Goal: Task Accomplishment & Management: Manage account settings

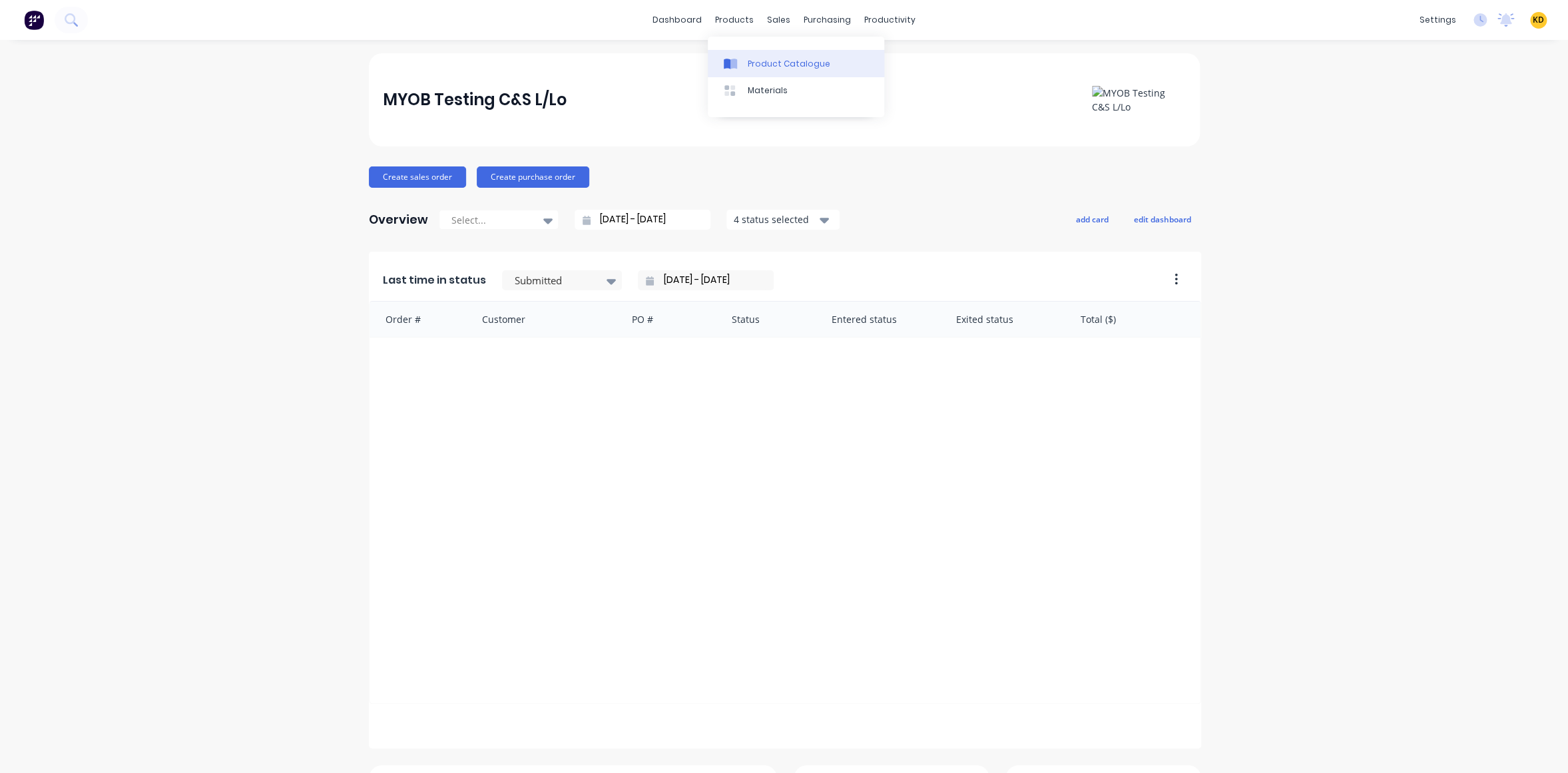
click at [758, 71] on link "Product Catalogue" at bounding box center [795, 64] width 177 height 27
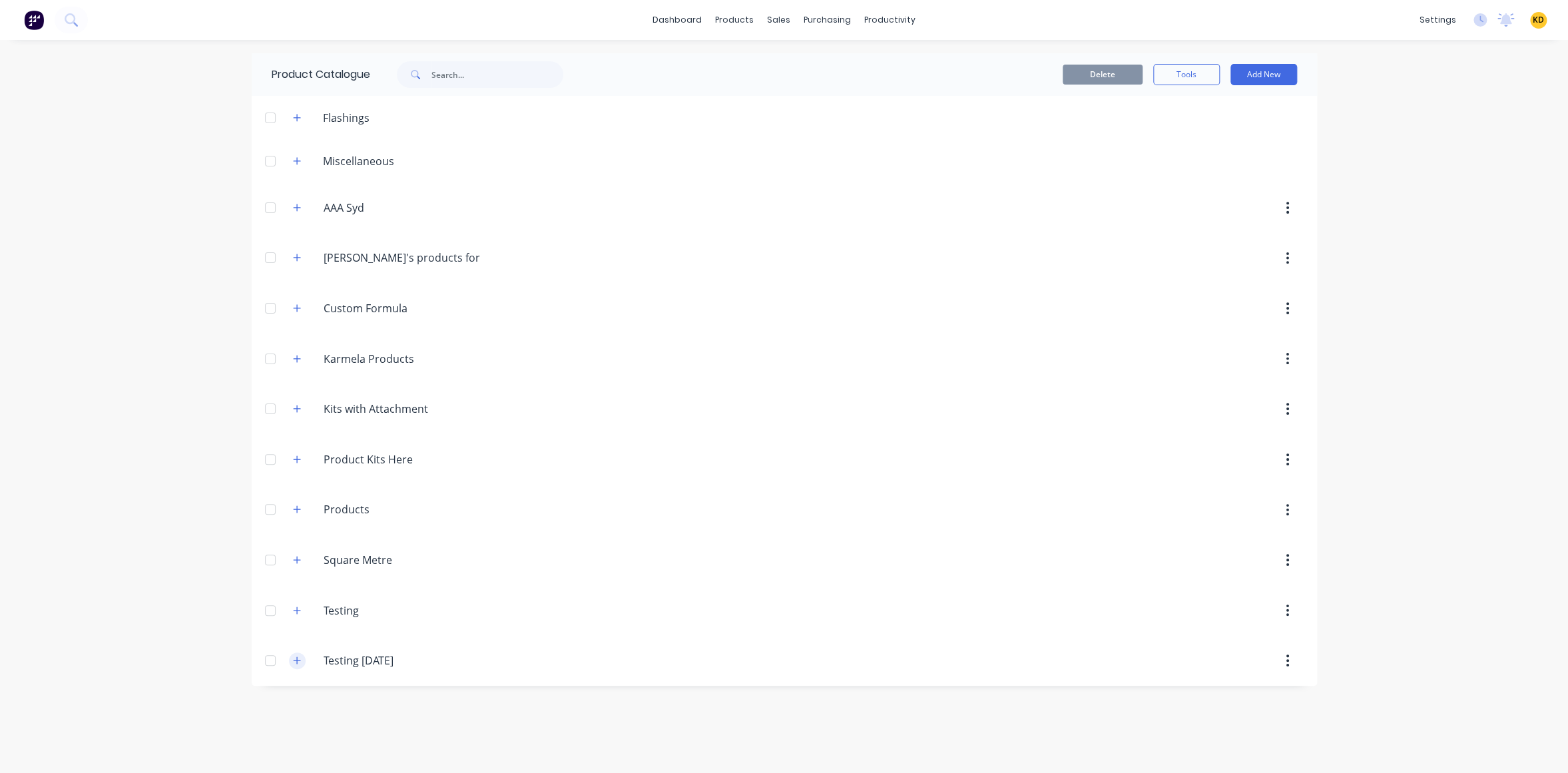
click at [298, 653] on button "button" at bounding box center [297, 660] width 16 height 16
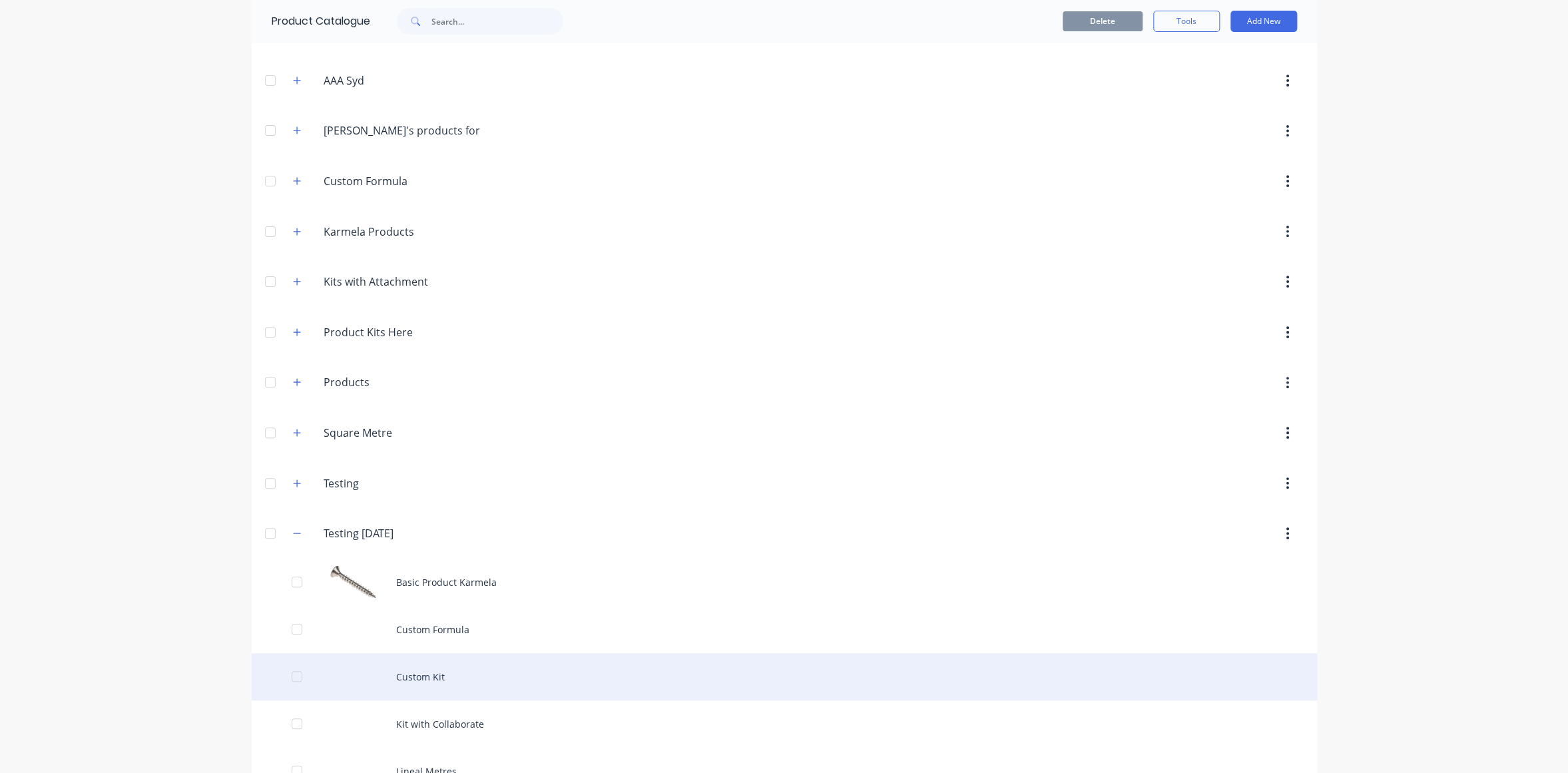
scroll to position [303, 0]
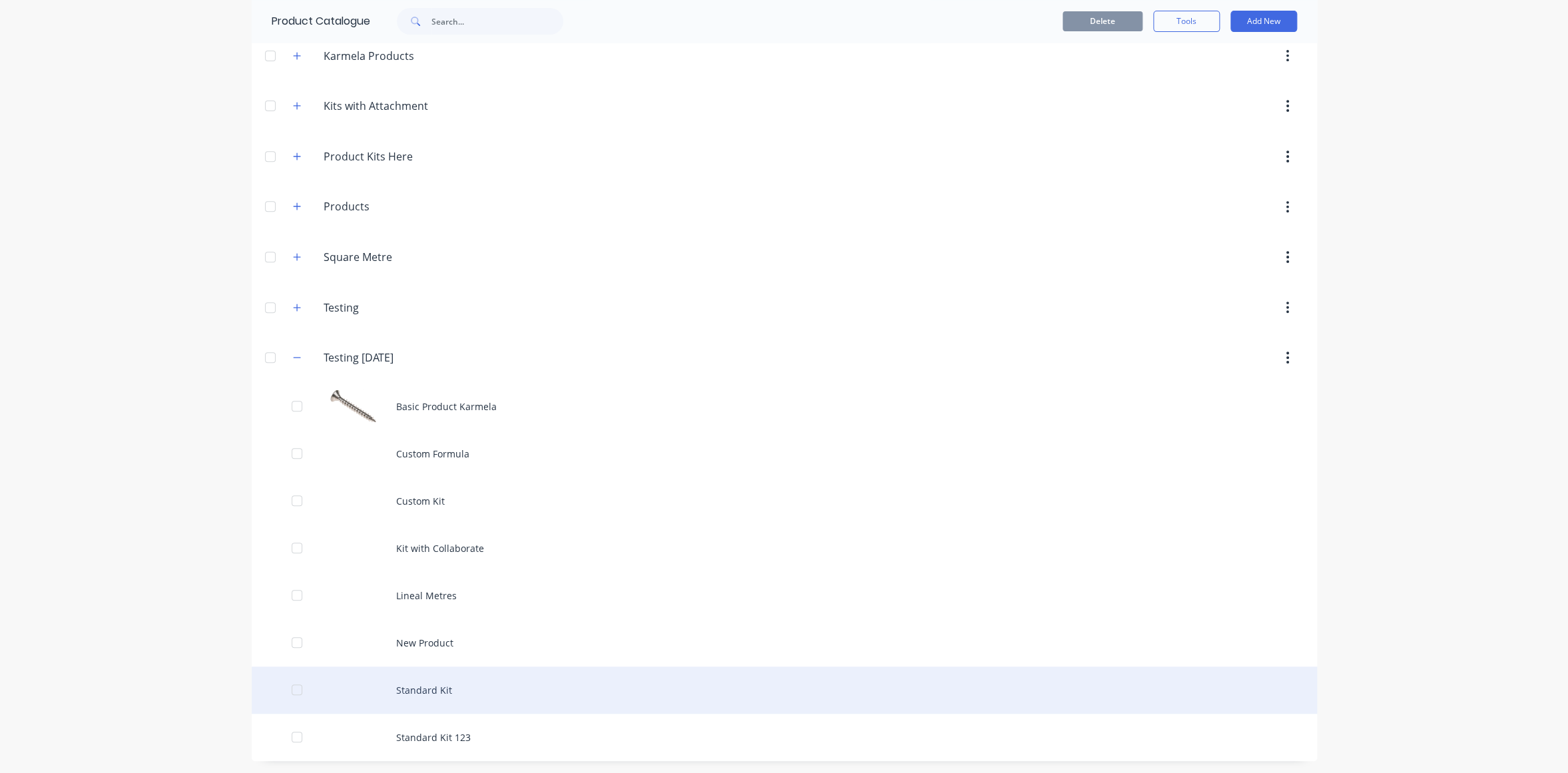
click at [466, 681] on div "Standard Kit" at bounding box center [784, 690] width 1065 height 47
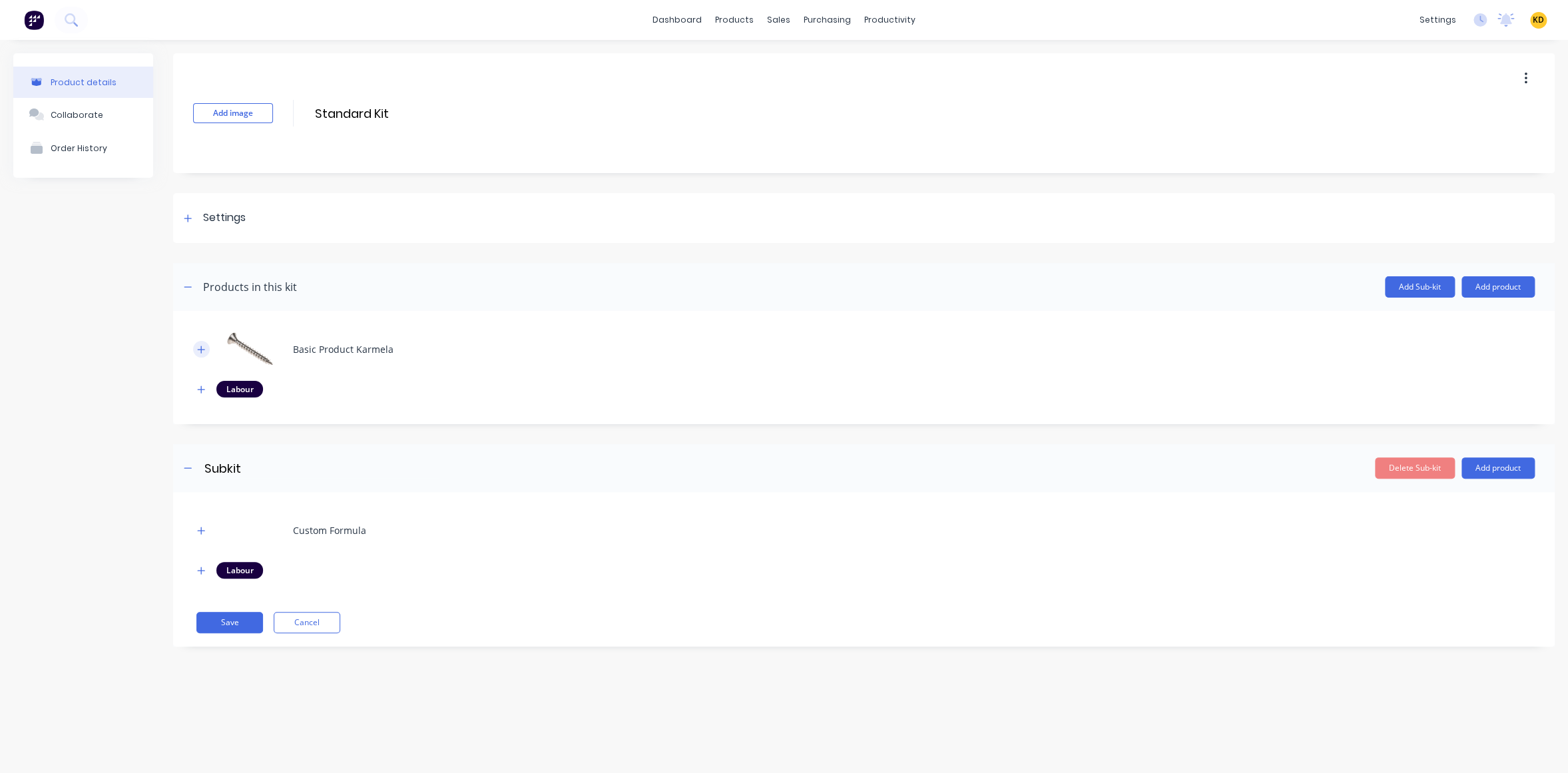
click at [200, 345] on icon "button" at bounding box center [201, 349] width 8 height 9
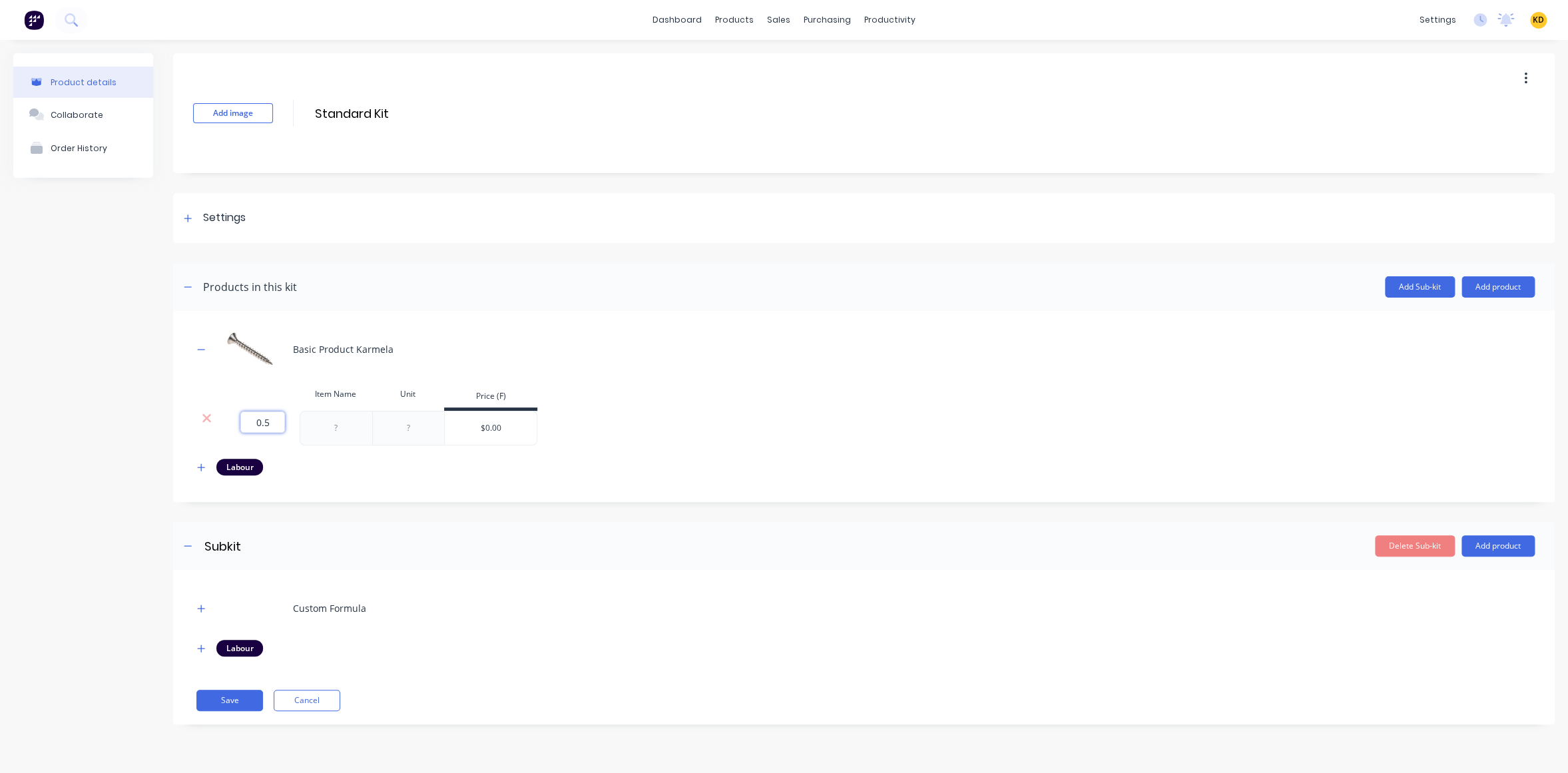
drag, startPoint x: 247, startPoint y: 424, endPoint x: 272, endPoint y: 424, distance: 25.0
click at [272, 424] on input "0.5" at bounding box center [262, 421] width 45 height 21
type input "2"
drag, startPoint x: 197, startPoint y: 467, endPoint x: 247, endPoint y: 487, distance: 53.9
click at [197, 468] on icon "button" at bounding box center [201, 467] width 8 height 9
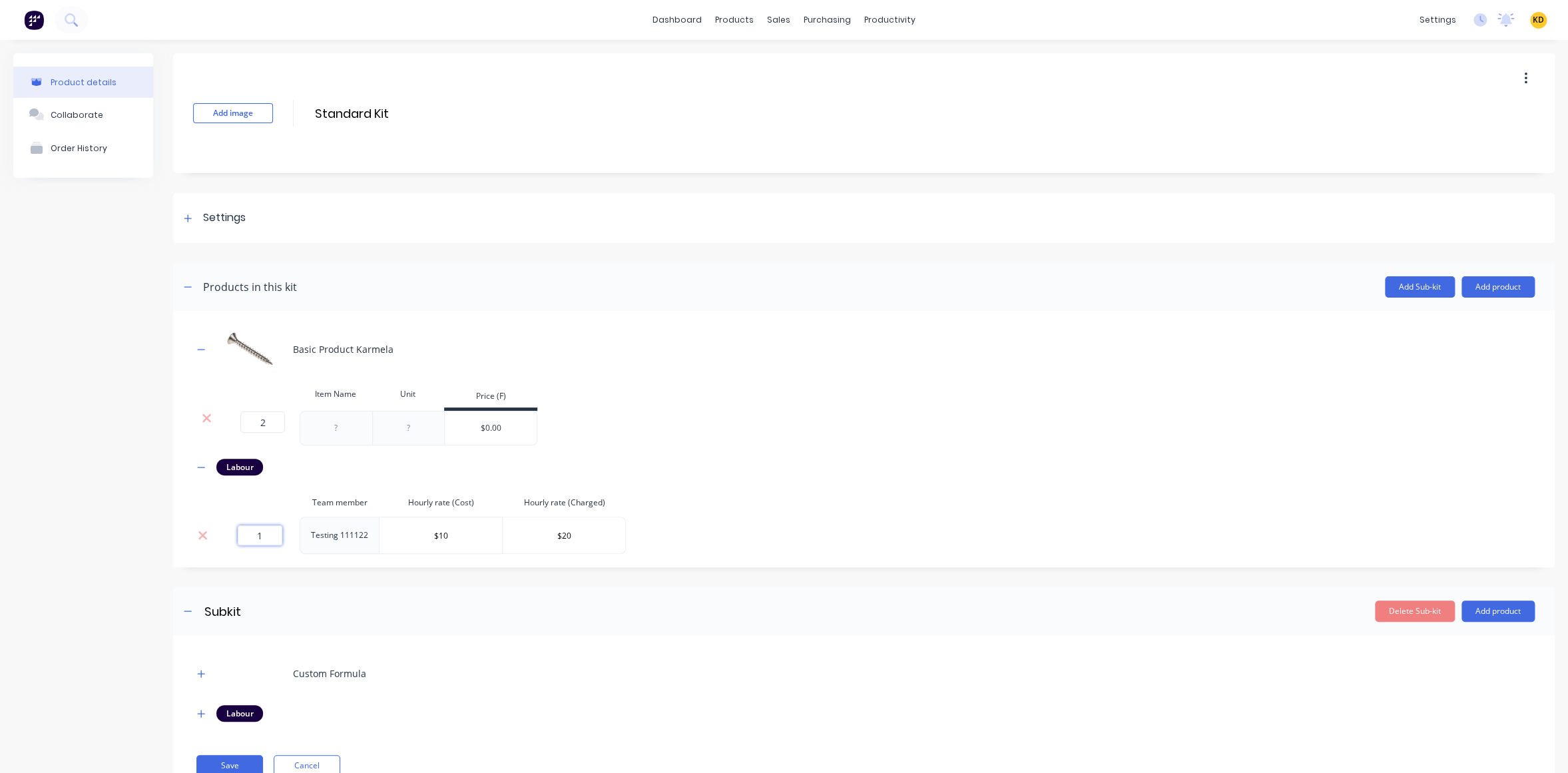
drag, startPoint x: 253, startPoint y: 536, endPoint x: 296, endPoint y: 541, distance: 43.3
click at [296, 541] on td "1" at bounding box center [260, 534] width 80 height 37
type input "3"
click at [101, 551] on div "Product details Collaborate Order History" at bounding box center [83, 431] width 140 height 756
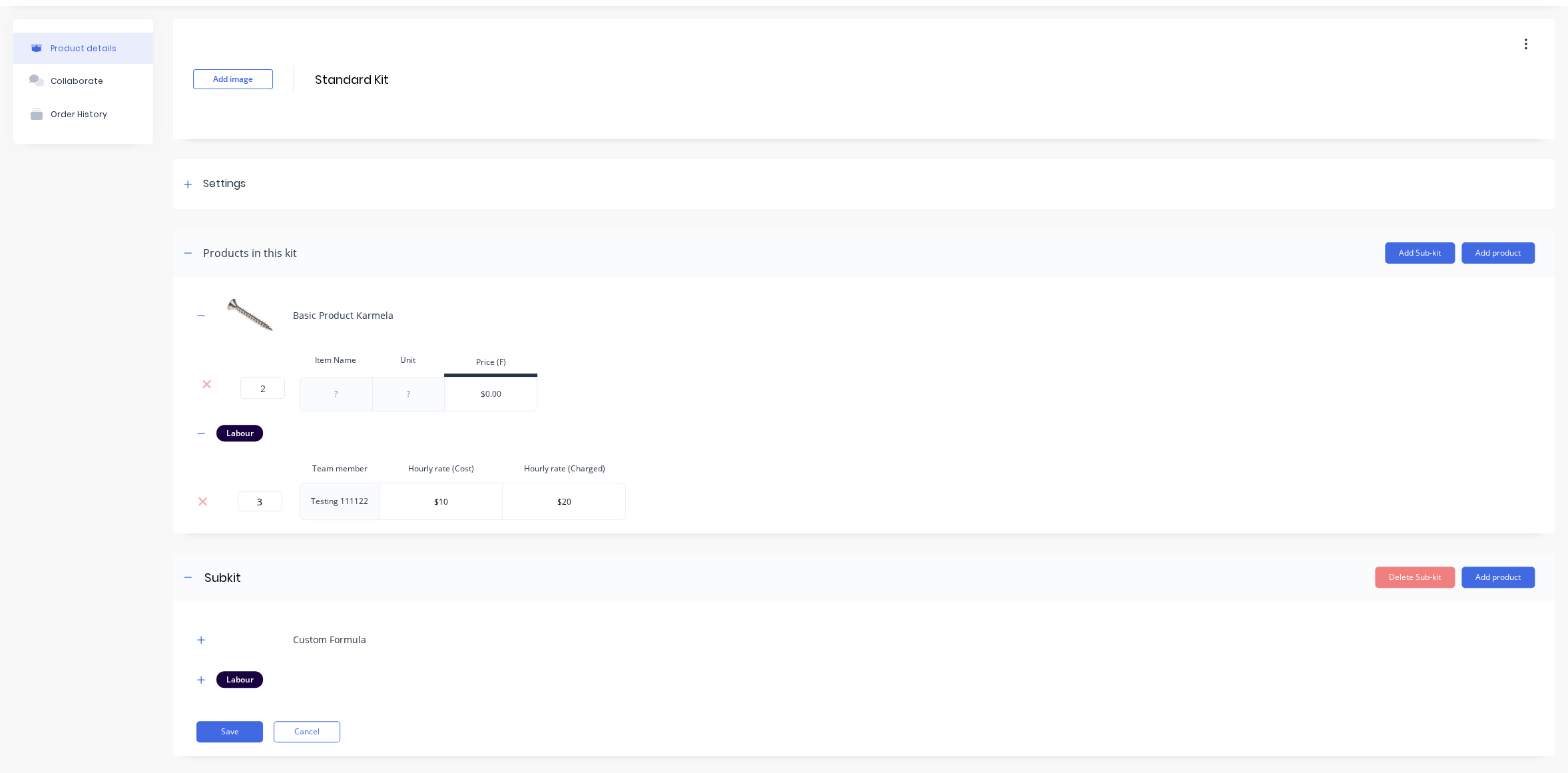
scroll to position [49, 0]
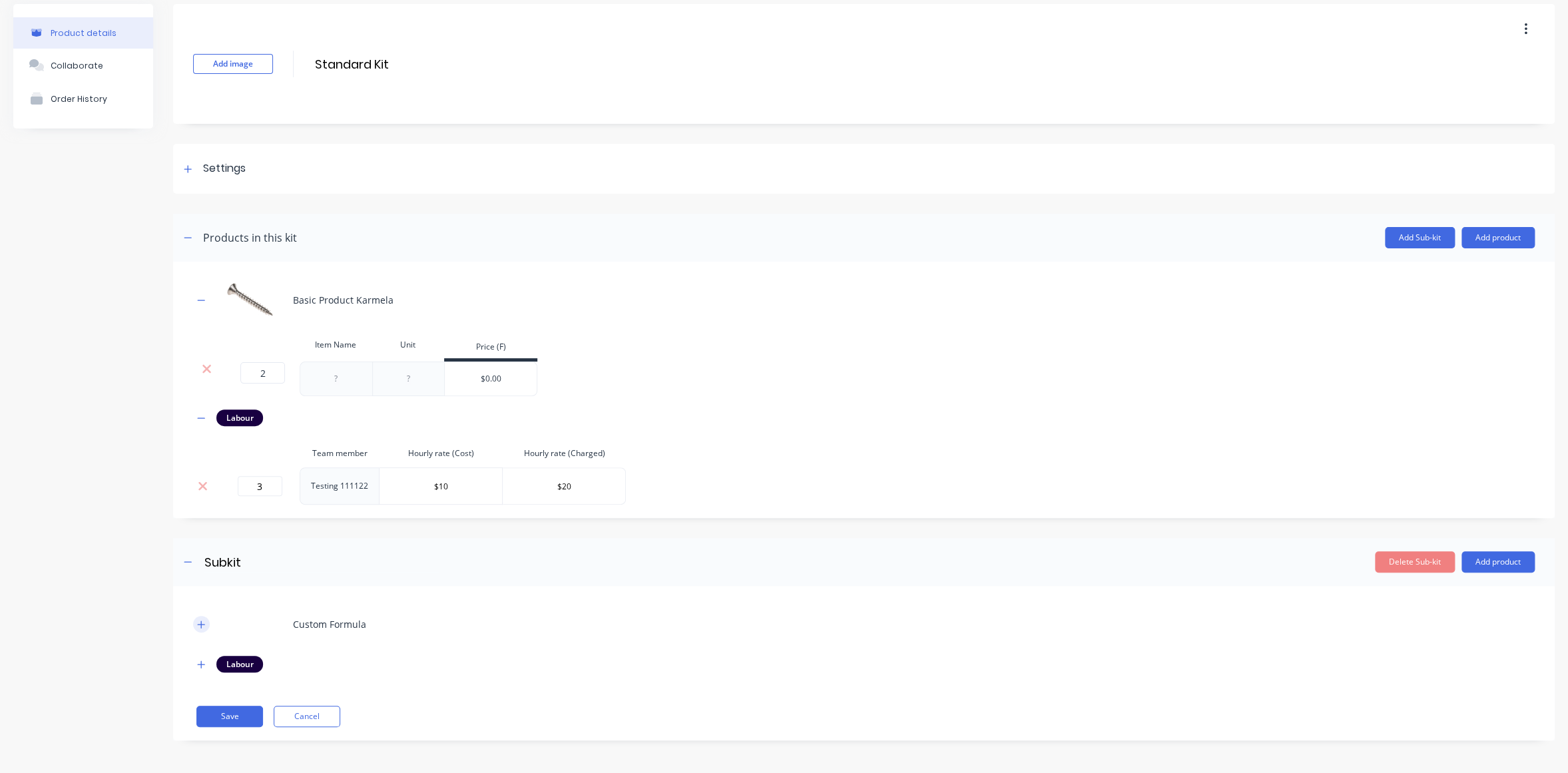
click at [205, 626] on icon "button" at bounding box center [201, 624] width 8 height 9
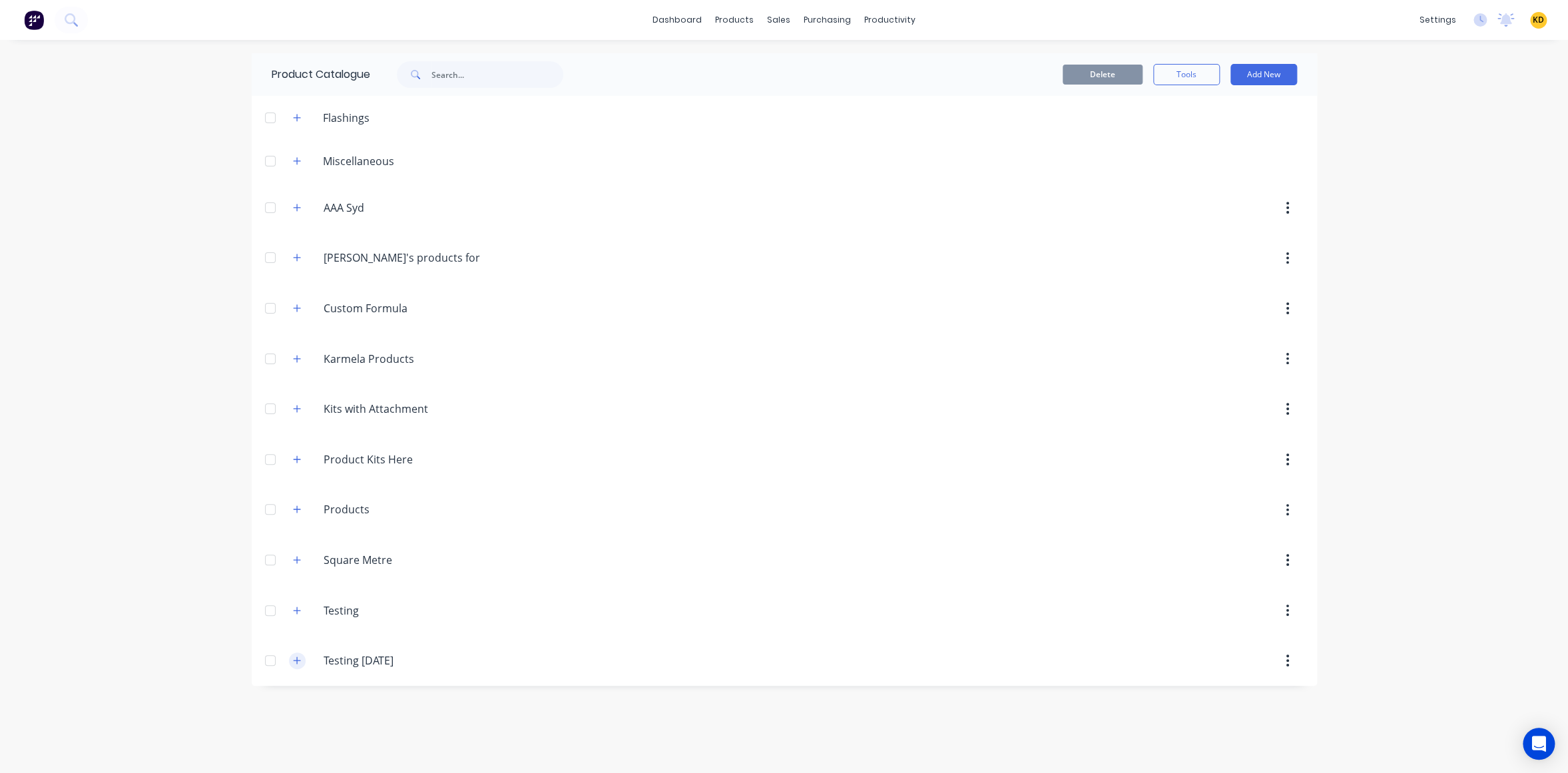
click at [300, 657] on icon "button" at bounding box center [297, 660] width 8 height 9
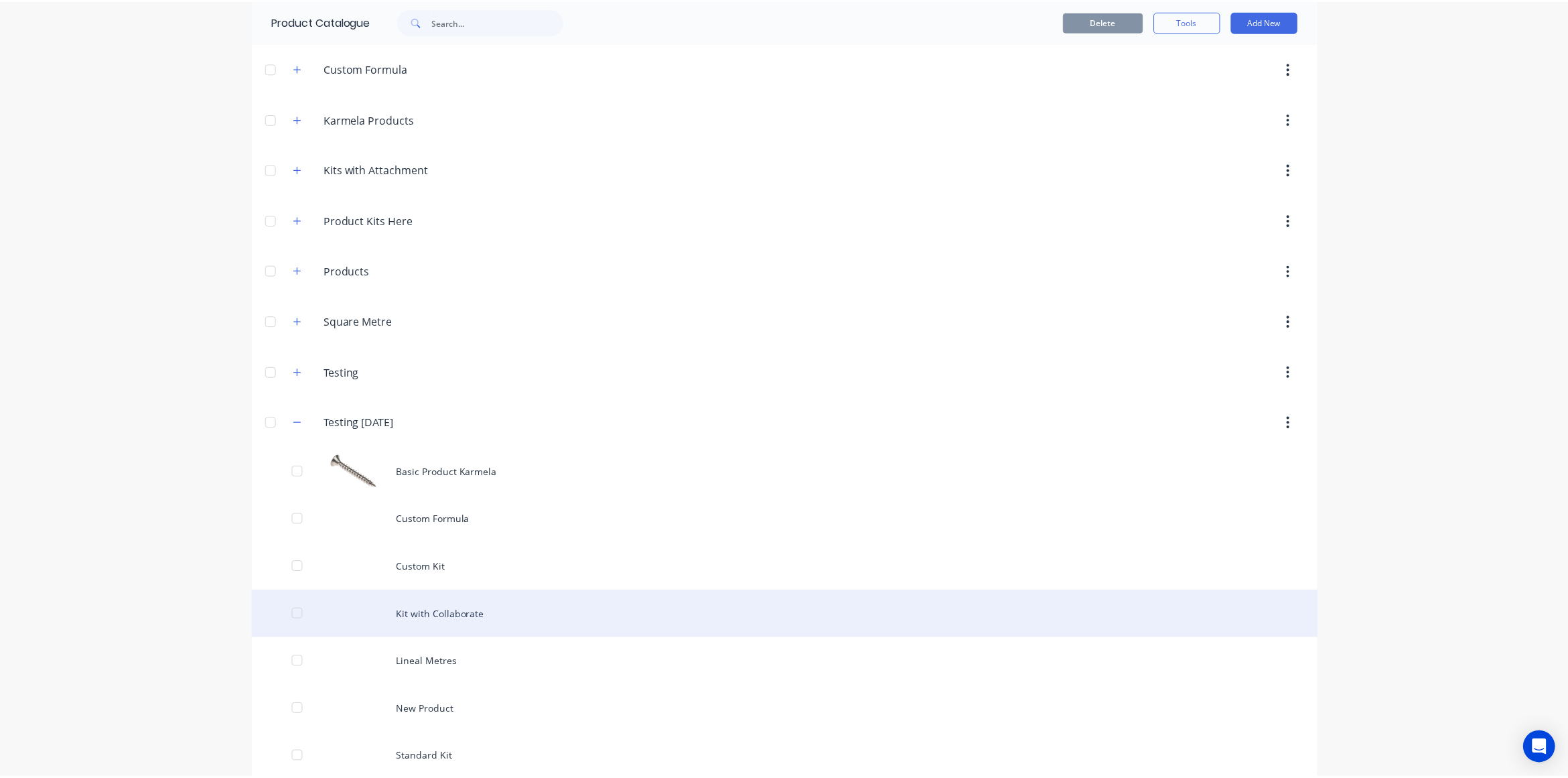
scroll to position [305, 0]
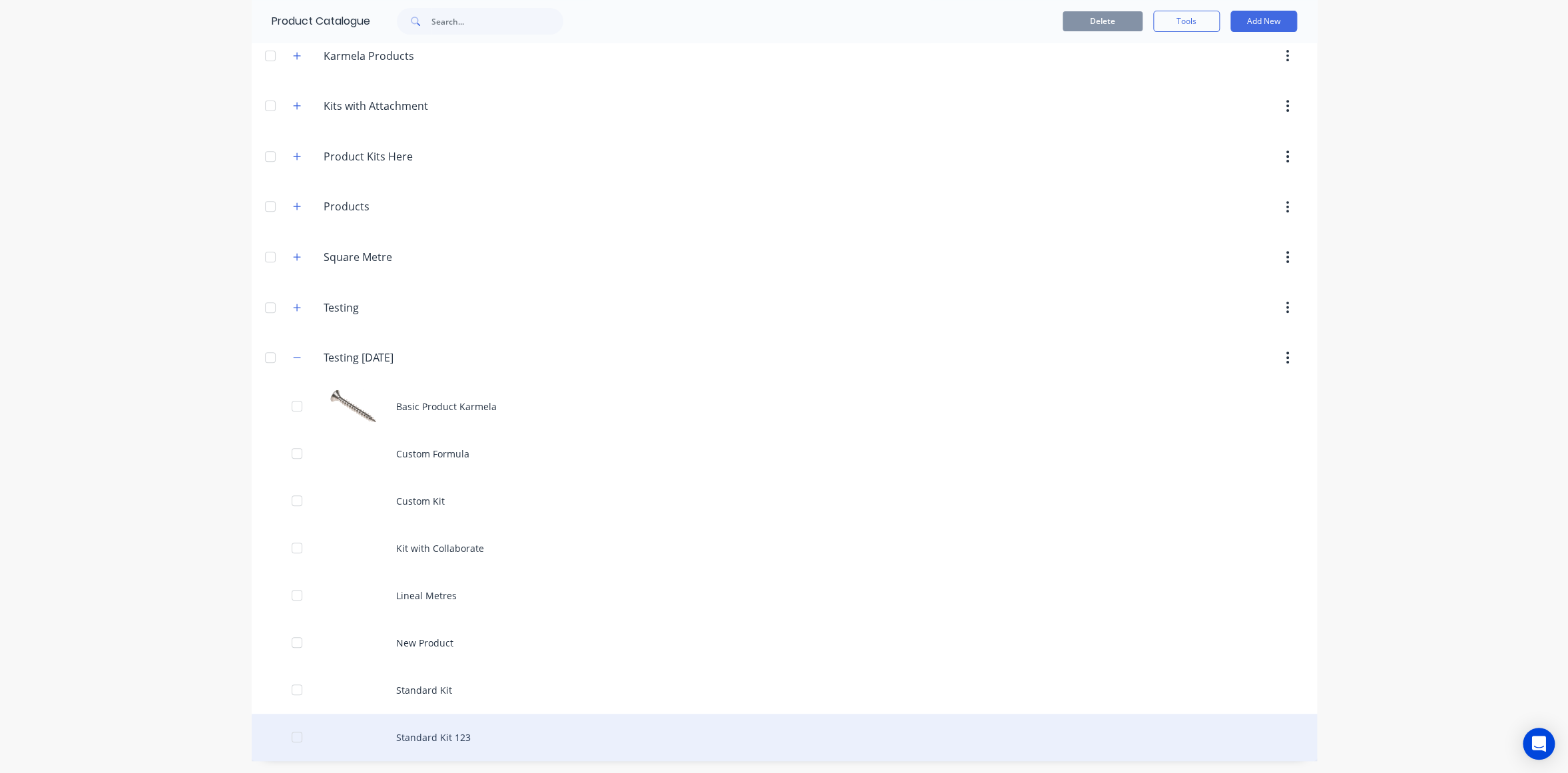
click at [412, 731] on div "Standard Kit 123" at bounding box center [784, 737] width 1065 height 47
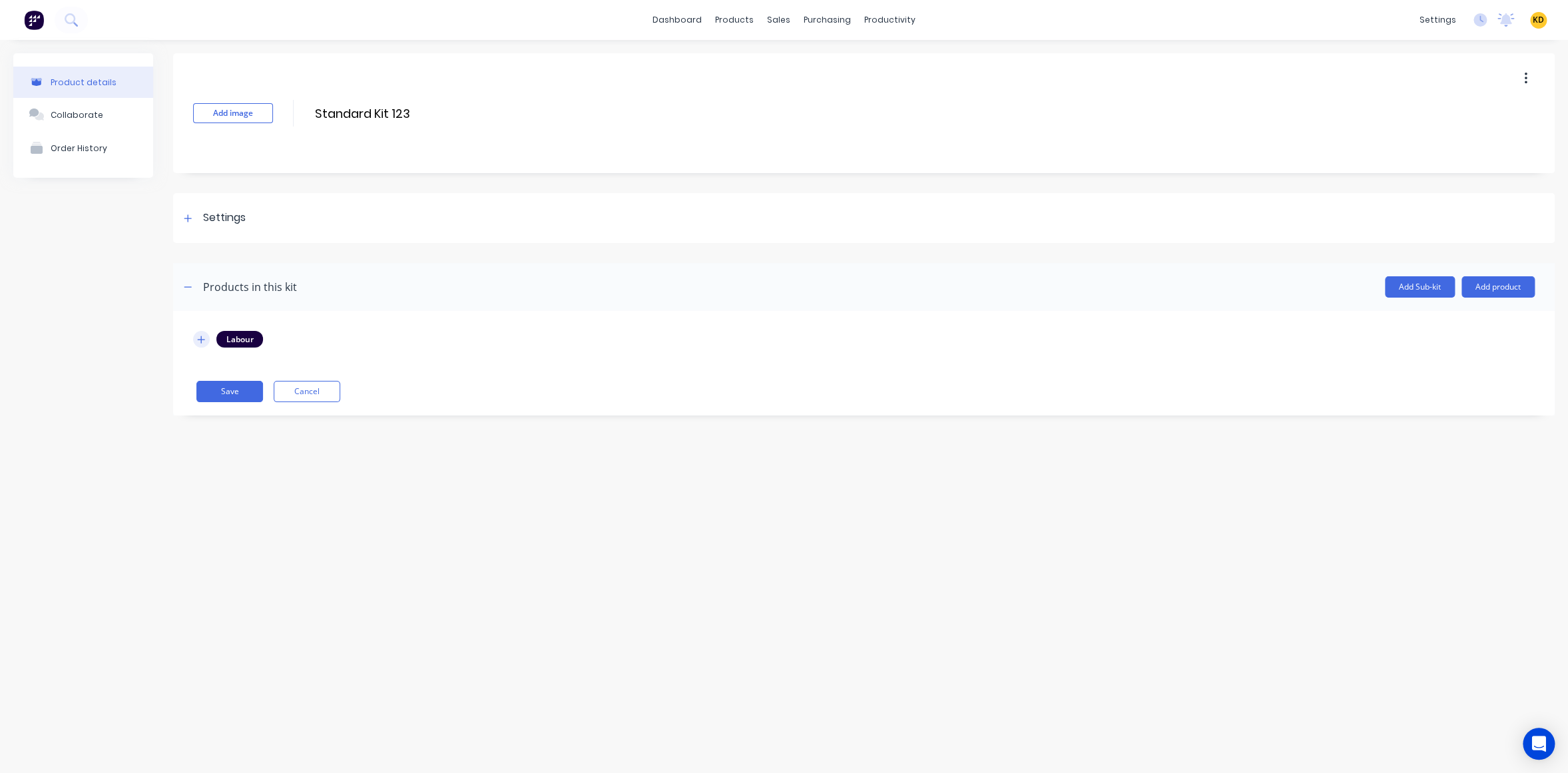
click at [199, 336] on icon "button" at bounding box center [201, 340] width 8 height 9
drag, startPoint x: 250, startPoint y: 399, endPoint x: 329, endPoint y: 399, distance: 79.0
click at [329, 399] on tr "1 Assignee 1 $10 $20.23" at bounding box center [409, 407] width 433 height 37
type input "10"
click at [393, 571] on div "Product details Collaborate Order History Add image Standard Kit 123 Standard K…" at bounding box center [784, 393] width 1568 height 706
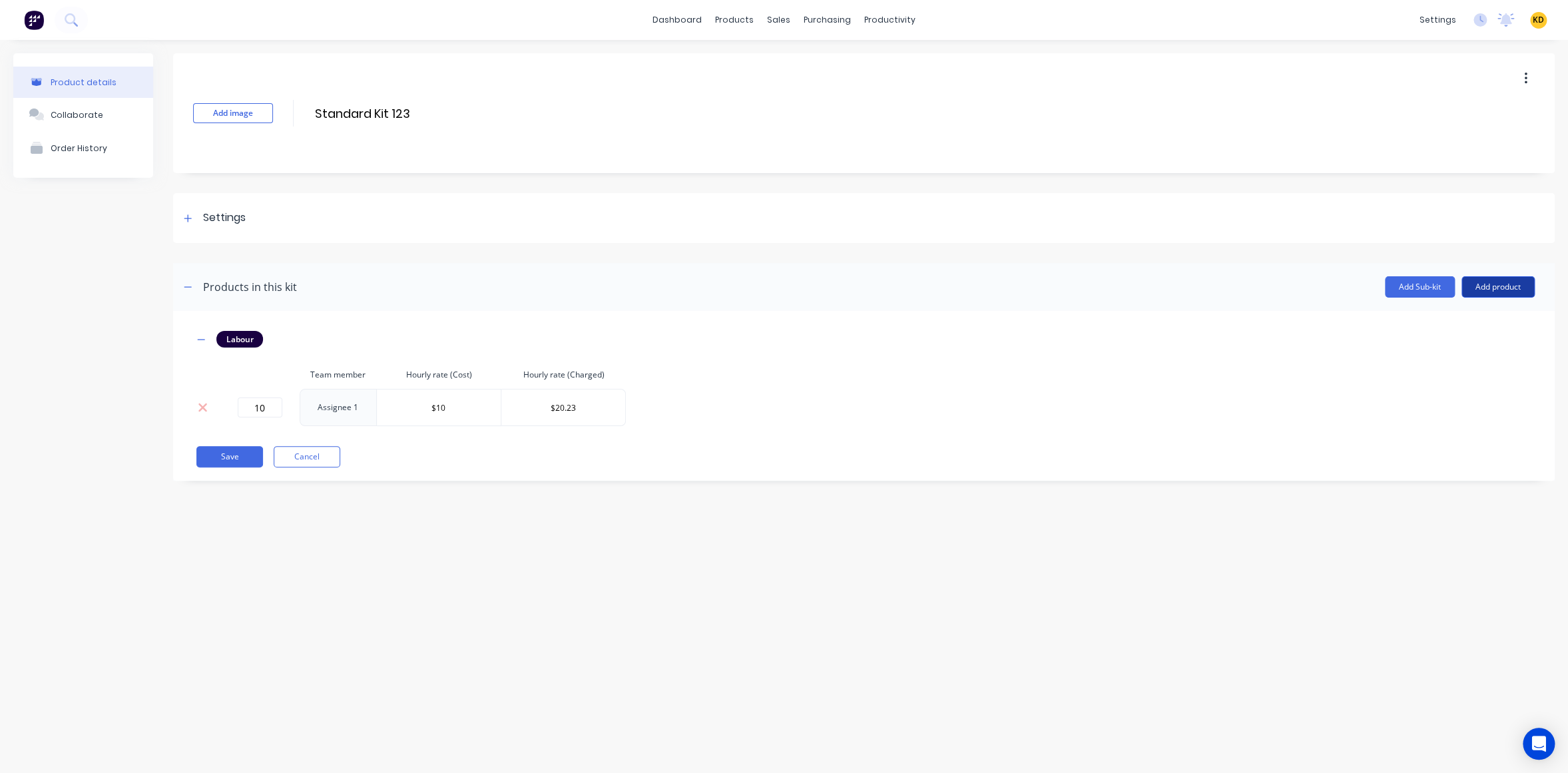
click at [1495, 286] on button "Add product" at bounding box center [1497, 286] width 73 height 21
click at [1482, 317] on div "Product catalogue" at bounding box center [1471, 321] width 103 height 20
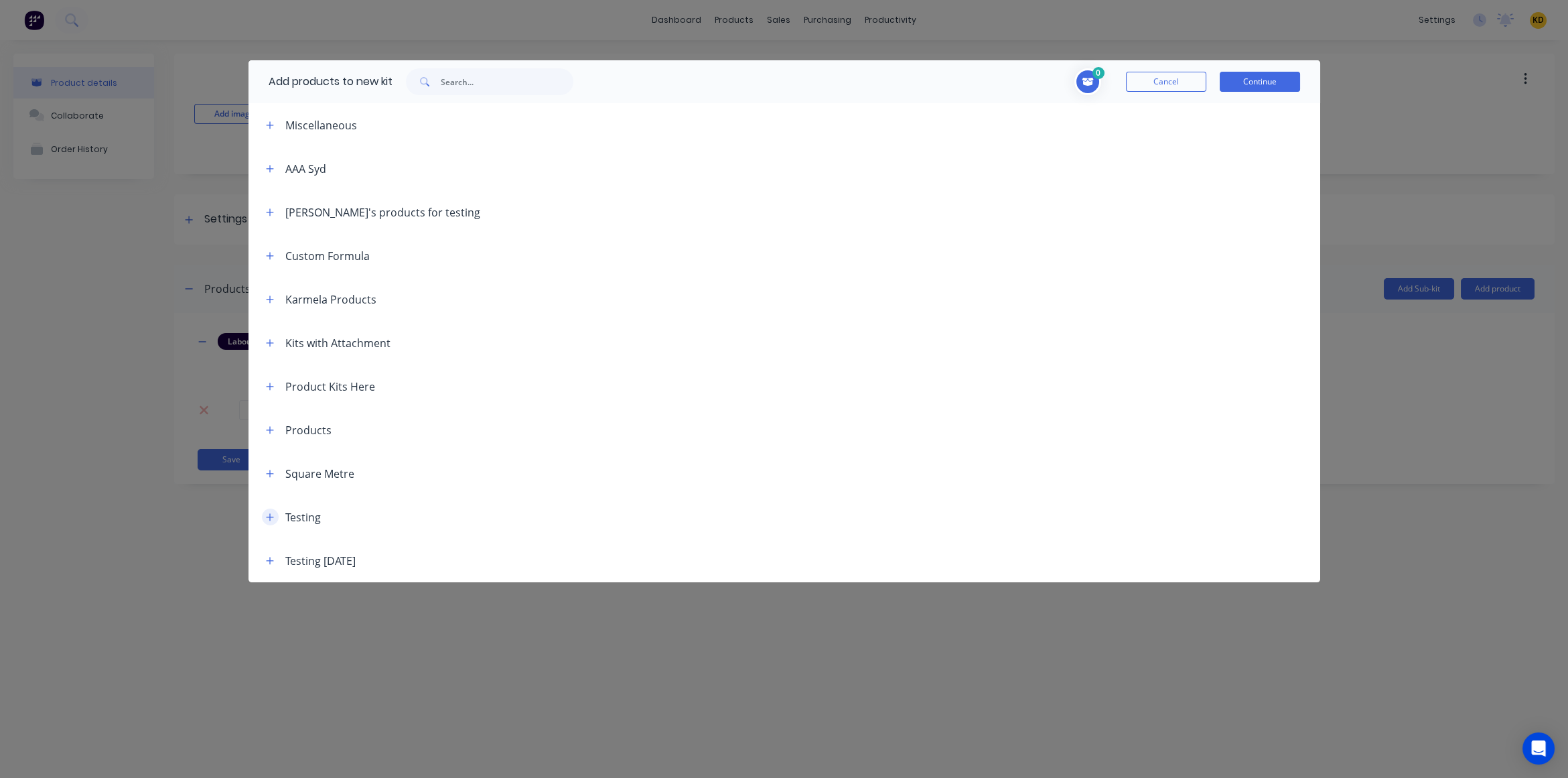
click at [271, 518] on icon "button" at bounding box center [270, 517] width 8 height 9
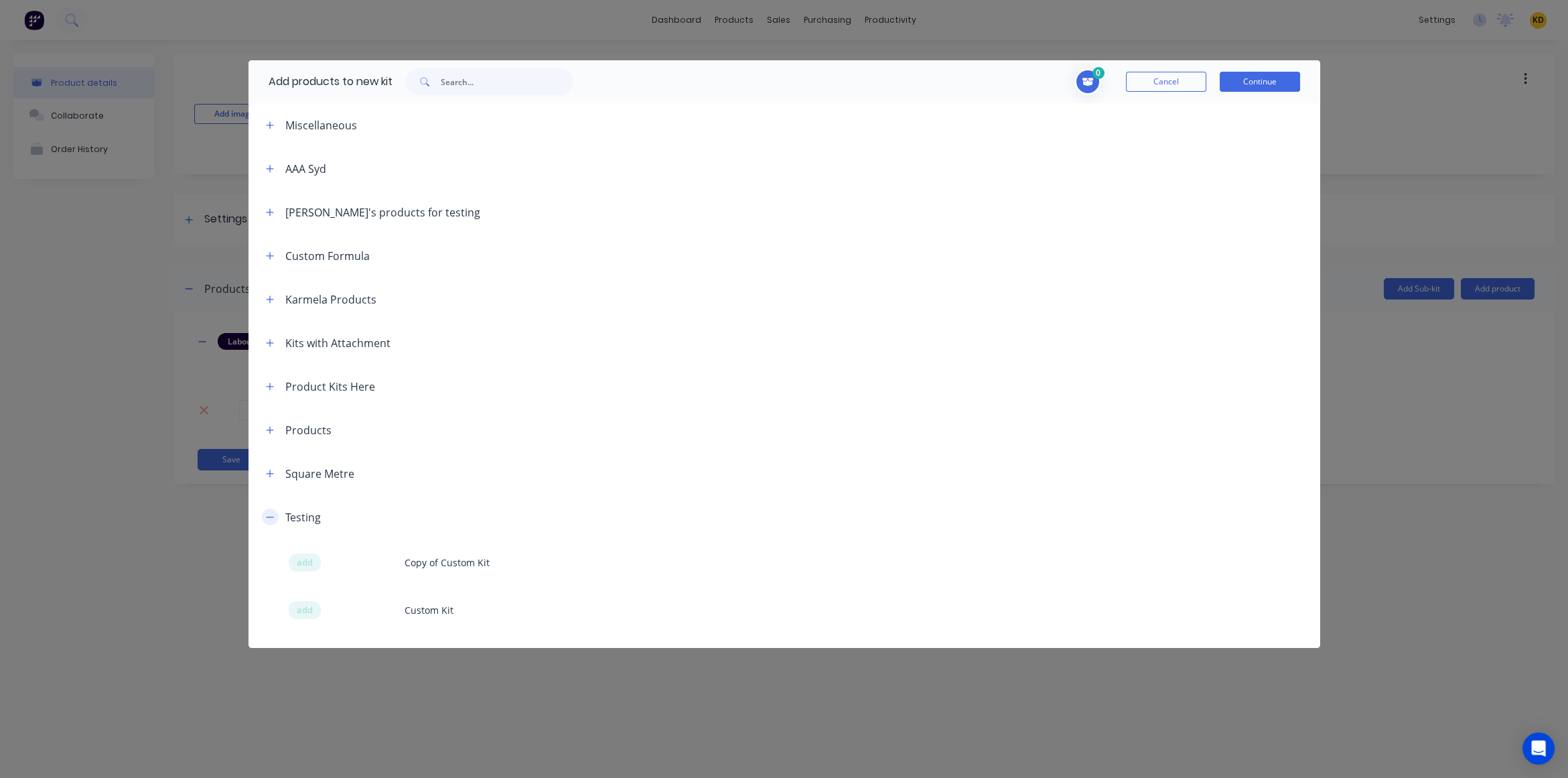
click at [275, 521] on button "button" at bounding box center [270, 517] width 17 height 17
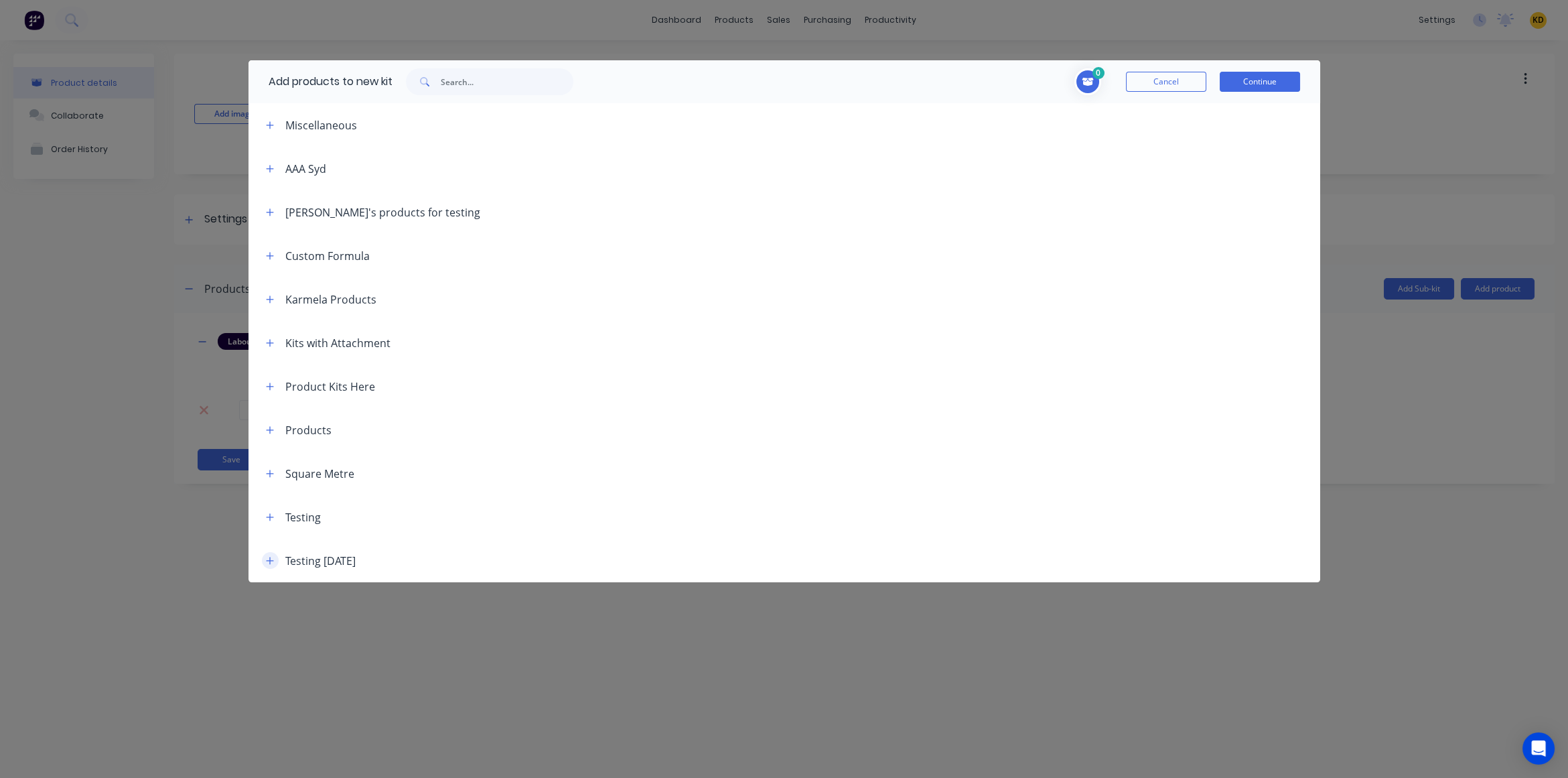
click at [271, 561] on icon "button" at bounding box center [270, 561] width 8 height 9
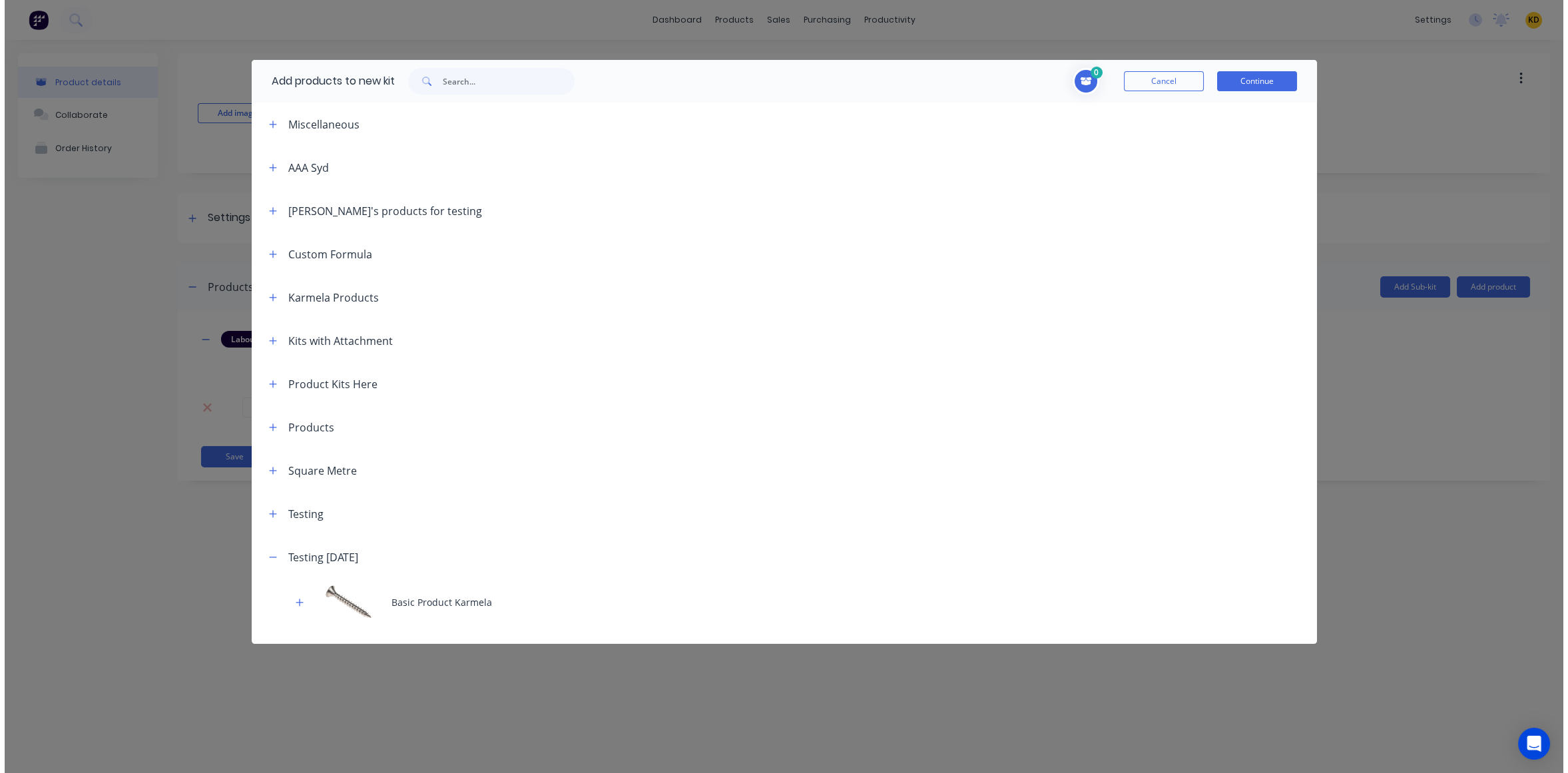
scroll to position [217, 0]
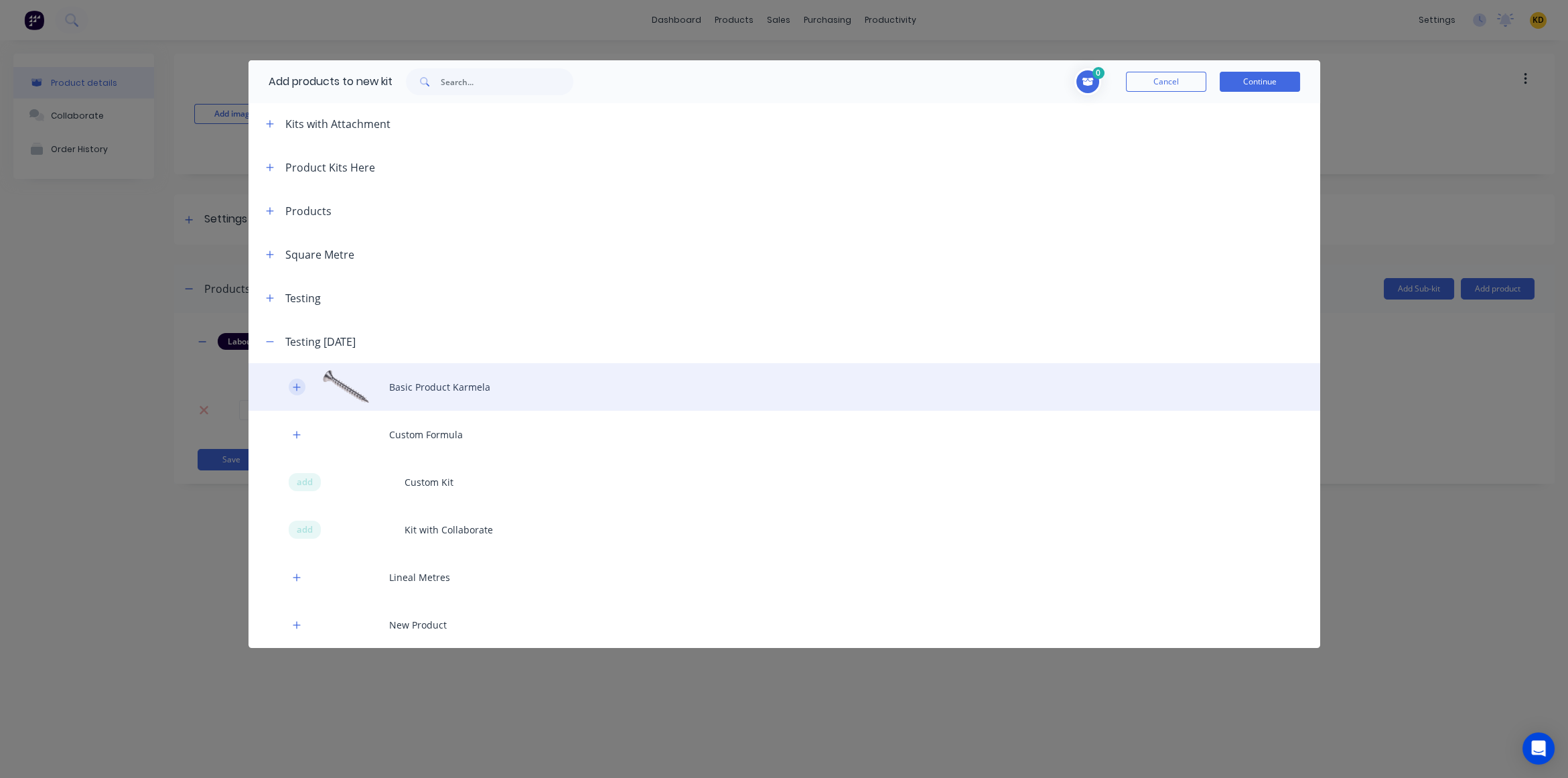
click at [294, 389] on icon "button" at bounding box center [297, 387] width 8 height 9
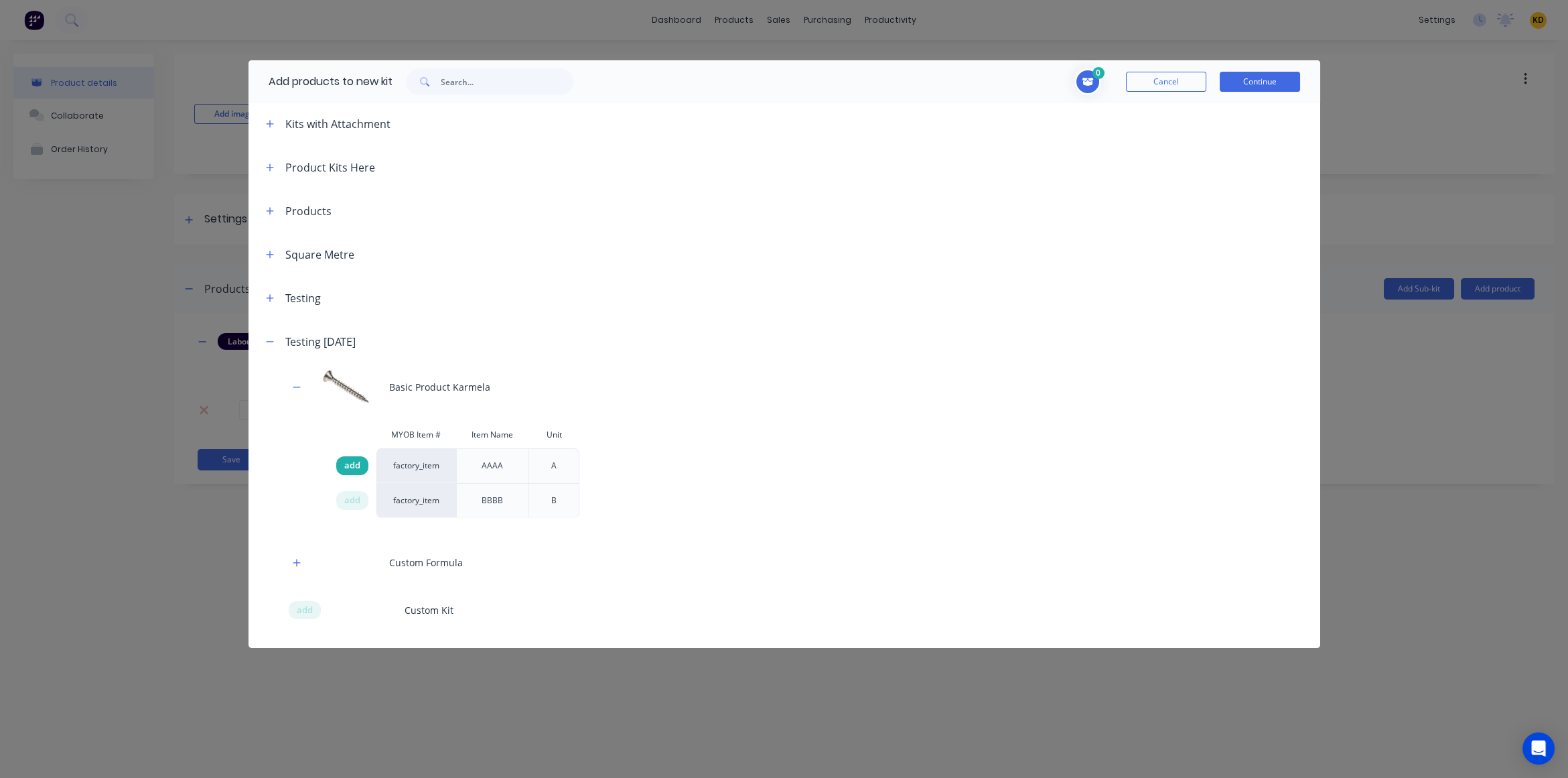
click at [349, 461] on span "add" at bounding box center [352, 465] width 16 height 13
click at [1280, 79] on button "Continue" at bounding box center [1260, 81] width 81 height 20
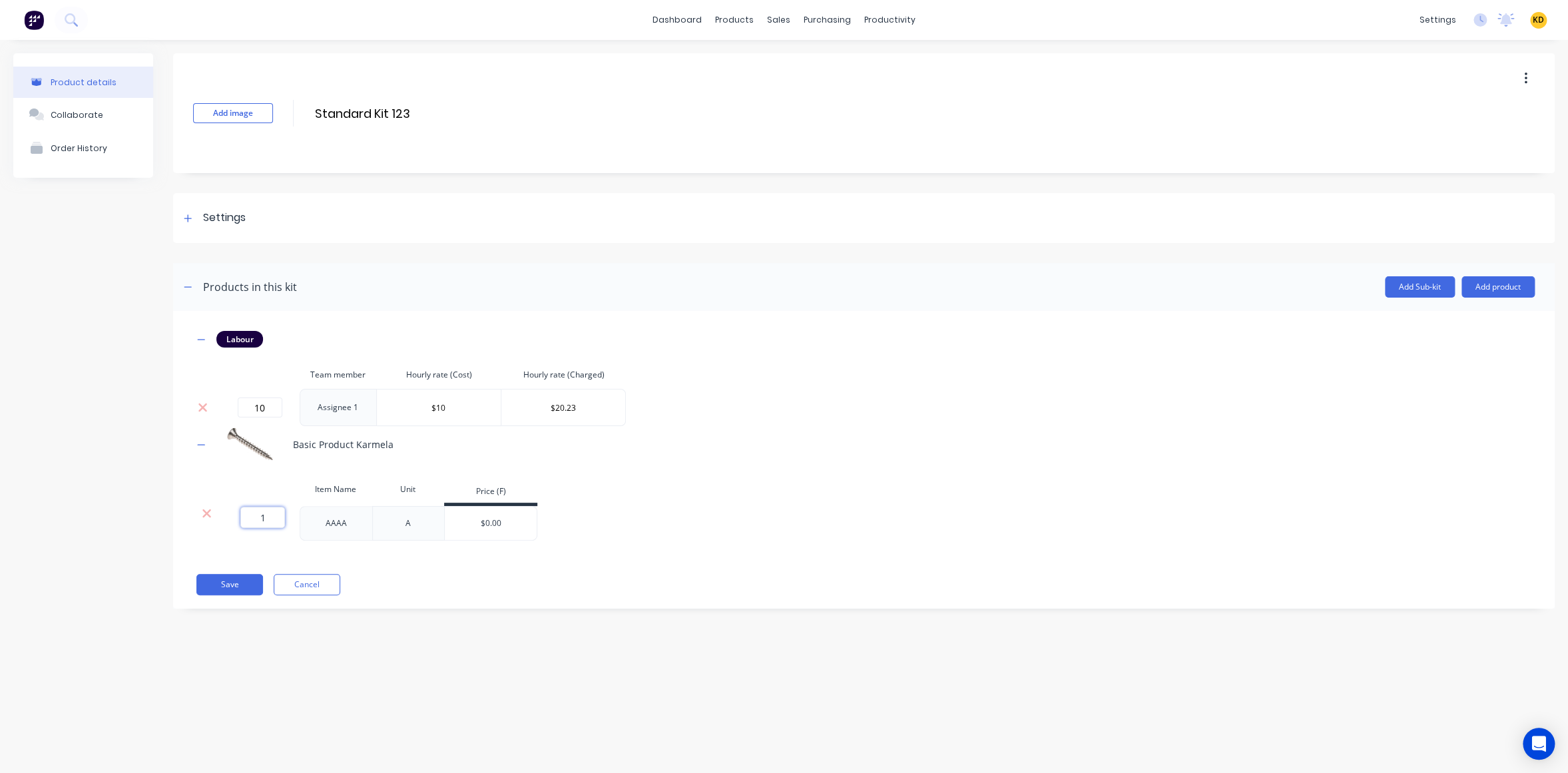
drag, startPoint x: 253, startPoint y: 511, endPoint x: 280, endPoint y: 512, distance: 27.0
click at [280, 512] on input "1" at bounding box center [262, 516] width 45 height 21
type input "8"
click at [345, 680] on div "Product details Collaborate Order History Add image Standard Kit 123 Standard K…" at bounding box center [784, 393] width 1568 height 706
click at [382, 112] on input "Standard Kit 123" at bounding box center [431, 113] width 236 height 20
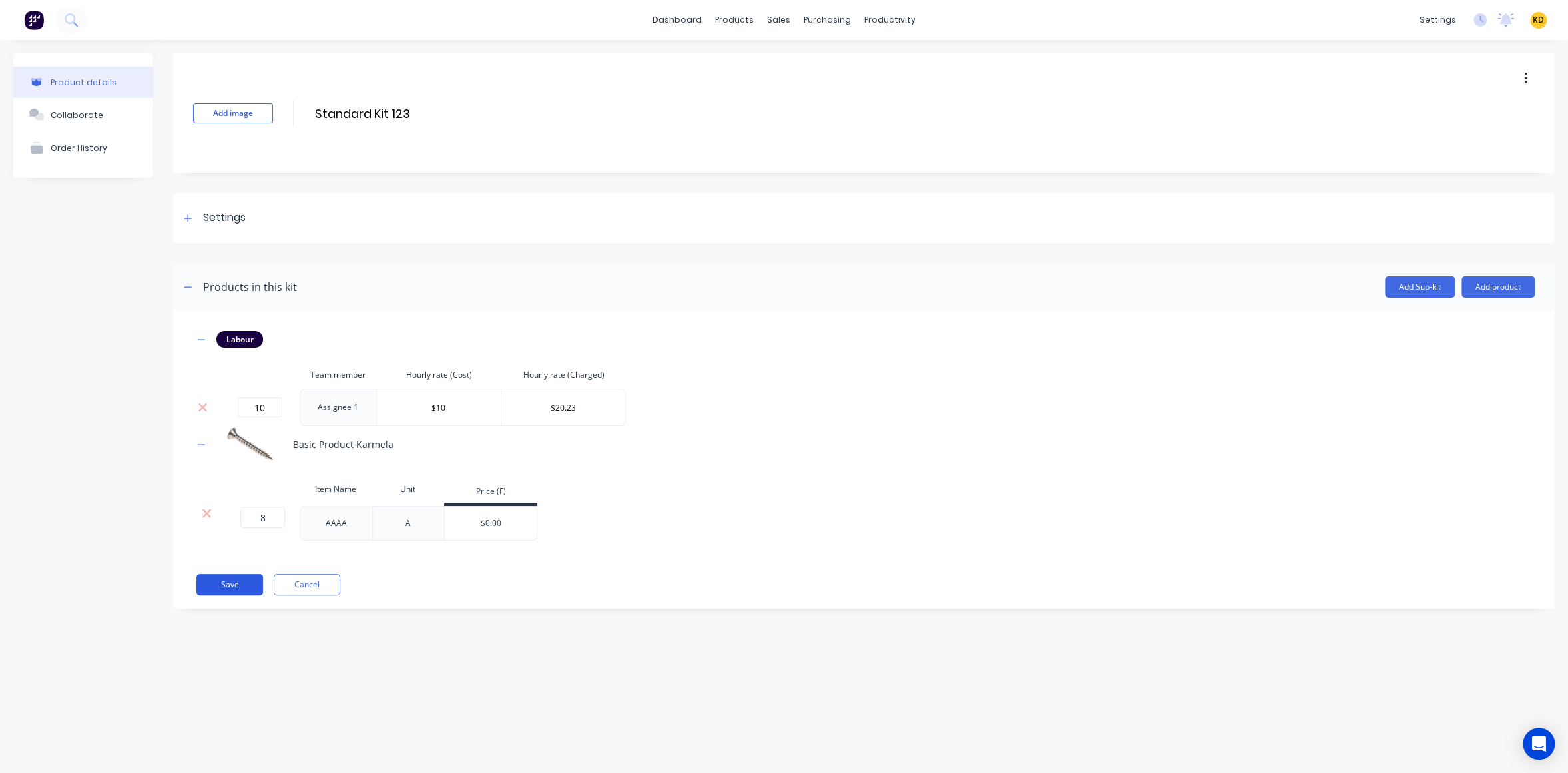
click at [236, 586] on button "Save" at bounding box center [229, 584] width 67 height 21
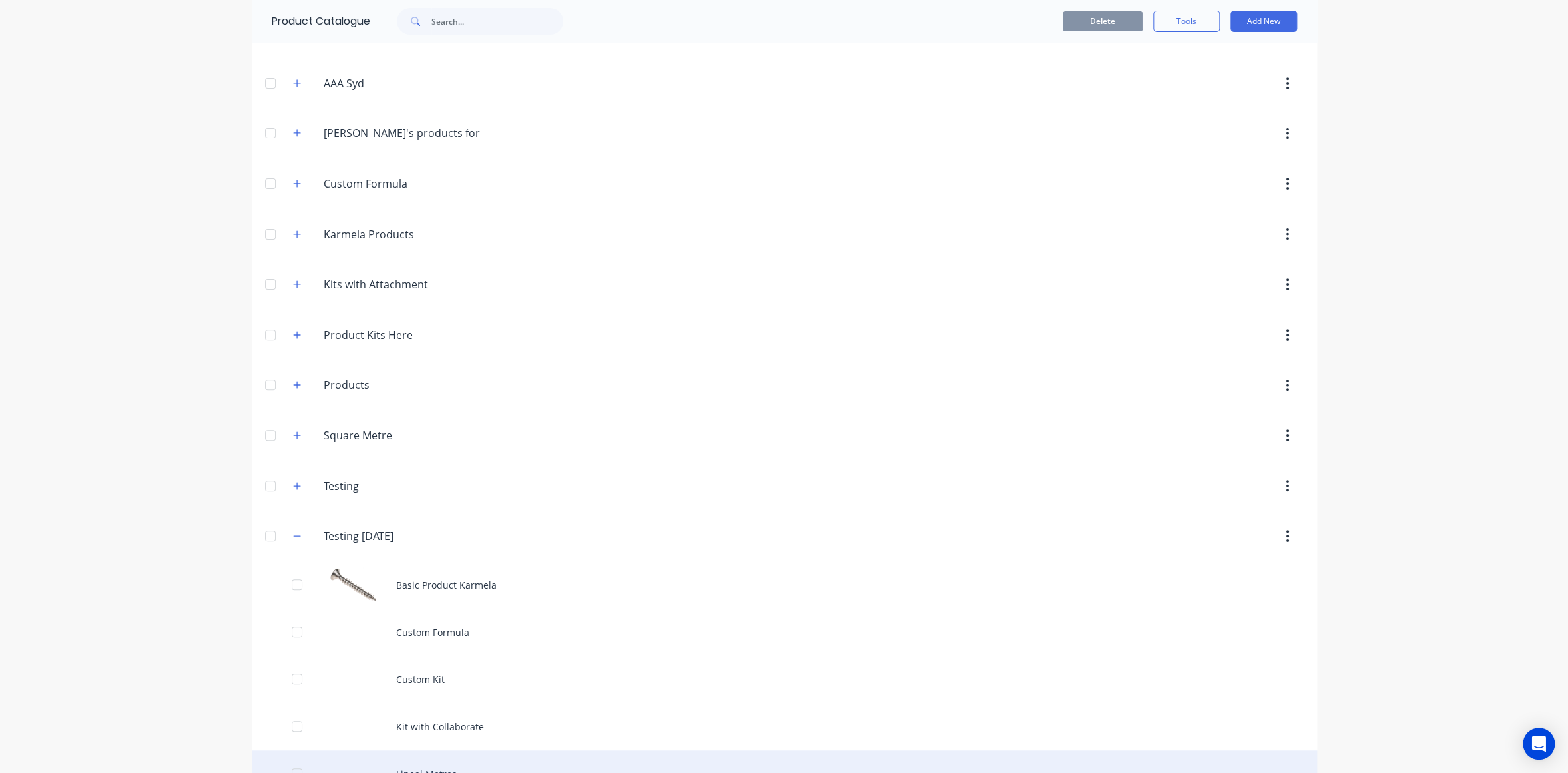
scroll to position [303, 0]
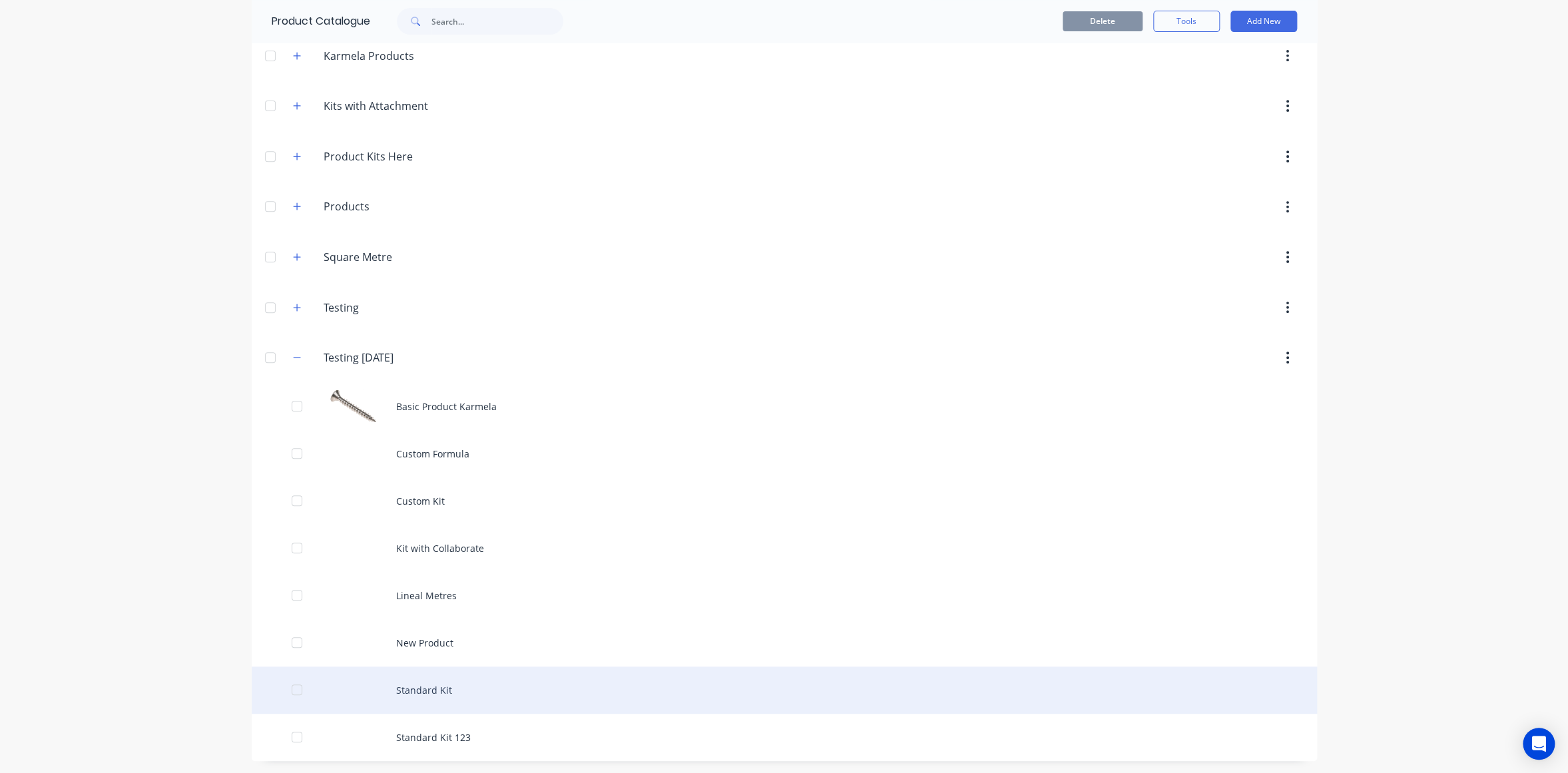
click at [418, 684] on div "Standard Kit" at bounding box center [784, 690] width 1065 height 47
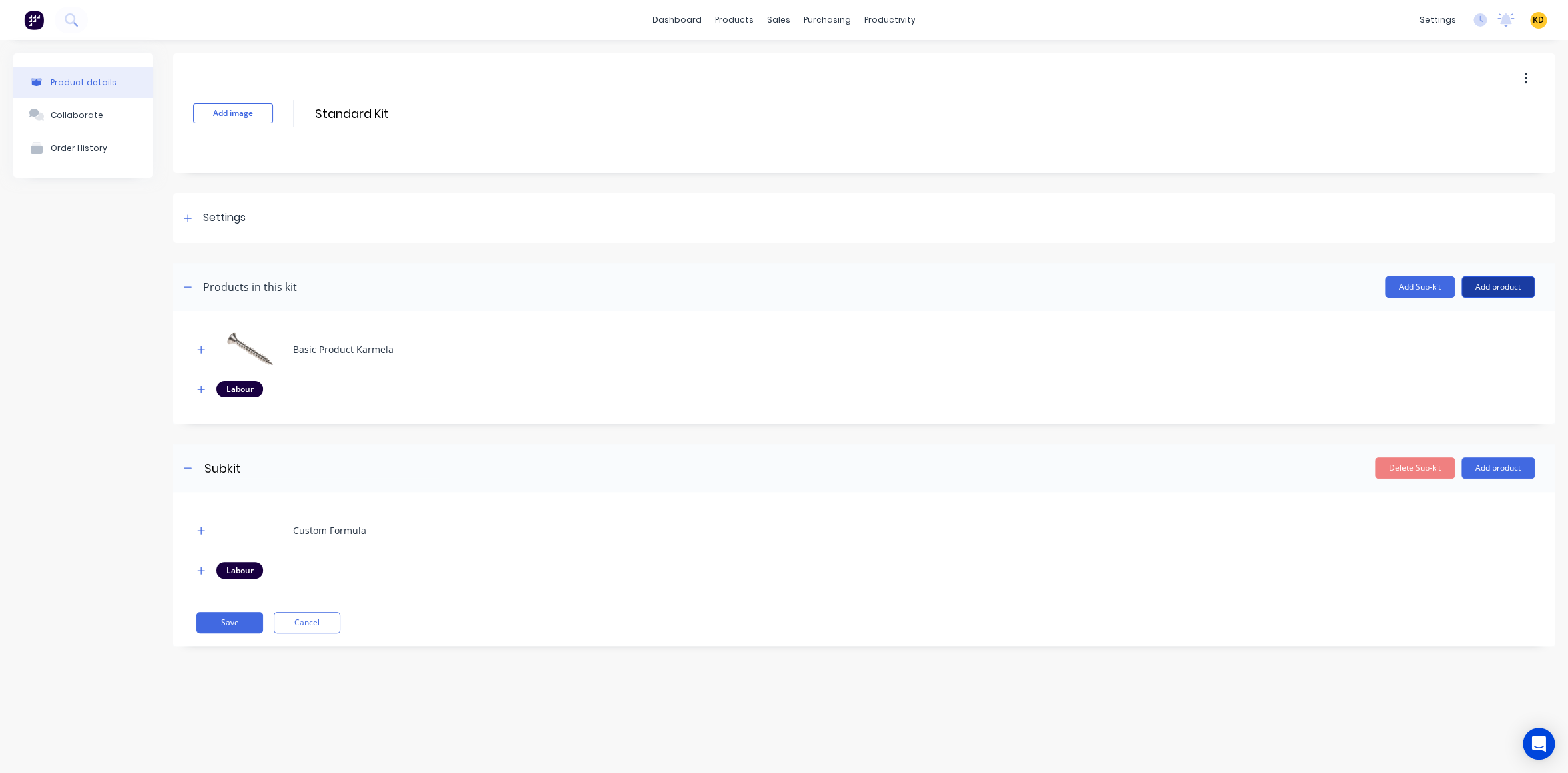
click at [1507, 286] on button "Add product" at bounding box center [1497, 286] width 73 height 21
click at [1489, 313] on div "Product catalogue" at bounding box center [1471, 321] width 103 height 20
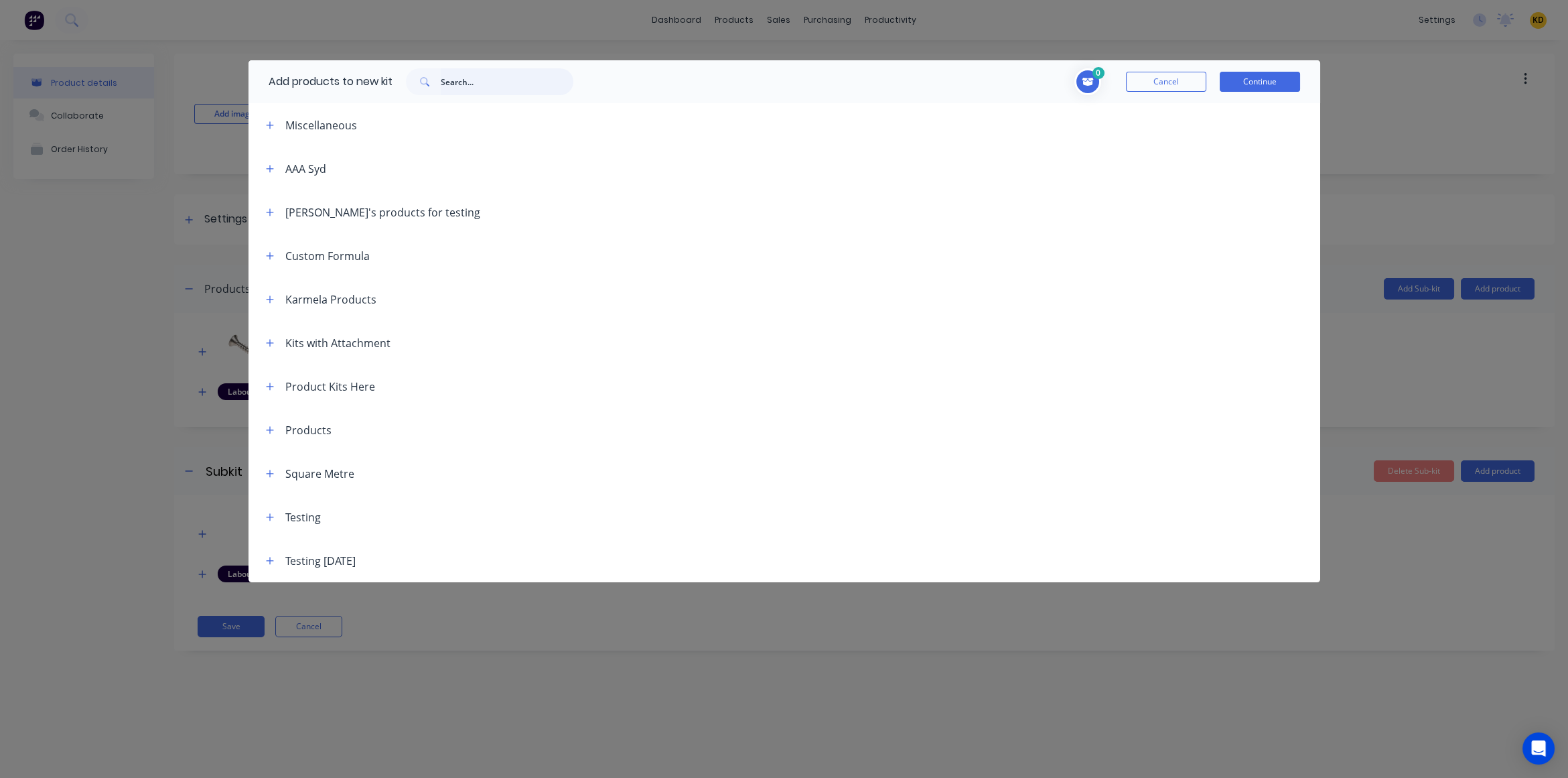
click at [485, 89] on input "text" at bounding box center [507, 81] width 133 height 27
paste input "Standard Kit 123"
type input "Standard Kit 123"
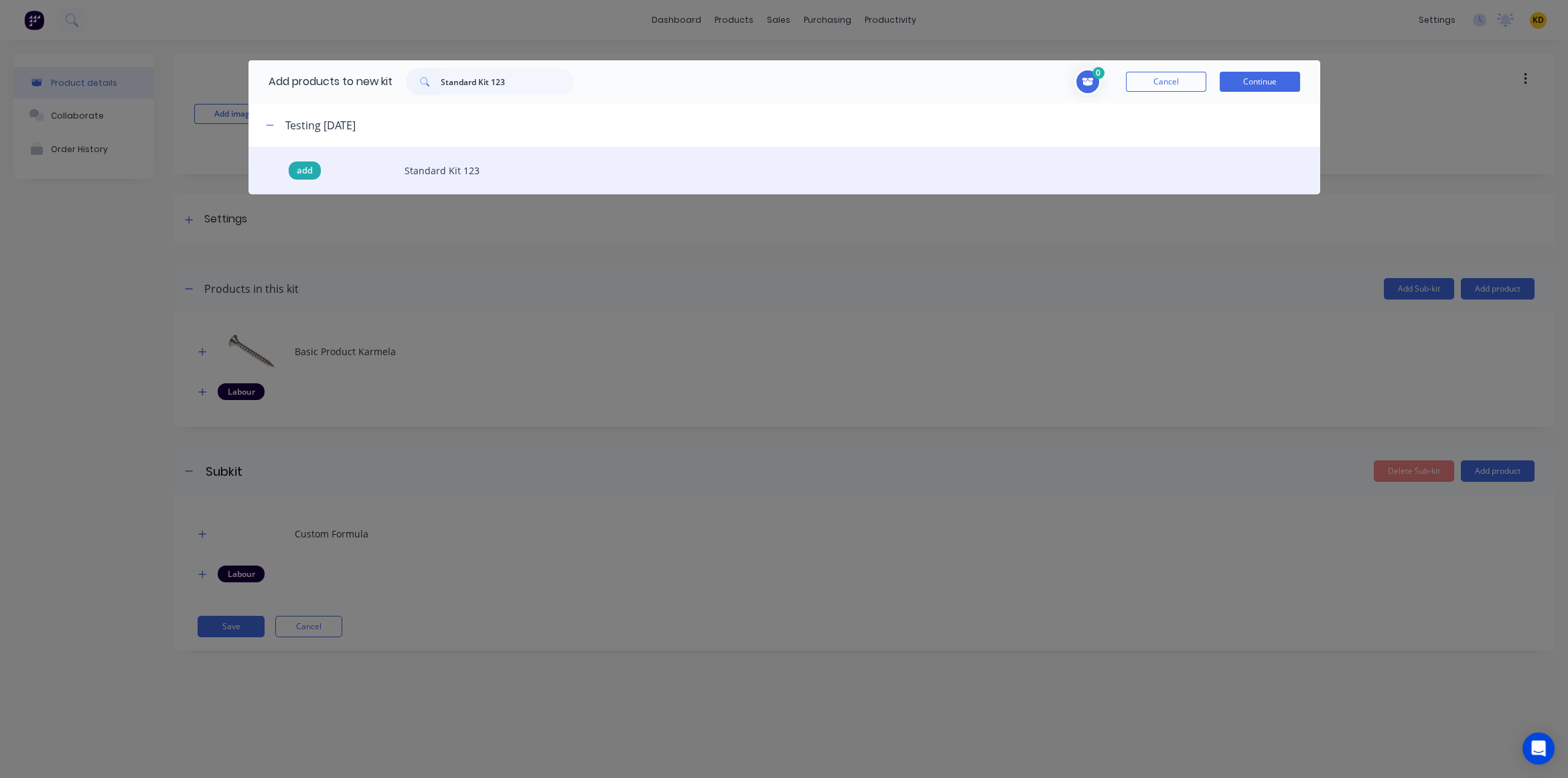
click at [306, 171] on span "add" at bounding box center [305, 171] width 16 height 13
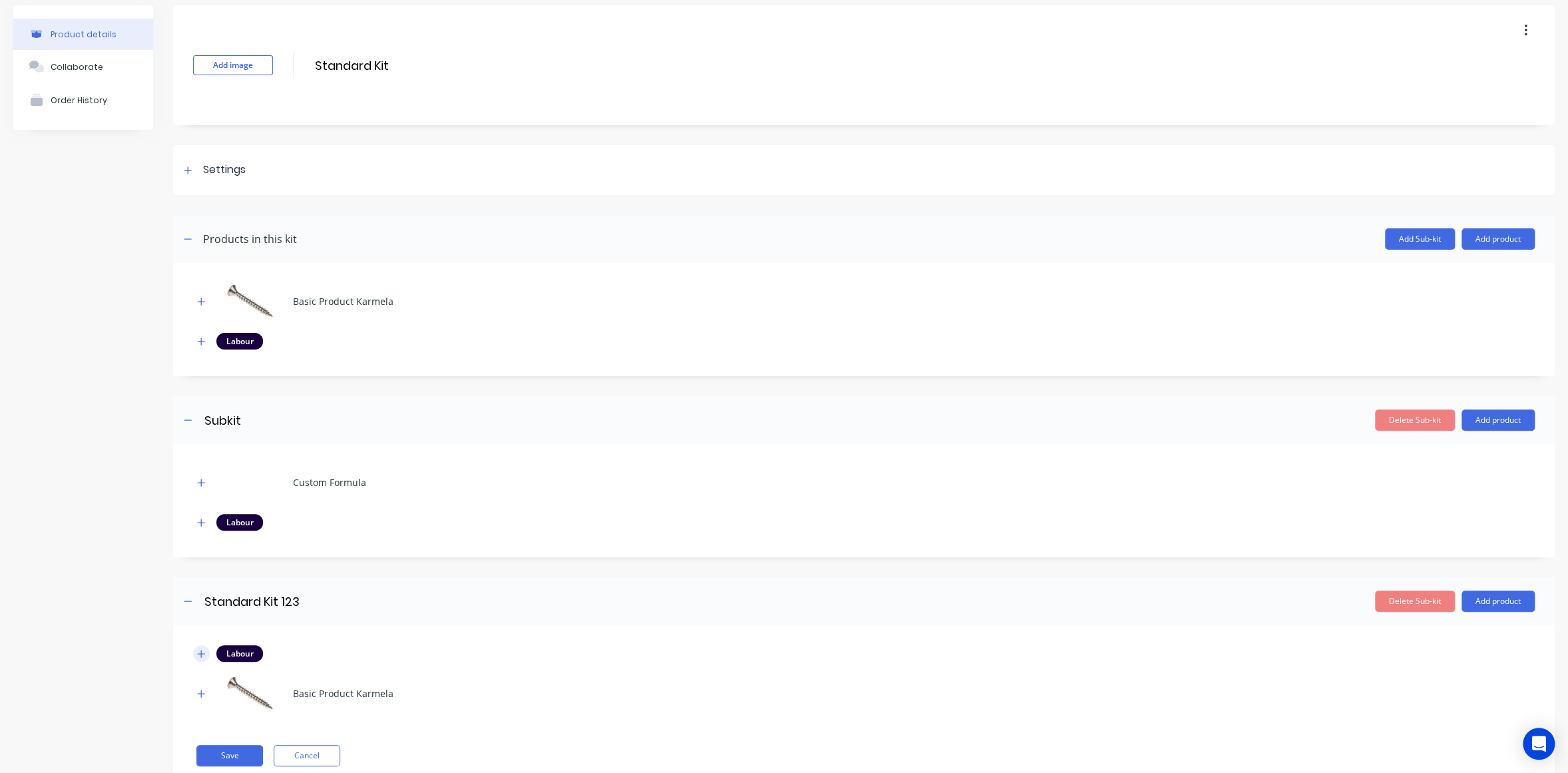
scroll to position [86, 0]
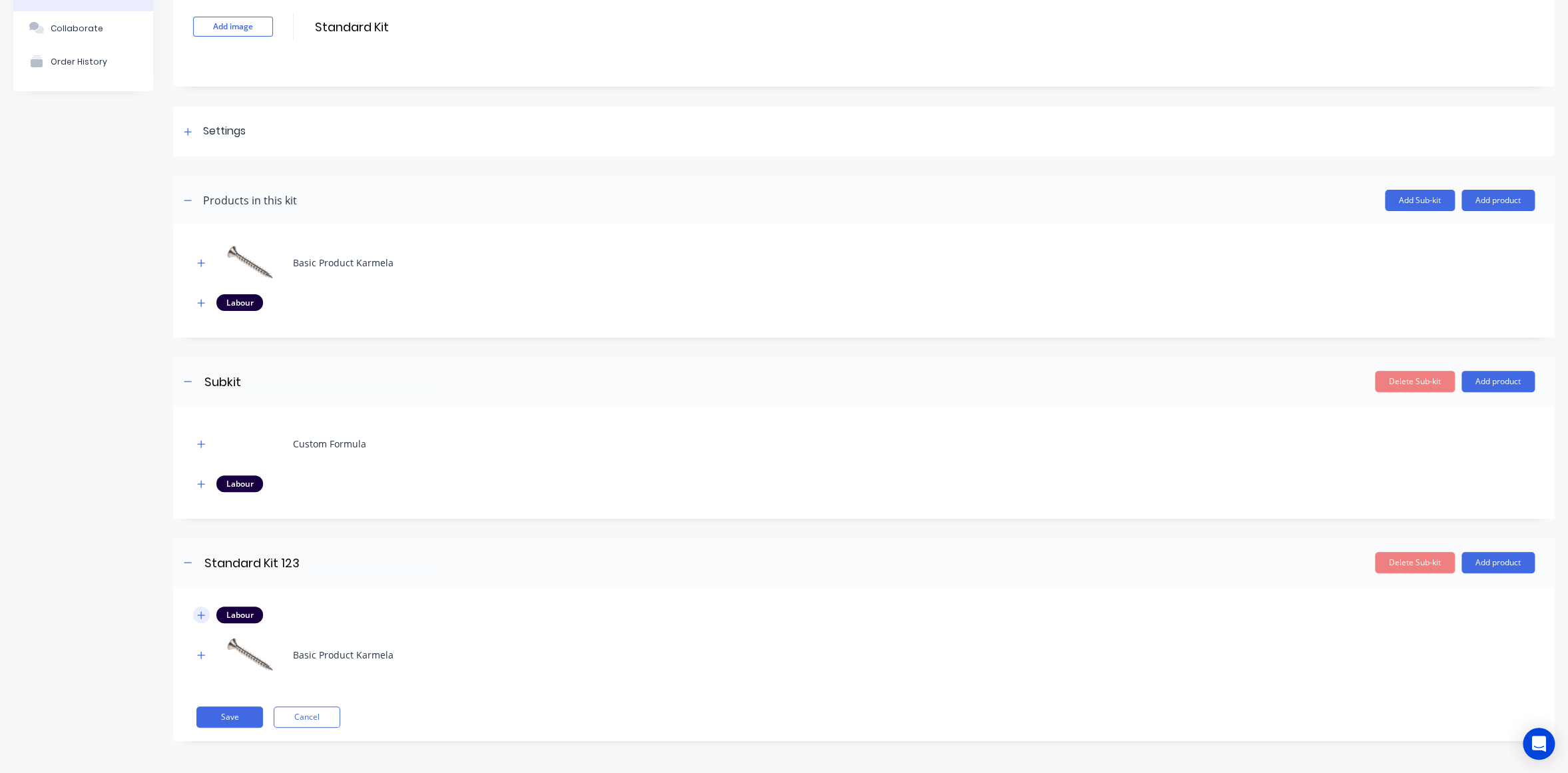
click at [203, 611] on icon "button" at bounding box center [201, 615] width 8 height 9
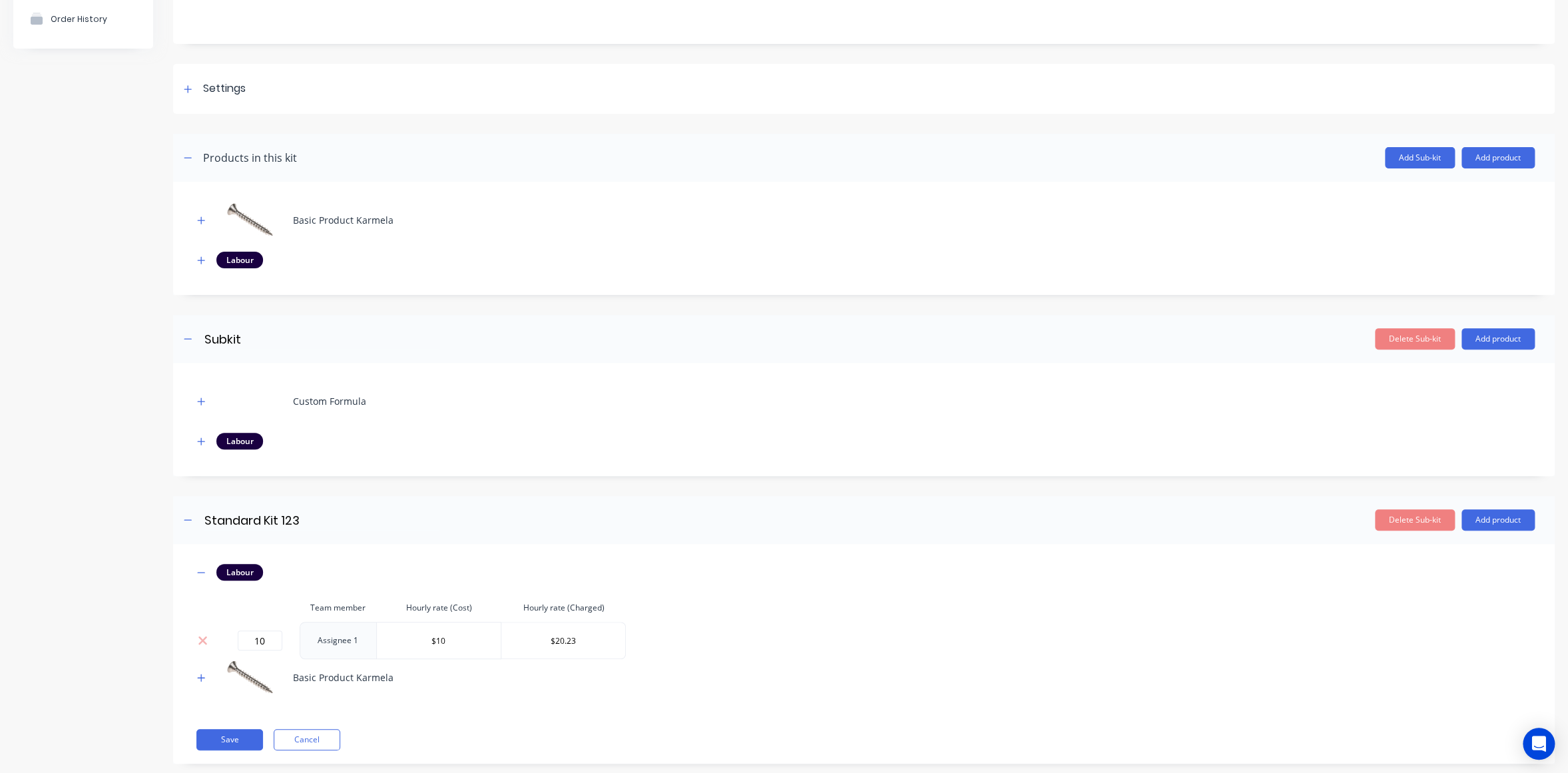
scroll to position [152, 0]
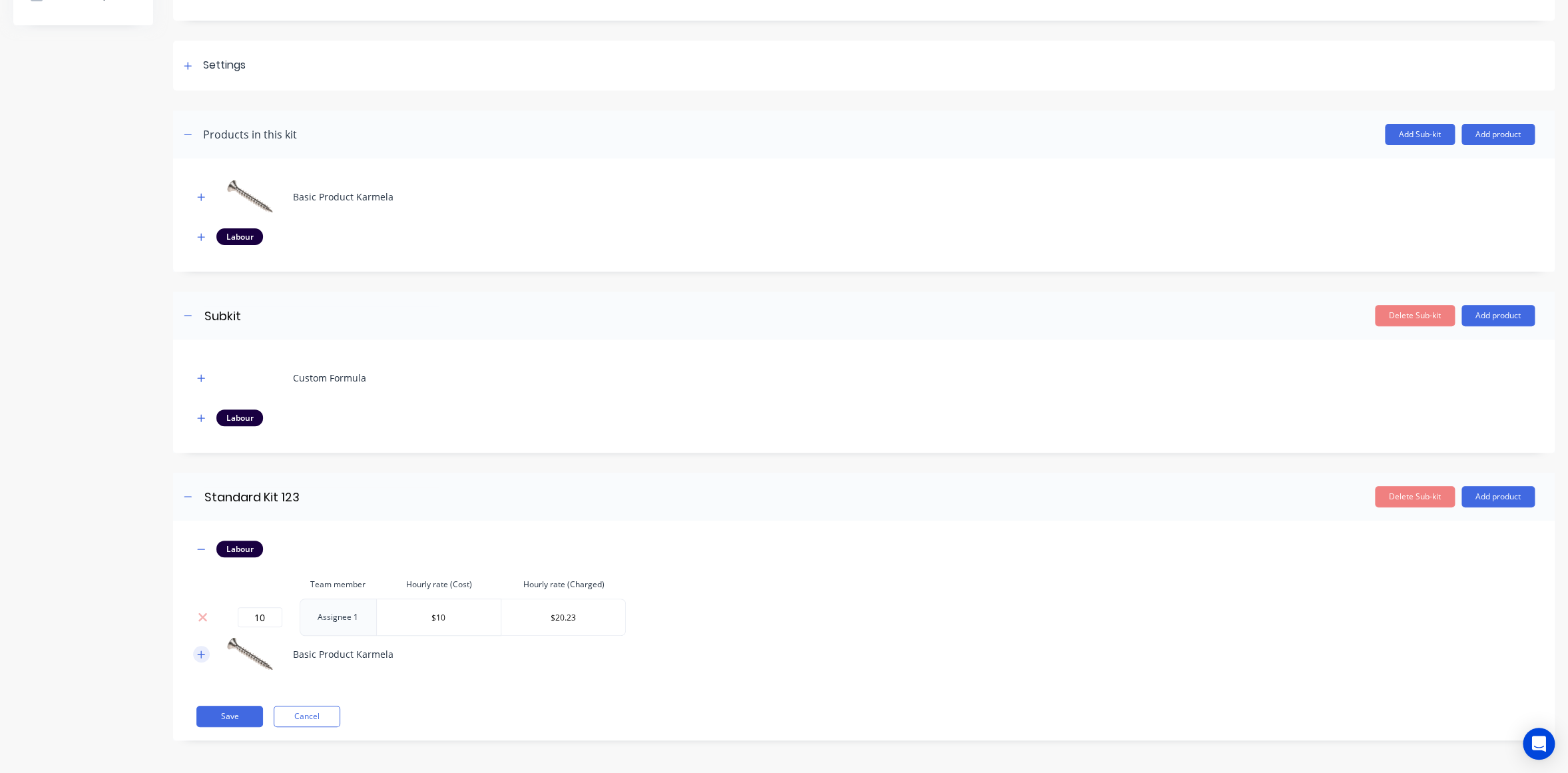
click at [205, 655] on icon "button" at bounding box center [201, 654] width 8 height 9
click at [83, 563] on div "Product details Collaborate Order History" at bounding box center [83, 370] width 140 height 937
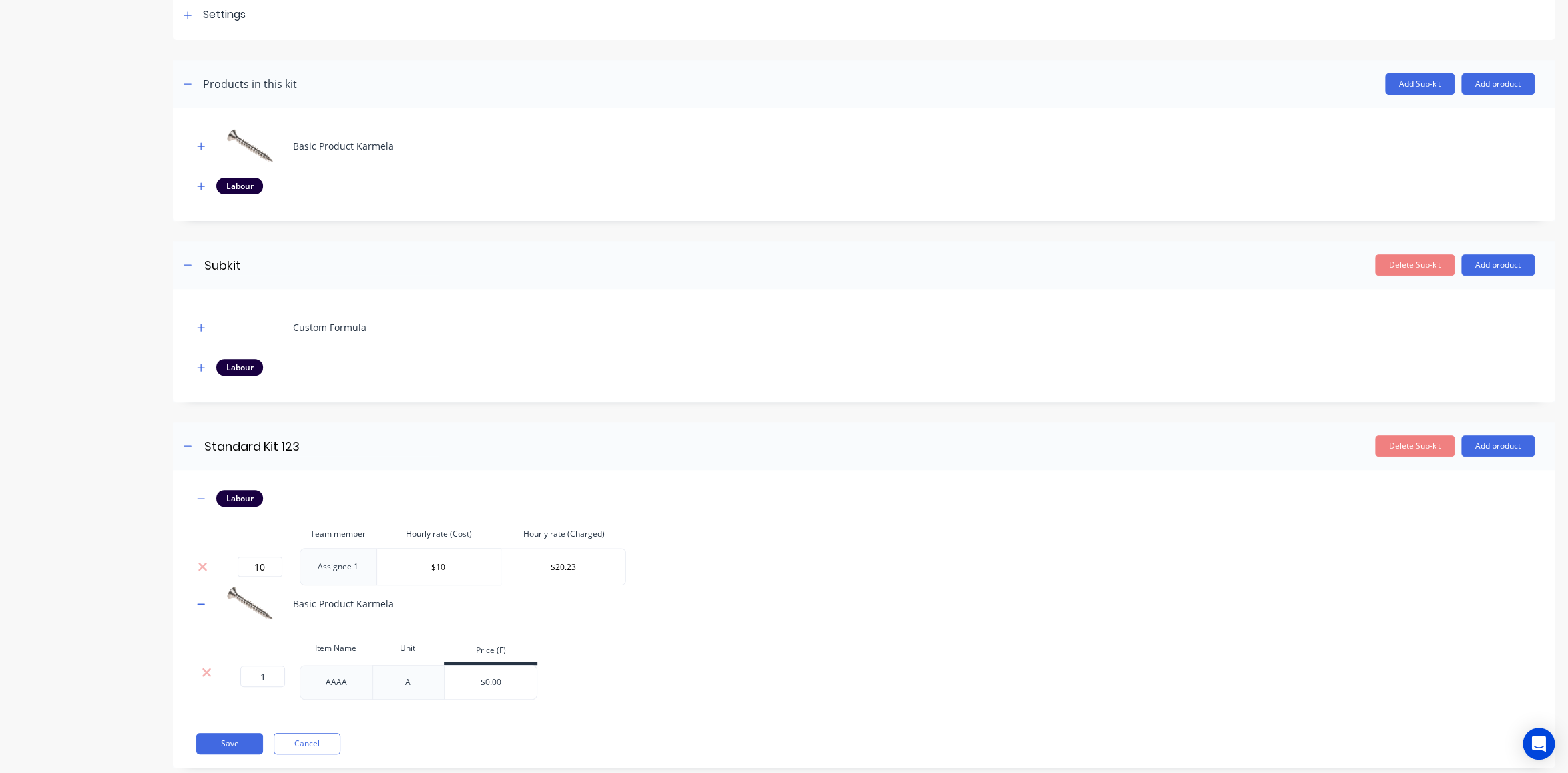
scroll to position [230, 0]
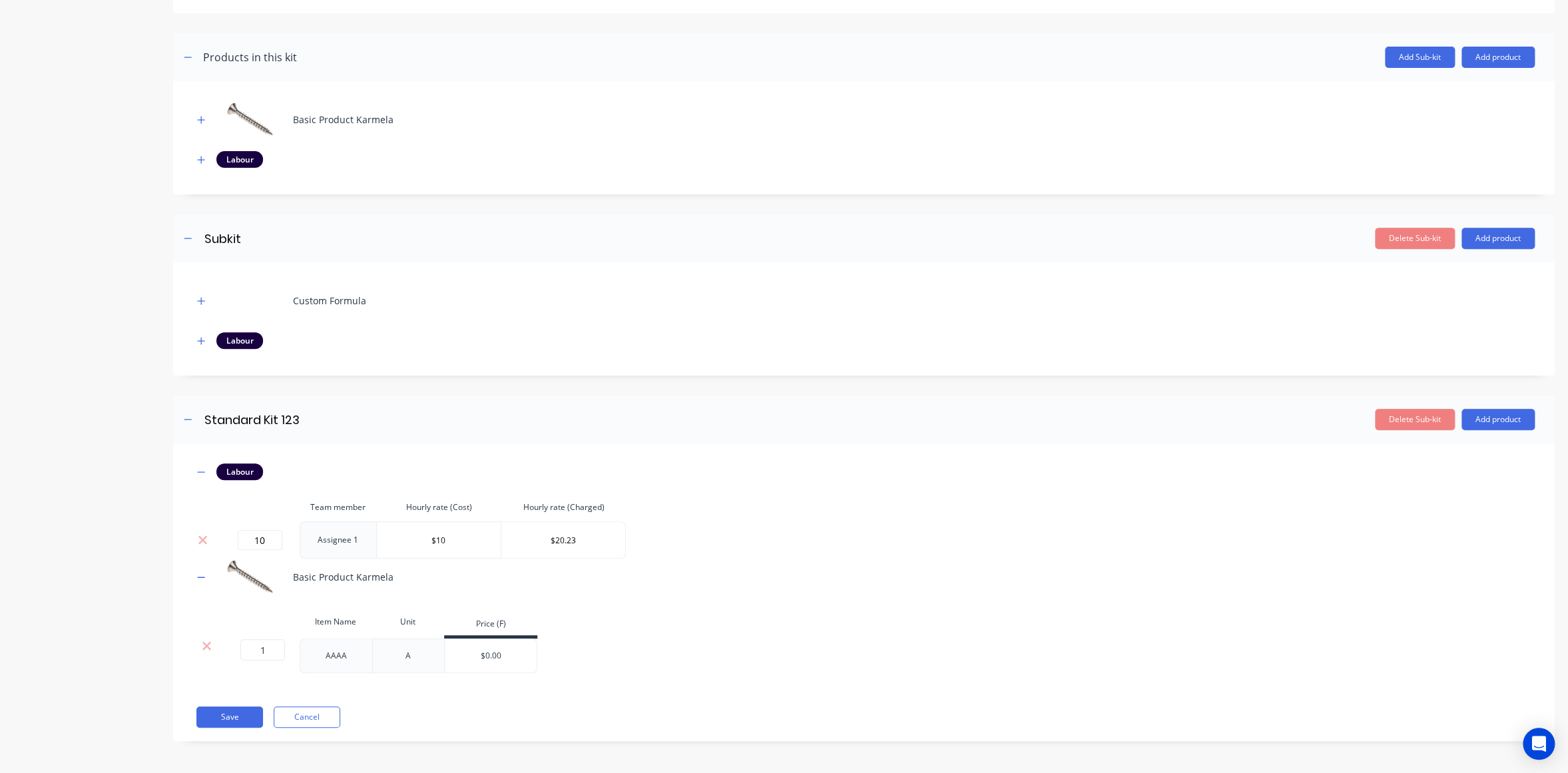
click at [31, 512] on div "Product details Collaborate Order History" at bounding box center [83, 292] width 140 height 937
drag, startPoint x: 249, startPoint y: 648, endPoint x: 294, endPoint y: 645, distance: 45.1
click at [294, 645] on div "1 1 ?" at bounding box center [260, 655] width 80 height 35
click at [51, 511] on div "Product details Collaborate Order History" at bounding box center [83, 292] width 140 height 937
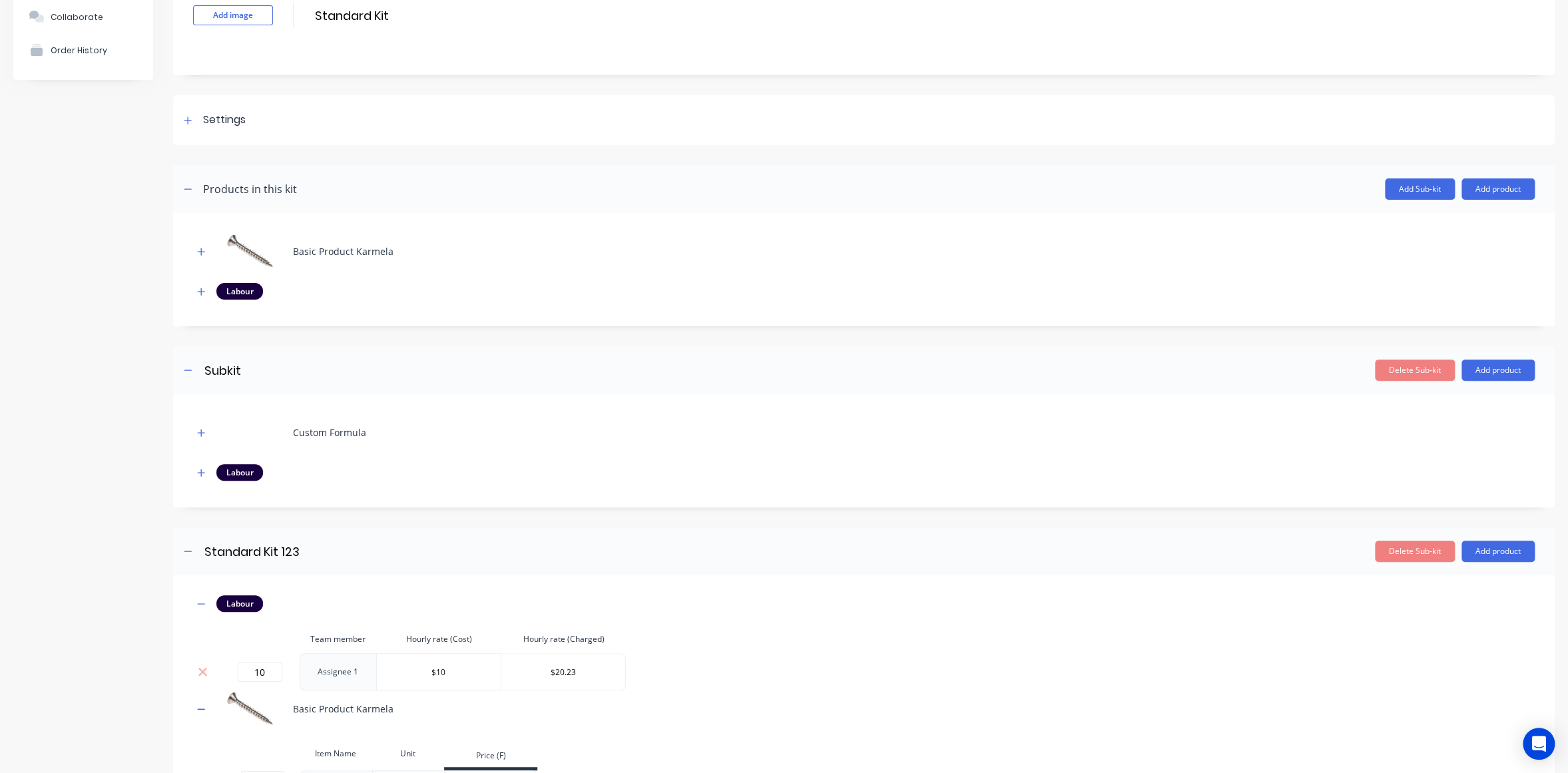
scroll to position [0, 0]
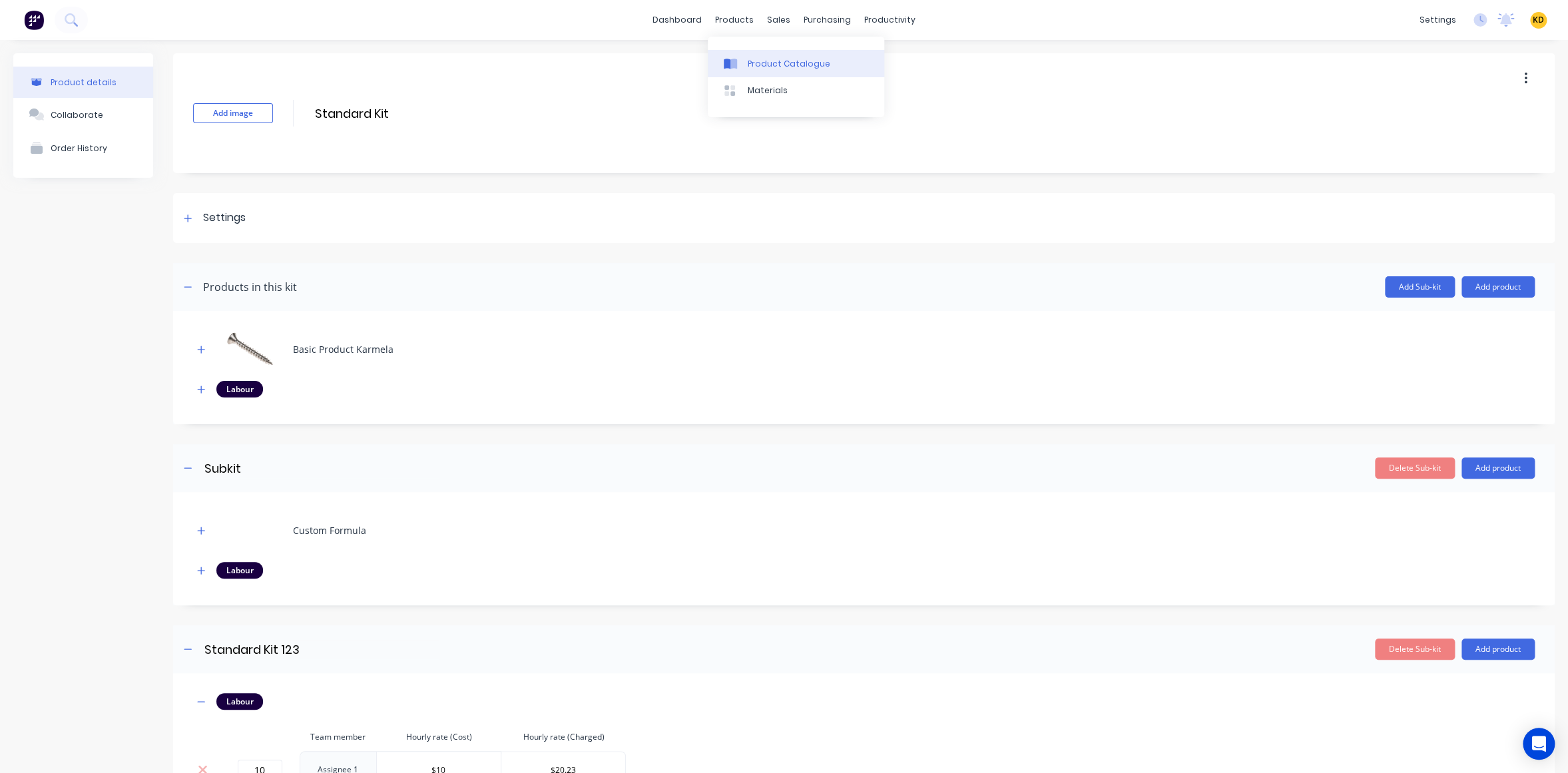
click at [751, 58] on div "Product Catalogue" at bounding box center [788, 64] width 82 height 12
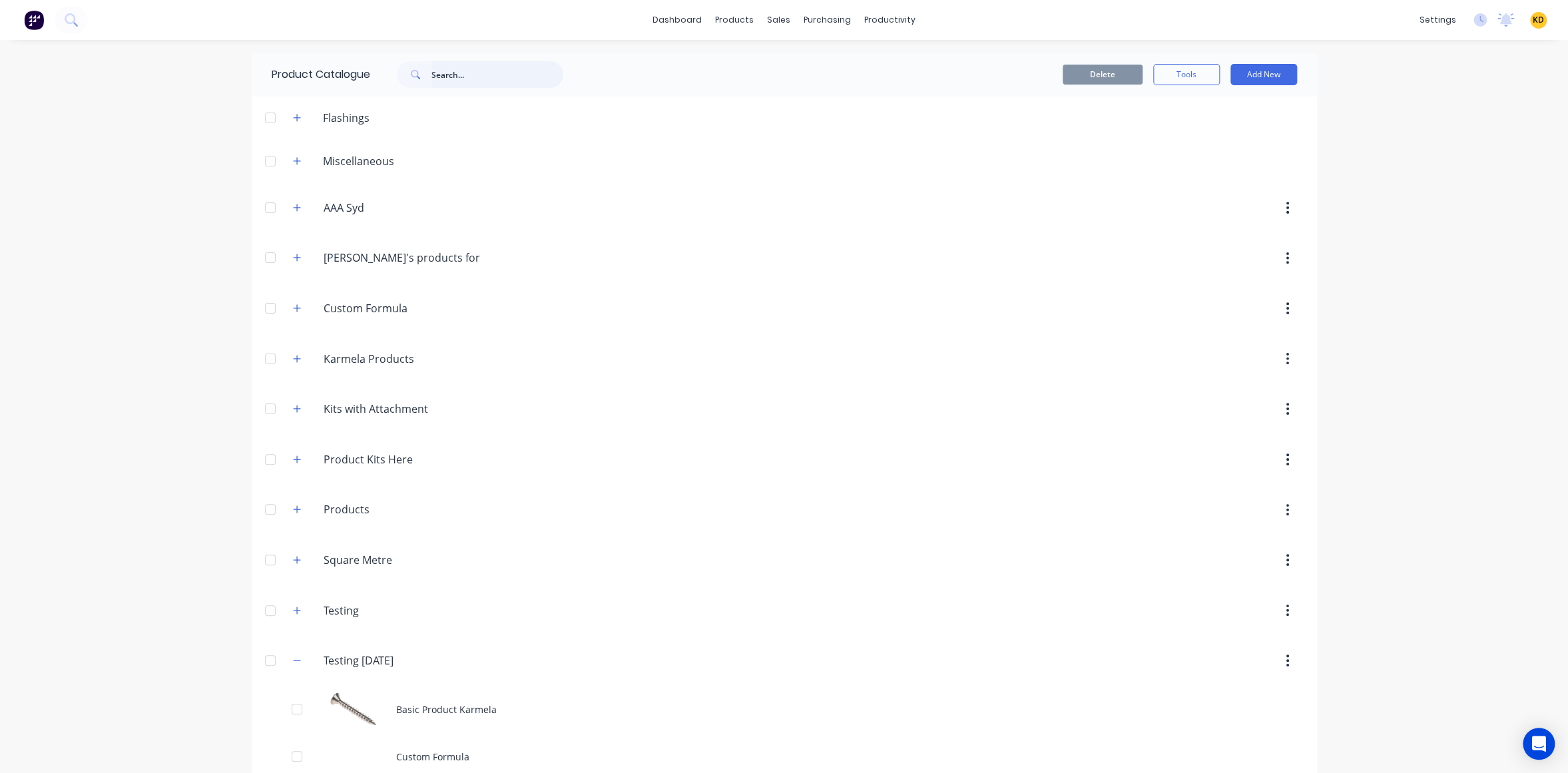
click at [435, 74] on input "text" at bounding box center [497, 75] width 132 height 27
paste input "Standard Kit 123"
type input "Standard Kit 123"
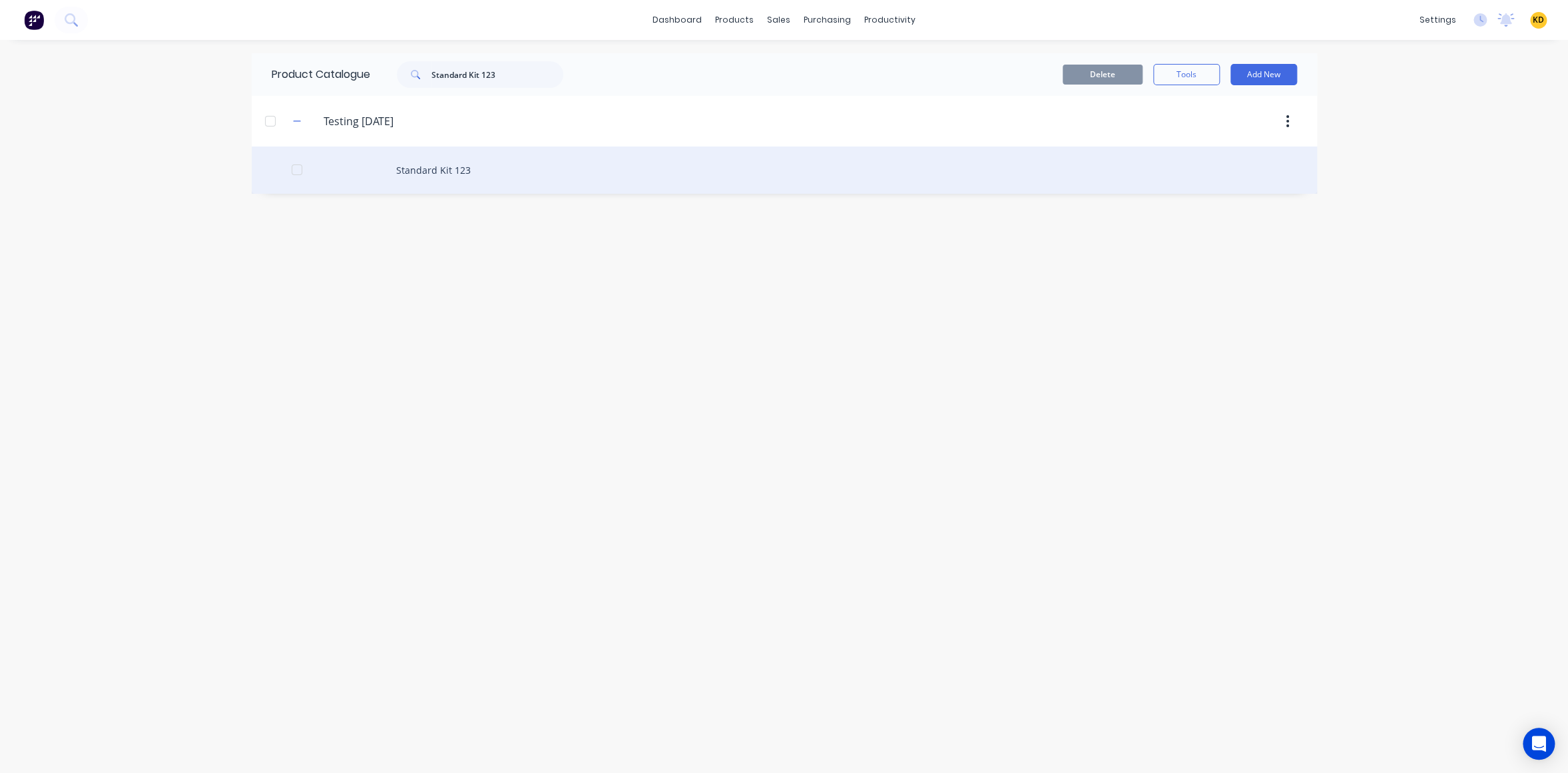
click at [461, 155] on div "Standard Kit 123" at bounding box center [784, 170] width 1065 height 47
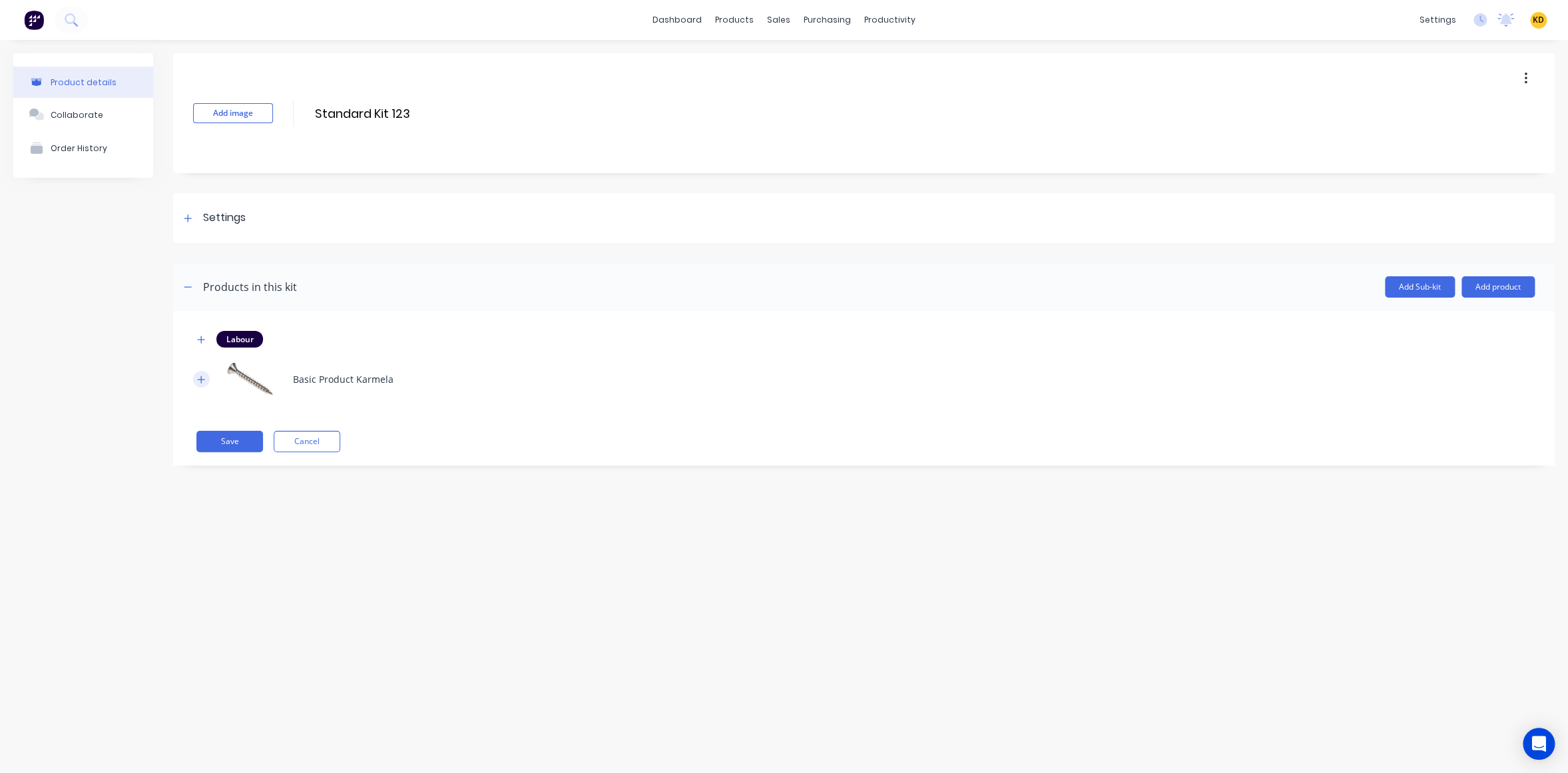
click at [203, 381] on icon "button" at bounding box center [201, 379] width 8 height 9
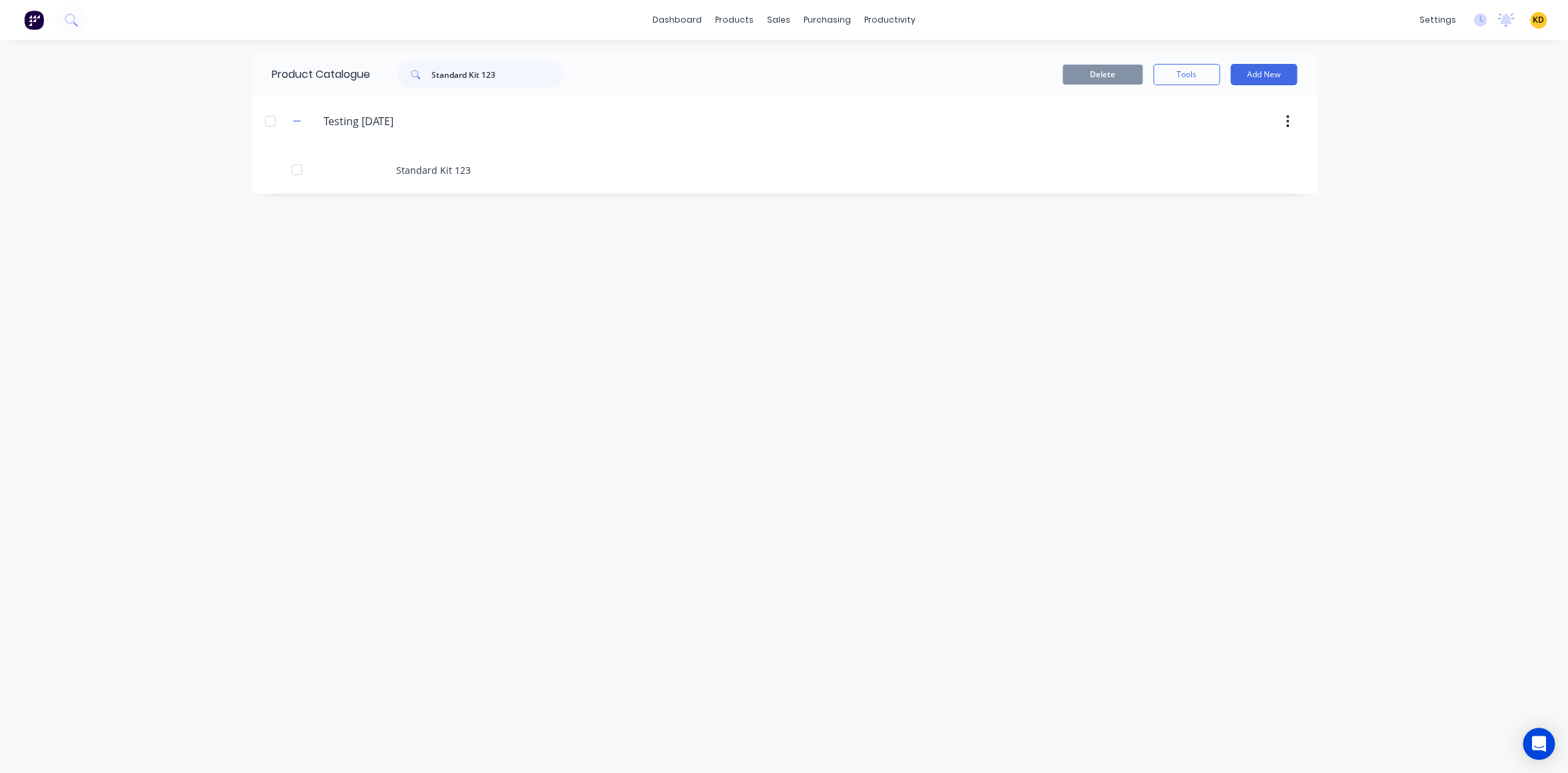
click at [449, 88] on div "Product Catalogue Standard Kit 123" at bounding box center [424, 75] width 345 height 42
click at [484, 81] on input "Standard Kit 123" at bounding box center [497, 75] width 132 height 27
click at [296, 606] on icon "button" at bounding box center [297, 611] width 8 height 9
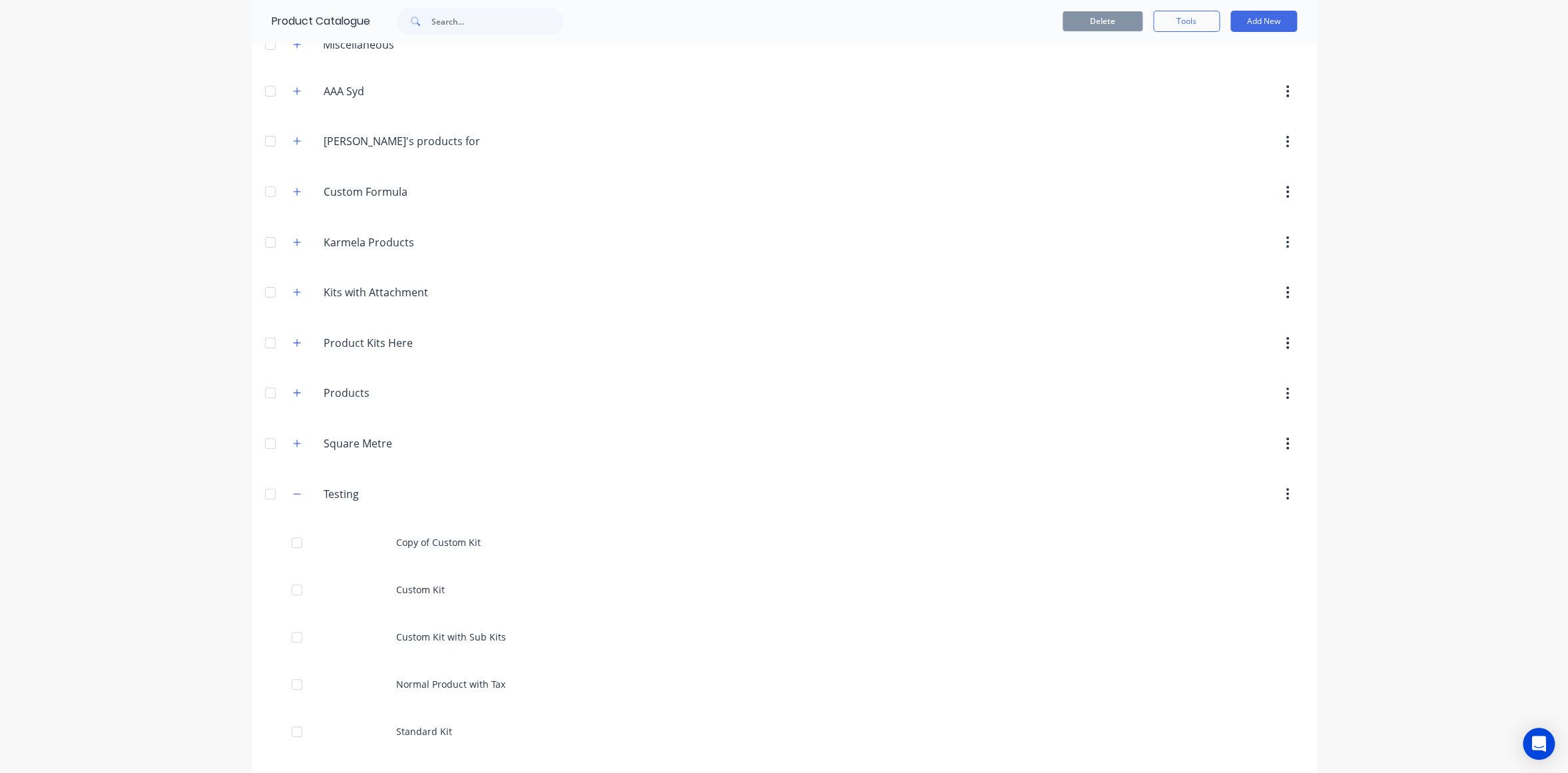
scroll to position [208, 0]
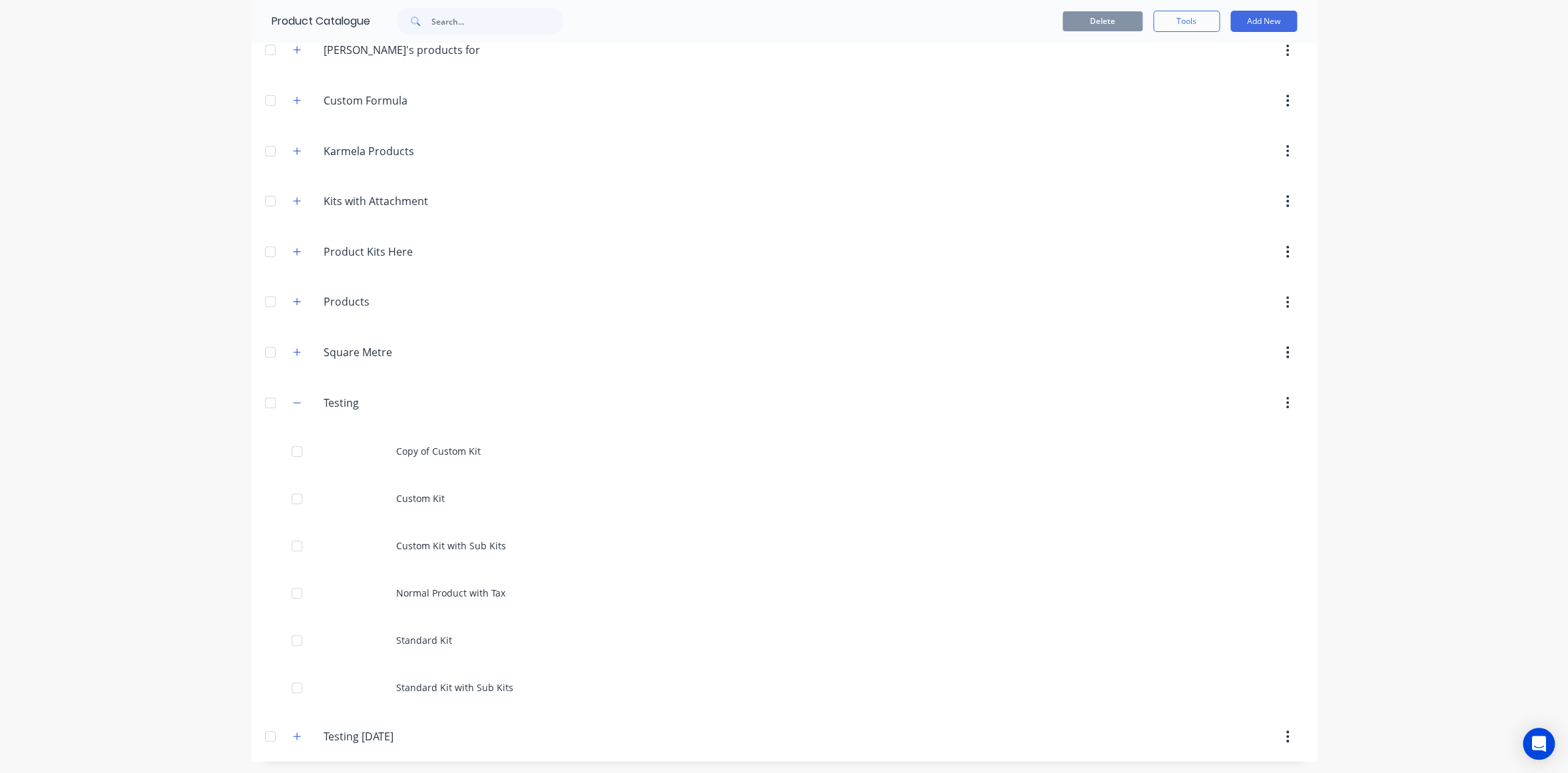
click at [150, 514] on div "dashboard products sales purchasing productivity dashboard products Product Cat…" at bounding box center [784, 386] width 1568 height 773
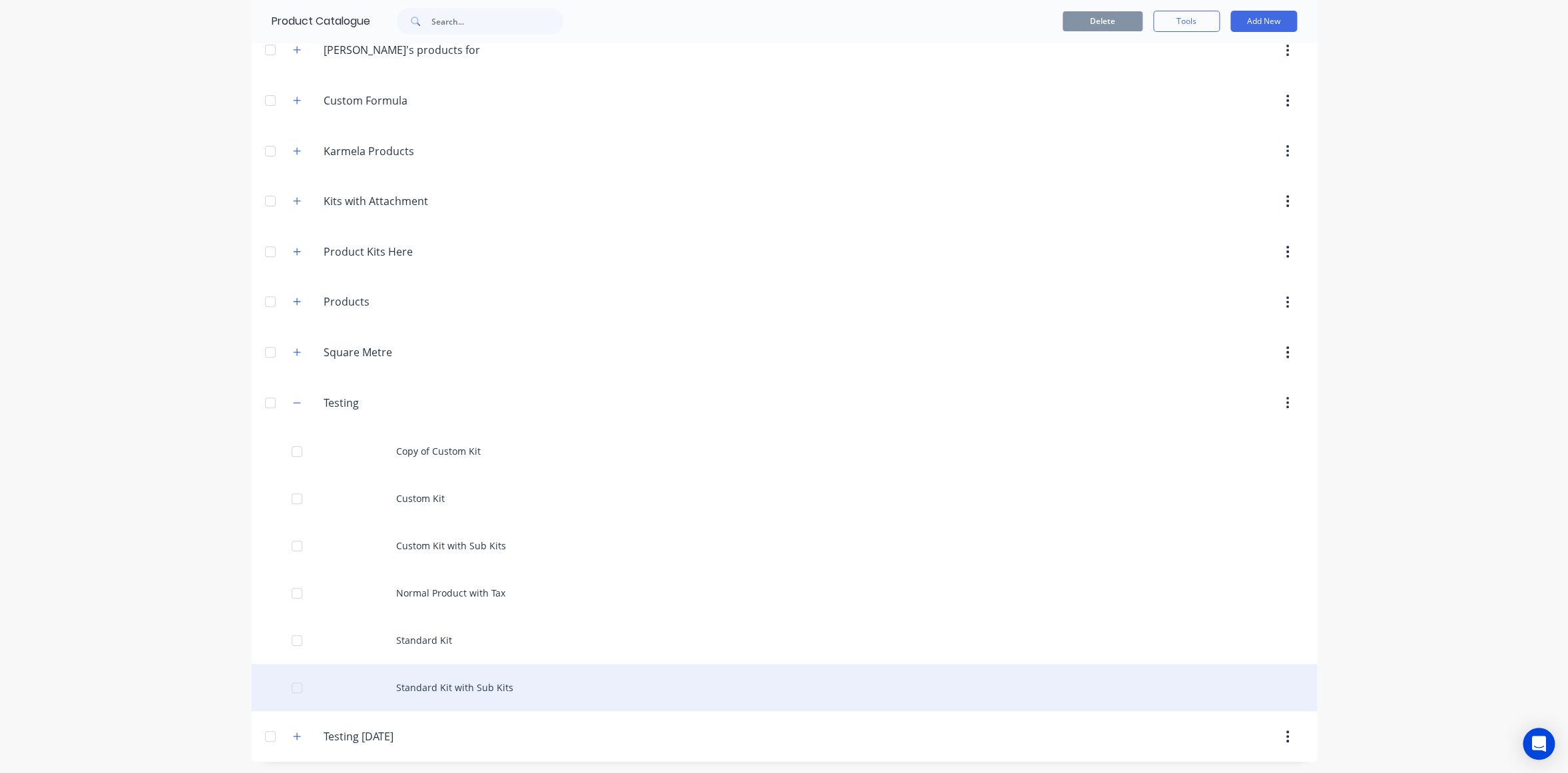
click at [462, 665] on div "Standard Kit with Sub Kits" at bounding box center [784, 687] width 1065 height 47
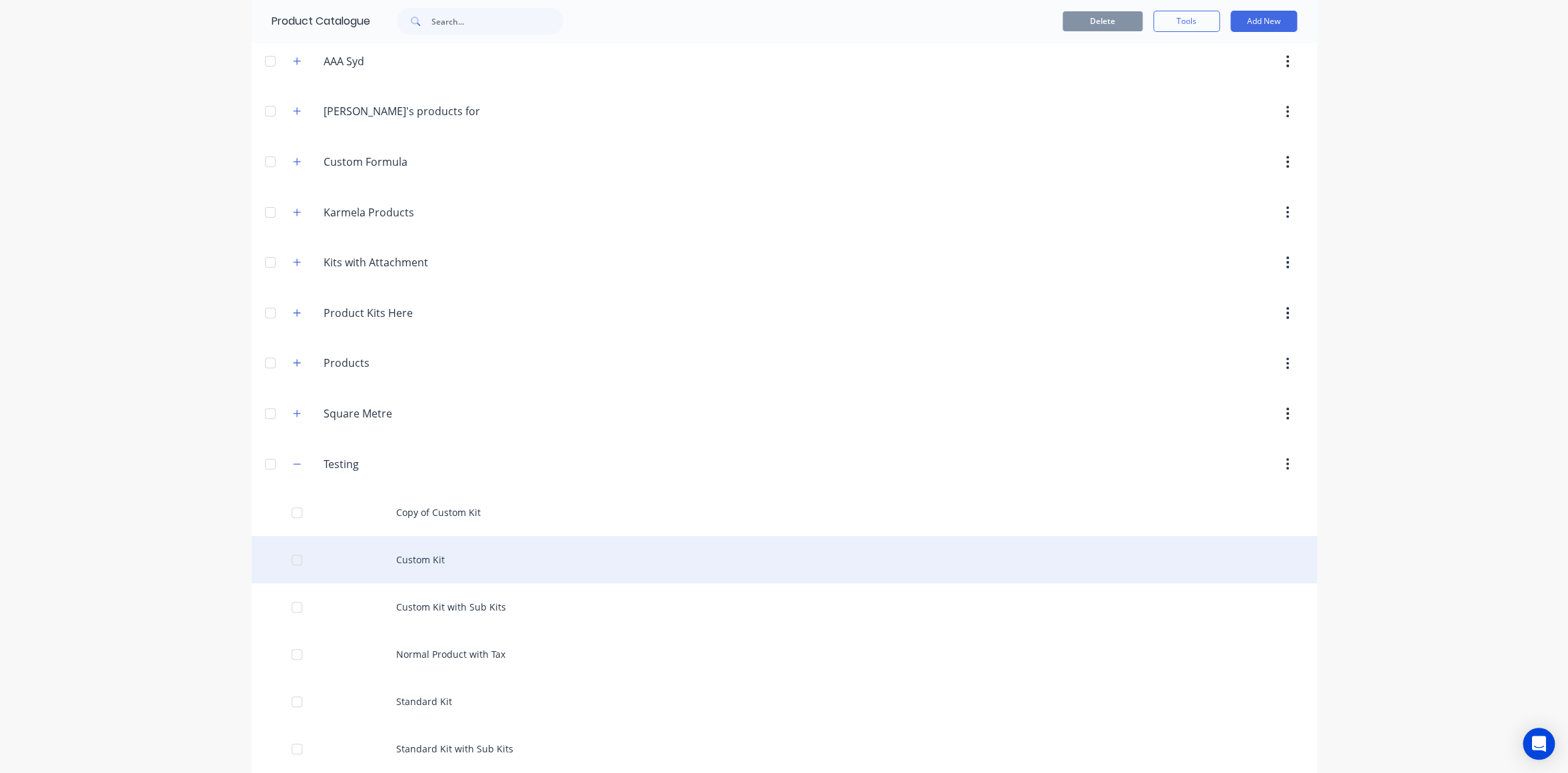
scroll to position [208, 0]
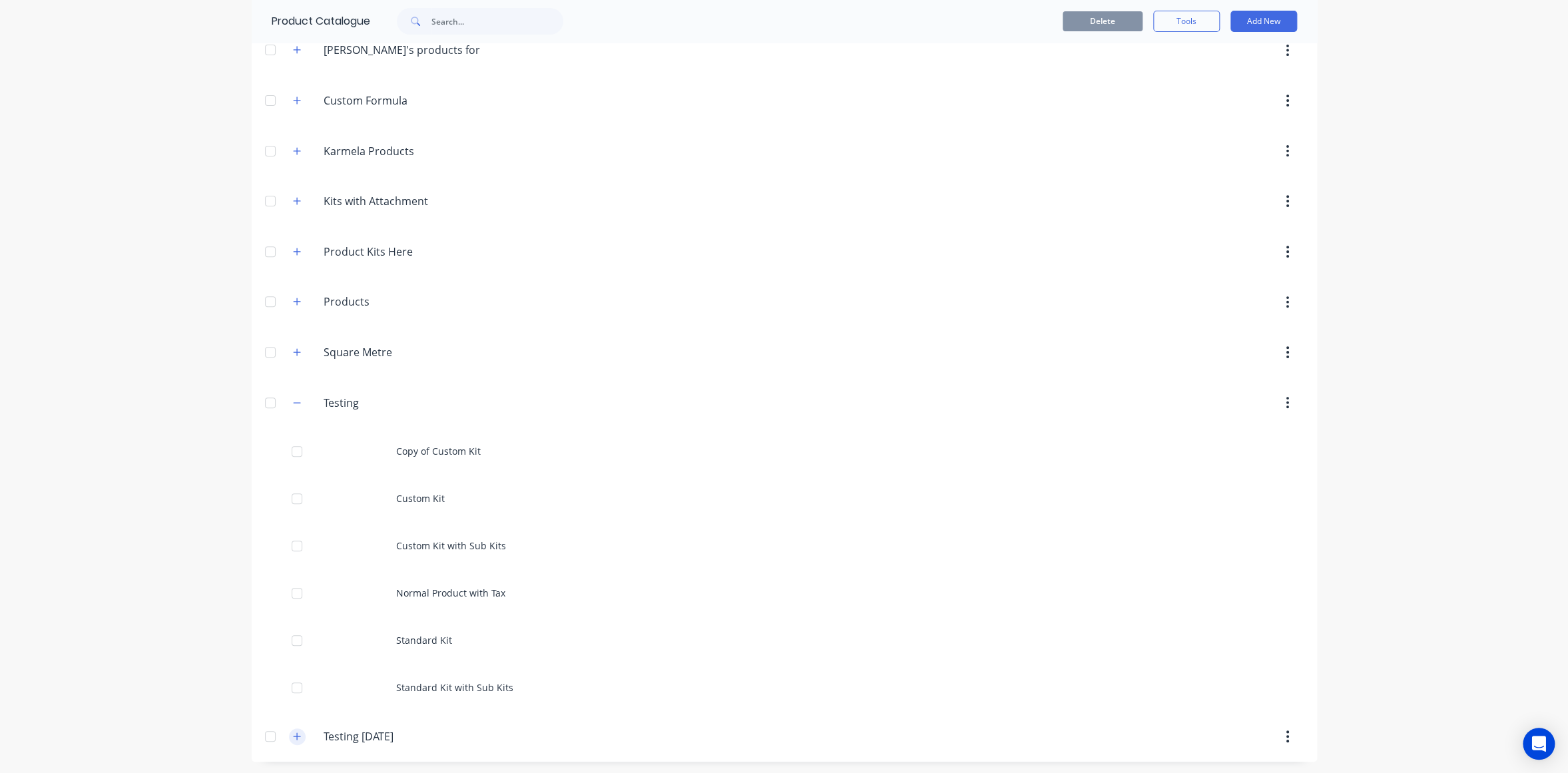
click at [293, 735] on icon "button" at bounding box center [297, 736] width 8 height 9
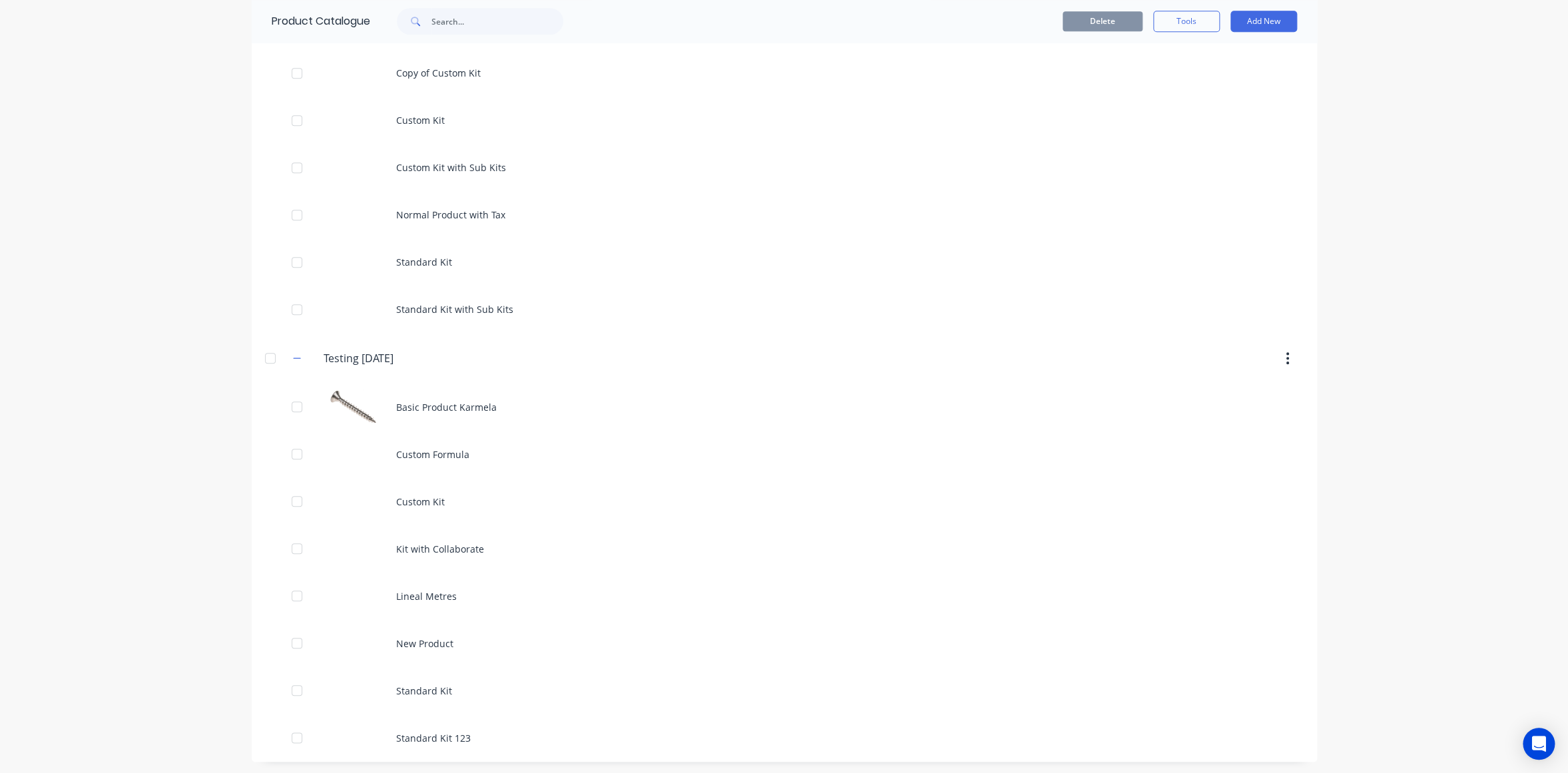
scroll to position [585, 0]
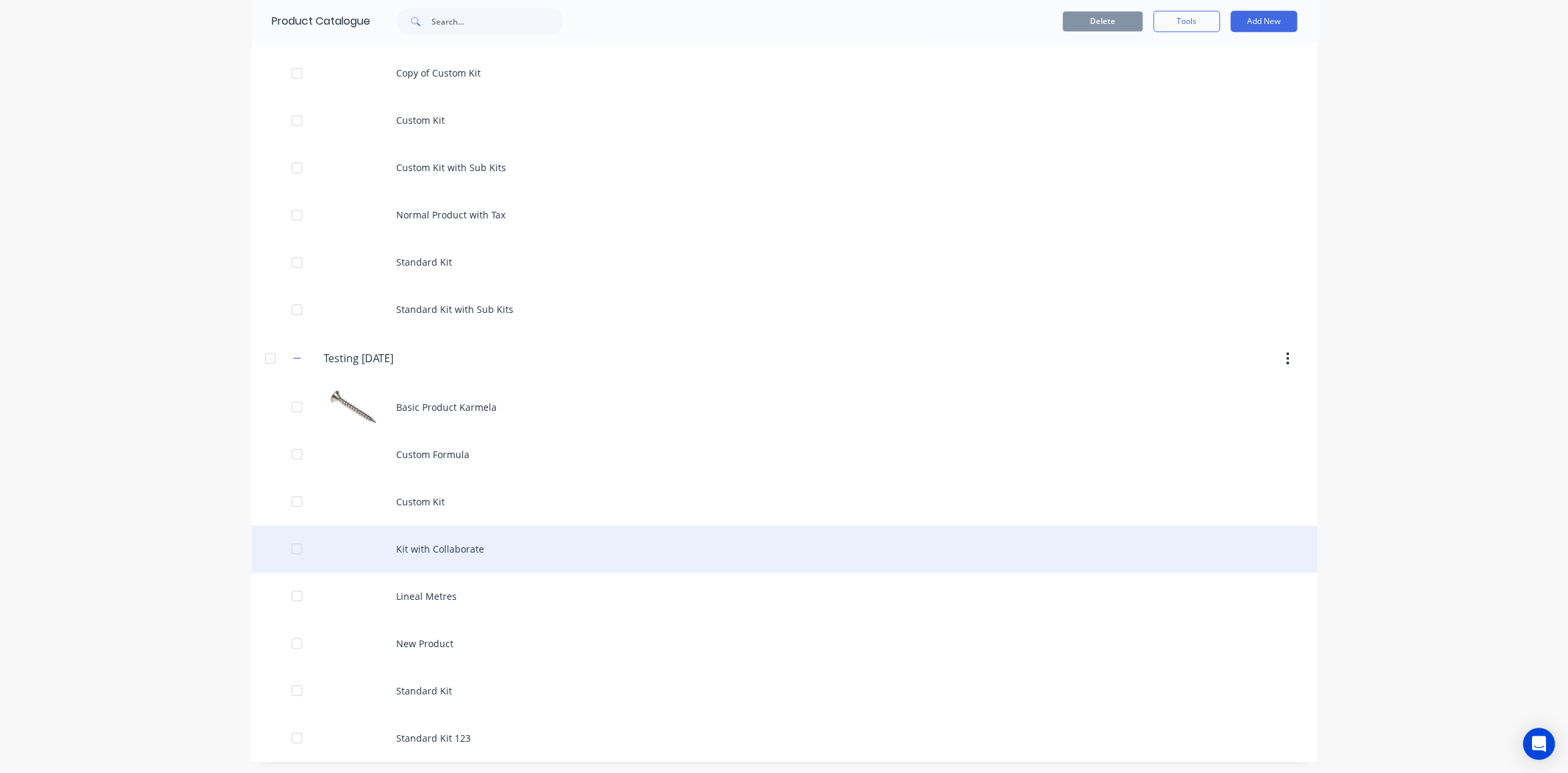
click at [687, 539] on div "Kit with Collaborate" at bounding box center [784, 549] width 1065 height 47
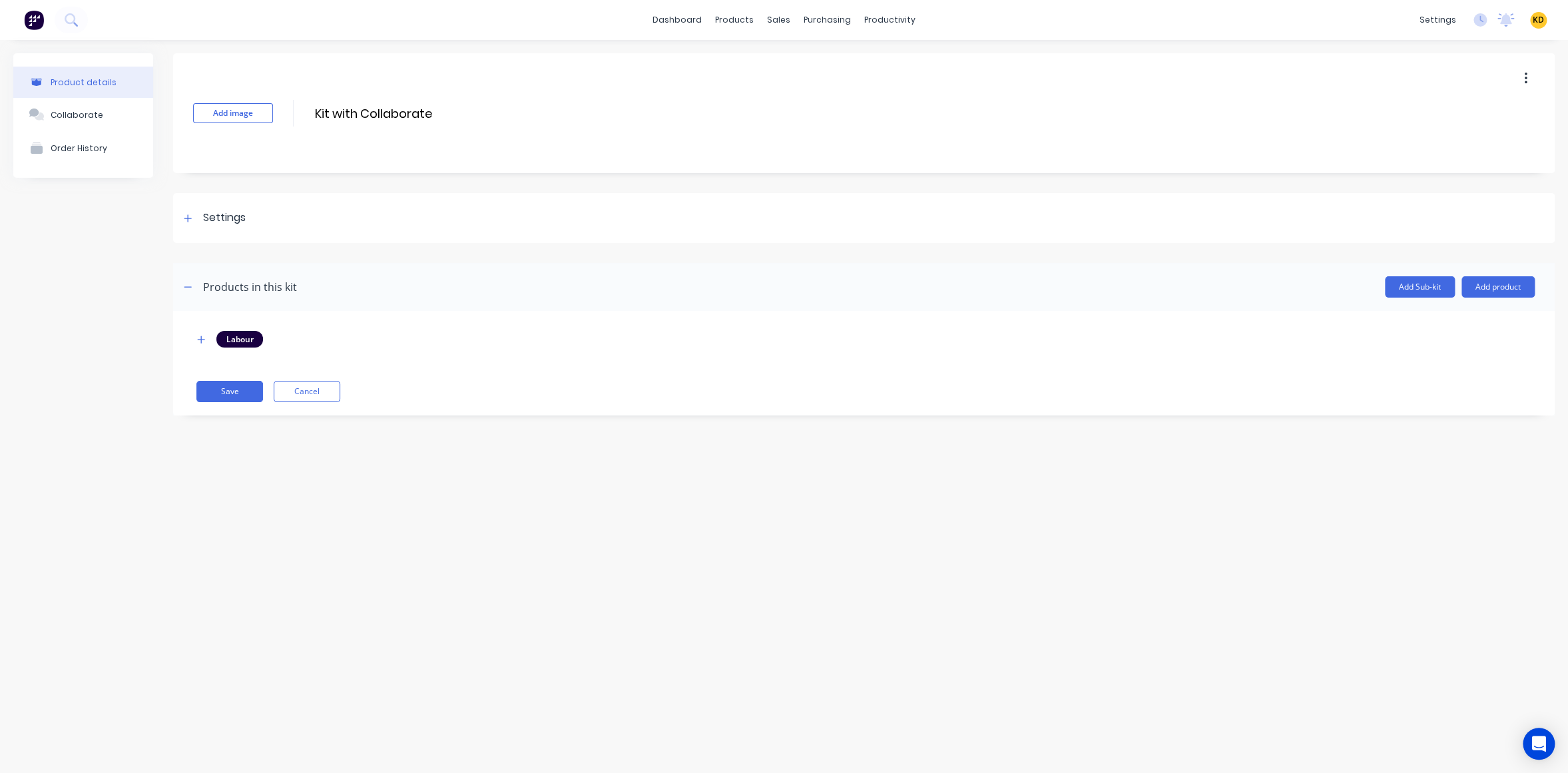
click at [261, 245] on div at bounding box center [864, 253] width 1382 height 20
click at [256, 235] on div "Settings" at bounding box center [864, 218] width 1382 height 50
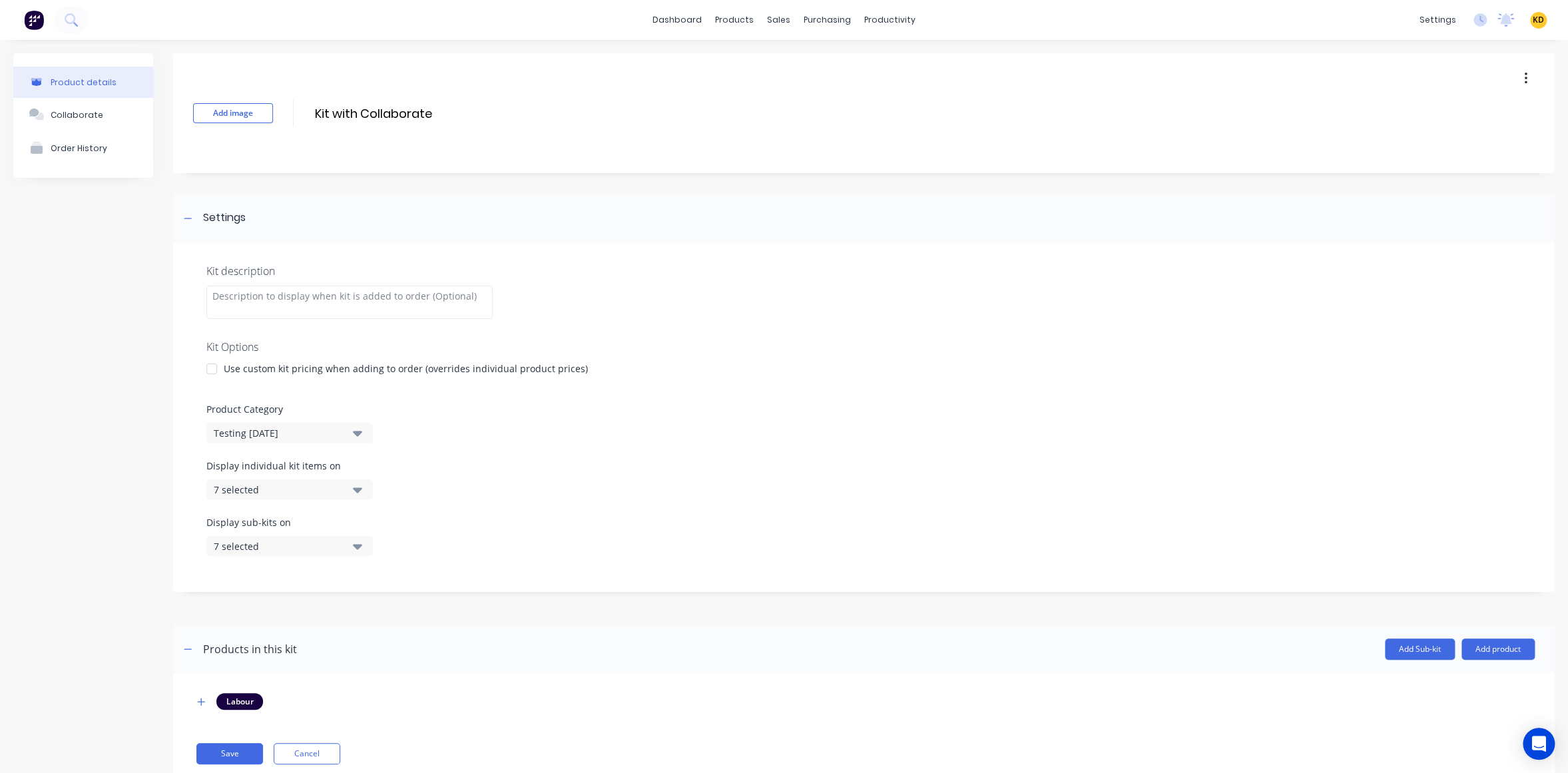
click at [210, 368] on div at bounding box center [212, 369] width 27 height 27
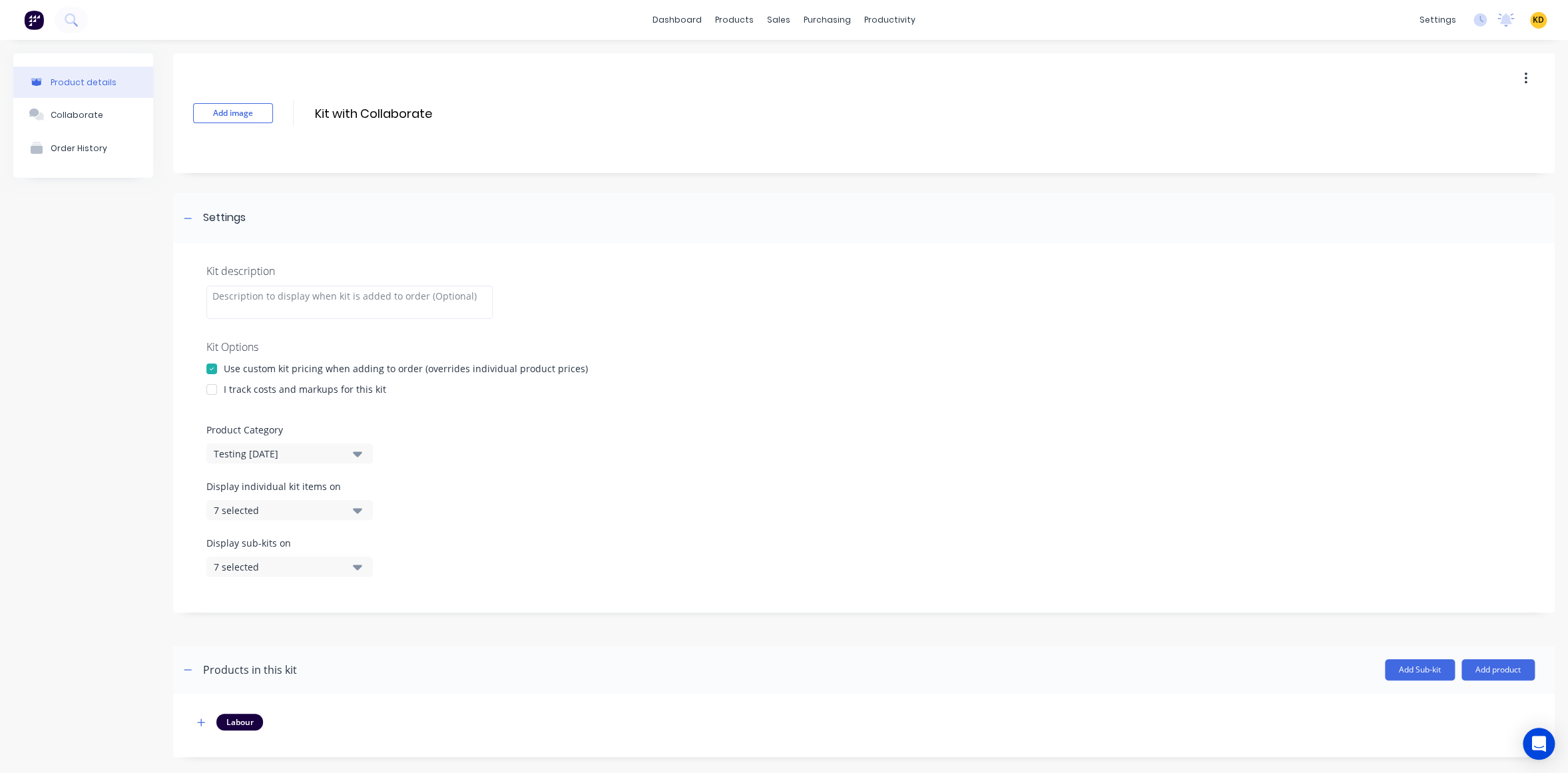
click at [217, 392] on div at bounding box center [212, 389] width 27 height 27
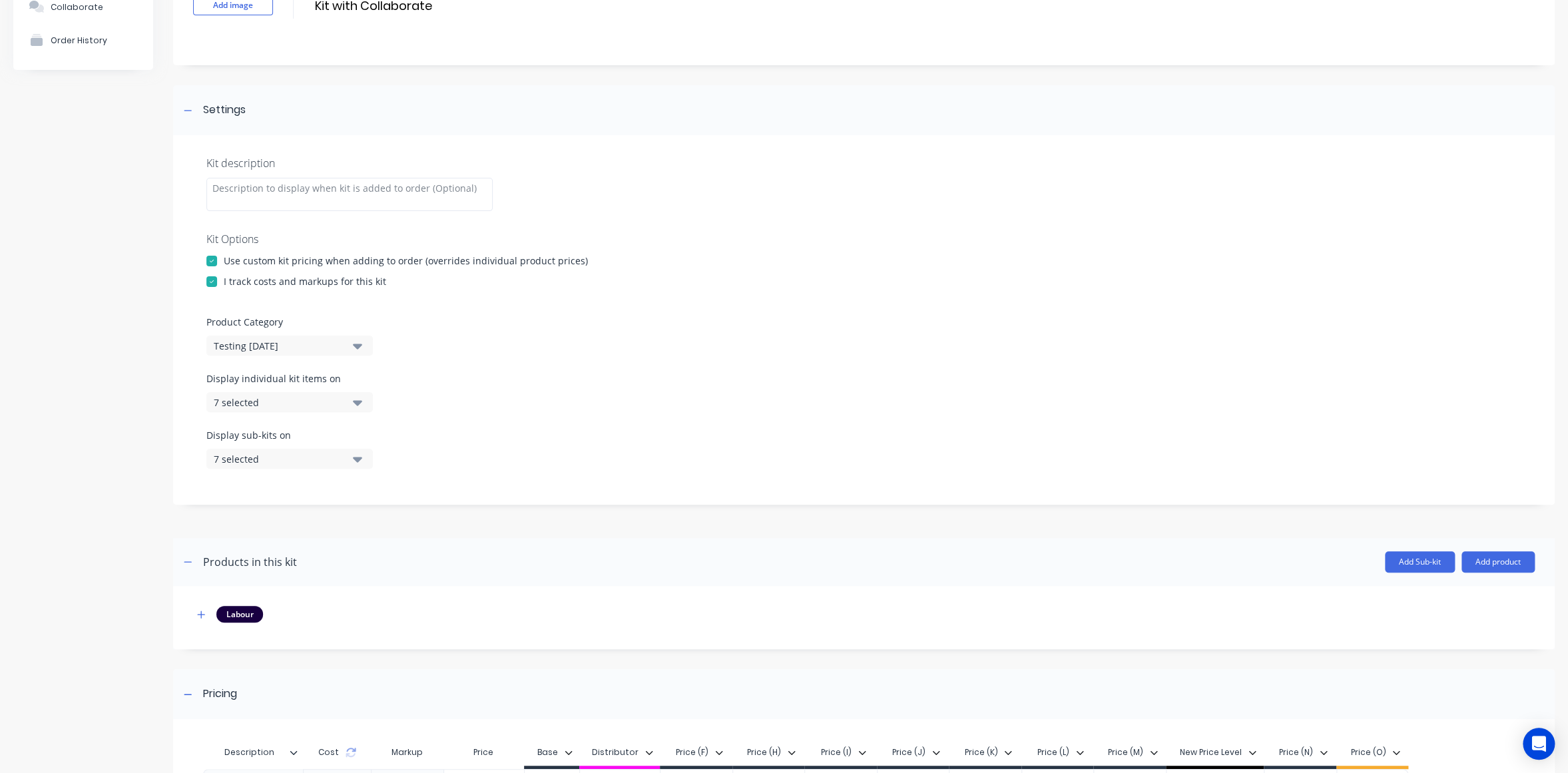
scroll to position [266, 0]
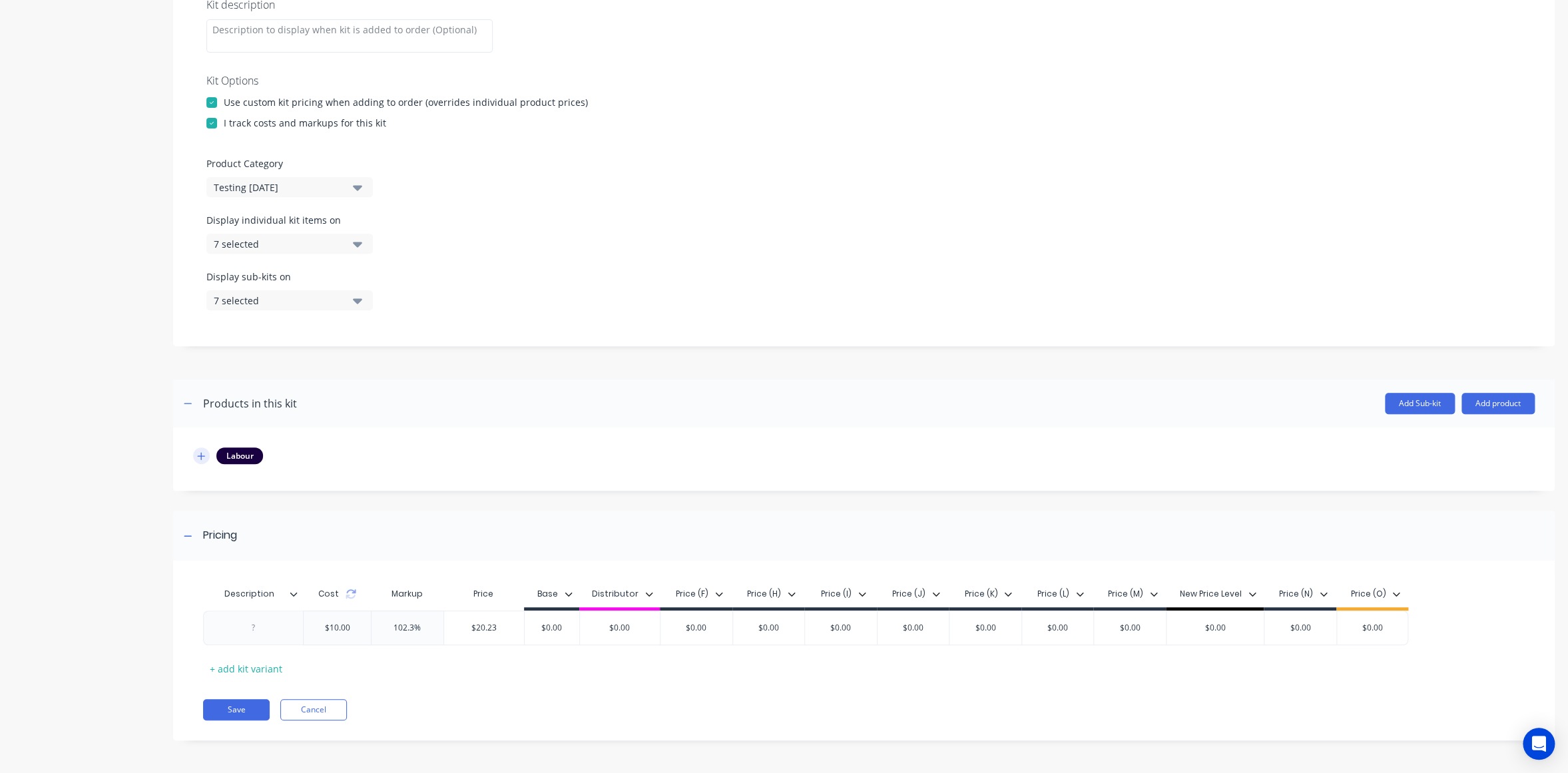
click at [200, 455] on icon "button" at bounding box center [201, 456] width 8 height 9
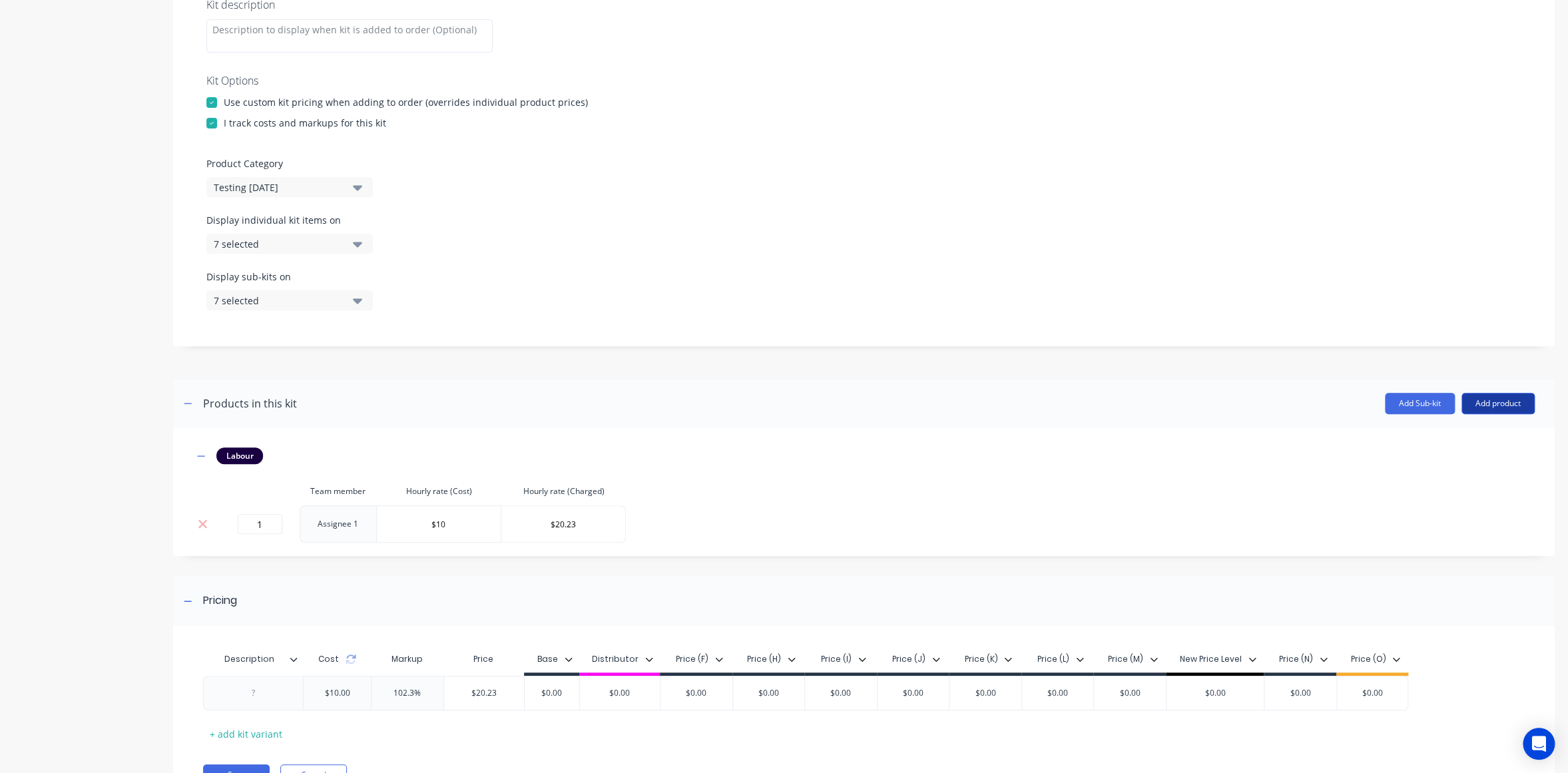
click at [1469, 406] on button "Add product" at bounding box center [1497, 403] width 73 height 21
click at [1471, 428] on div "Product catalogue" at bounding box center [1471, 437] width 103 height 20
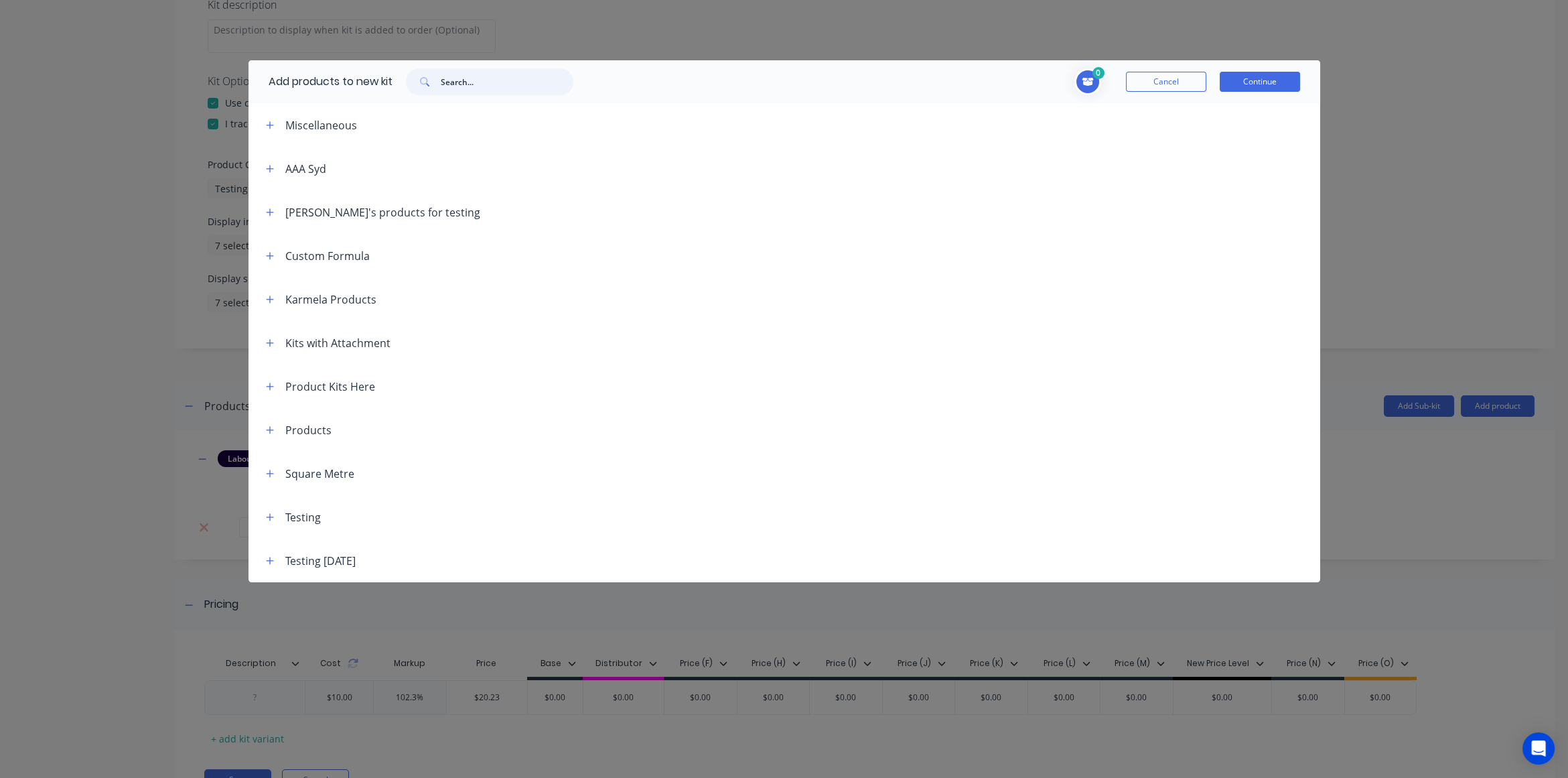
click at [499, 81] on input "text" at bounding box center [507, 81] width 133 height 27
paste input "Standard Kit 123"
type input "Standard Kit 123"
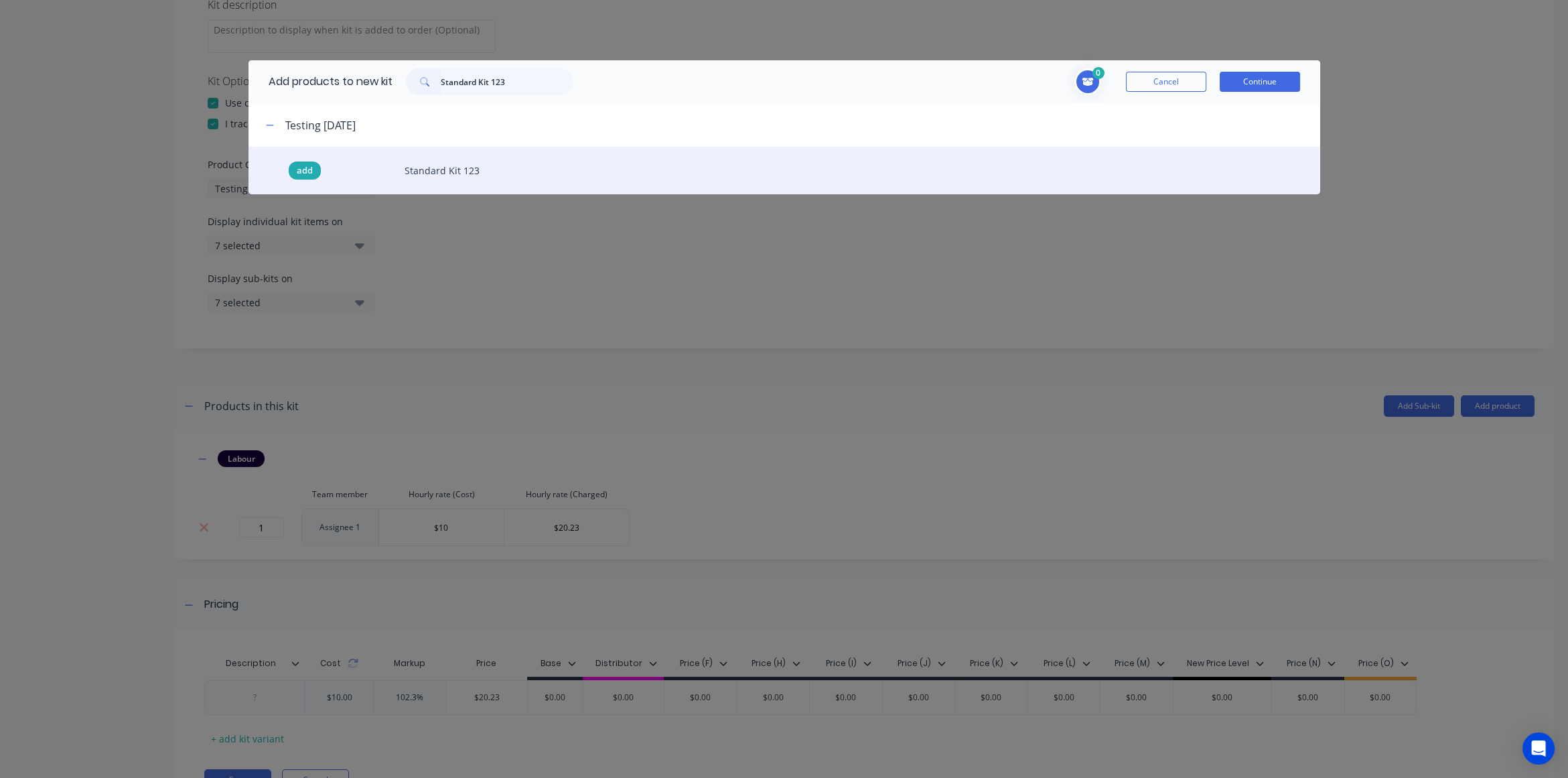
click at [311, 168] on span "add" at bounding box center [305, 171] width 16 height 13
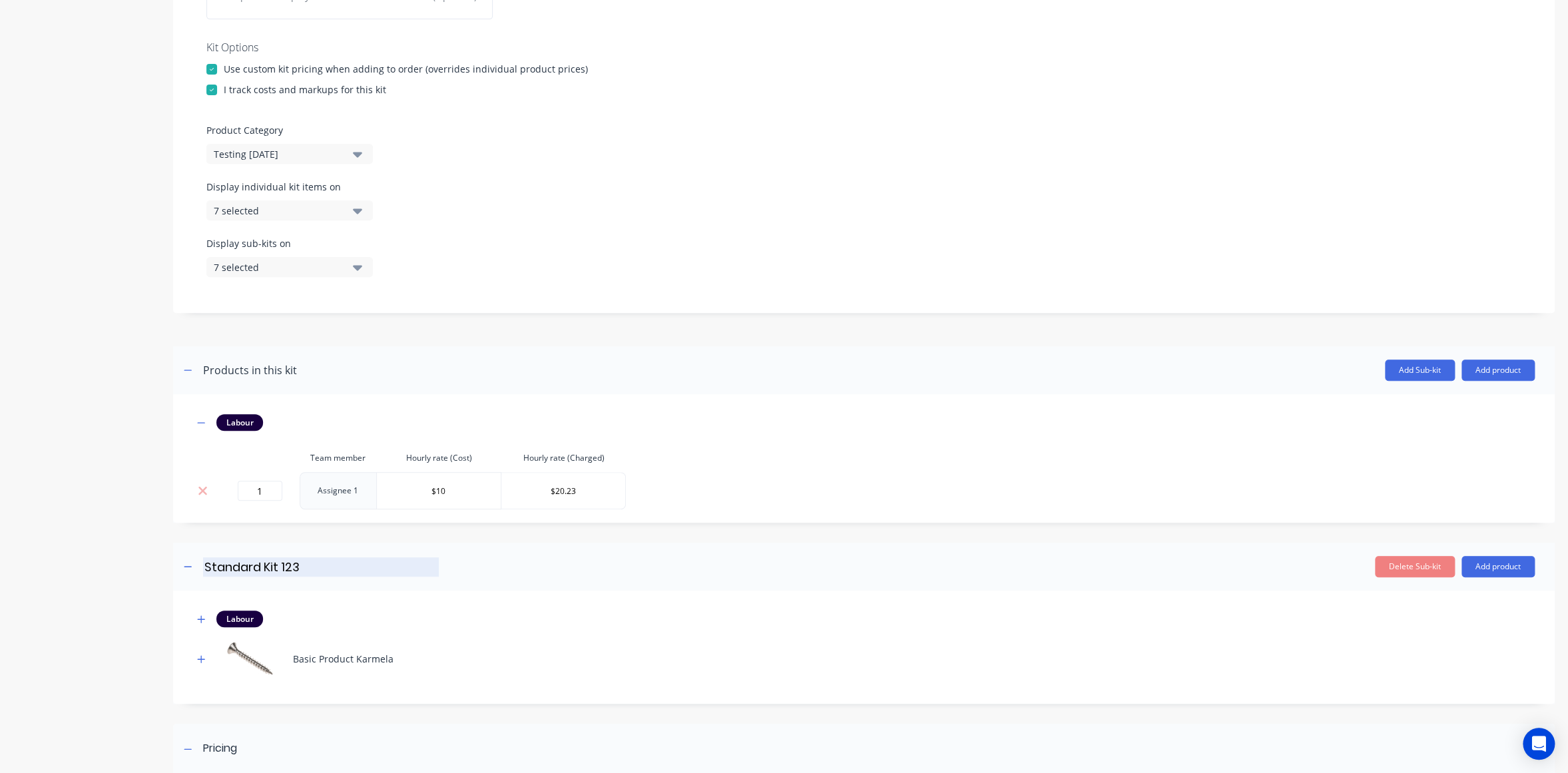
scroll to position [396, 0]
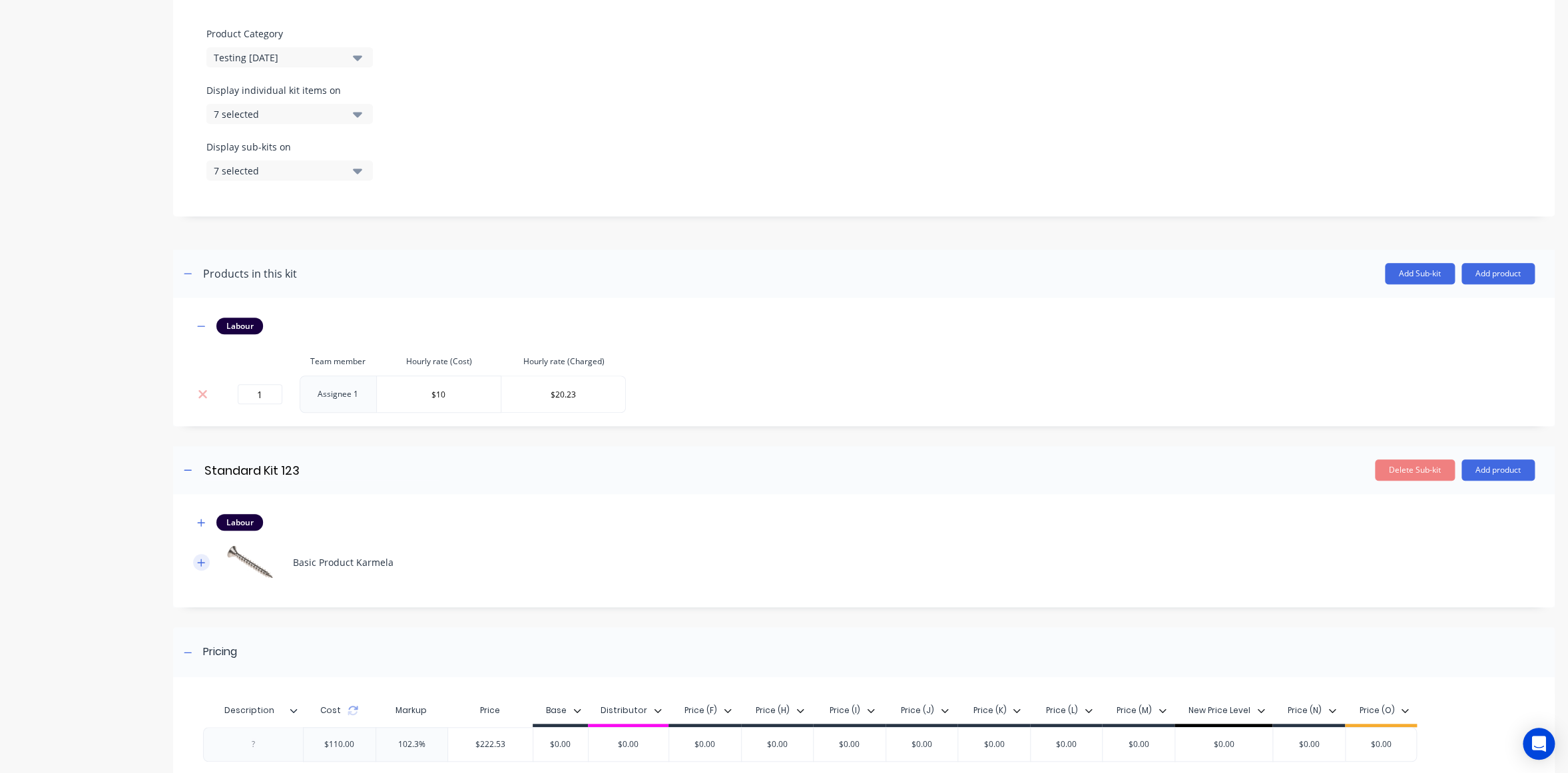
click at [203, 559] on icon "button" at bounding box center [201, 563] width 8 height 9
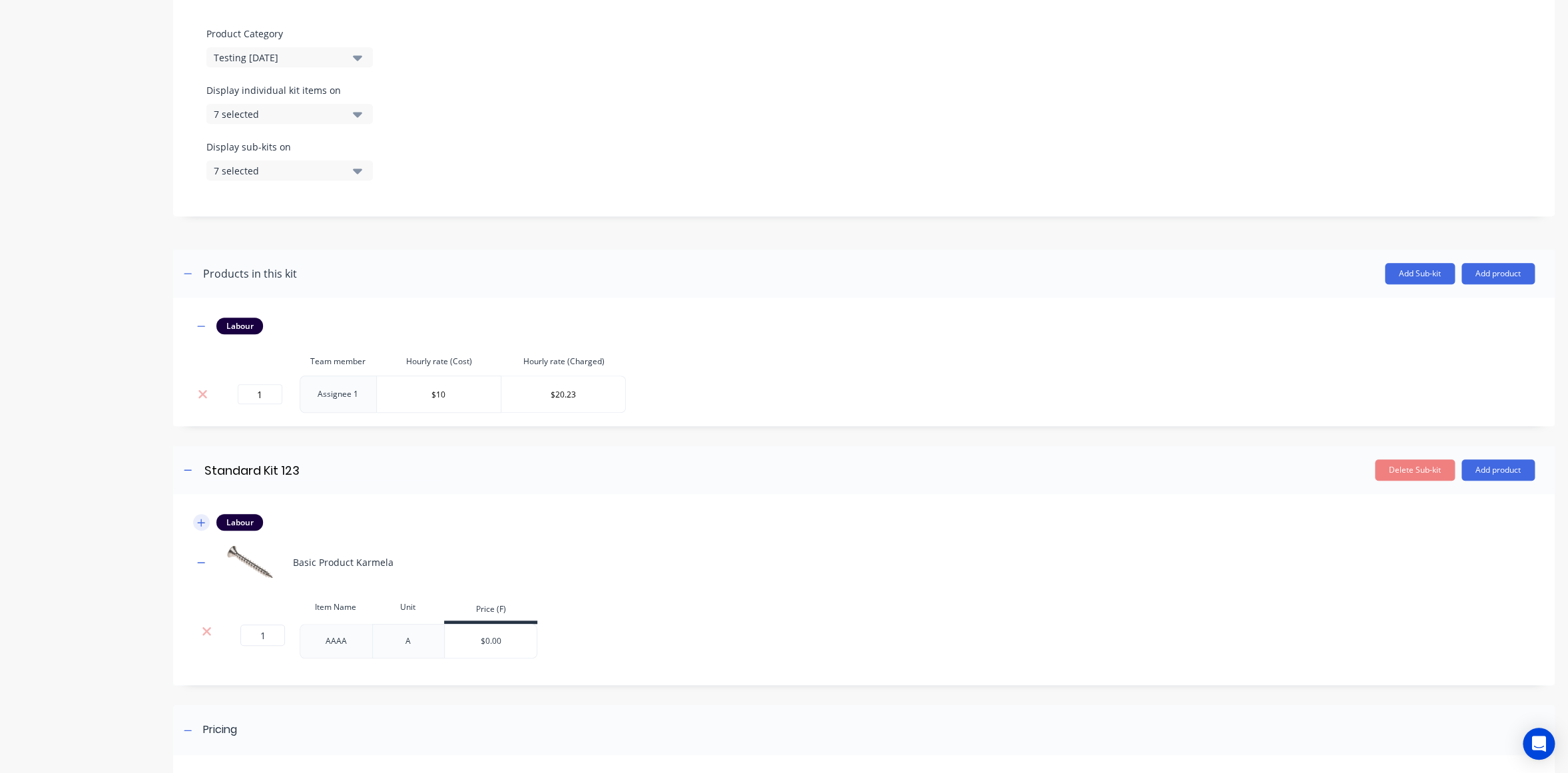
click at [203, 519] on icon "button" at bounding box center [201, 523] width 8 height 9
click at [152, 515] on div "Product details Collaborate Order History" at bounding box center [83, 338] width 140 height 1362
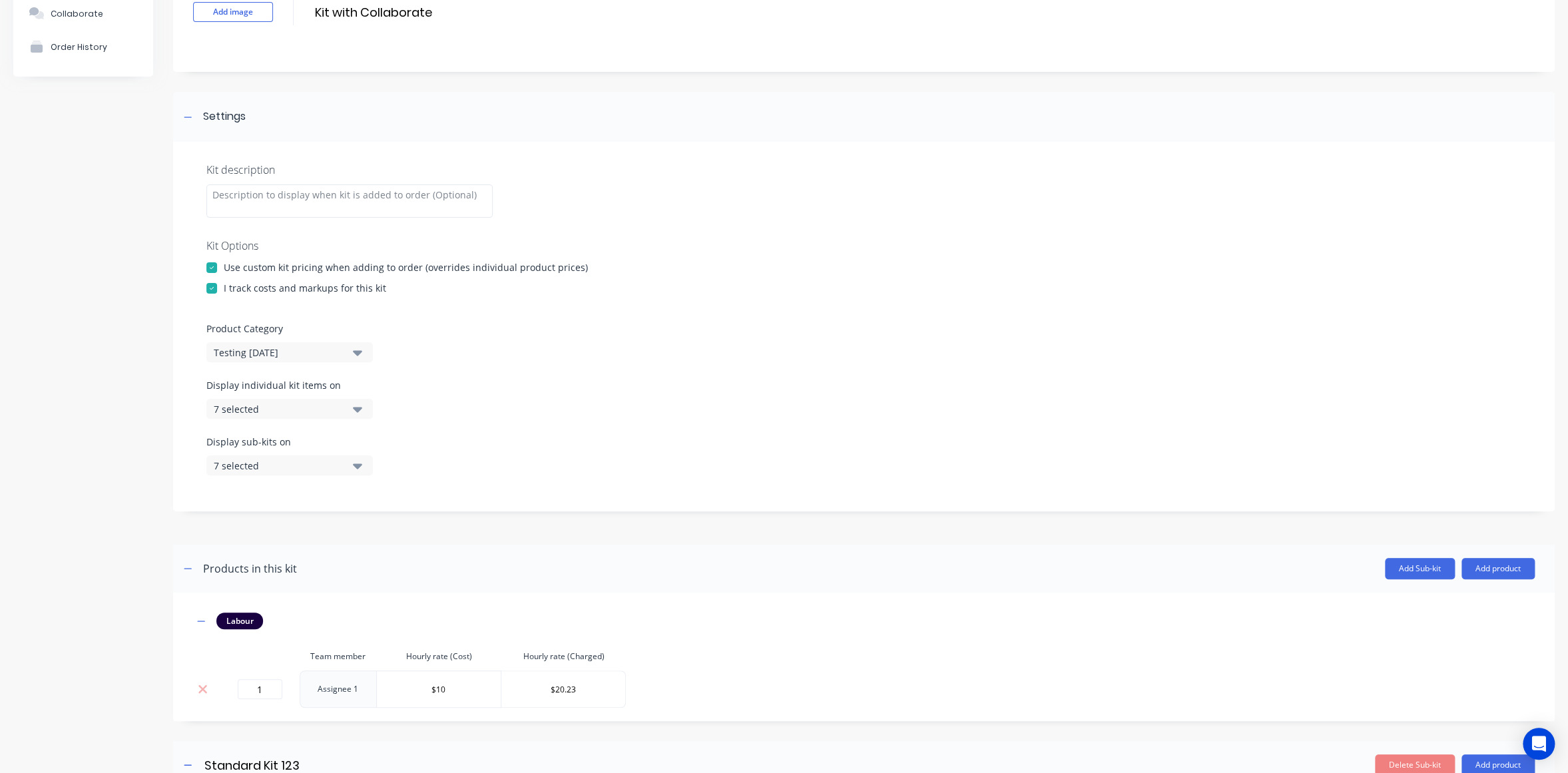
scroll to position [0, 0]
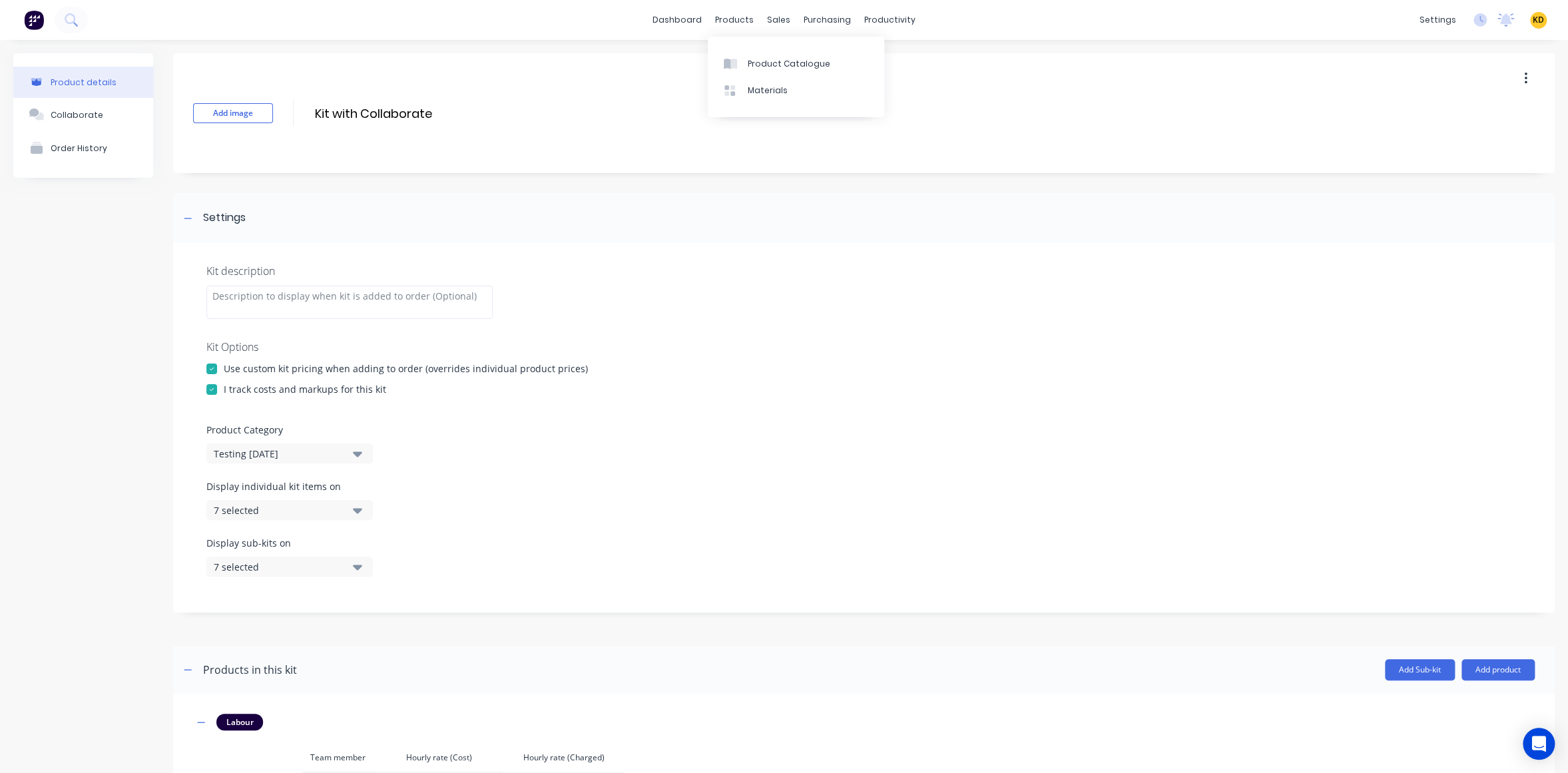
click at [758, 49] on div "Product Catalogue Materials" at bounding box center [795, 77] width 177 height 81
click at [760, 60] on div "Product Catalogue" at bounding box center [788, 64] width 82 height 12
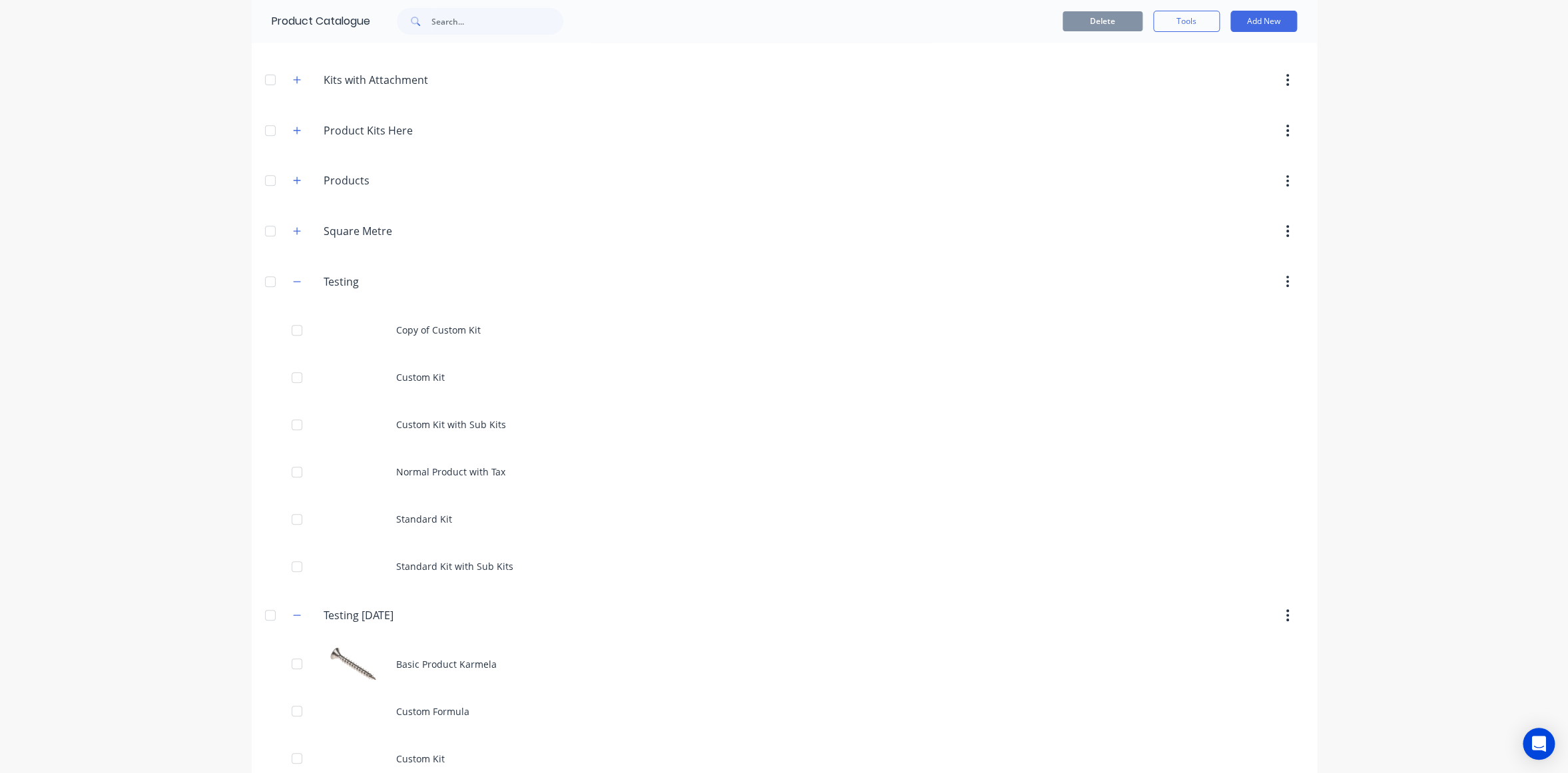
scroll to position [585, 0]
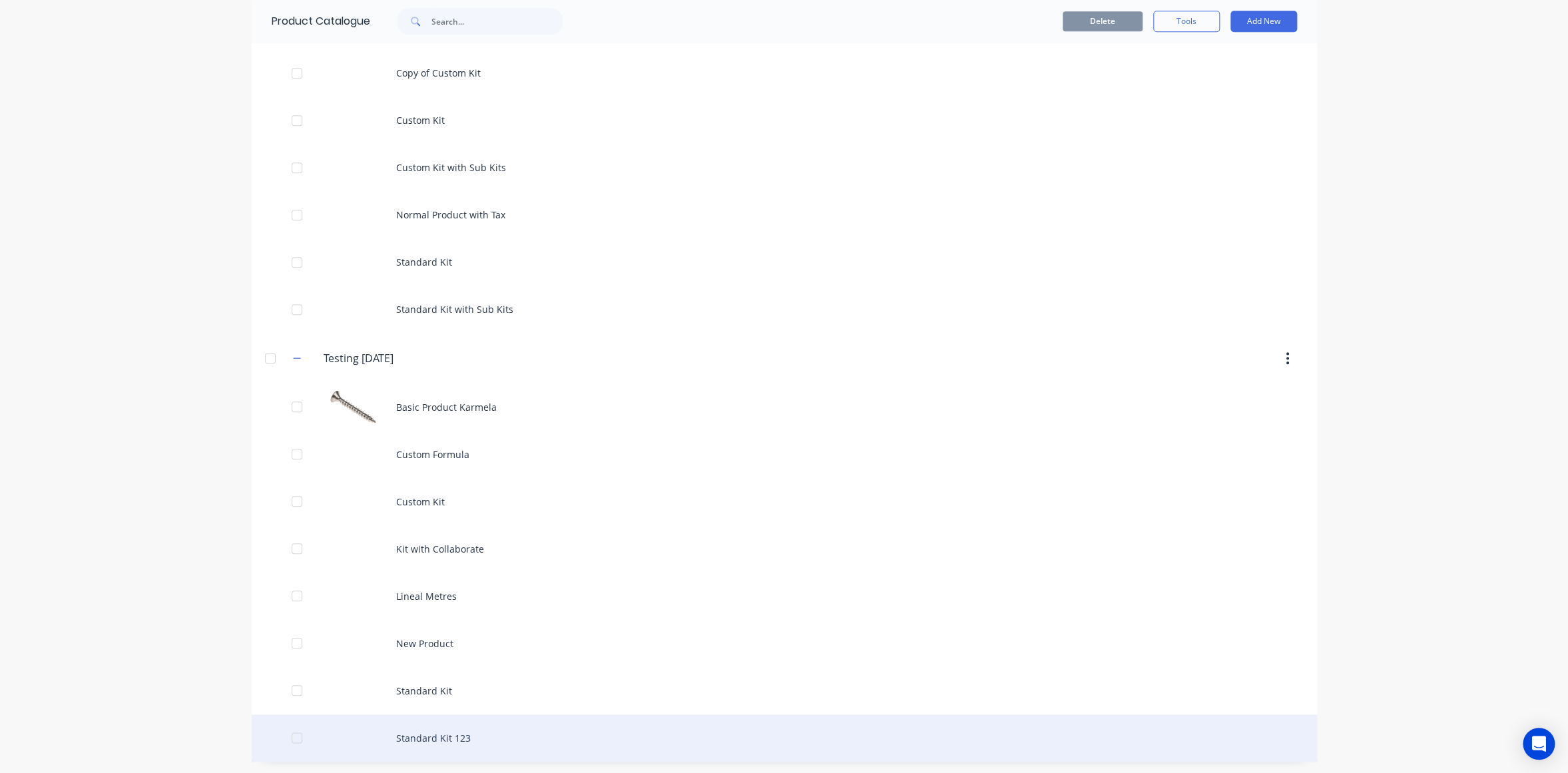
click at [488, 736] on div "Standard Kit 123" at bounding box center [784, 738] width 1065 height 47
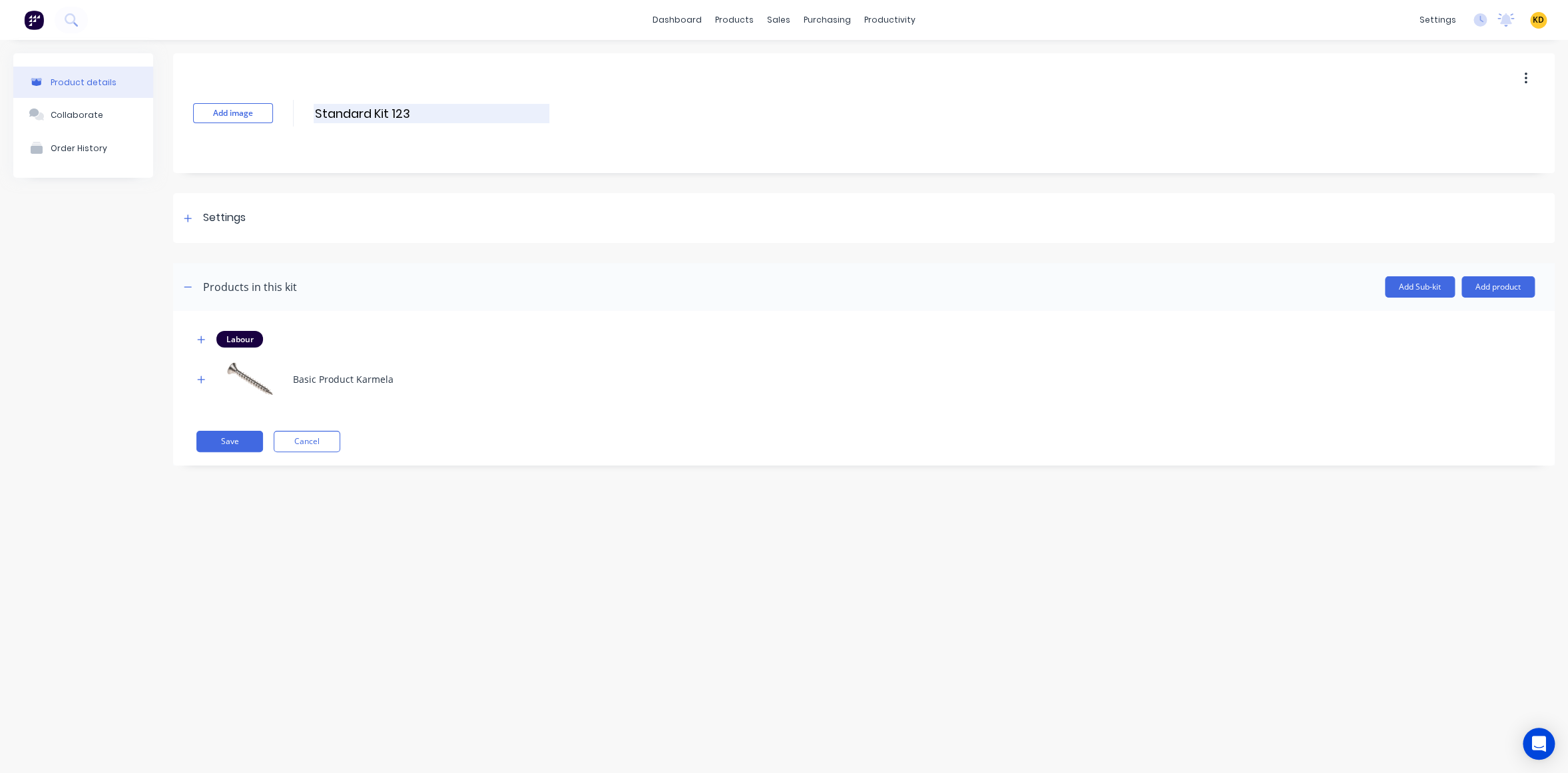
drag, startPoint x: 388, startPoint y: 110, endPoint x: 484, endPoint y: 111, distance: 96.0
click at [484, 111] on input "Standard Kit 123" at bounding box center [431, 113] width 236 height 20
click at [400, 108] on input "Standard Kit" at bounding box center [431, 113] width 236 height 20
paste input "Home Office Essentials"
type input "Home Office Essentials Kit"
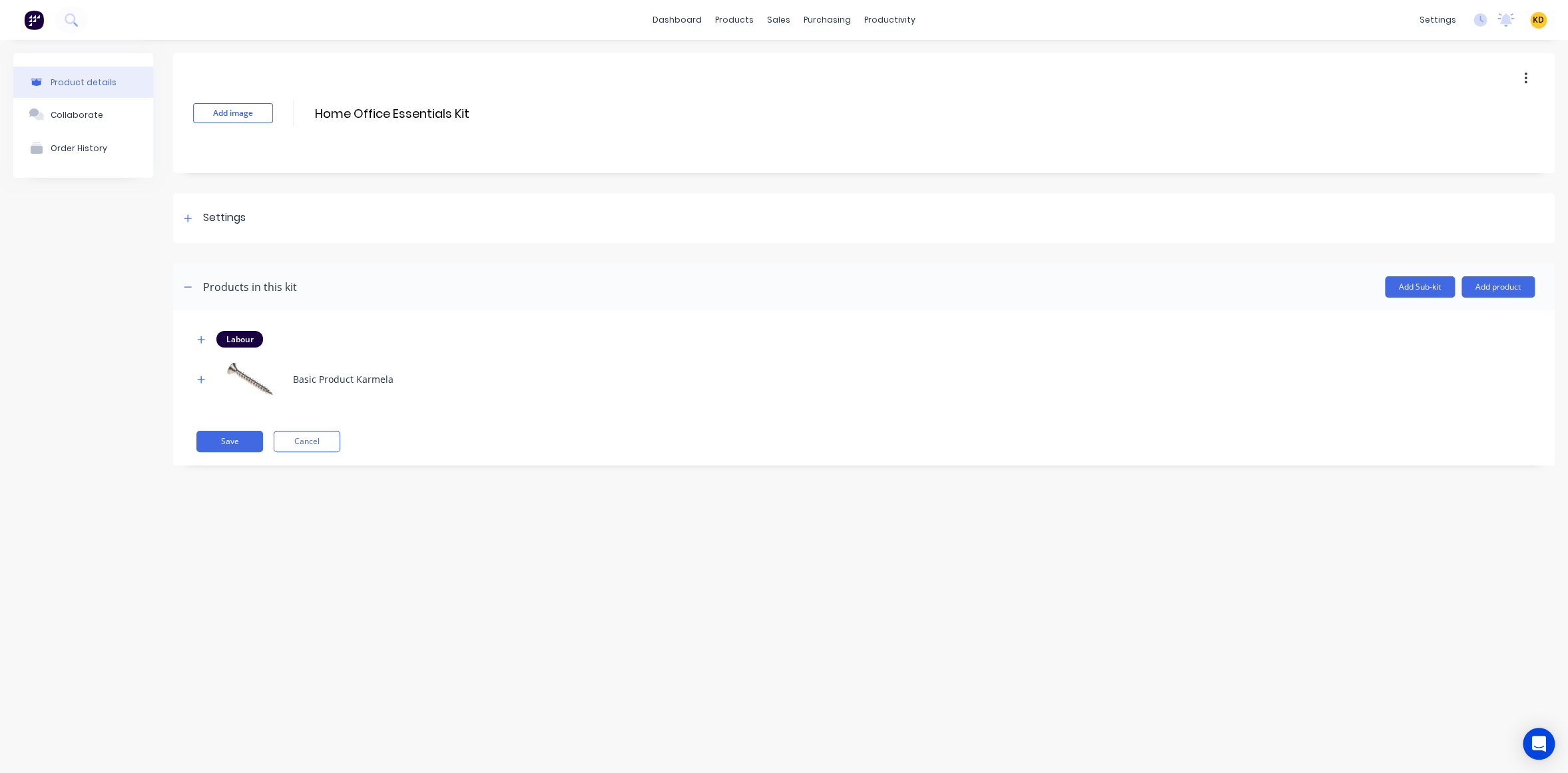
click at [561, 538] on div "Product details Collaborate Order History Add image Home Office Essentials Kit …" at bounding box center [784, 393] width 1568 height 706
click at [247, 438] on button "Save" at bounding box center [229, 441] width 67 height 21
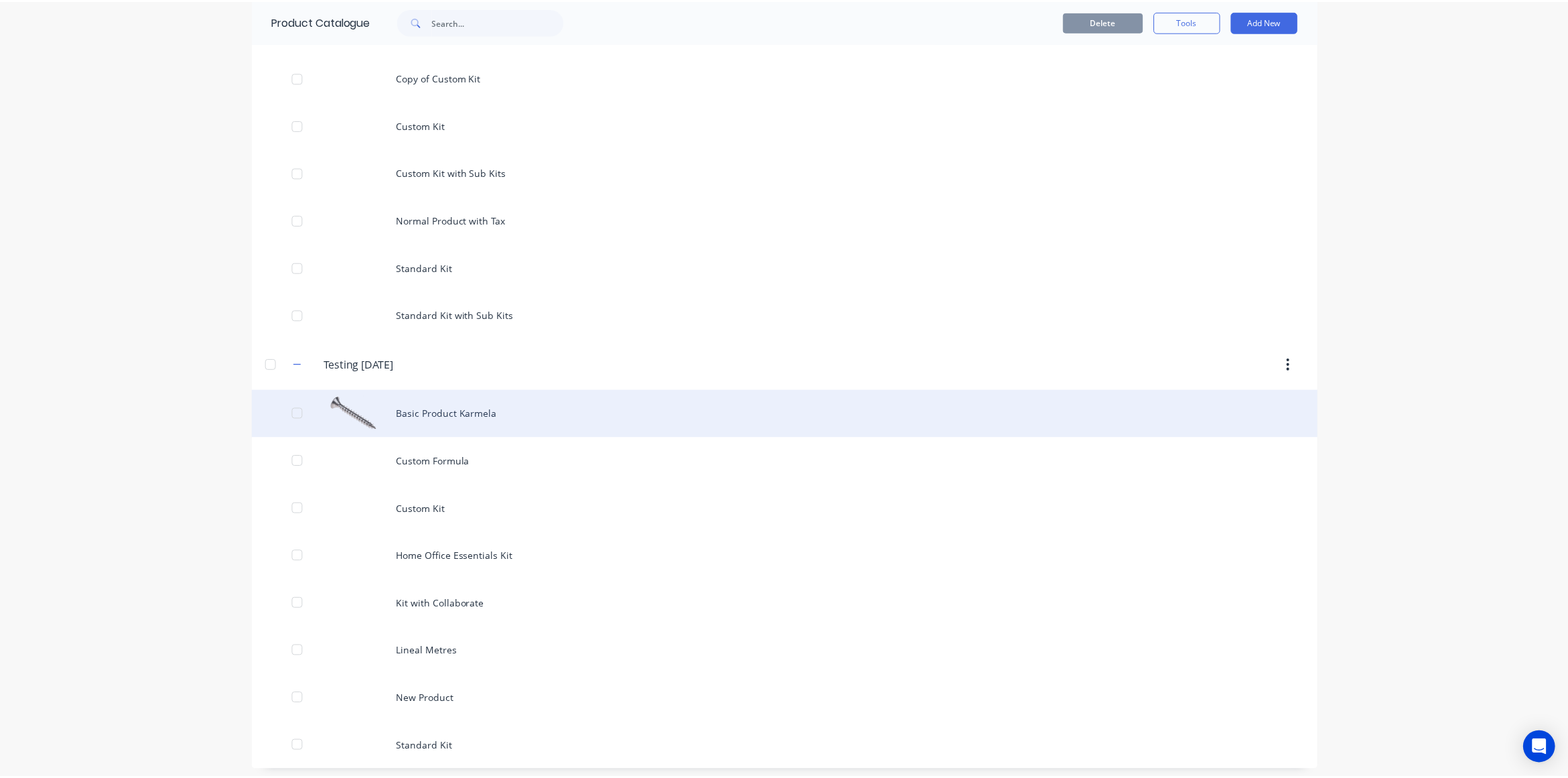
scroll to position [589, 0]
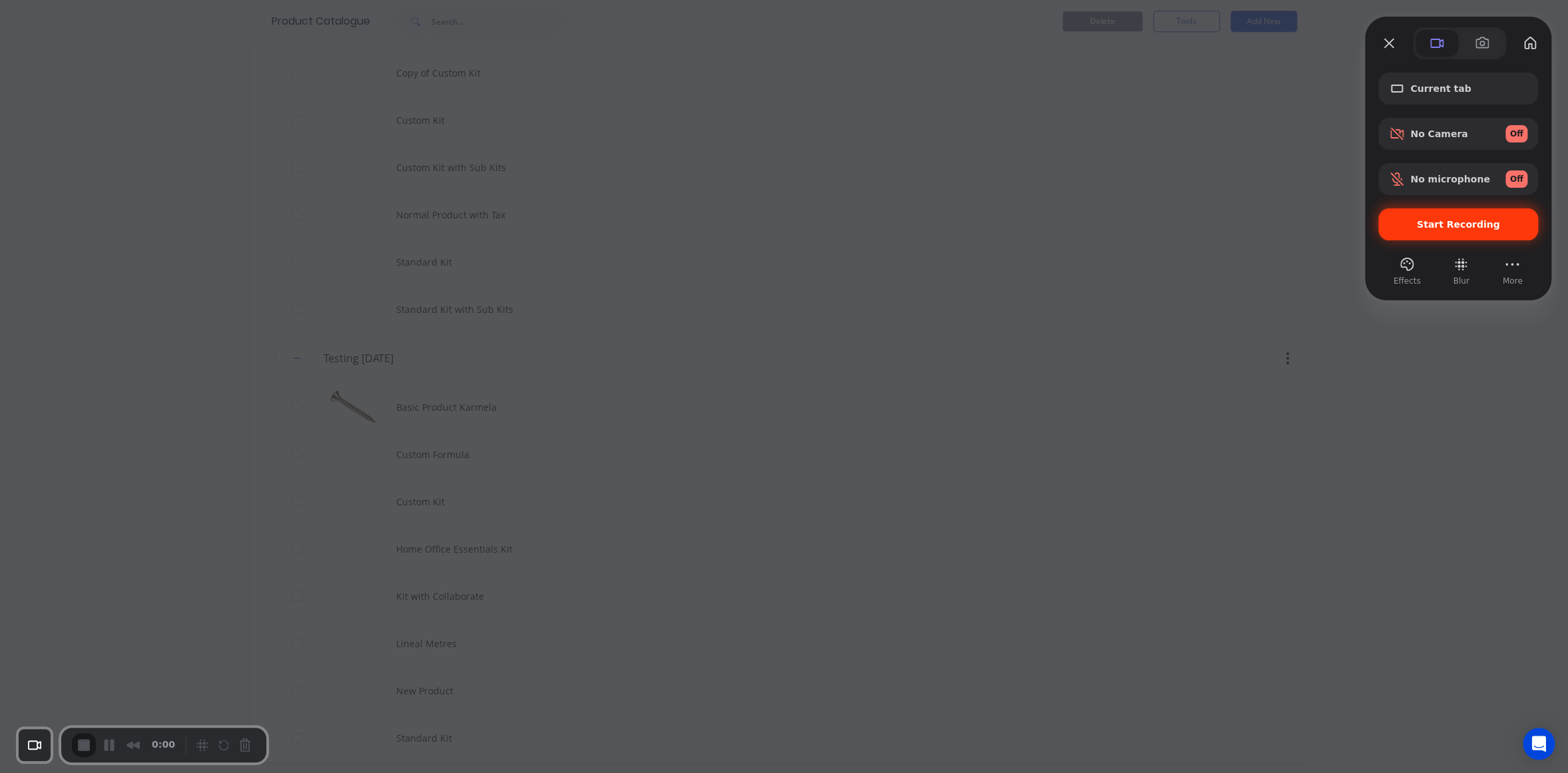
click at [1448, 237] on div "Start Recording" at bounding box center [1458, 224] width 160 height 32
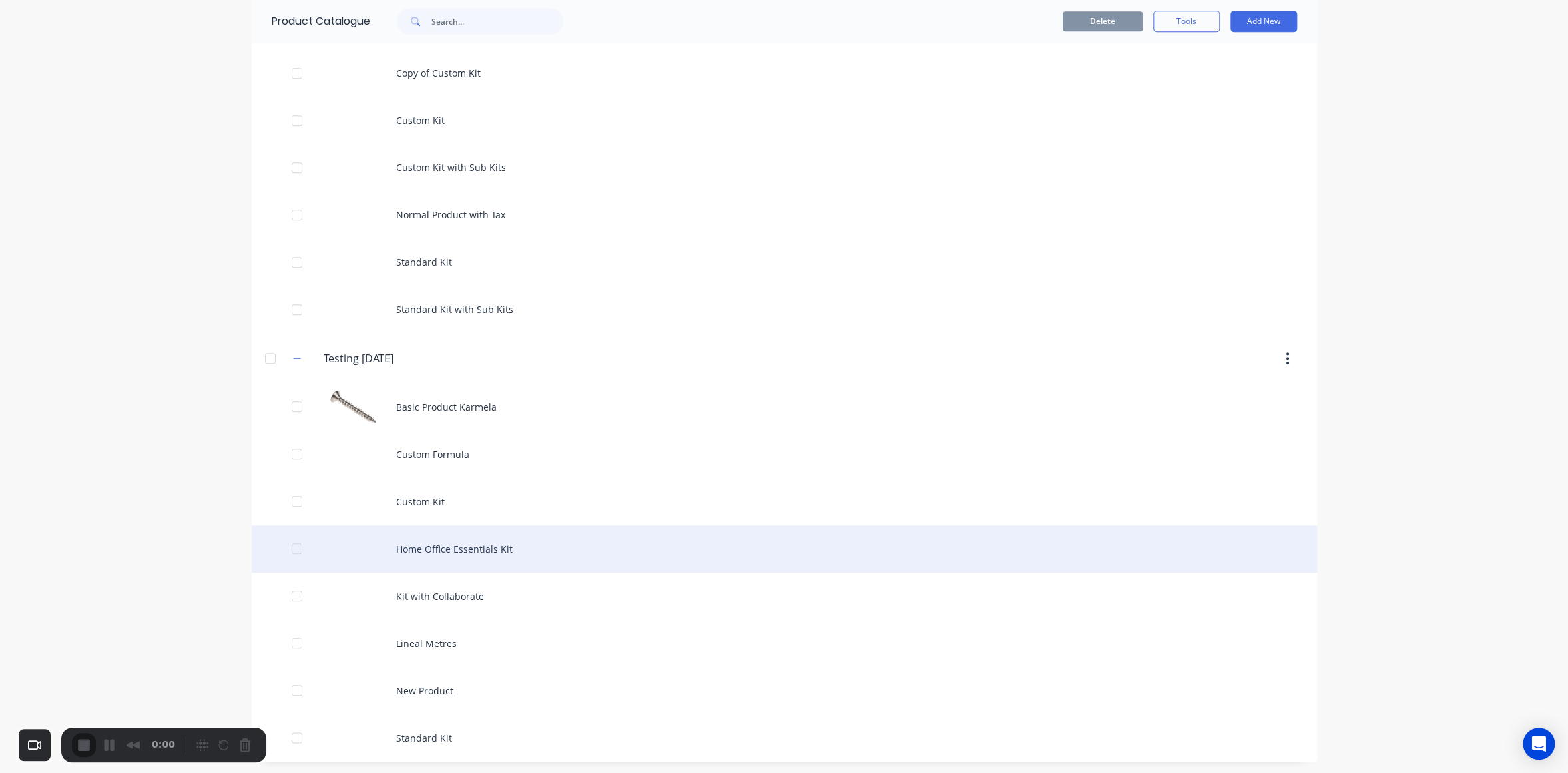
click at [473, 551] on div "Home Office Essentials Kit" at bounding box center [784, 549] width 1065 height 47
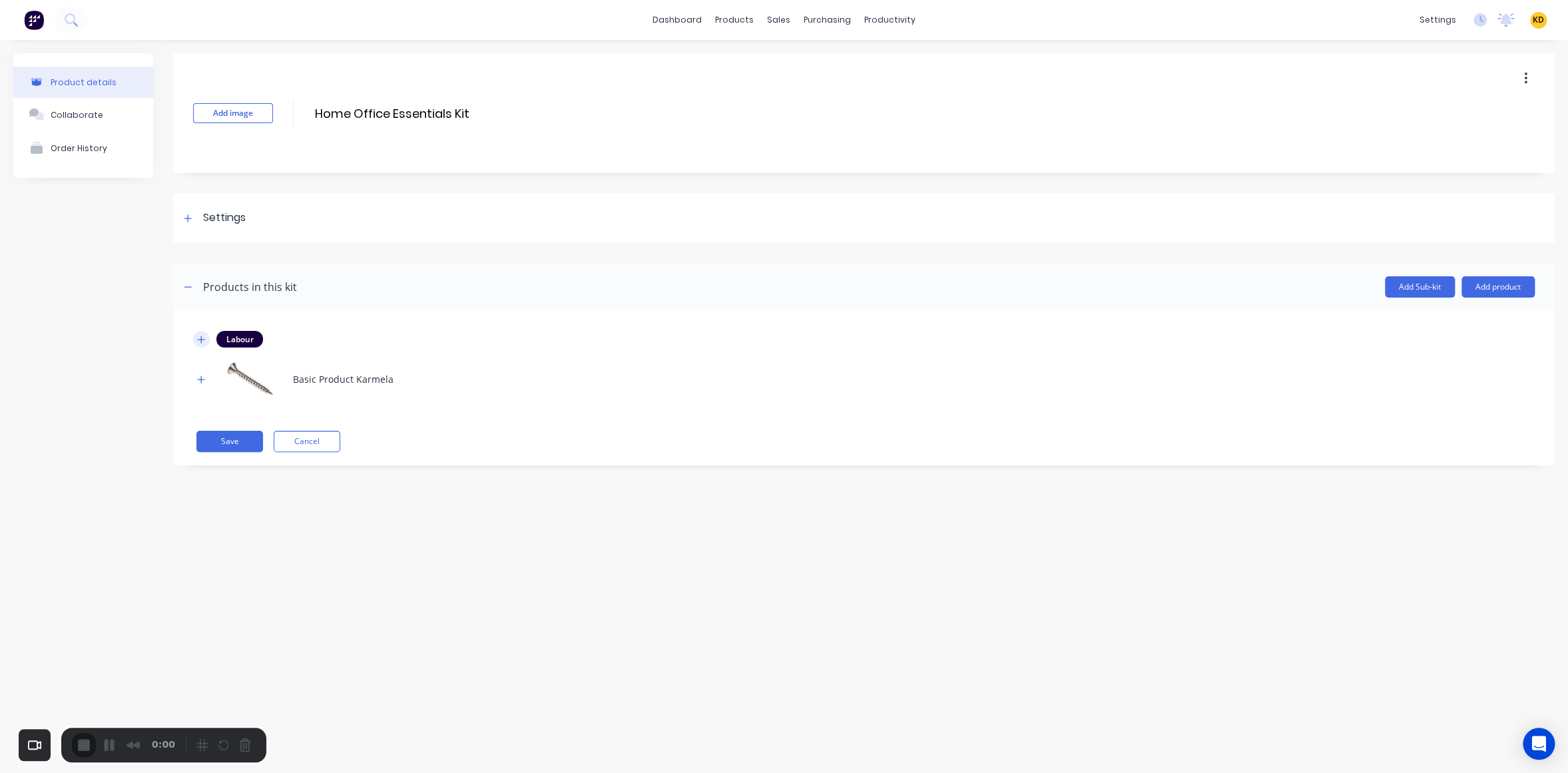
click at [204, 336] on icon "button" at bounding box center [201, 340] width 8 height 9
click at [204, 445] on icon "button" at bounding box center [201, 445] width 8 height 9
drag, startPoint x: 249, startPoint y: 401, endPoint x: 279, endPoint y: 402, distance: 30.0
click at [279, 402] on input "10" at bounding box center [260, 407] width 45 height 20
drag, startPoint x: 247, startPoint y: 516, endPoint x: 281, endPoint y: 519, distance: 34.1
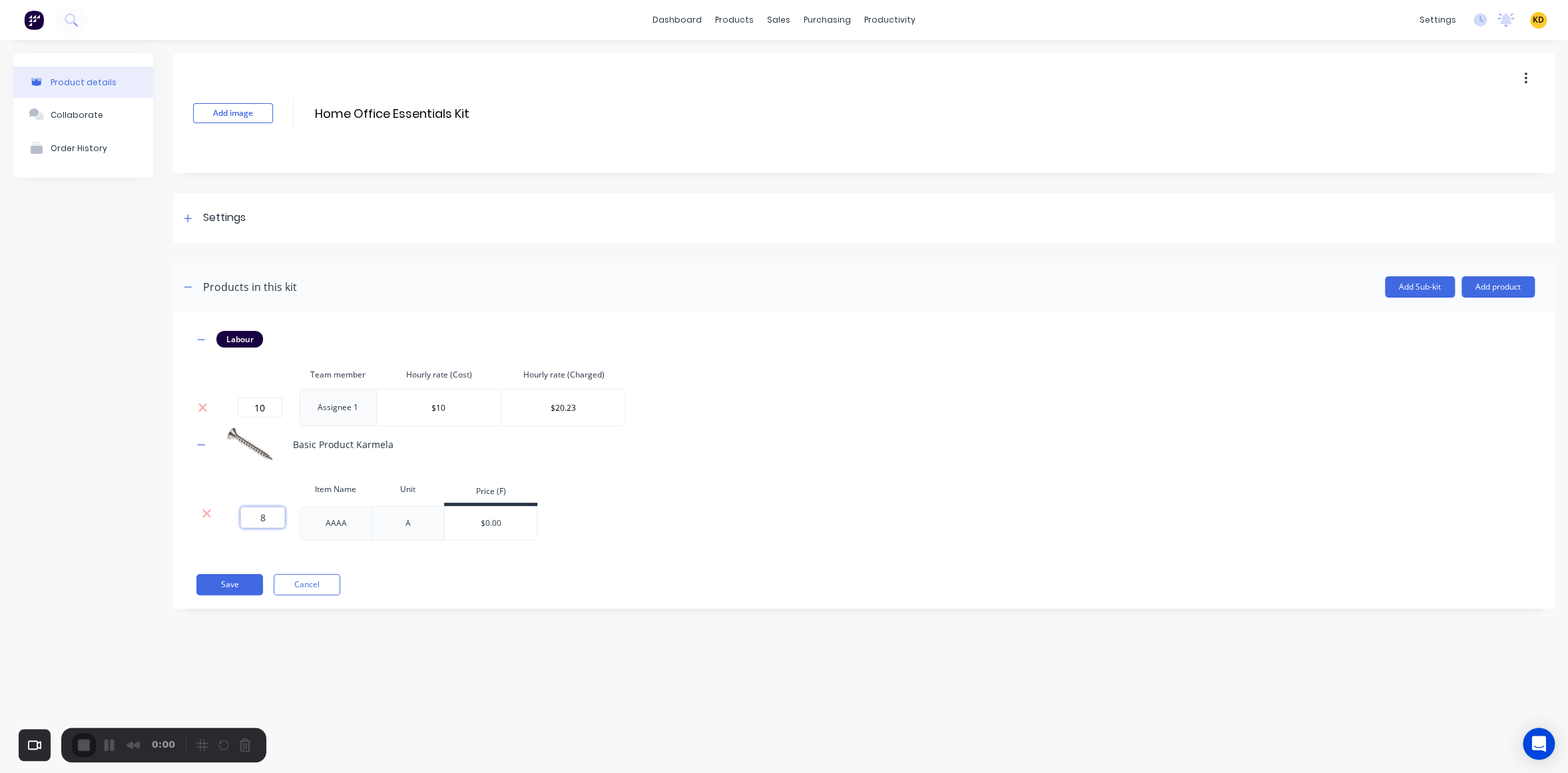
drag, startPoint x: 260, startPoint y: 516, endPoint x: 281, endPoint y: 516, distance: 21.0
click at [281, 516] on input "8" at bounding box center [262, 516] width 45 height 21
click at [229, 585] on button "Save" at bounding box center [229, 584] width 67 height 21
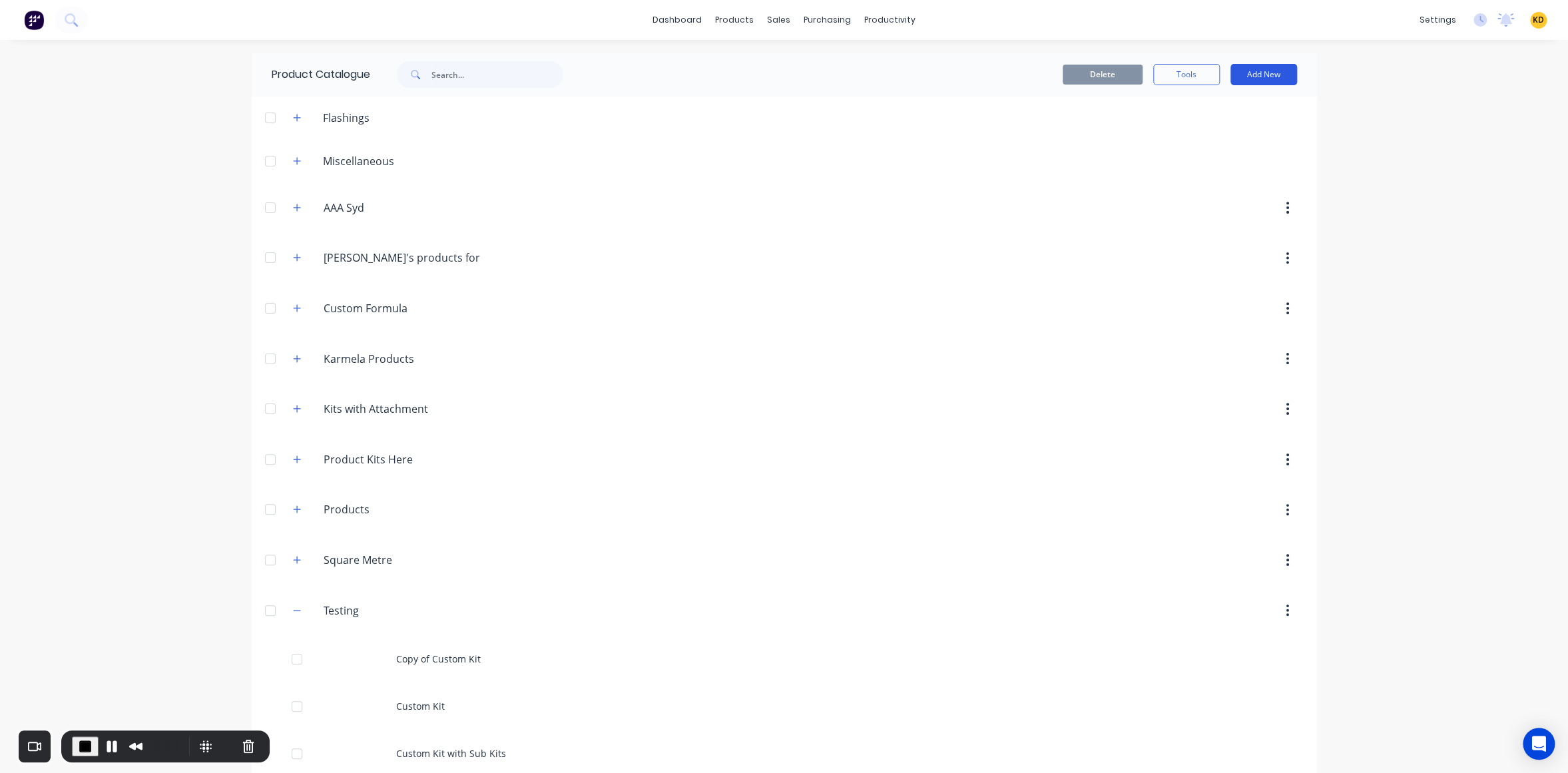
click at [1248, 65] on button "Add New" at bounding box center [1263, 74] width 67 height 21
click at [1213, 189] on div "Product Kit" at bounding box center [1234, 188] width 103 height 20
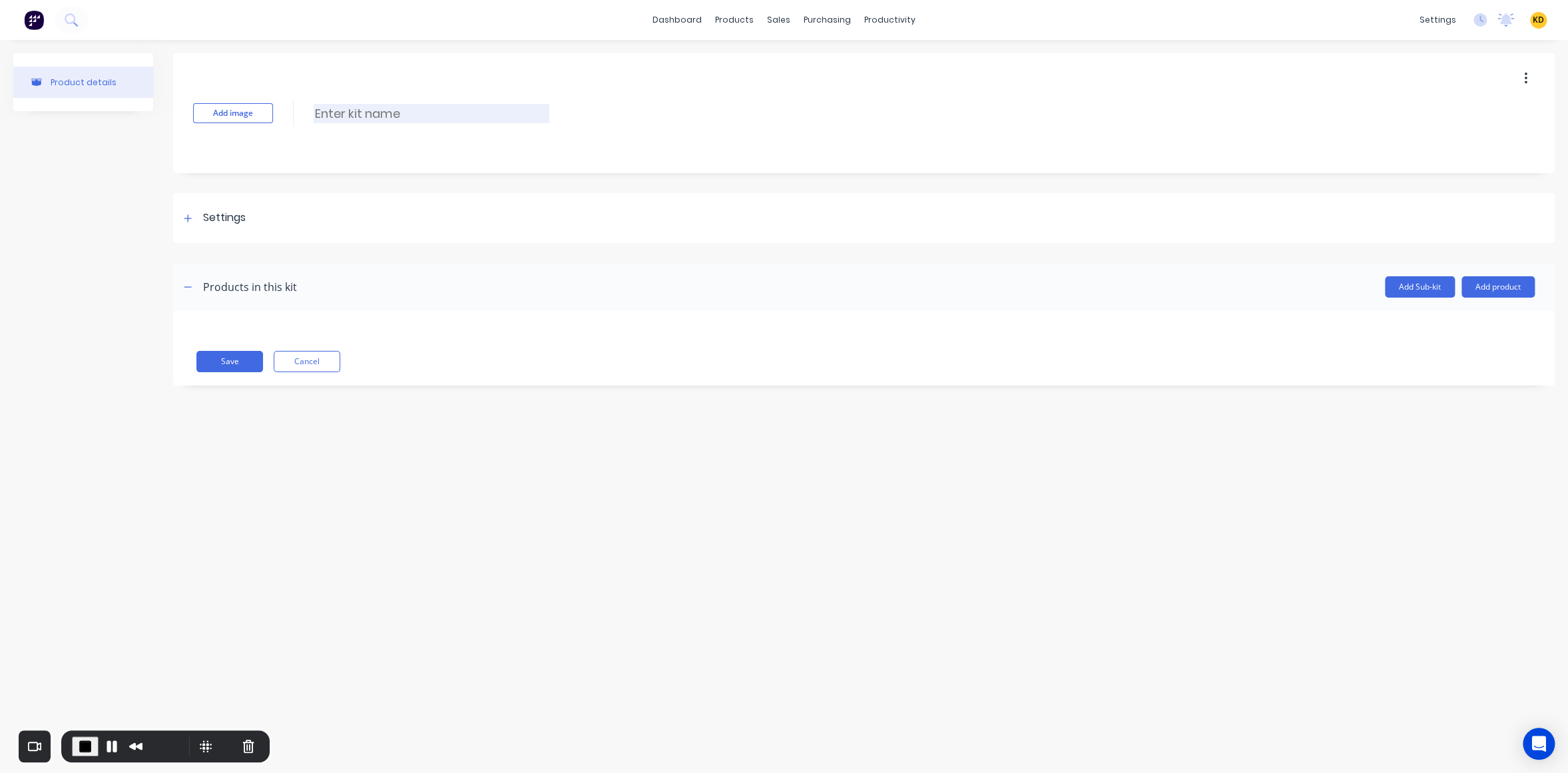
click at [359, 118] on input at bounding box center [431, 113] width 236 height 20
paste input "Professional Tool Starter Pack"
type input "Professional Tool Starter Pack"
click at [1500, 292] on button "Add product" at bounding box center [1497, 286] width 73 height 21
click at [1487, 312] on div "Product catalogue" at bounding box center [1471, 321] width 103 height 20
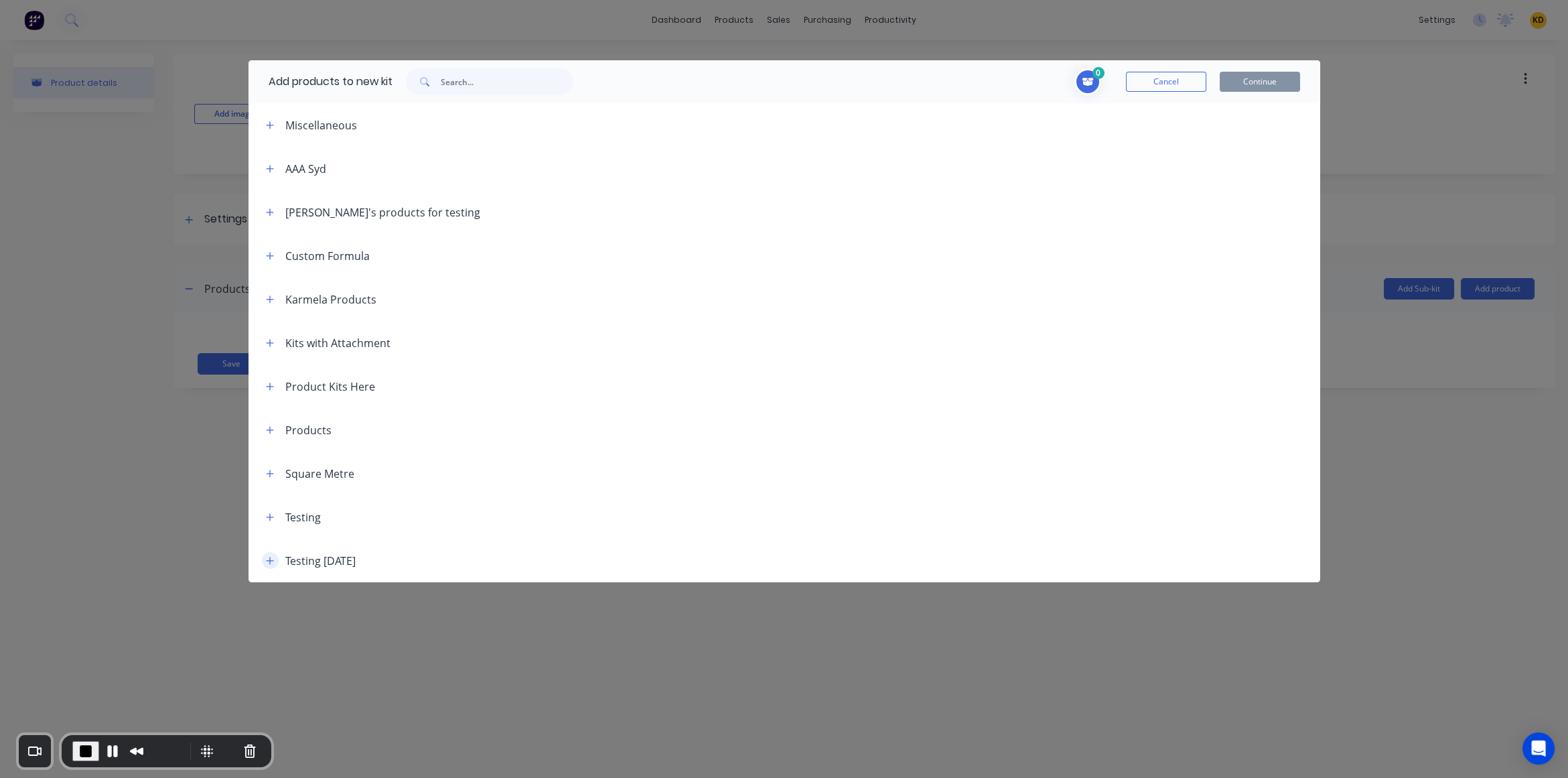
click at [267, 554] on button "button" at bounding box center [270, 560] width 17 height 17
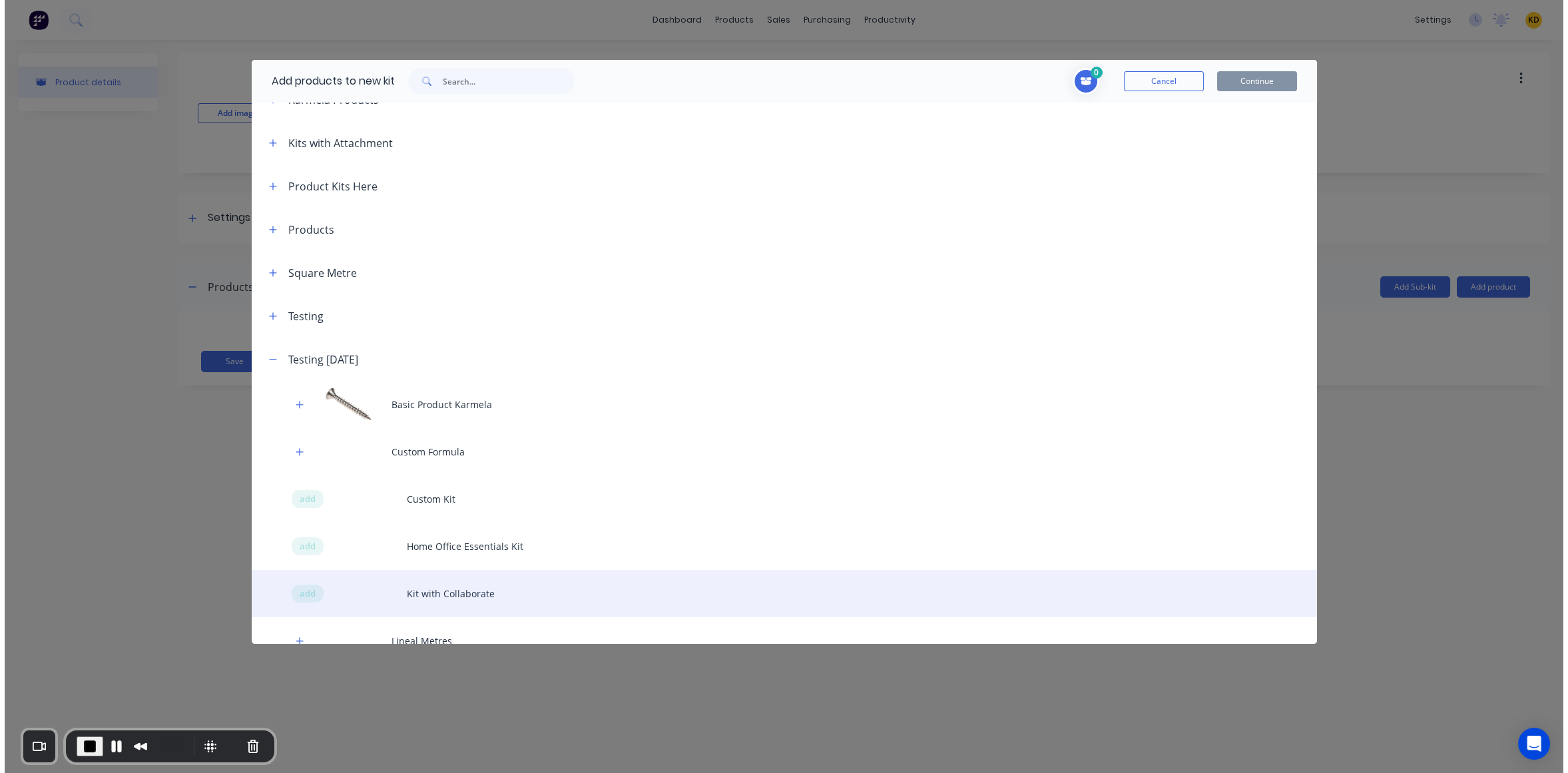
scroll to position [313, 0]
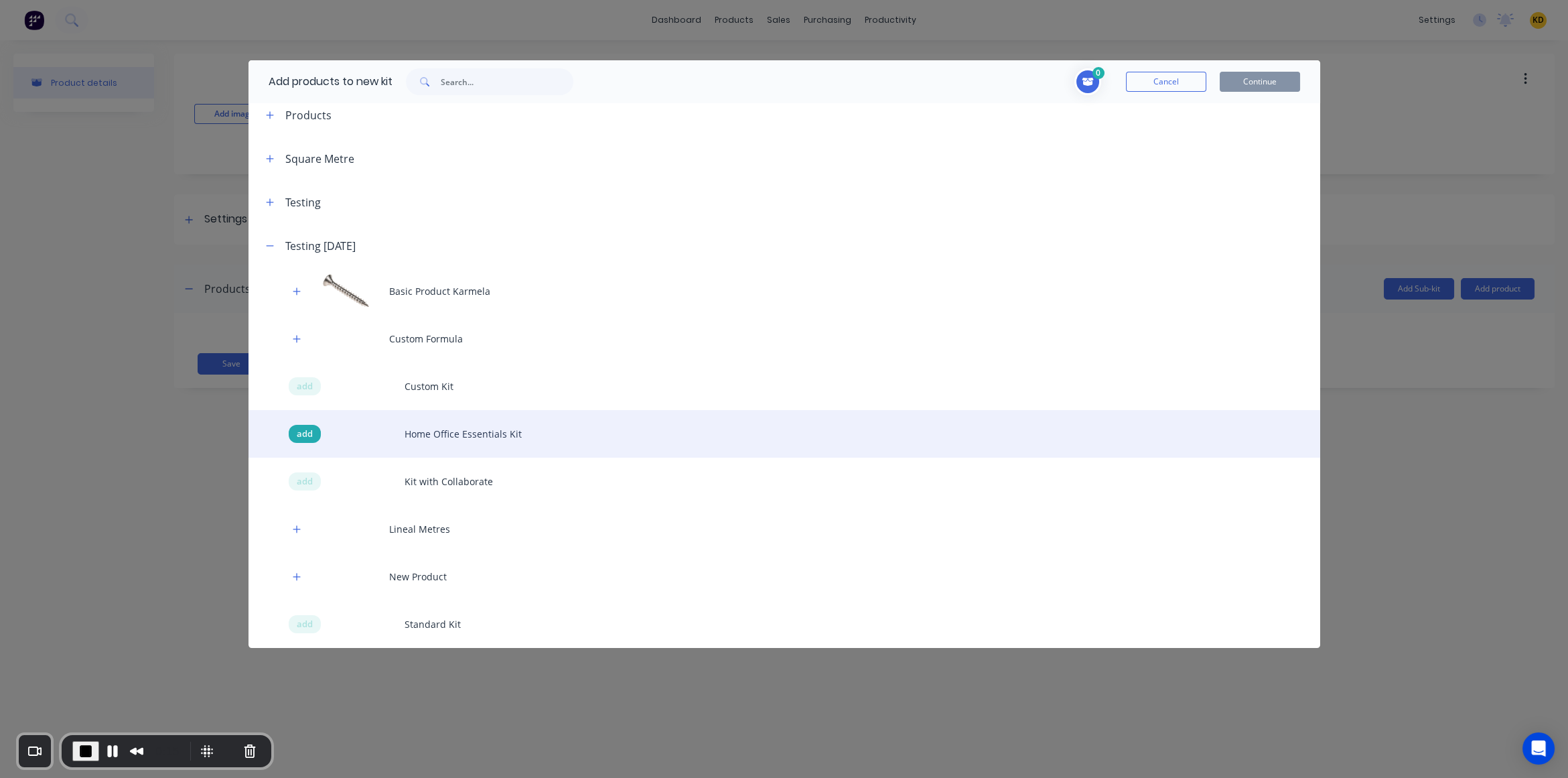
click at [302, 437] on span "add" at bounding box center [305, 434] width 16 height 13
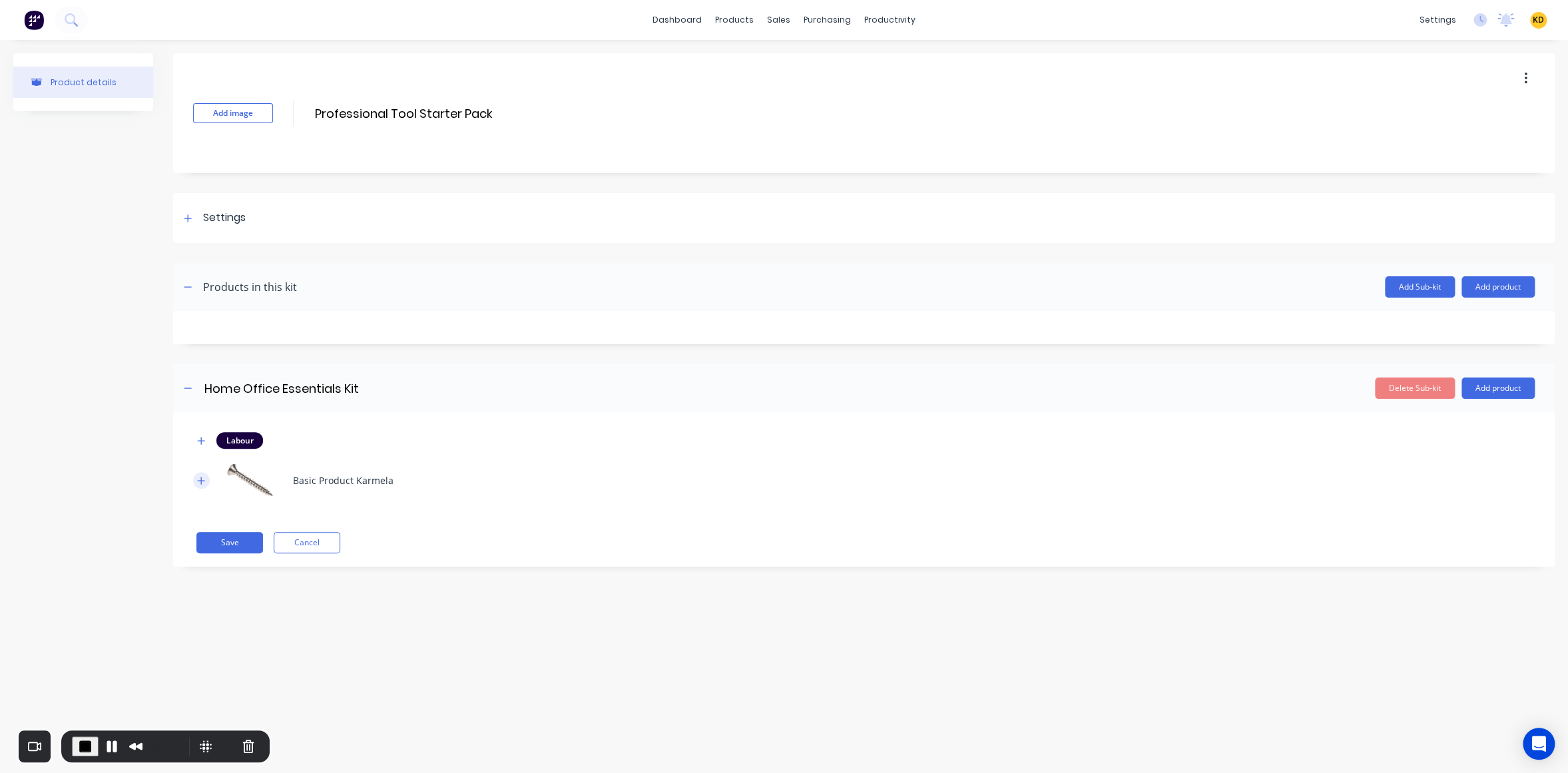
click at [198, 478] on icon "button" at bounding box center [201, 480] width 8 height 9
drag, startPoint x: 250, startPoint y: 556, endPoint x: 264, endPoint y: 545, distance: 17.8
click at [274, 555] on input "1" at bounding box center [262, 552] width 45 height 21
click at [198, 441] on icon "button" at bounding box center [201, 440] width 8 height 9
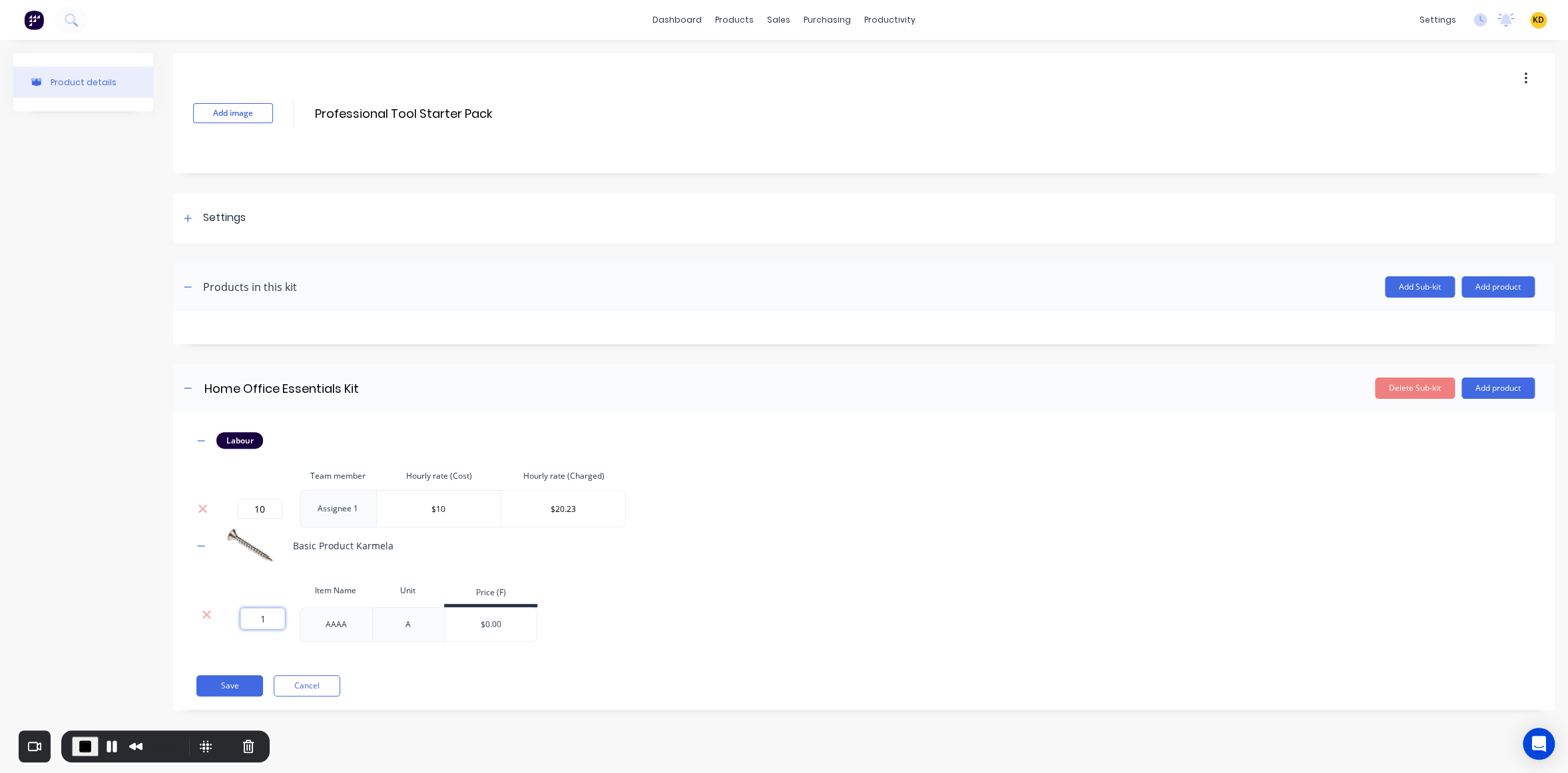
drag, startPoint x: 251, startPoint y: 619, endPoint x: 288, endPoint y: 618, distance: 37.0
click at [288, 618] on div "1 1 ?" at bounding box center [260, 624] width 80 height 35
click at [85, 748] on span "End Recording" at bounding box center [85, 746] width 16 height 16
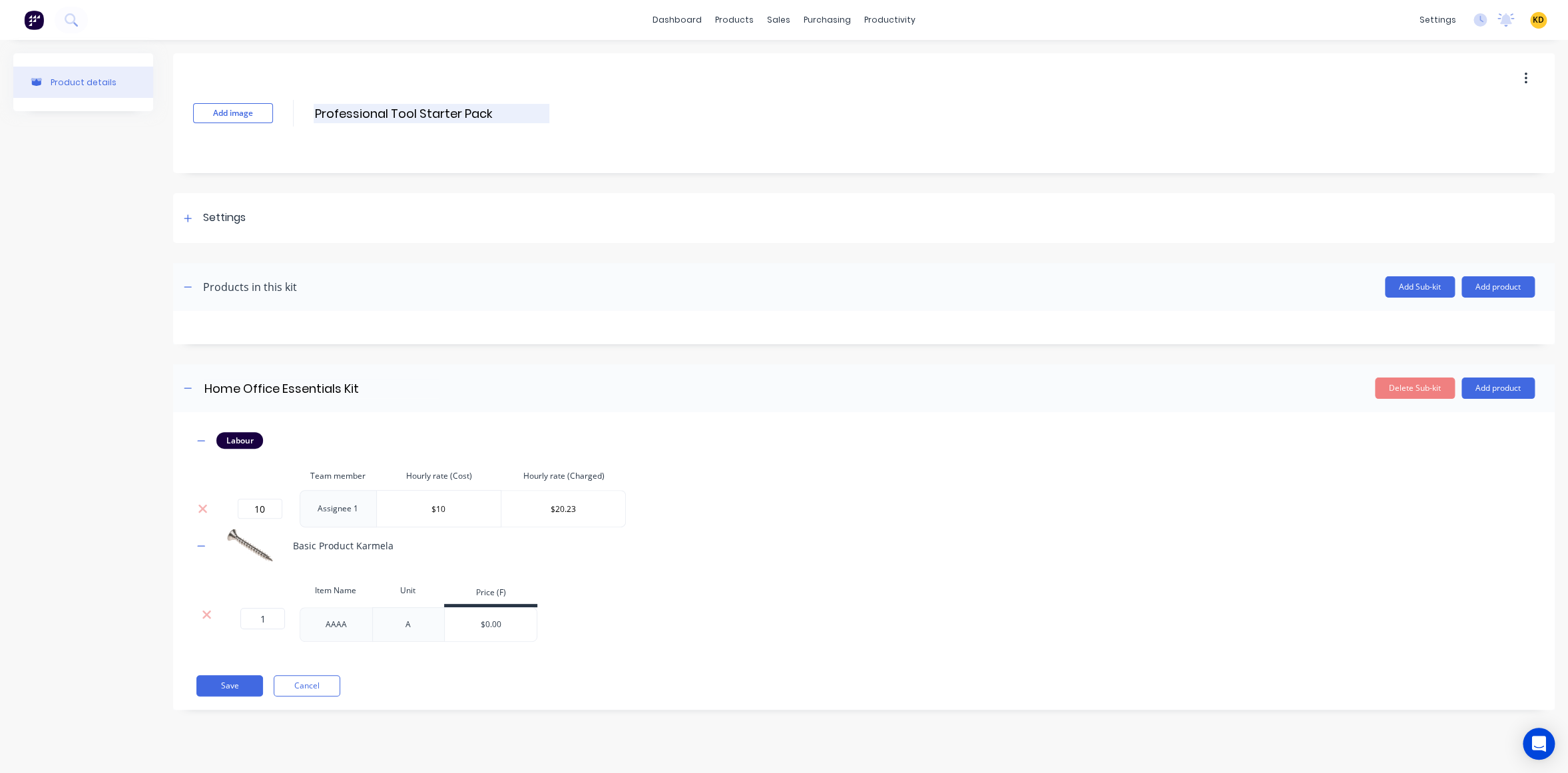
click at [450, 116] on input "Professional Tool Starter Pack" at bounding box center [431, 113] width 236 height 20
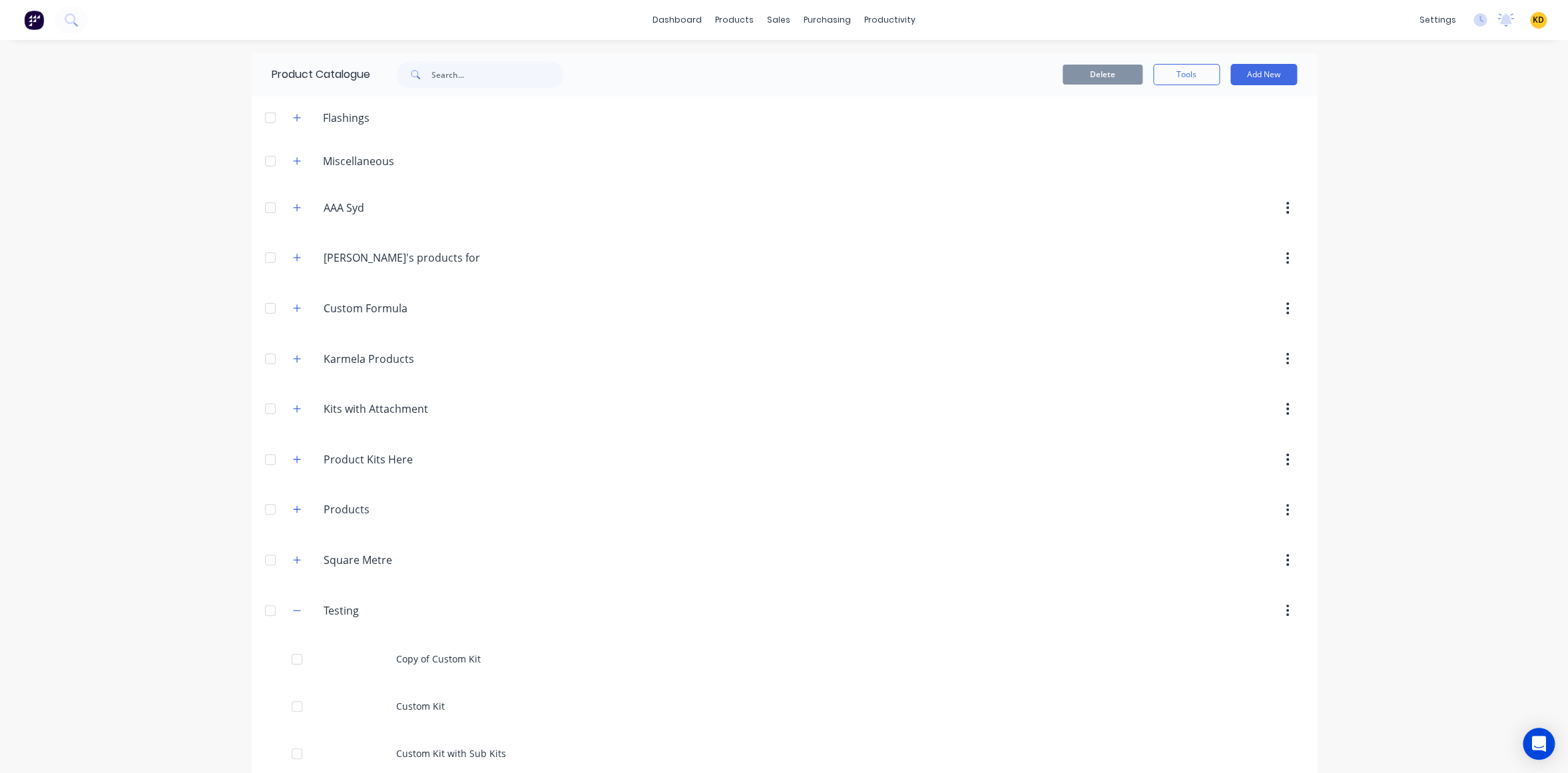
click at [1435, 263] on div "dashboard products sales purchasing productivity dashboard products Product Cat…" at bounding box center [784, 386] width 1568 height 773
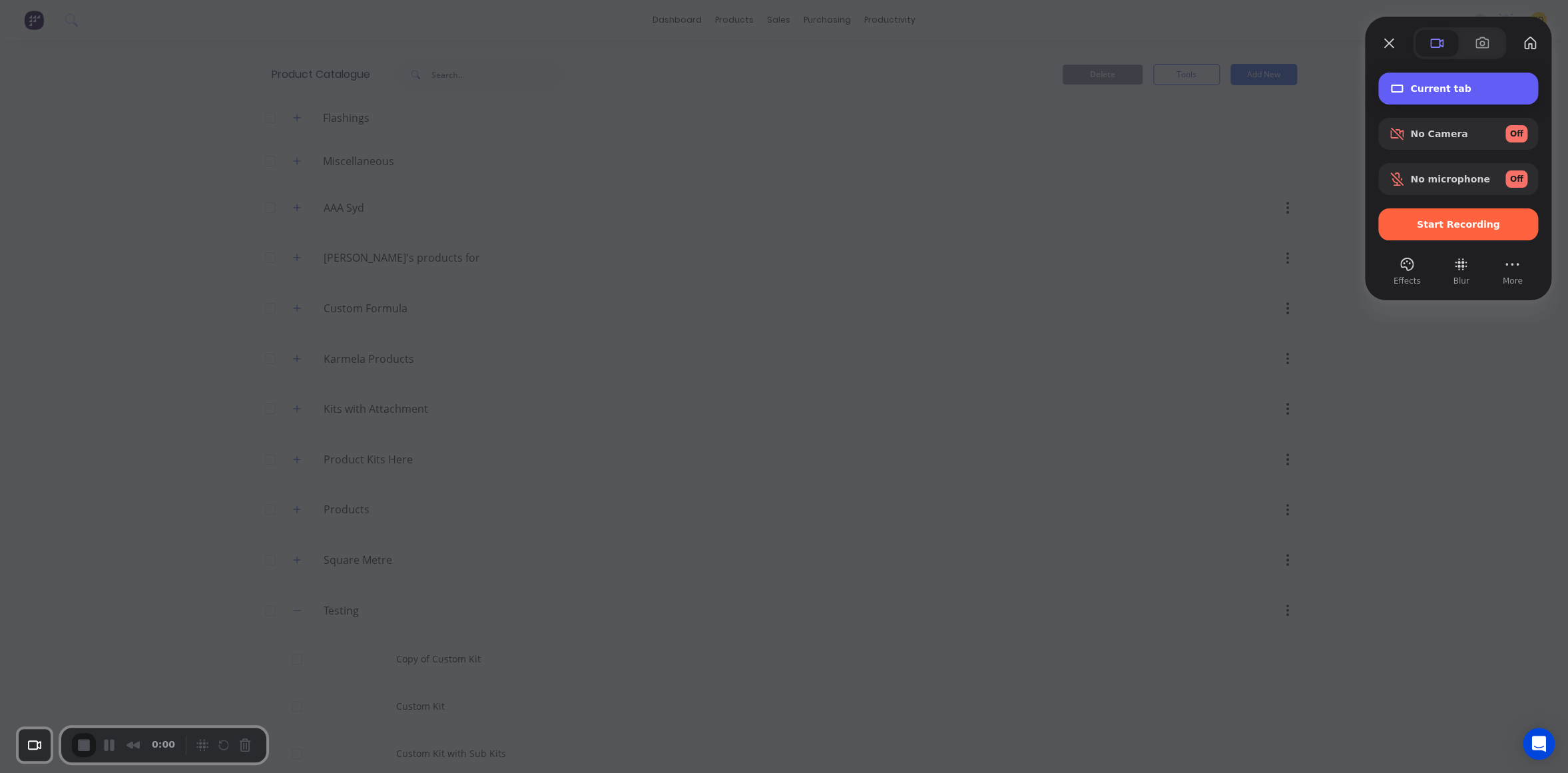
click at [1452, 94] on span "Current tab" at bounding box center [1468, 89] width 117 height 11
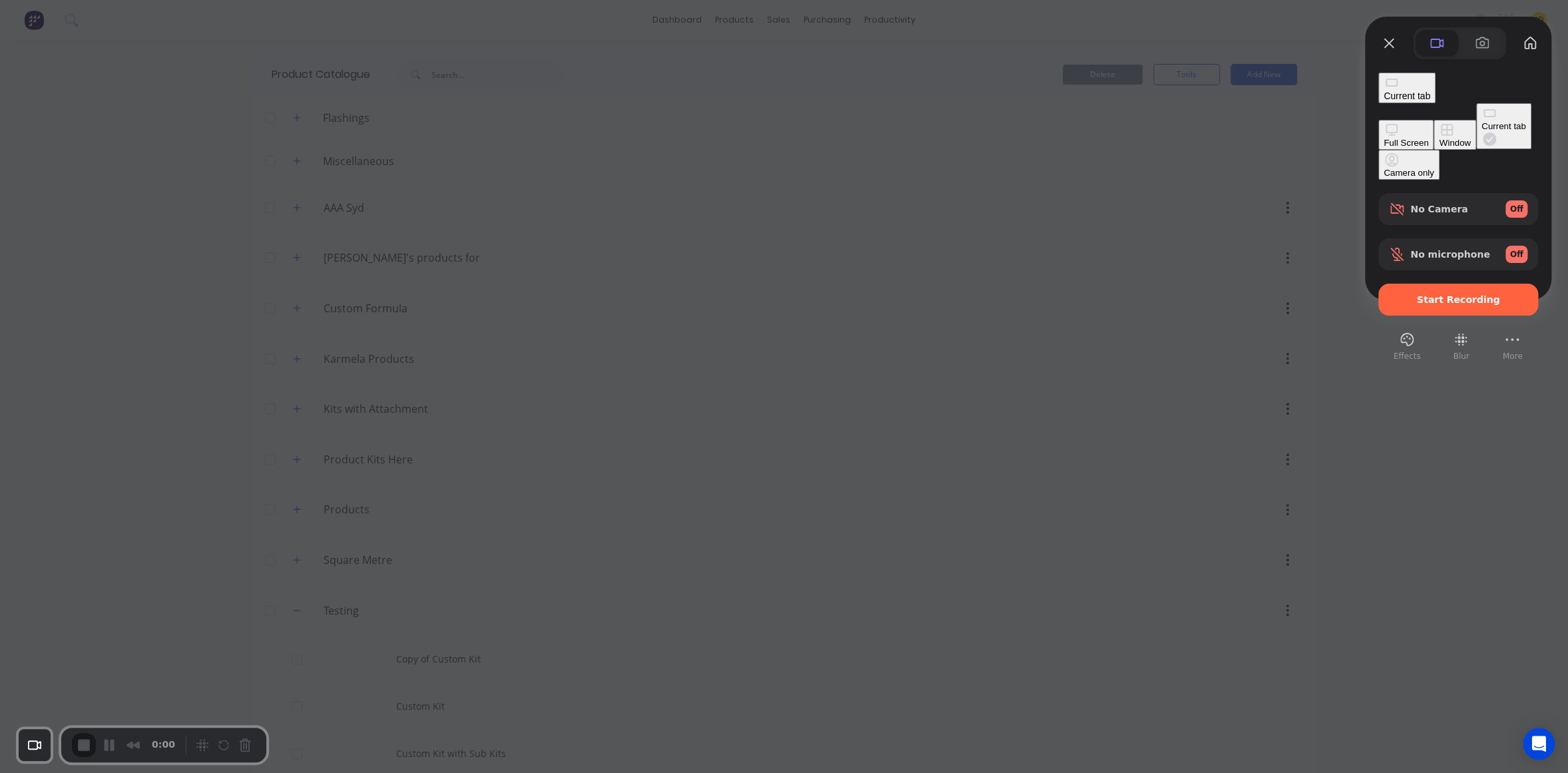
click at [1430, 94] on span "Current tab" at bounding box center [1406, 96] width 46 height 11
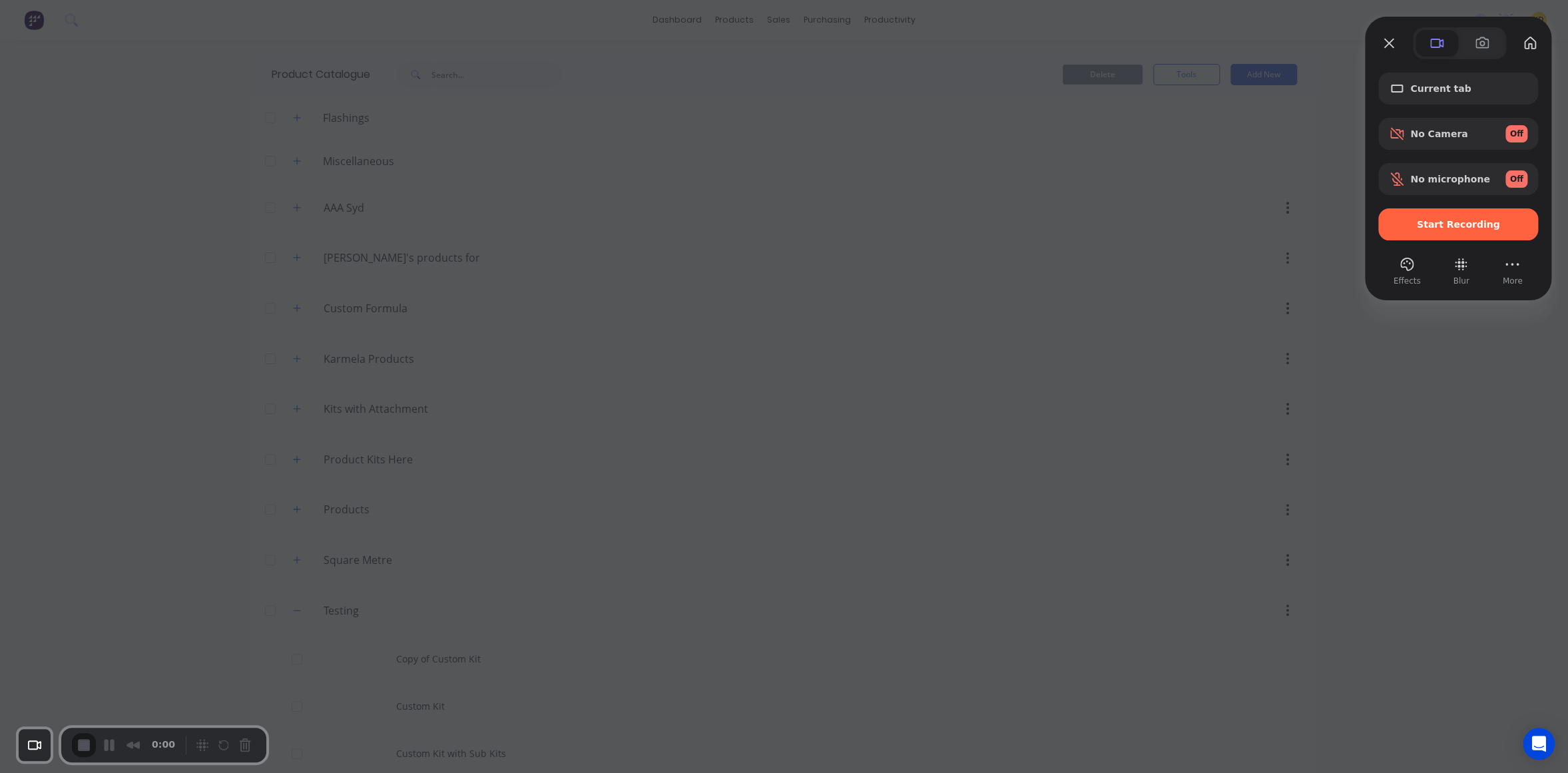
click at [1447, 247] on div at bounding box center [1458, 250] width 160 height 6
click at [1447, 236] on div "Start Recording" at bounding box center [1458, 224] width 160 height 32
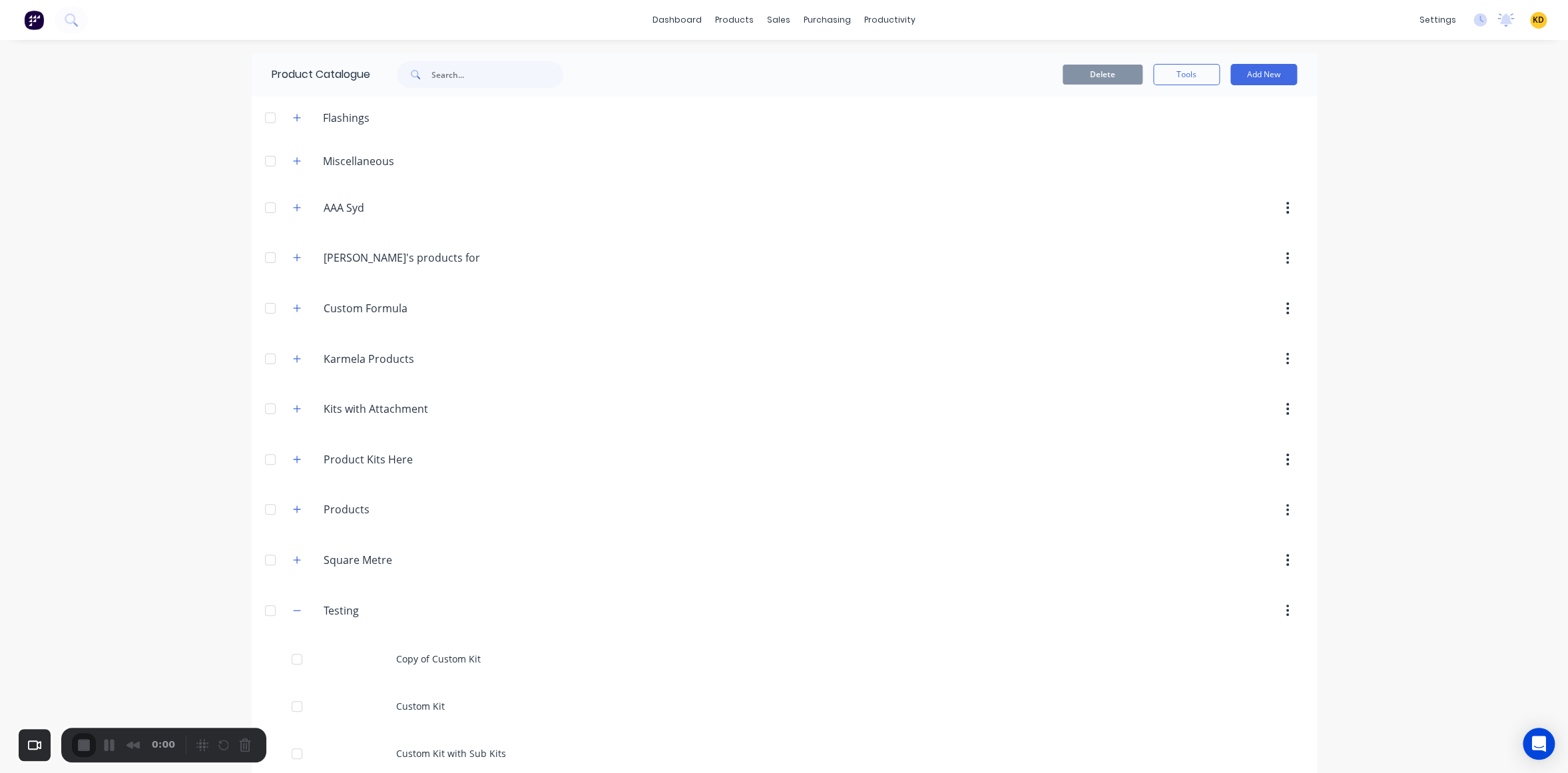
click at [770, 772] on div at bounding box center [784, 773] width 1568 height 0
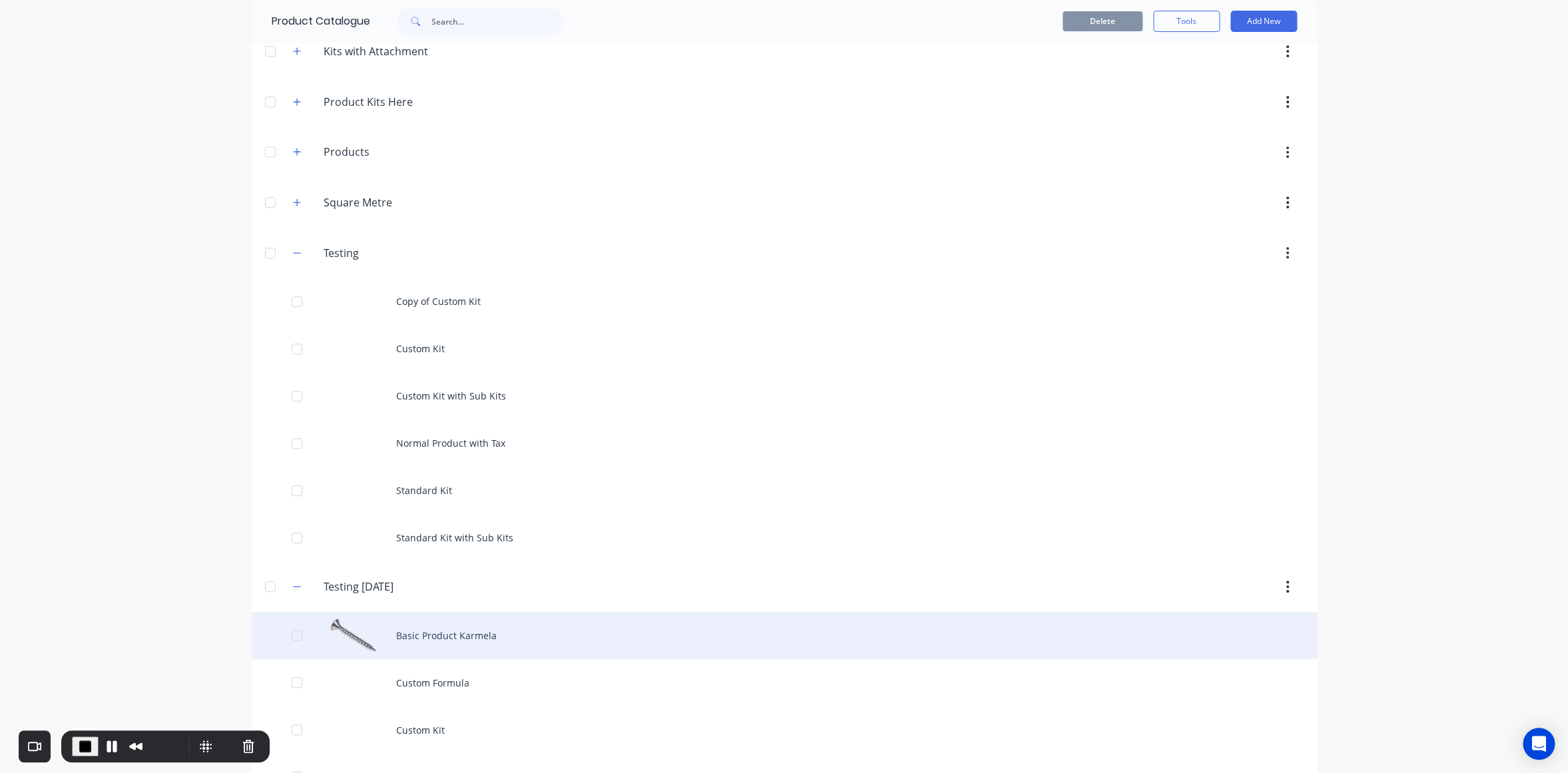
scroll to position [585, 0]
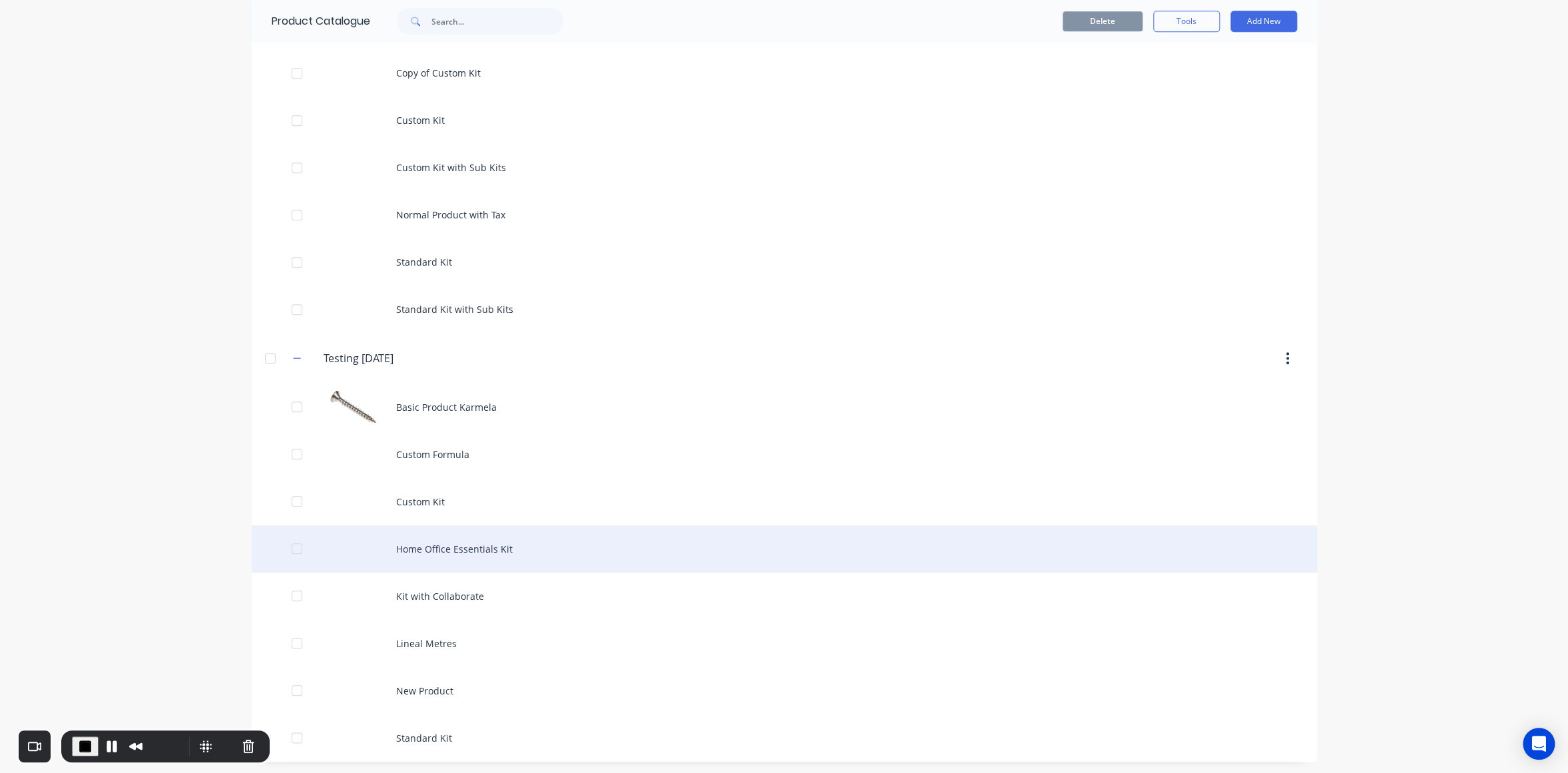
click at [466, 545] on div "Home Office Essentials Kit" at bounding box center [784, 549] width 1065 height 47
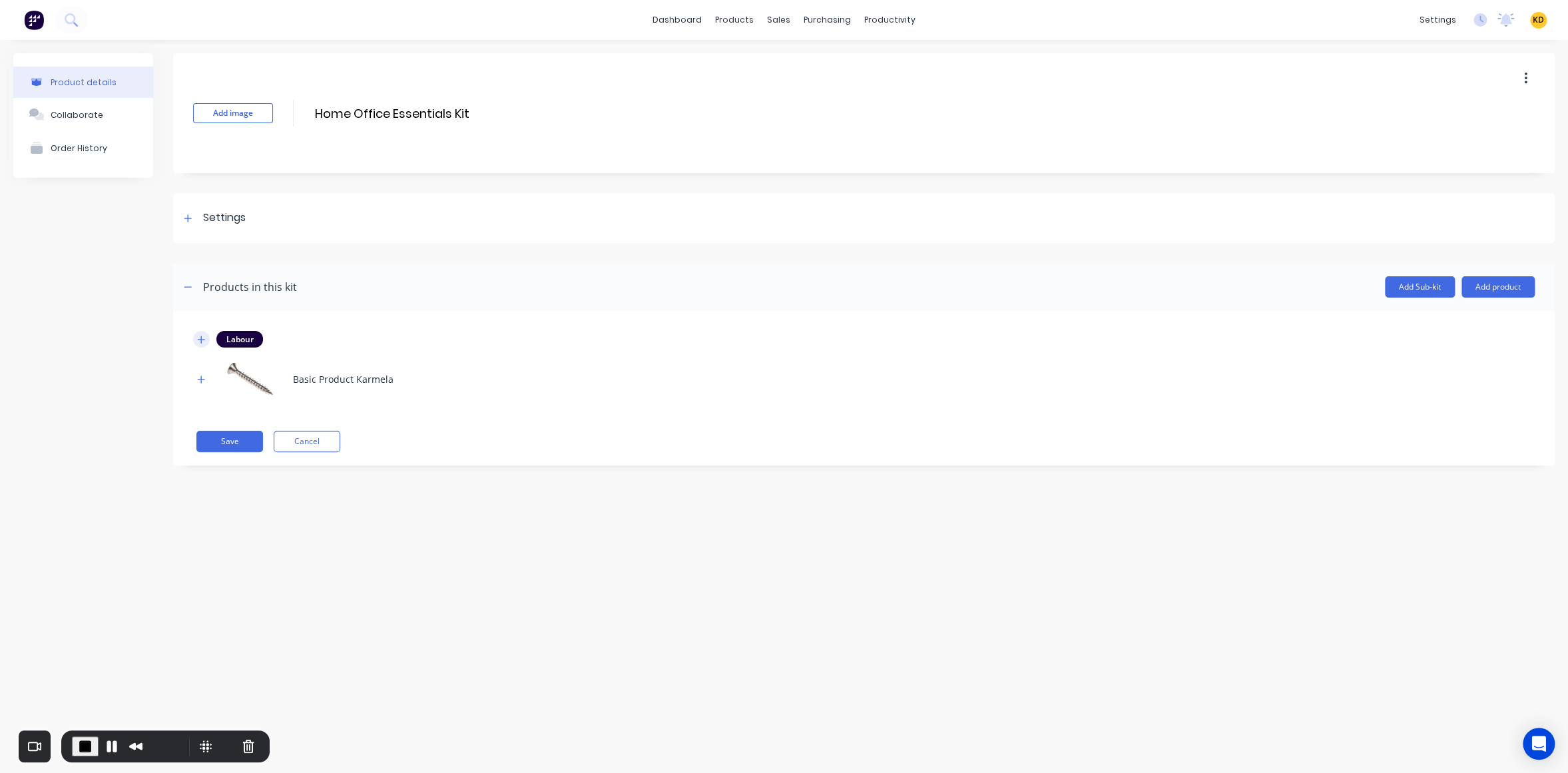
click at [203, 340] on icon "button" at bounding box center [201, 340] width 8 height 9
drag, startPoint x: 248, startPoint y: 407, endPoint x: 279, endPoint y: 405, distance: 31.1
click at [279, 405] on input "10" at bounding box center [260, 407] width 45 height 20
click at [199, 449] on button "button" at bounding box center [201, 443] width 16 height 16
drag, startPoint x: 245, startPoint y: 512, endPoint x: 291, endPoint y: 510, distance: 46.0
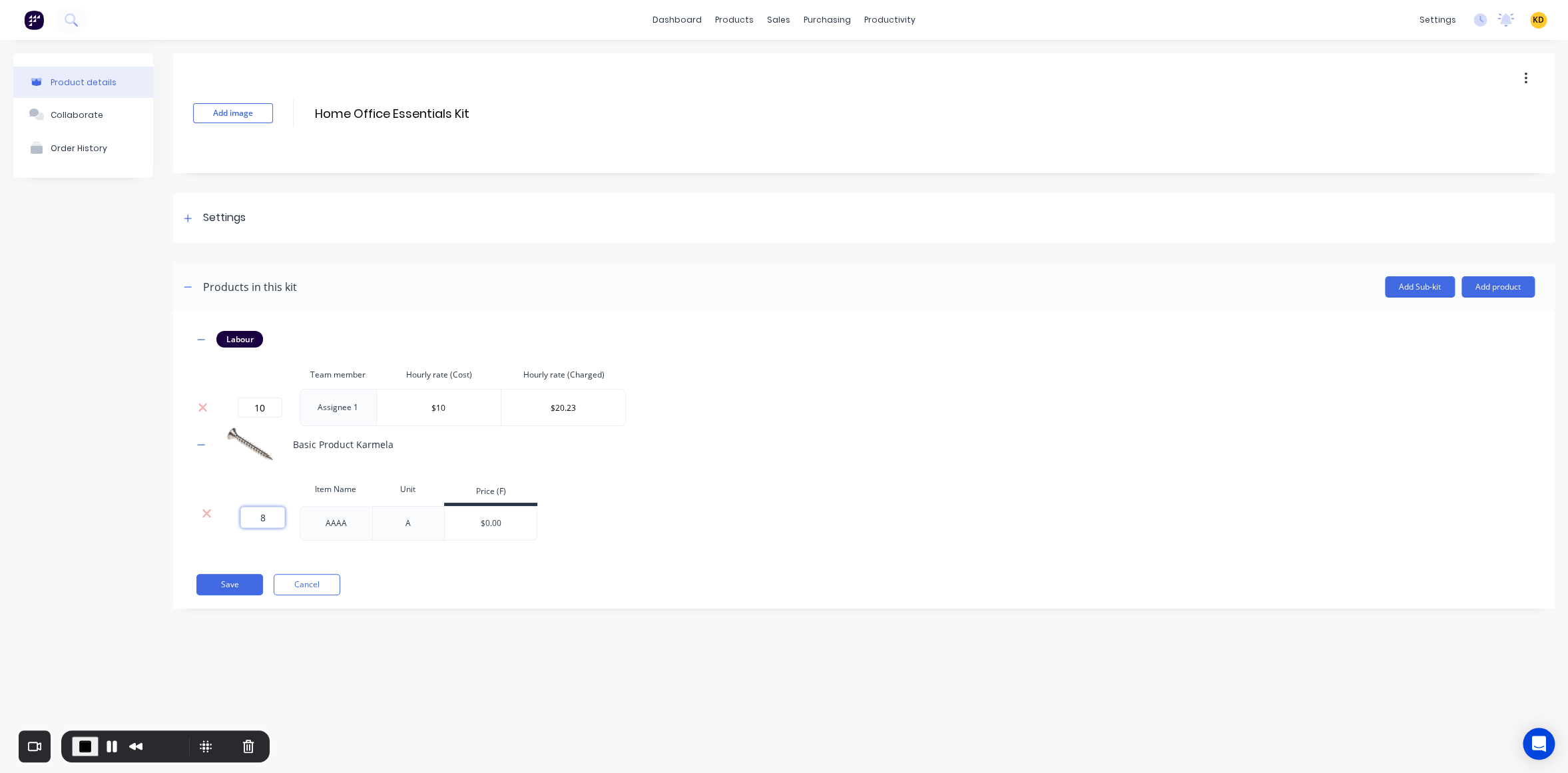
click at [291, 510] on div "8 8 ?" at bounding box center [260, 523] width 80 height 35
click at [306, 585] on button "Cancel" at bounding box center [307, 584] width 67 height 21
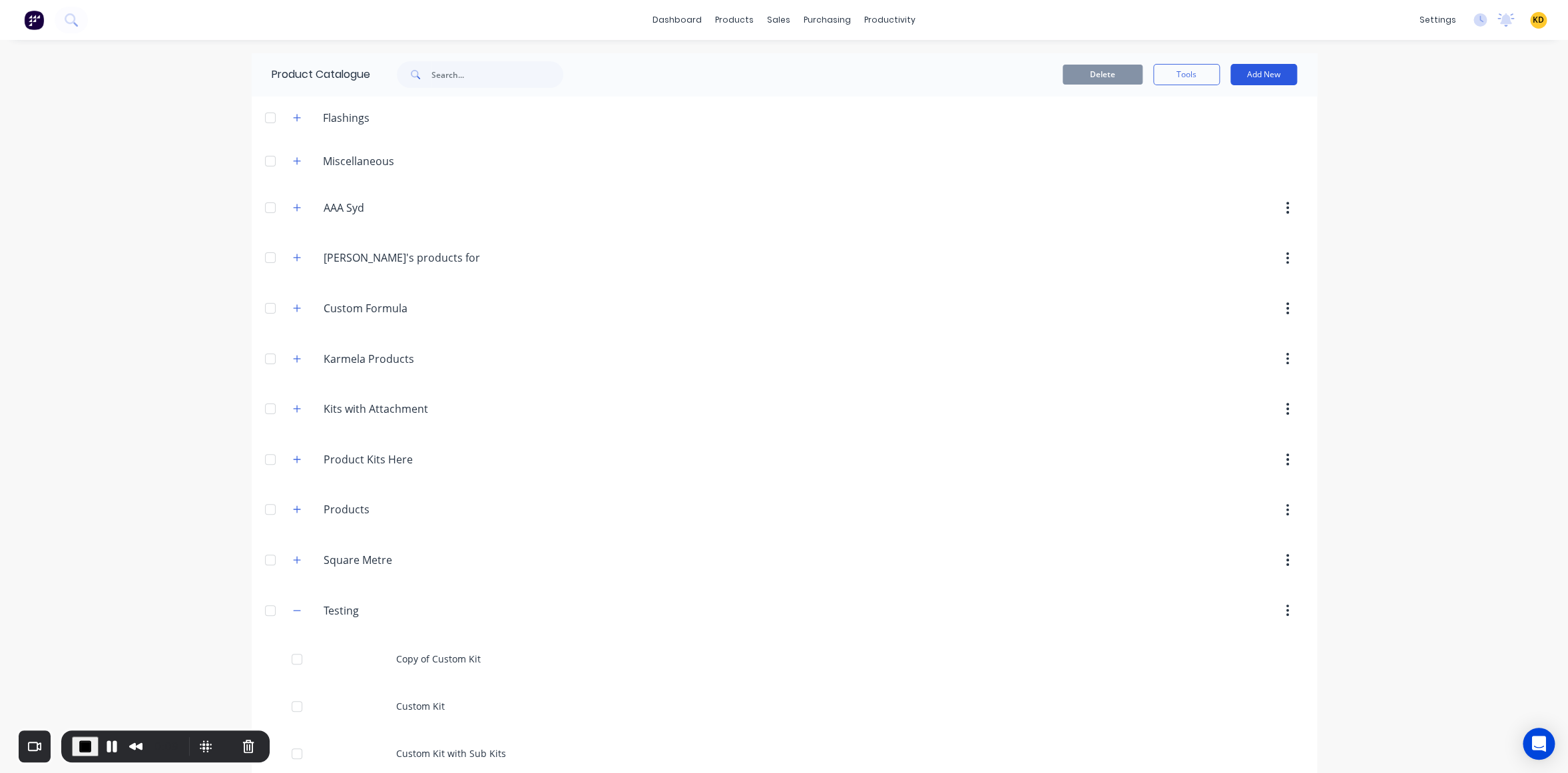
click at [1267, 77] on button "Add New" at bounding box center [1263, 74] width 67 height 21
click at [1246, 186] on div "Product Kit" at bounding box center [1234, 188] width 103 height 20
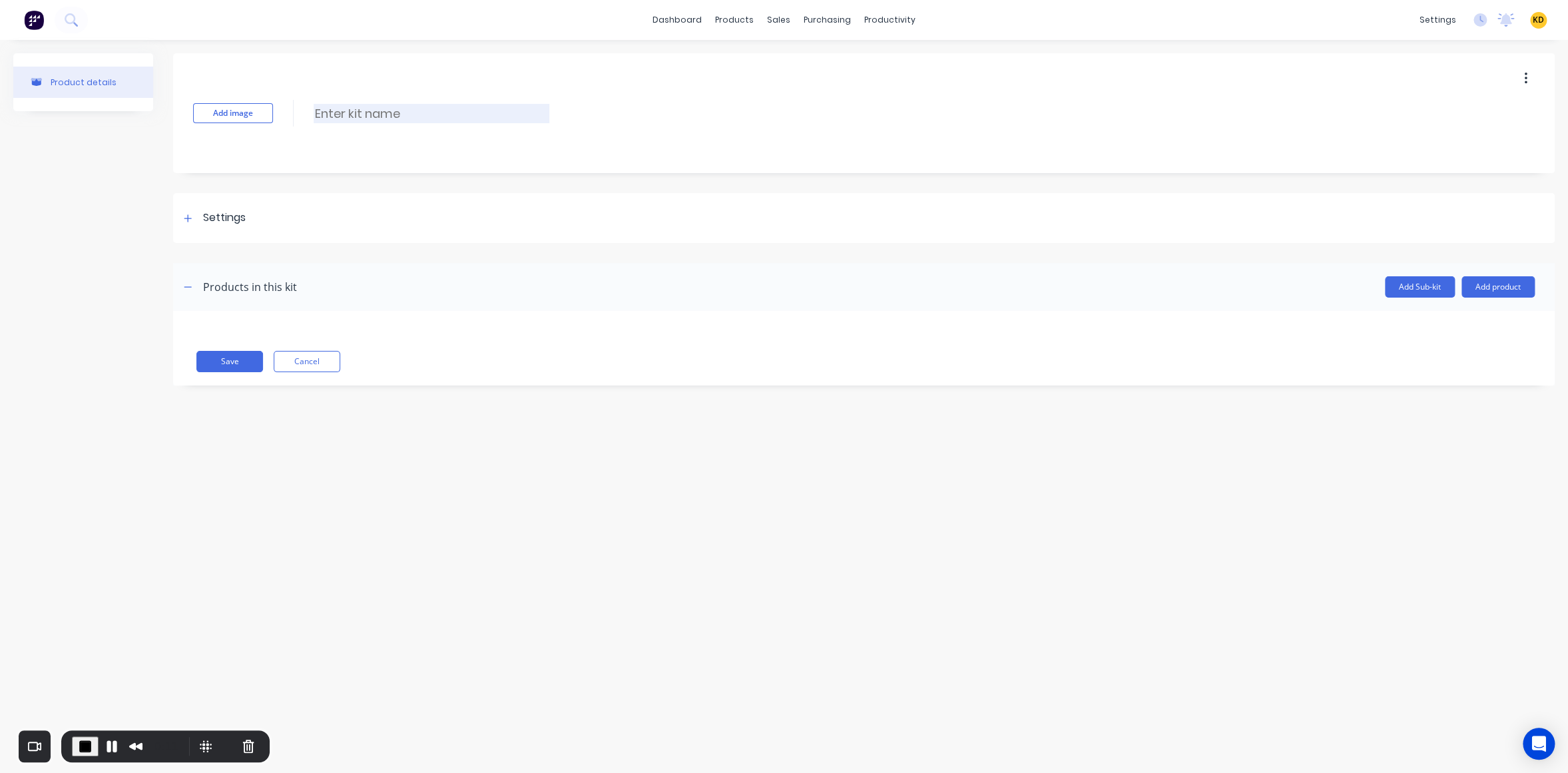
click at [367, 118] on input at bounding box center [431, 113] width 236 height 20
paste input "Professional Tool Starter Pack"
type input "Professional Tool Starter Pack"
click at [1135, 222] on div "Settings" at bounding box center [864, 218] width 1382 height 50
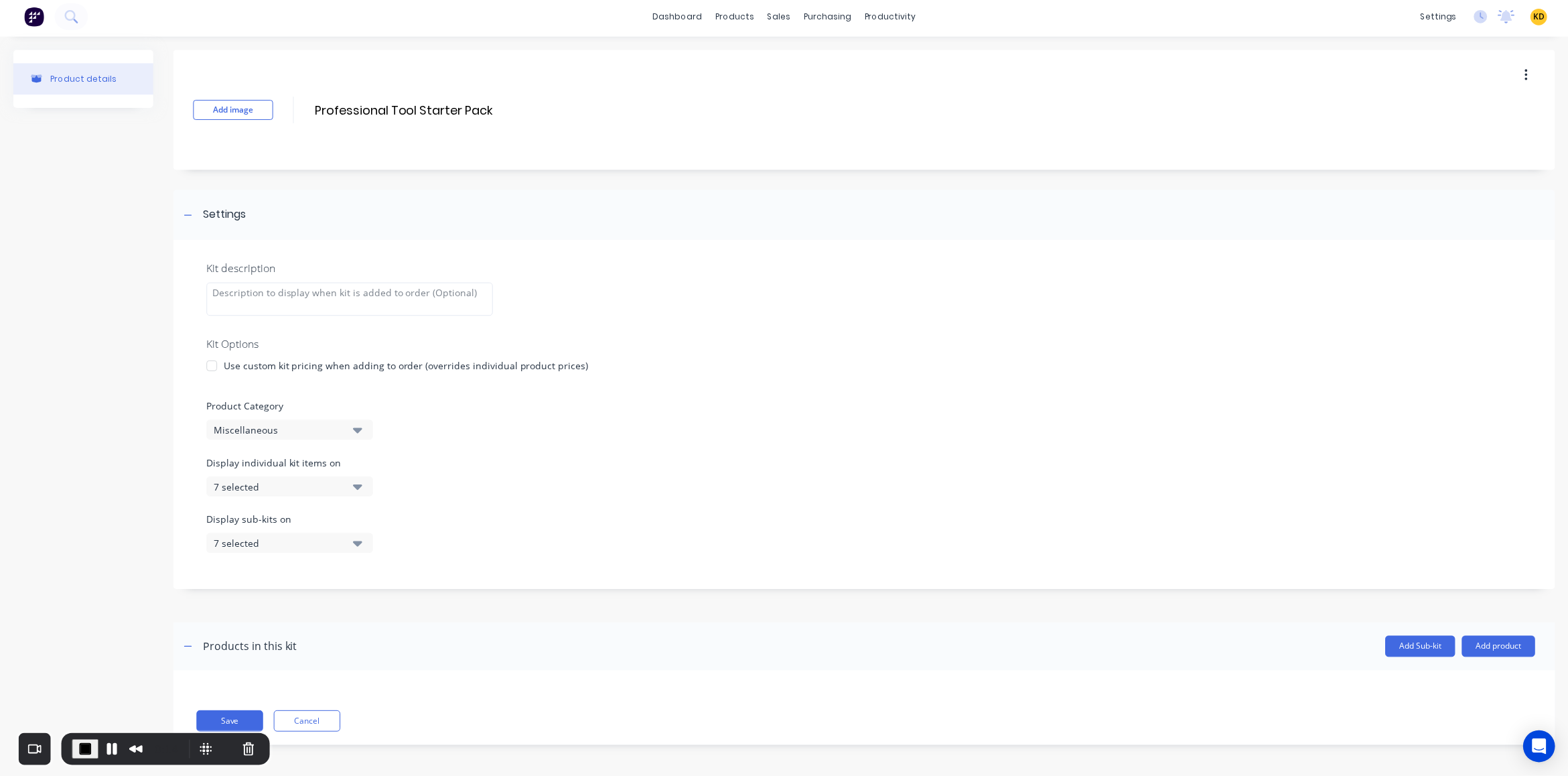
scroll to position [7, 0]
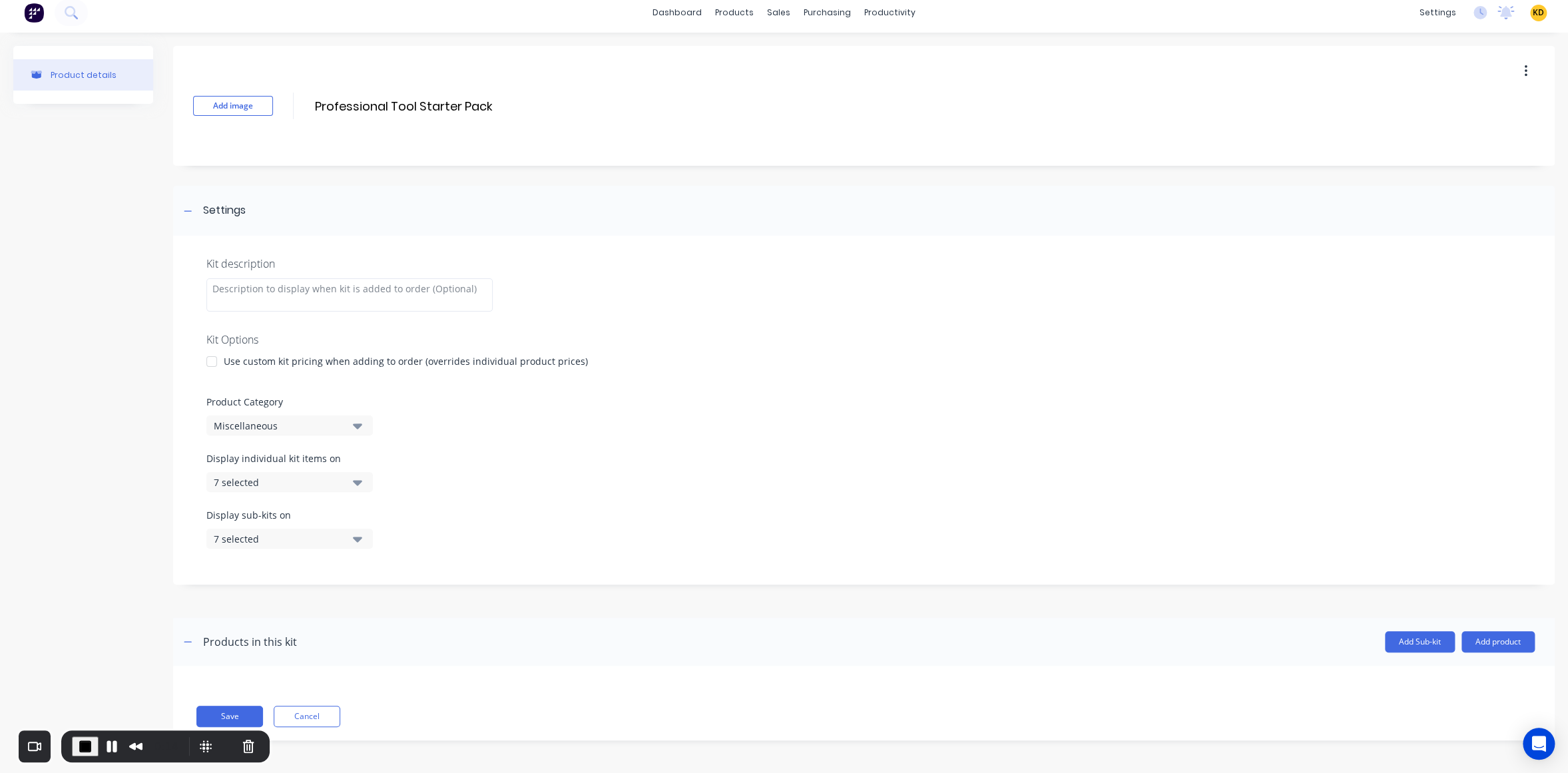
click at [1509, 653] on header "Products in this kit Add Sub-kit Add product" at bounding box center [864, 641] width 1382 height 48
click at [1503, 645] on button "Add product" at bounding box center [1497, 641] width 73 height 21
click at [1456, 676] on div "Product catalogue" at bounding box center [1471, 676] width 103 height 20
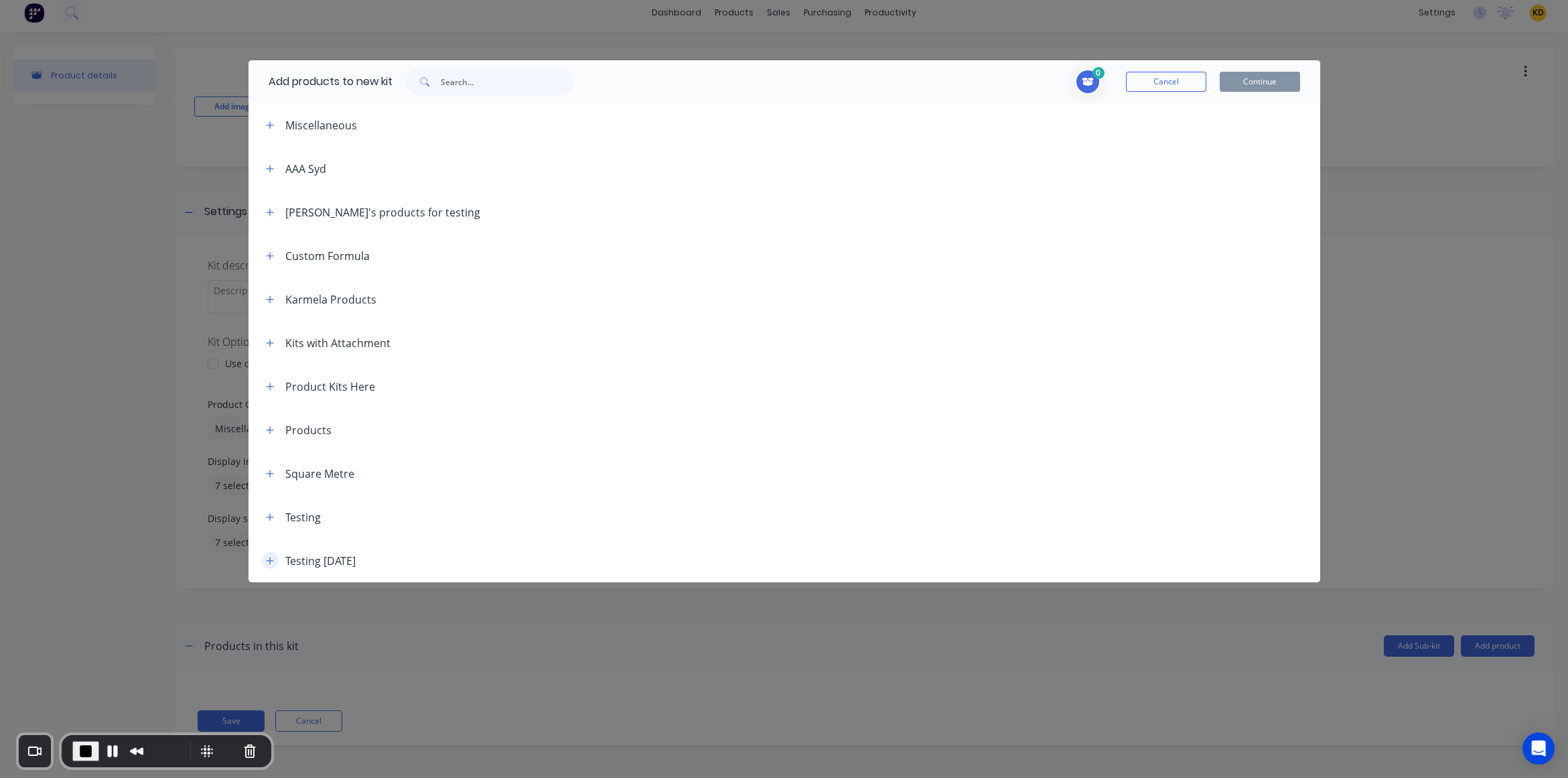
click at [268, 558] on icon "button" at bounding box center [270, 561] width 8 height 9
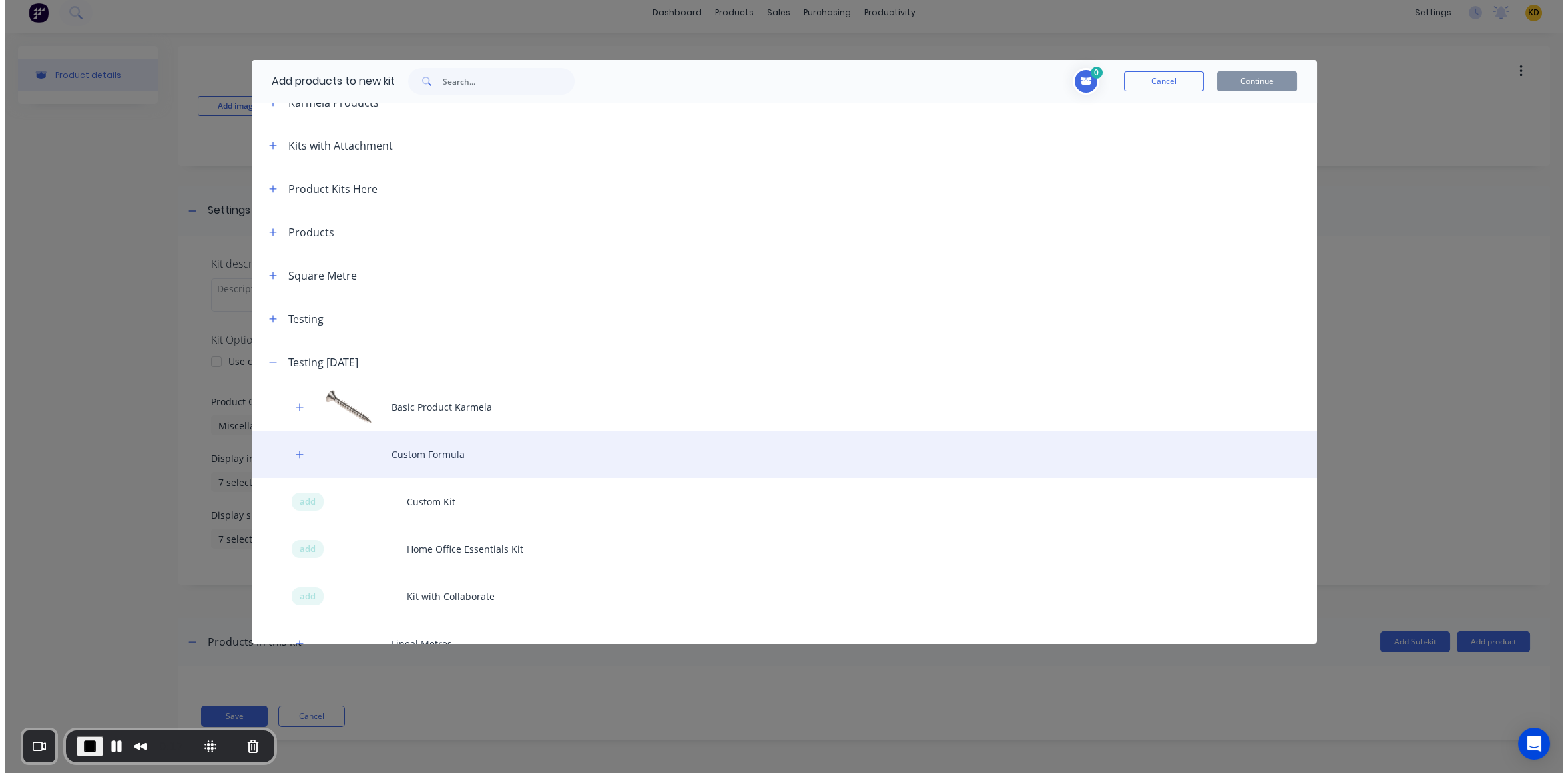
scroll to position [313, 0]
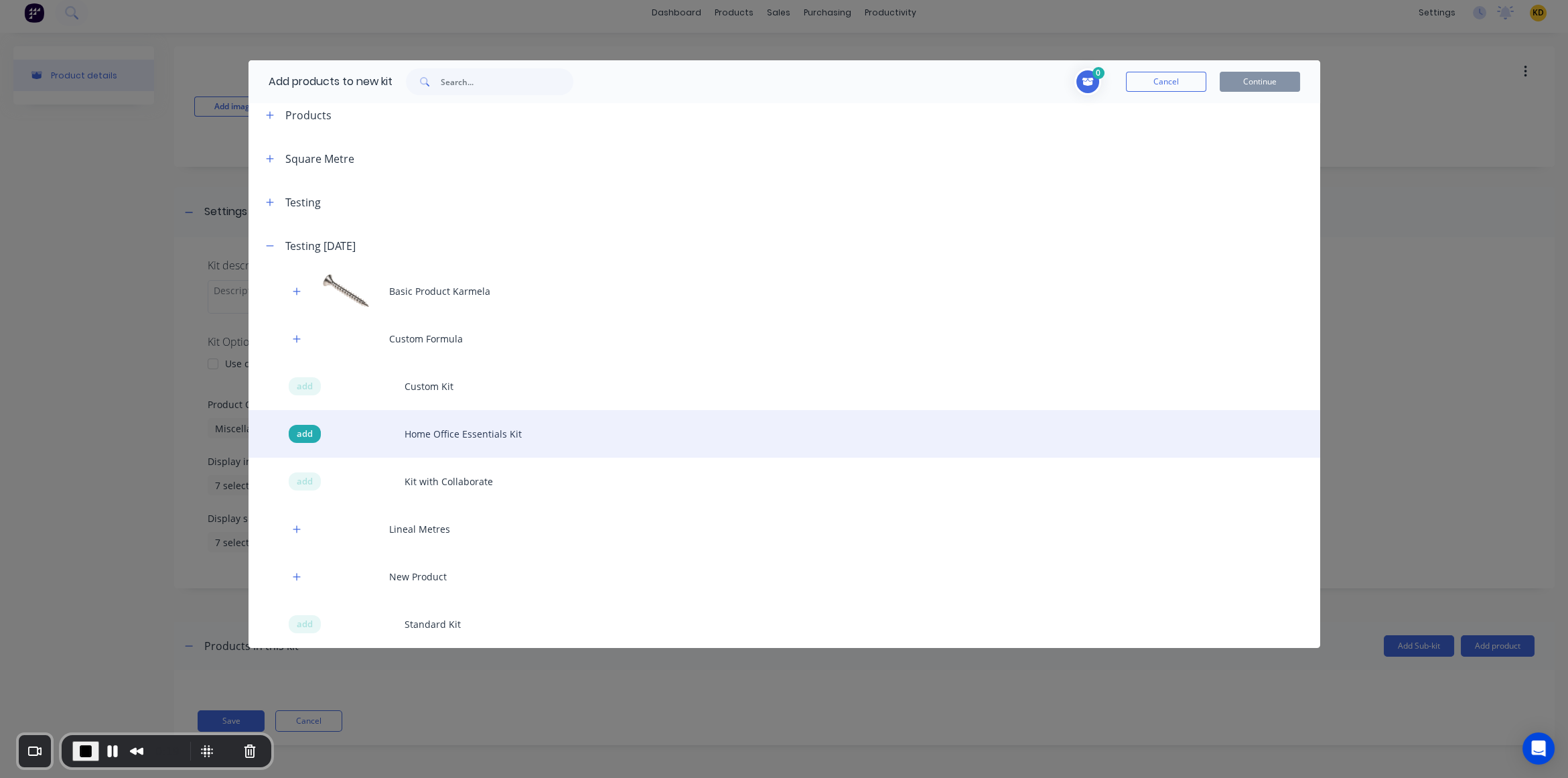
click at [304, 437] on span "add" at bounding box center [305, 434] width 16 height 13
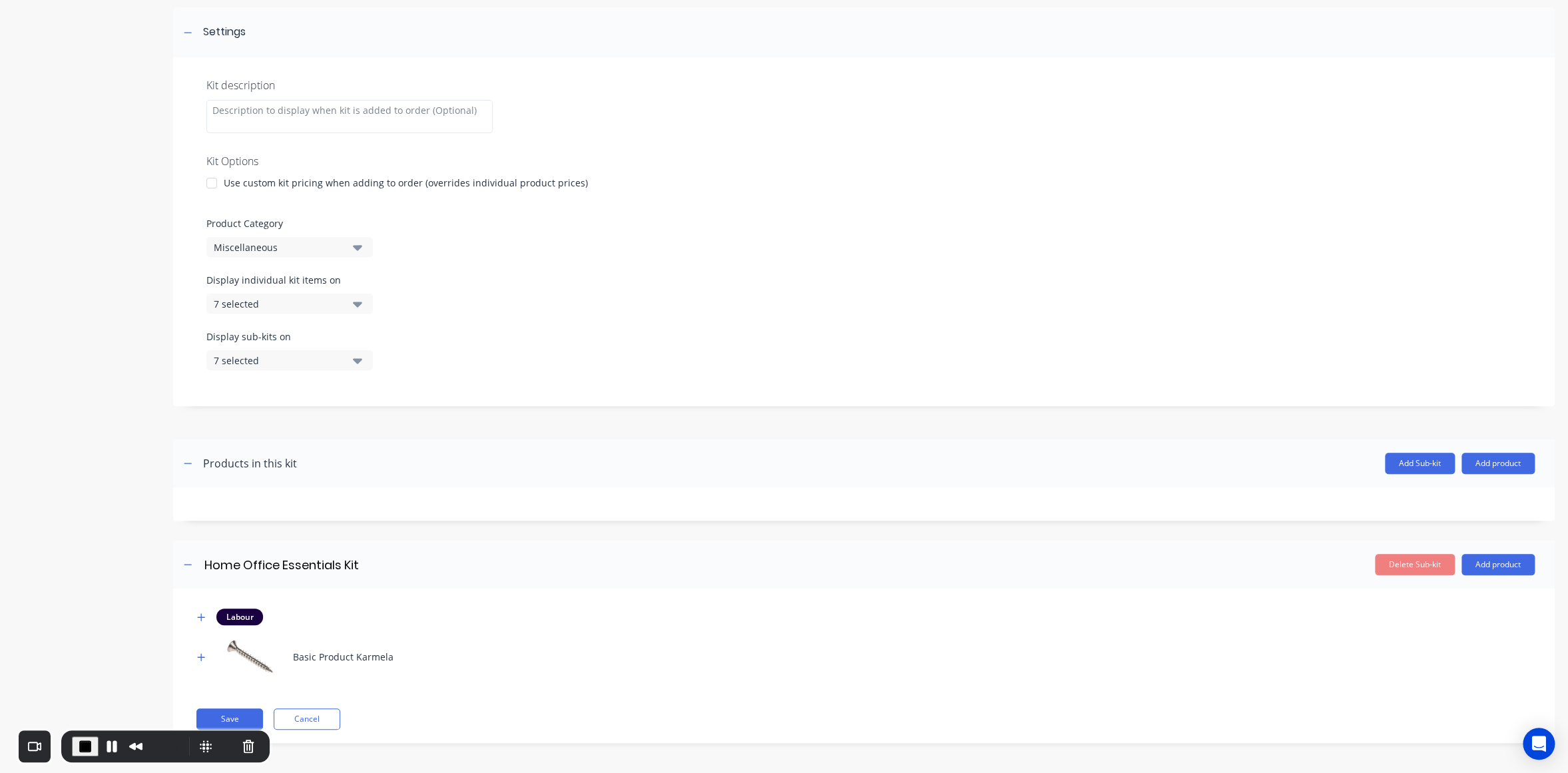
scroll to position [188, 0]
click at [186, 31] on icon at bounding box center [188, 30] width 8 height 9
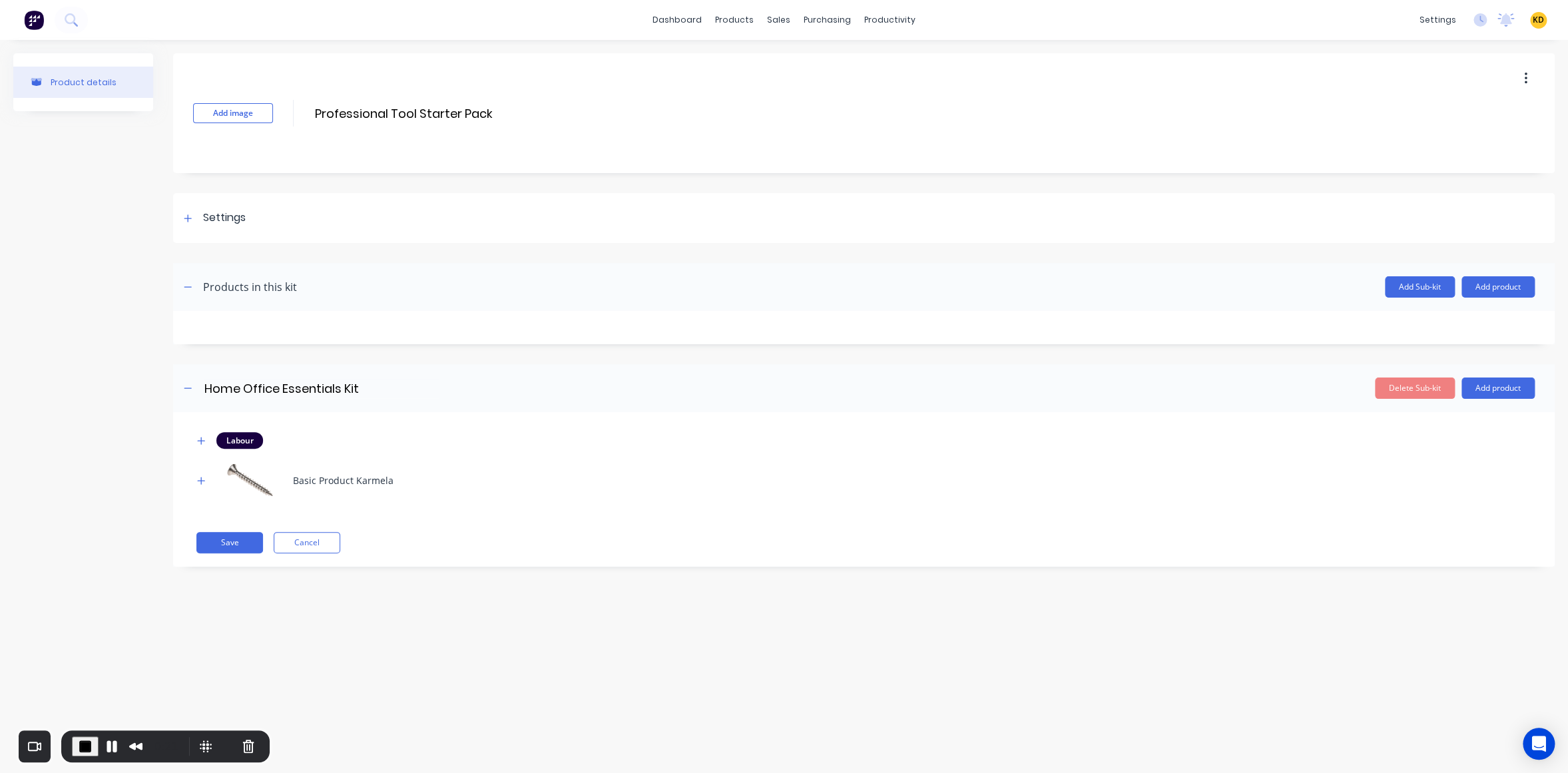
scroll to position [0, 0]
click at [204, 439] on icon "button" at bounding box center [201, 440] width 8 height 9
click at [200, 545] on icon "button" at bounding box center [201, 545] width 7 height 7
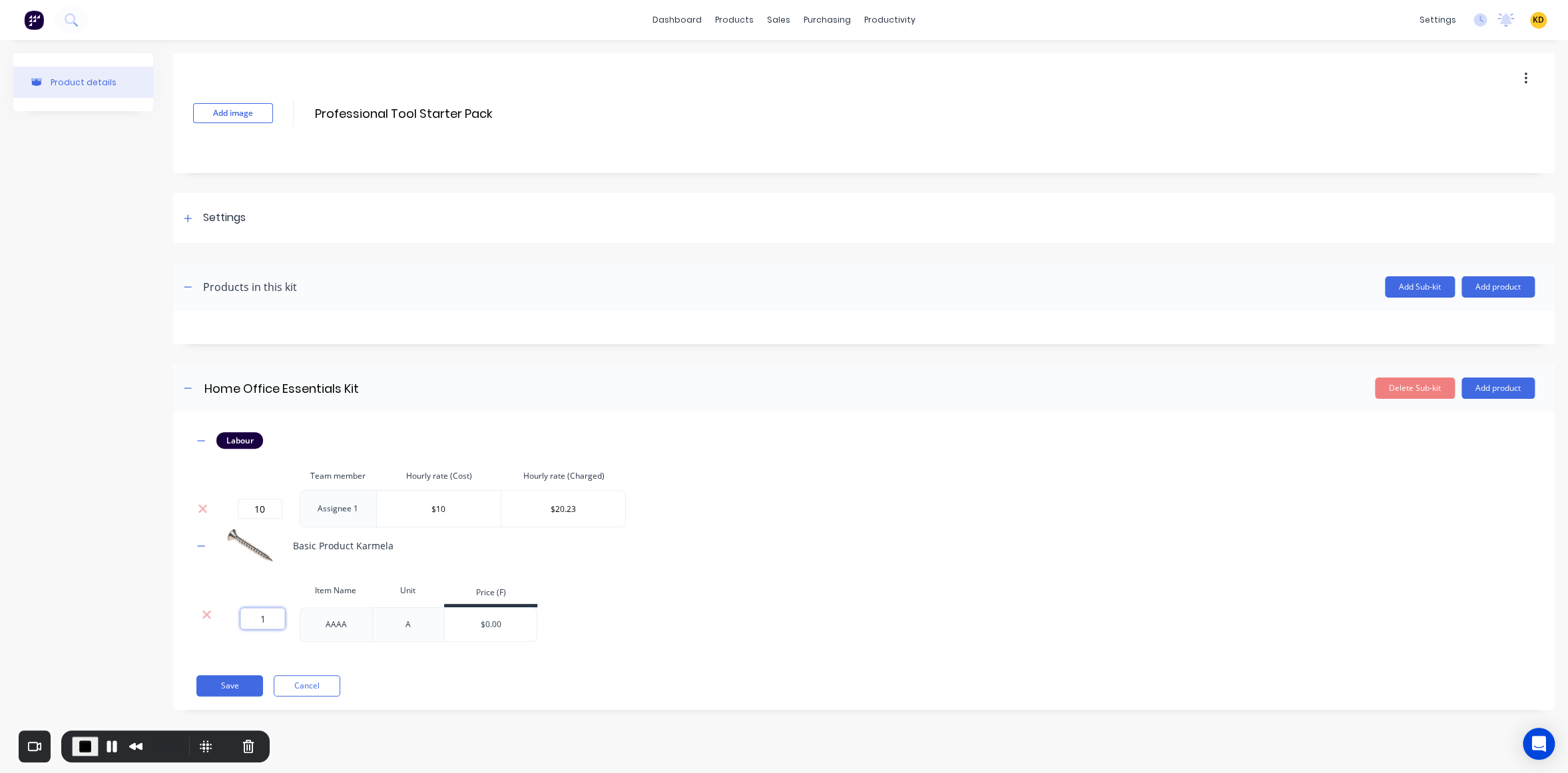
drag, startPoint x: 252, startPoint y: 610, endPoint x: 272, endPoint y: 616, distance: 20.9
click at [272, 616] on input "1" at bounding box center [262, 618] width 45 height 21
click at [82, 745] on span "End Recording" at bounding box center [85, 746] width 16 height 16
click at [1531, 17] on div "KD MYOB Testing C&S L/Lo Karmela (Factory) Deogracias Administrator Profile Sig…" at bounding box center [1538, 20] width 16 height 16
click at [1537, 16] on span "KD" at bounding box center [1538, 20] width 11 height 12
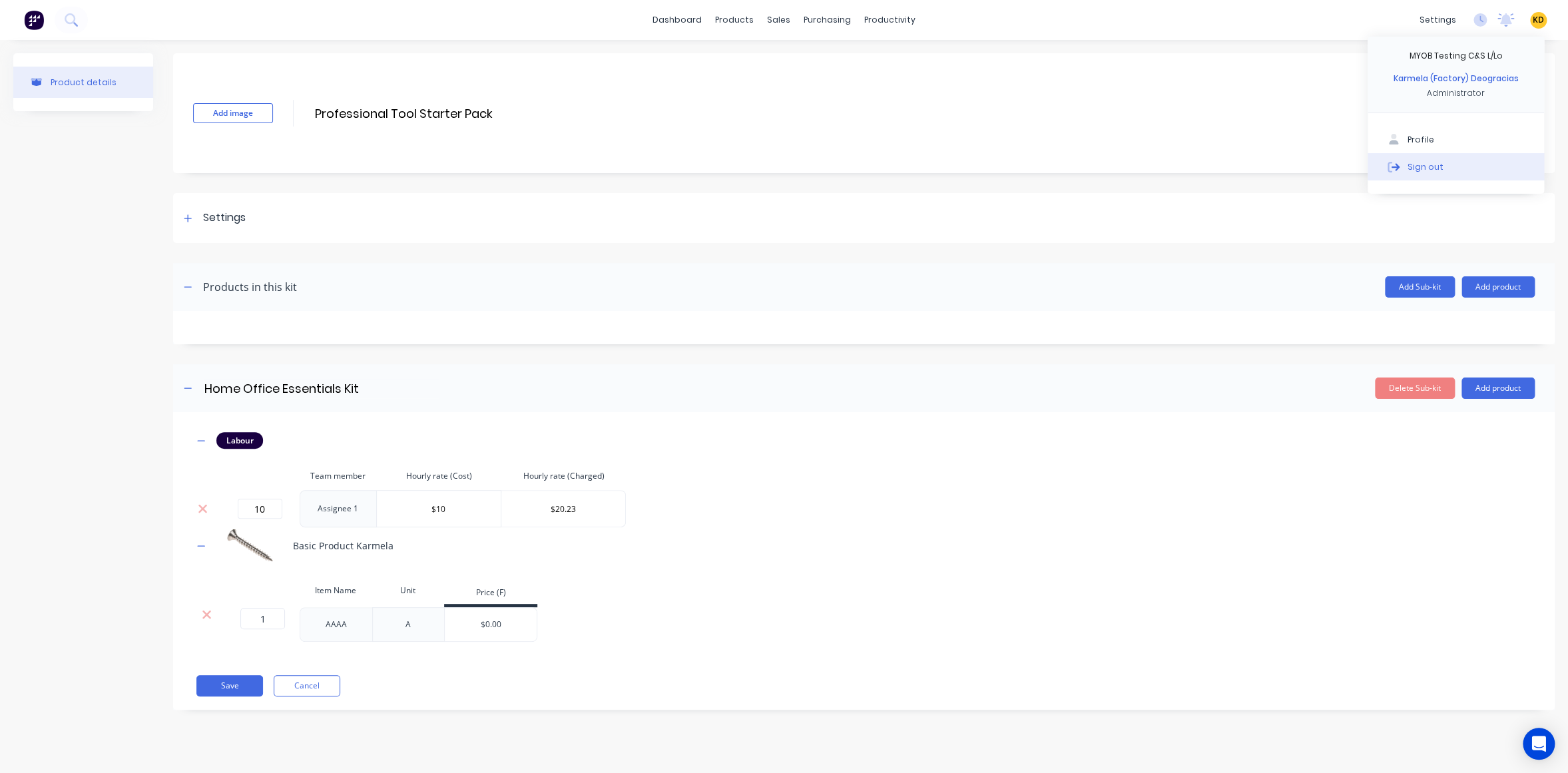
click at [1462, 155] on button "Sign out" at bounding box center [1456, 166] width 177 height 27
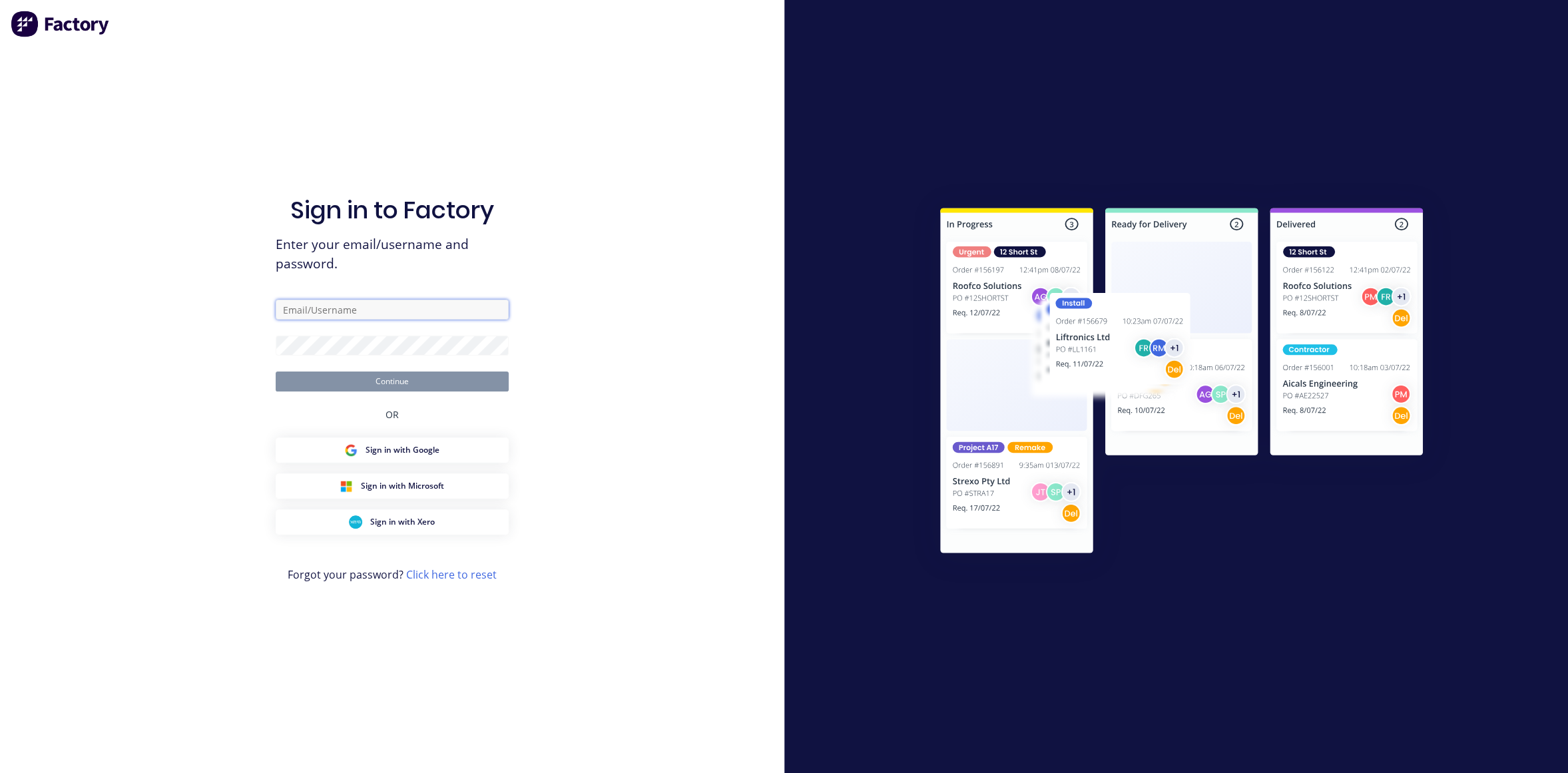
click at [339, 308] on input "text" at bounding box center [392, 309] width 233 height 20
paste input "karmela+default@factory.app"
type input "karmela+default@factory.app"
click at [652, 218] on div "Sign in to Factory Enter your email/username and password. karmela+default@fact…" at bounding box center [392, 386] width 784 height 773
click at [486, 378] on button "Continue" at bounding box center [392, 381] width 233 height 20
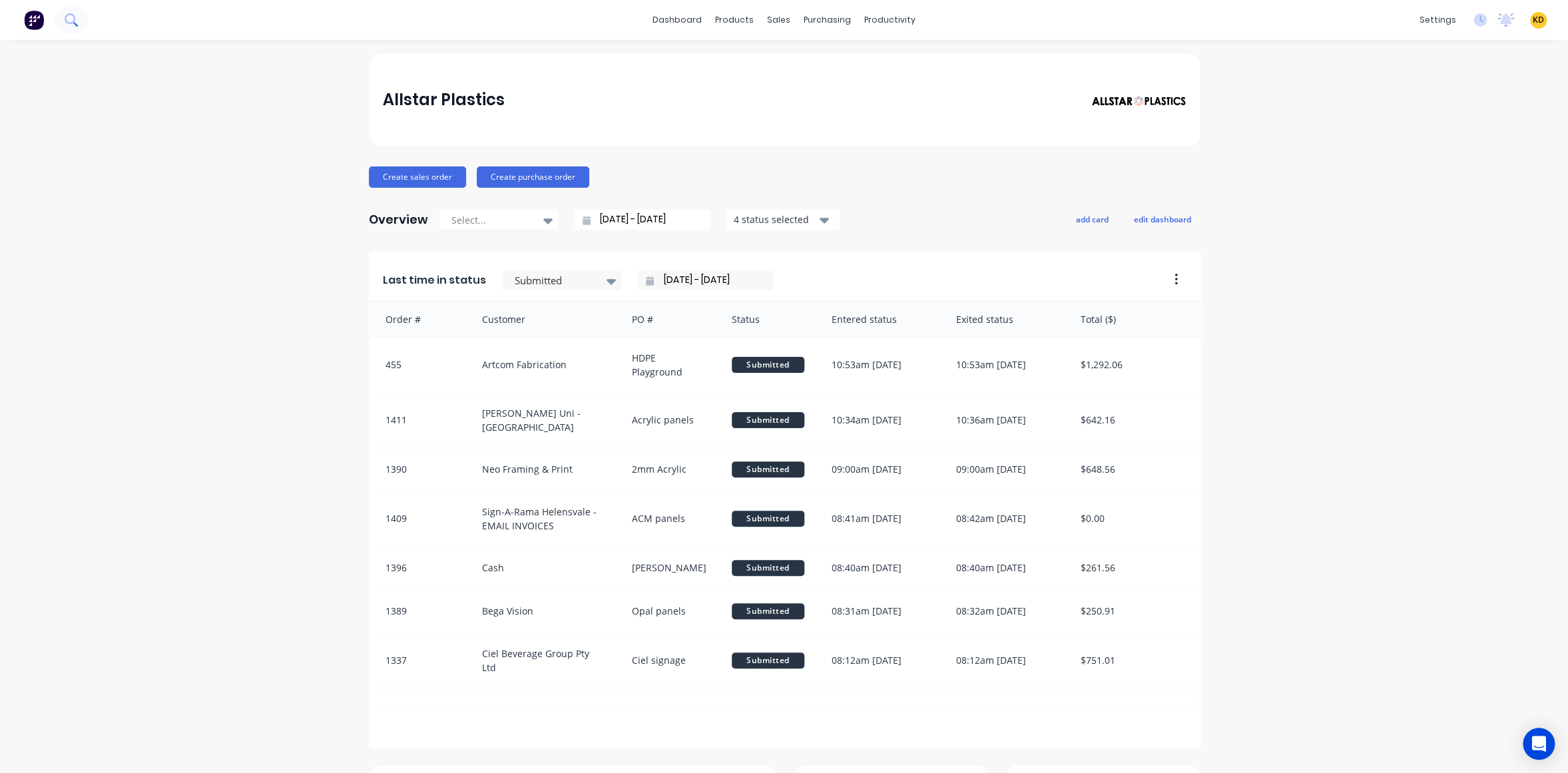
click at [75, 20] on icon at bounding box center [71, 20] width 13 height 13
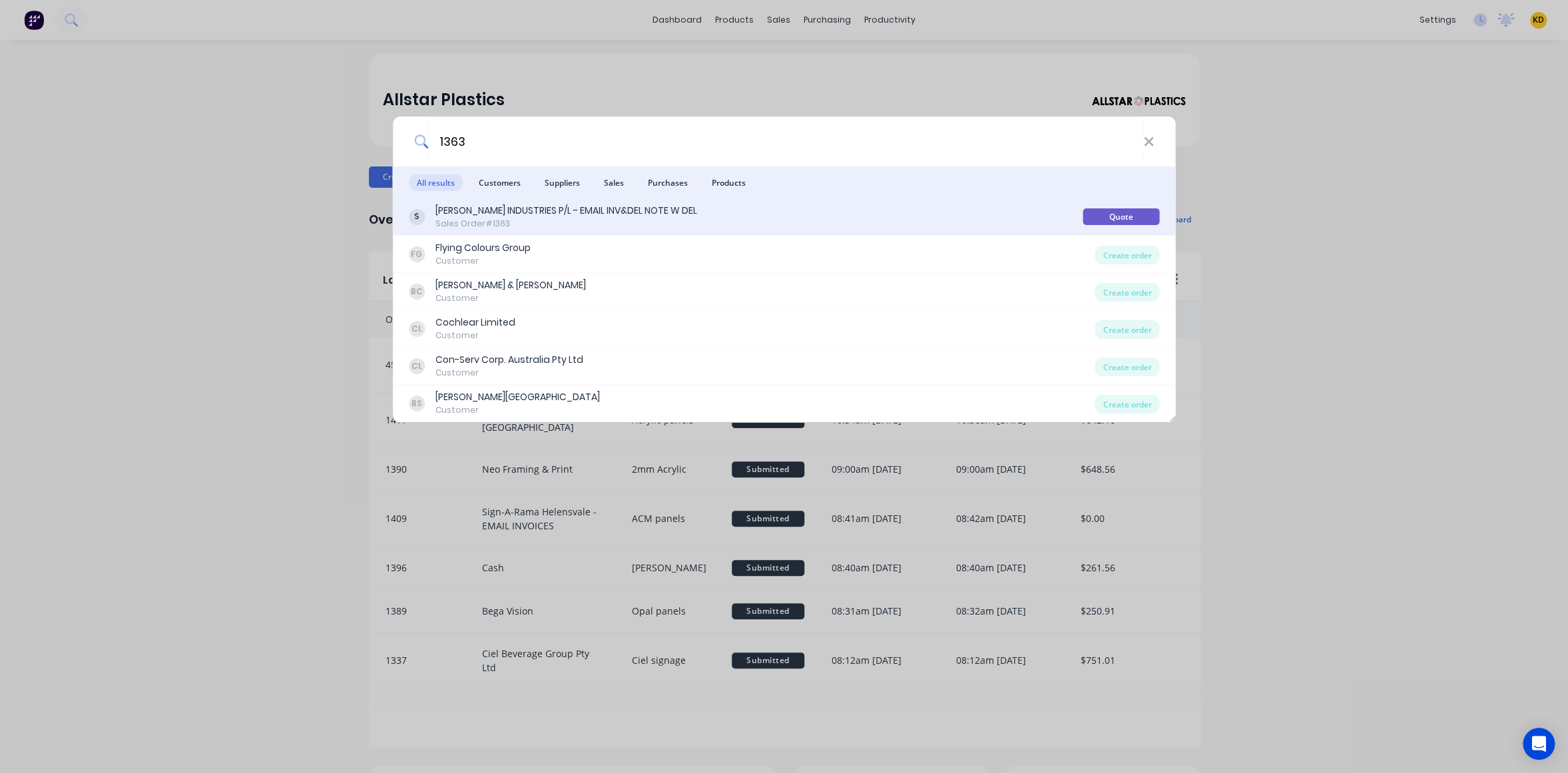
type input "1363"
click at [561, 213] on div "TYREE INDUSTRIES P/L - EMAIL INV&DEL NOTE W DEL" at bounding box center [566, 210] width 261 height 14
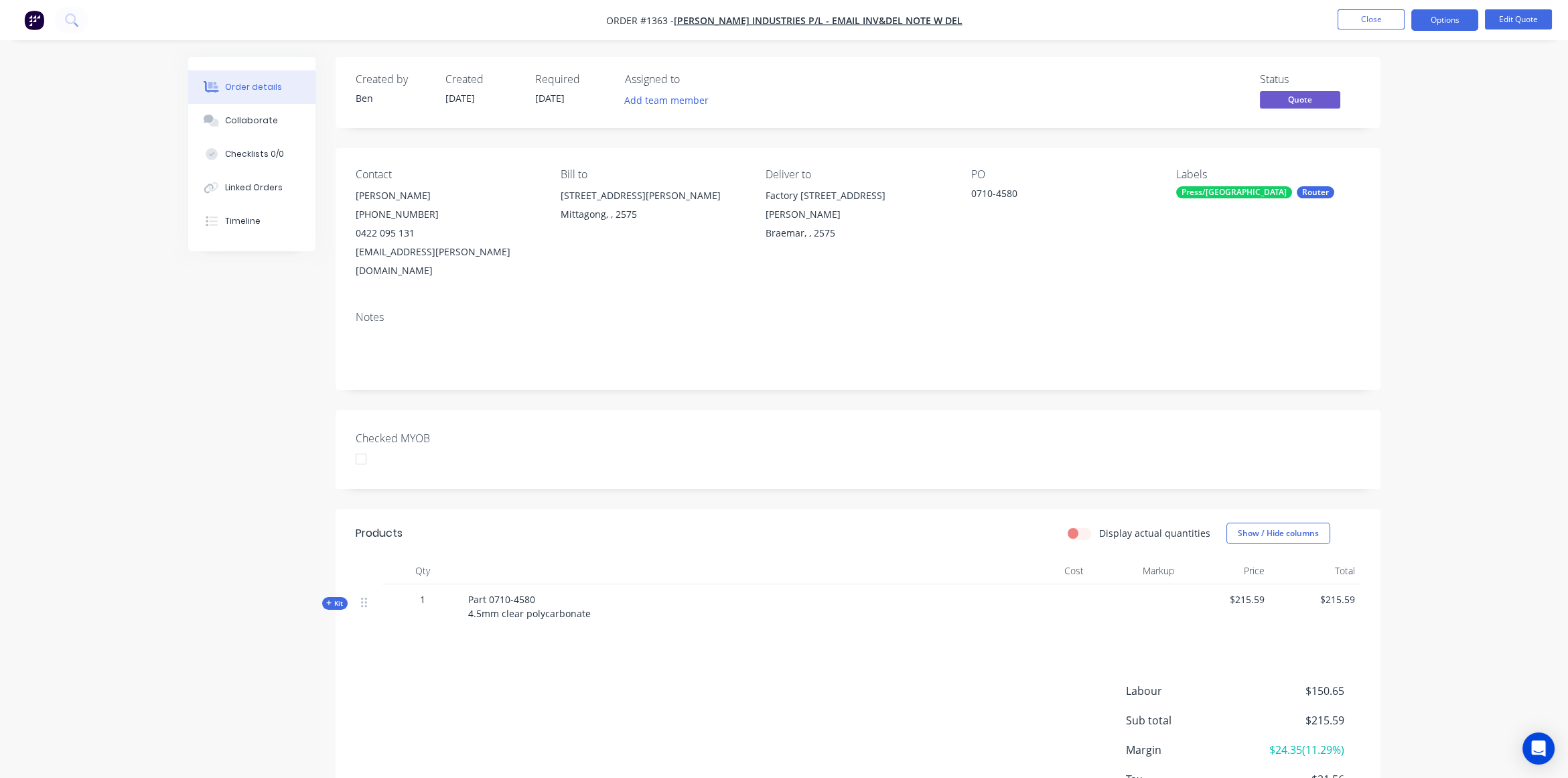
click at [1394, 352] on div "Order details Collaborate Checklists 0/0 Linked Orders Timeline Order details C…" at bounding box center [784, 439] width 1568 height 878
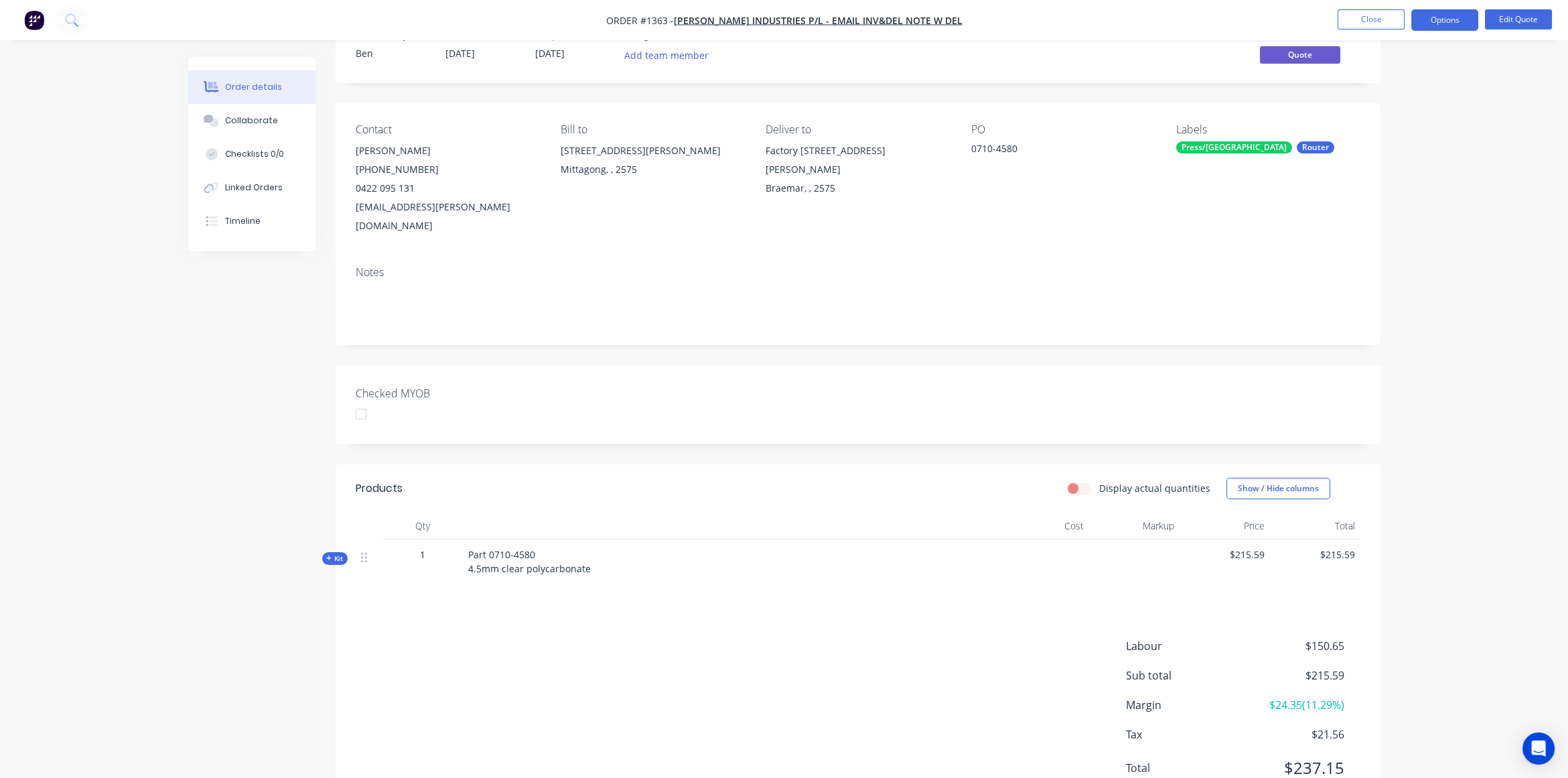
scroll to position [81, 0]
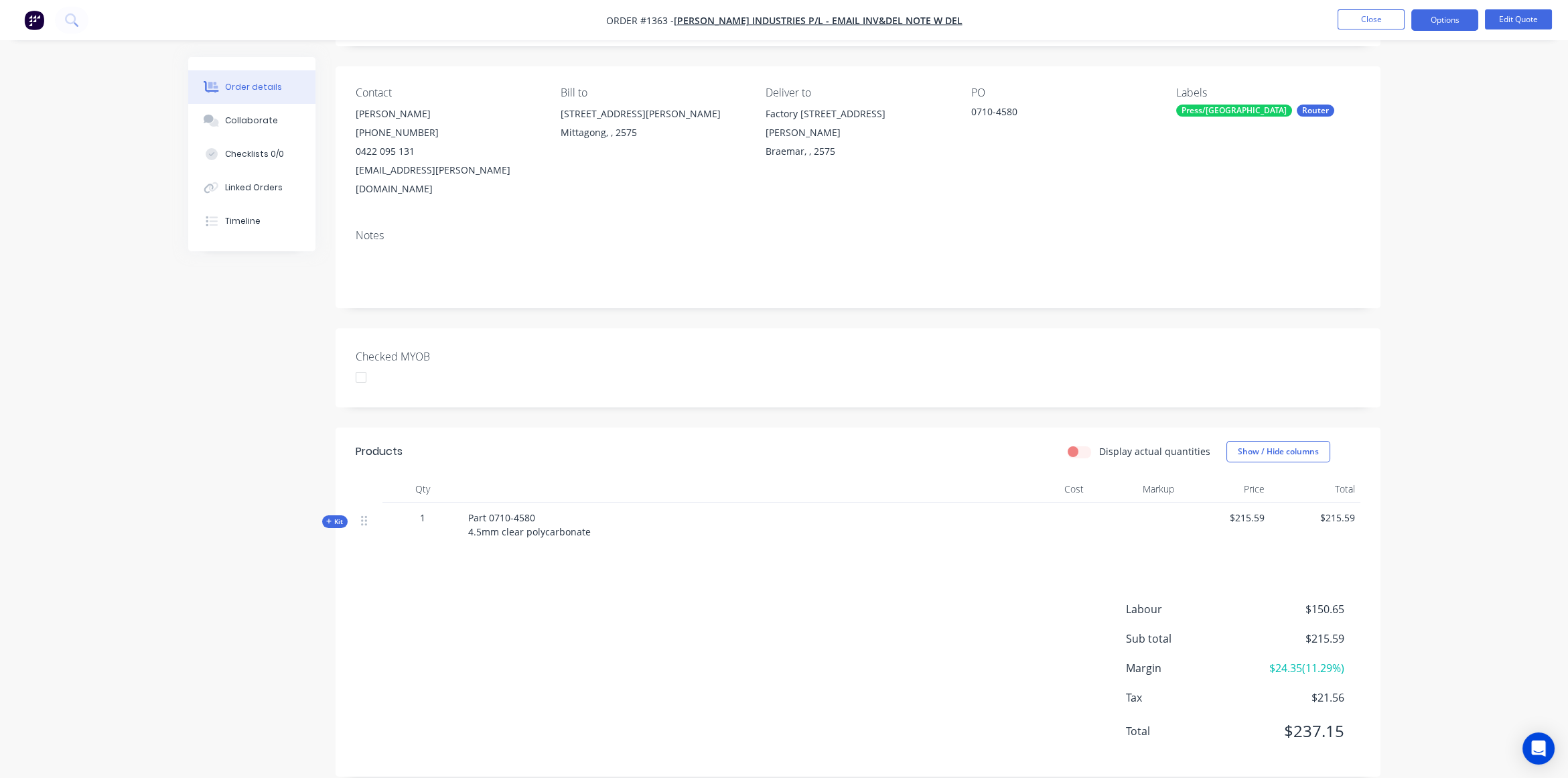
click at [333, 517] on span "Kit" at bounding box center [335, 521] width 17 height 10
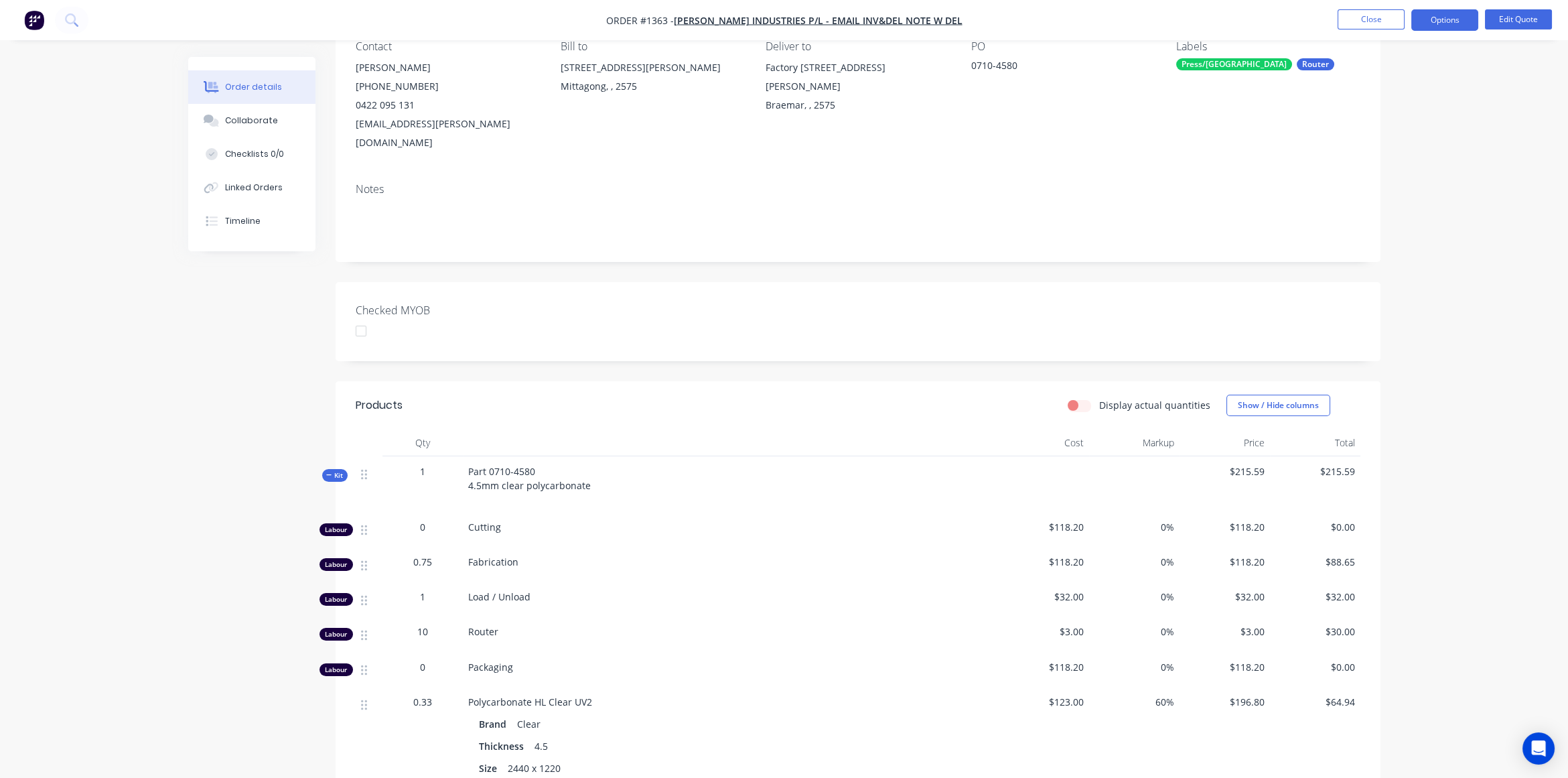
scroll to position [302, 0]
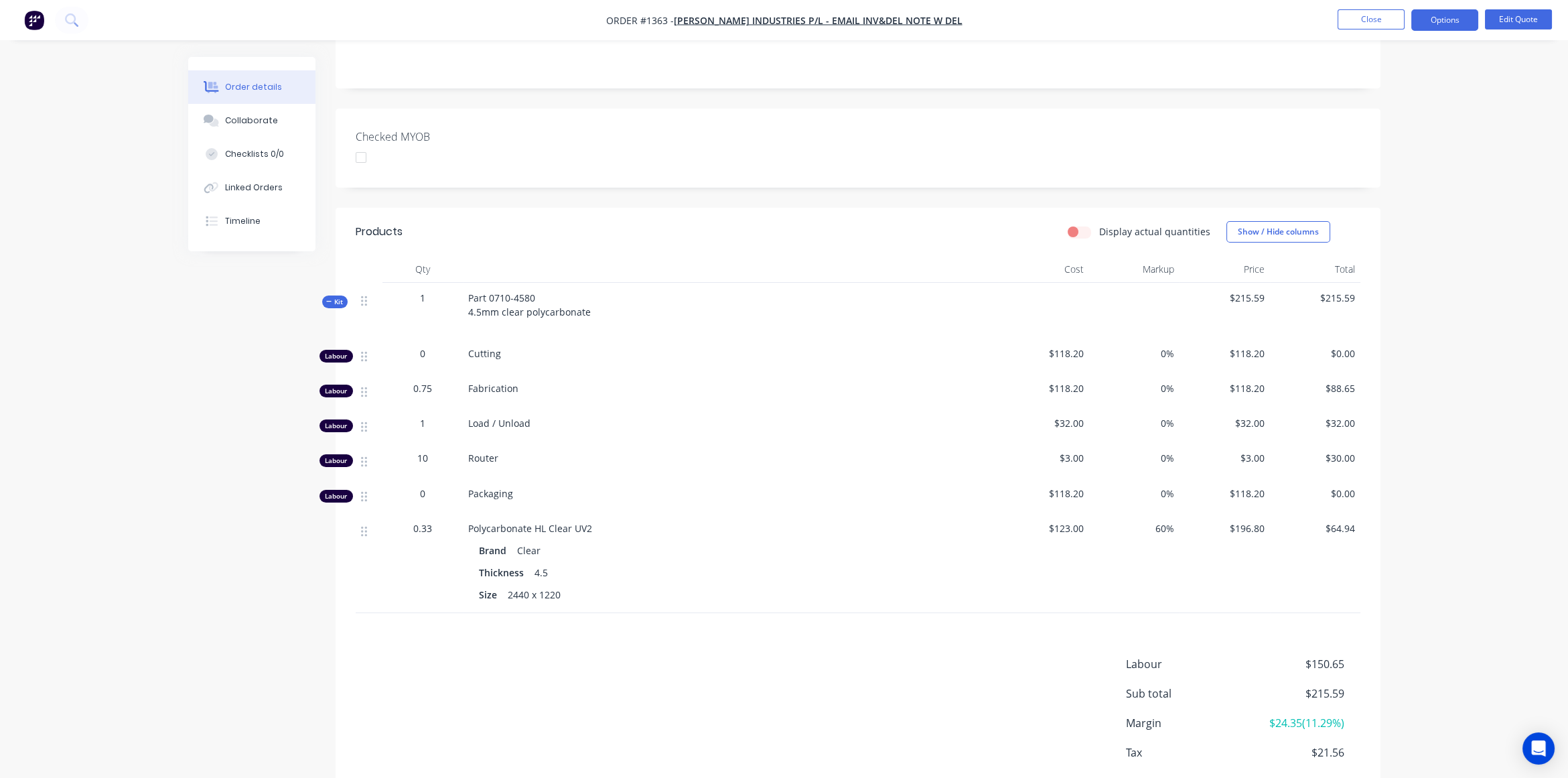
click at [235, 492] on div "Created by Ben Created 03/09/25 Required 03/09/25 Assigned to Add team member S…" at bounding box center [784, 303] width 1192 height 1096
click at [1513, 289] on div "Order details Collaborate Checklists 0/0 Linked Orders Timeline Order details C…" at bounding box center [784, 274] width 1568 height 1152
click at [260, 224] on button "Timeline" at bounding box center [251, 221] width 127 height 33
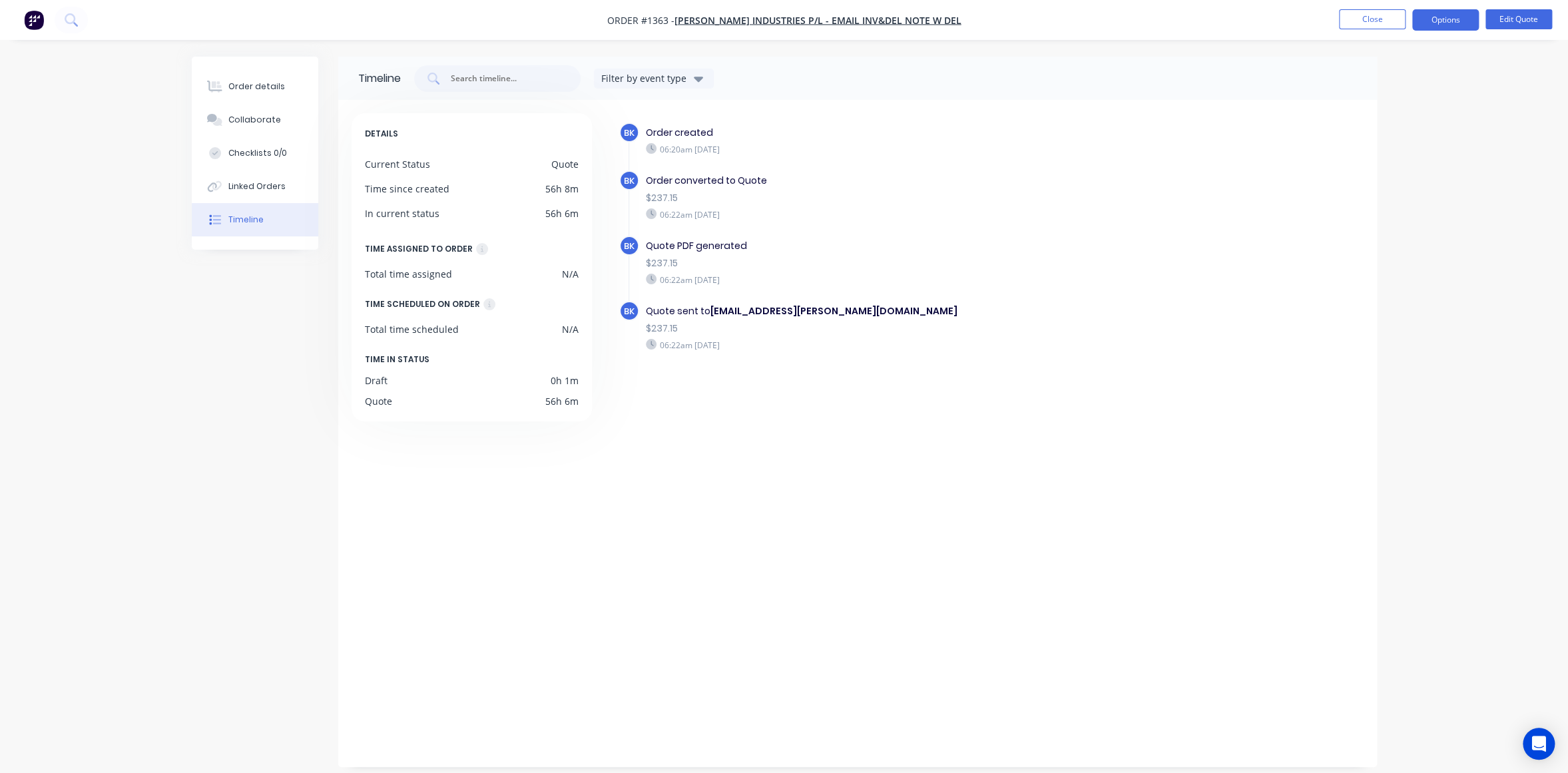
click at [270, 443] on div "Timeline Filter by event type DETAILS Current Status Quote Time since created 5…" at bounding box center [784, 411] width 1185 height 710
click at [274, 84] on div "Order details" at bounding box center [257, 86] width 57 height 12
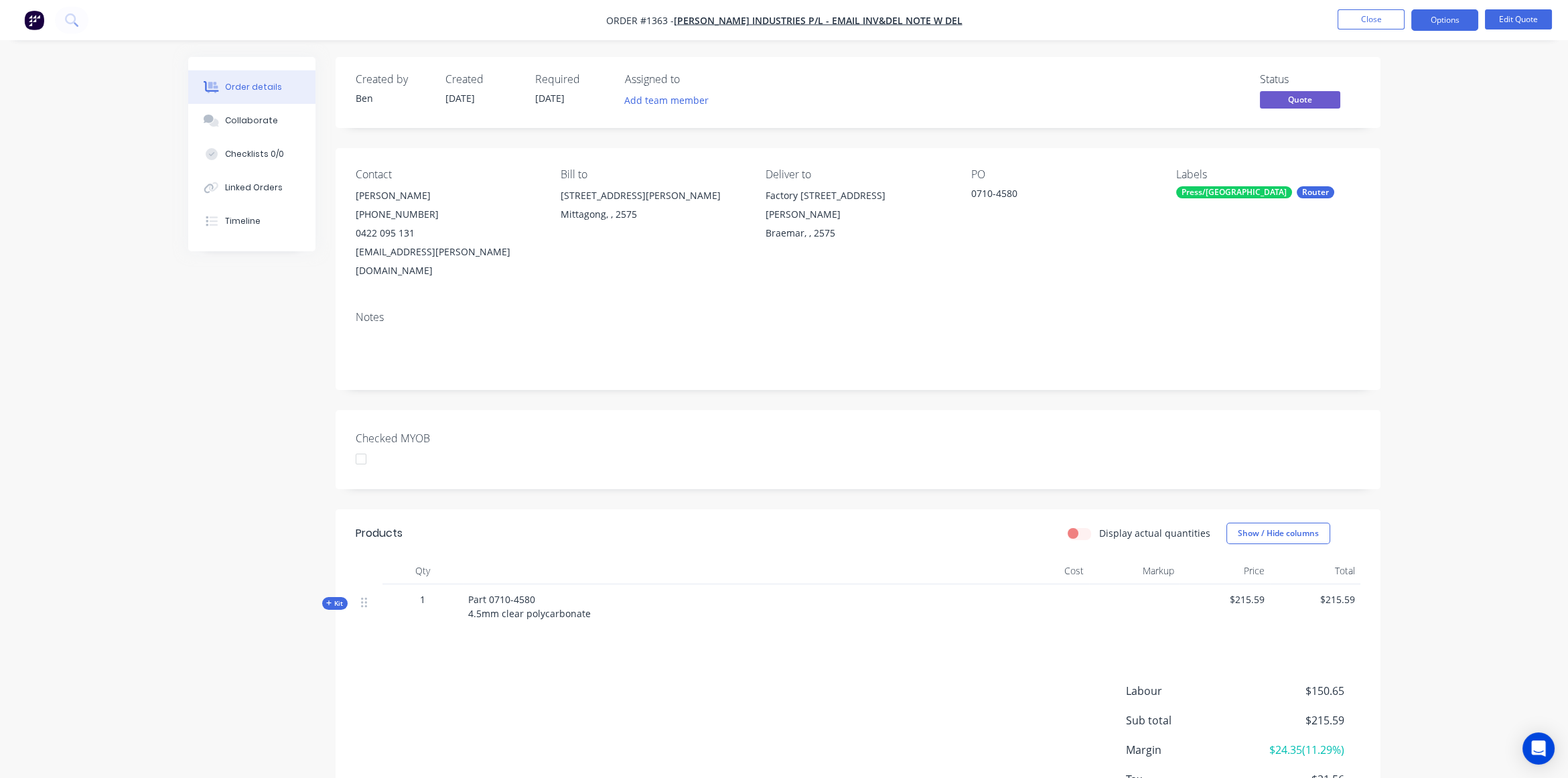
click at [1485, 254] on div "Order details Collaborate Checklists 0/0 Linked Orders Timeline Order details C…" at bounding box center [784, 439] width 1568 height 878
click at [1432, 16] on button "Options" at bounding box center [1445, 20] width 67 height 21
click at [1366, 163] on div "Convert to Order" at bounding box center [1404, 161] width 123 height 20
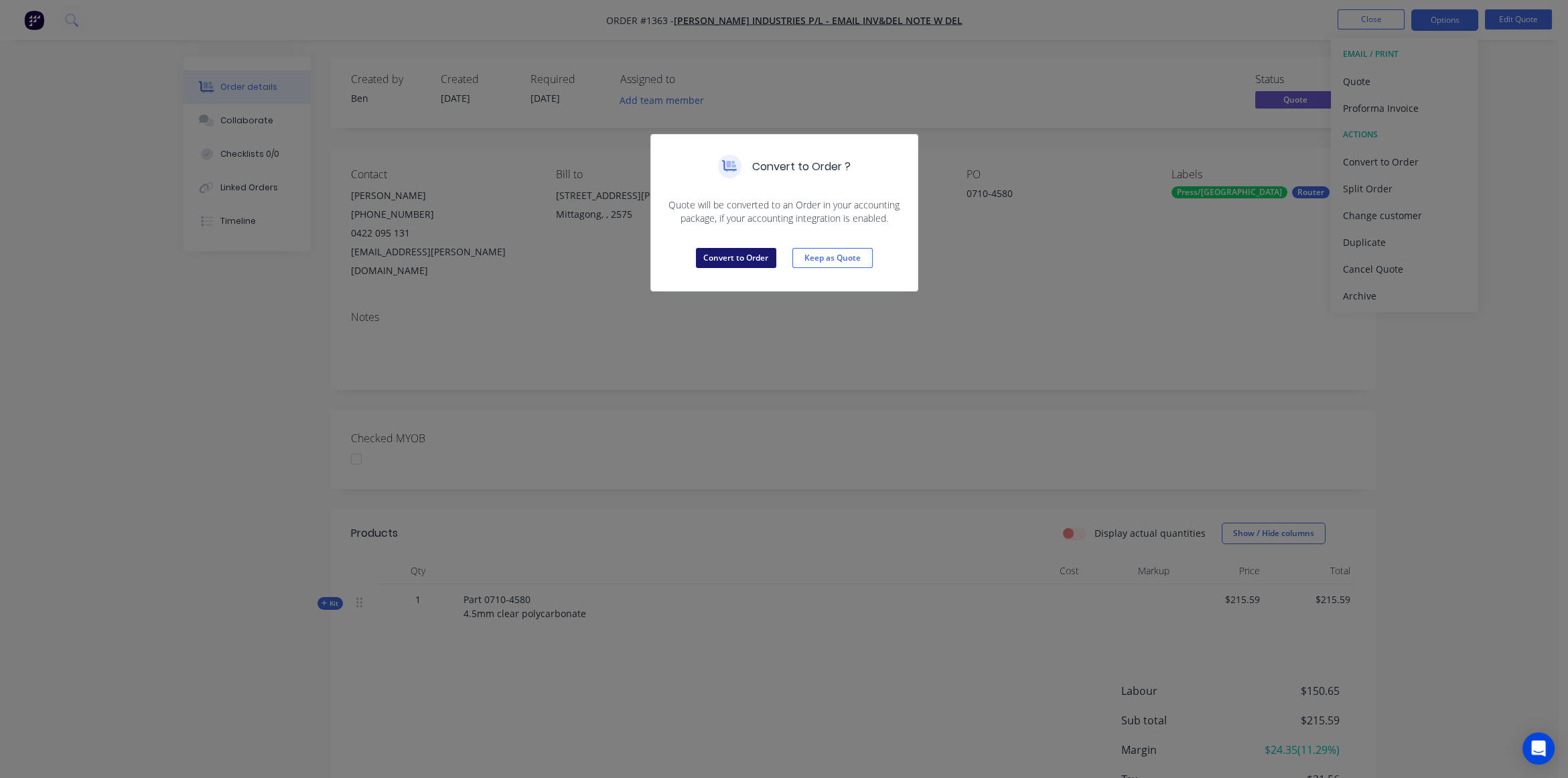
click at [730, 261] on button "Convert to Order" at bounding box center [736, 257] width 81 height 20
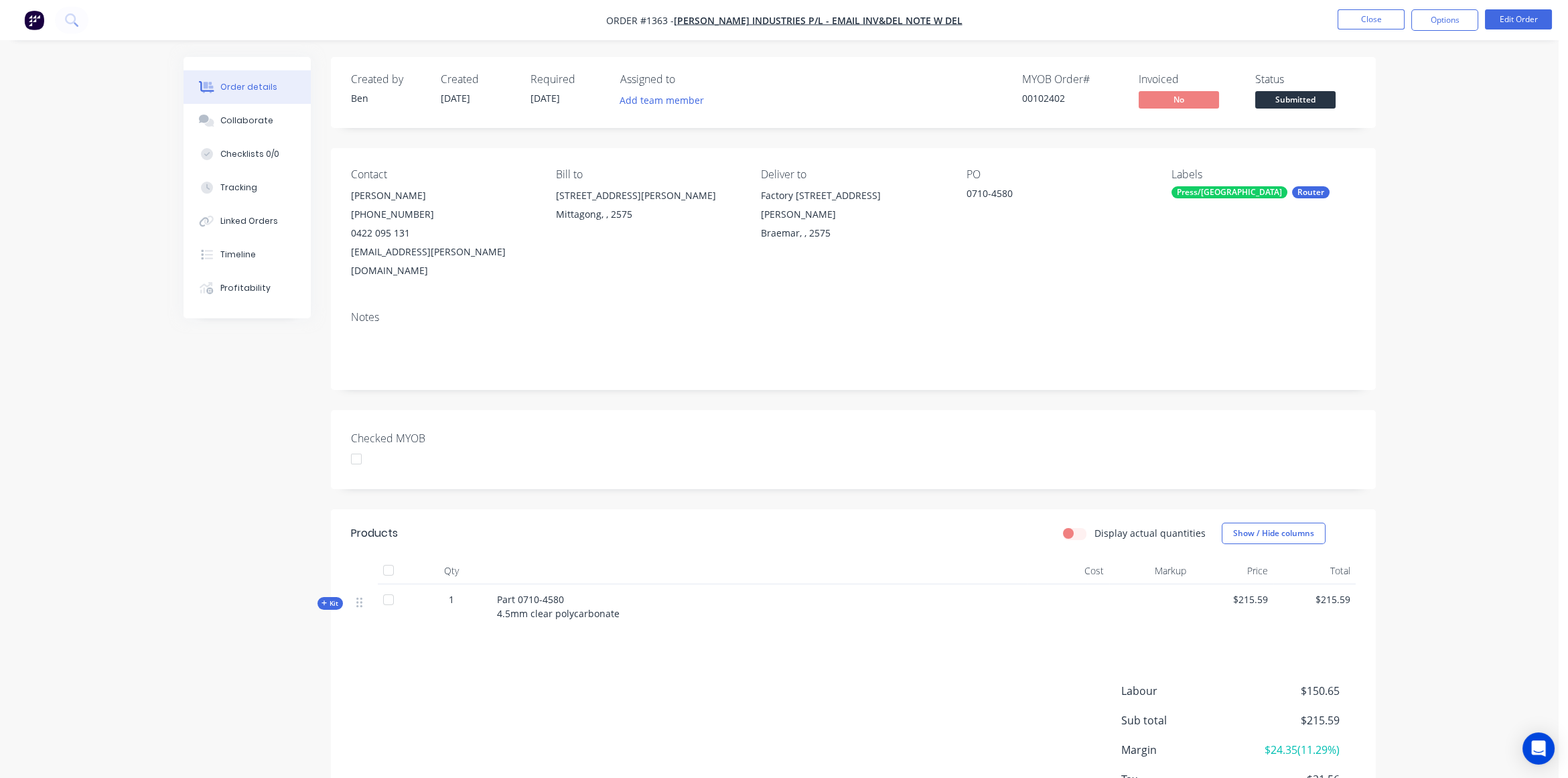
click at [1448, 416] on div "Order details Collaborate Checklists 0/0 Tracking Linked Orders Timeline Profit…" at bounding box center [779, 439] width 1559 height 878
click at [1504, 343] on div "Order details Collaborate Checklists 0/0 Tracking Linked Orders Timeline Profit…" at bounding box center [784, 439] width 1568 height 878
click at [1360, 16] on button "Close" at bounding box center [1371, 19] width 67 height 20
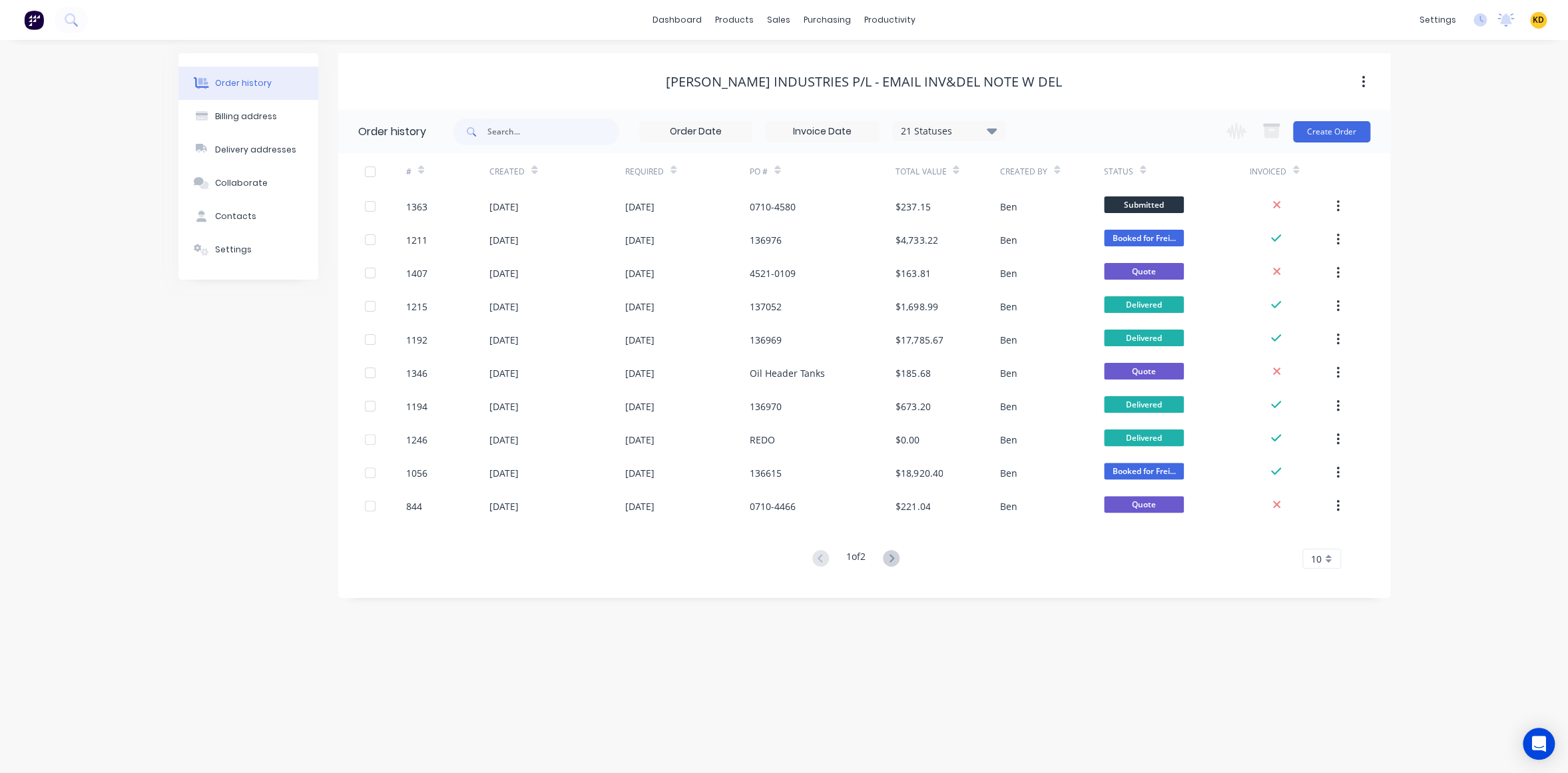
click at [1537, 20] on span "KD" at bounding box center [1538, 20] width 11 height 12
click at [1465, 405] on div "Order history Billing address Delivery addresses Collaborate Contacts Settings …" at bounding box center [784, 407] width 1568 height 733
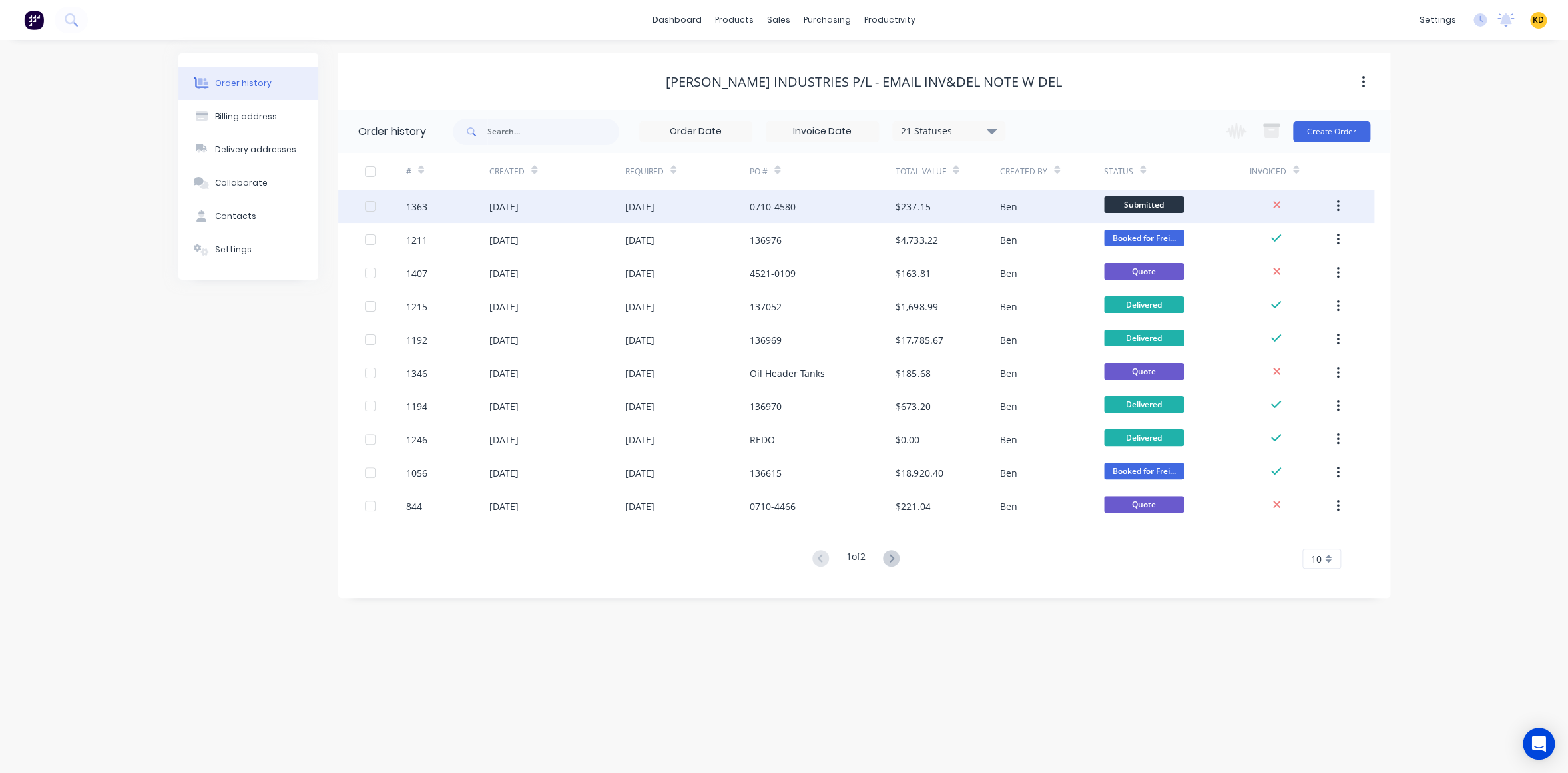
click at [799, 209] on div "0710-4580" at bounding box center [823, 206] width 146 height 33
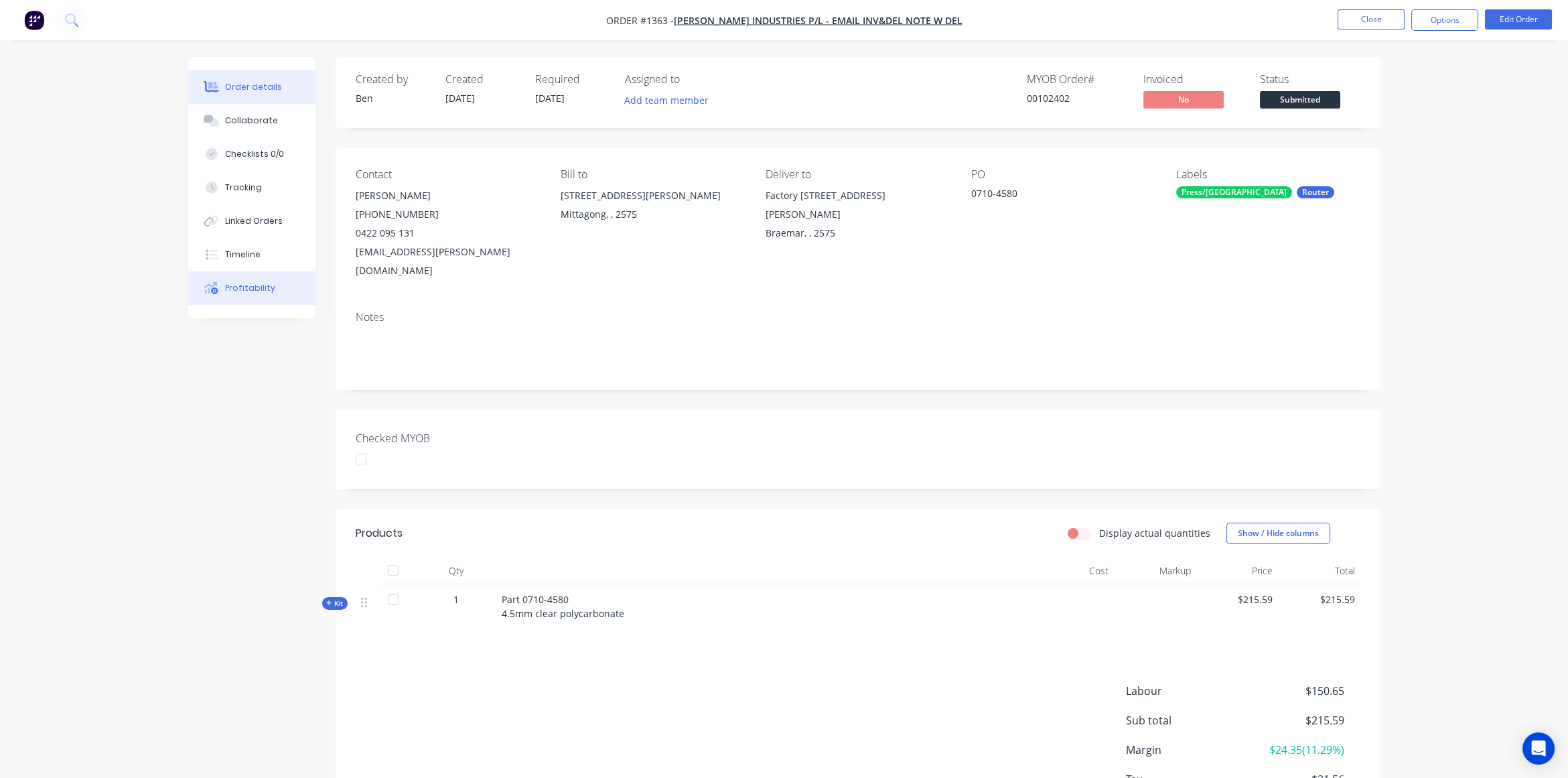
click at [231, 282] on div "Profitability" at bounding box center [250, 288] width 51 height 12
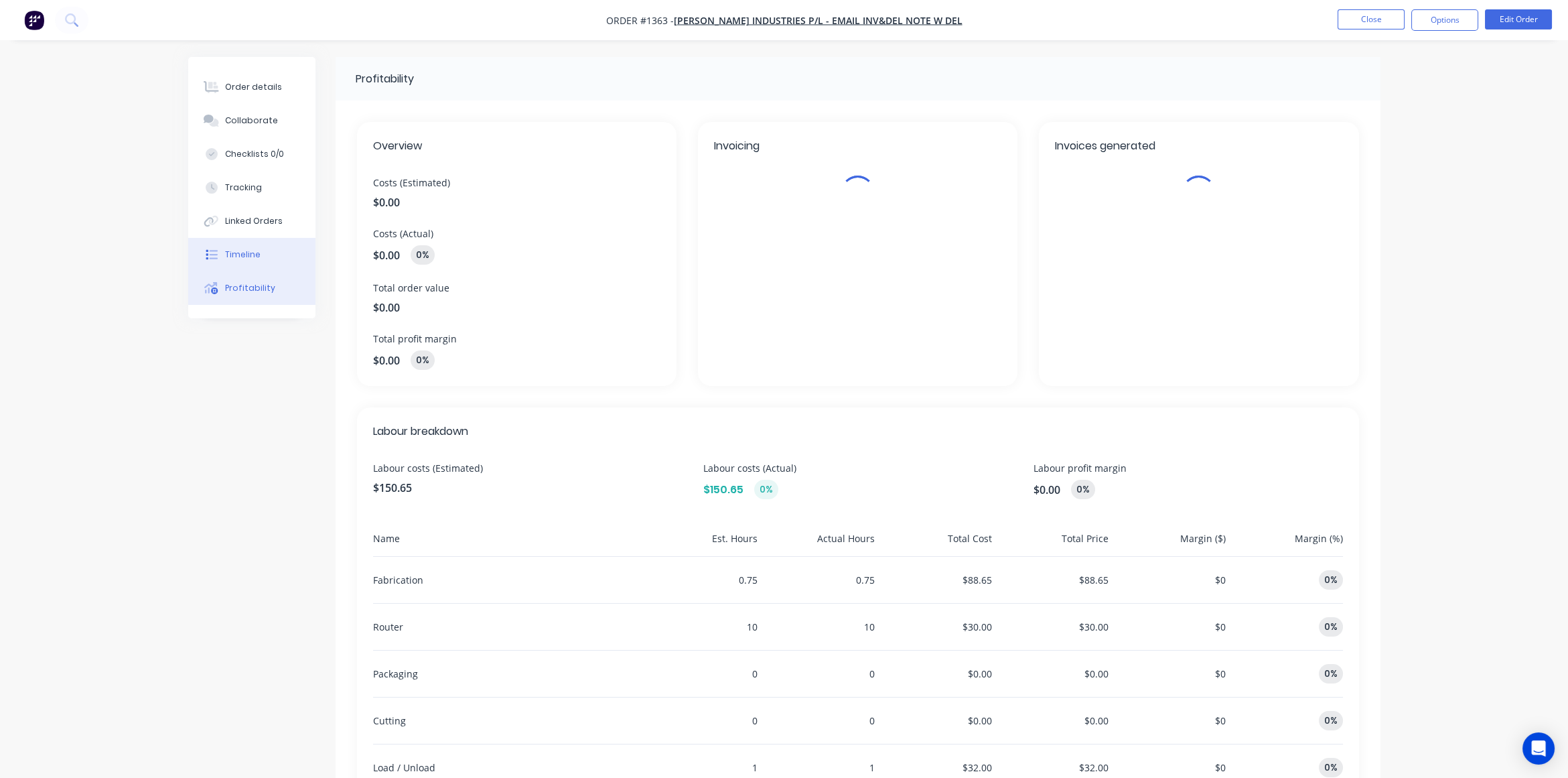
click at [235, 257] on div "Timeline" at bounding box center [243, 254] width 36 height 12
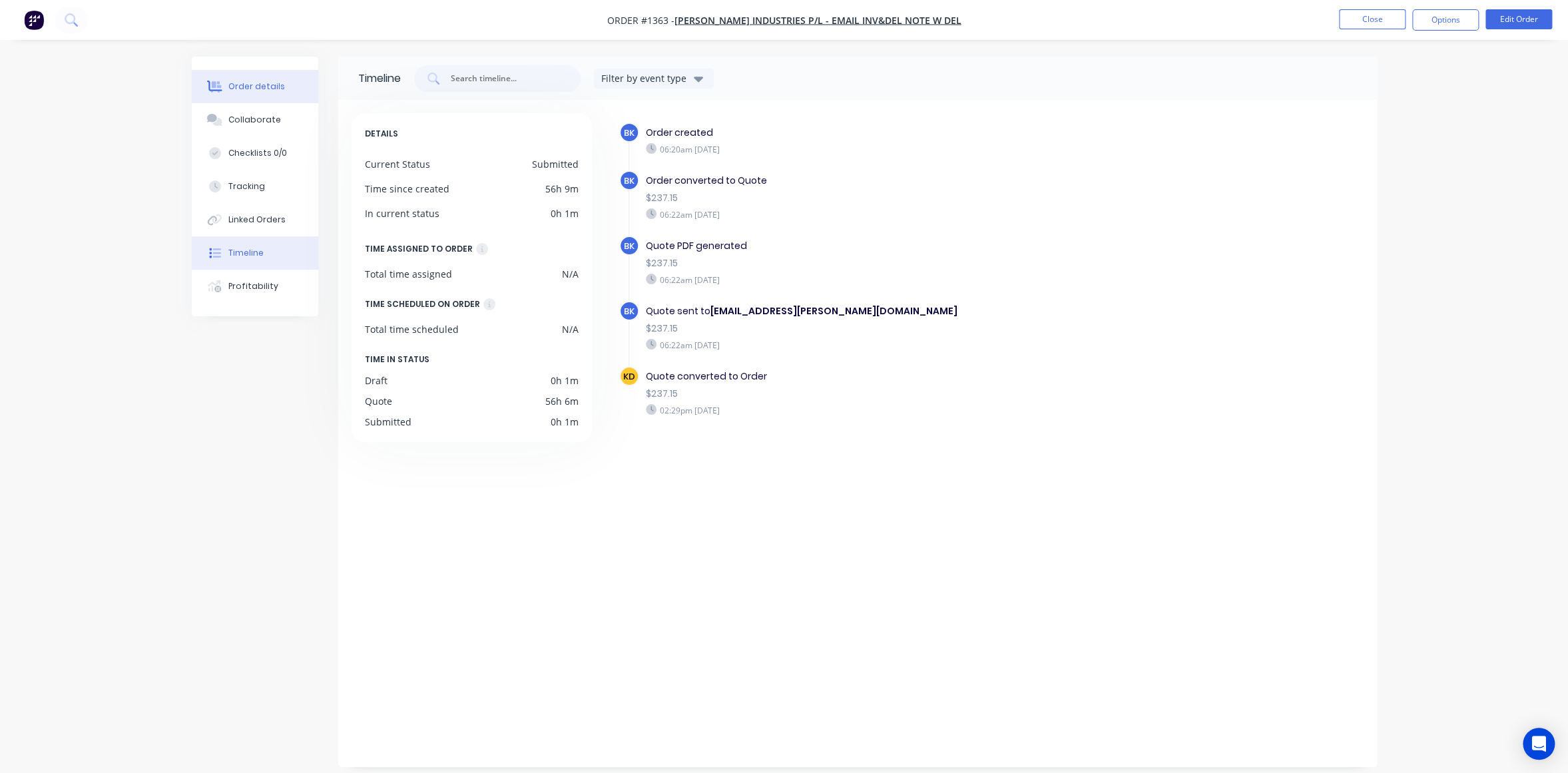
click at [268, 78] on button "Order details" at bounding box center [254, 86] width 126 height 33
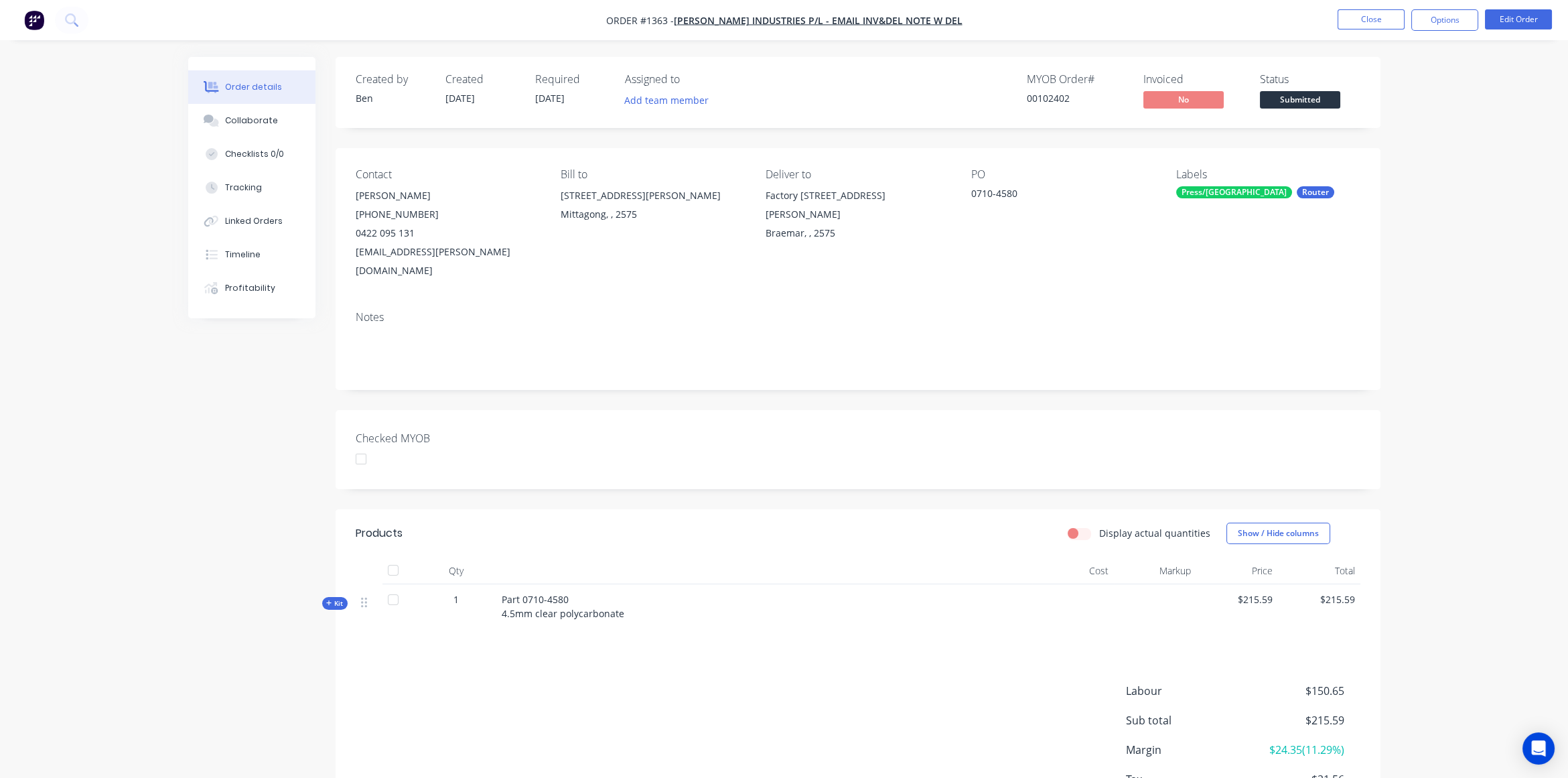
click at [1491, 218] on div "Order details Collaborate Checklists 0/0 Tracking Linked Orders Timeline Profit…" at bounding box center [784, 439] width 1568 height 878
click at [1435, 160] on div "Order details Collaborate Checklists 0/0 Tracking Linked Orders Timeline Profit…" at bounding box center [784, 439] width 1568 height 878
click at [674, 18] on span "Order #1363 -" at bounding box center [640, 21] width 68 height 13
click at [1463, 428] on div "Order details Collaborate Checklists 0/0 Tracking Linked Orders Timeline Profit…" at bounding box center [784, 439] width 1568 height 878
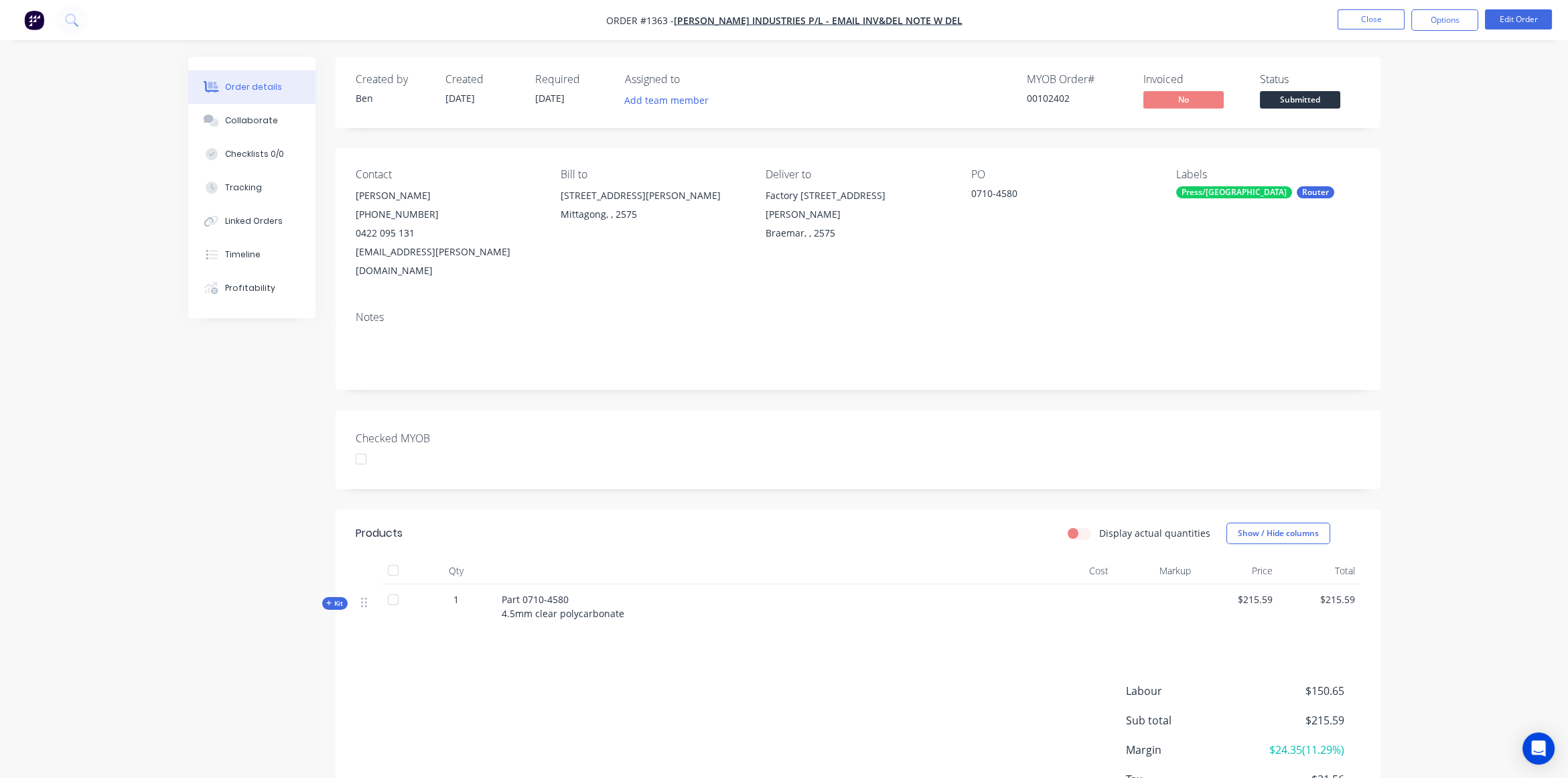
click at [1471, 382] on div "Order details Collaborate Checklists 0/0 Tracking Linked Orders Timeline Profit…" at bounding box center [784, 439] width 1568 height 878
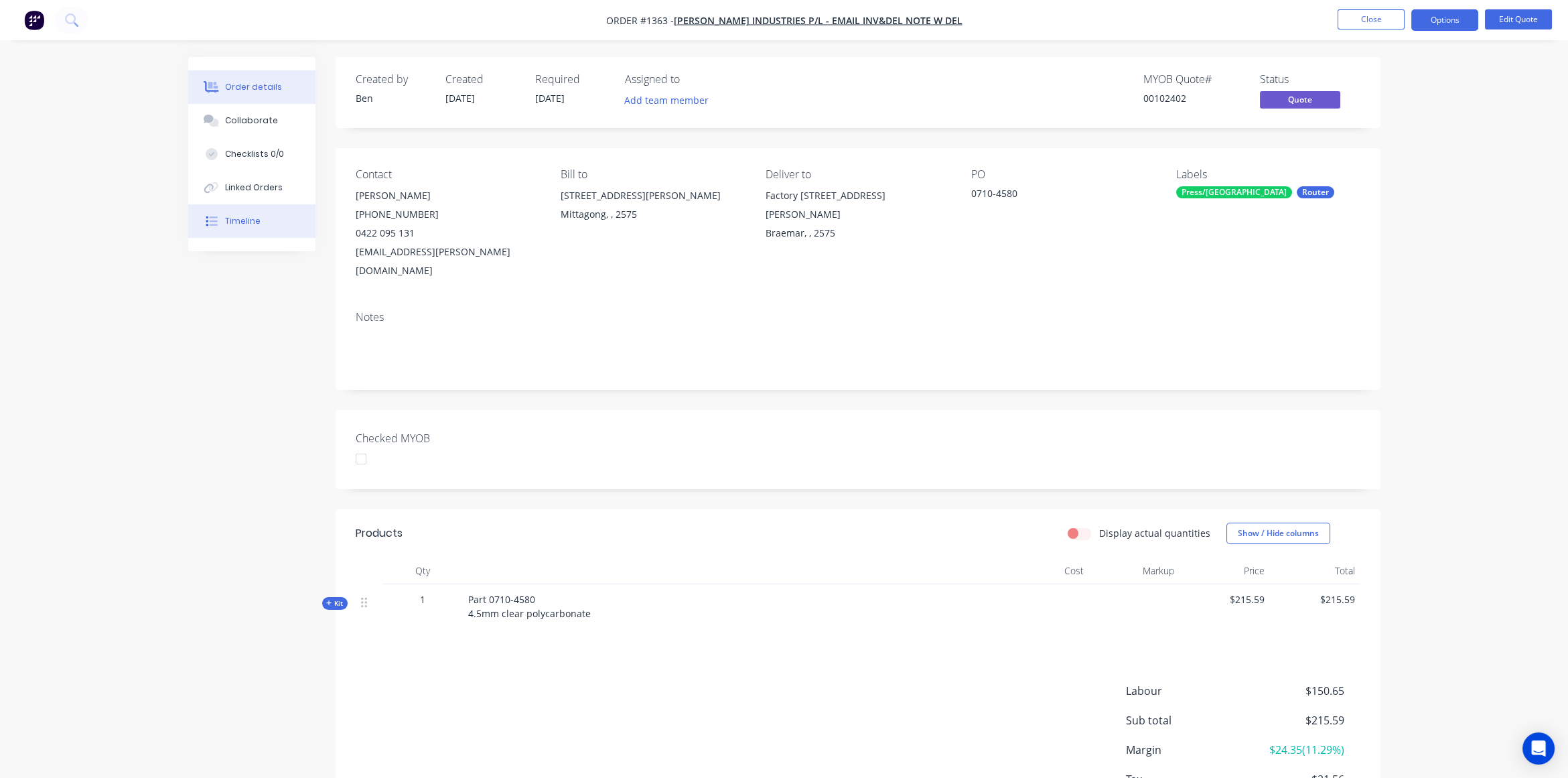
click at [276, 221] on button "Timeline" at bounding box center [251, 221] width 127 height 33
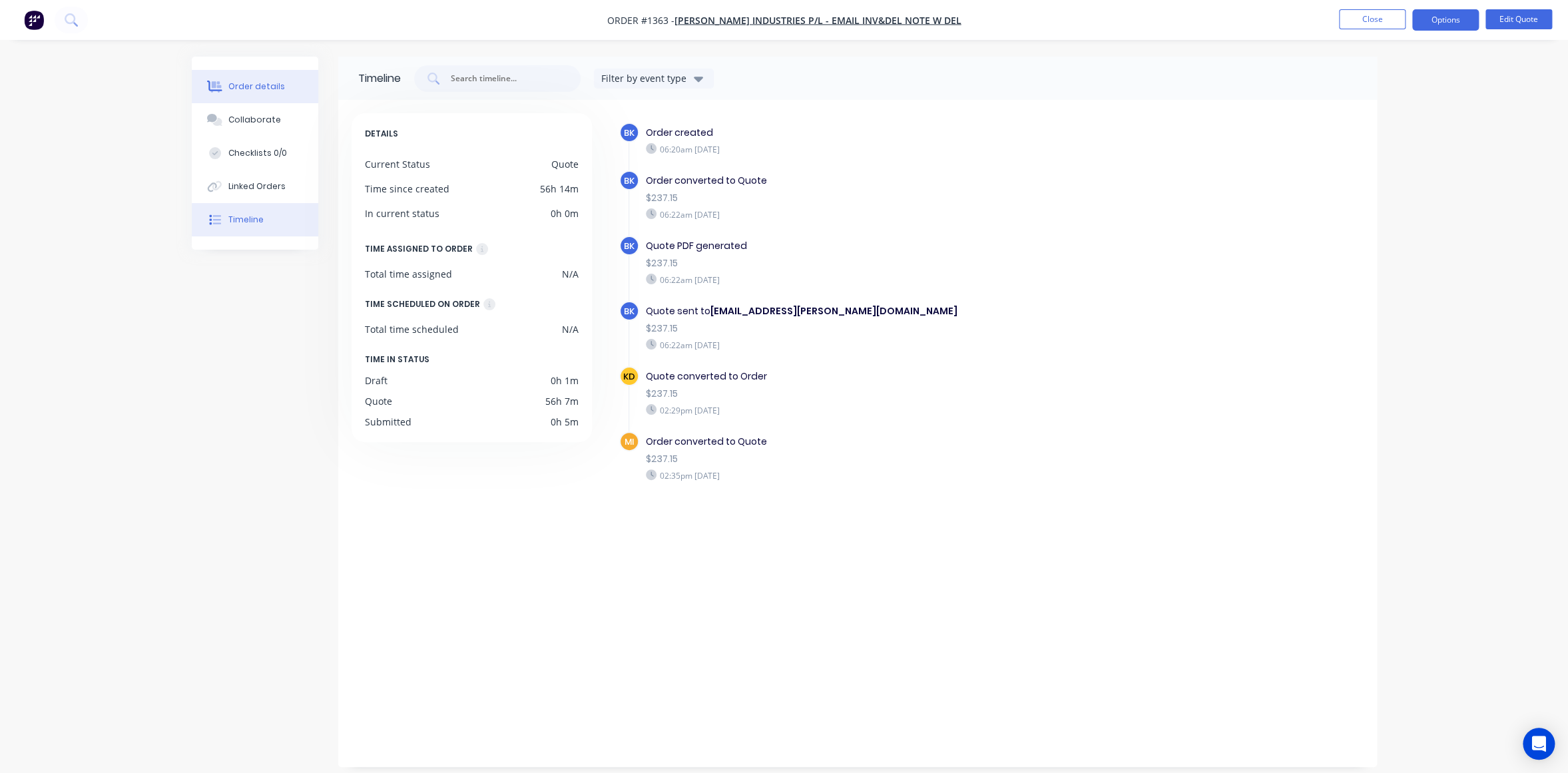
click at [280, 89] on button "Order details" at bounding box center [254, 86] width 126 height 33
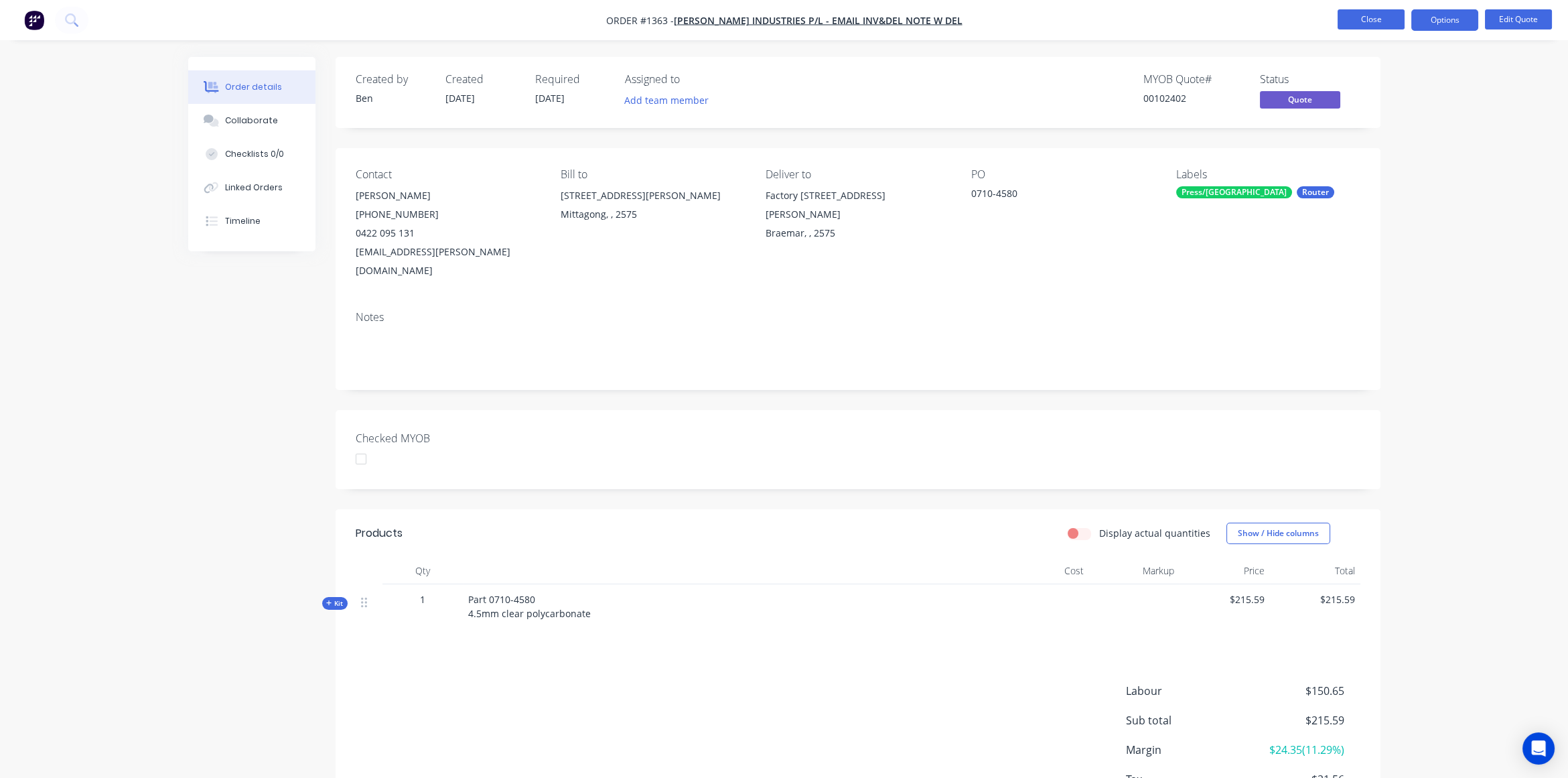
click at [1365, 25] on button "Close" at bounding box center [1371, 19] width 67 height 20
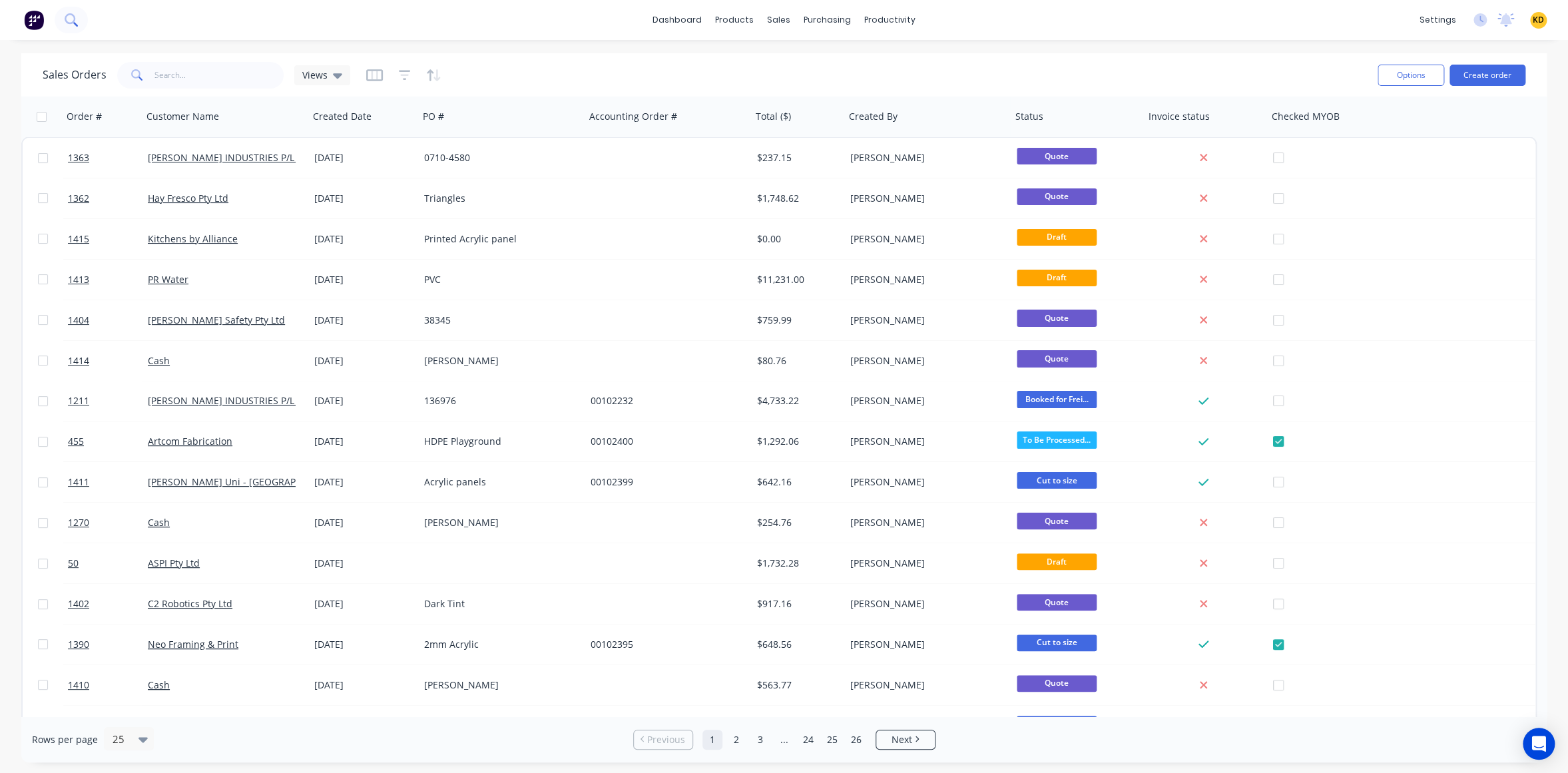
click at [64, 20] on icon at bounding box center [71, 20] width 13 height 13
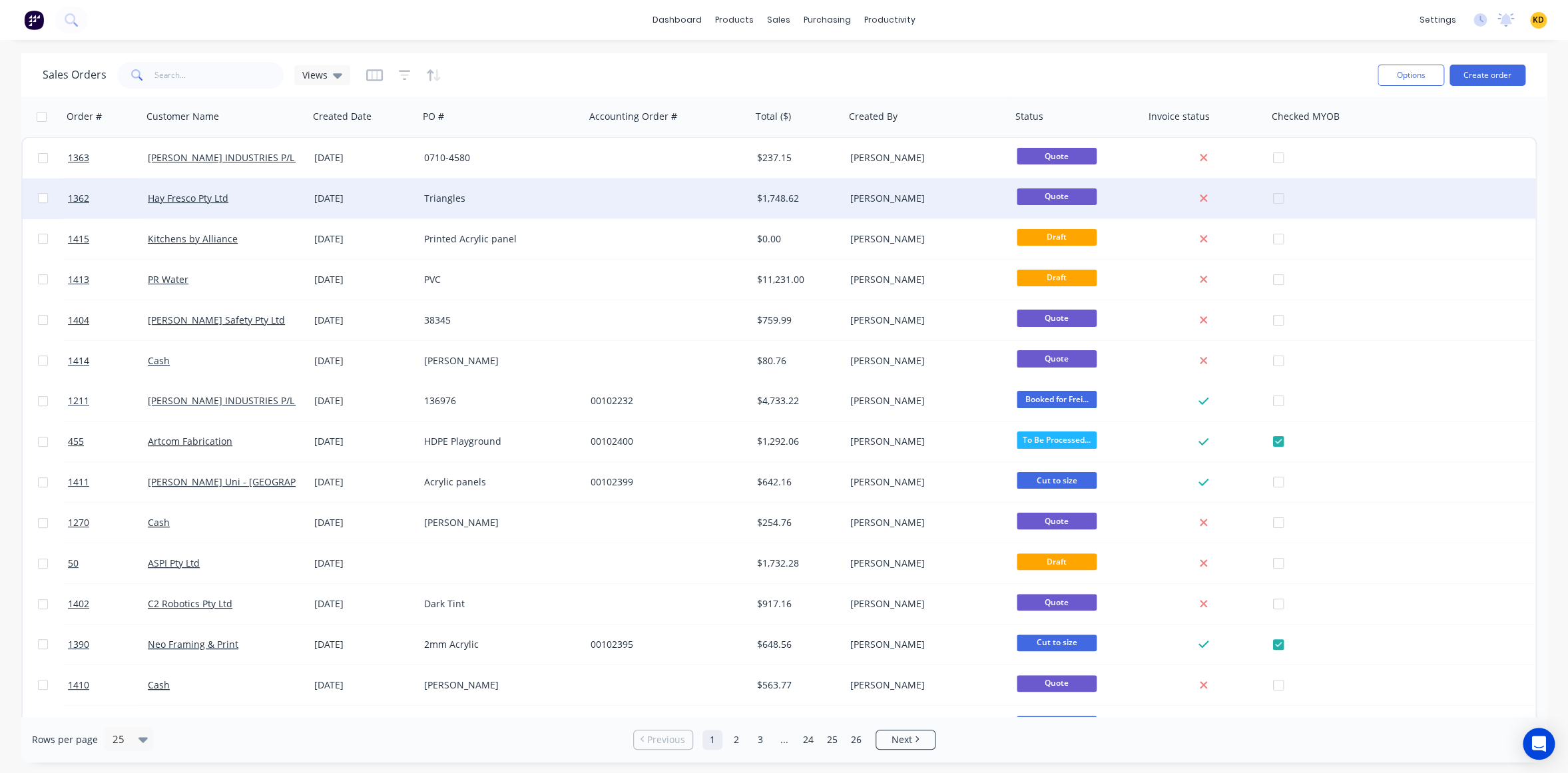
click at [609, 202] on div at bounding box center [668, 198] width 166 height 40
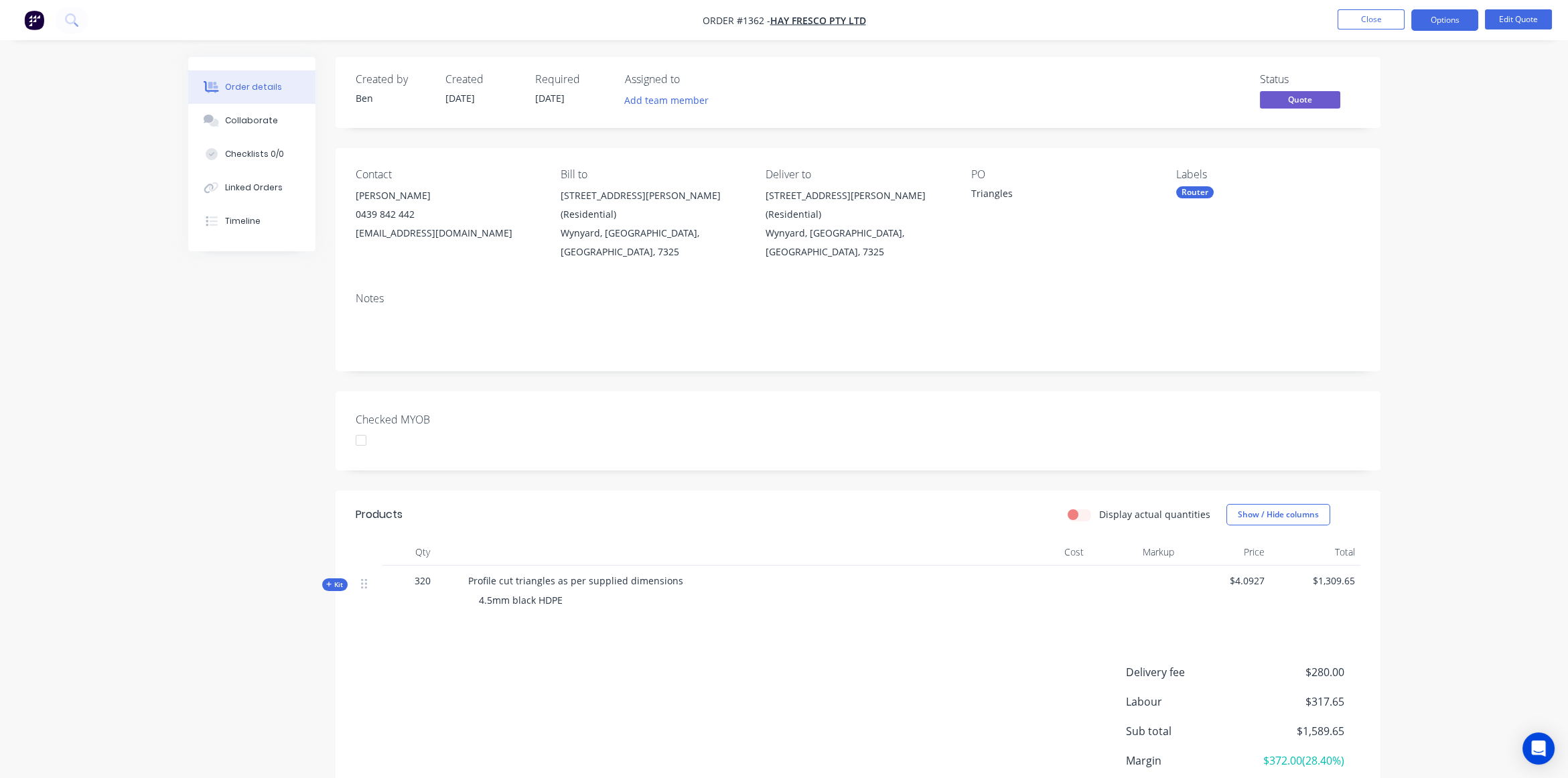
click at [1442, 199] on div "Order details Collaborate Checklists 0/0 Linked Orders Timeline Order details C…" at bounding box center [784, 444] width 1568 height 889
click at [346, 578] on div "Kit" at bounding box center [335, 584] width 25 height 13
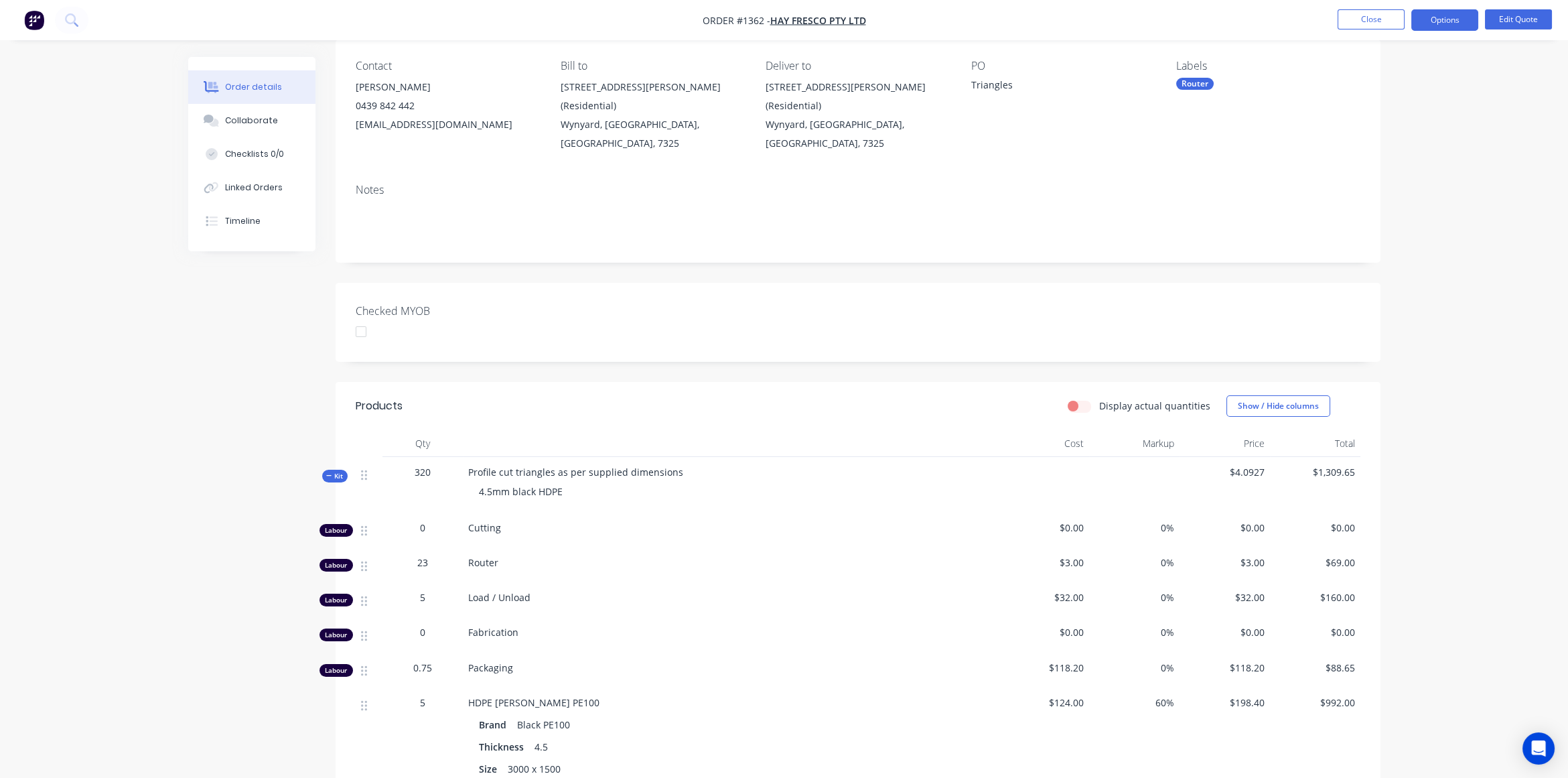
scroll to position [329, 0]
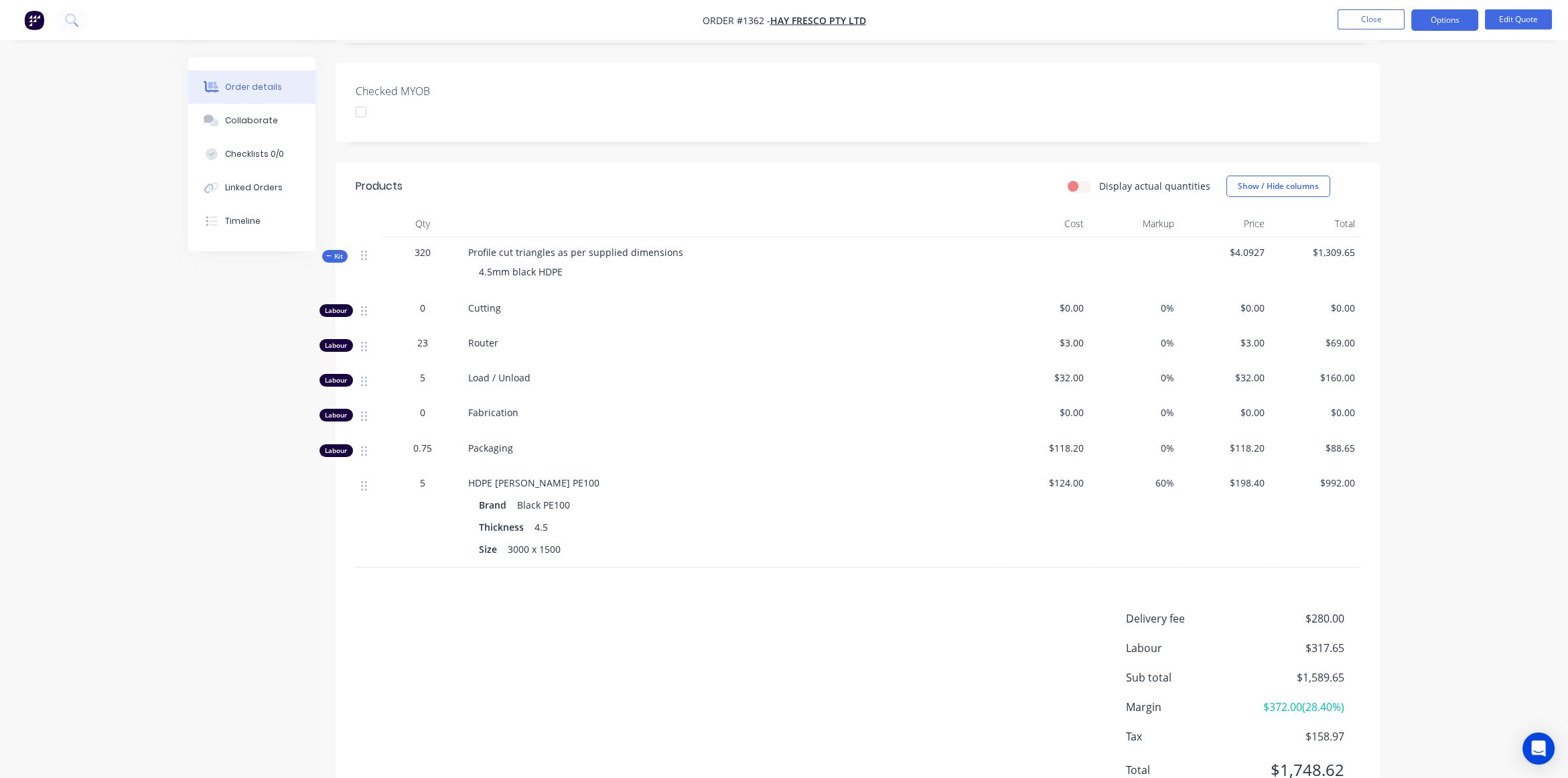
click at [1490, 386] on div "Order details Collaborate Checklists 0/0 Linked Orders Timeline Order details C…" at bounding box center [784, 253] width 1568 height 1163
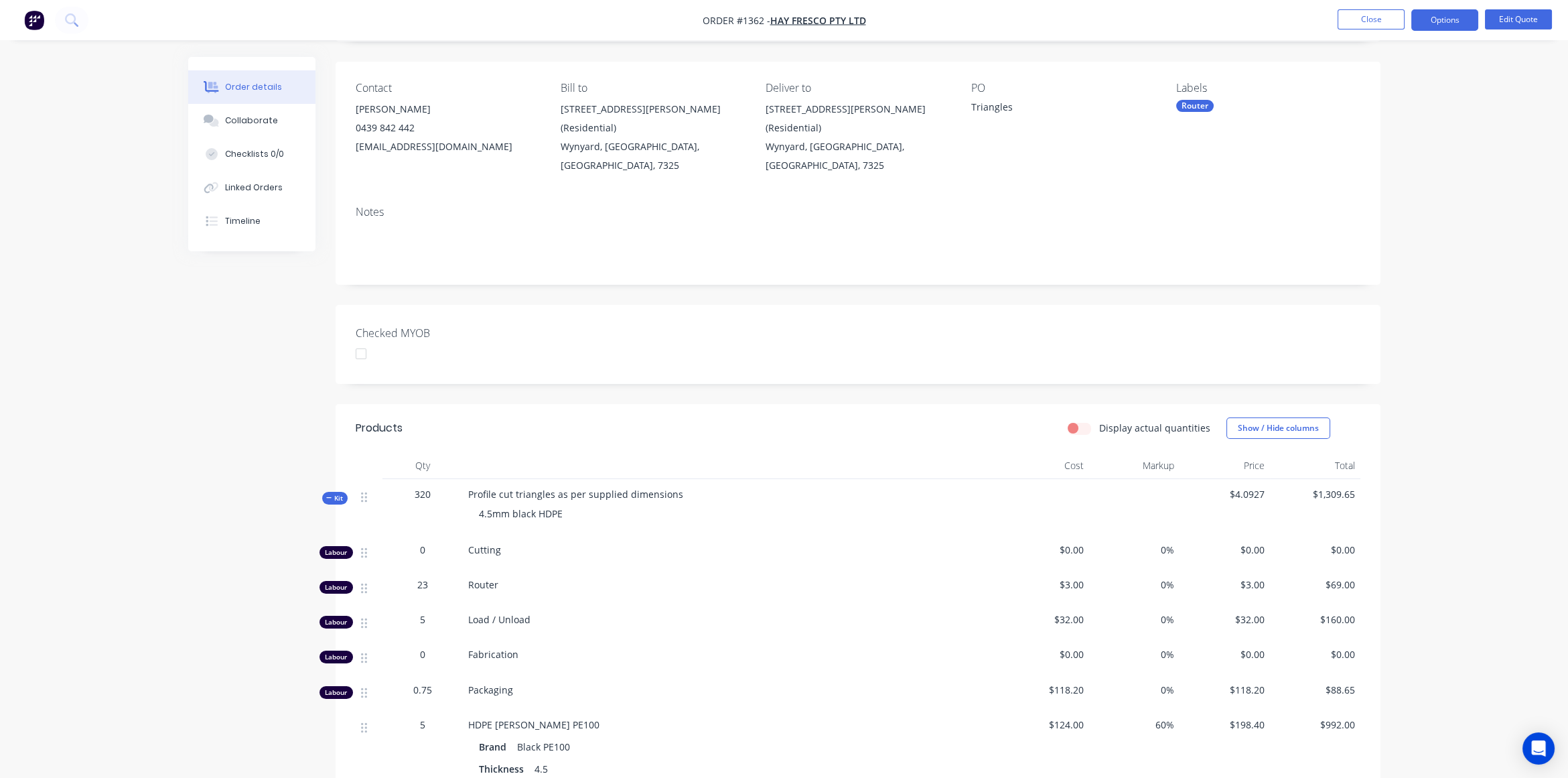
scroll to position [0, 0]
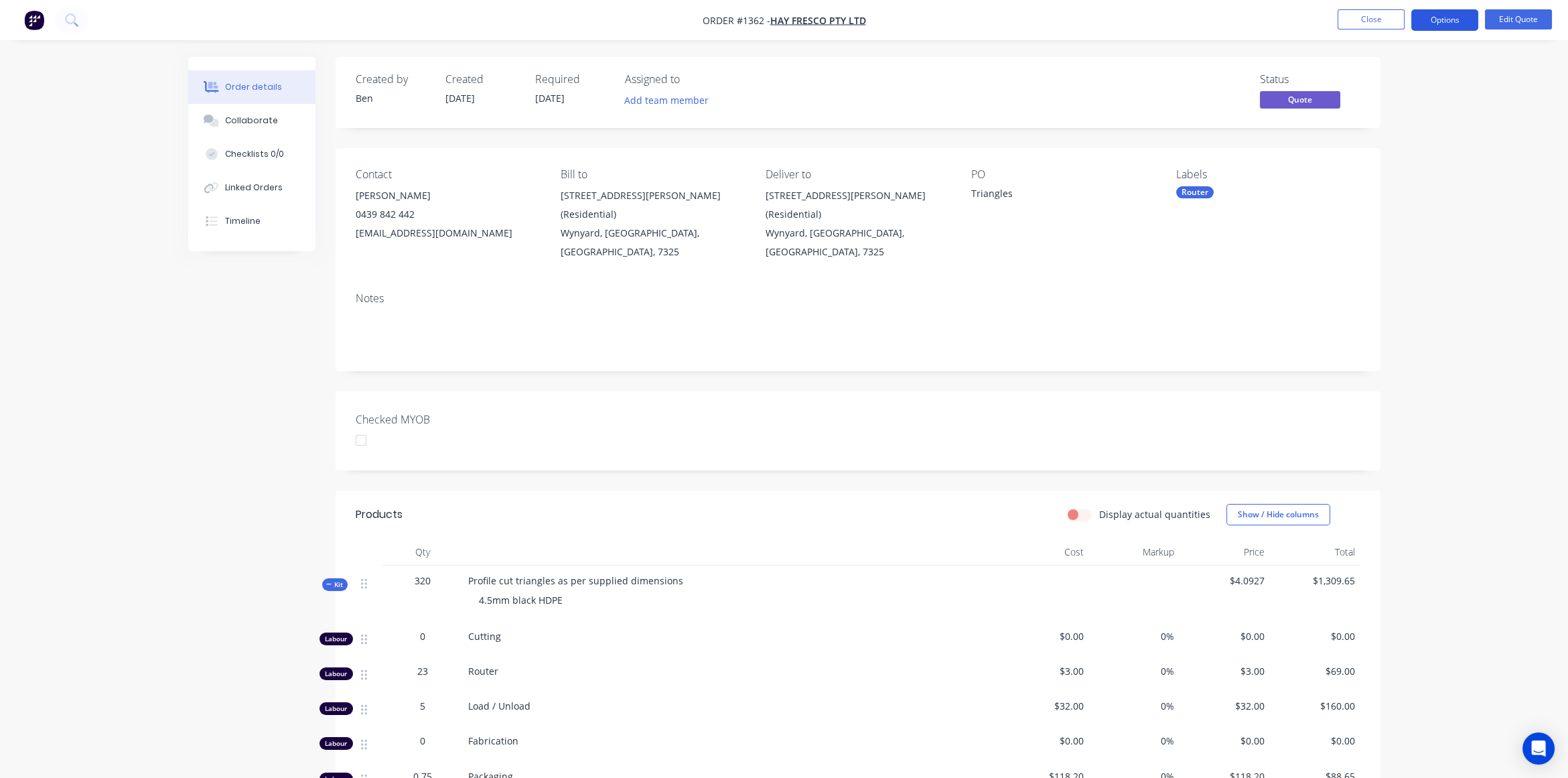
click at [1442, 21] on button "Options" at bounding box center [1445, 20] width 67 height 21
click at [1395, 164] on div "Convert to Order" at bounding box center [1404, 161] width 123 height 20
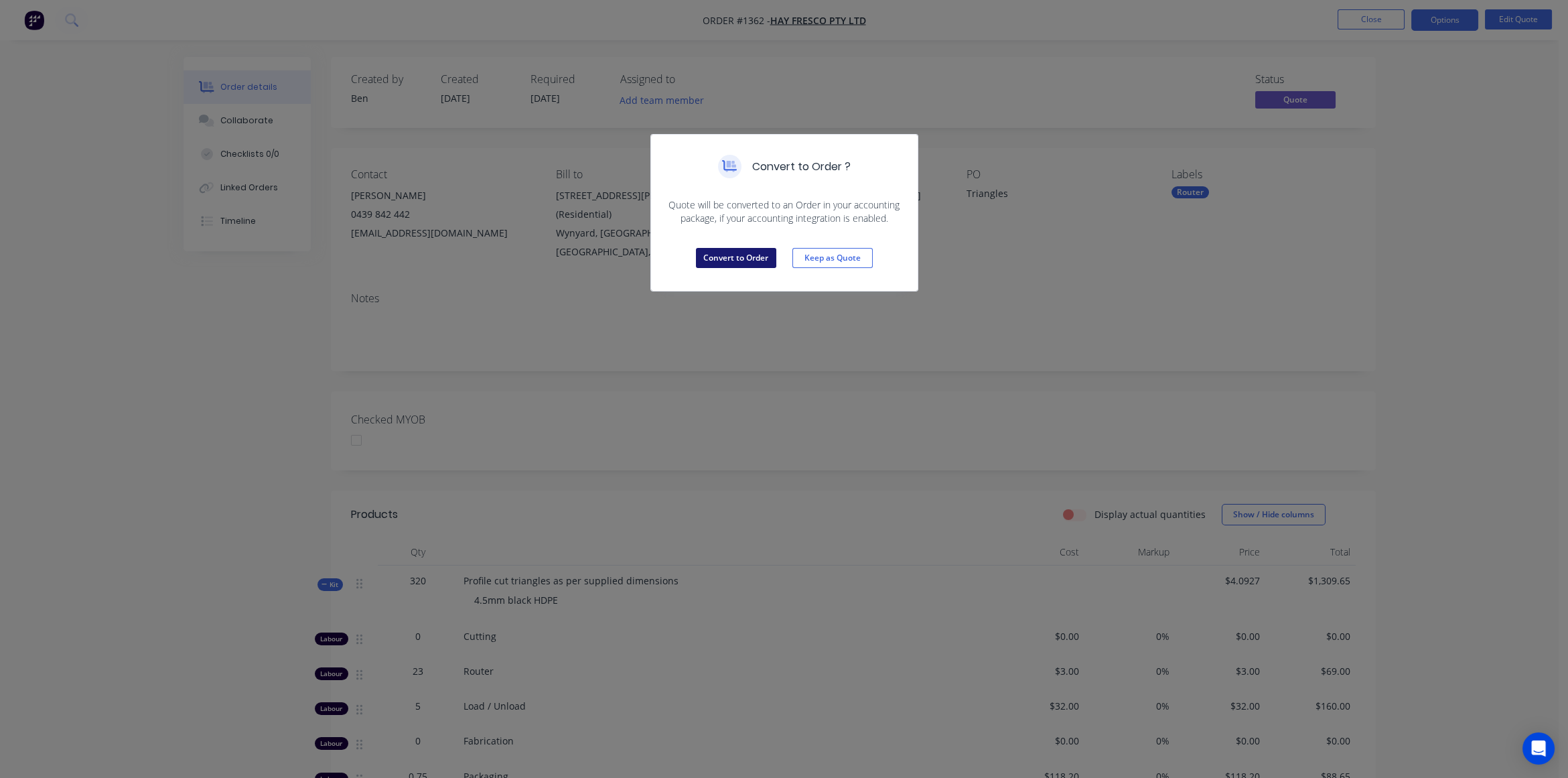
click at [708, 260] on button "Convert to Order" at bounding box center [736, 257] width 81 height 20
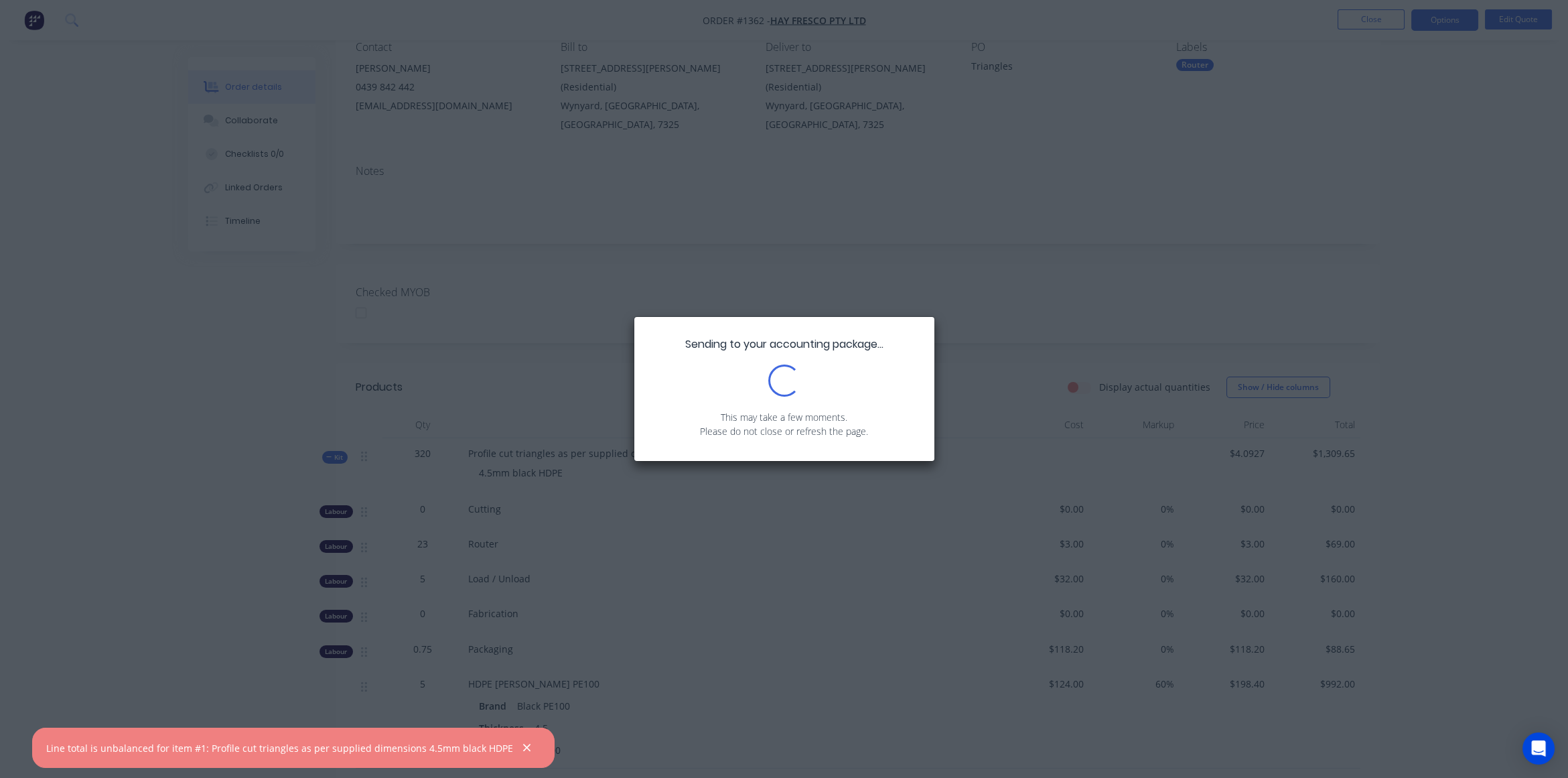
scroll to position [109, 0]
click at [522, 744] on icon "button" at bounding box center [526, 747] width 9 height 12
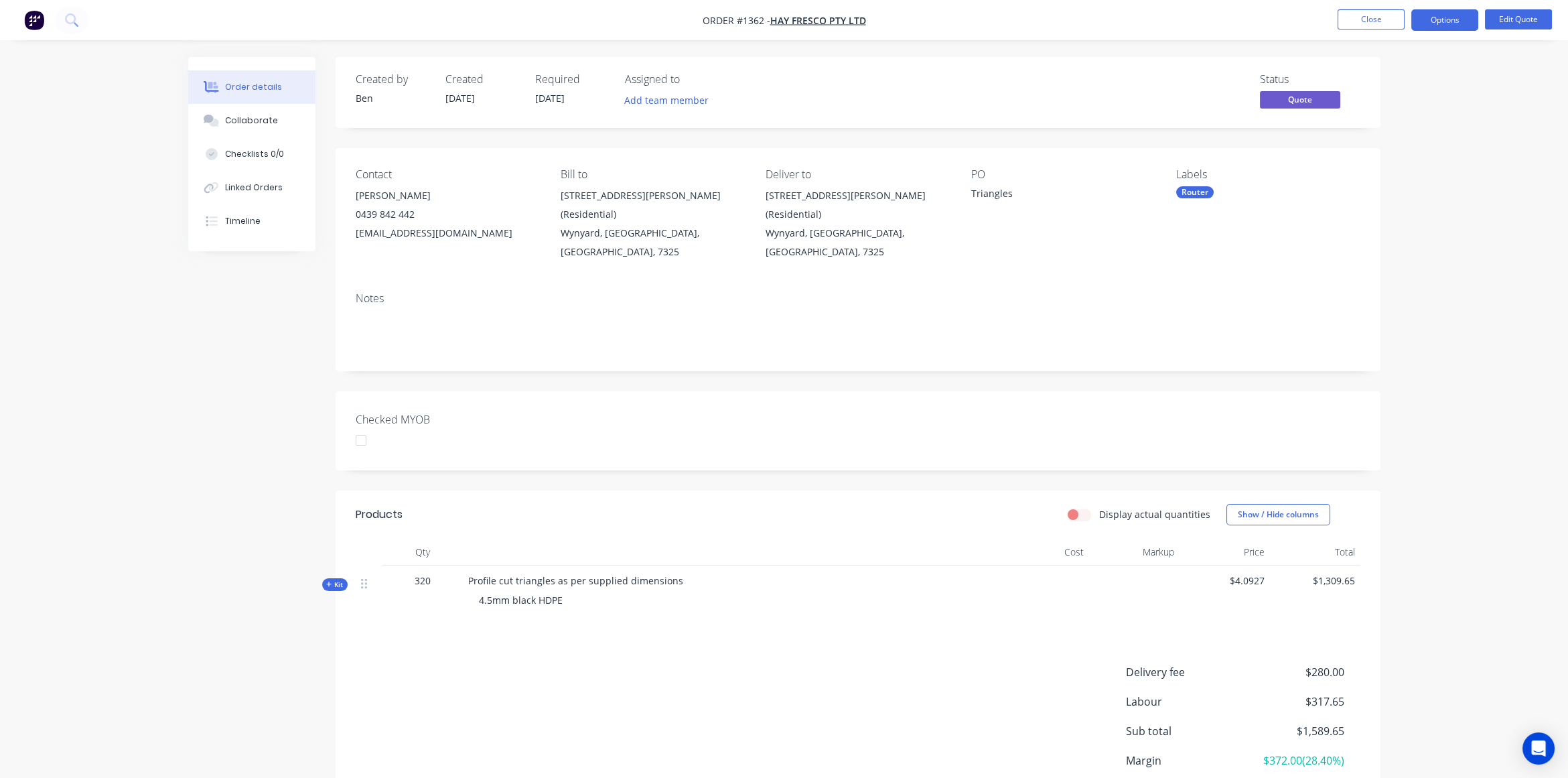
click at [211, 489] on div "Created by [PERSON_NAME] Created [DATE] Required [DATE] Assigned to Add team me…" at bounding box center [784, 472] width 1192 height 832
click at [1437, 24] on button "Options" at bounding box center [1445, 20] width 67 height 21
click at [1403, 158] on div "Convert to Order" at bounding box center [1404, 161] width 123 height 20
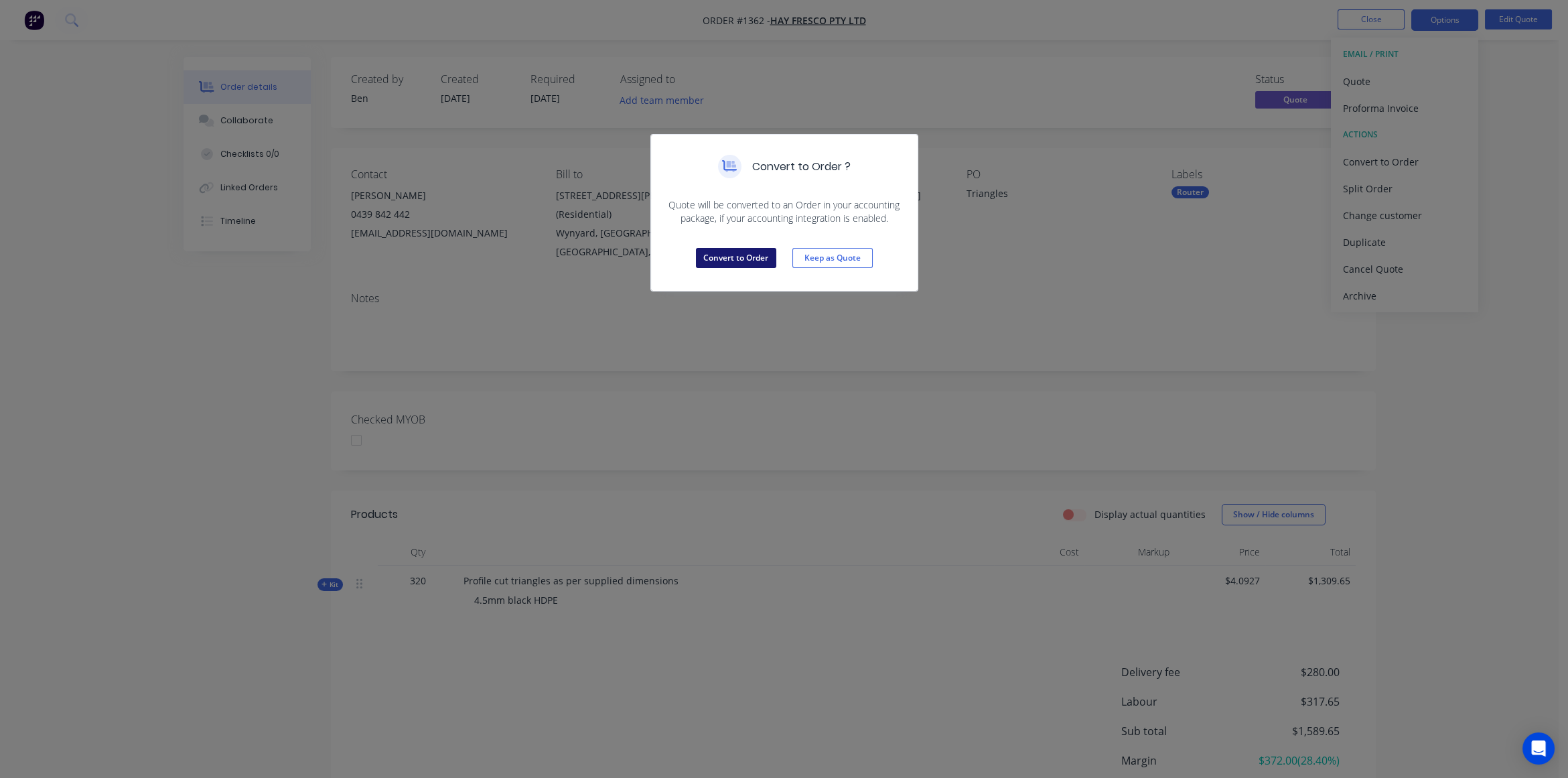
click at [752, 260] on button "Convert to Order" at bounding box center [736, 257] width 81 height 20
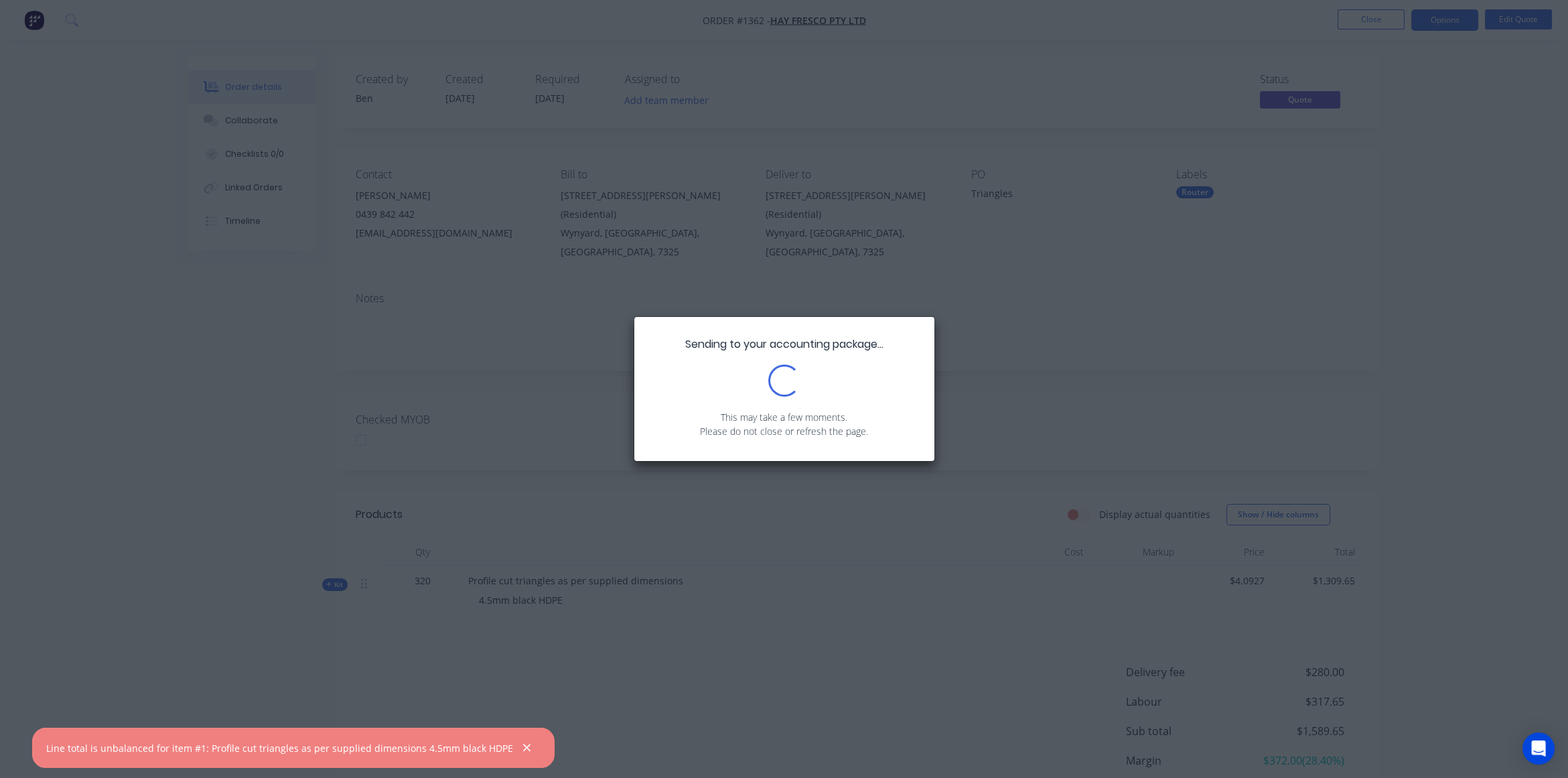
click at [624, 667] on div "Sending to your accounting package... Loading... This may take a few moments. P…" at bounding box center [784, 389] width 1568 height 778
click at [536, 544] on div "Sending to your accounting package... Loading... This may take a few moments. P…" at bounding box center [784, 389] width 1568 height 778
click at [522, 747] on icon "button" at bounding box center [526, 747] width 9 height 12
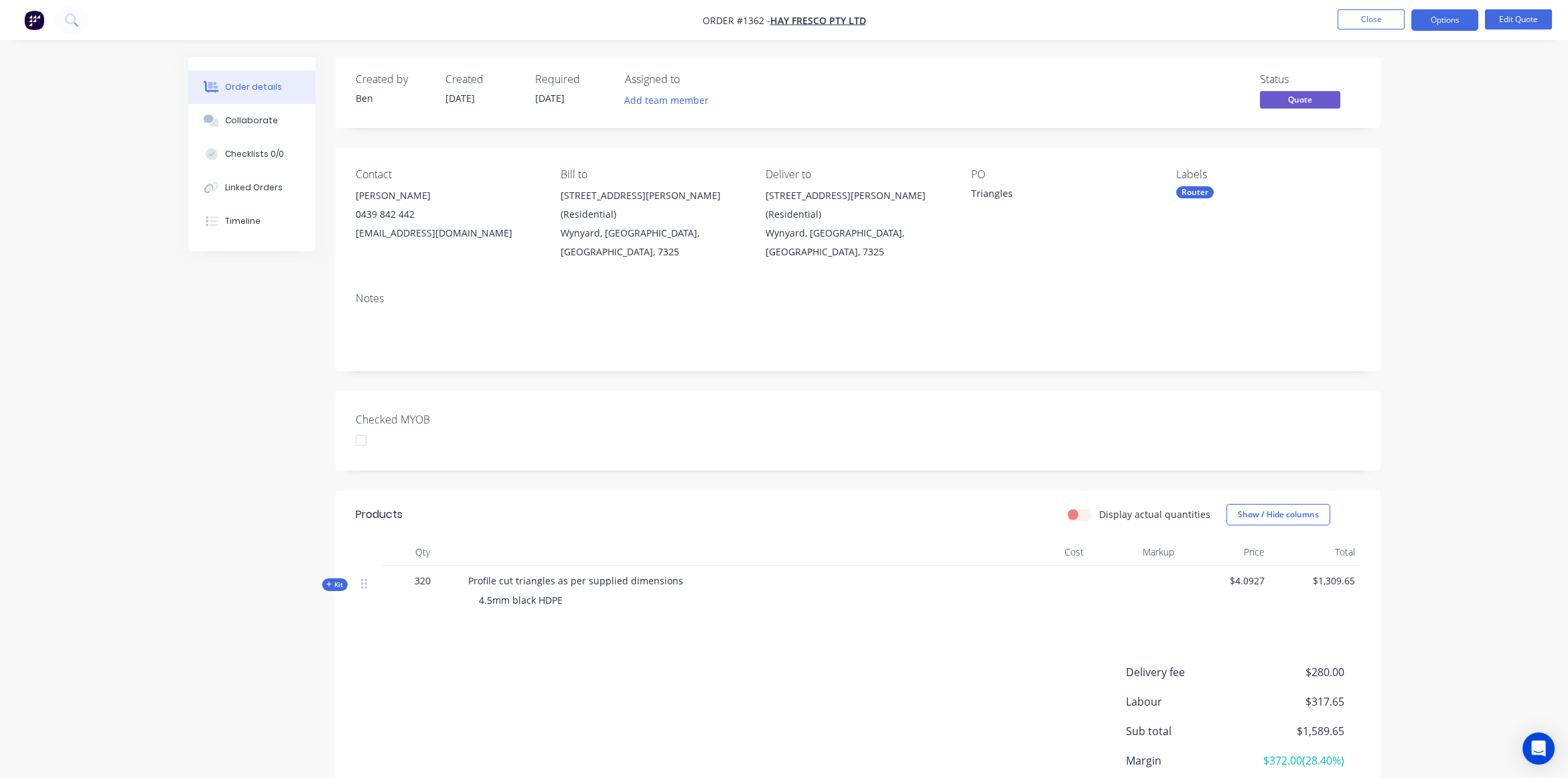
click at [751, 20] on span "Order #1362 -" at bounding box center [737, 21] width 68 height 13
copy span "1362"
click at [179, 368] on div "Order details Collaborate Checklists 0/0 Linked Orders Timeline Order details C…" at bounding box center [784, 472] width 1219 height 832
click at [1443, 325] on div "Order details Collaborate Checklists 0/0 Linked Orders Timeline Order details C…" at bounding box center [784, 444] width 1568 height 889
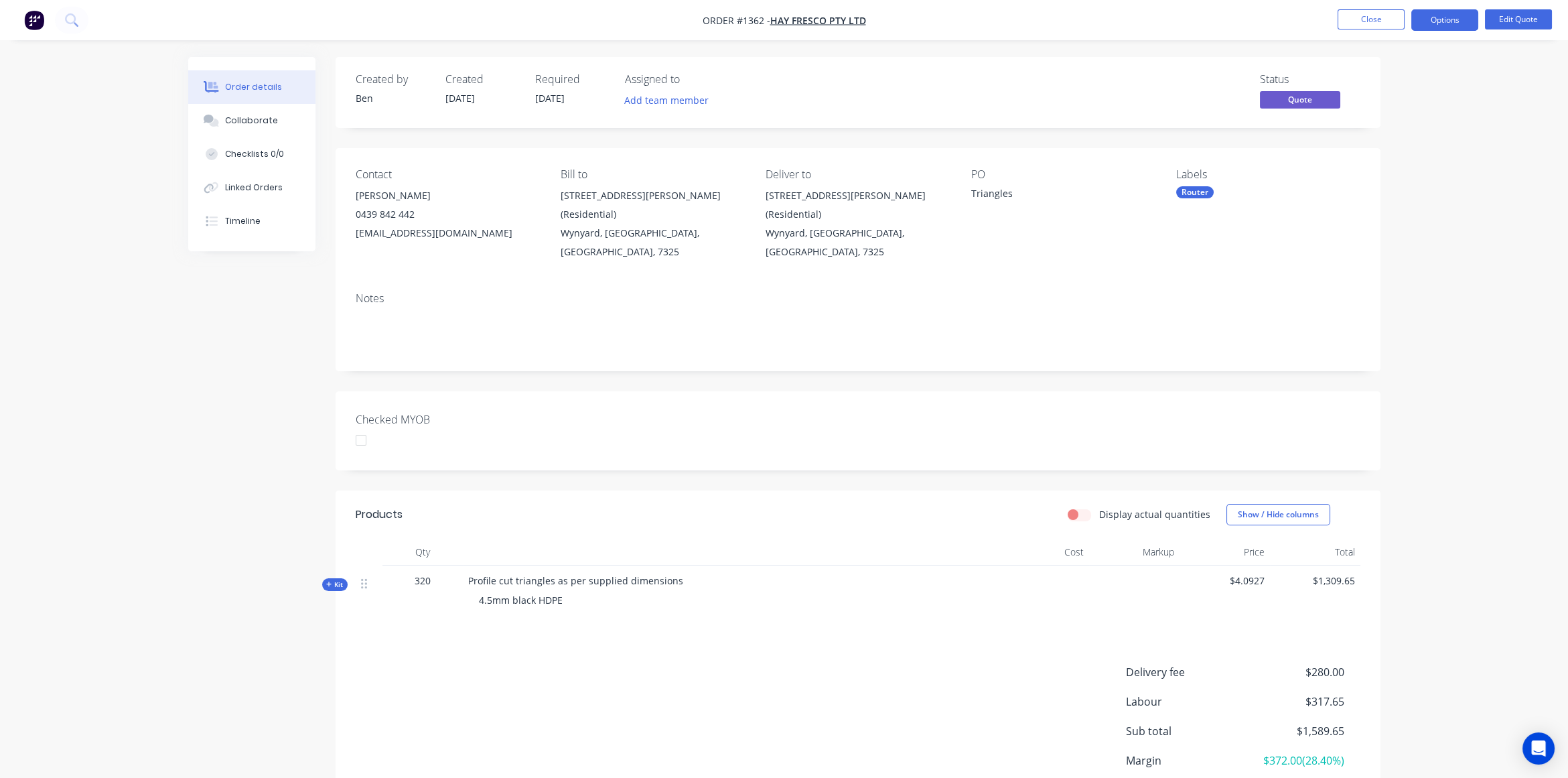
click at [1517, 272] on div "Order details Collaborate Checklists 0/0 Linked Orders Timeline Order details C…" at bounding box center [784, 444] width 1568 height 889
click at [238, 324] on div "Created by Ben Created 03/09/25 Required 03/09/25 Assigned to Add team member S…" at bounding box center [784, 472] width 1192 height 832
click at [333, 580] on span "Kit" at bounding box center [335, 584] width 17 height 10
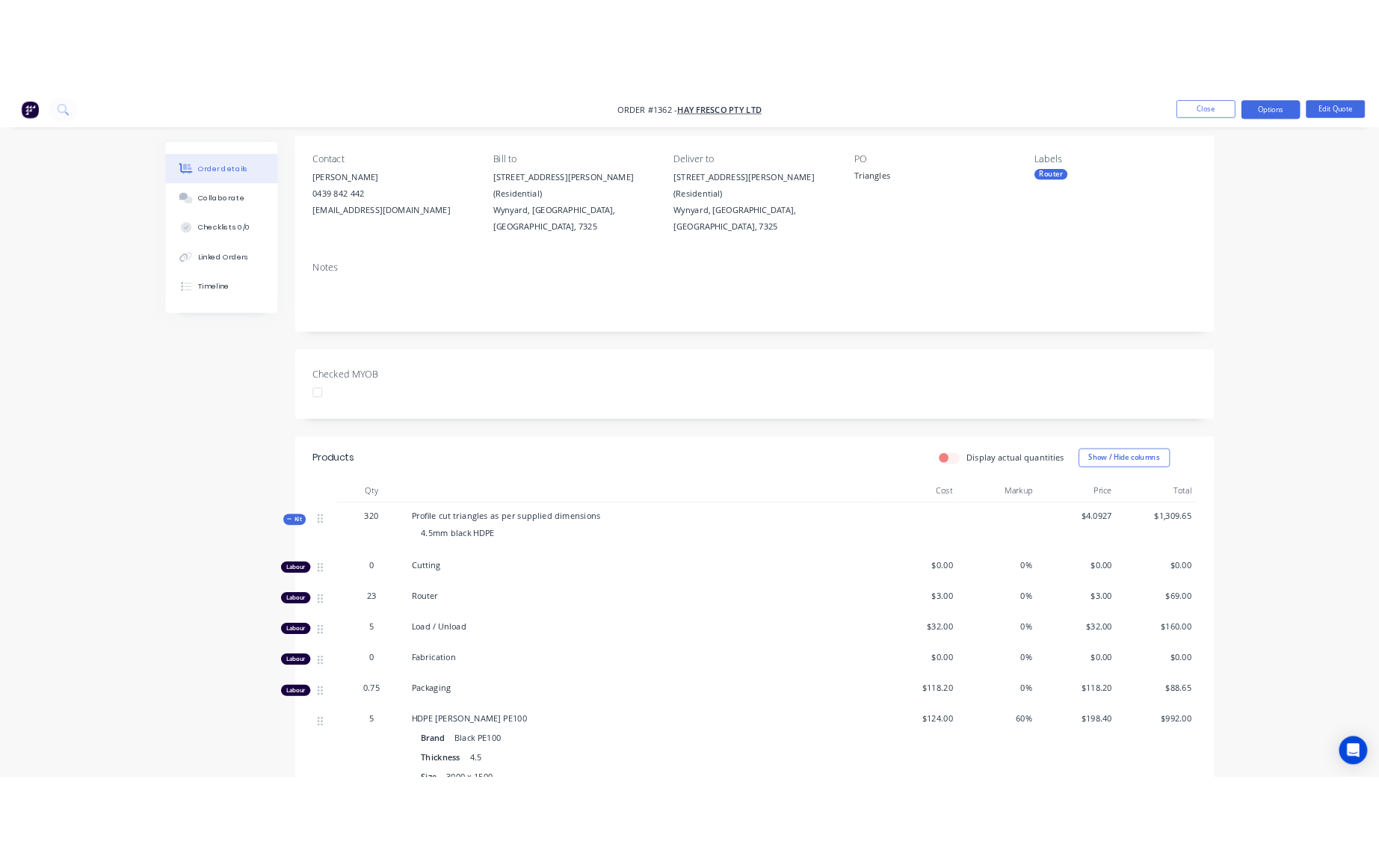
scroll to position [367, 0]
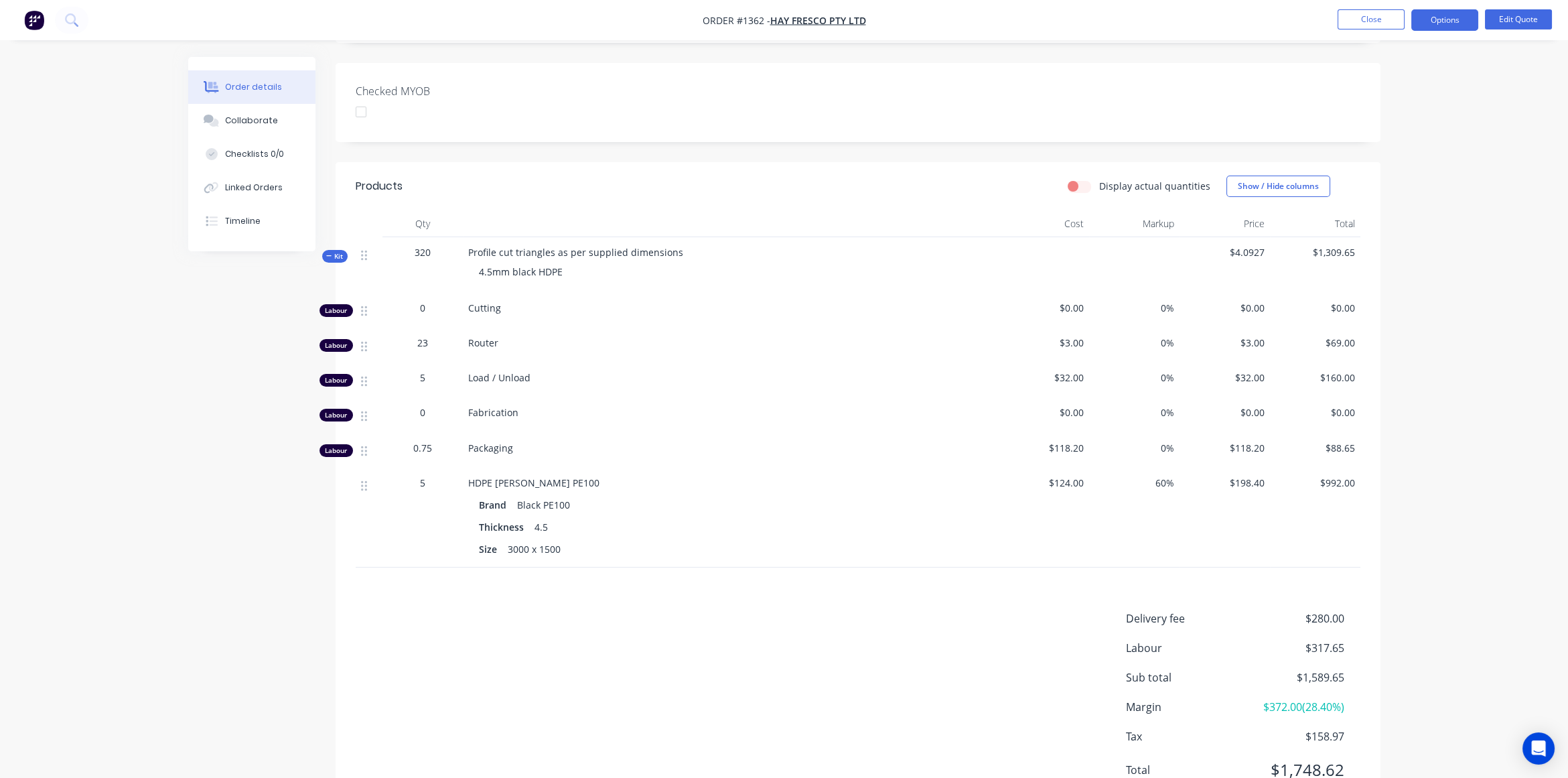
click at [1478, 315] on div "Order details Collaborate Checklists 0/0 Linked Orders Timeline Order details C…" at bounding box center [784, 253] width 1568 height 1163
click at [1563, 284] on div "Order details Collaborate Checklists 0/0 Linked Orders Timeline Order details C…" at bounding box center [784, 253] width 1568 height 1163
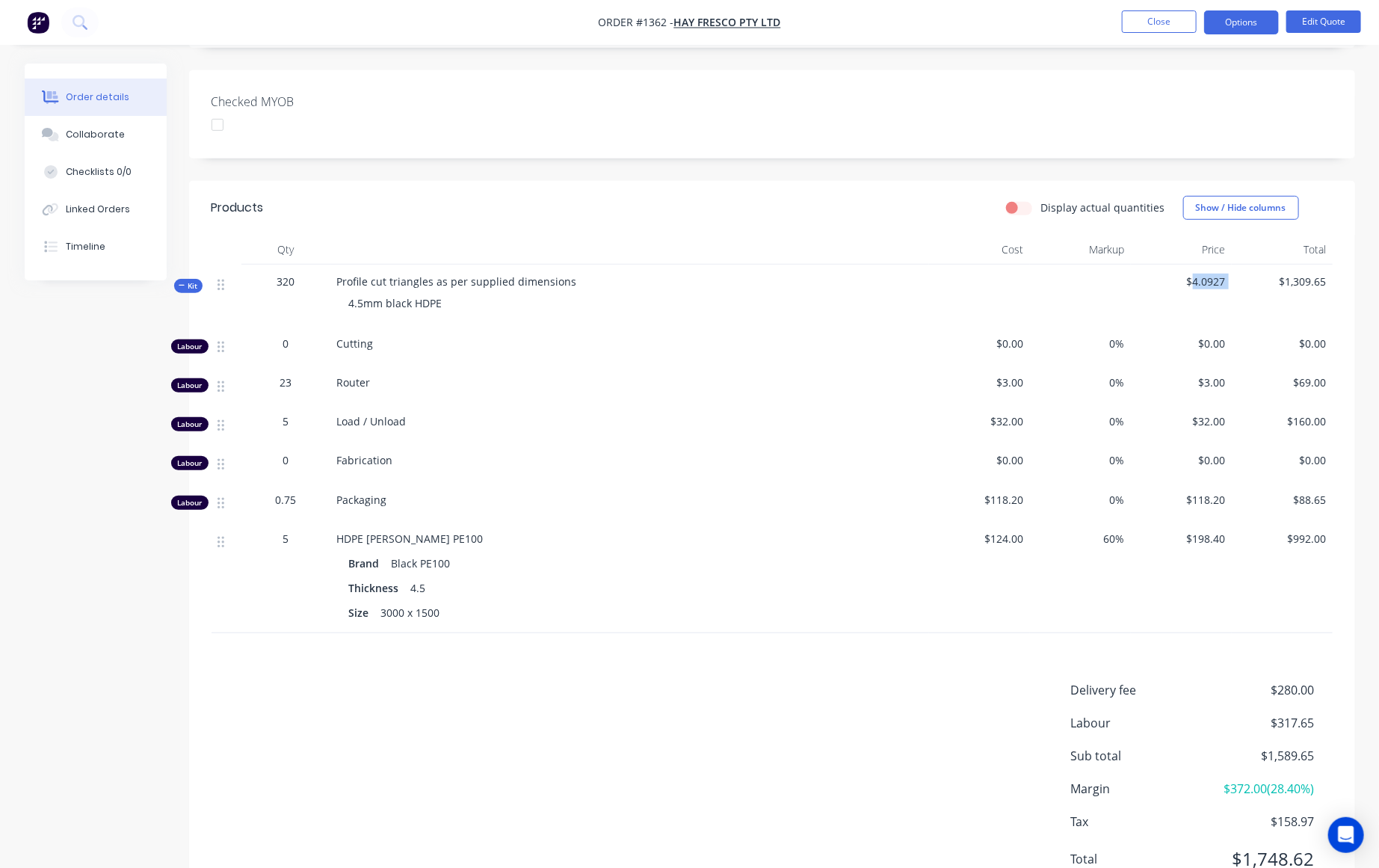
drag, startPoint x: 1190, startPoint y: 260, endPoint x: 1291, endPoint y: 300, distance: 108.6
click at [1236, 264] on div "Kit 320 Profile cut triangles as per supplied dimensions 4.5mm black HDPE $4.09…" at bounding box center [772, 295] width 1121 height 62
copy span "4.0927"
click at [757, 718] on div "Delivery fee $280.00 Labour $317.65 Sub total $1,589.65 Margin $372.00 ( 28.40 …" at bounding box center [772, 784] width 1121 height 206
click at [1019, 682] on div "Delivery fee $280.00 Labour $317.65 Sub total $1,589.65 Margin $372.00 ( 28.40 …" at bounding box center [772, 784] width 1121 height 206
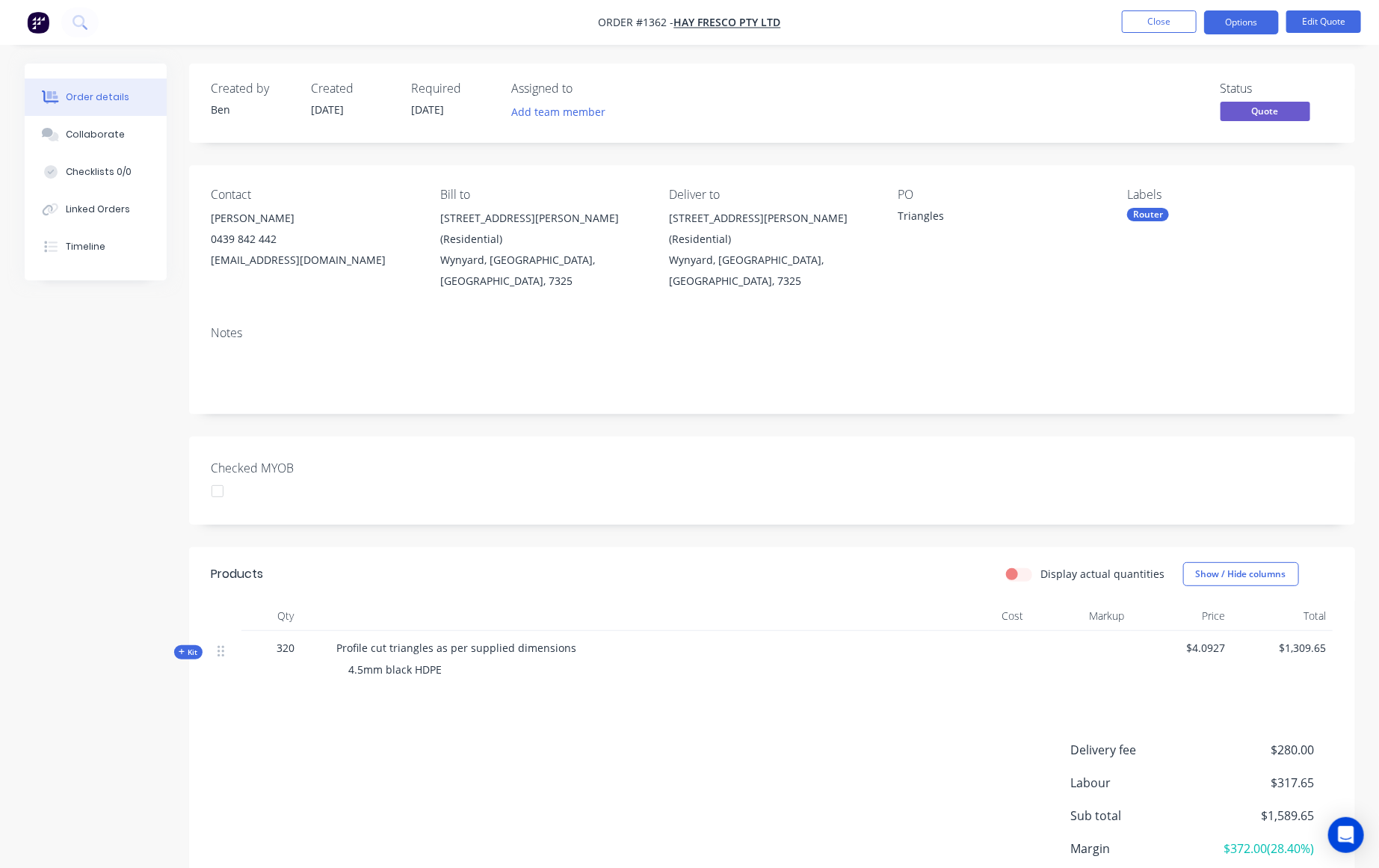
click at [184, 648] on icon at bounding box center [182, 651] width 7 height 7
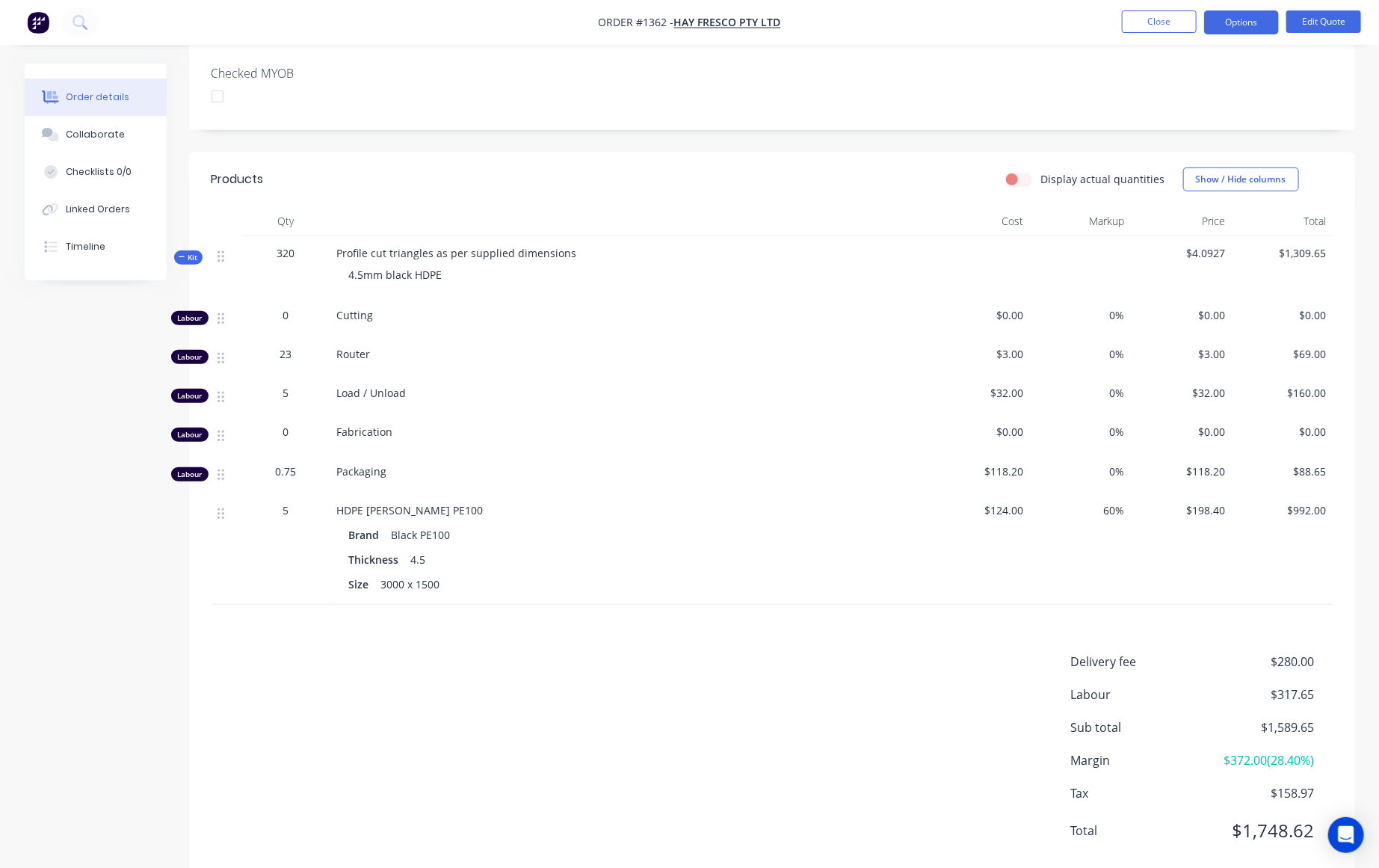
scroll to position [411, 0]
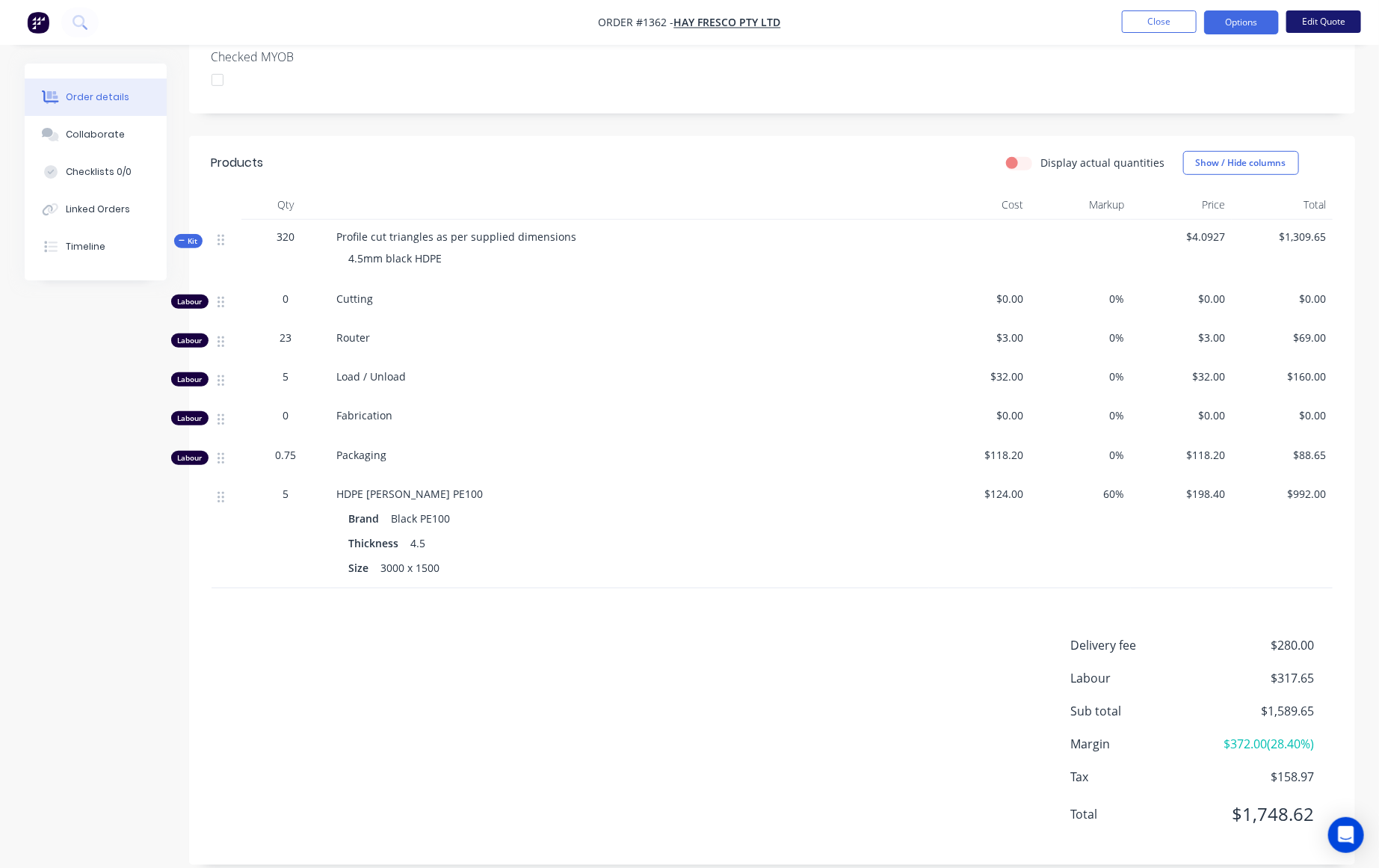
click at [1323, 23] on button "Edit Quote" at bounding box center [1323, 21] width 75 height 22
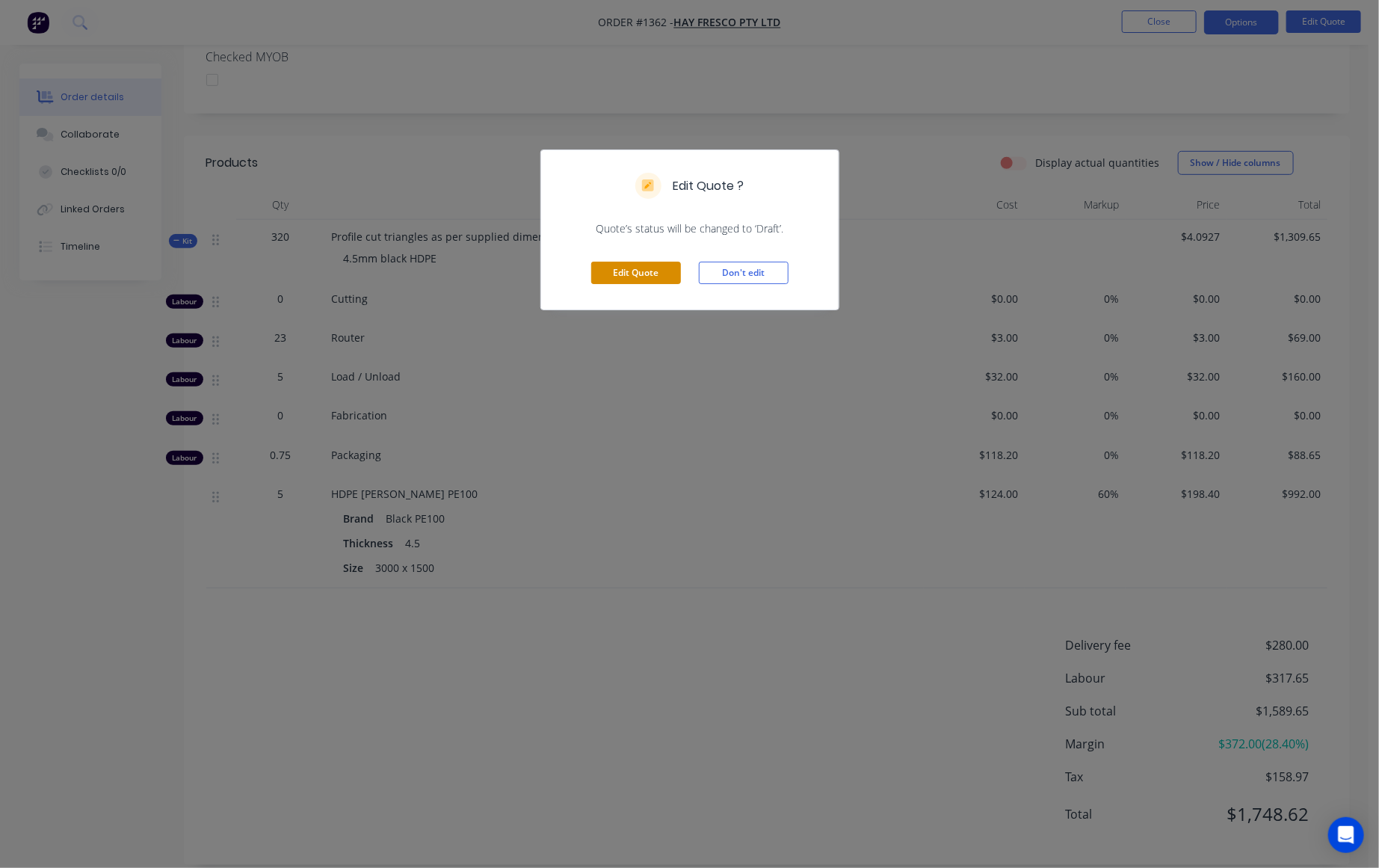
click at [639, 277] on button "Edit Quote" at bounding box center [636, 272] width 90 height 22
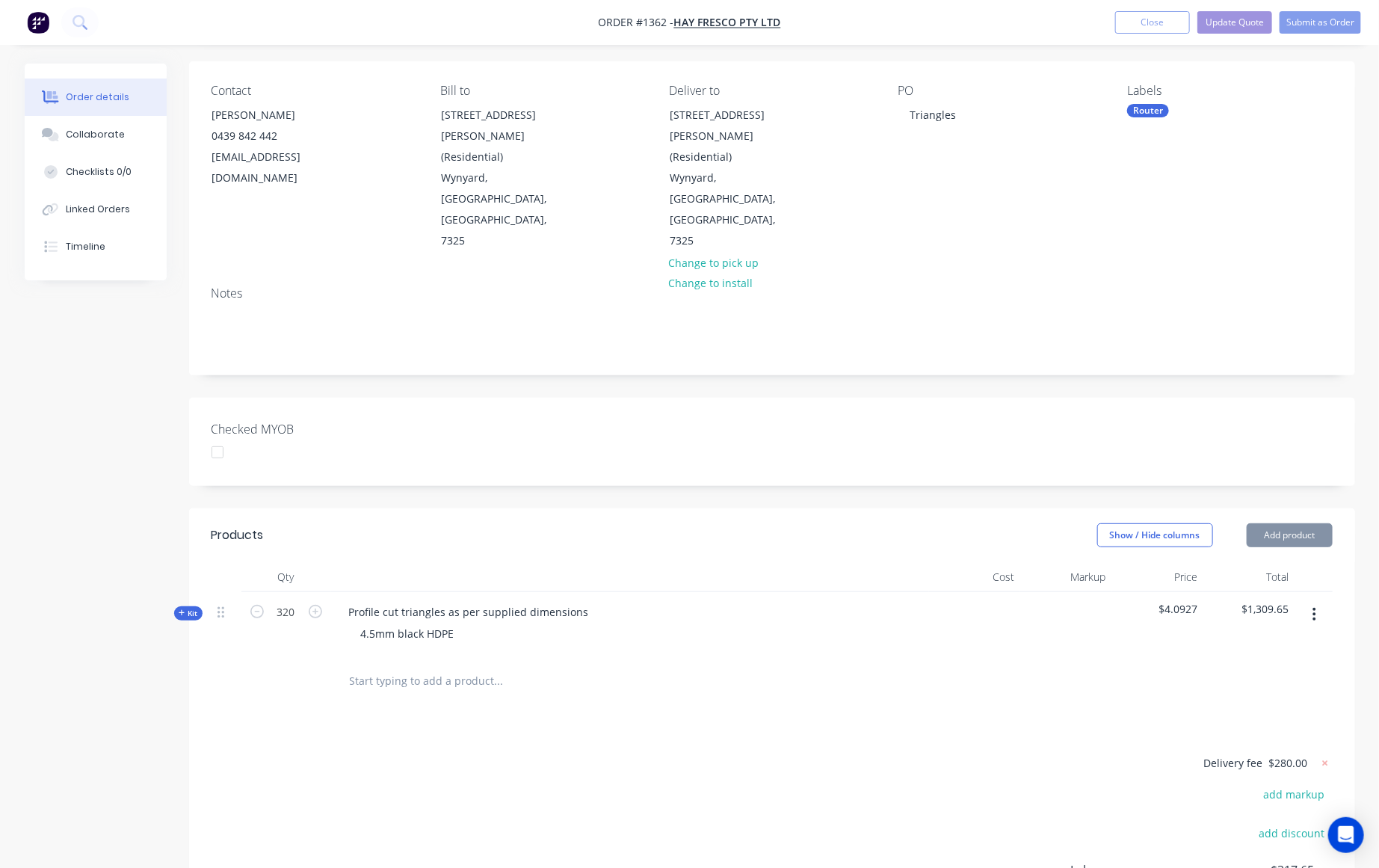
scroll to position [244, 0]
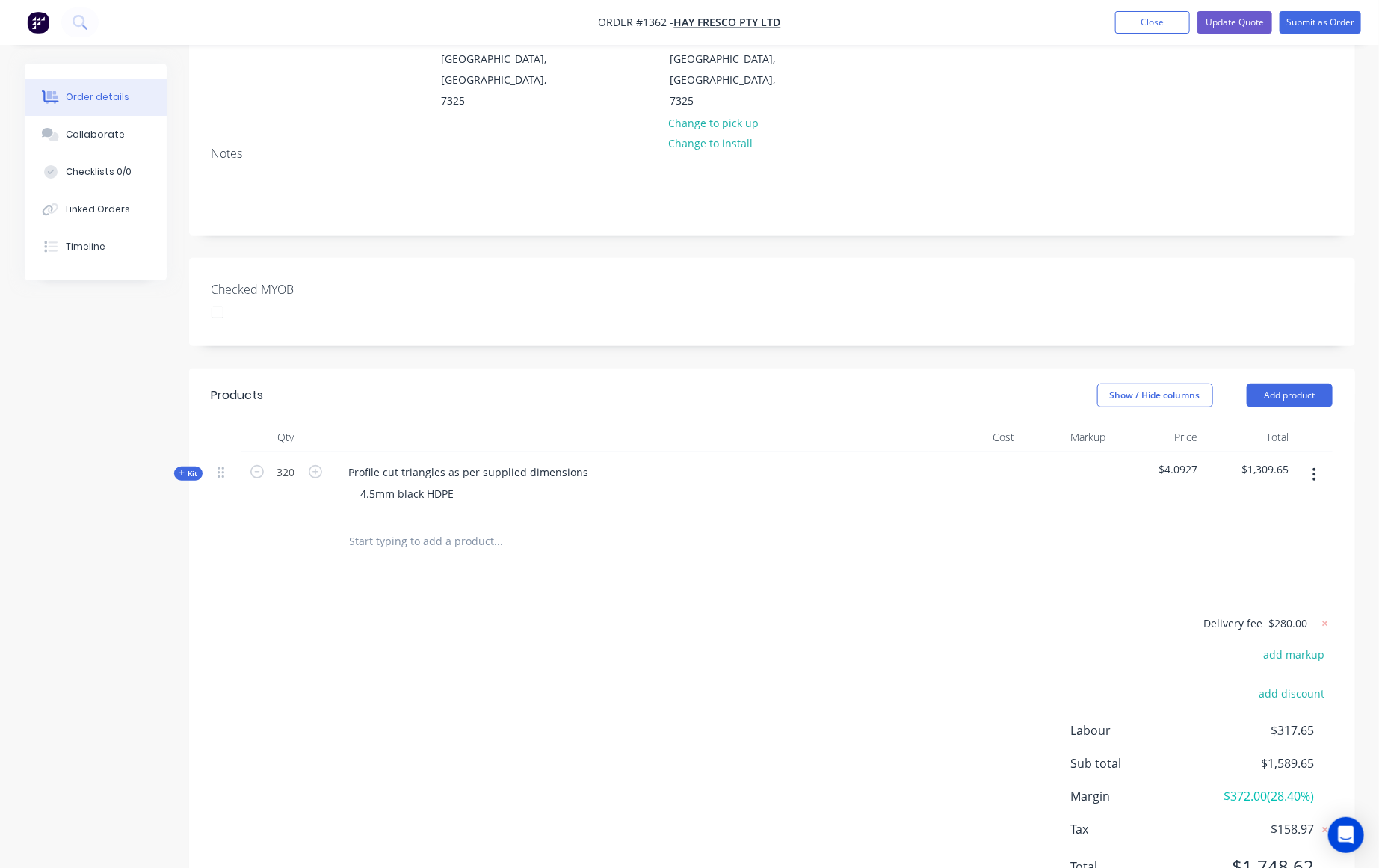
click at [182, 468] on span "Kit" at bounding box center [189, 473] width 19 height 11
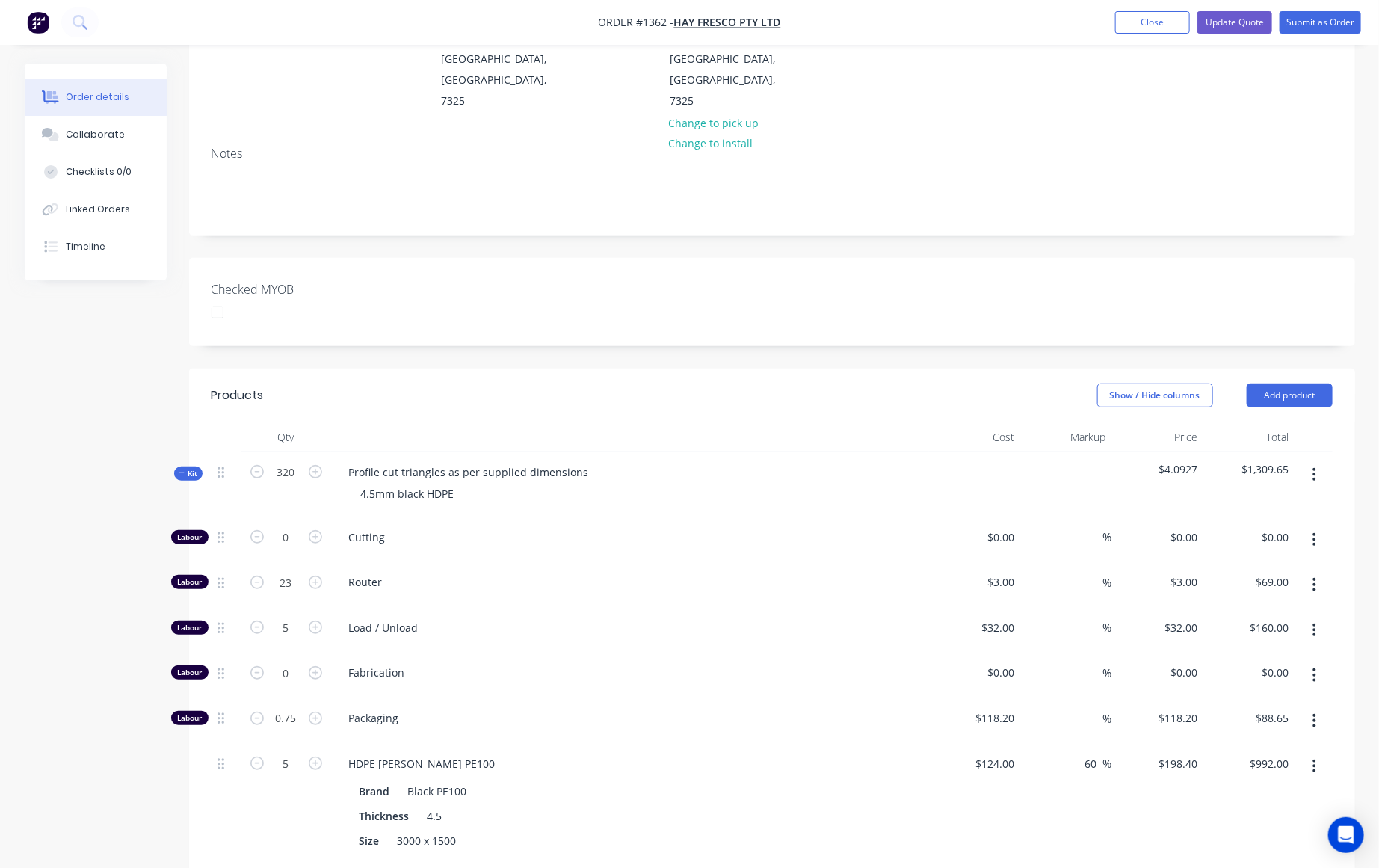
click at [0, 608] on div "Order details Collaborate Checklists 0/0 Linked Orders Timeline Order details C…" at bounding box center [689, 535] width 1379 height 1558
click at [1021, 698] on div "%" at bounding box center [1066, 721] width 92 height 46
click at [1012, 707] on input "118.2" at bounding box center [997, 717] width 47 height 22
click at [1015, 707] on input "118.2" at bounding box center [1002, 717] width 34 height 22
click at [1009, 707] on input "118.200" at bounding box center [993, 717] width 52 height 22
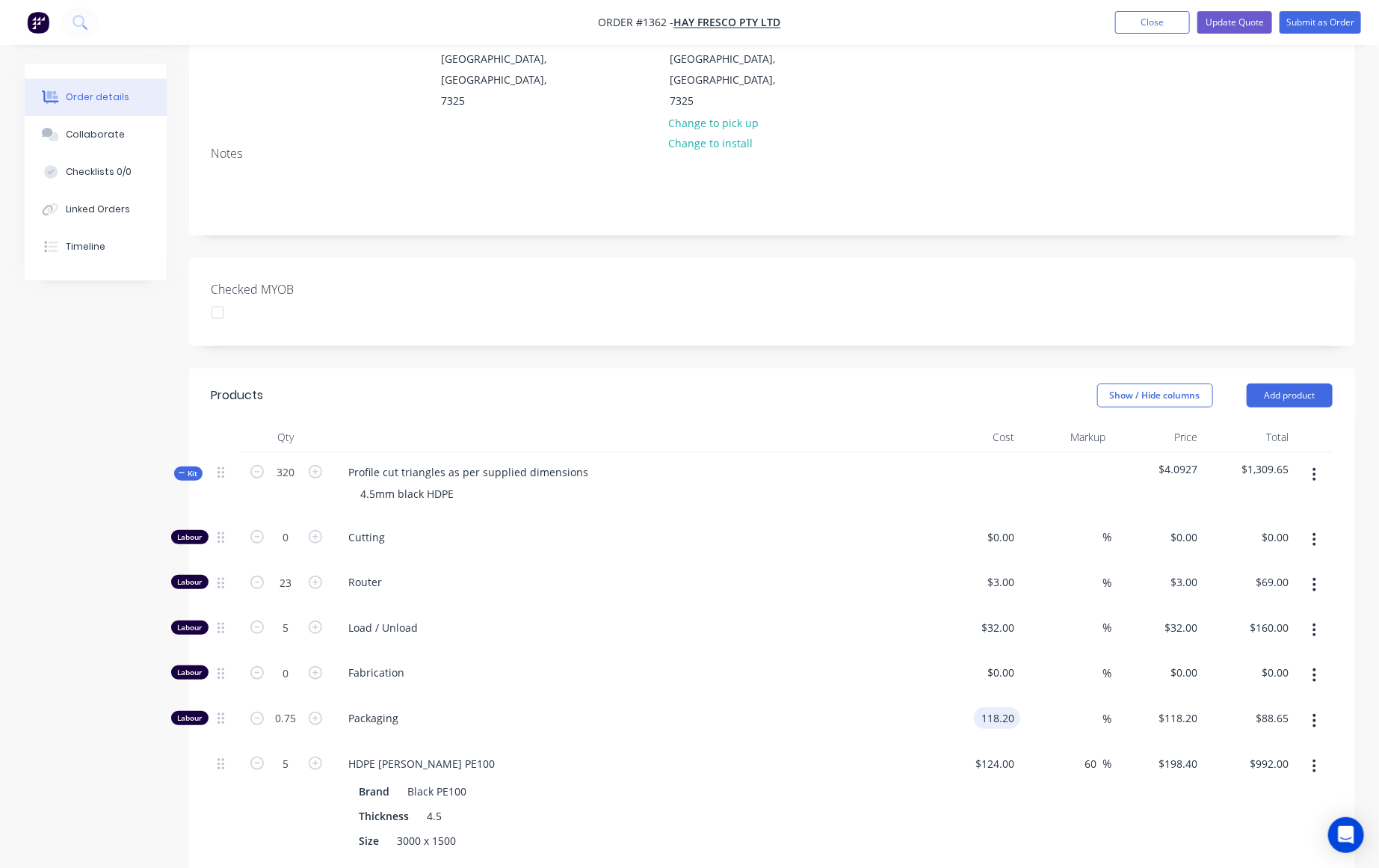
type input "$118.20"
click at [56, 699] on div "Created by Ben Created 03/09/25 Required 03/09/25 Assigned to Add team member S…" at bounding box center [689, 567] width 1330 height 1495
click at [1175, 782] on div "$198.40 $198.40" at bounding box center [1158, 802] width 92 height 117
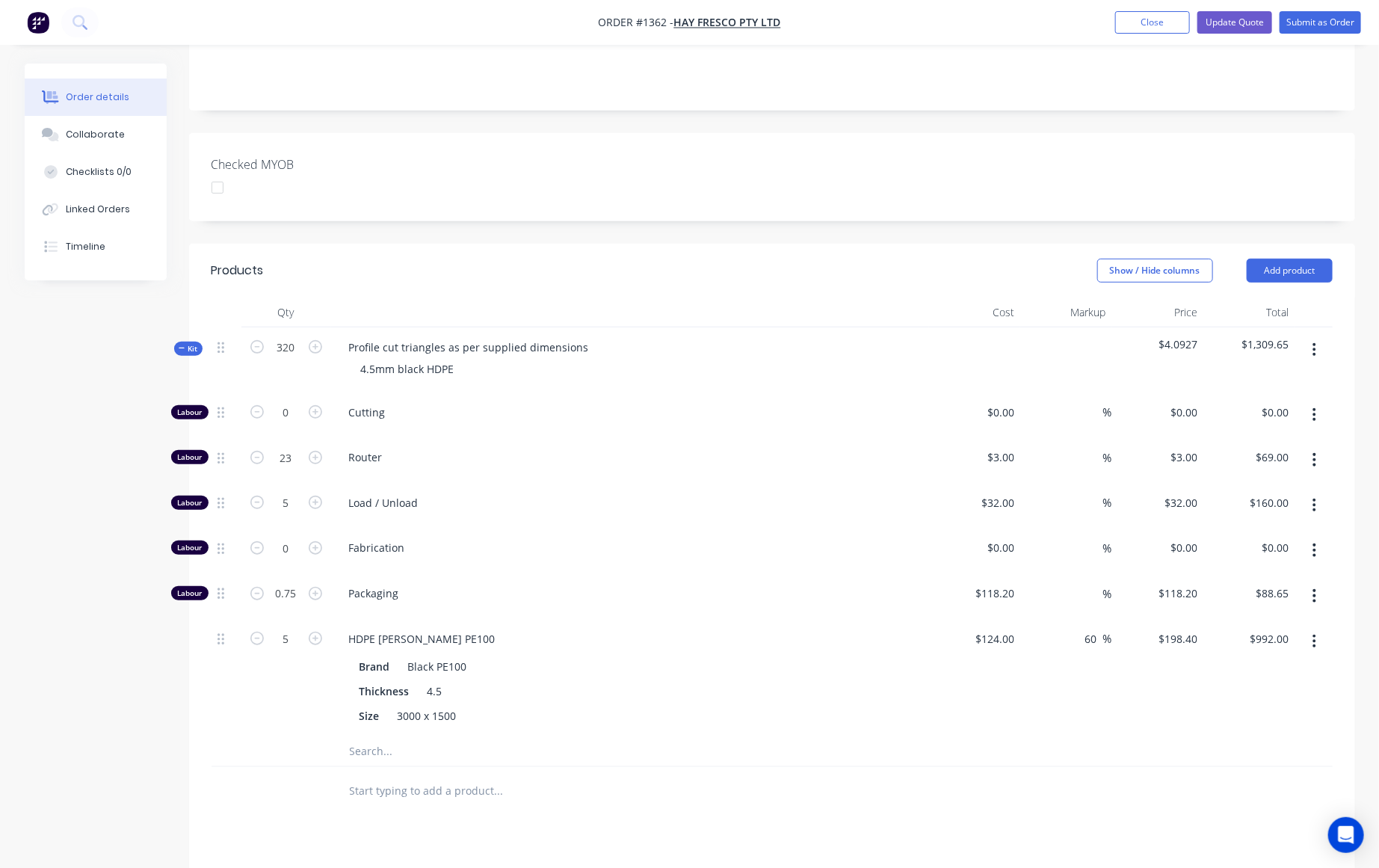
scroll to position [489, 0]
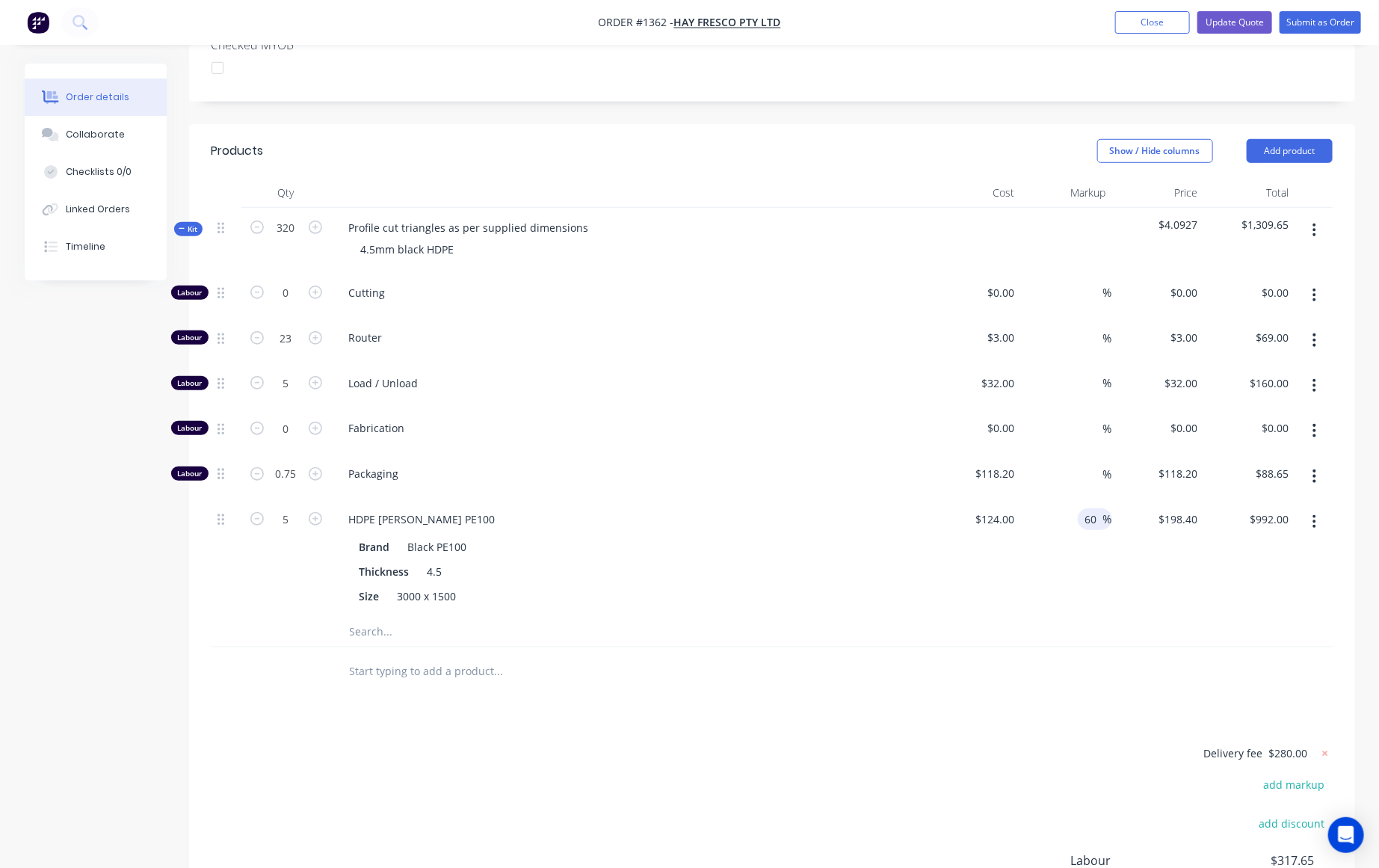
click at [1098, 508] on div "60 60" at bounding box center [1094, 519] width 19 height 22
type input "40"
type input "173.6"
type input "$868.00"
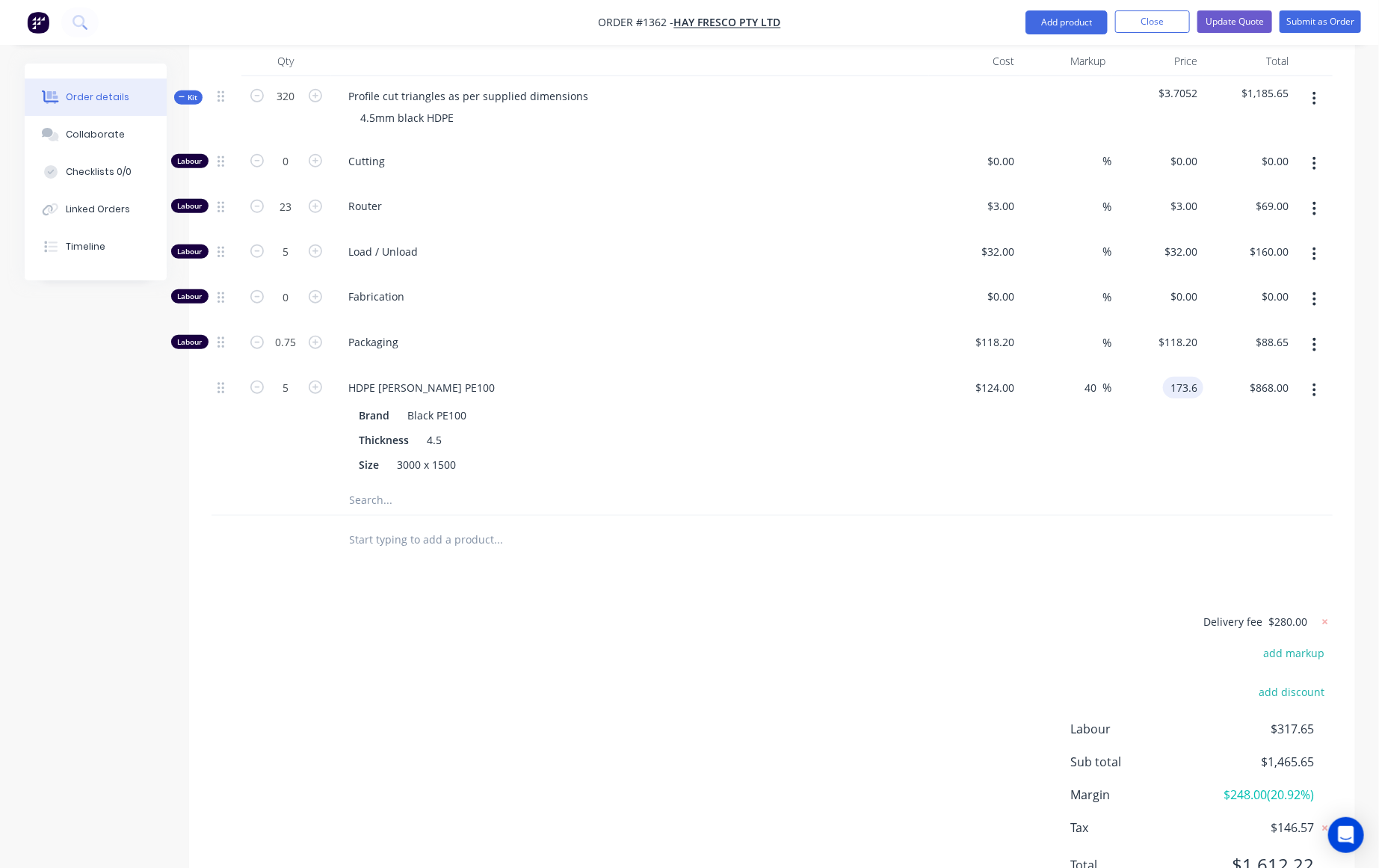
scroll to position [627, 0]
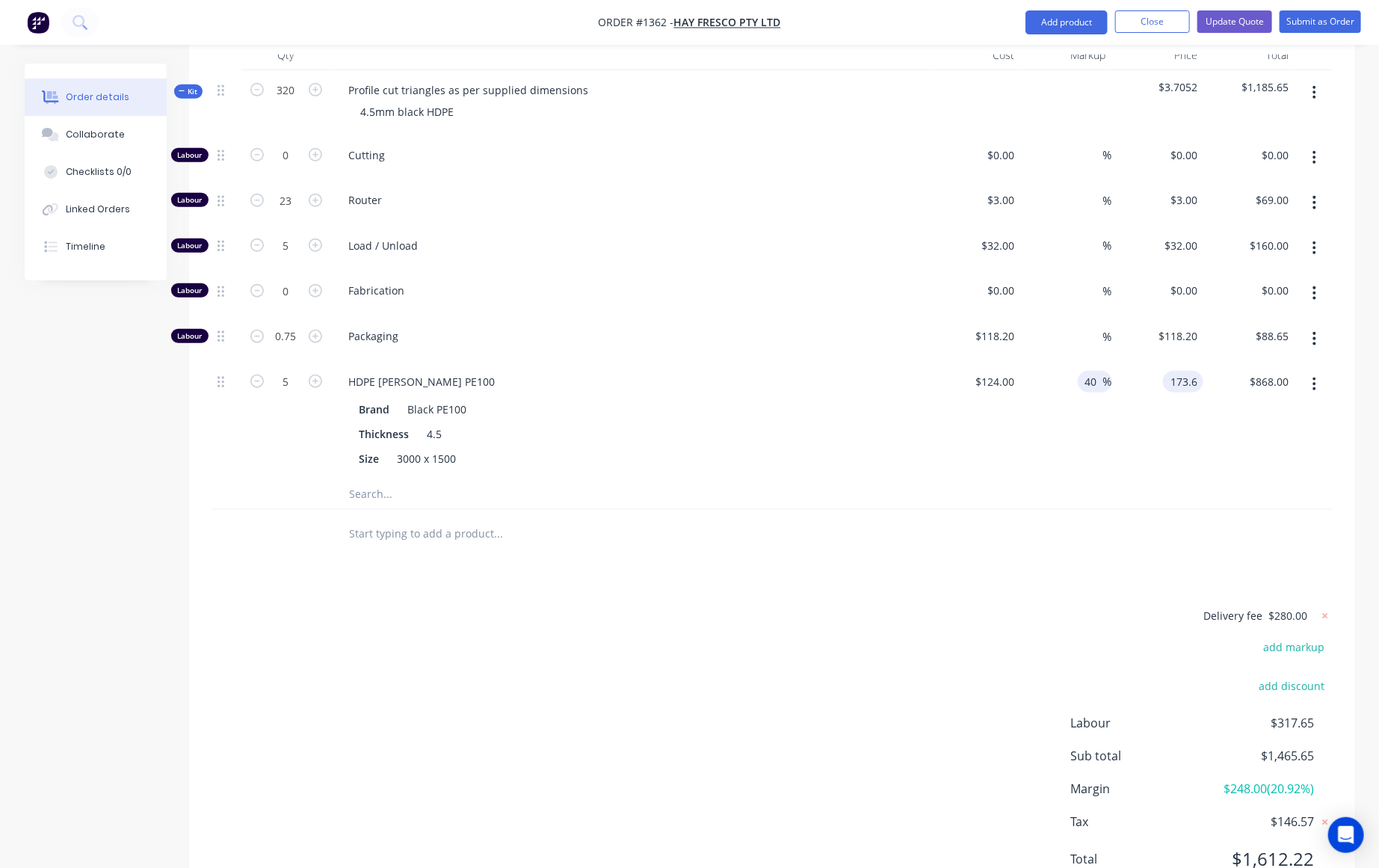
type input "$173.60"
click at [1085, 371] on input "40" at bounding box center [1094, 382] width 19 height 22
type input "60"
type input "198.4"
type input "$992.00"
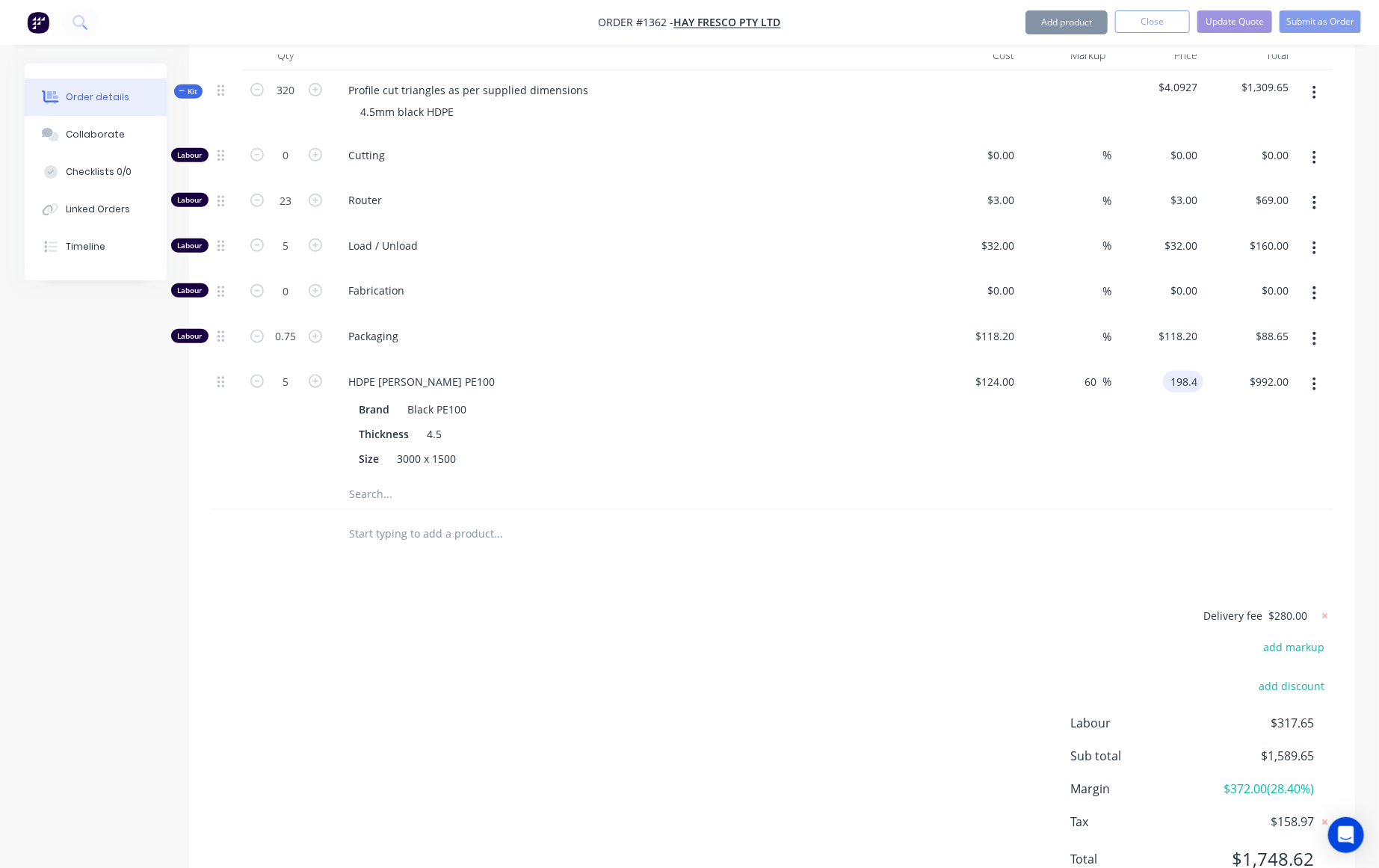
type input "$198.40"
click at [1071, 606] on div "Delivery fee $280.00 add markup add discount Labour $317.65 Sub total $1,589.65…" at bounding box center [772, 746] width 1121 height 281
click at [1059, 519] on div "Products Show / Hide columns Add product Qty Cost Markup Price Total Kit 320 Pr…" at bounding box center [772, 448] width 1166 height 923
click at [996, 371] on input "124" at bounding box center [997, 382] width 47 height 22
type input "$124.00"
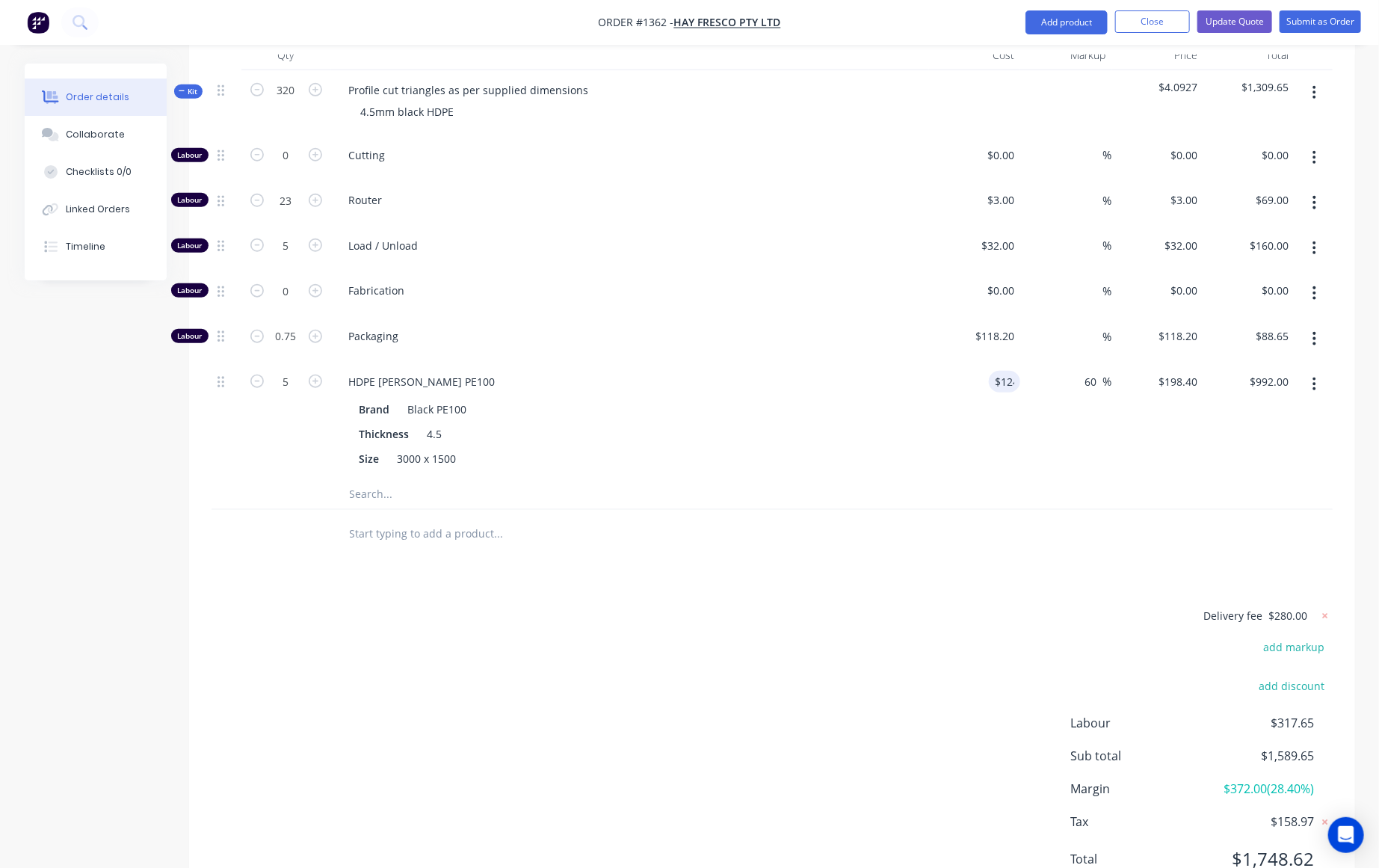
click at [985, 516] on div "Products Show / Hide columns Add product Qty Cost Markup Price Total Kit 320 Pr…" at bounding box center [772, 448] width 1166 height 923
click at [1021, 505] on div "Products Show / Hide columns Add product Qty Cost Markup Price Total Kit 320 Pr…" at bounding box center [772, 448] width 1166 height 923
click at [1016, 325] on input "118.20" at bounding box center [997, 336] width 47 height 22
type input "$118.2000"
click at [1071, 529] on div "Products Show / Hide columns Add product Qty Cost Markup Price Total Kit 320 Pr…" at bounding box center [772, 448] width 1166 height 923
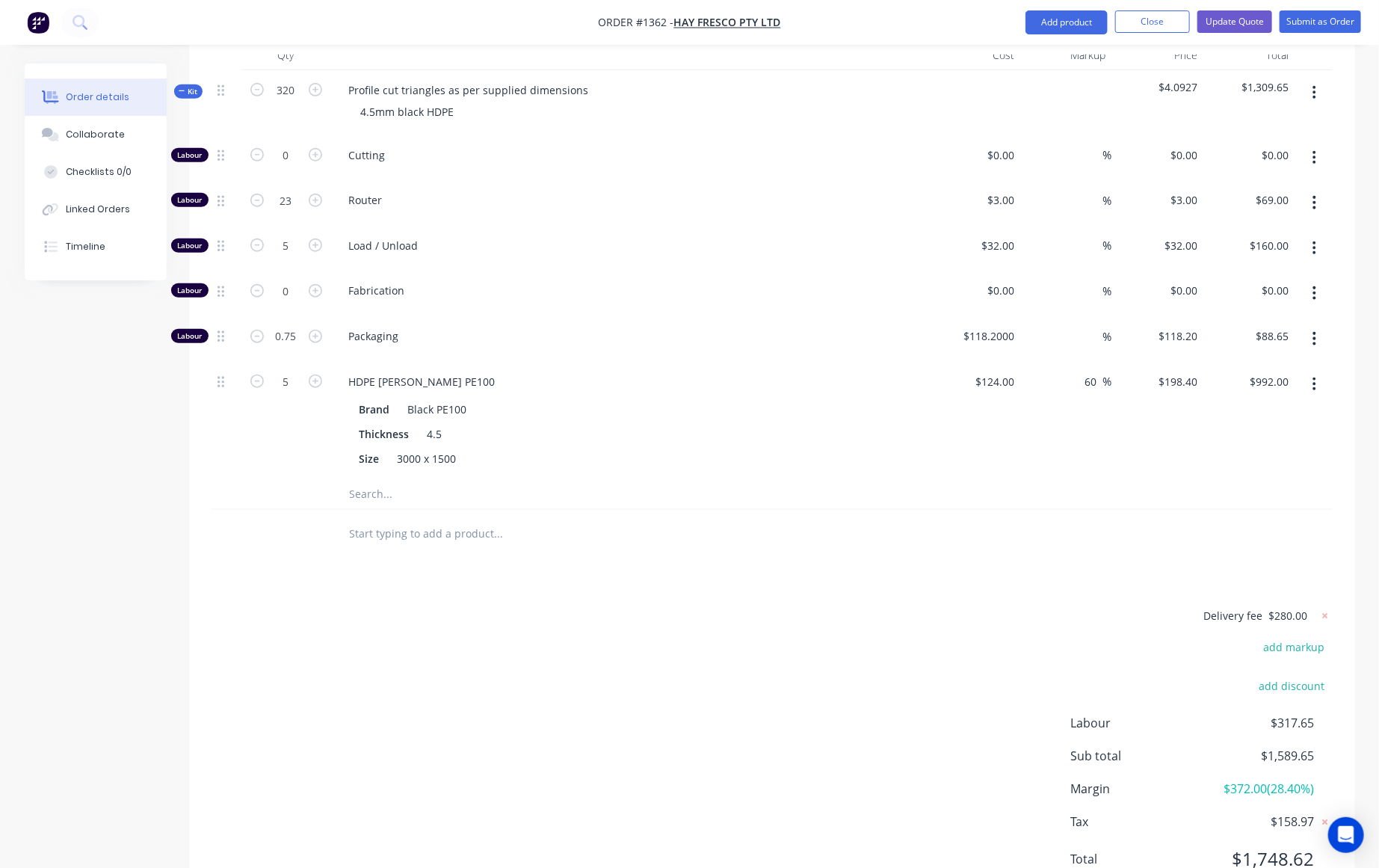
click at [1087, 509] on div at bounding box center [772, 533] width 1121 height 48
click at [313, 330] on icon "button" at bounding box center [315, 336] width 13 height 13
type input "1.75"
type input "$206.85"
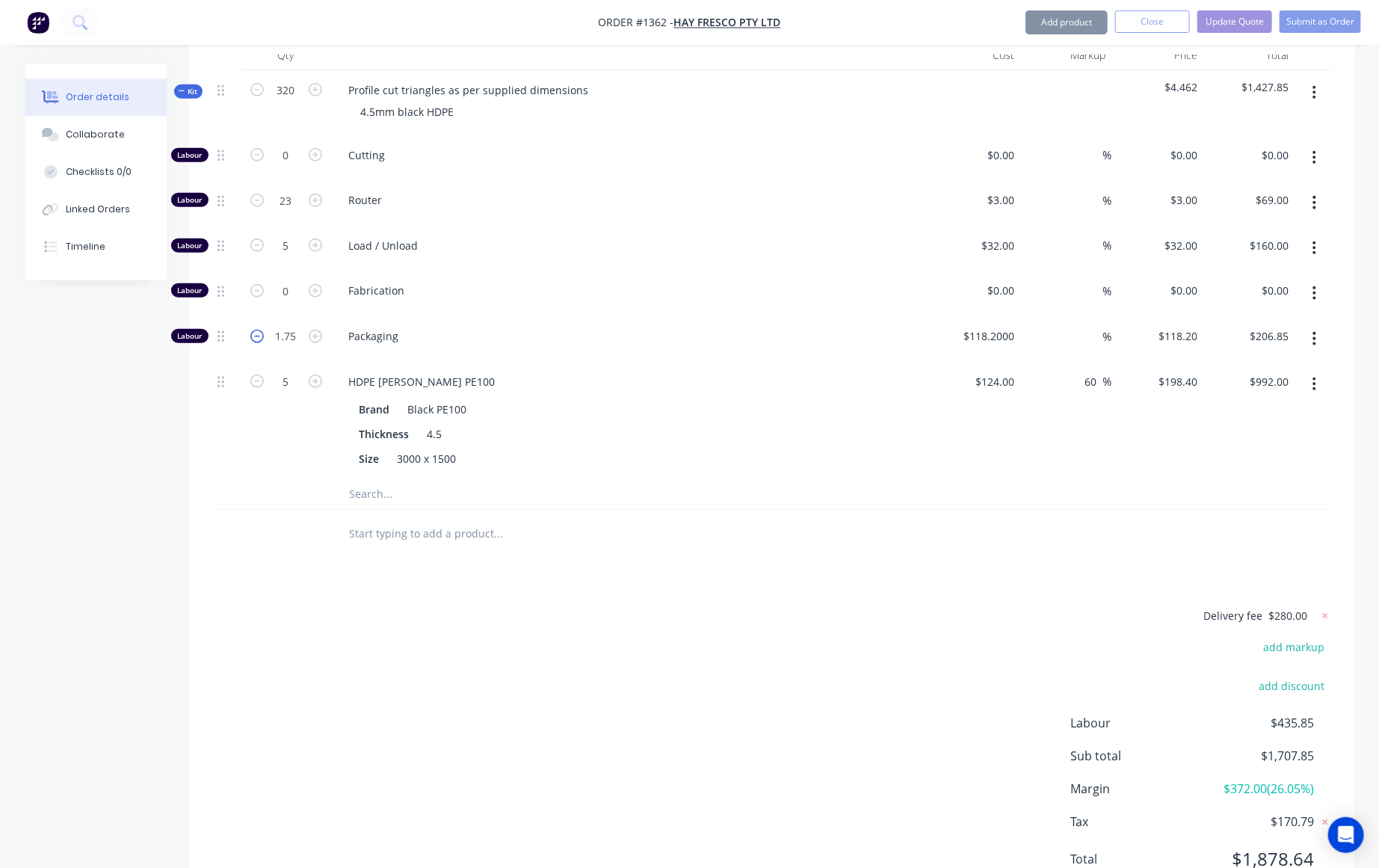
click at [260, 330] on icon "button" at bounding box center [256, 336] width 13 height 13
type input "0.75"
type input "$88.65"
click at [281, 325] on input "0.75" at bounding box center [286, 336] width 39 height 22
type input "1"
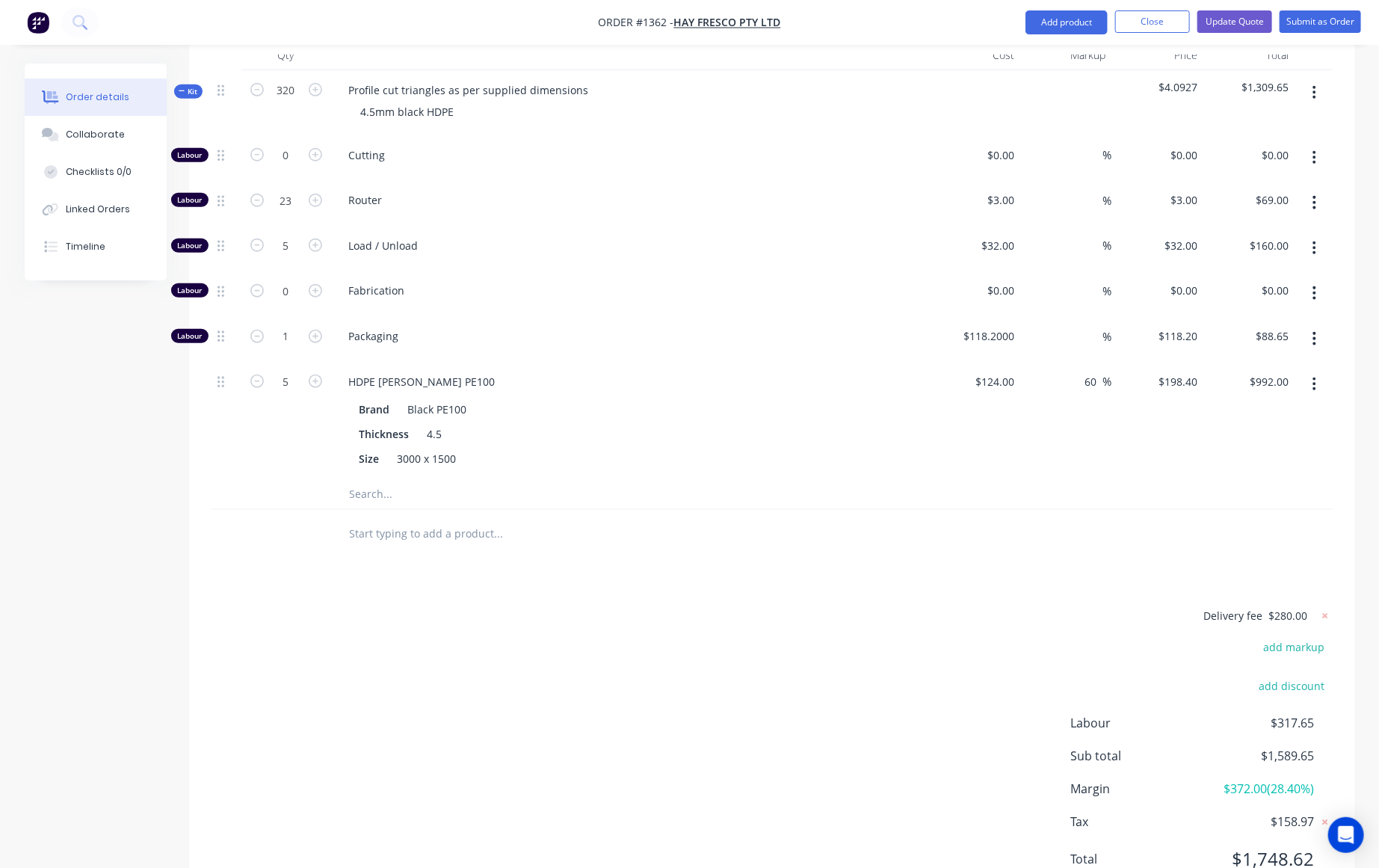
type input "$118.20"
click at [334, 606] on div "Delivery fee $280.00 add markup add discount Labour $347.20 Sub total $1,619.20…" at bounding box center [772, 746] width 1121 height 281
click at [288, 325] on input "1" at bounding box center [286, 336] width 39 height 22
type input "0.75"
type input "$88.65"
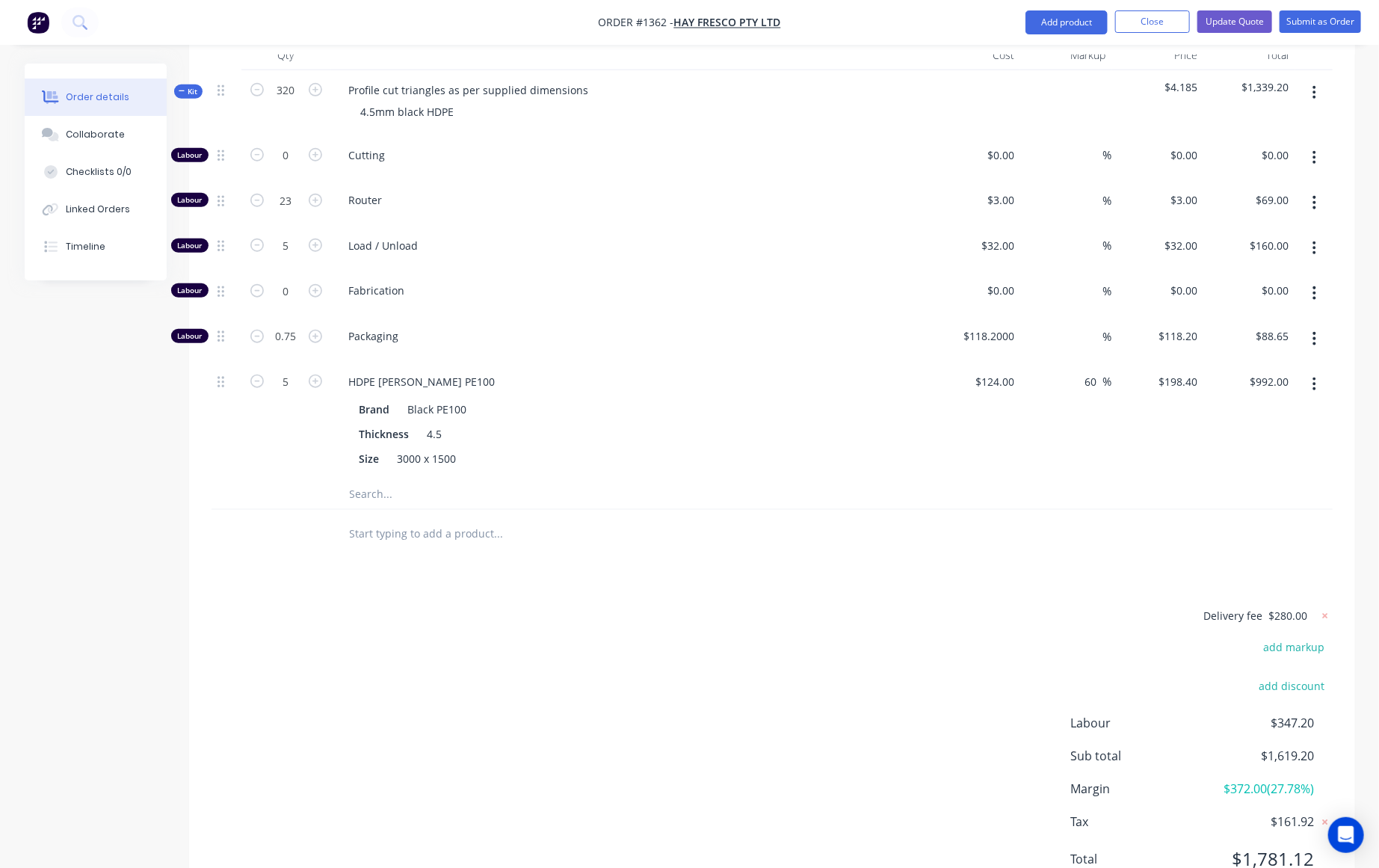
click at [447, 606] on div "Delivery fee $280.00 add markup add discount Labour $347.20 Sub total $1,619.20…" at bounding box center [772, 746] width 1121 height 281
click at [597, 606] on div "Delivery fee $280.00 add markup add discount Labour $317.65 Sub total $1,589.65…" at bounding box center [772, 746] width 1121 height 281
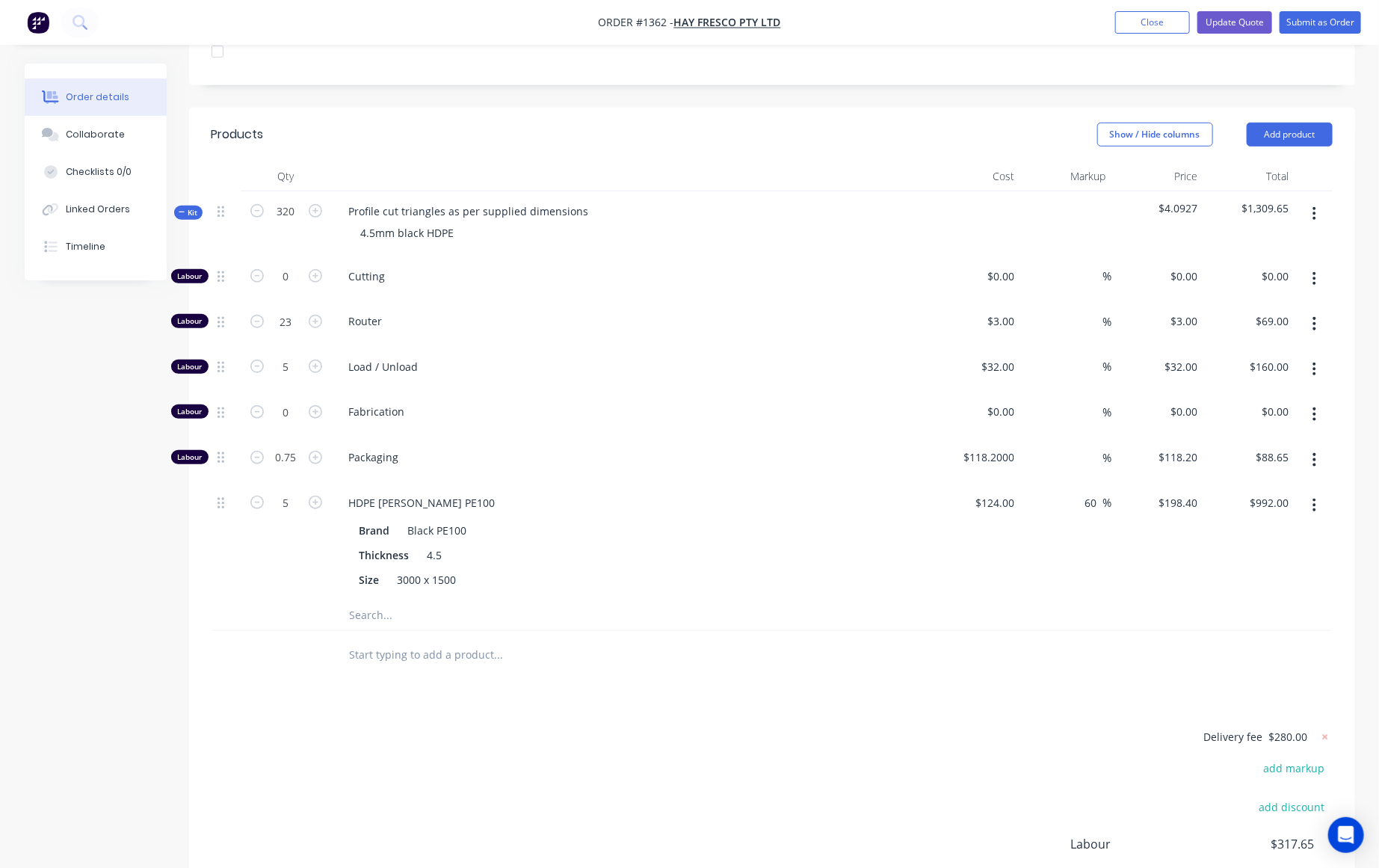
scroll to position [504, 0]
click at [898, 729] on div "Delivery fee $280.00 add markup add discount Labour $317.65 Sub total $1,589.65…" at bounding box center [772, 869] width 1121 height 281
click at [1051, 731] on div "Delivery fee $280.00 add markup add discount Labour $317.65 Sub total $1,589.65…" at bounding box center [772, 869] width 1121 height 281
click at [1242, 18] on button "Update Quote" at bounding box center [1234, 22] width 75 height 22
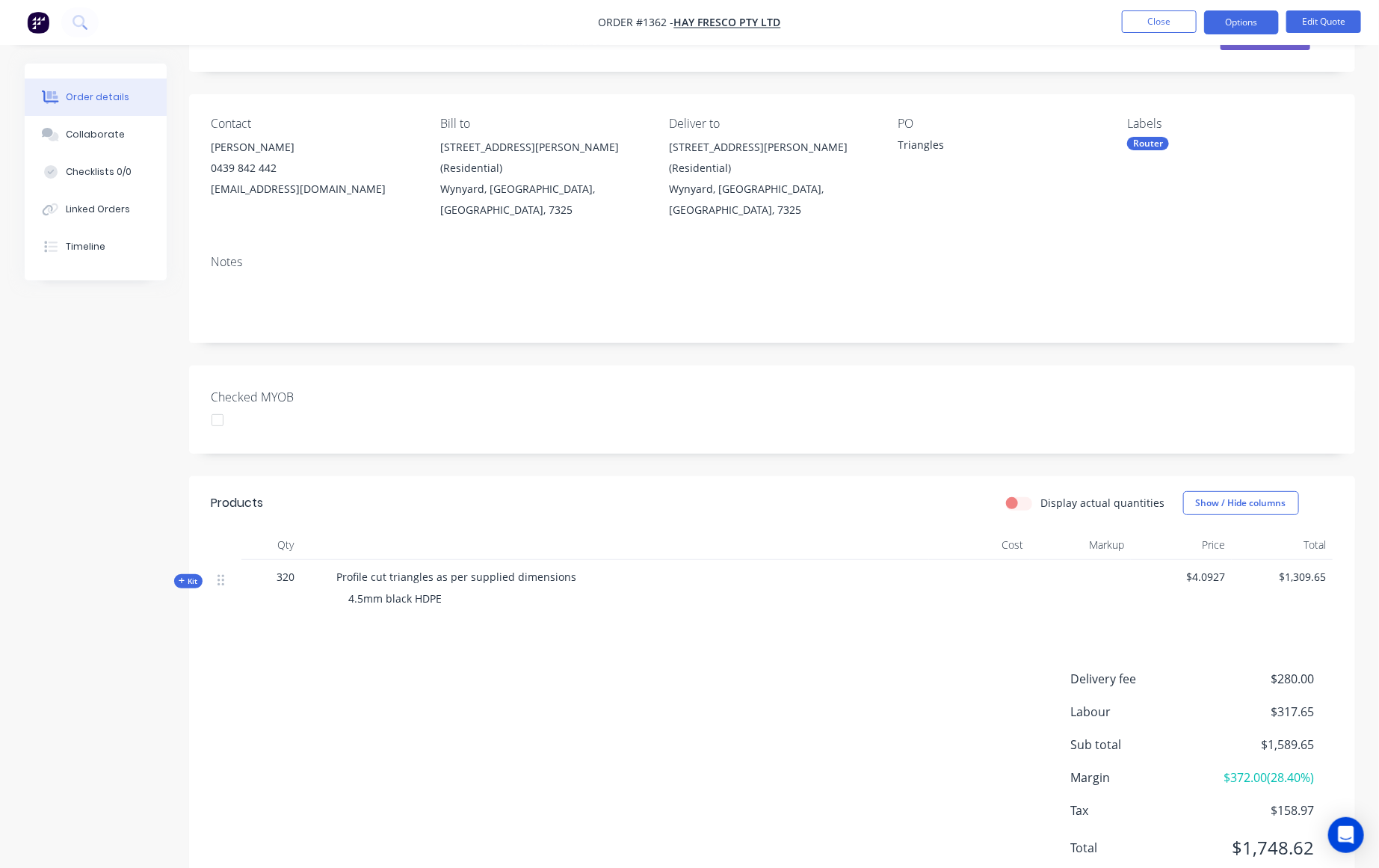
scroll to position [103, 0]
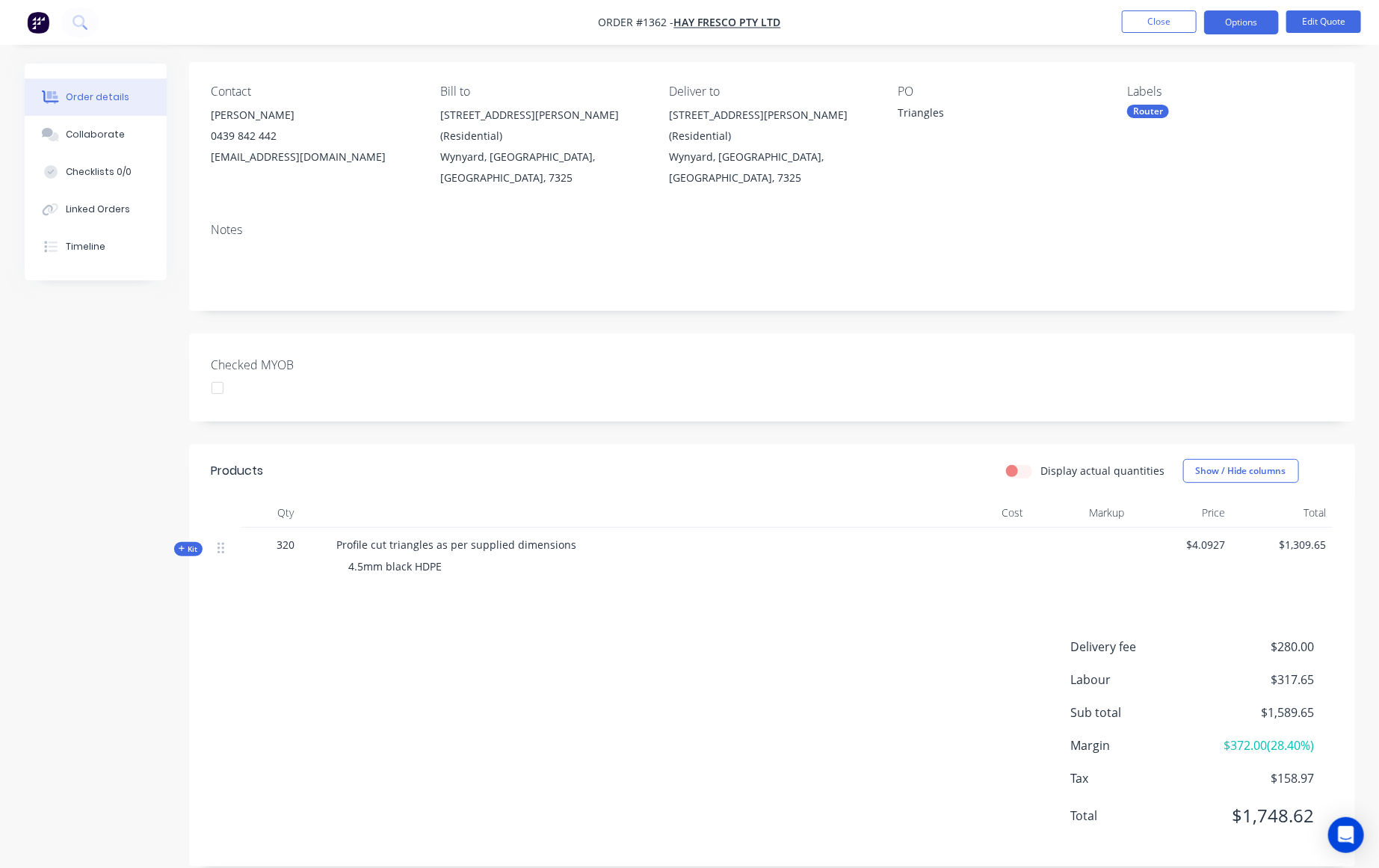
click at [196, 543] on span "Kit" at bounding box center [189, 548] width 19 height 11
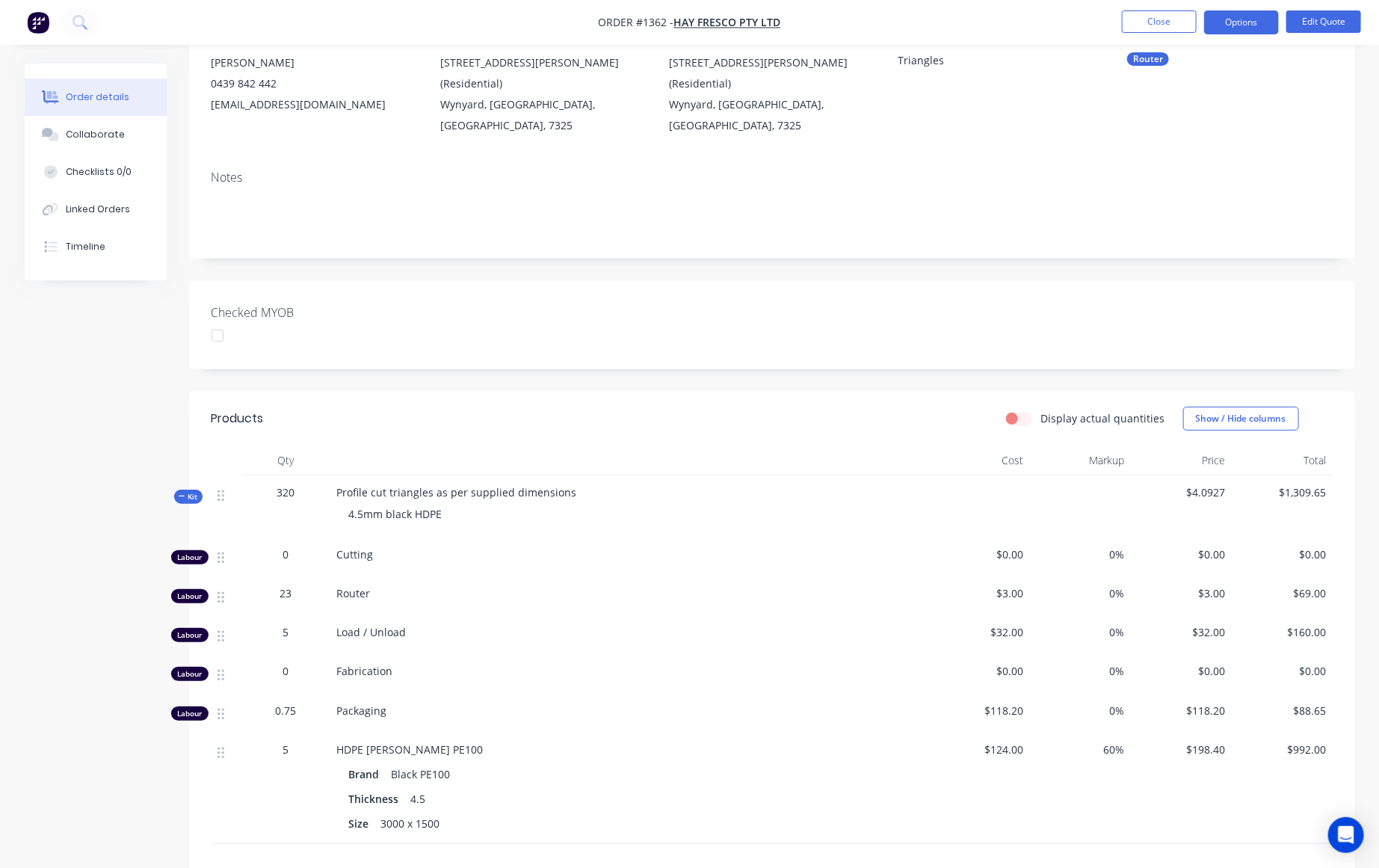
scroll to position [411, 0]
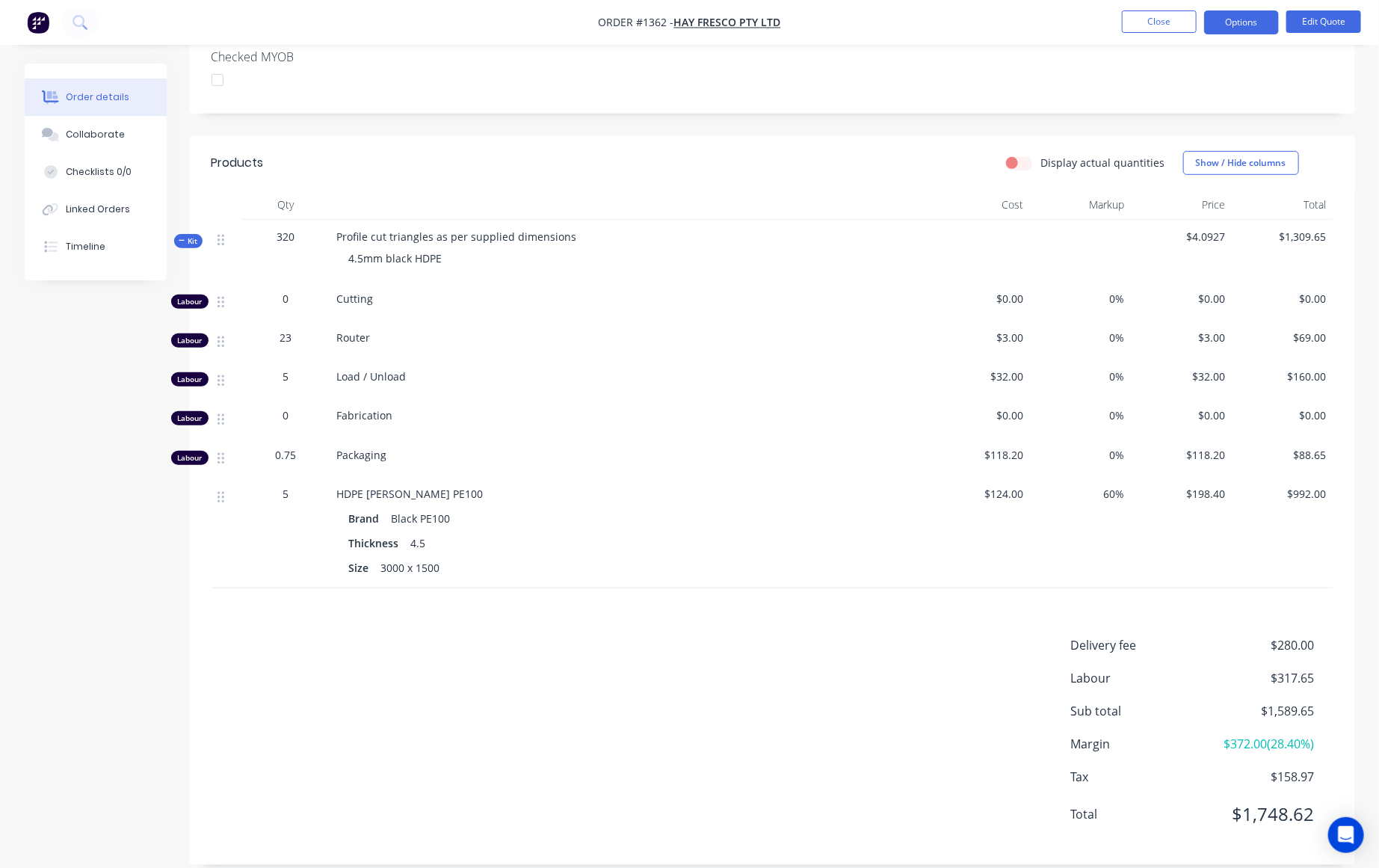
click at [856, 652] on div "Delivery fee $280.00 Labour $317.65 Sub total $1,589.65 Margin $372.00 ( 28.40 …" at bounding box center [772, 739] width 1121 height 206
click at [1262, 25] on button "Options" at bounding box center [1241, 22] width 75 height 24
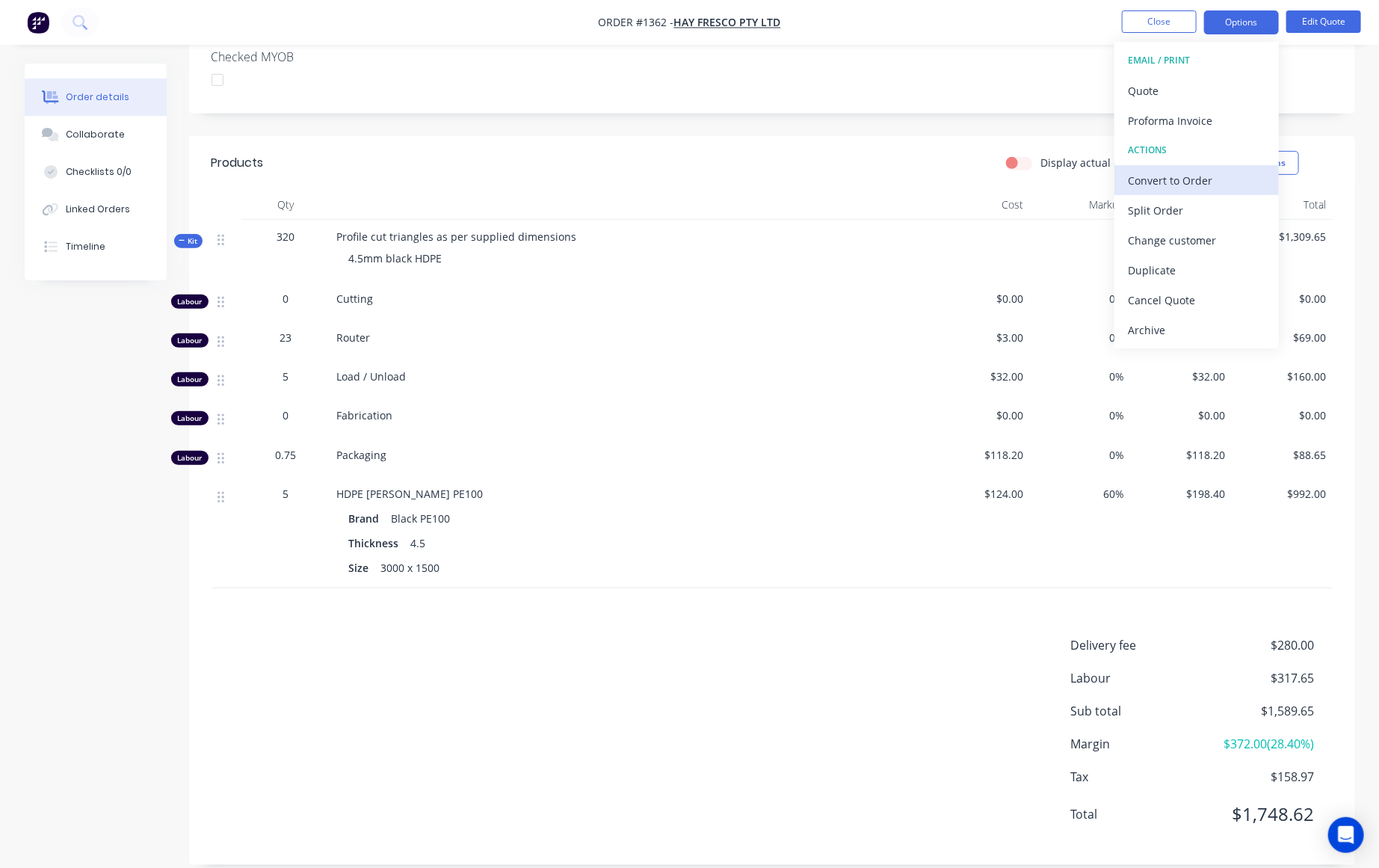
click at [1159, 177] on div "Convert to Order" at bounding box center [1197, 180] width 137 height 22
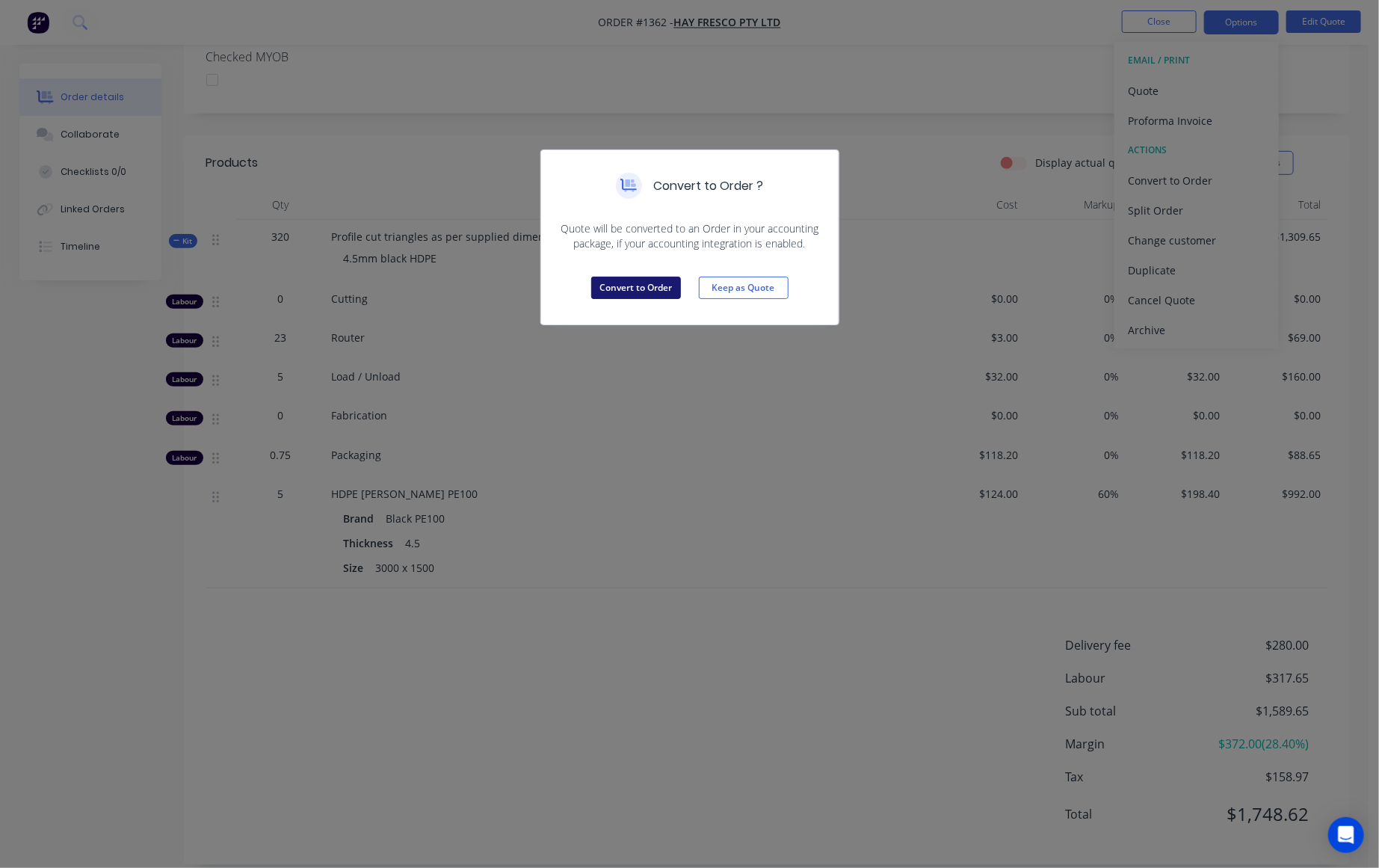
click at [634, 298] on button "Convert to Order" at bounding box center [636, 287] width 90 height 22
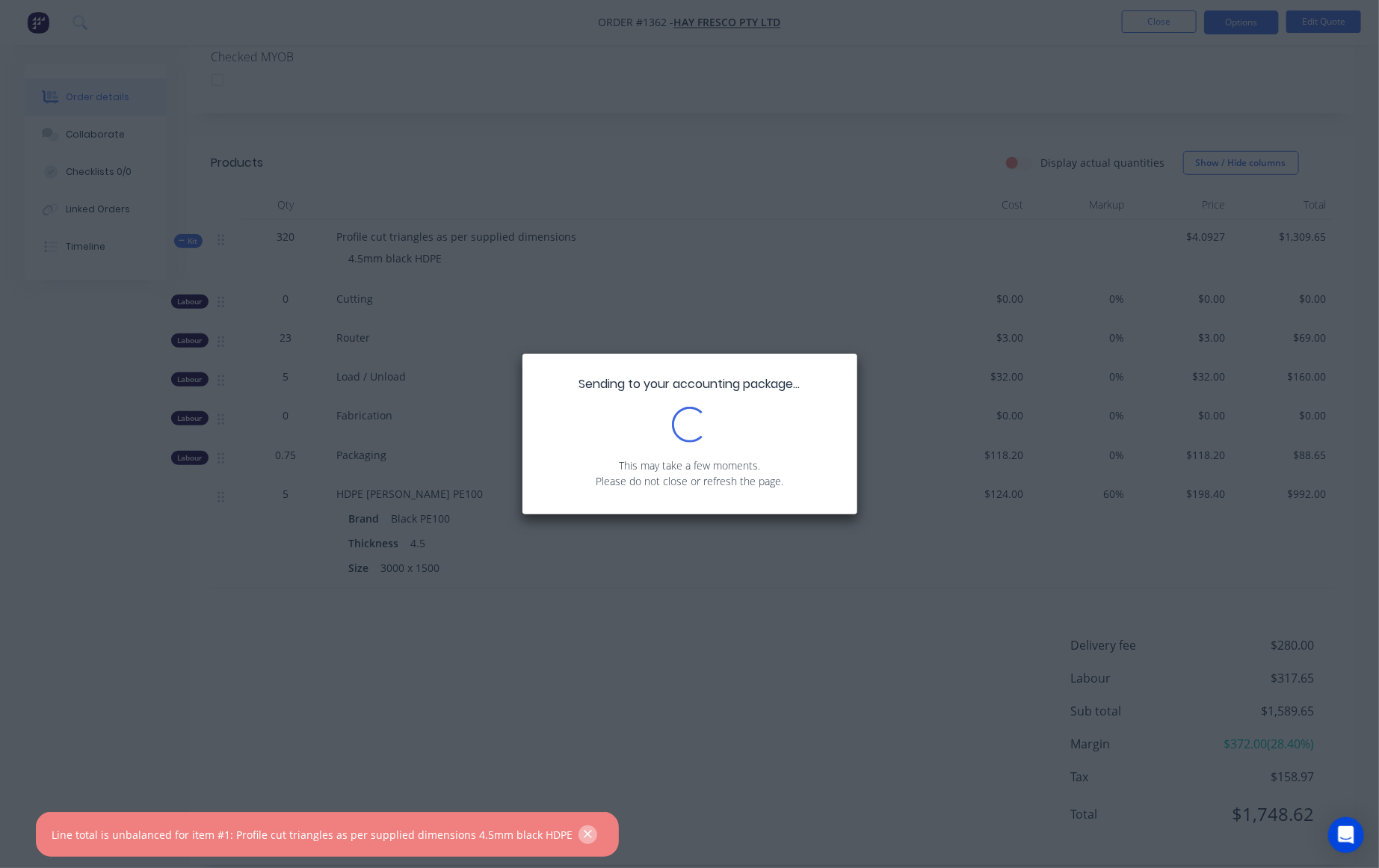
click at [578, 833] on button "button" at bounding box center [587, 834] width 19 height 19
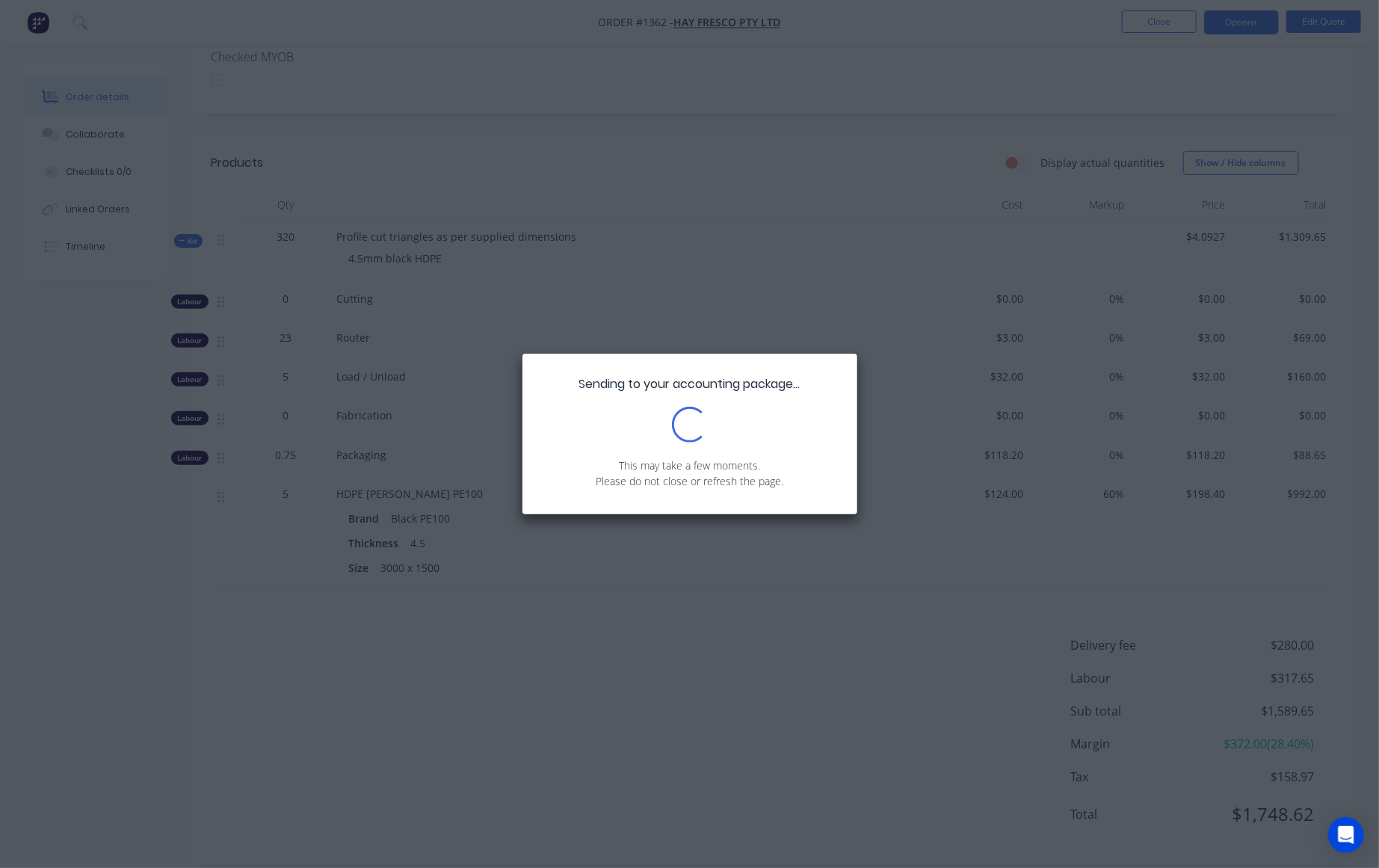
click at [753, 636] on div "Sending to your accounting package... Loading... This may take a few moments. P…" at bounding box center [689, 434] width 1379 height 868
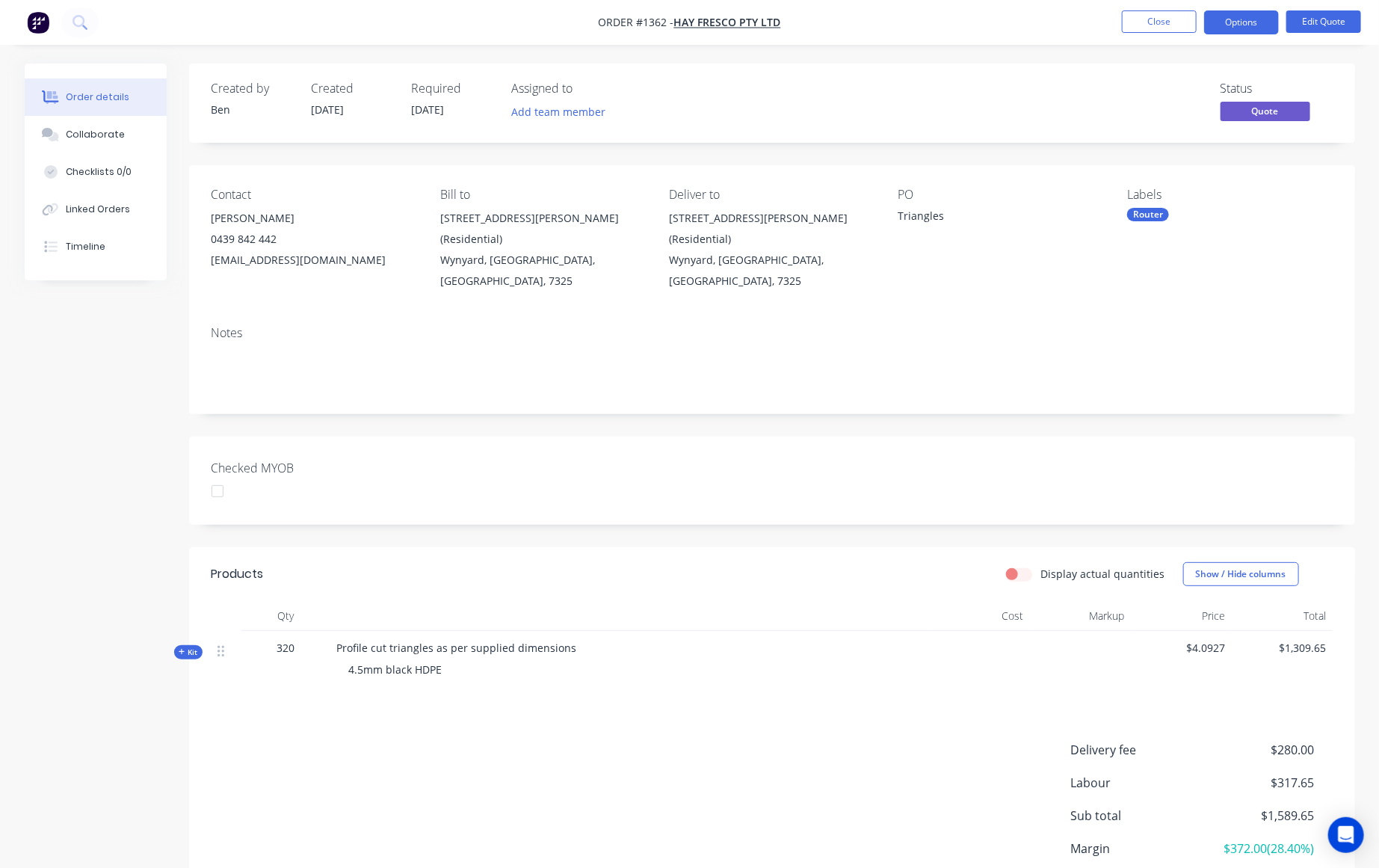
click at [191, 647] on span "Kit" at bounding box center [189, 652] width 19 height 11
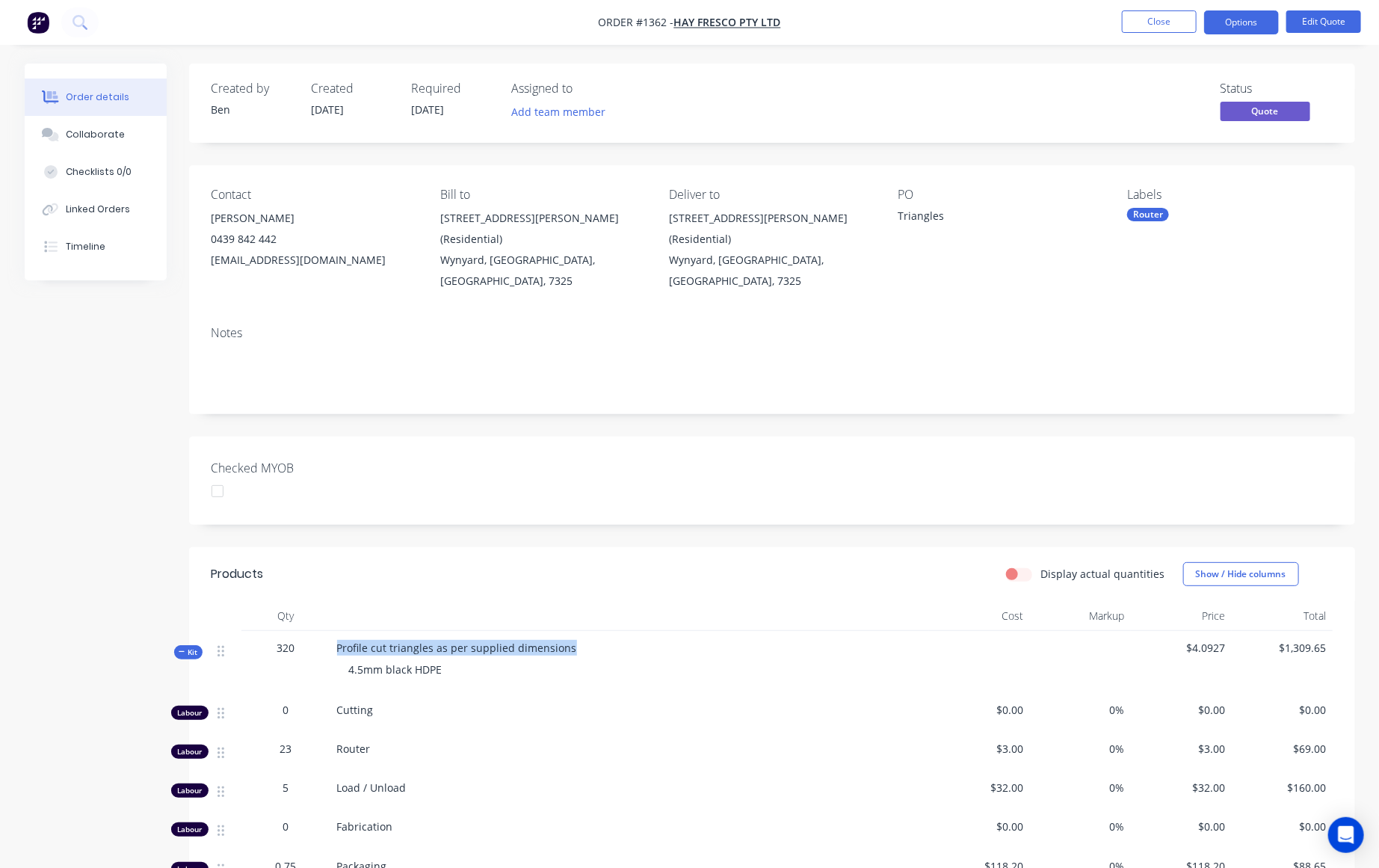
drag, startPoint x: 333, startPoint y: 625, endPoint x: 664, endPoint y: 625, distance: 331.0
click at [664, 631] on div "Profile cut triangles as per supplied dimensions 4.5mm black HDPE" at bounding box center [630, 662] width 597 height 62
copy span "Profile cut triangles as per supplied dimensions"
click at [25, 557] on div "Created by Ben Created 03/09/25 Required 03/09/25 Assigned to Add team member S…" at bounding box center [689, 680] width 1330 height 1235
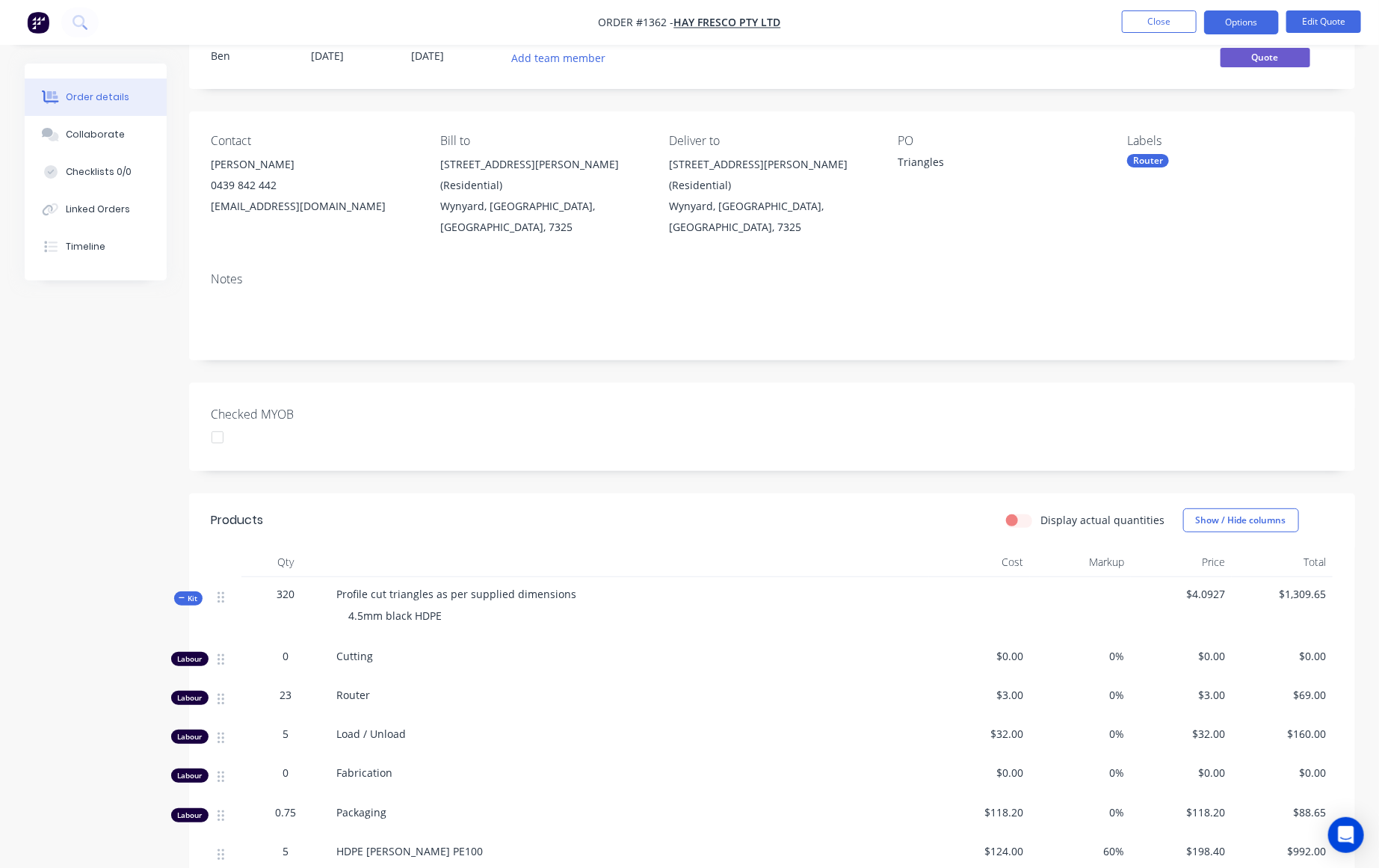
scroll to position [122, 0]
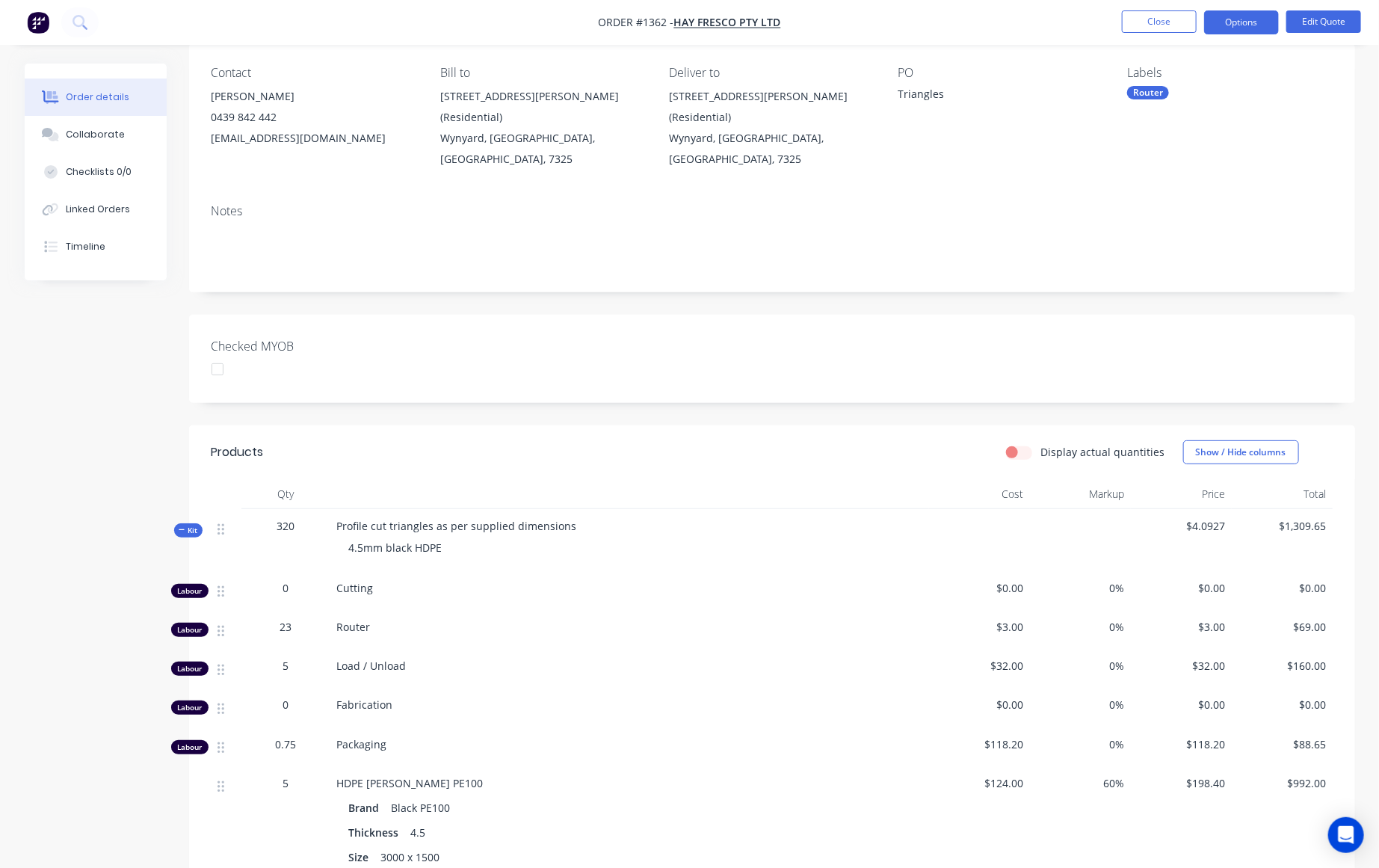
click at [0, 628] on div "Order details Collaborate Checklists 0/0 Linked Orders Timeline Order details C…" at bounding box center [689, 527] width 1379 height 1298
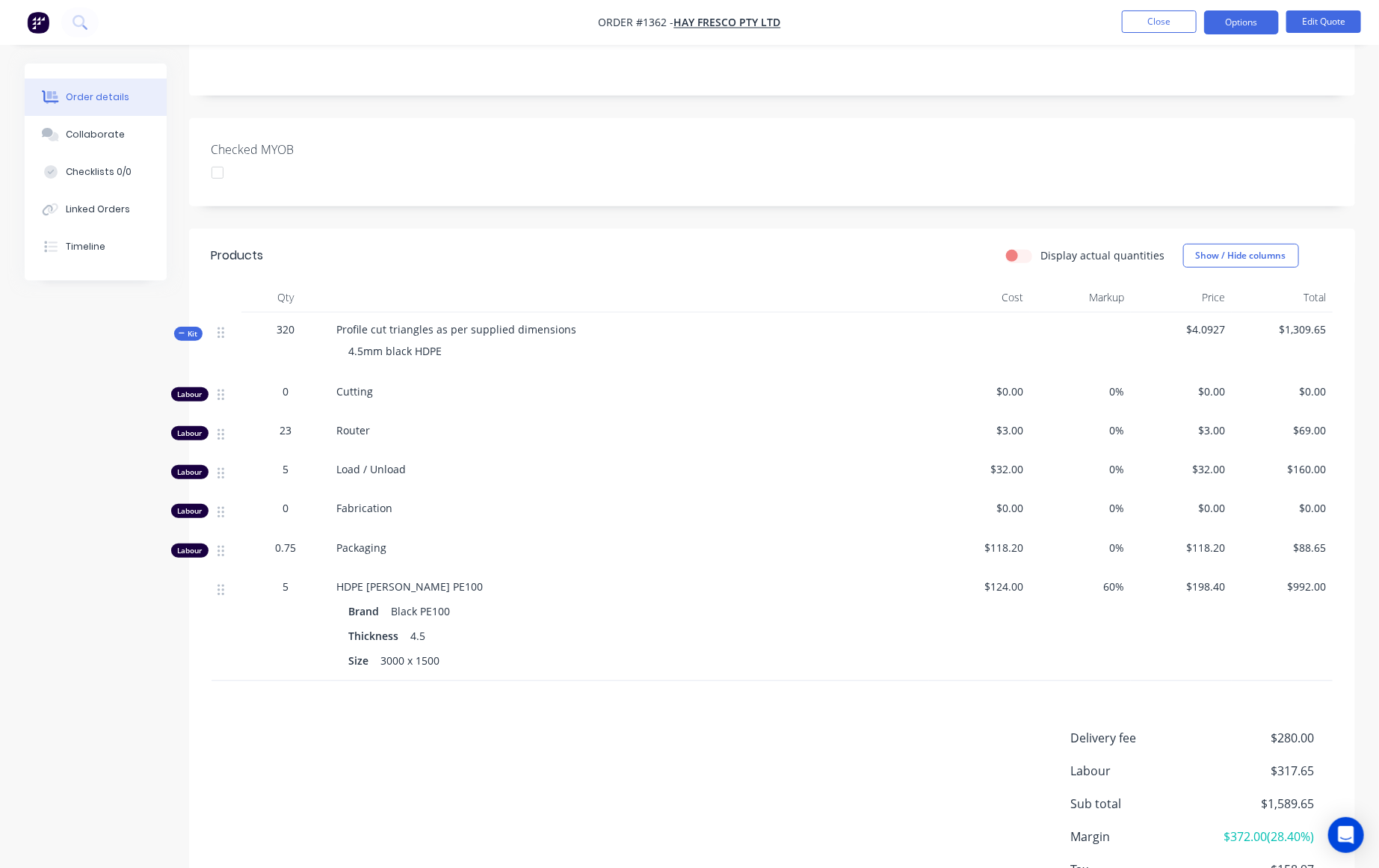
scroll to position [411, 0]
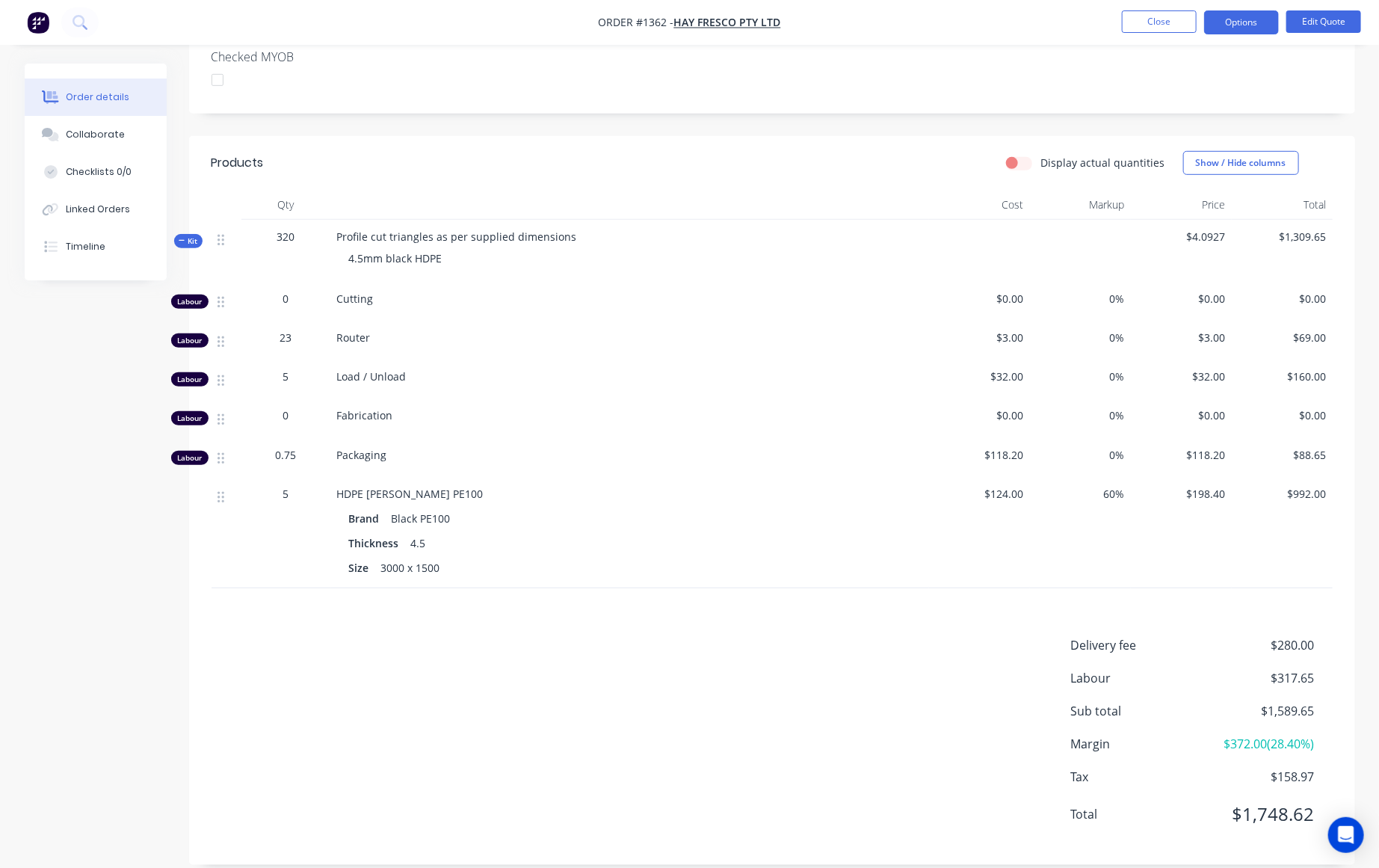
click at [671, 760] on div "Delivery fee $280.00 Labour $317.65 Sub total $1,589.65 Margin $372.00 ( 28.40 …" at bounding box center [772, 739] width 1121 height 206
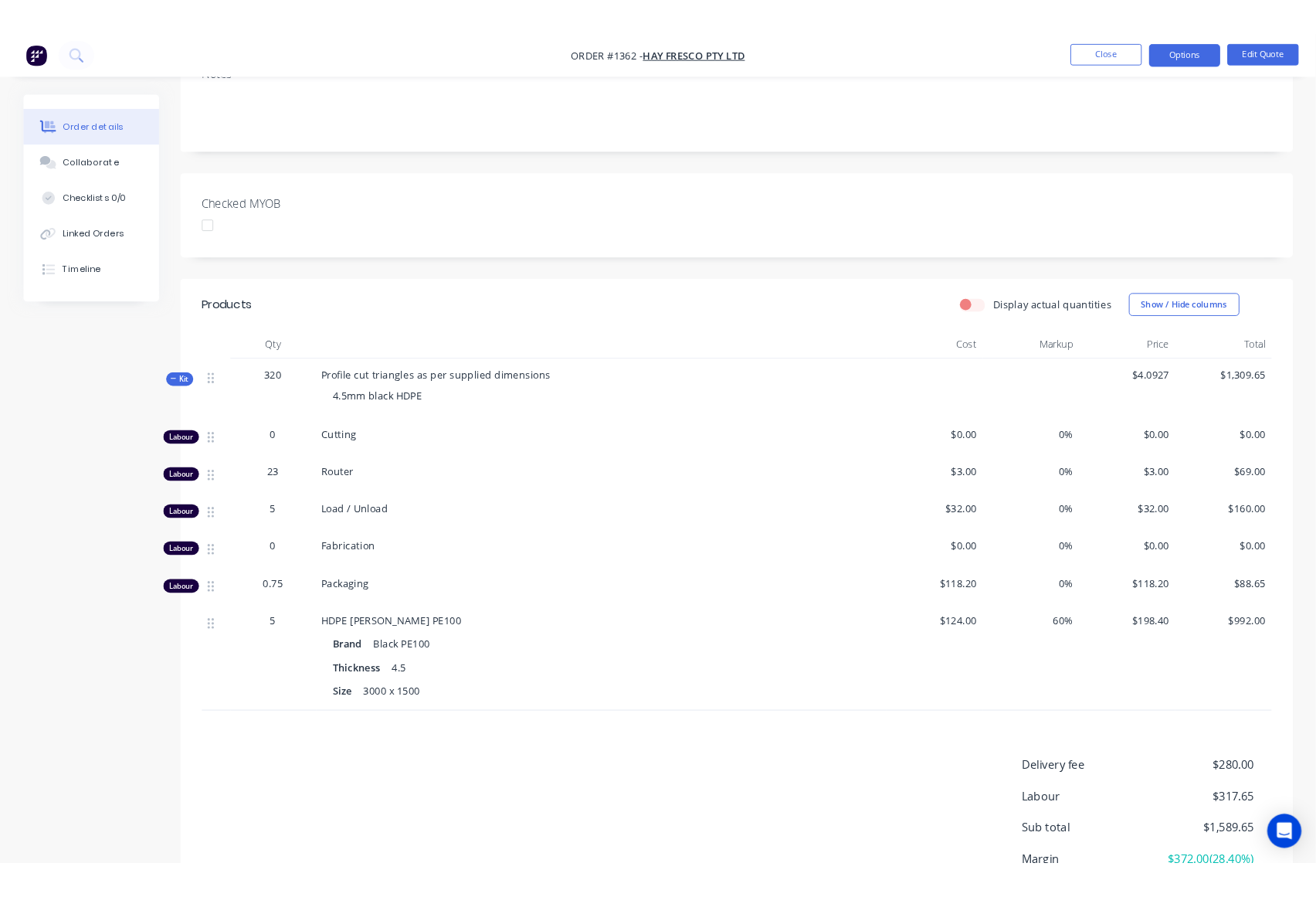
scroll to position [298, 0]
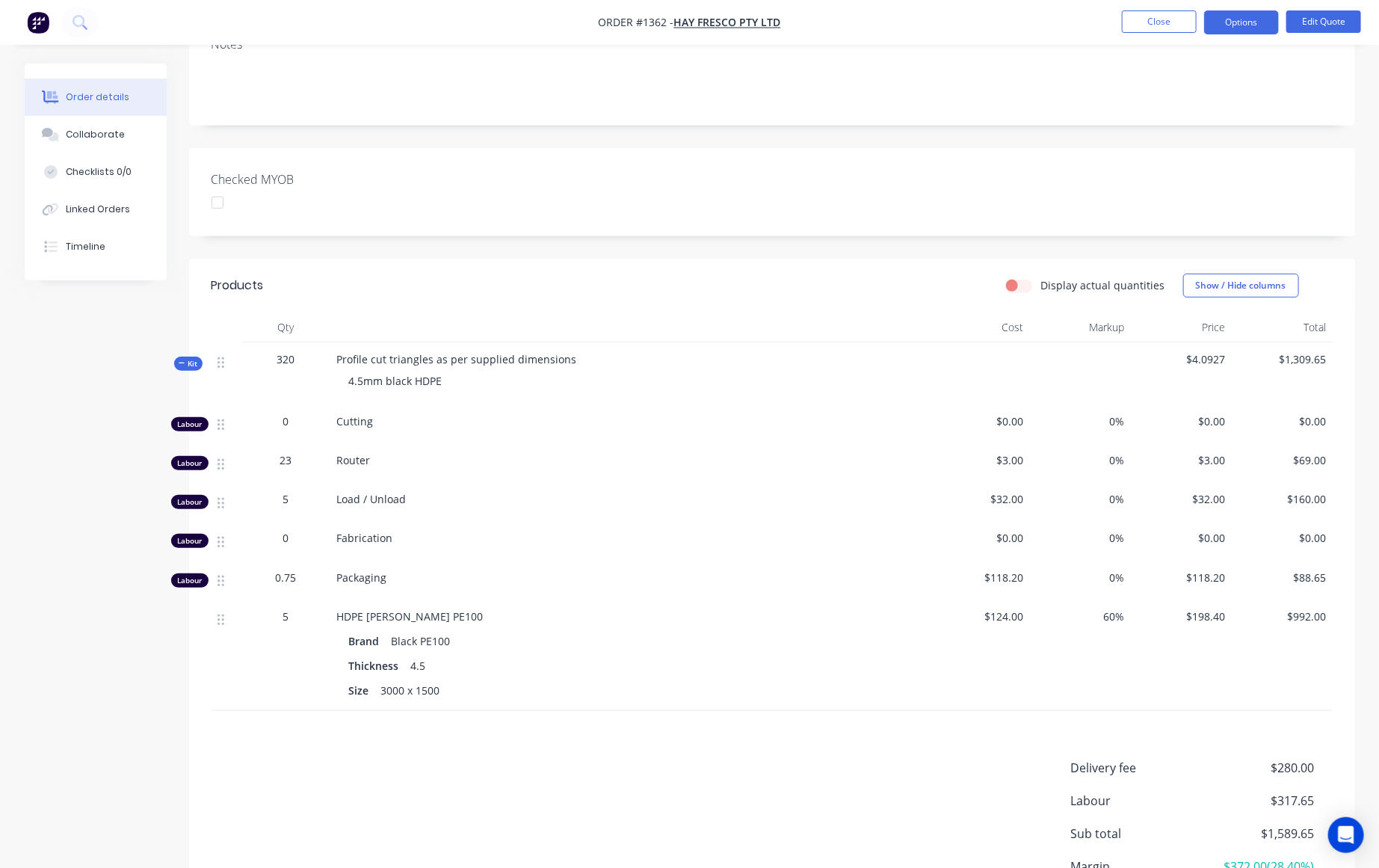
click at [723, 767] on div "Delivery fee $280.00 Labour $317.65 Sub total $1,589.65 Margin $372.00 ( 28.40 …" at bounding box center [772, 862] width 1121 height 206
click at [901, 722] on div "Products Display actual quantities Show / Hide columns Qty Cost Markup Price To…" at bounding box center [772, 622] width 1166 height 729
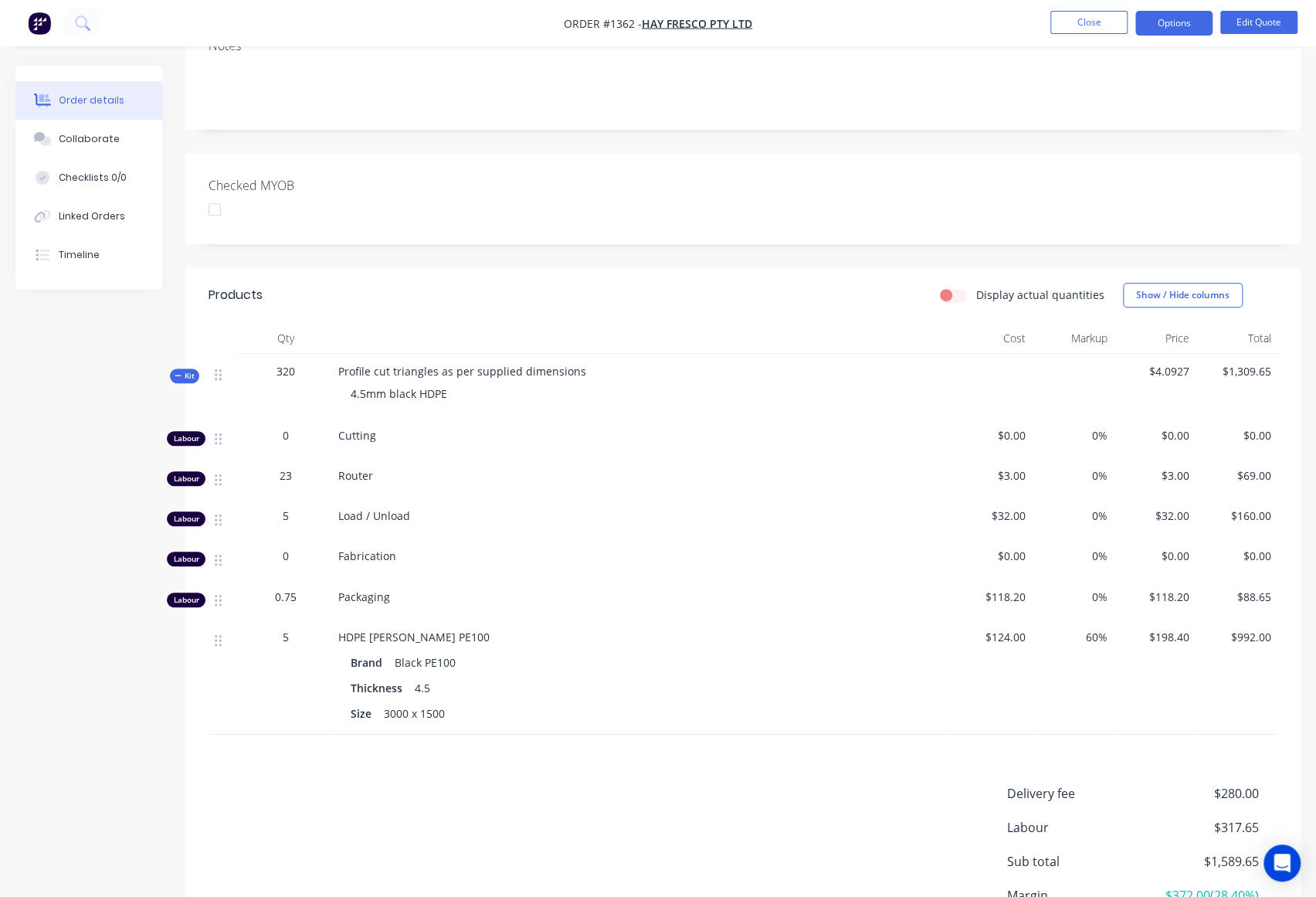
click at [656, 628] on div "HDPE Simona Black PE100" at bounding box center [640, 637] width 606 height 16
click at [891, 785] on div "Delivery fee $280.00 Labour $317.65 Sub total $1,589.65 Margin $372.00 ( 28.40 …" at bounding box center [743, 891] width 1069 height 213
click at [745, 818] on div "Delivery fee $280.00 Labour $317.65 Sub total $1,589.65 Margin $372.00 ( 28.40 …" at bounding box center [743, 891] width 1069 height 213
click at [831, 787] on div "Delivery fee $280.00 Labour $317.65 Sub total $1,589.65 Margin $372.00 ( 28.40 …" at bounding box center [743, 891] width 1069 height 213
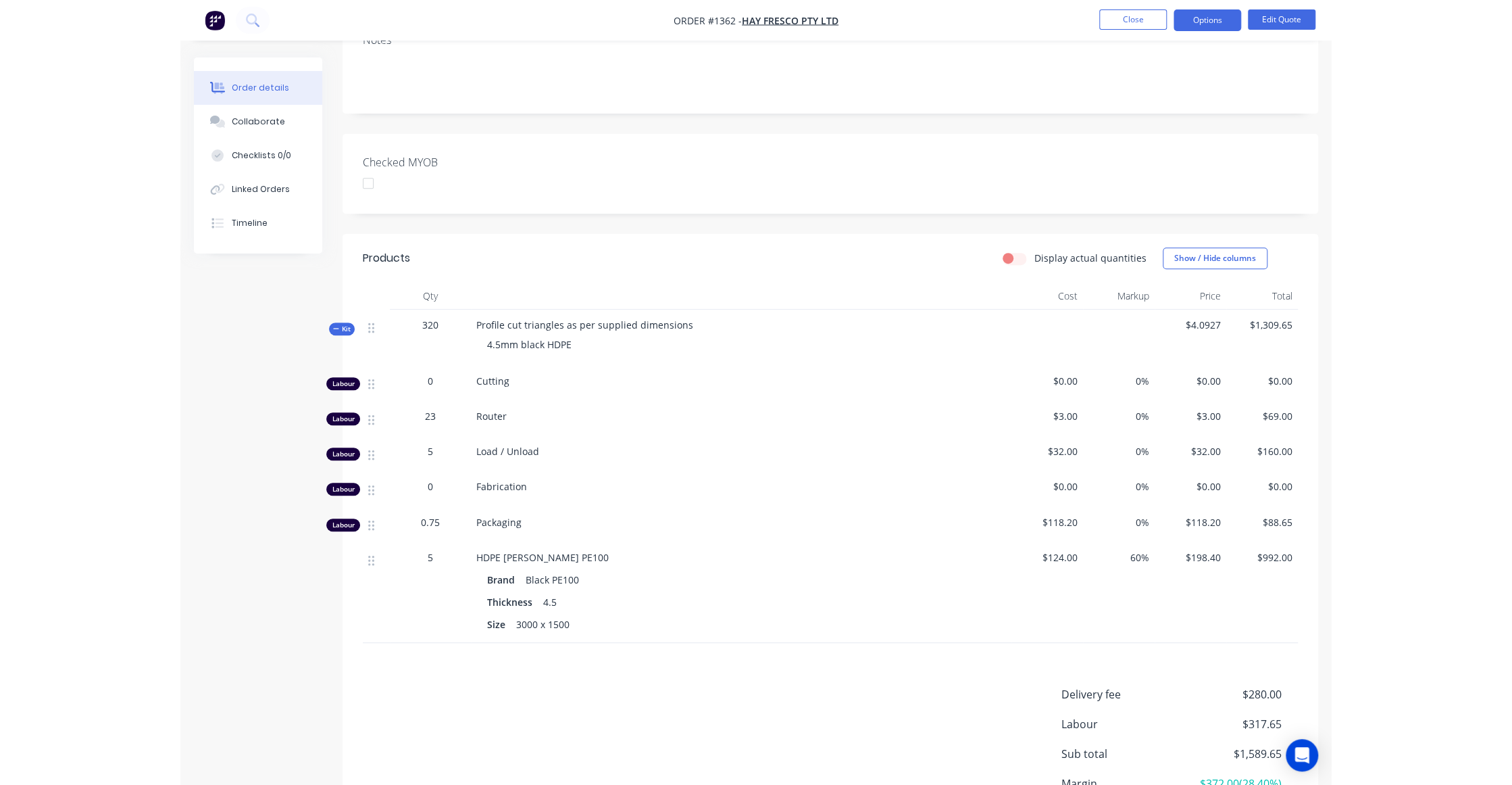
scroll to position [371, 0]
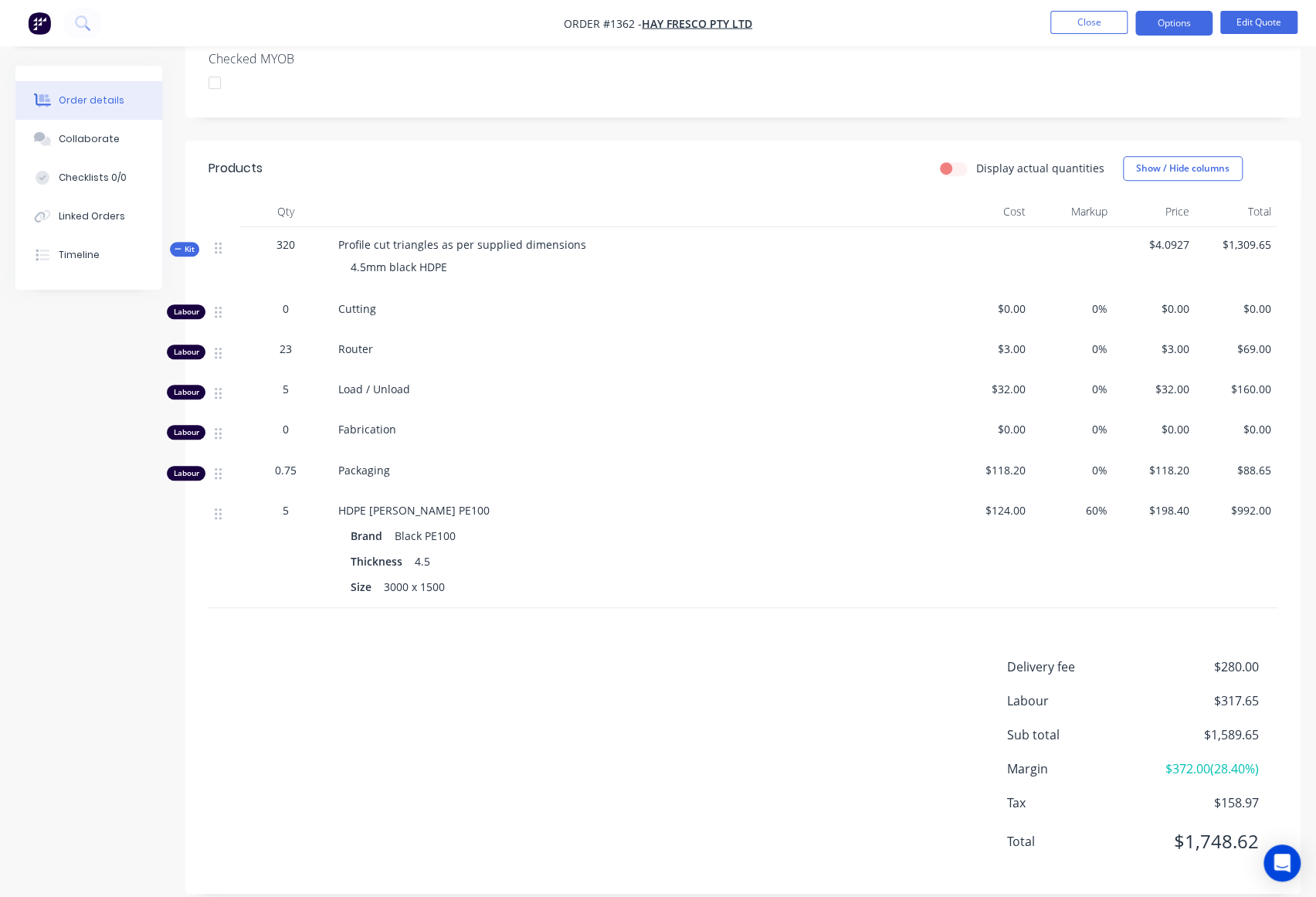
click at [704, 733] on div "Delivery fee $280.00 Labour $317.65 Sub total $1,589.65 Margin $372.00 ( 28.40 …" at bounding box center [743, 764] width 1069 height 213
click at [762, 696] on div "Delivery fee $280.00 Labour $317.65 Sub total $1,589.65 Margin $372.00 ( 28.40 …" at bounding box center [743, 764] width 1069 height 213
click at [817, 726] on div "Delivery fee $280.00 Labour $317.65 Sub total $1,589.65 Margin $372.00 ( 28.40 …" at bounding box center [743, 764] width 1069 height 213
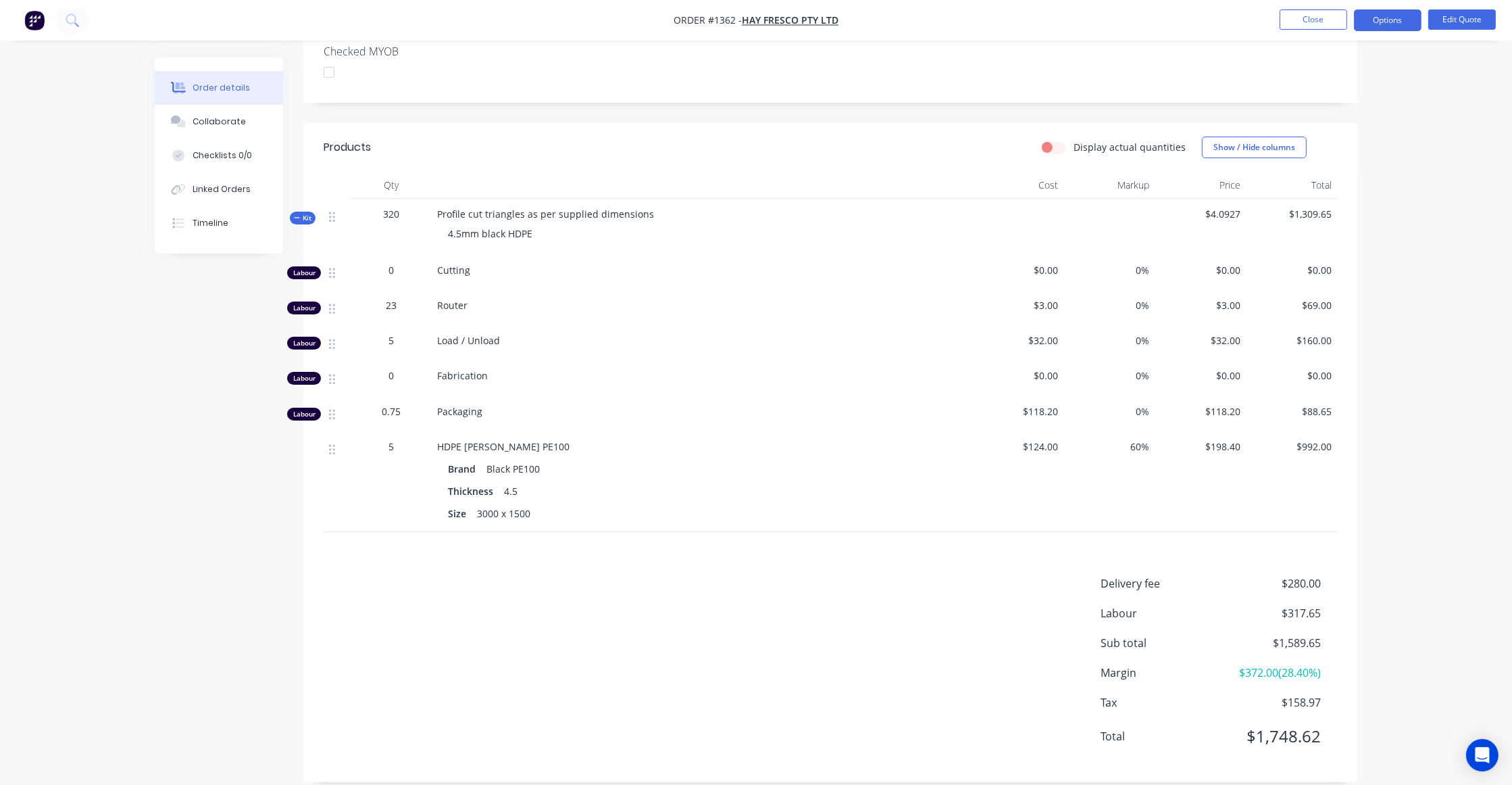
click at [997, 549] on div "Products Display actual quantities Show / Hide columns Qty Cost Markup Price To…" at bounding box center [830, 452] width 1054 height 659
click at [1255, 26] on button "Edit Quote" at bounding box center [1462, 19] width 68 height 20
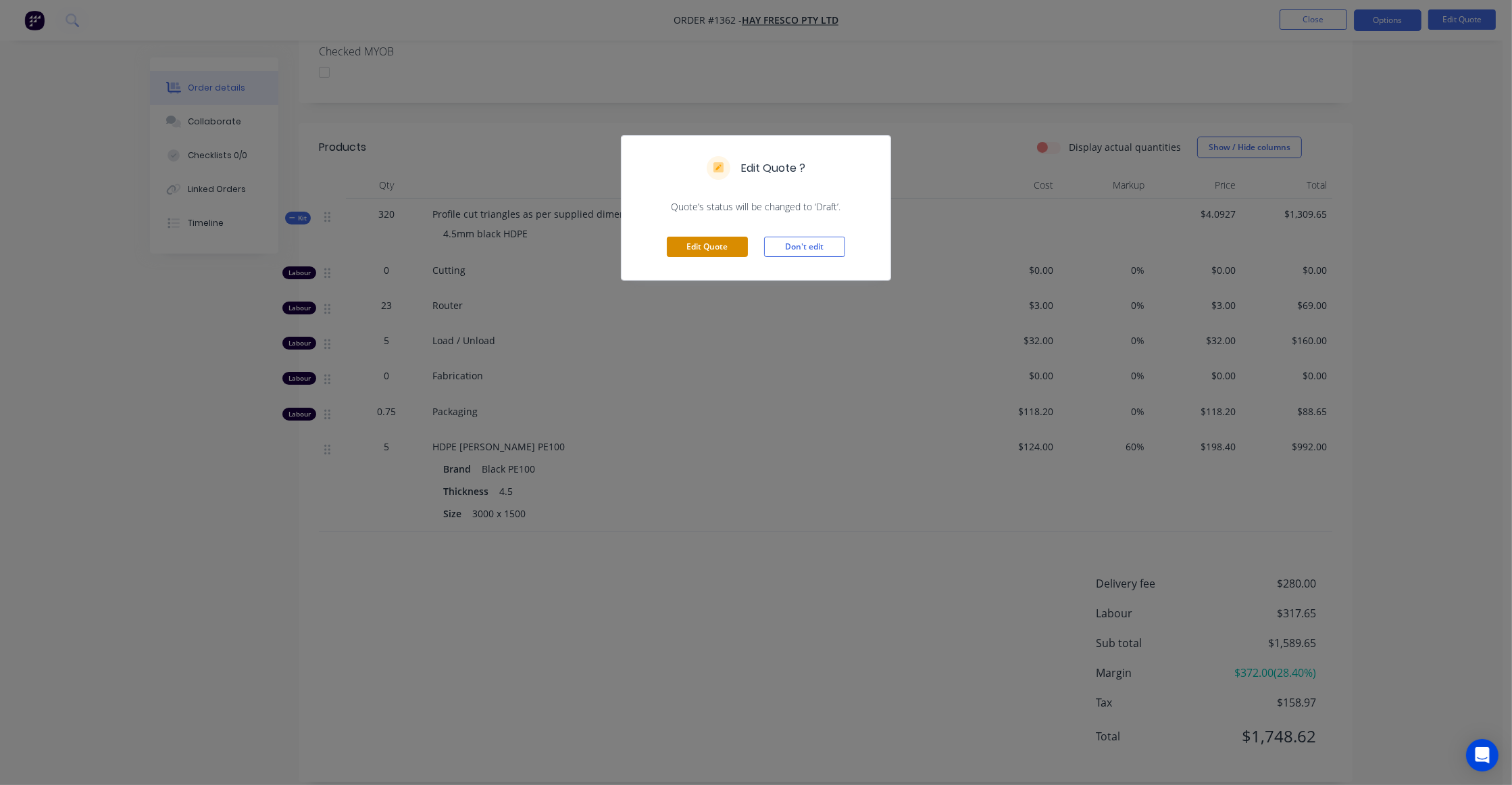
click at [708, 249] on button "Edit Quote" at bounding box center [707, 246] width 81 height 20
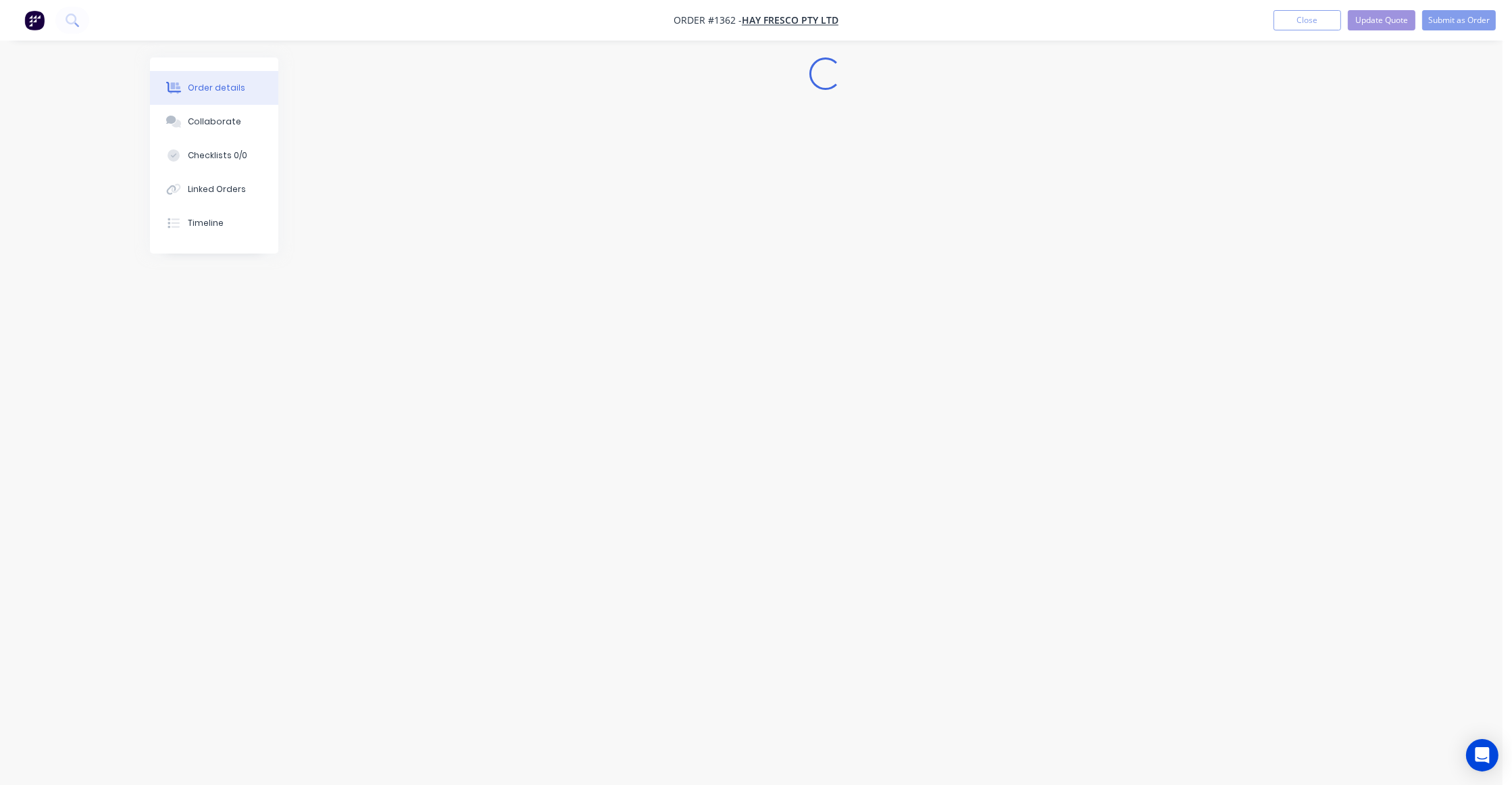
scroll to position [0, 0]
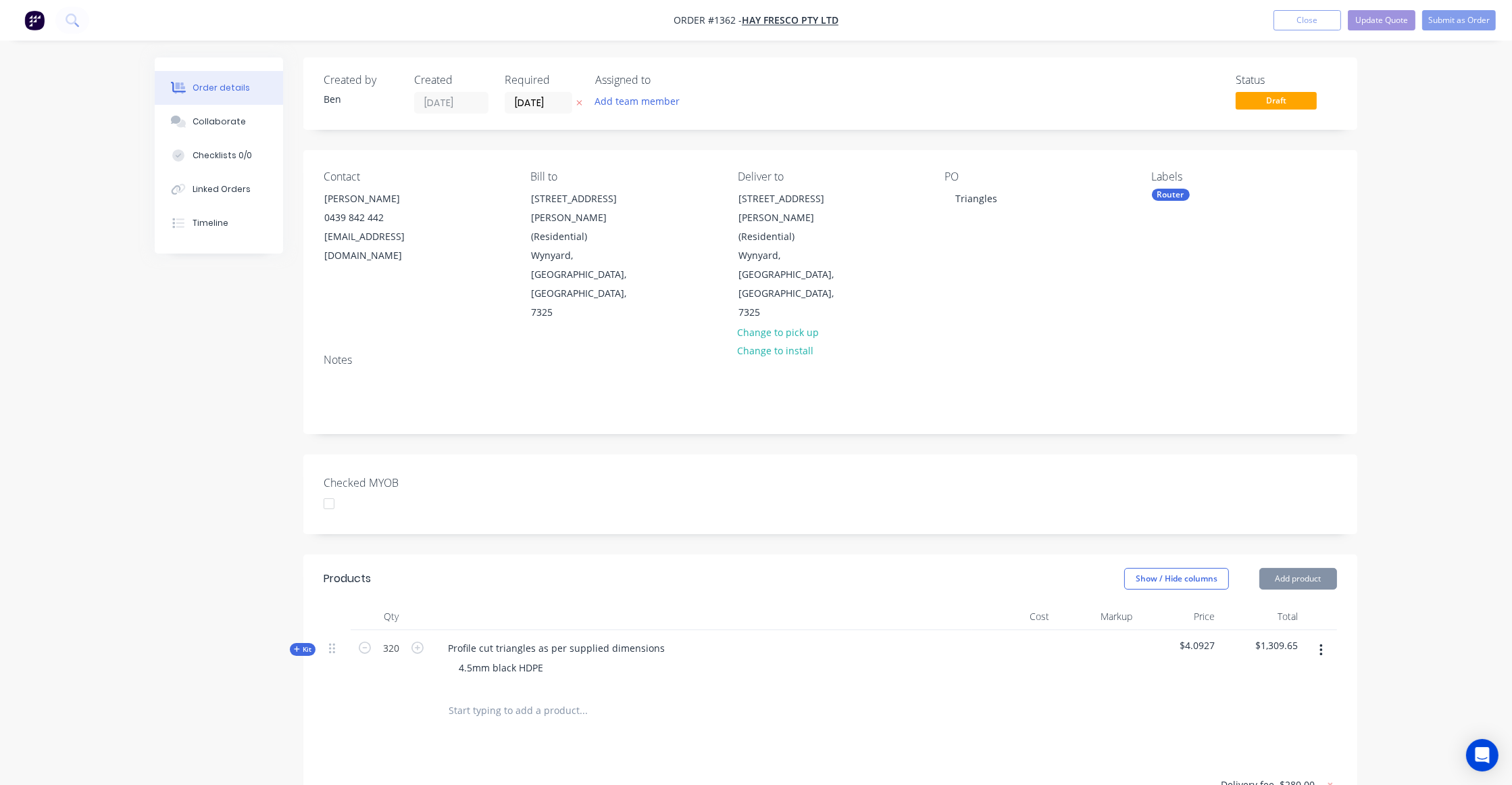
click at [159, 444] on div "Created by Ben Created 03/09/25 Required 03/09/25 Assigned to Add team member S…" at bounding box center [755, 563] width 1202 height 1013
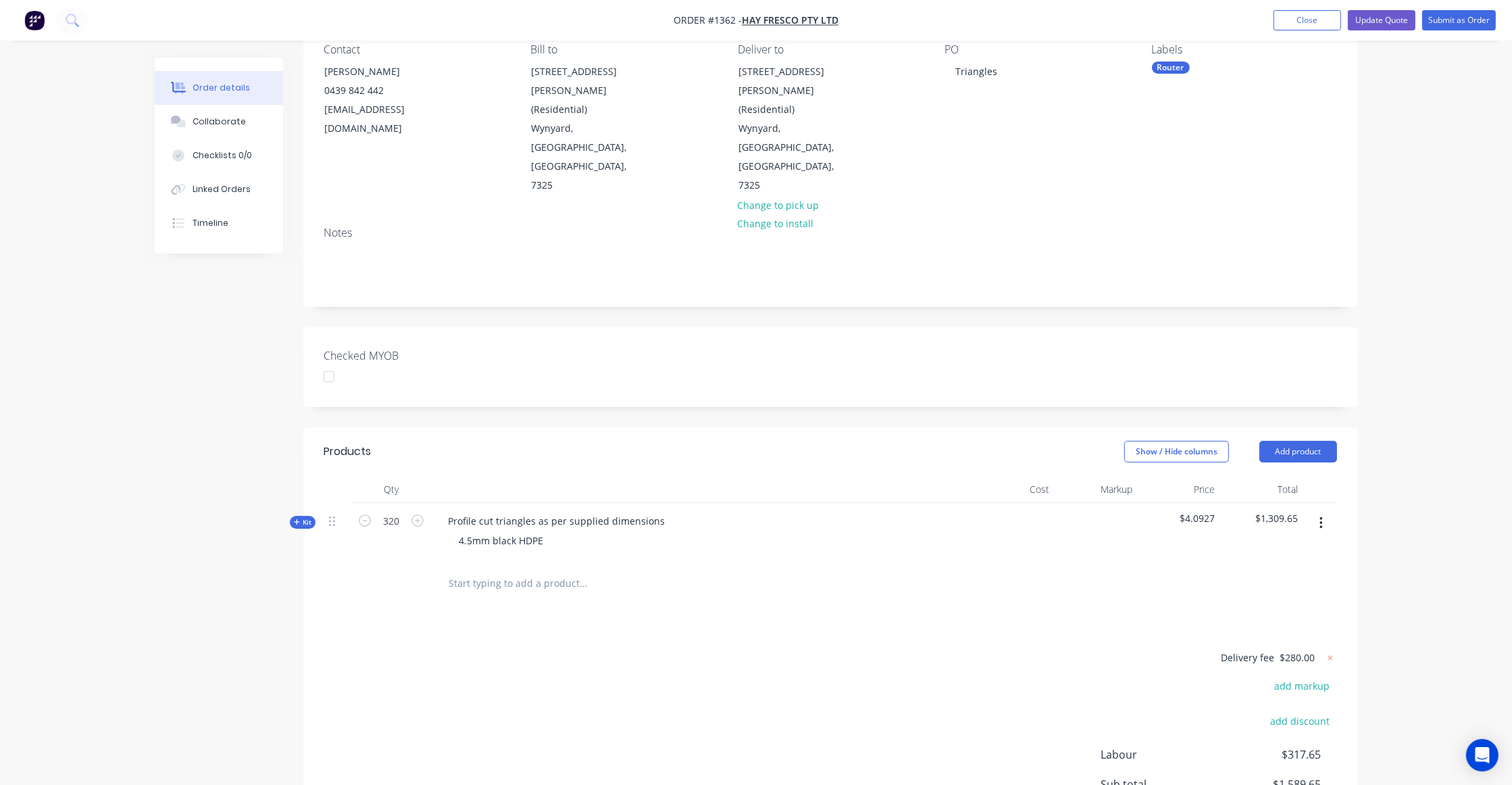
scroll to position [221, 0]
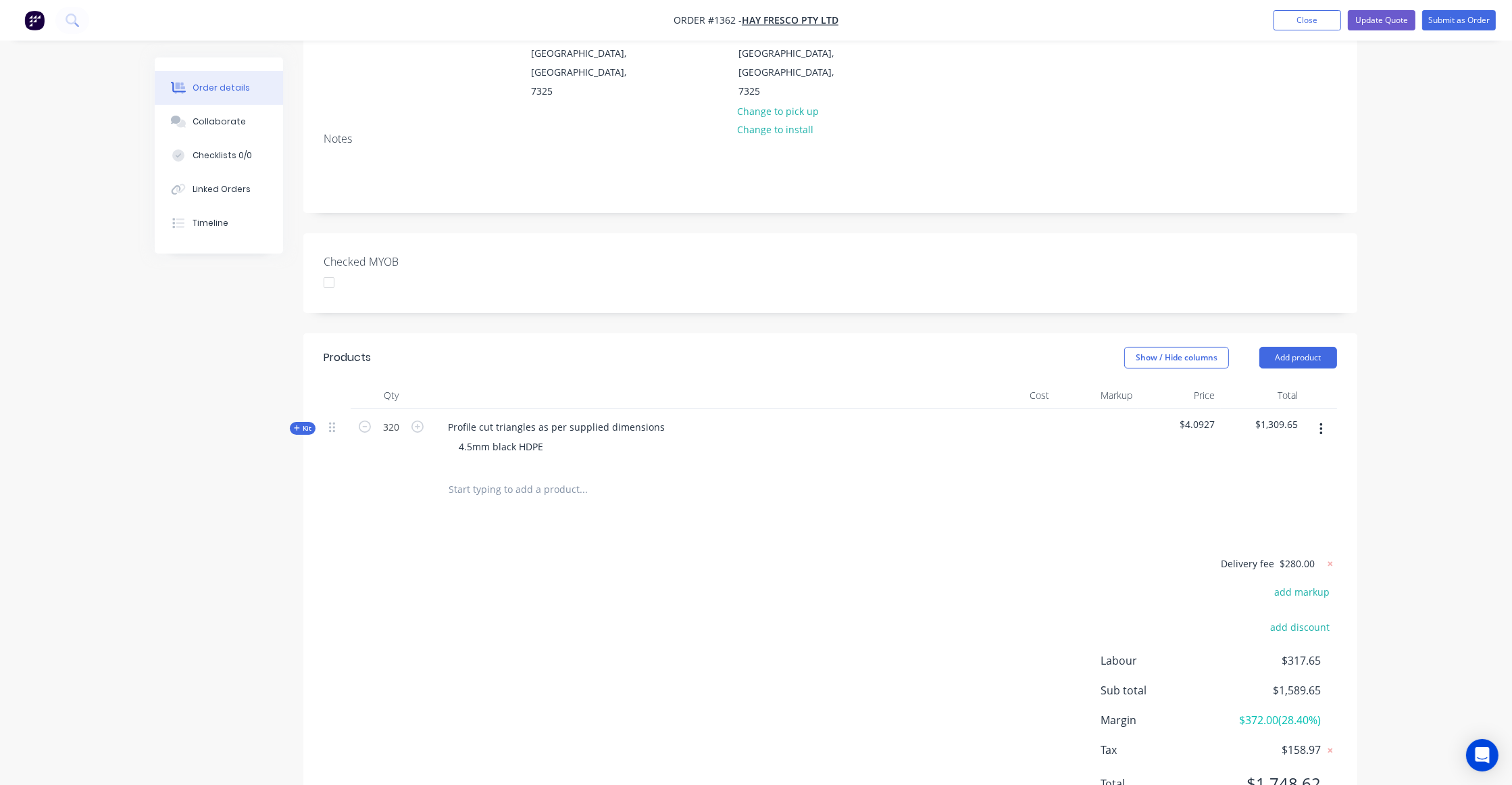
click at [306, 423] on span "Kit" at bounding box center [303, 428] width 18 height 10
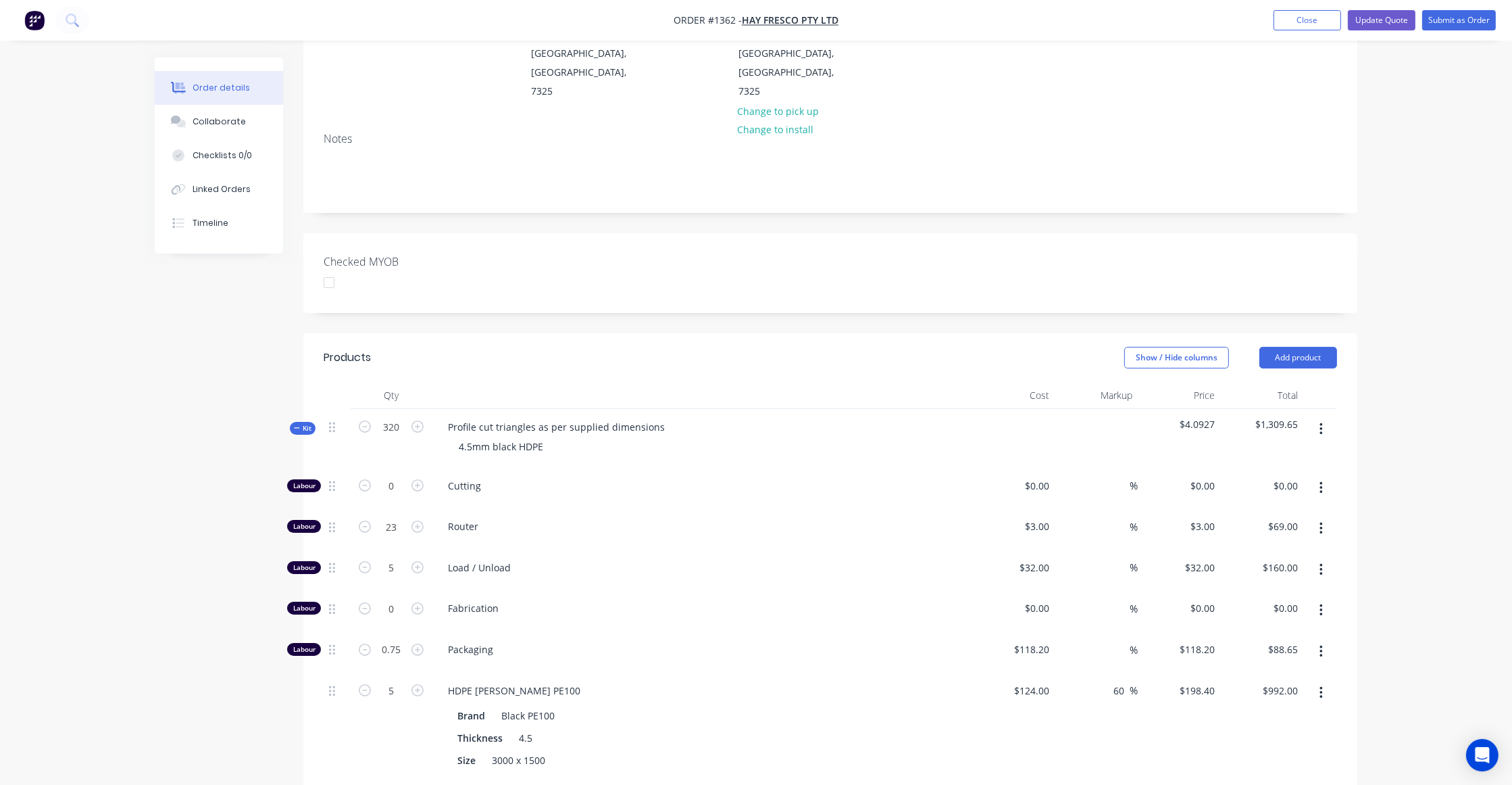
click at [190, 444] on div "Created by Ben Created 03/09/25 Required 03/09/25 Assigned to Add team member S…" at bounding box center [755, 512] width 1202 height 1352
click at [389, 417] on input "320" at bounding box center [391, 426] width 35 height 20
type input "23.008"
type input "$69.02"
type input "4.992"
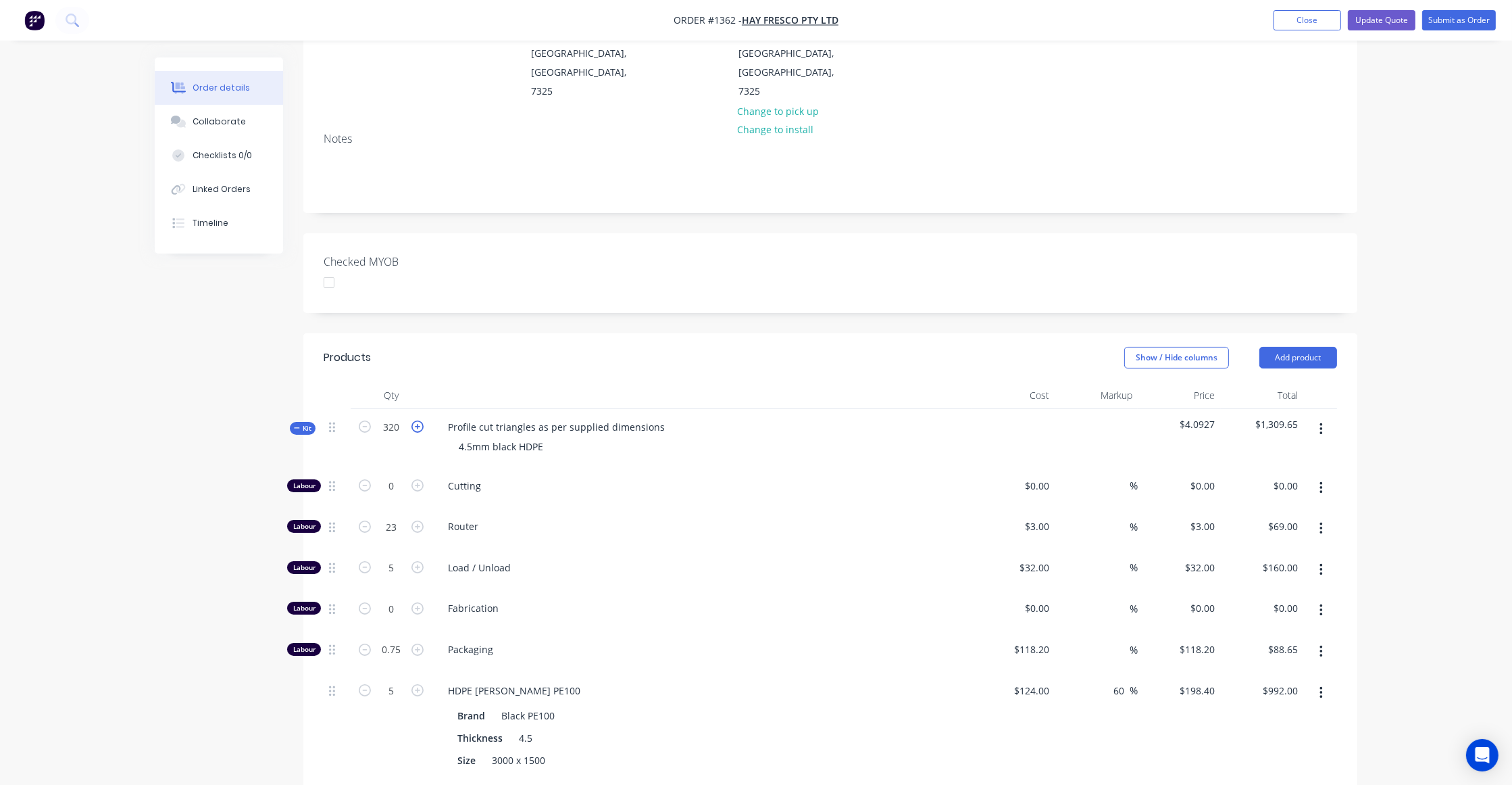
type input "$159.74"
type input "0.736"
type input "$87.00"
type input "4.992"
type input "$990.41"
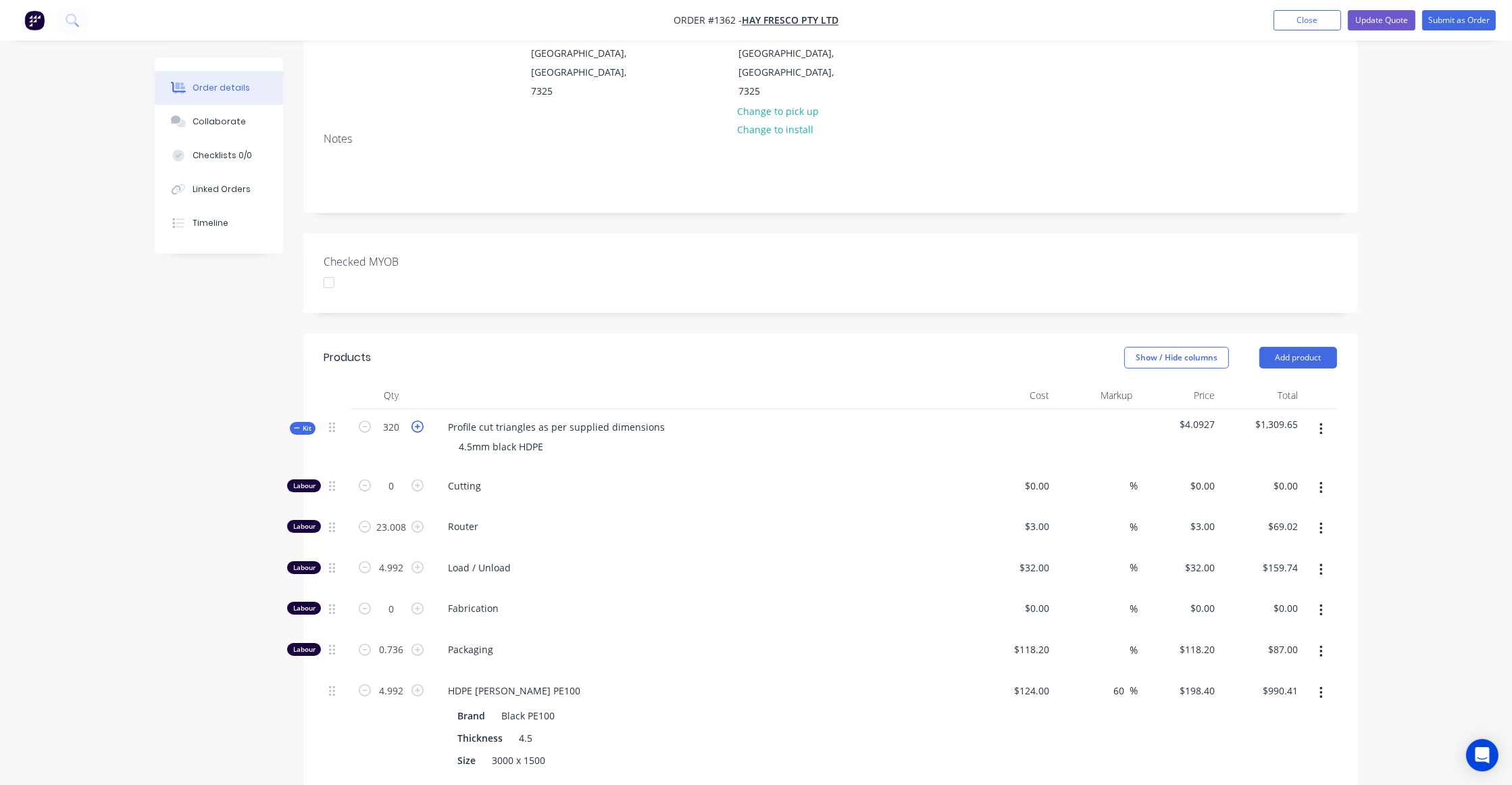
click at [416, 420] on icon "button" at bounding box center [417, 426] width 12 height 12
type input "321"
type input "23.0799"
type input "$69.24"
type input "5.0076"
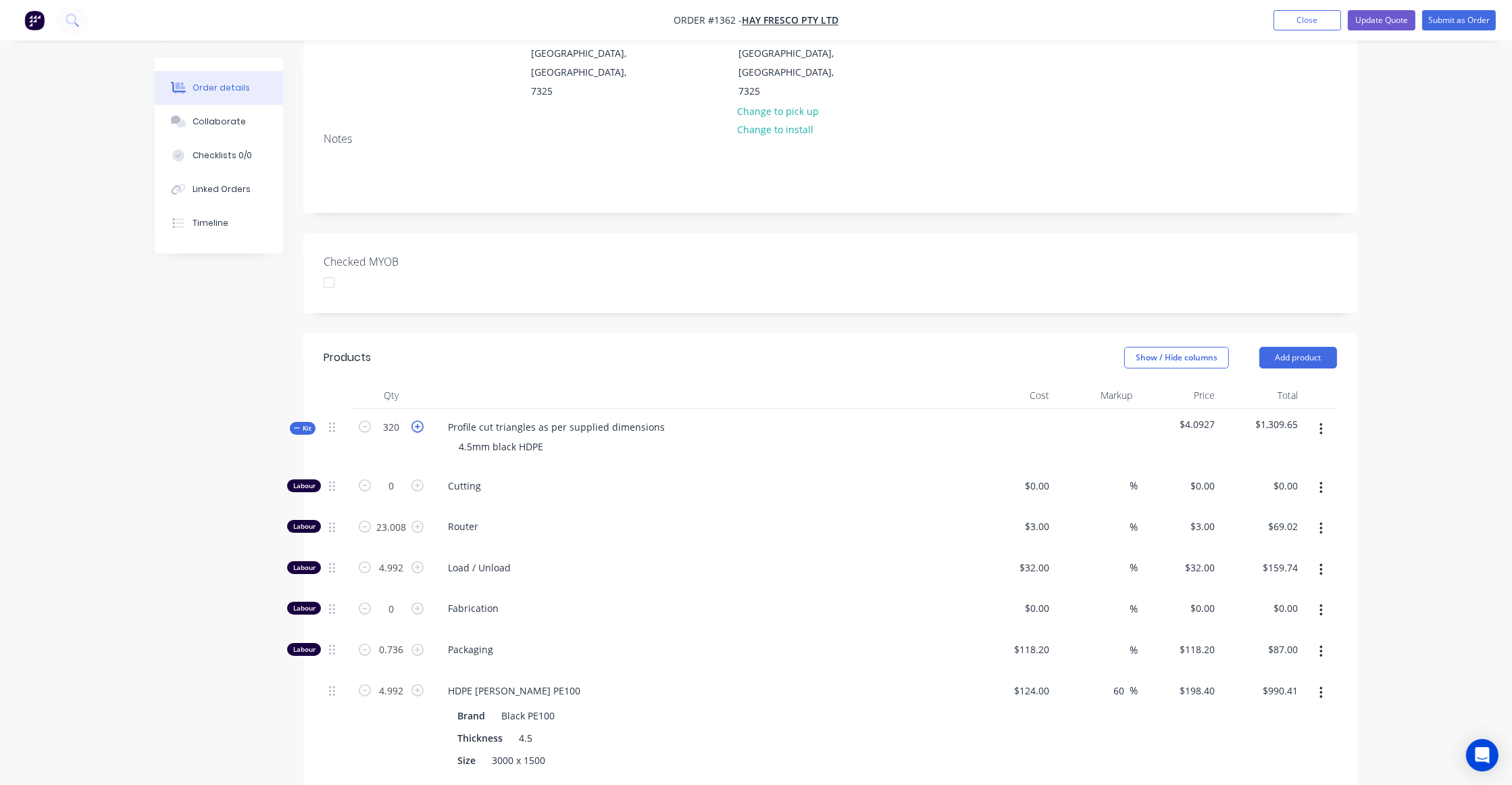
type input "$160.24"
type input "0.7383"
type input "$87.27"
type input "5.0076"
type input "$993.51"
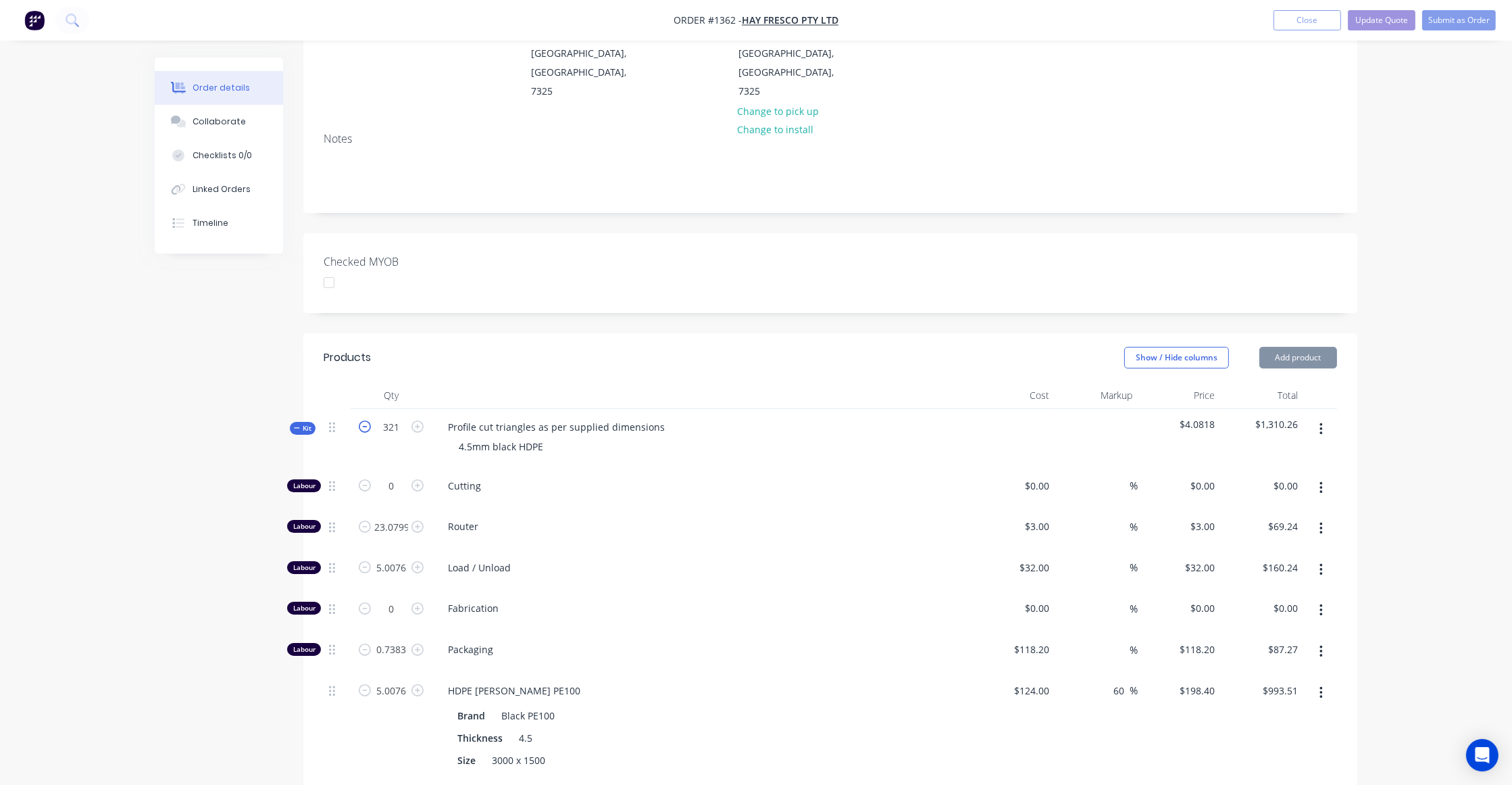
click at [365, 420] on icon "button" at bounding box center [364, 426] width 12 height 12
type input "320"
type input "23.008"
type input "$69.02"
type input "4.992"
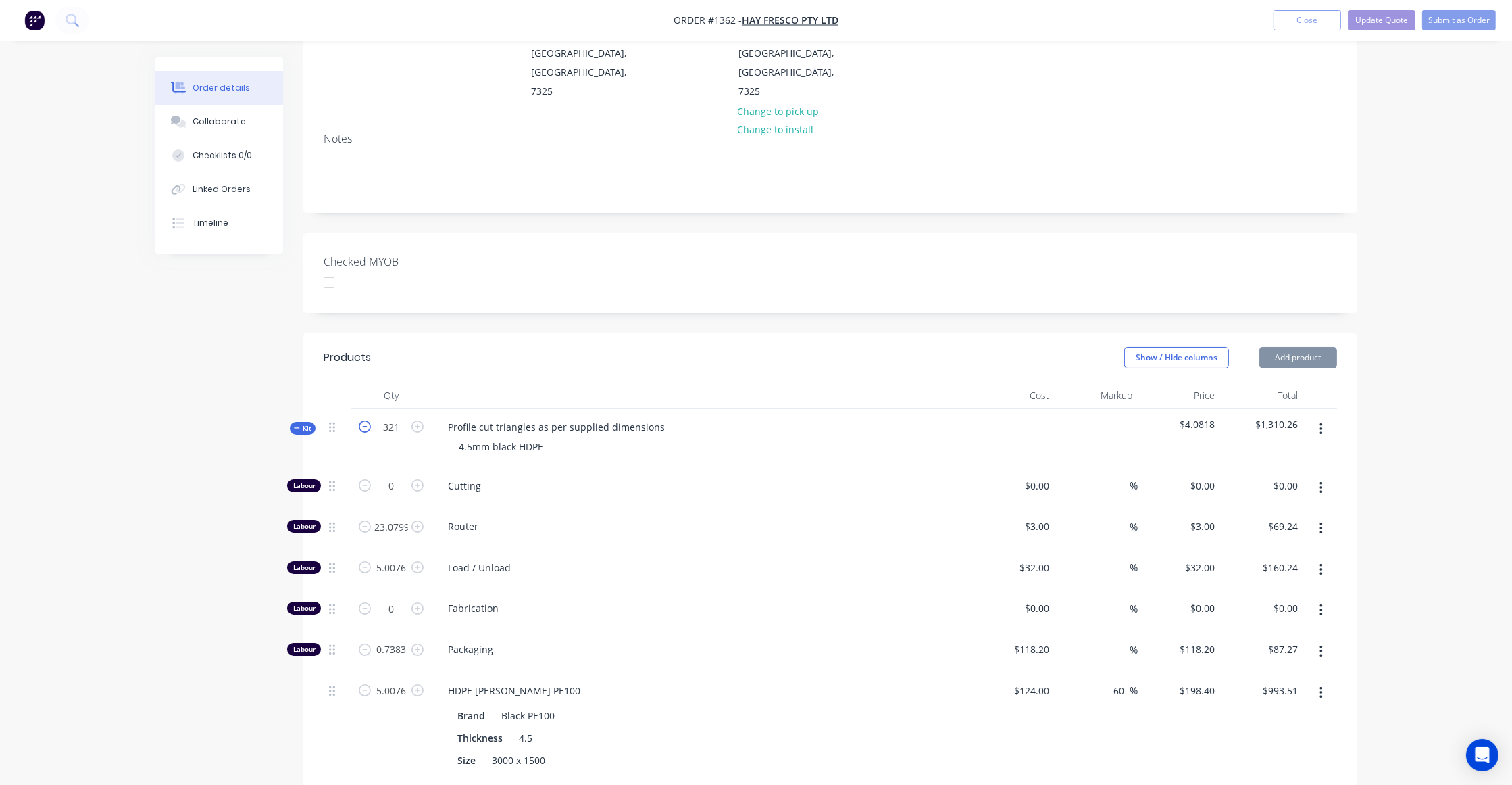
type input "$159.74"
type input "0.736"
type input "$87.00"
type input "4.992"
type input "$990.41"
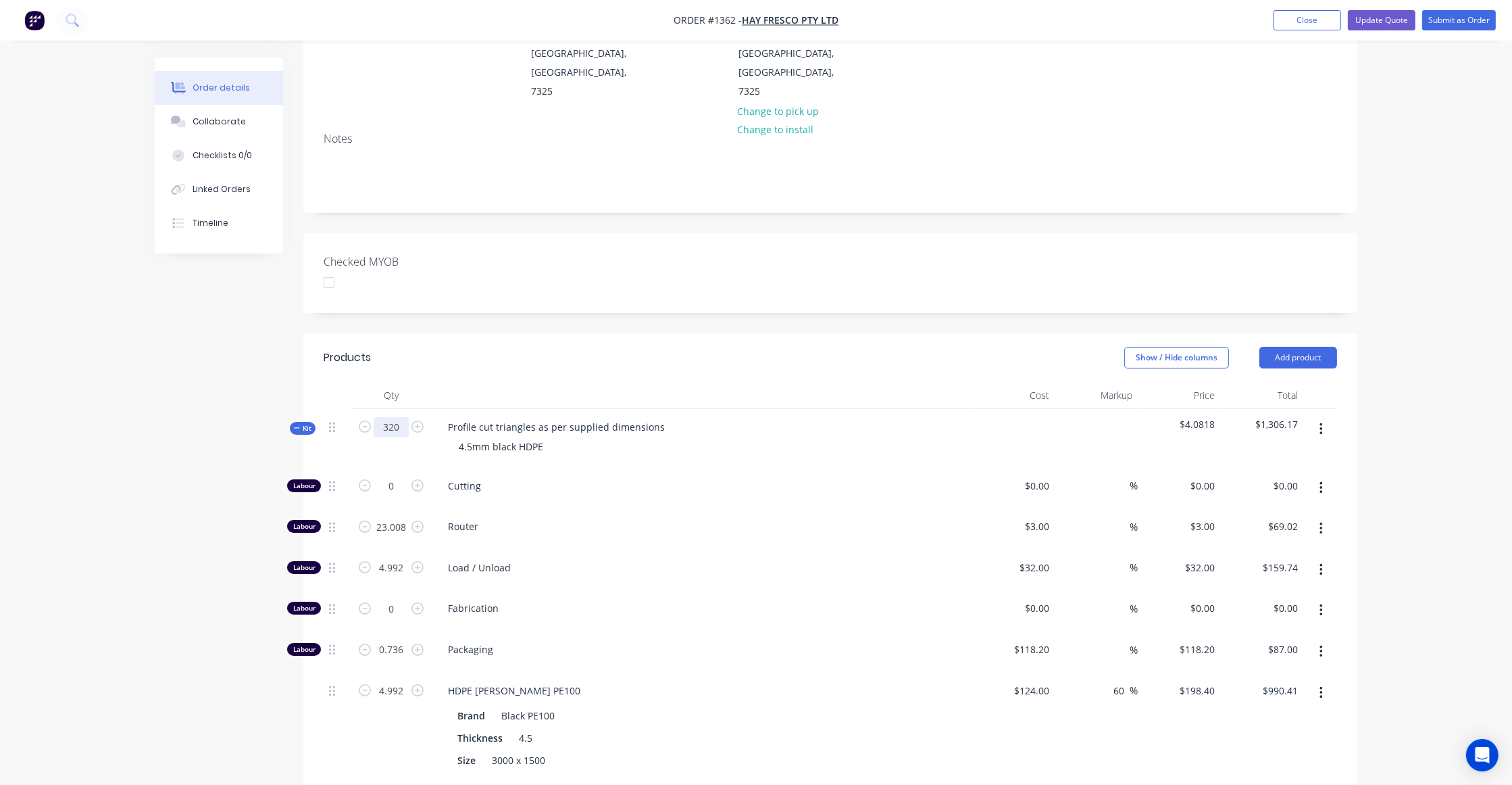
click at [394, 417] on input "320" at bounding box center [391, 426] width 35 height 20
type input "320"
click at [126, 454] on div "Order details Collaborate Checklists 0/0 Linked Orders Timeline Order details C…" at bounding box center [756, 484] width 1512 height 1409
click at [392, 516] on input "23.008" at bounding box center [391, 526] width 35 height 20
type input "23"
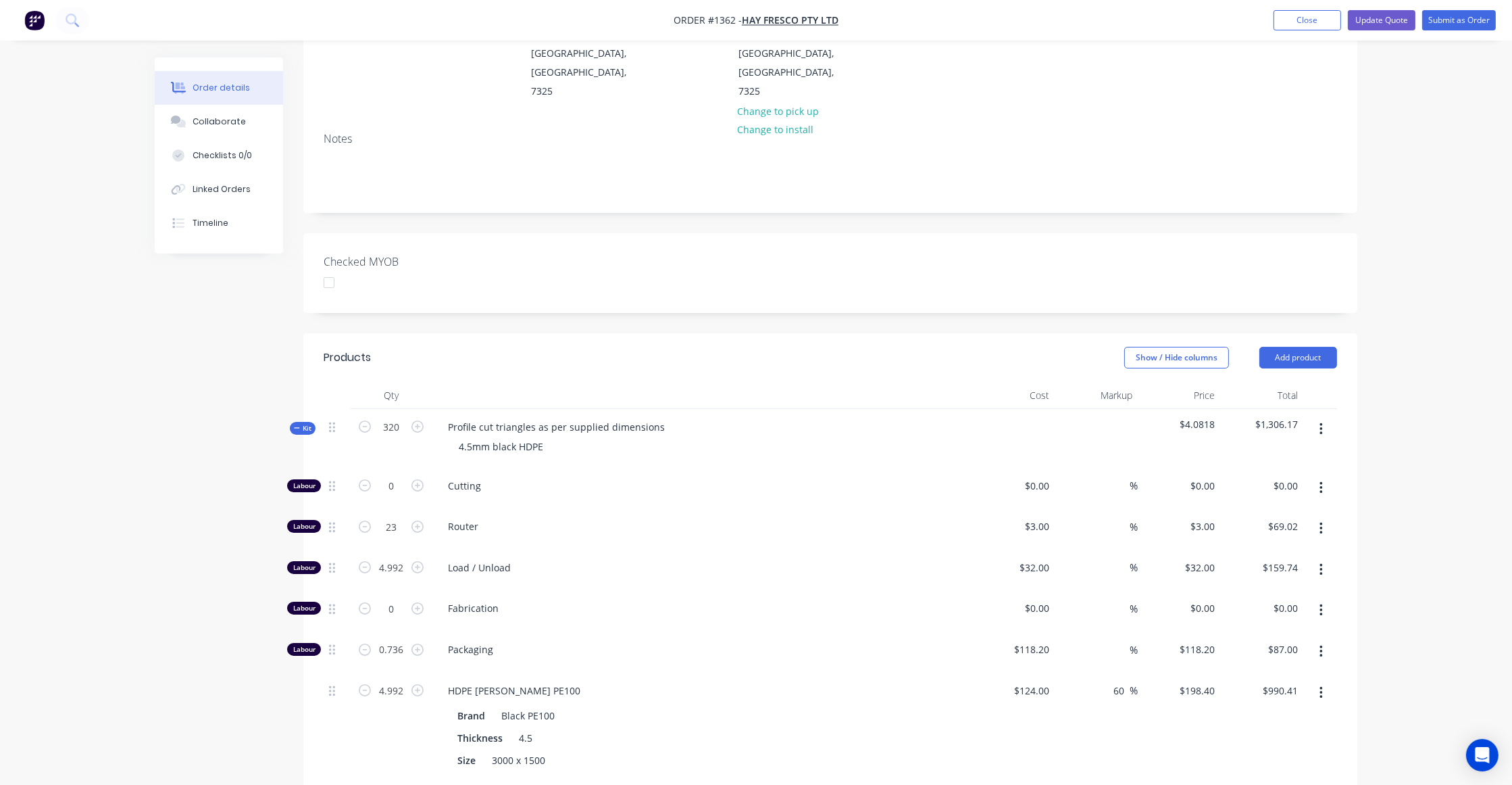
type input "$69.00"
click at [253, 504] on div "Created by Ben Created 03/09/25 Required 03/09/25 Assigned to Add team member S…" at bounding box center [755, 512] width 1202 height 1352
click at [379, 558] on input "4.992" at bounding box center [391, 567] width 35 height 20
type input "5"
type input "$160.00"
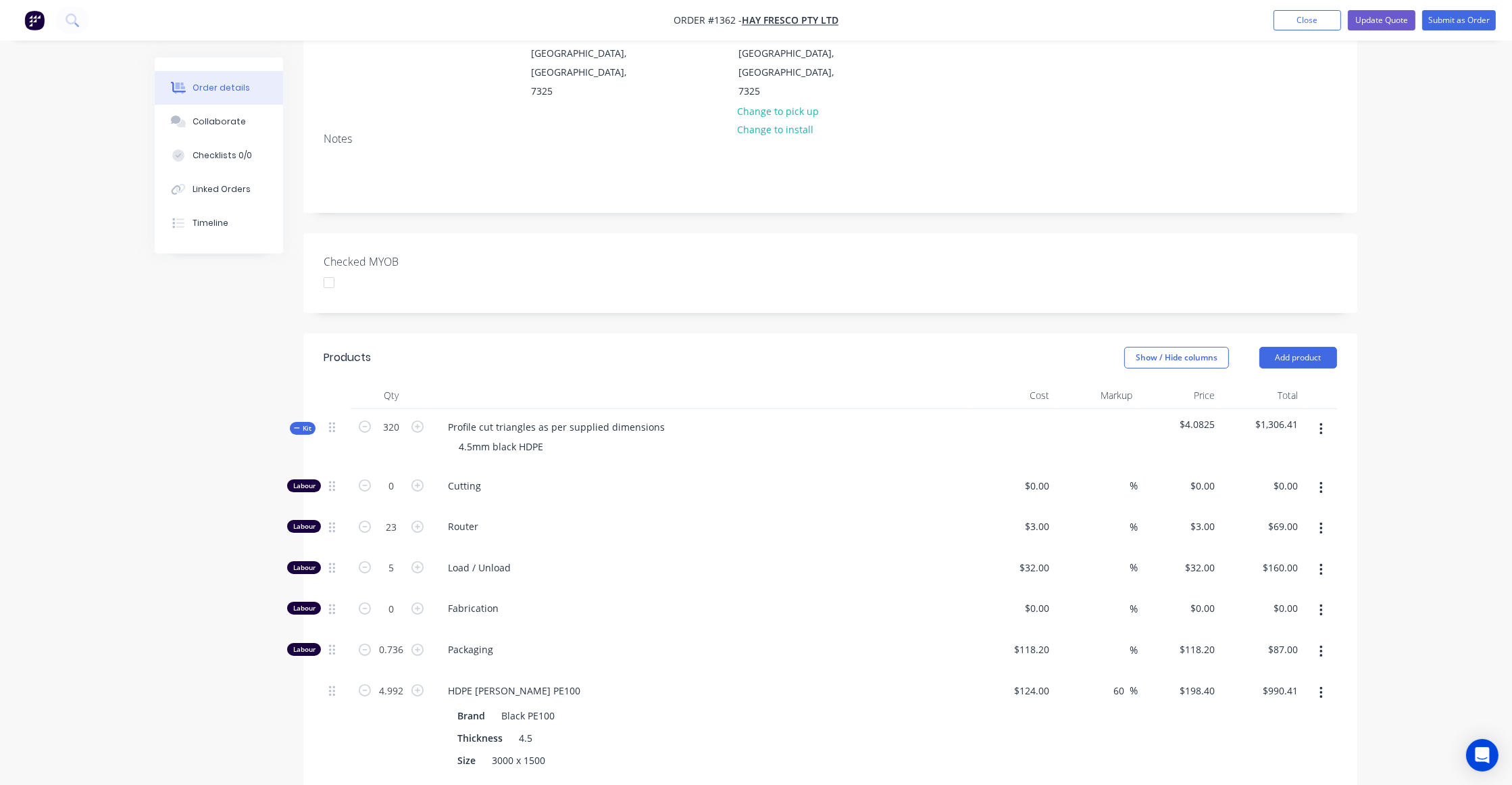
click at [180, 521] on div "Created by Ben Created 03/09/25 Required 03/09/25 Assigned to Add team member S…" at bounding box center [755, 512] width 1202 height 1352
click at [405, 639] on input "0.736" at bounding box center [391, 649] width 35 height 20
type input "0.75"
type input "$88.65"
click at [405, 681] on input "4.992" at bounding box center [391, 690] width 35 height 20
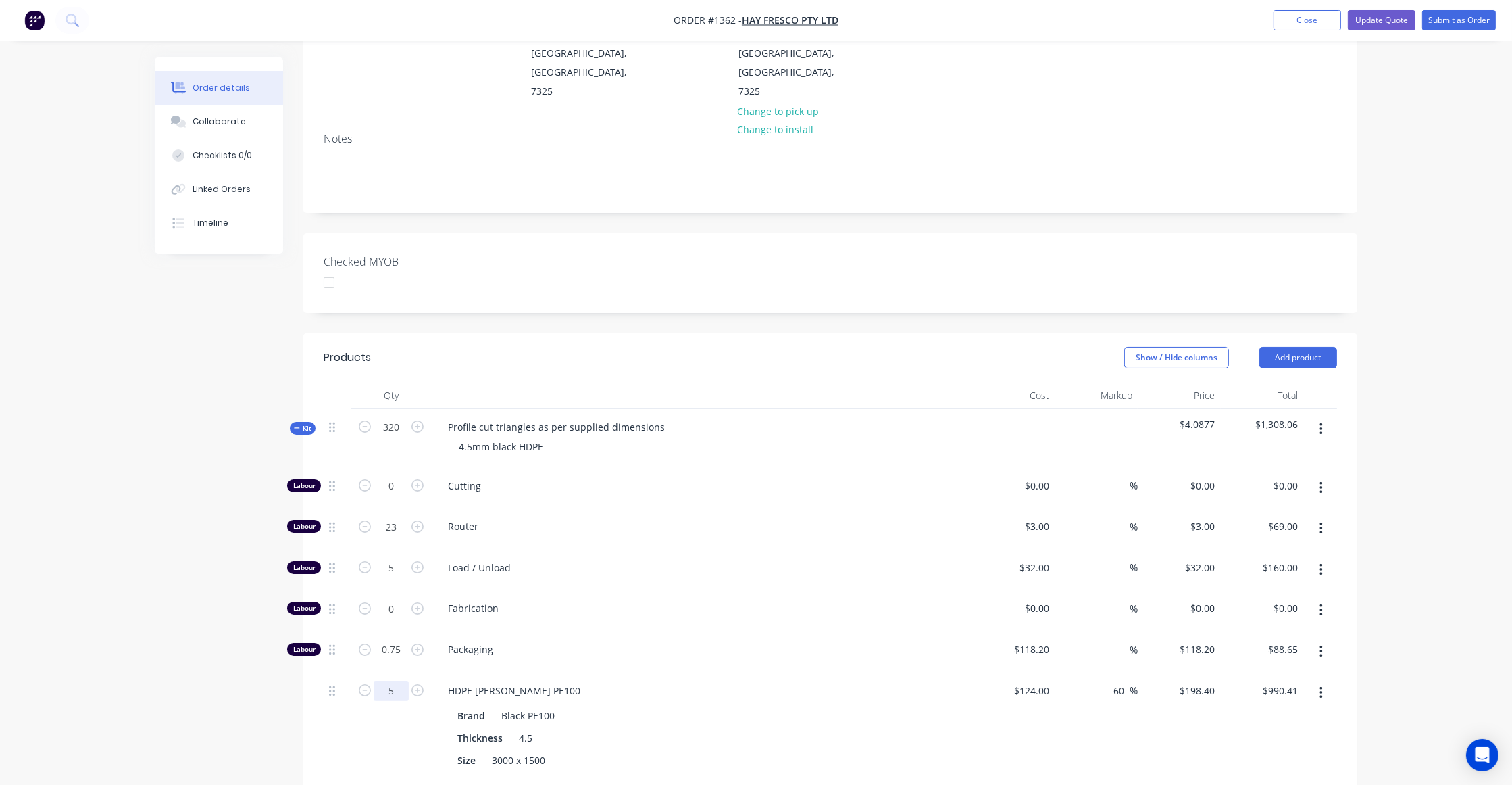
type input "5"
type input "$992.00"
click at [202, 543] on div "Created by Ben Created 03/09/25 Required 03/09/25 Assigned to Add team member S…" at bounding box center [755, 512] width 1202 height 1352
click at [1030, 508] on div "3 $3.00" at bounding box center [1013, 529] width 83 height 41
click at [948, 549] on div "Load / Unload" at bounding box center [702, 570] width 540 height 41
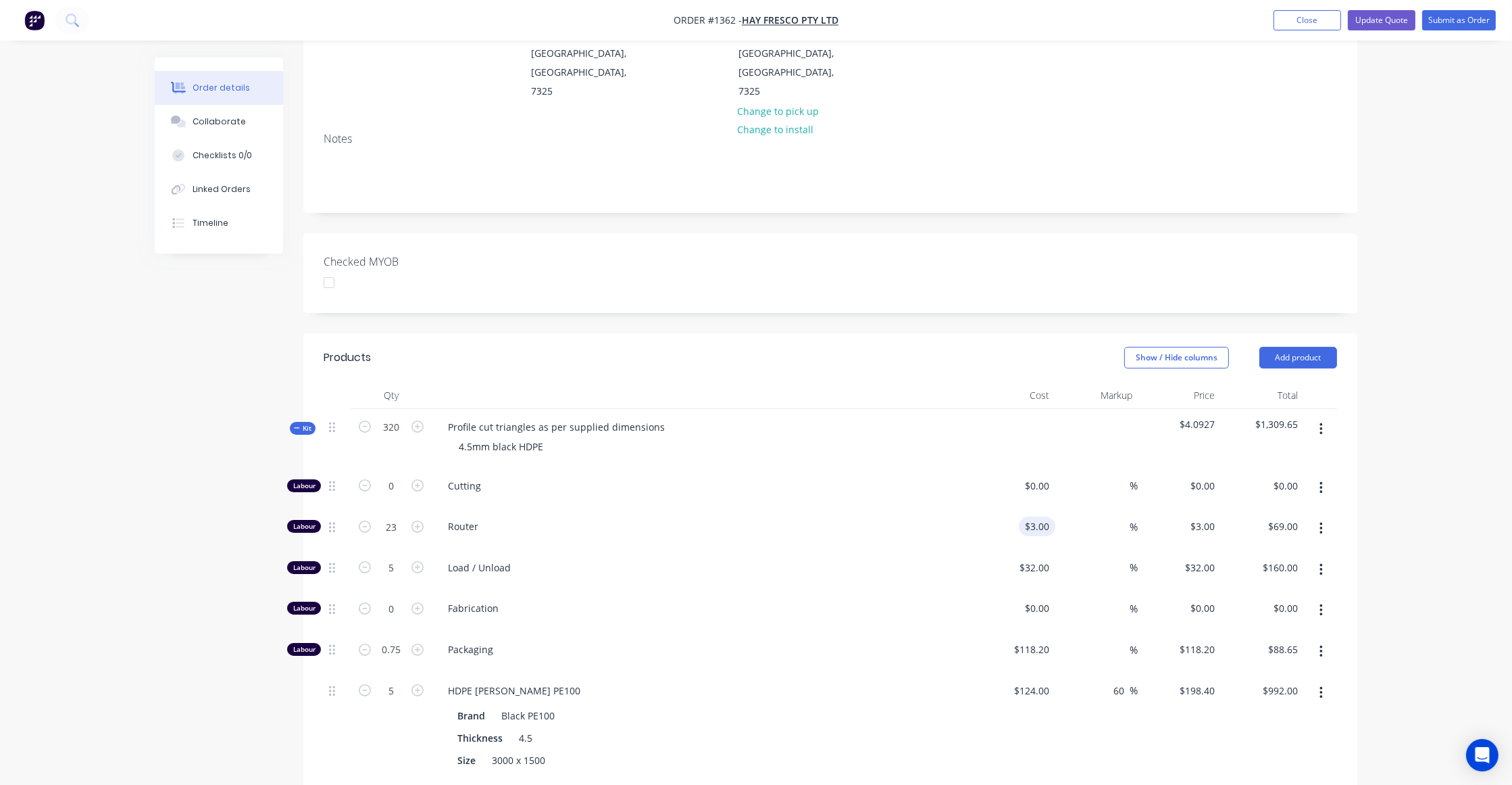
type input "3"
click at [1032, 508] on div "3 $3.00" at bounding box center [1013, 529] width 83 height 41
type input "0"
type input "$3.00"
click at [1042, 476] on input "0" at bounding box center [1040, 485] width 31 height 20
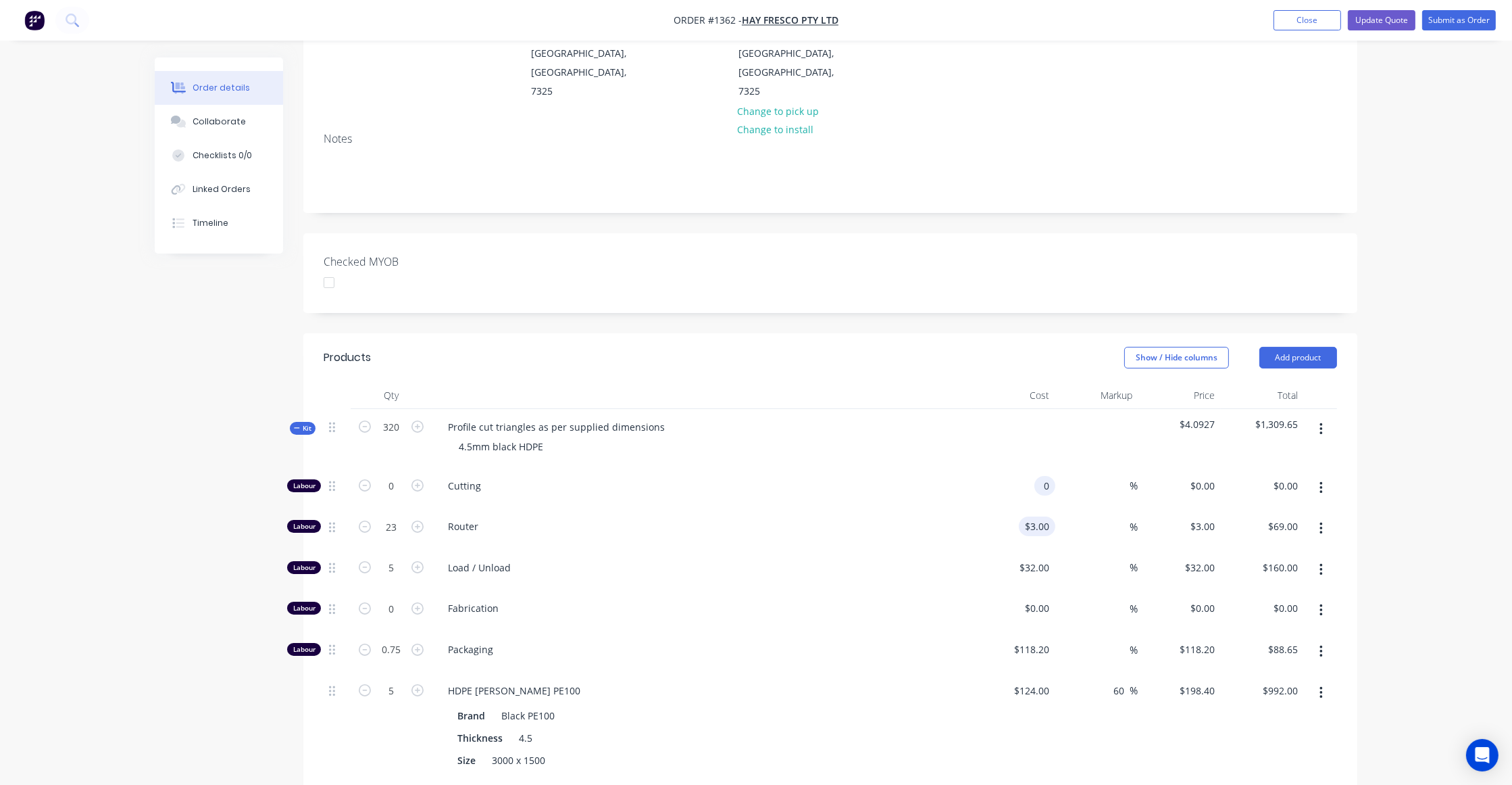
type input "$0.00"
click at [1042, 516] on input "3" at bounding box center [1040, 526] width 31 height 20
type input "$3.00"
click at [1044, 558] on input "32" at bounding box center [1047, 567] width 18 height 20
type input "$32.00"
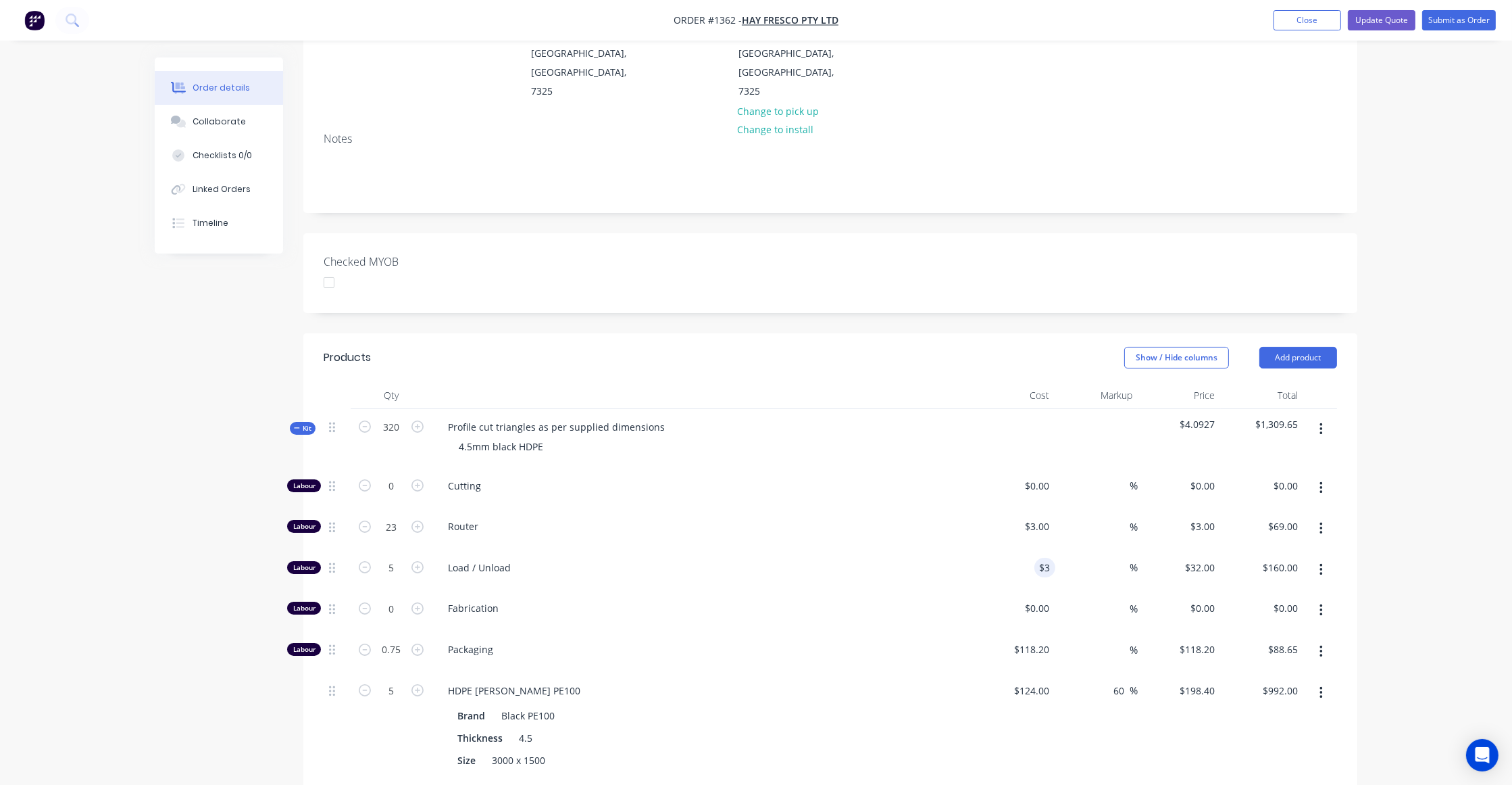
click at [934, 601] on span "Fabrication" at bounding box center [707, 608] width 519 height 14
click at [1056, 468] on div "%" at bounding box center [1097, 489] width 83 height 41
click at [1044, 476] on input "0" at bounding box center [1040, 485] width 31 height 20
type input "$0.00"
click at [1036, 516] on div "3 $3.00" at bounding box center [1037, 526] width 37 height 20
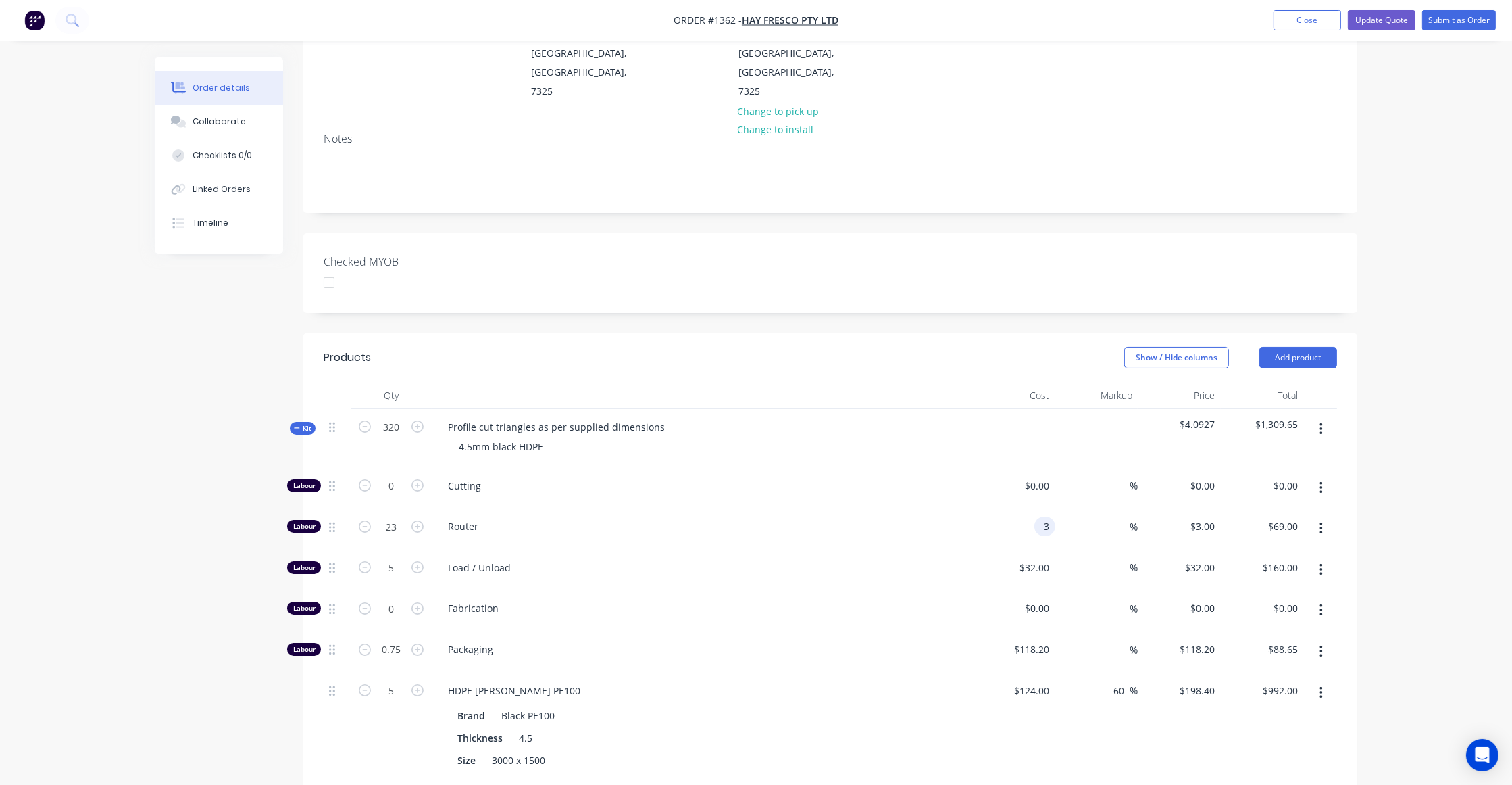
type input "$3.00"
click at [876, 549] on div "Load / Unload" at bounding box center [702, 570] width 540 height 41
click at [1044, 598] on input "0" at bounding box center [1040, 607] width 31 height 20
type input "$0.00"
click at [1040, 639] on input "118.2" at bounding box center [1034, 649] width 42 height 20
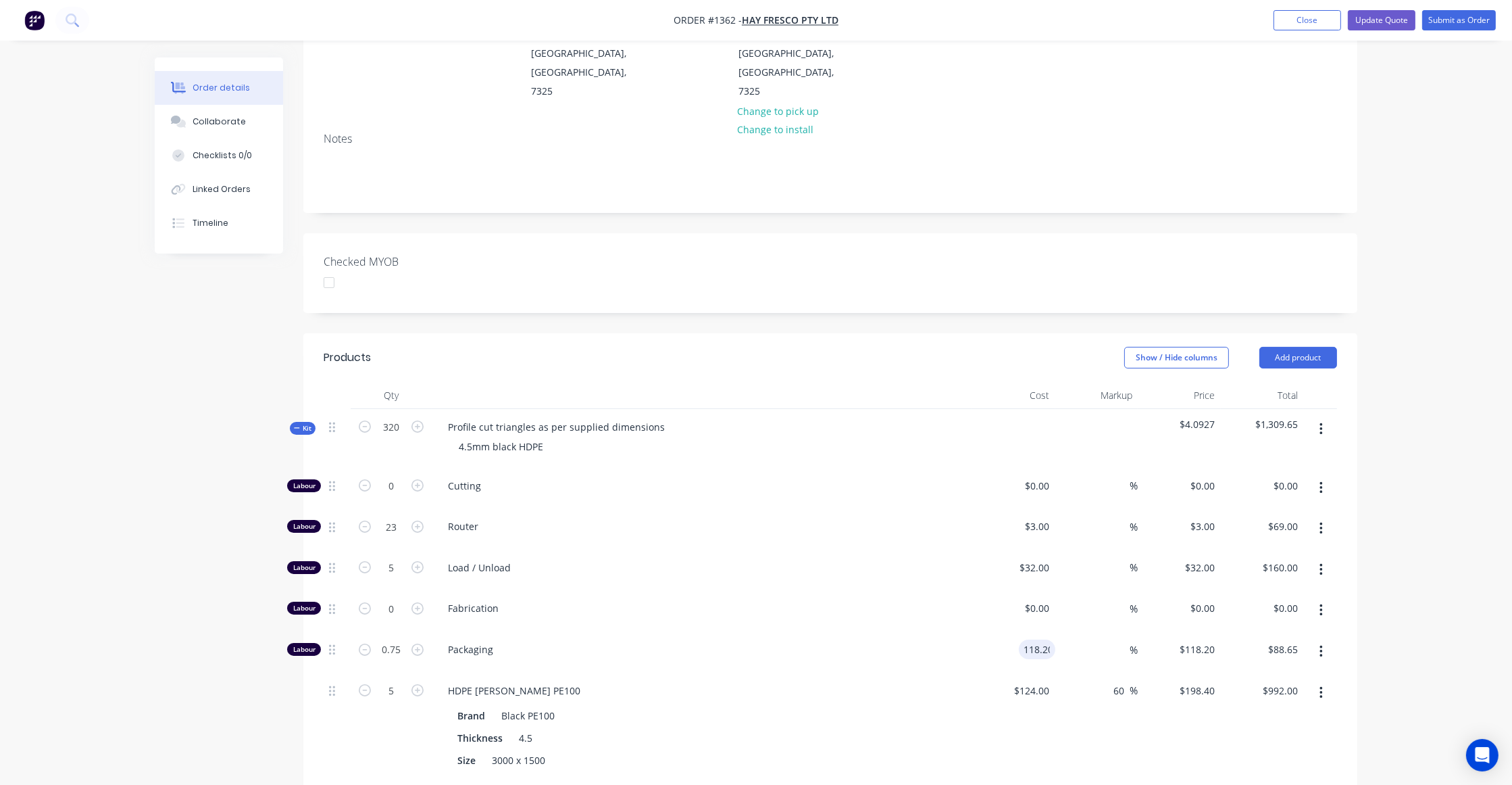
type input "$118.20"
click at [1038, 681] on input "124" at bounding box center [1034, 690] width 42 height 20
type input "$124.00"
click at [1255, 471] on div "Order details Collaborate Checklists 0/0 Linked Orders Timeline Order details C…" at bounding box center [756, 484] width 1512 height 1409
click at [1124, 681] on input "60" at bounding box center [1121, 690] width 18 height 20
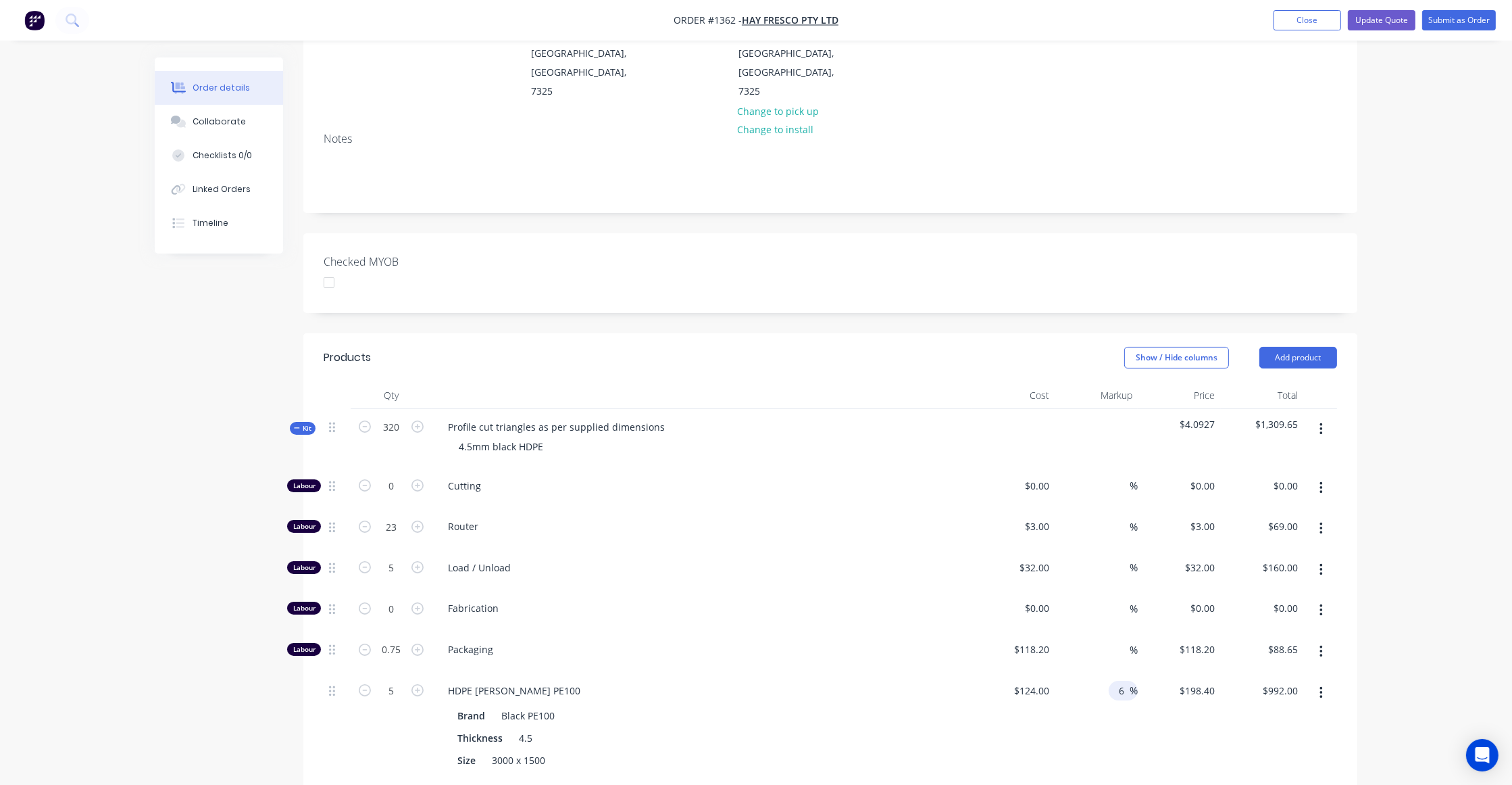
type input "60"
type input "$198.40"
click at [1255, 556] on div "Order details Collaborate Checklists 0/0 Linked Orders Timeline Order details C…" at bounding box center [756, 484] width 1512 height 1409
click at [1255, 406] on div "Order details Collaborate Checklists 0/0 Linked Orders Timeline Order details C…" at bounding box center [756, 484] width 1512 height 1409
click at [1197, 508] on div "3 $3.00" at bounding box center [1179, 529] width 83 height 41
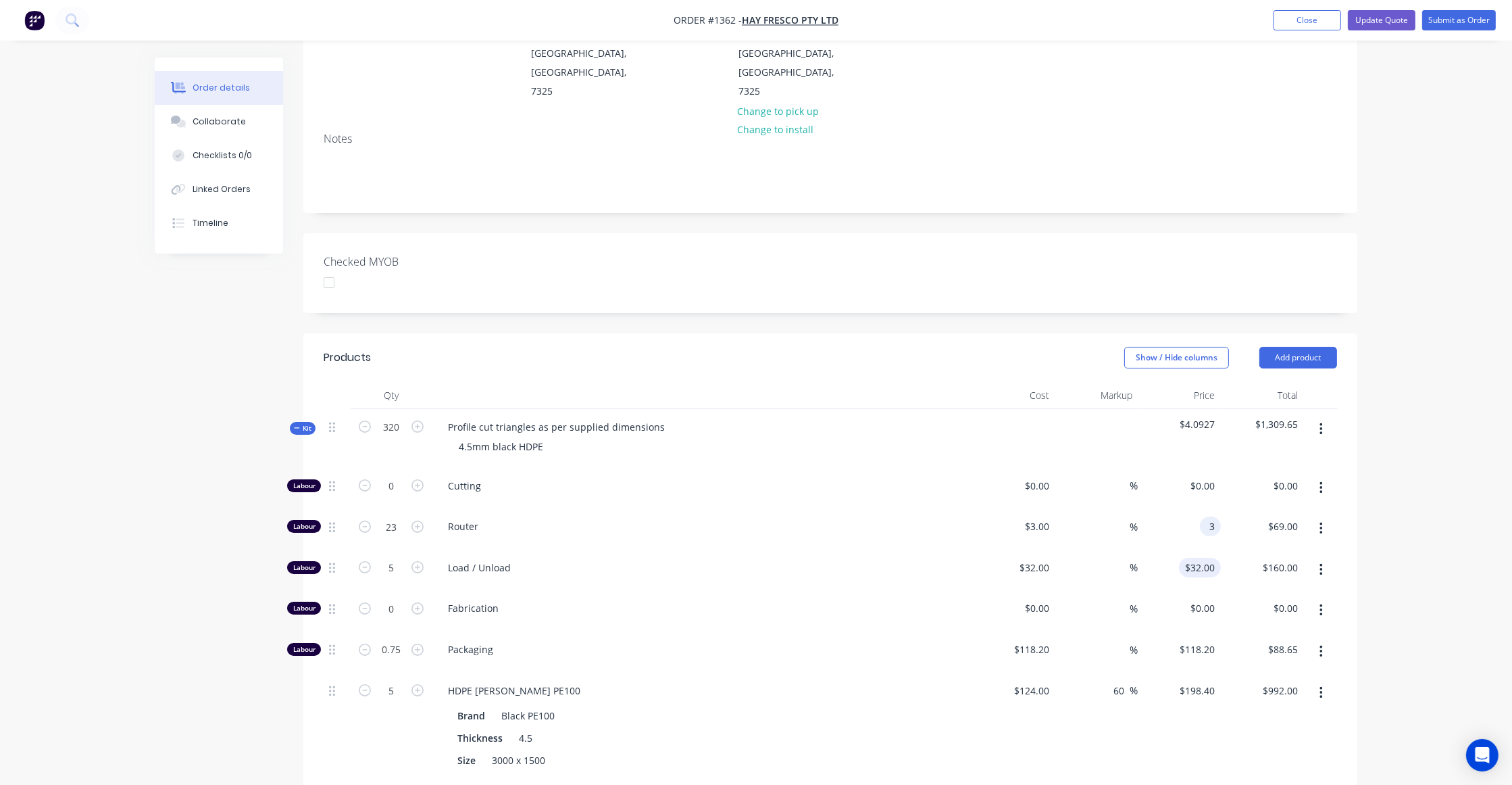
type input "$3.00"
click at [1197, 558] on div "32 $32.00" at bounding box center [1200, 567] width 42 height 20
type input "$32.00"
type input "$160.00"
click at [1205, 598] on input "0" at bounding box center [1205, 607] width 31 height 20
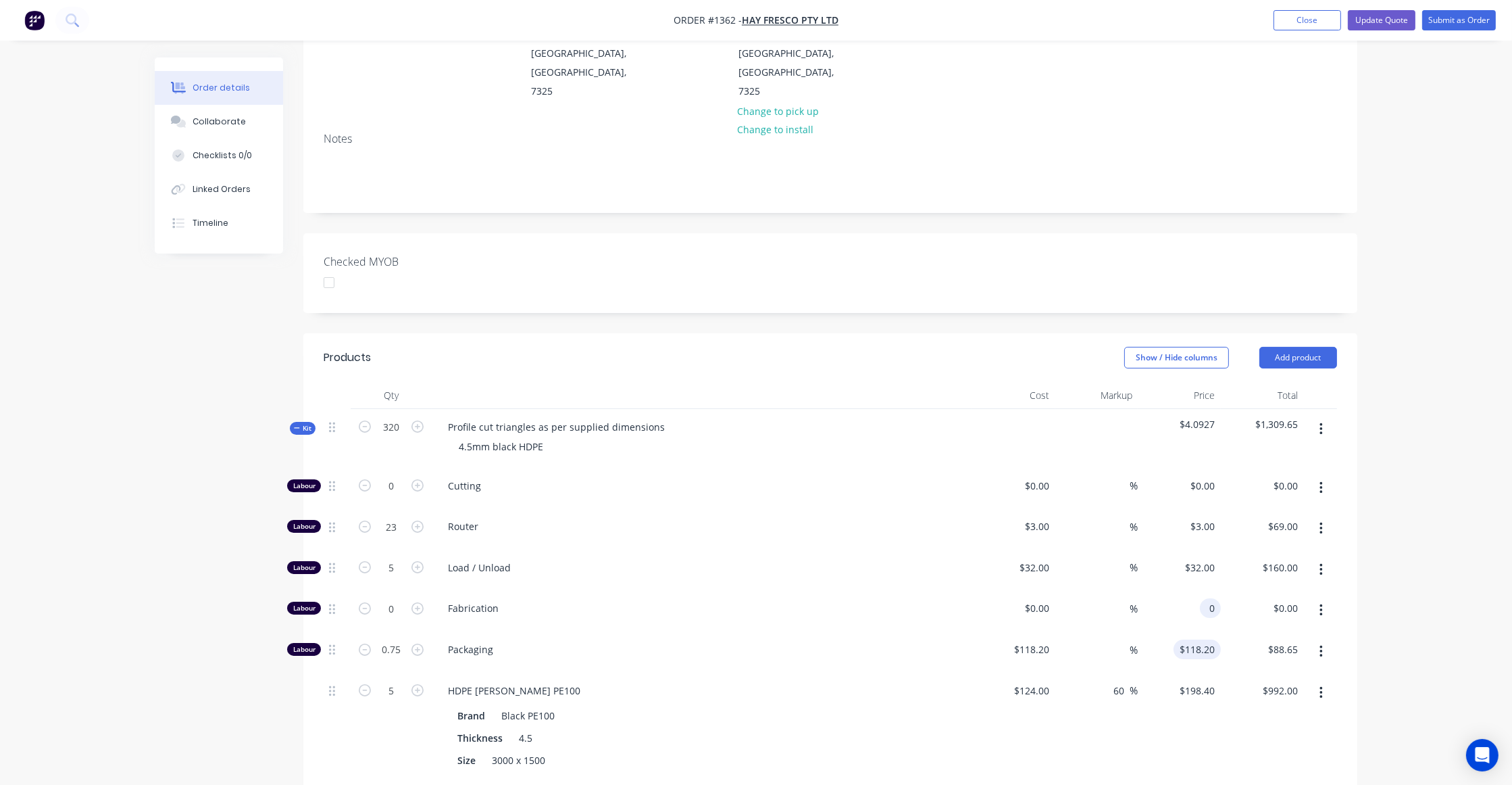
type input "$0.00"
click at [1201, 639] on input "118.2" at bounding box center [1205, 649] width 31 height 20
type input "$118.20"
type input "$88.65"
click at [1201, 681] on input "198.4" at bounding box center [1200, 690] width 42 height 20
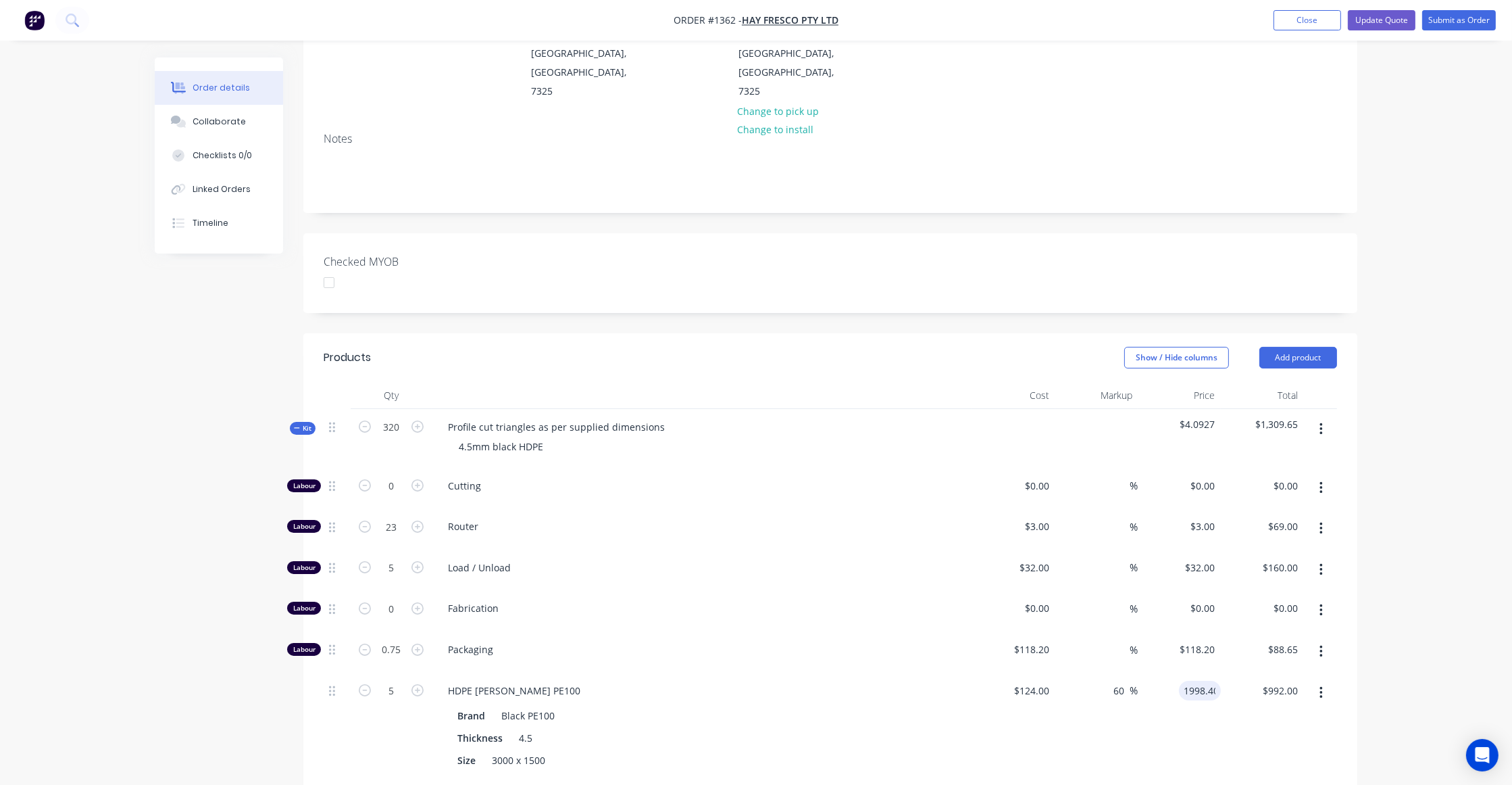
type input "1998.40"
type input "1511.61"
type input "$1,998.40"
type input "9992.00"
type input "1998.4"
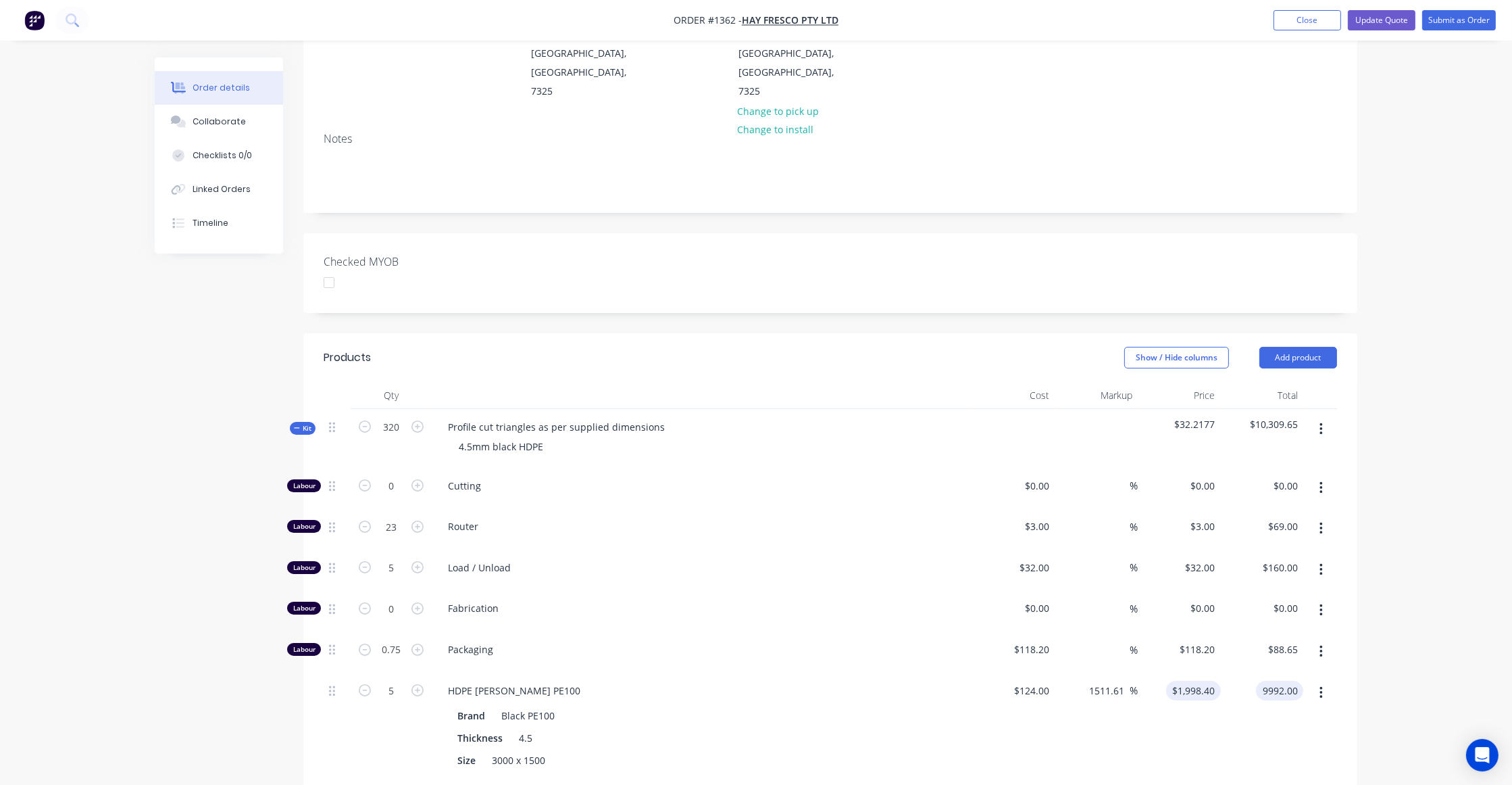
type input "$9,992.00"
click at [1200, 681] on input "1998.4" at bounding box center [1203, 690] width 37 height 20
type input "198.4"
type input "60"
type input "$198.40"
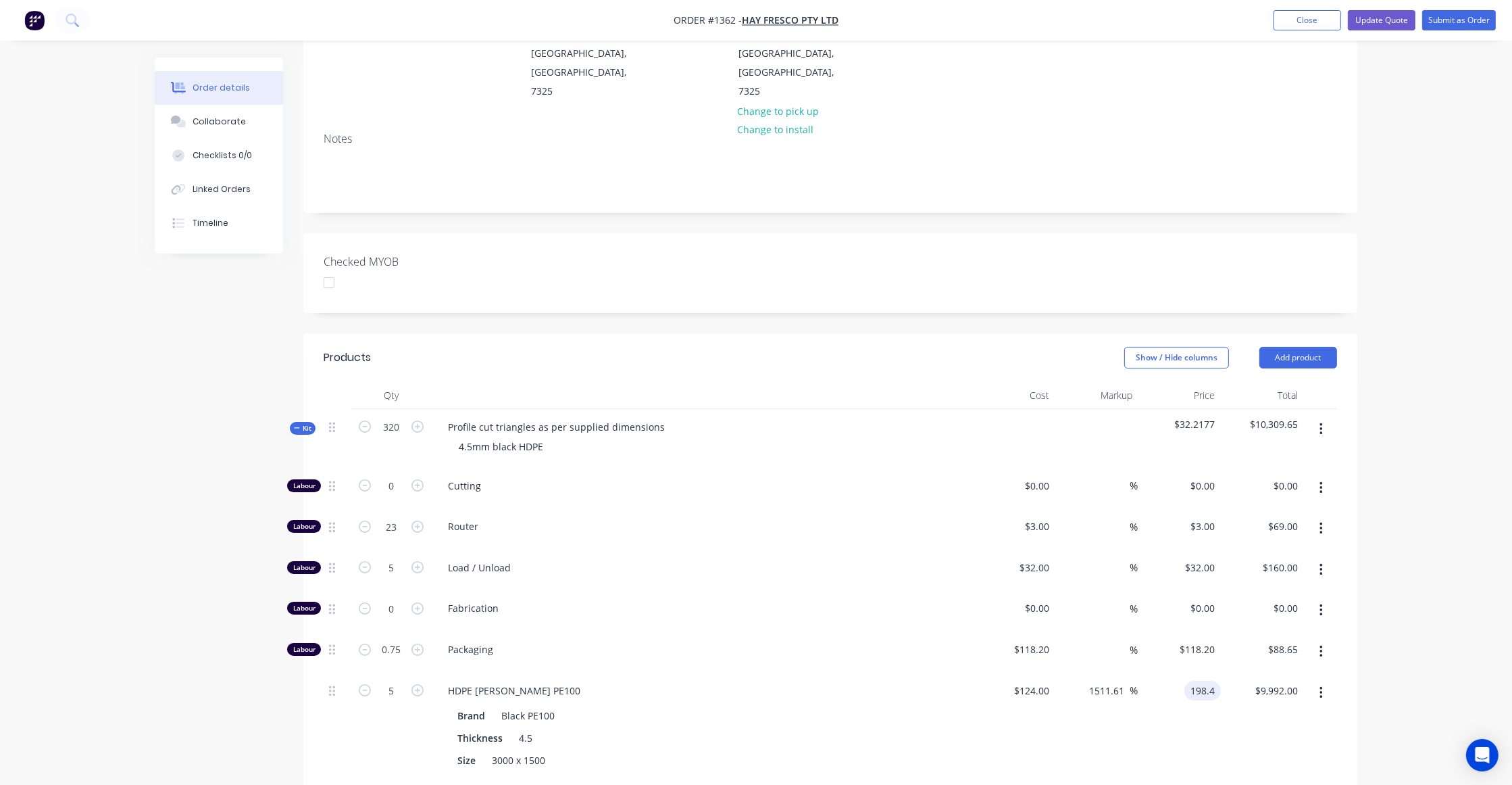
type input "$992.00"
click at [1255, 568] on div "Order details Collaborate Checklists 0/0 Linked Orders Timeline Order details C…" at bounding box center [756, 484] width 1512 height 1409
click at [1255, 571] on div "Order details Collaborate Checklists 0/0 Linked Orders Timeline Order details C…" at bounding box center [756, 484] width 1512 height 1409
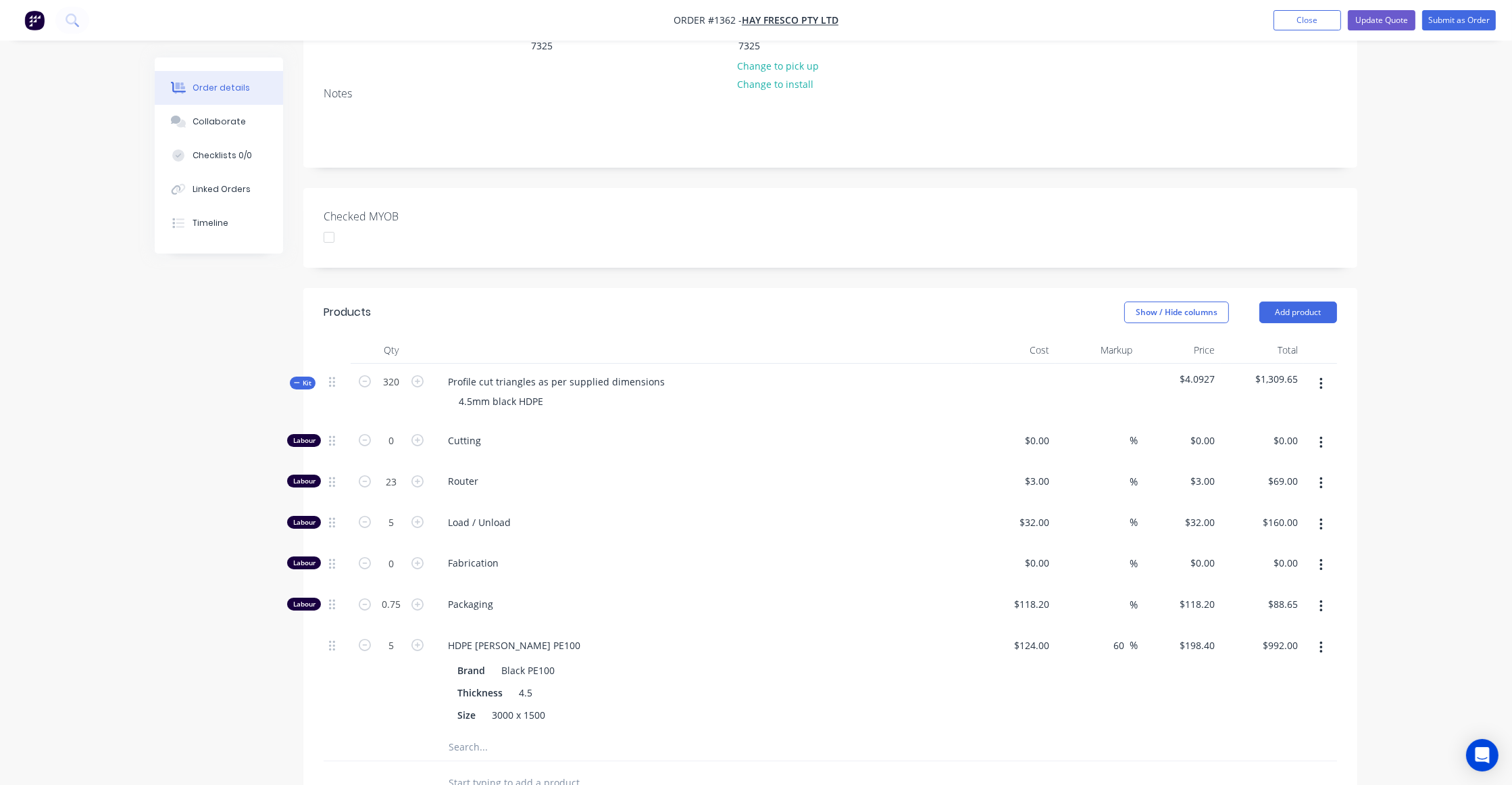
scroll to position [553, 0]
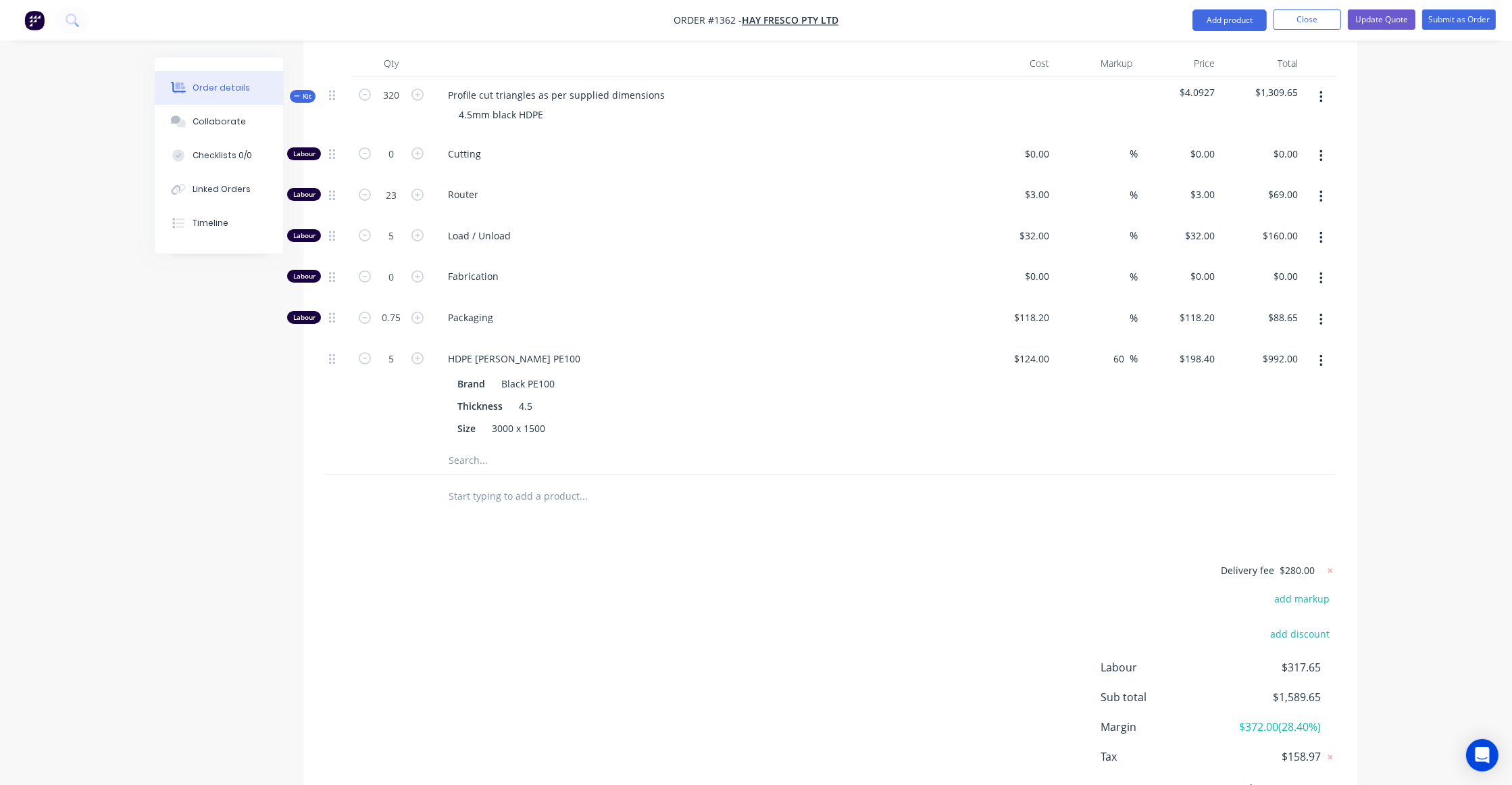
click at [1255, 589] on div "Order details Collaborate Checklists 0/0 Linked Orders Timeline Order details C…" at bounding box center [756, 151] width 1512 height 1409
click at [1255, 621] on div "Order details Collaborate Checklists 0/0 Linked Orders Timeline Order details C…" at bounding box center [756, 151] width 1512 height 1409
click at [1255, 583] on div "Order details Collaborate Checklists 0/0 Linked Orders Timeline Order details C…" at bounding box center [756, 151] width 1512 height 1409
click at [1255, 25] on button "Update Quote" at bounding box center [1381, 19] width 68 height 20
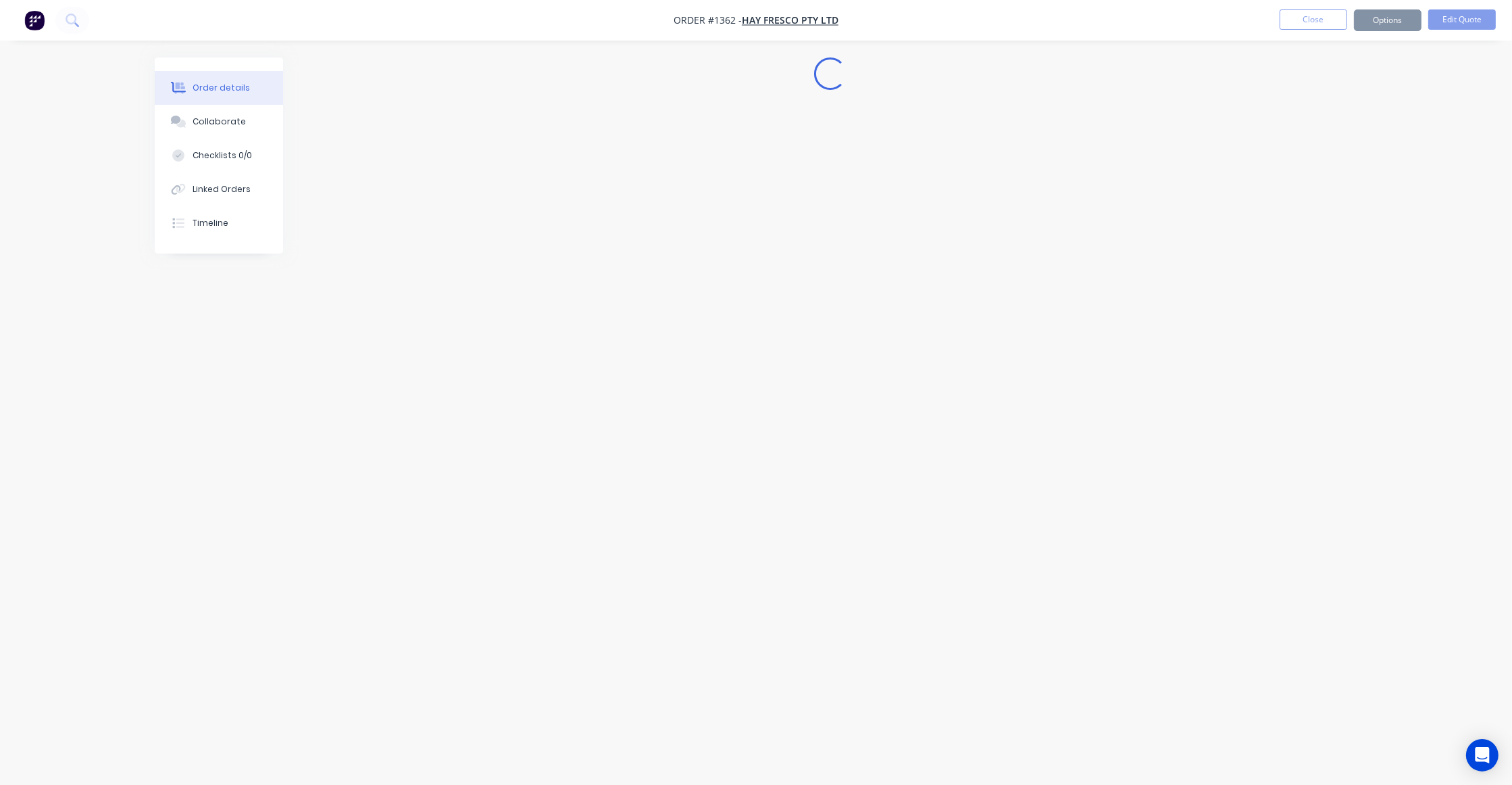
scroll to position [0, 0]
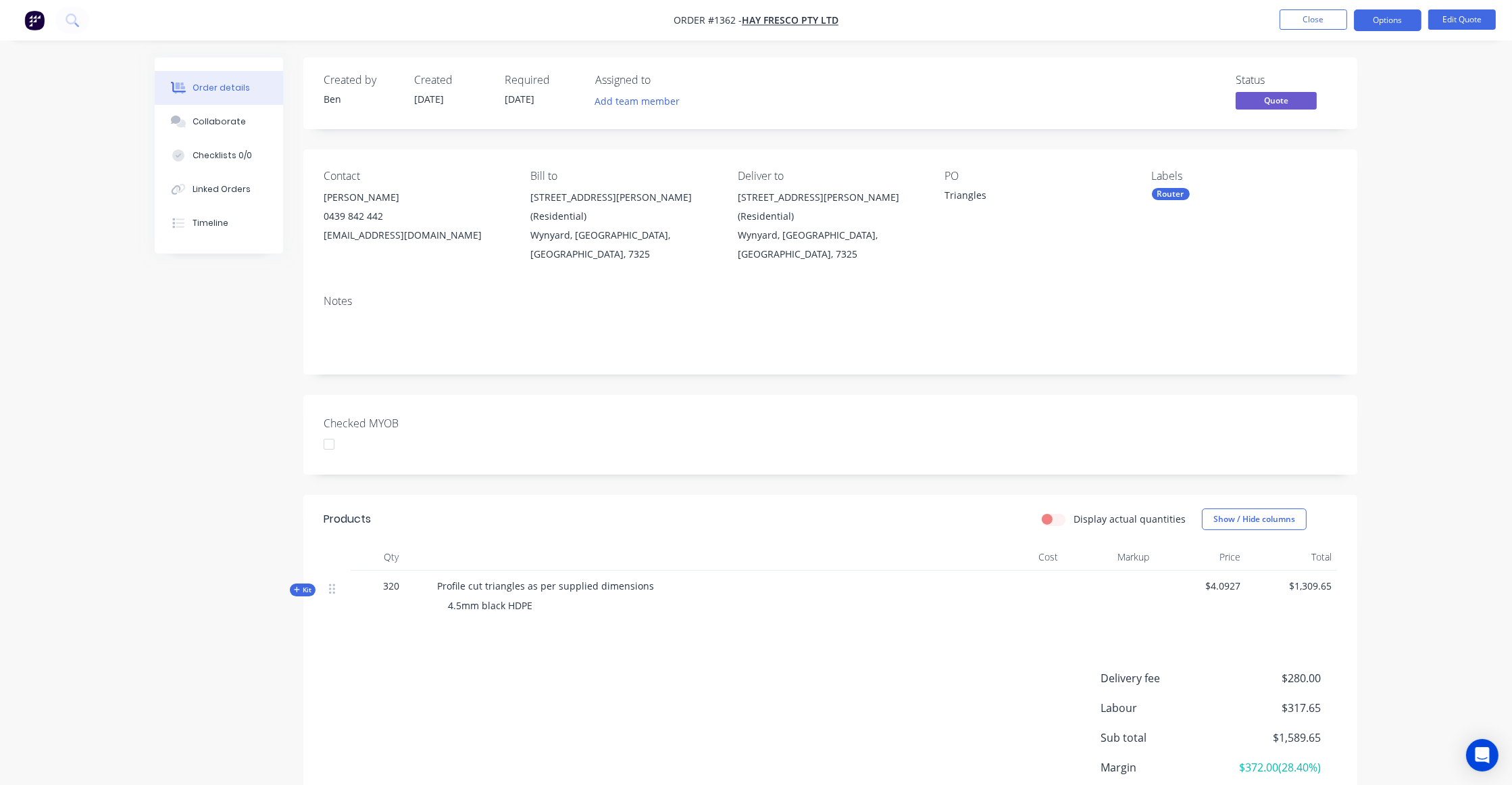
click at [307, 585] on span "Kit" at bounding box center [303, 590] width 18 height 10
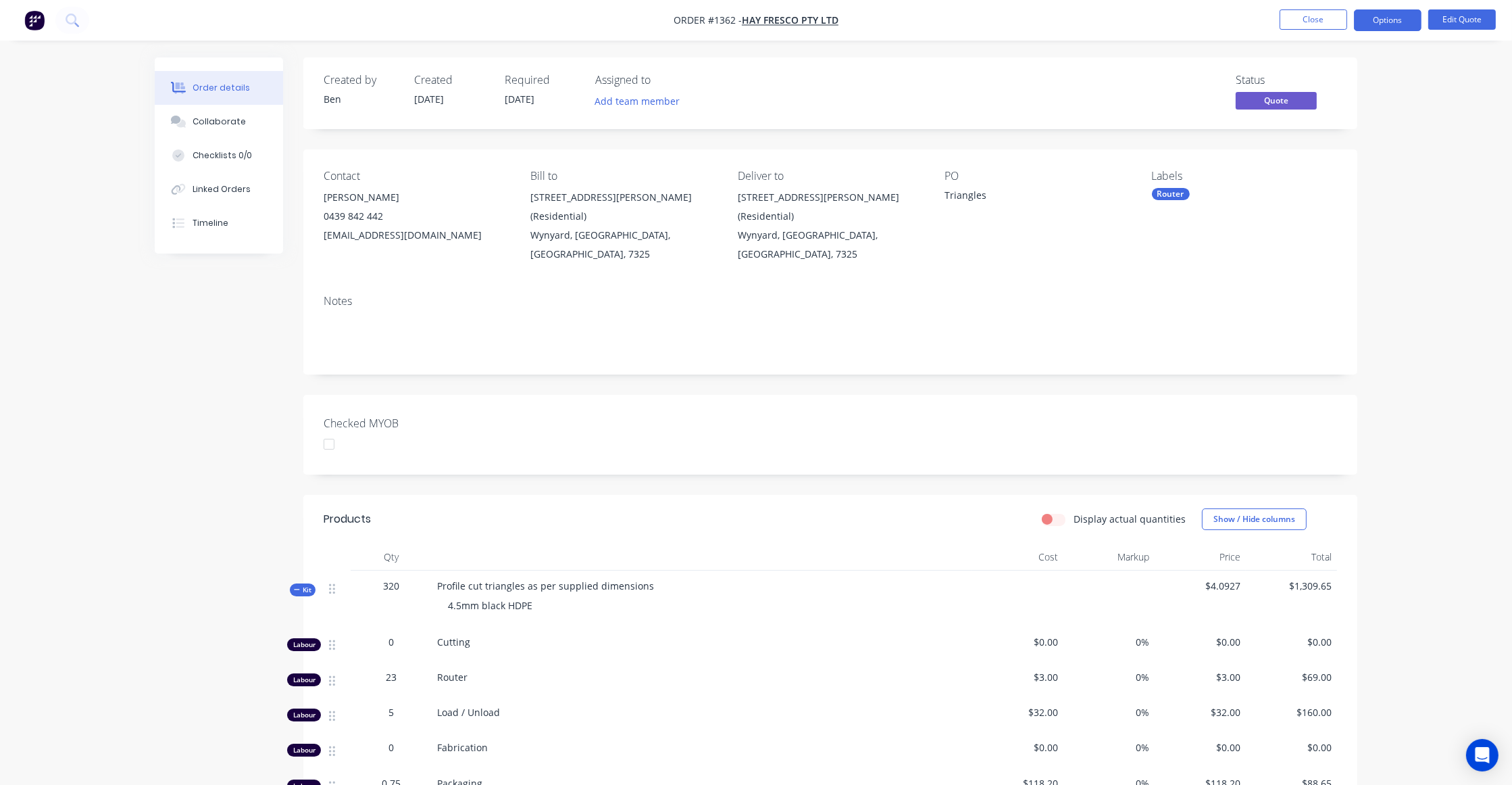
click at [198, 496] on div "Created by Ben Created 03/09/25 Required 03/09/25 Assigned to Add team member S…" at bounding box center [755, 615] width 1202 height 1117
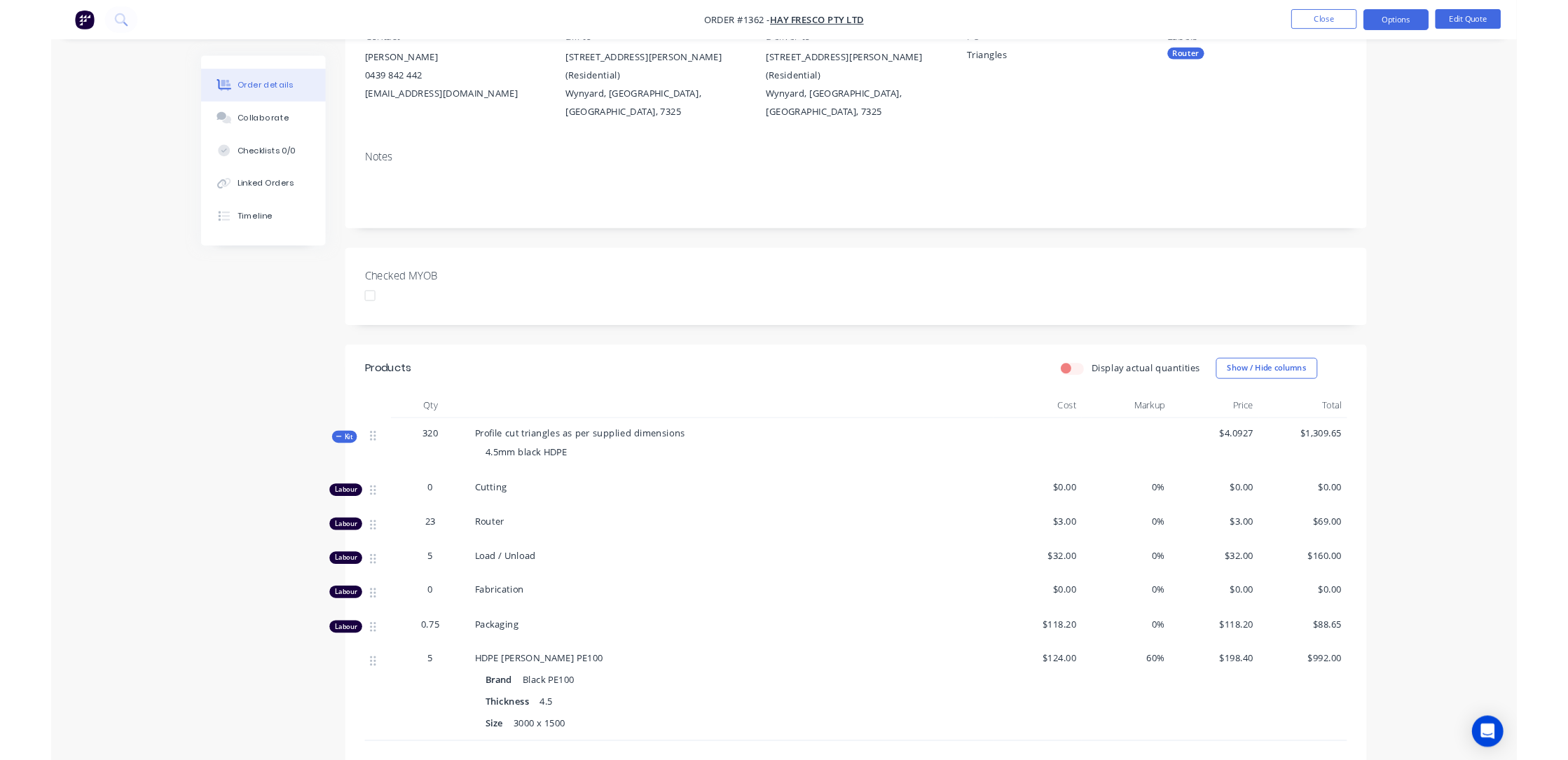
scroll to position [344, 0]
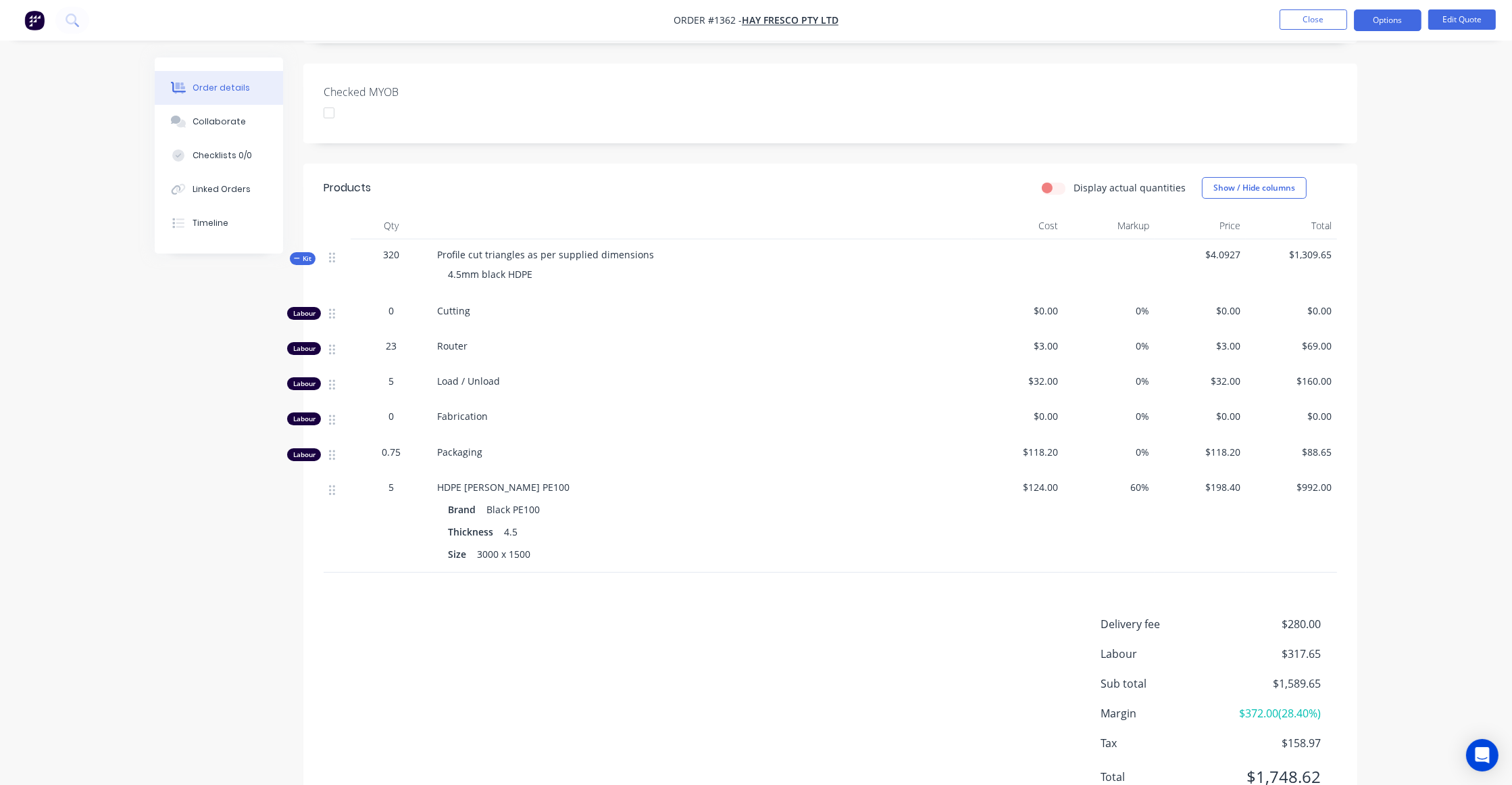
click at [1255, 346] on div "Order details Collaborate Checklists 0/0 Linked Orders Timeline Order details C…" at bounding box center [756, 255] width 1512 height 1174
click at [1255, 22] on button "Options" at bounding box center [1387, 20] width 68 height 22
click at [1255, 167] on div "Convert to Order" at bounding box center [1347, 163] width 124 height 20
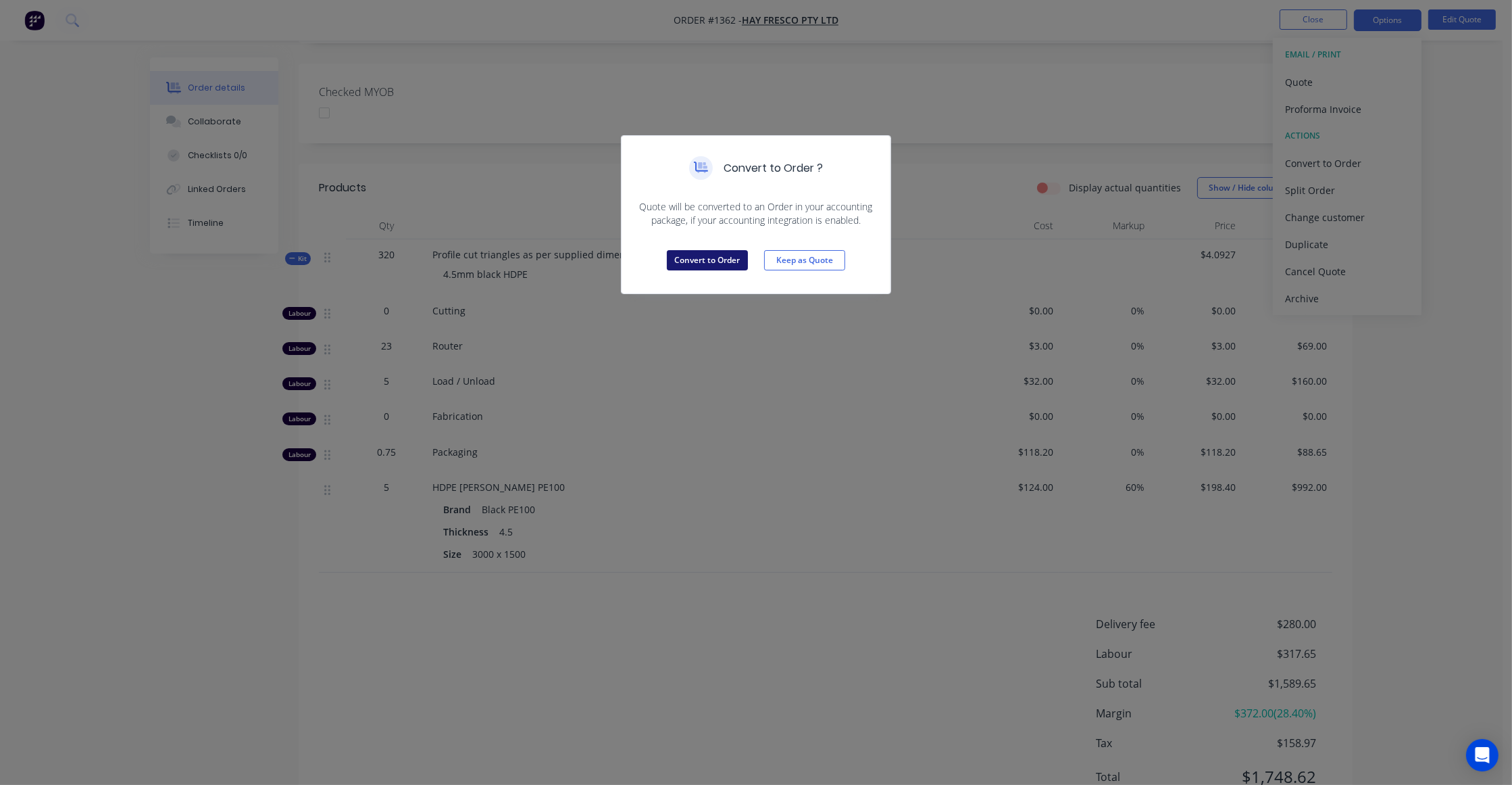
click at [709, 261] on button "Convert to Order" at bounding box center [707, 260] width 81 height 20
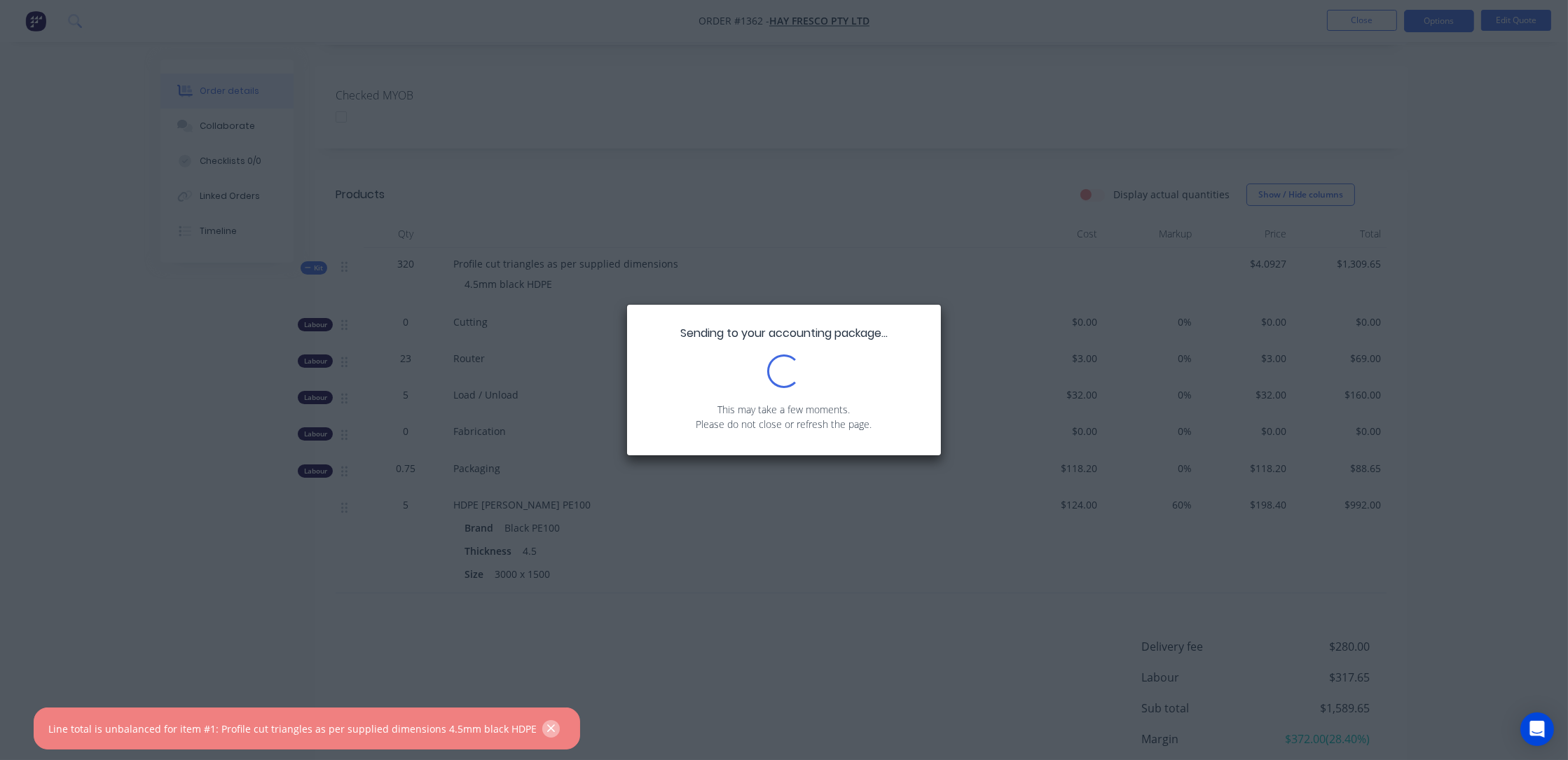
click at [546, 734] on icon "button" at bounding box center [550, 728] width 9 height 12
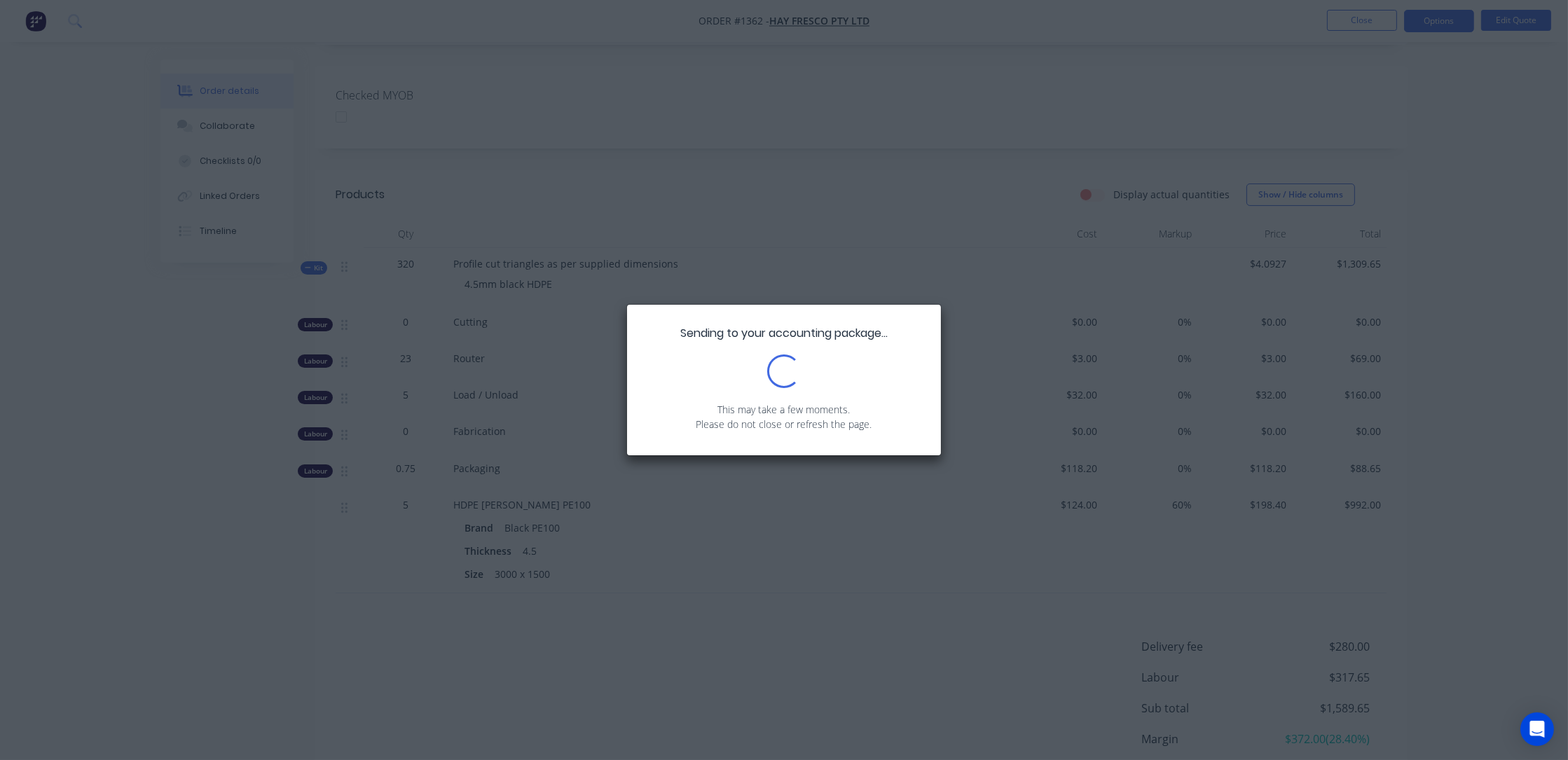
click at [230, 525] on div "Sending to your accounting package... Loading... This may take a few moments. P…" at bounding box center [784, 380] width 1568 height 760
click at [1182, 214] on div "Sending to your accounting package... Loading... This may take a few moments. P…" at bounding box center [784, 380] width 1568 height 760
click at [200, 334] on div "Sending to your accounting package... Loading... This may take a few moments. P…" at bounding box center [784, 380] width 1568 height 760
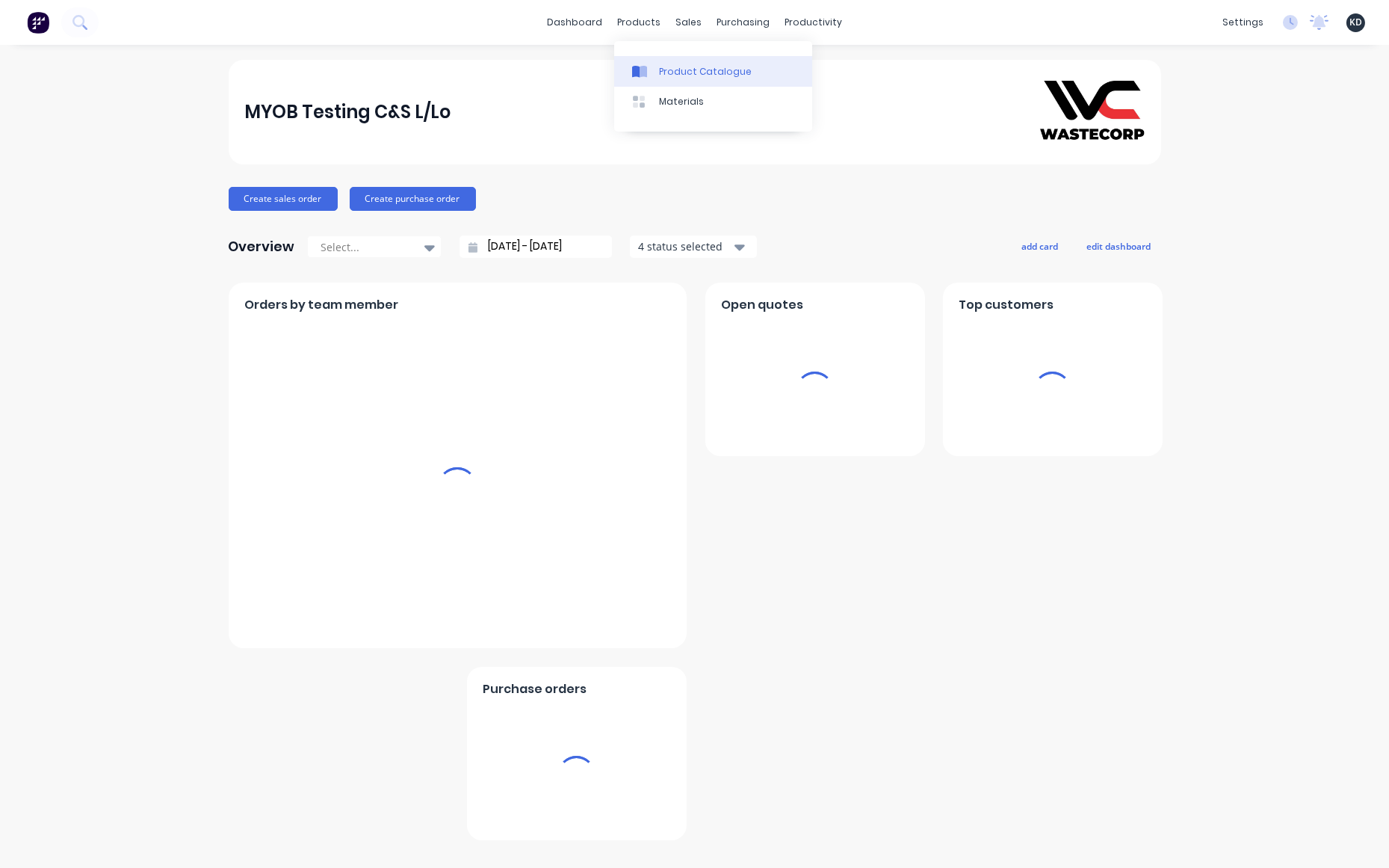
click at [655, 68] on link "Product Catalogue" at bounding box center [713, 71] width 198 height 30
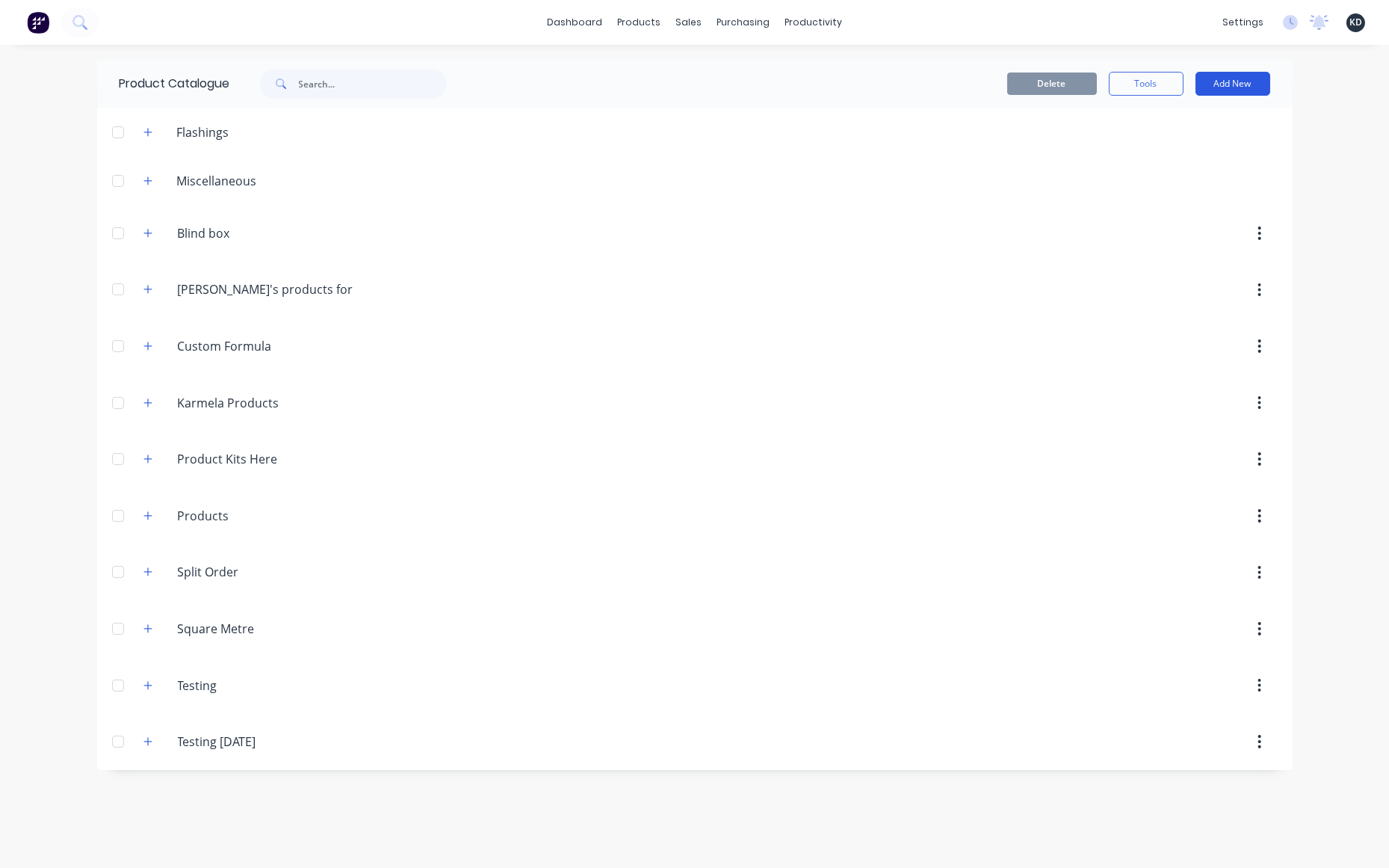
click at [1234, 82] on button "Add New" at bounding box center [1233, 83] width 75 height 24
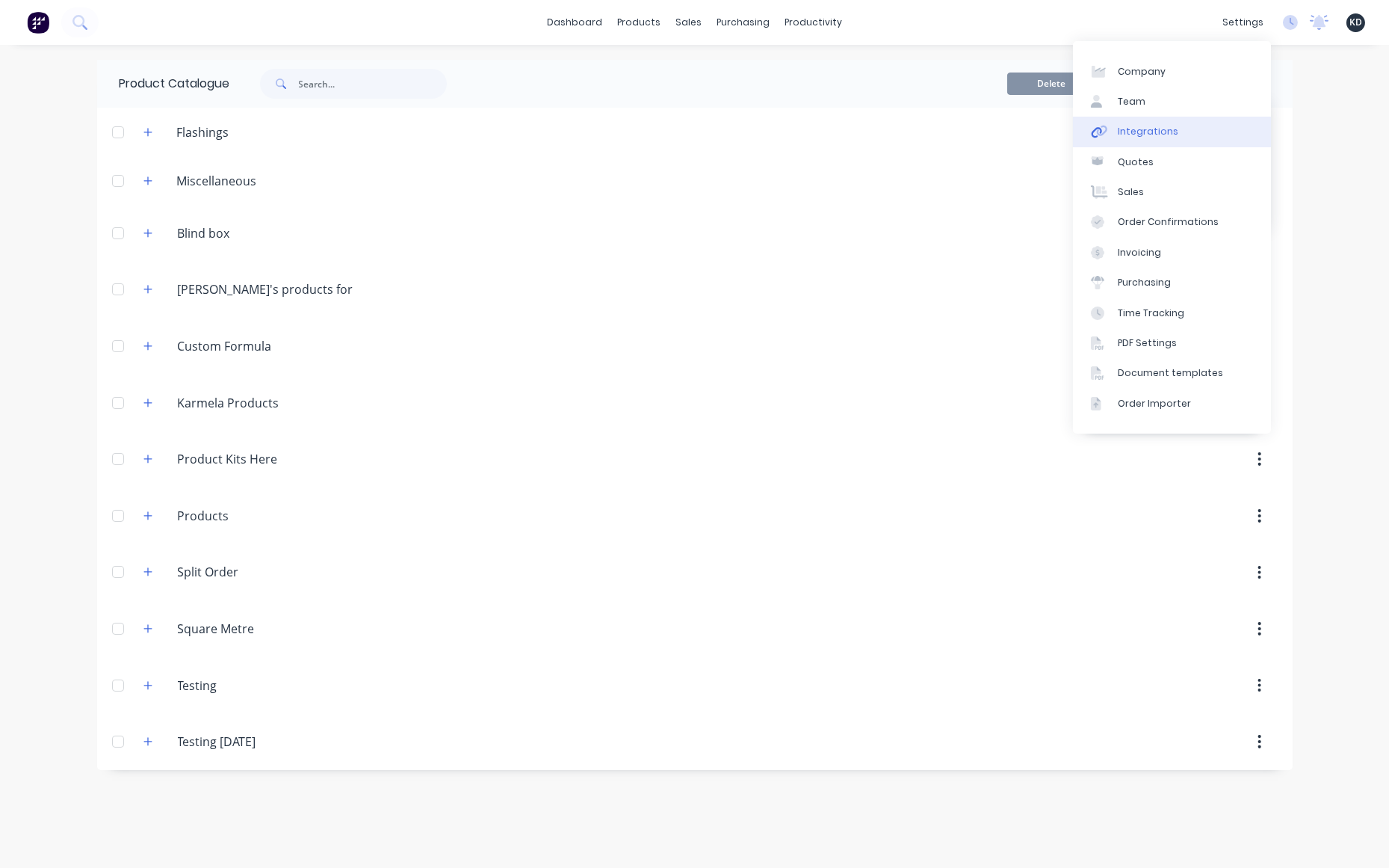
click at [1212, 125] on link "Integrations" at bounding box center [1172, 131] width 198 height 30
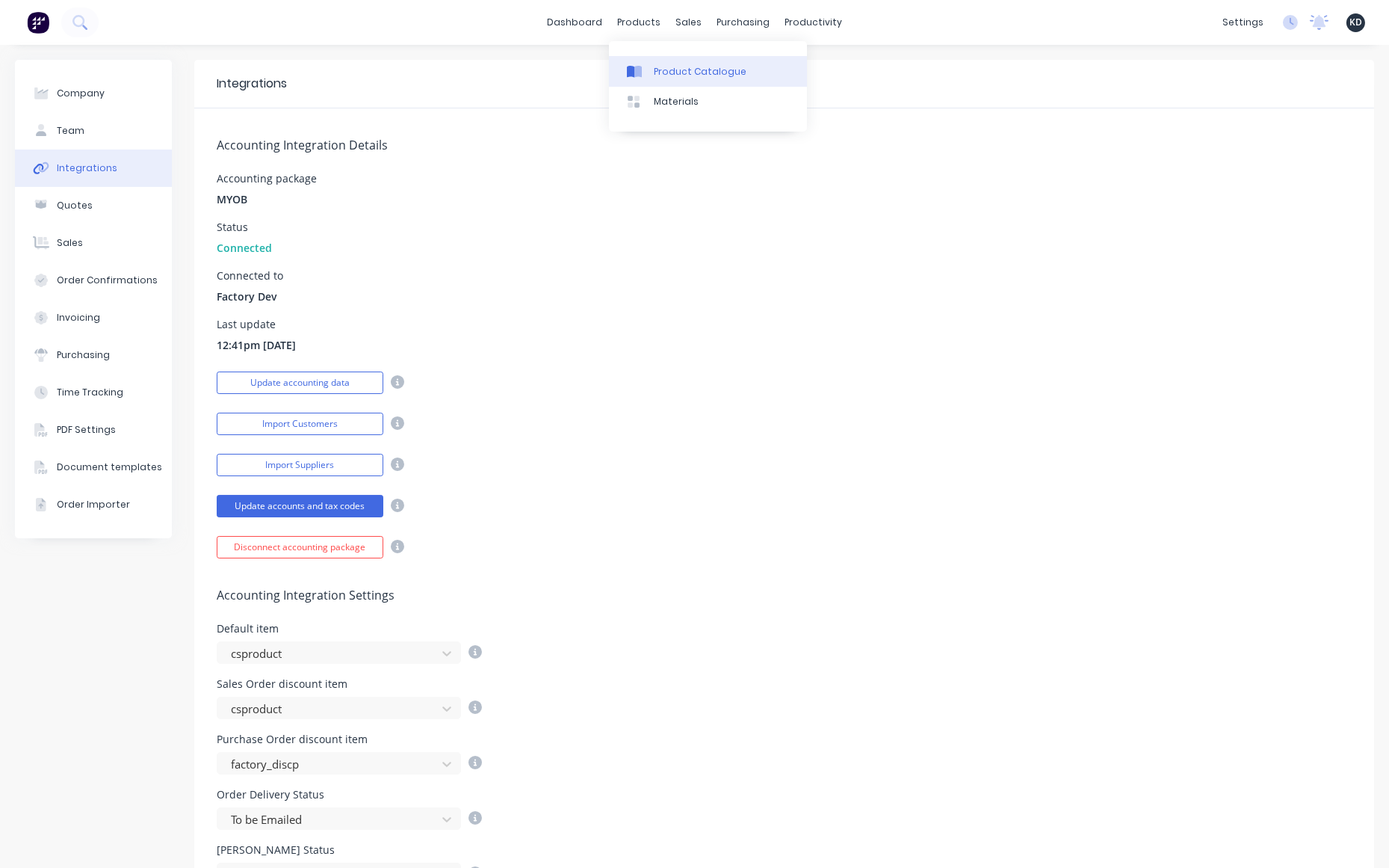
click at [666, 65] on div "Product Catalogue" at bounding box center [700, 71] width 93 height 13
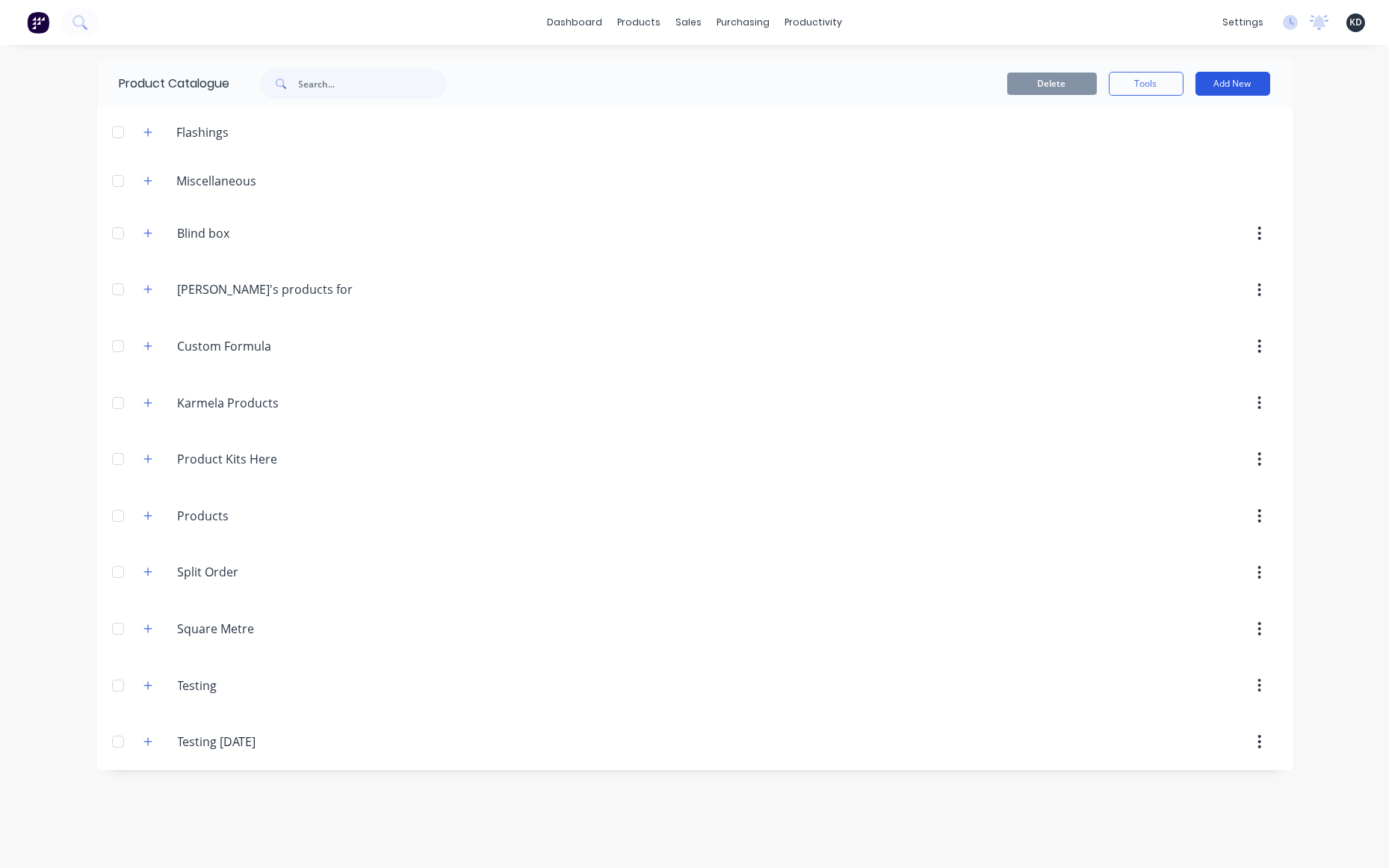
click at [1227, 77] on button "Add New" at bounding box center [1233, 83] width 75 height 24
click at [1212, 206] on div "Product Kit" at bounding box center [1200, 211] width 115 height 22
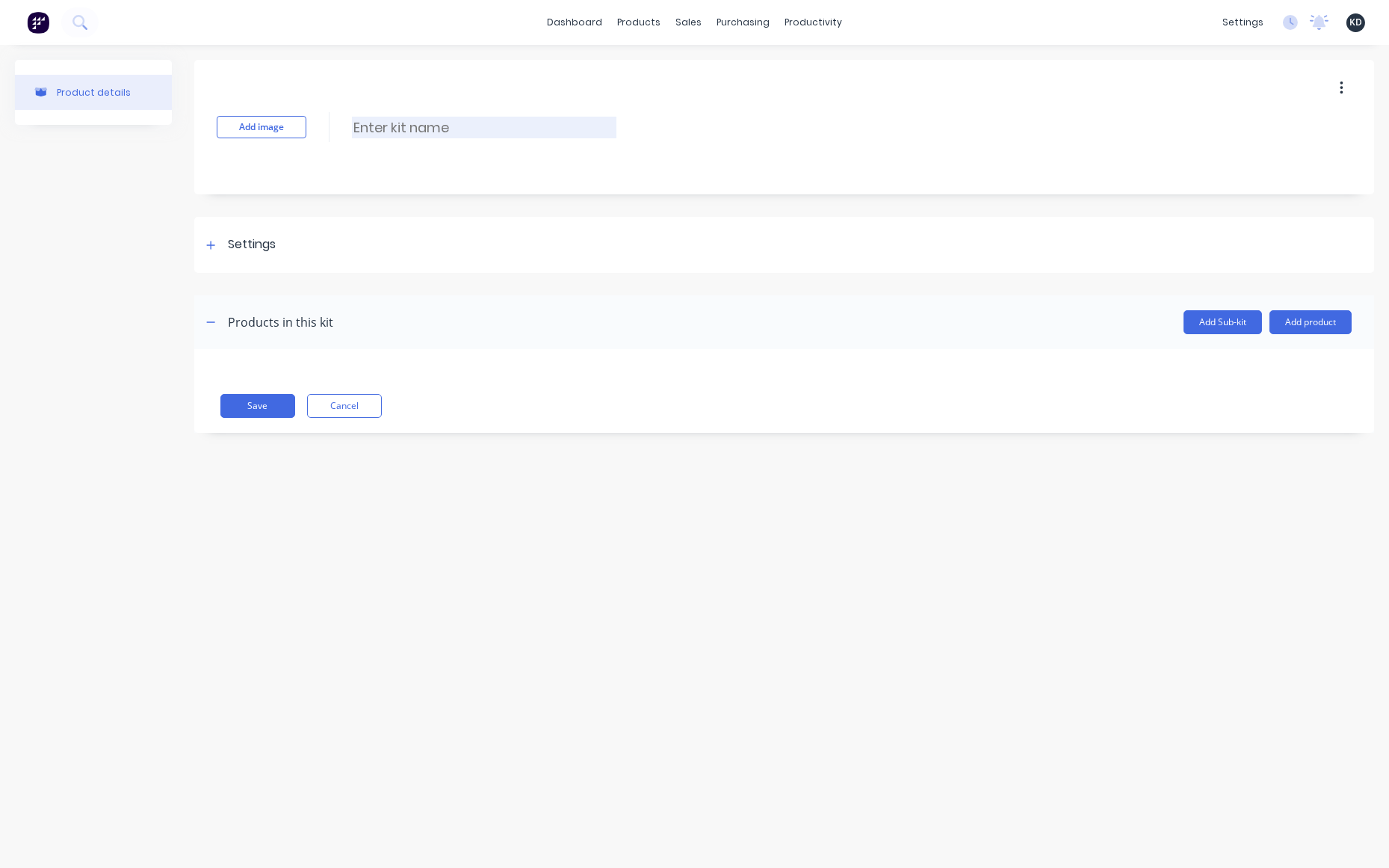
click at [417, 123] on input at bounding box center [484, 127] width 264 height 22
paste input "Profile cut triangles as per supplied dimensions"
type input "Profile cut triangles as per supplied dimensions"
click at [842, 571] on div "Product details Add image Profile cut triangles as per supplied dimensions Prof…" at bounding box center [694, 441] width 1389 height 793
click at [1325, 325] on button "Add product" at bounding box center [1311, 322] width 82 height 24
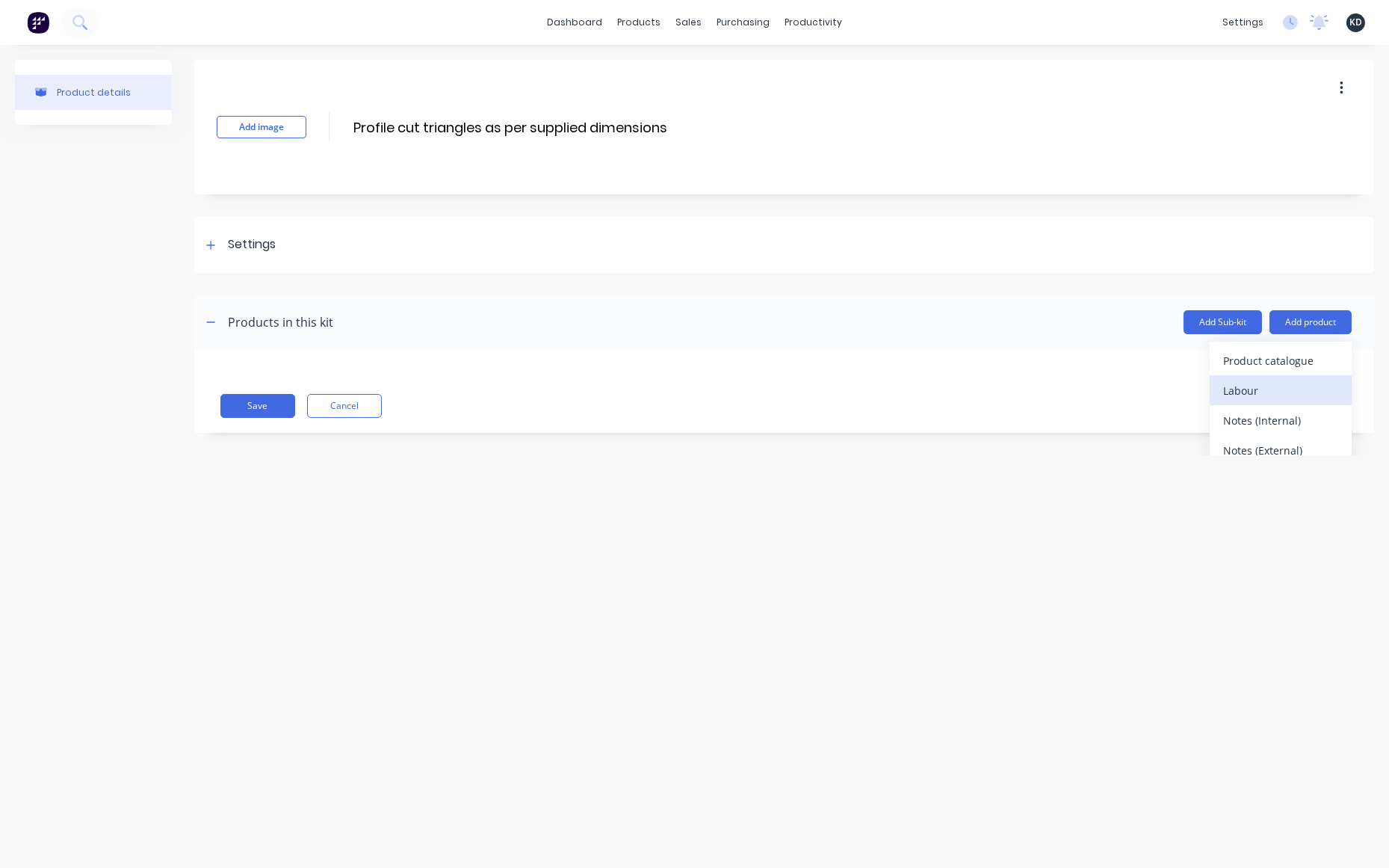
click at [1273, 390] on div "Labour" at bounding box center [1281, 390] width 115 height 22
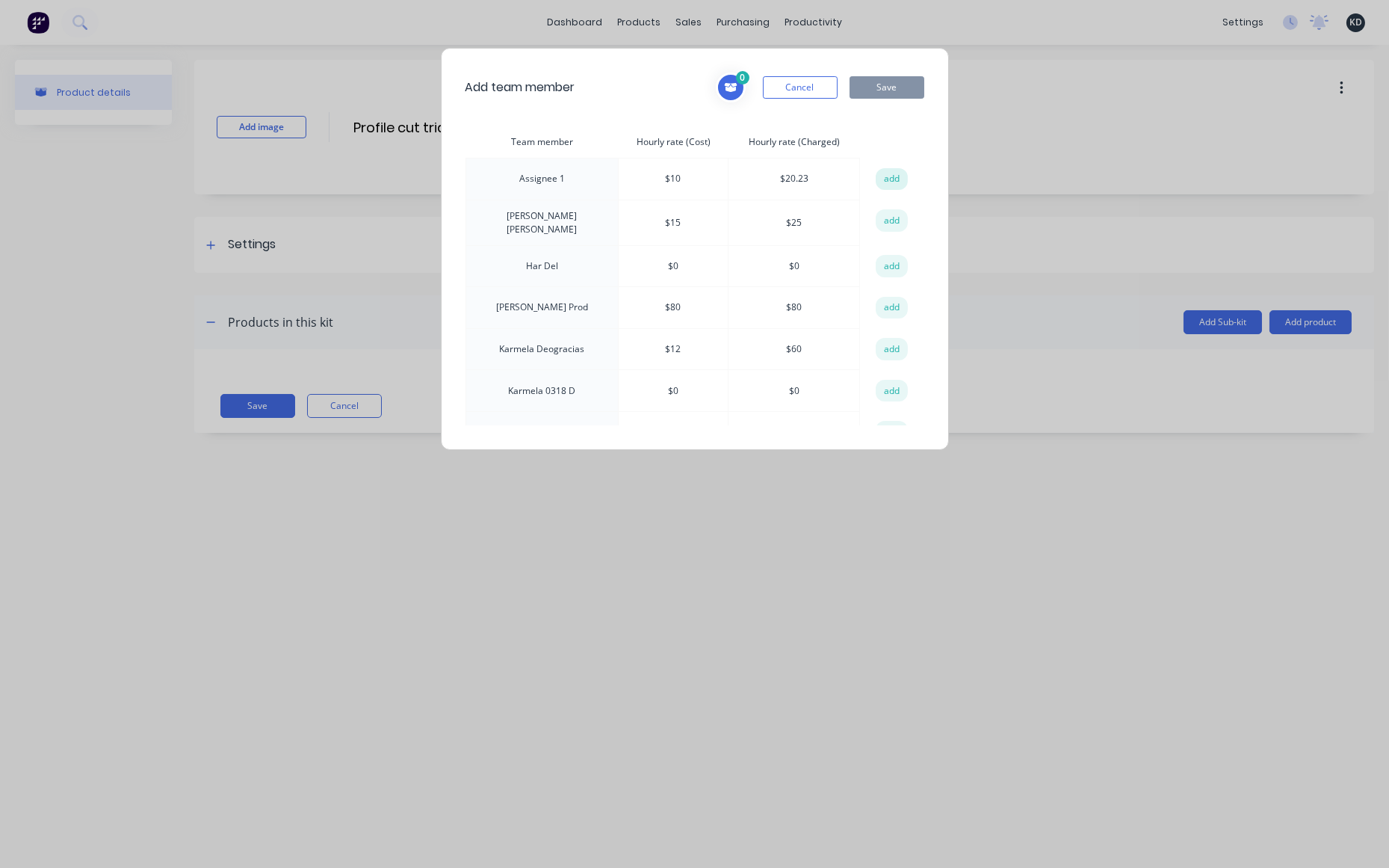
click at [880, 177] on button "add" at bounding box center [892, 179] width 33 height 22
click at [886, 213] on button "add" at bounding box center [892, 219] width 33 height 22
click at [885, 264] on button "add" at bounding box center [892, 265] width 33 height 22
click at [885, 308] on button "add" at bounding box center [892, 308] width 33 height 22
click at [886, 344] on button "add" at bounding box center [892, 348] width 33 height 22
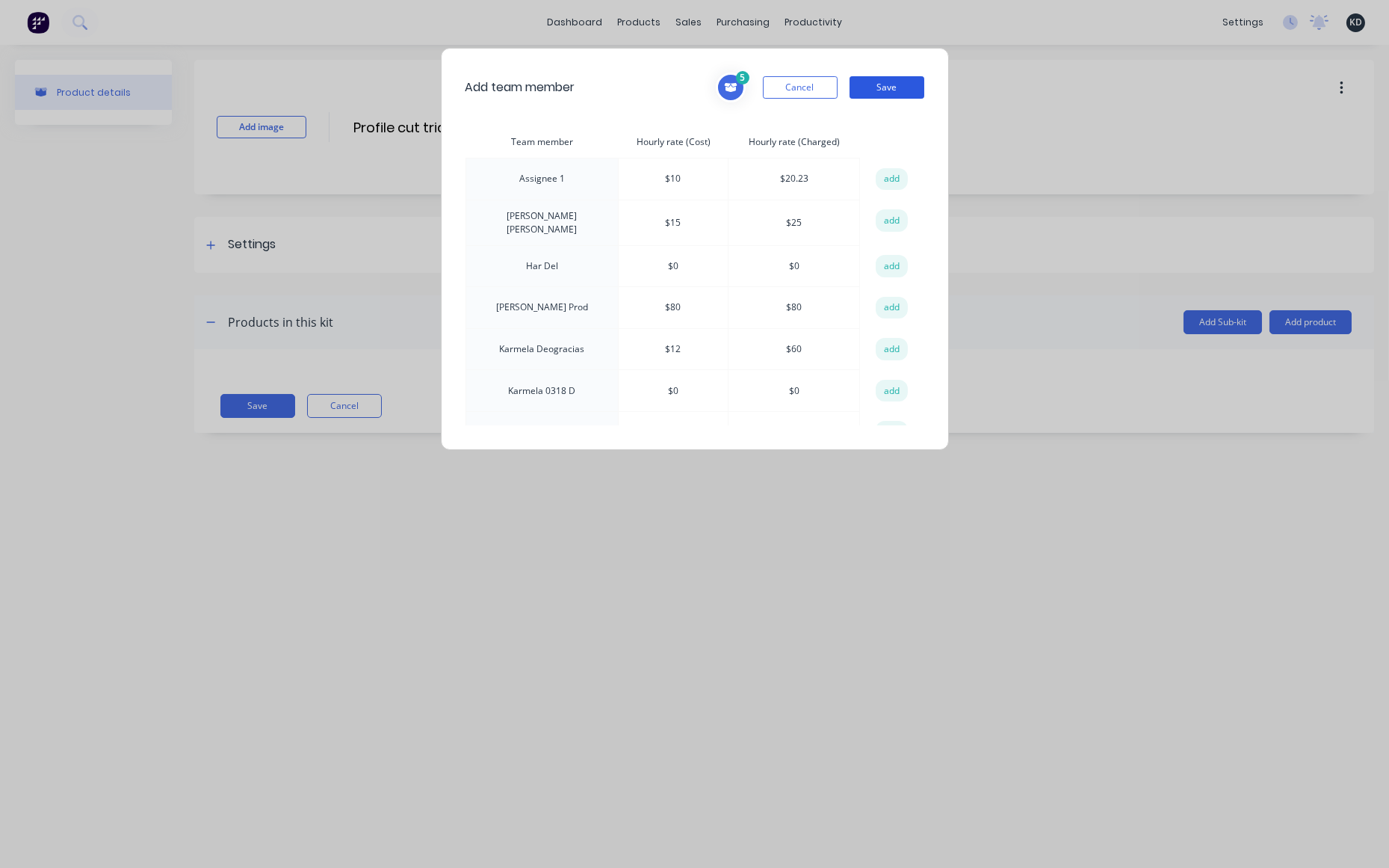
click at [894, 91] on button "Save" at bounding box center [887, 86] width 75 height 22
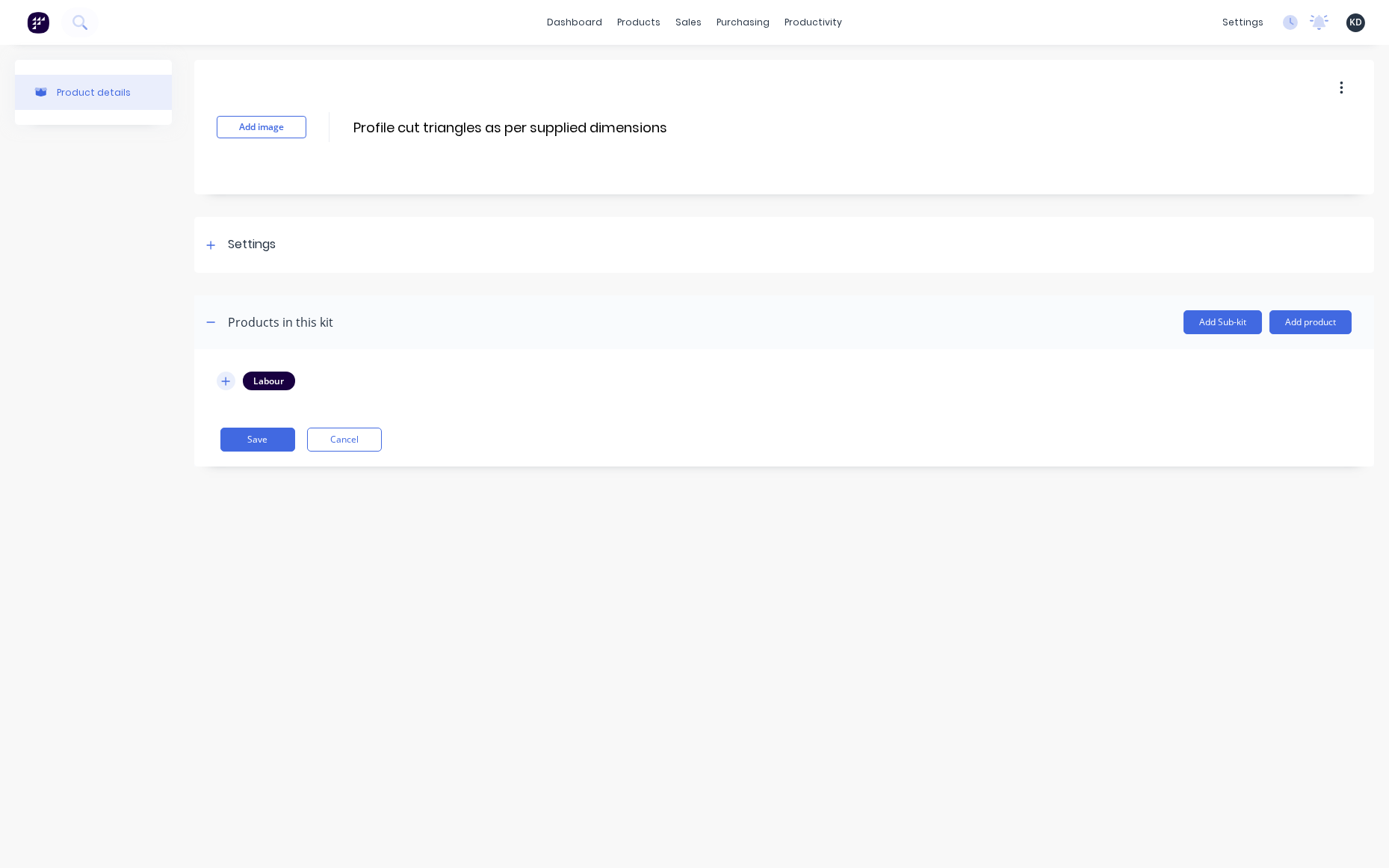
click at [220, 382] on button "button" at bounding box center [226, 380] width 19 height 19
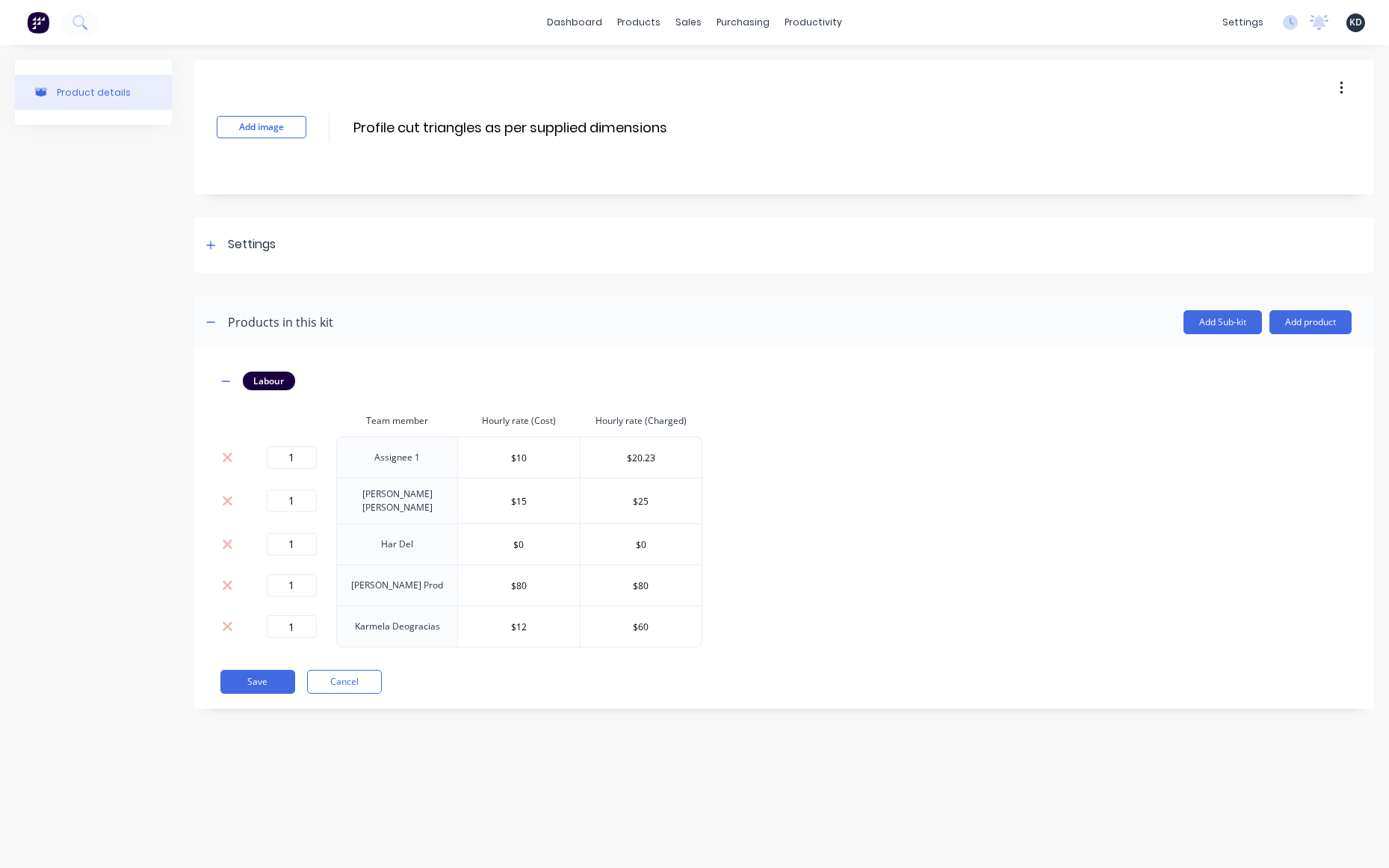
click at [108, 371] on div "Product details" at bounding box center [93, 395] width 157 height 671
click at [902, 710] on div "Add image Profile cut triangles as per supplied dimensions Profile cut triangle…" at bounding box center [784, 395] width 1180 height 671
click at [1311, 323] on button "Add product" at bounding box center [1311, 322] width 82 height 24
click at [1286, 360] on div "Product catalogue" at bounding box center [1281, 360] width 115 height 22
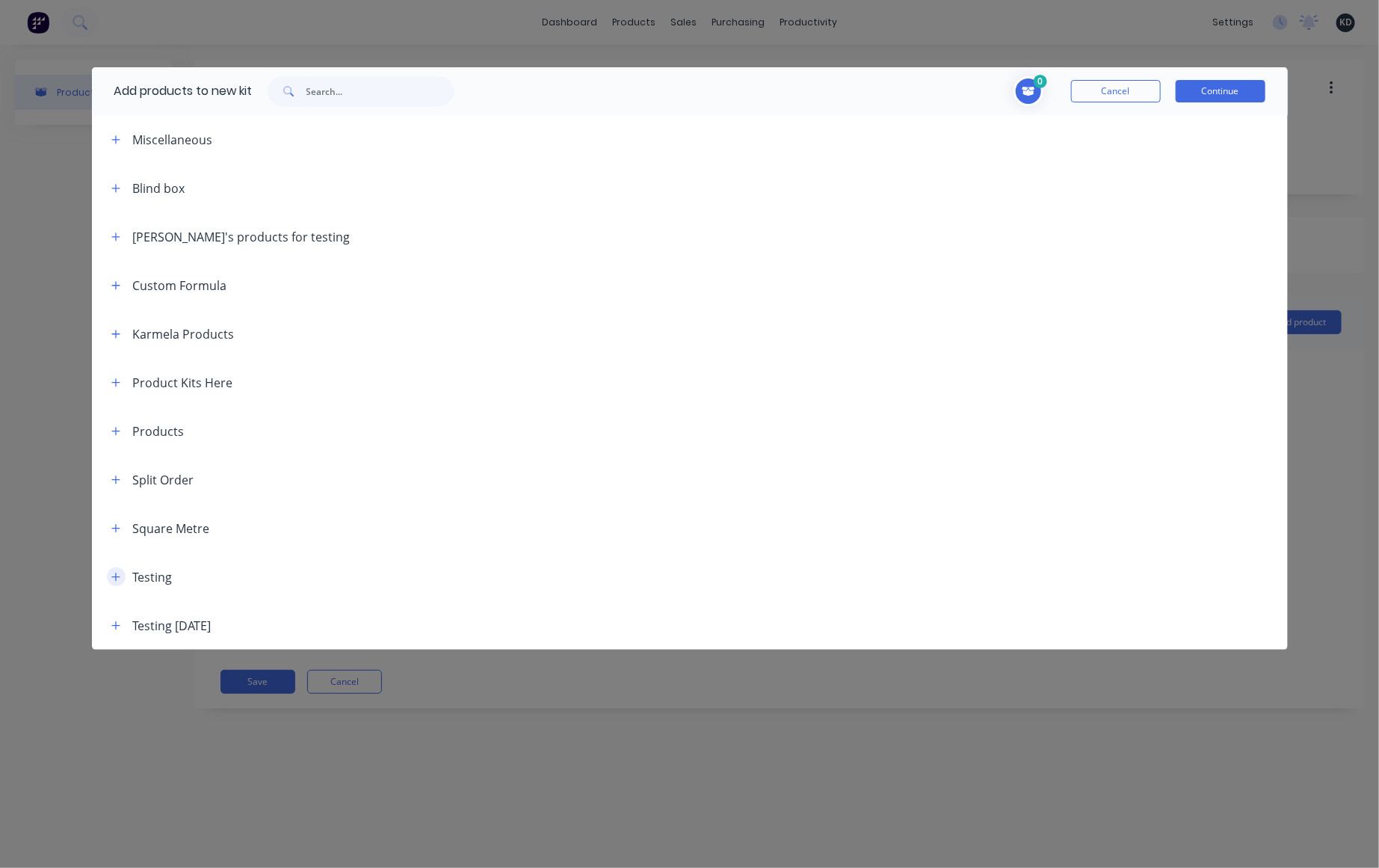
click at [109, 572] on button "button" at bounding box center [115, 576] width 19 height 19
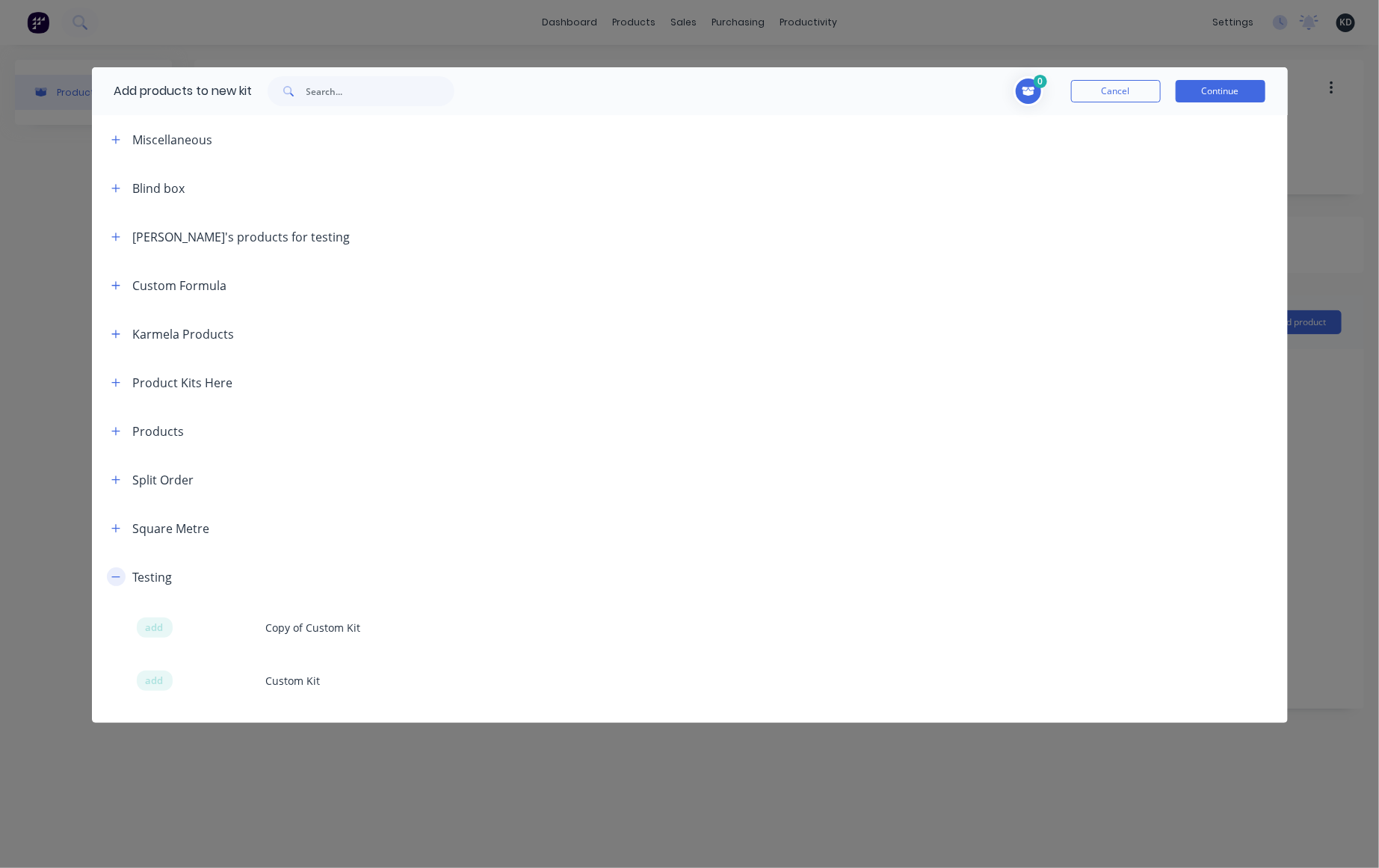
click at [116, 572] on icon "button" at bounding box center [115, 577] width 9 height 11
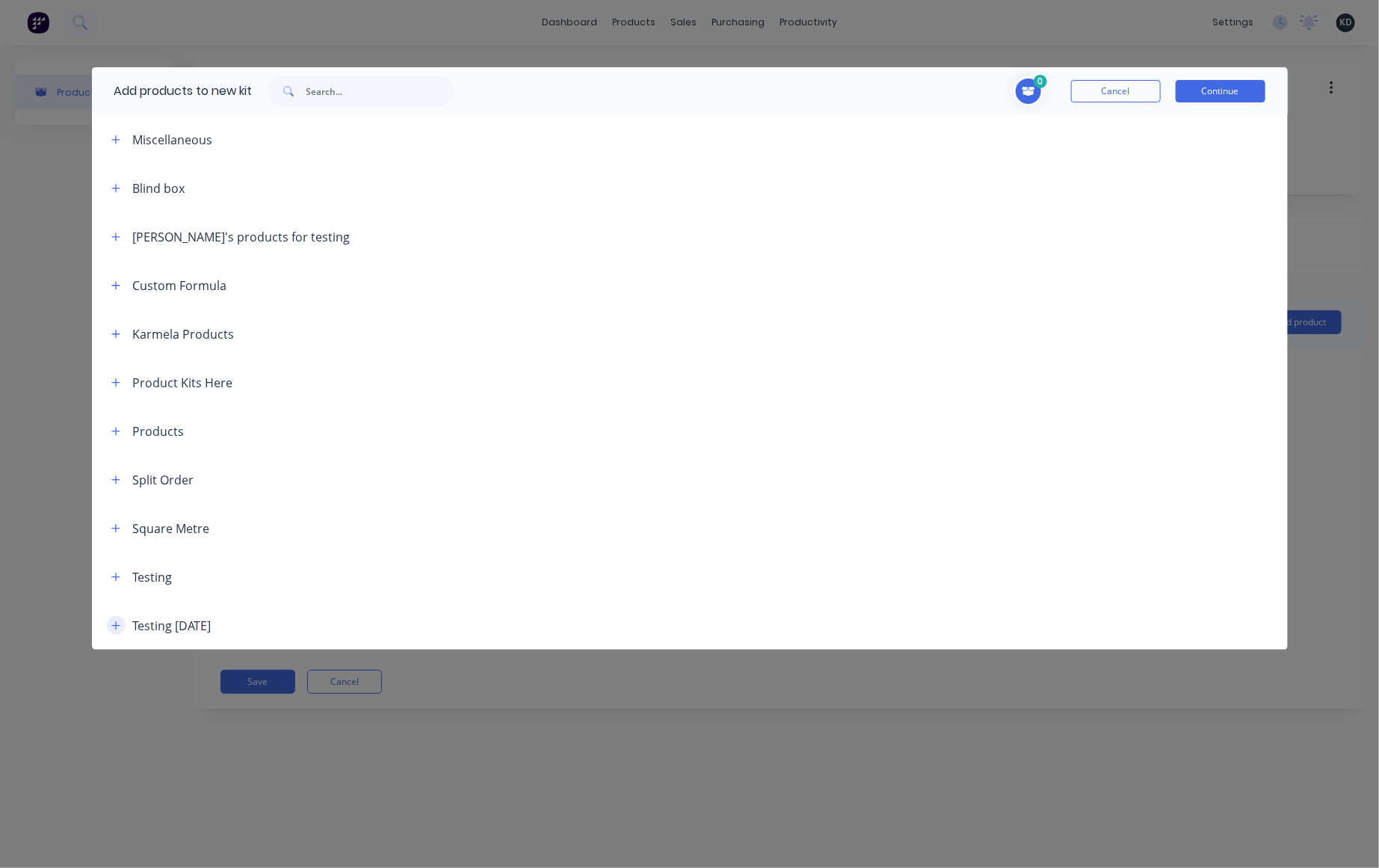
click at [119, 626] on icon "button" at bounding box center [115, 626] width 9 height 11
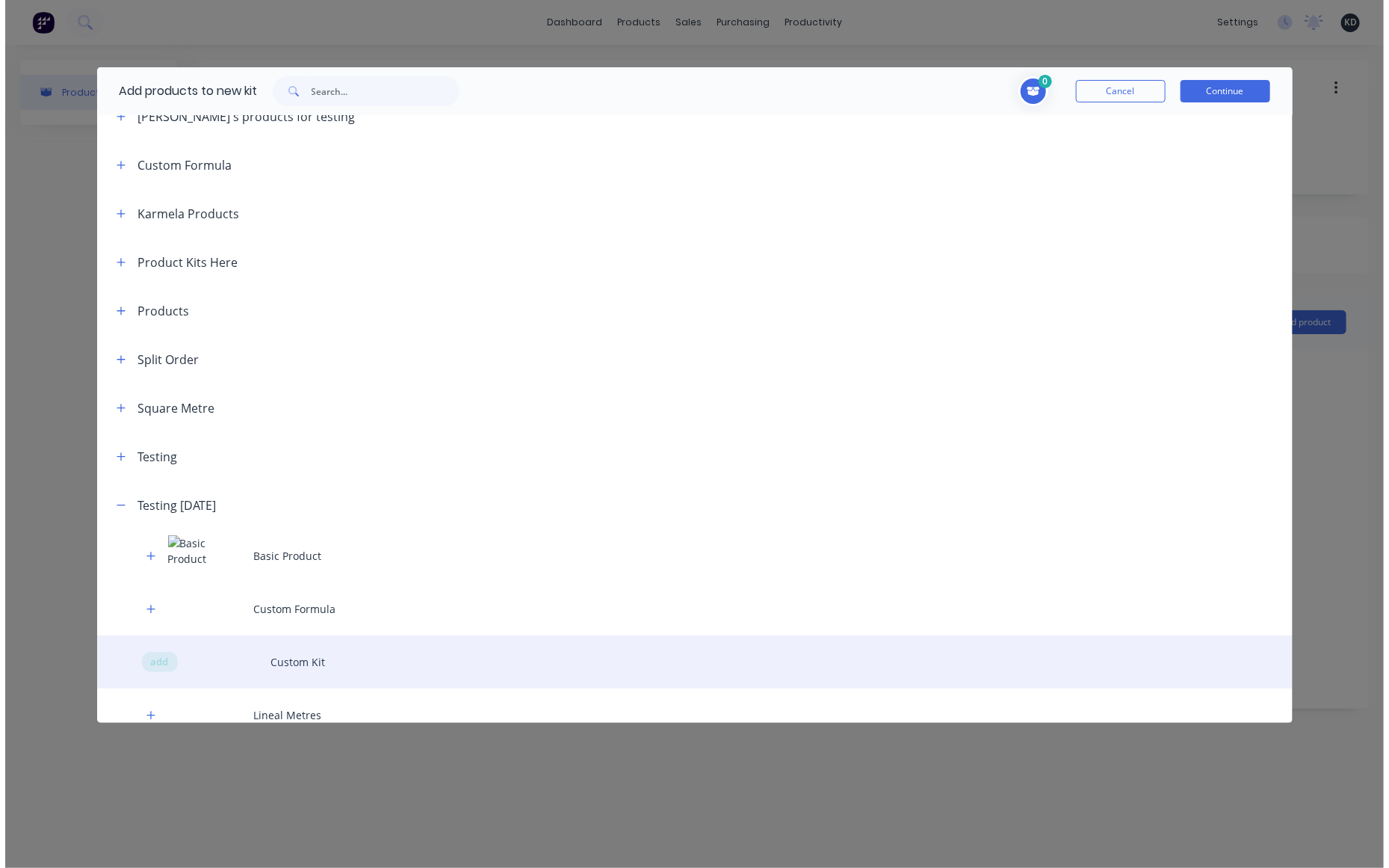
scroll to position [244, 0]
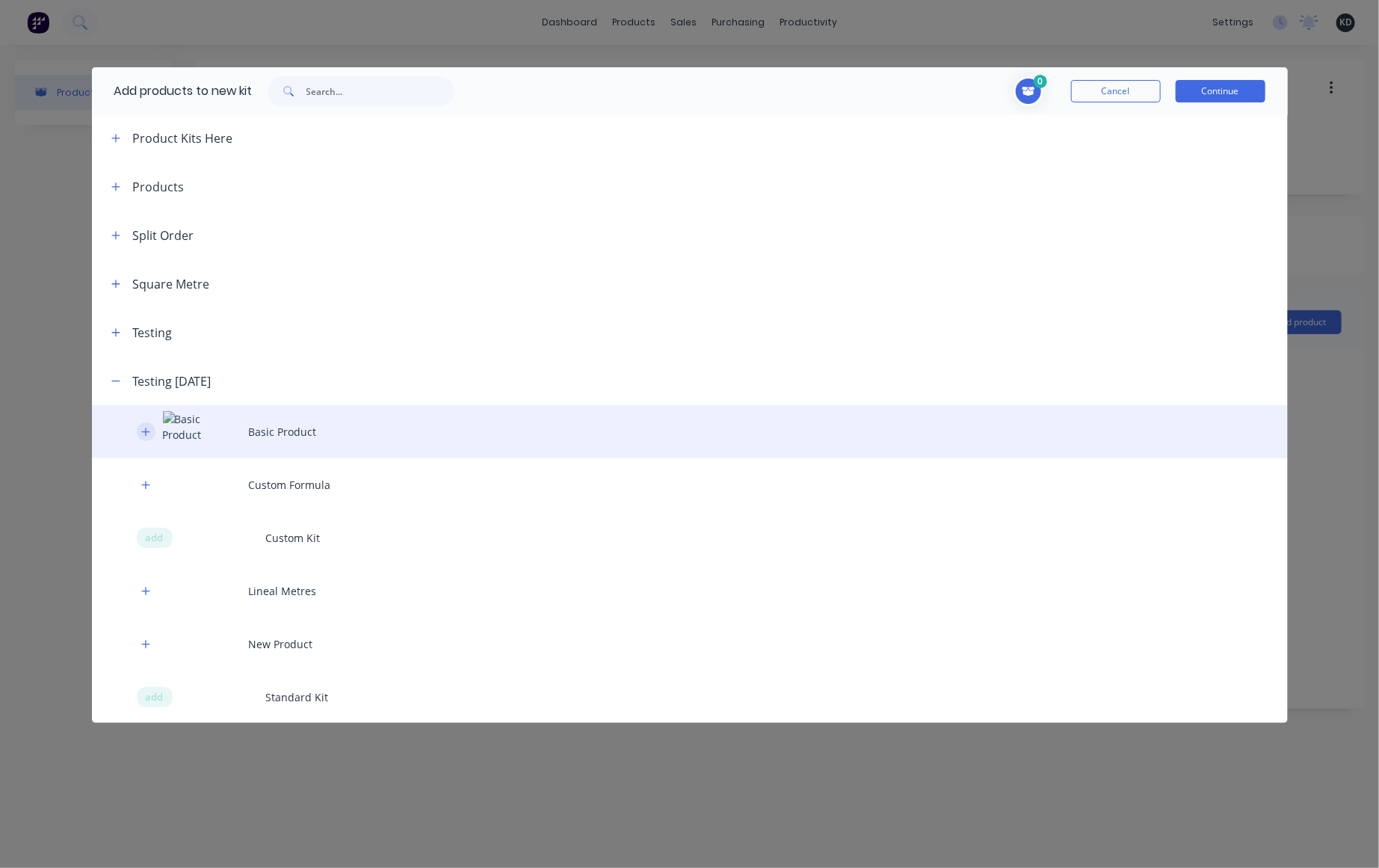
click at [148, 439] on button "button" at bounding box center [145, 431] width 19 height 19
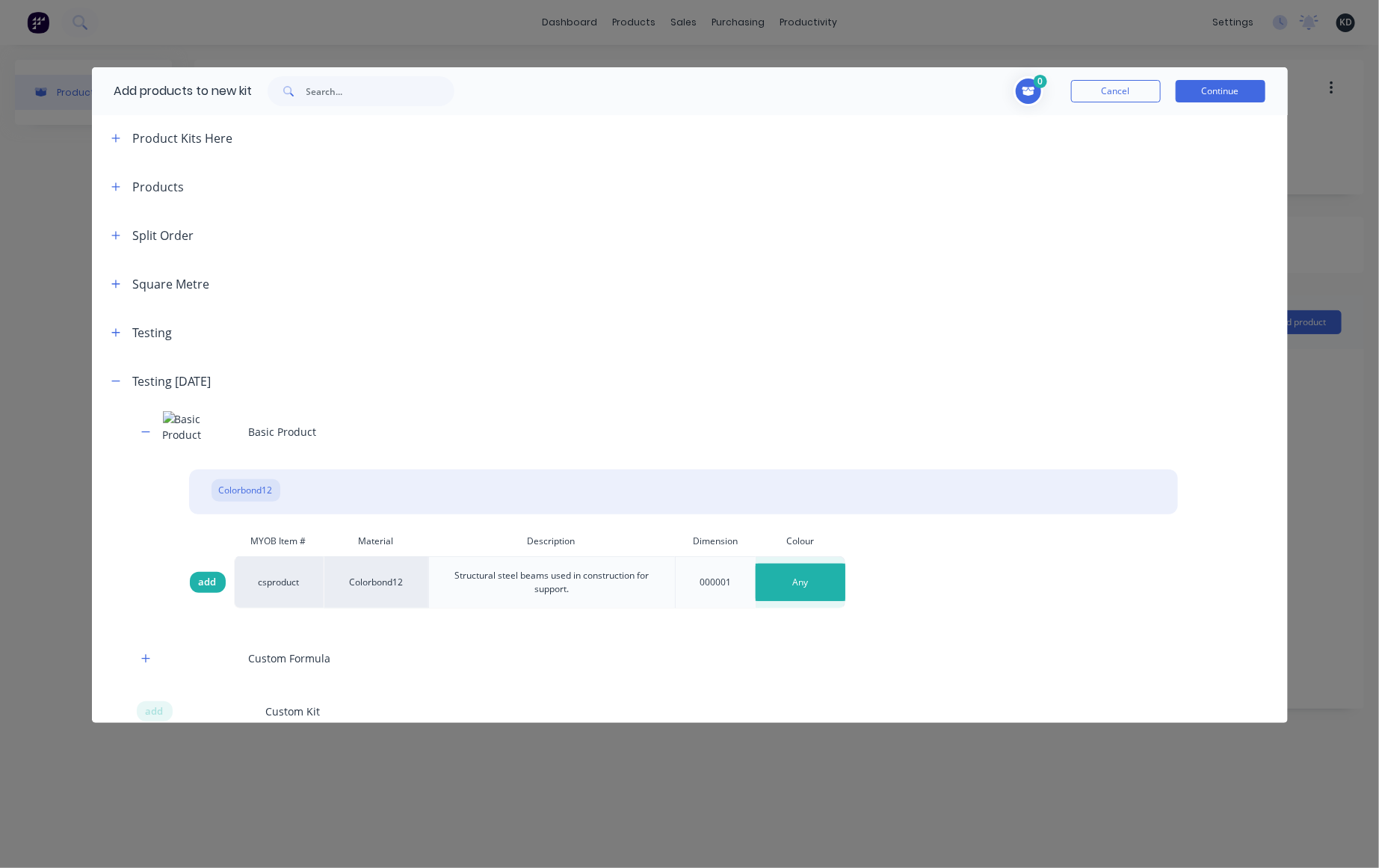
click at [211, 586] on span "add" at bounding box center [208, 582] width 18 height 15
click at [1214, 74] on div "1 1 1 ? Basic Product Colorbond12 Any Description Structural steel beams used i…" at bounding box center [879, 91] width 819 height 48
click at [1217, 91] on button "Continue" at bounding box center [1220, 91] width 90 height 22
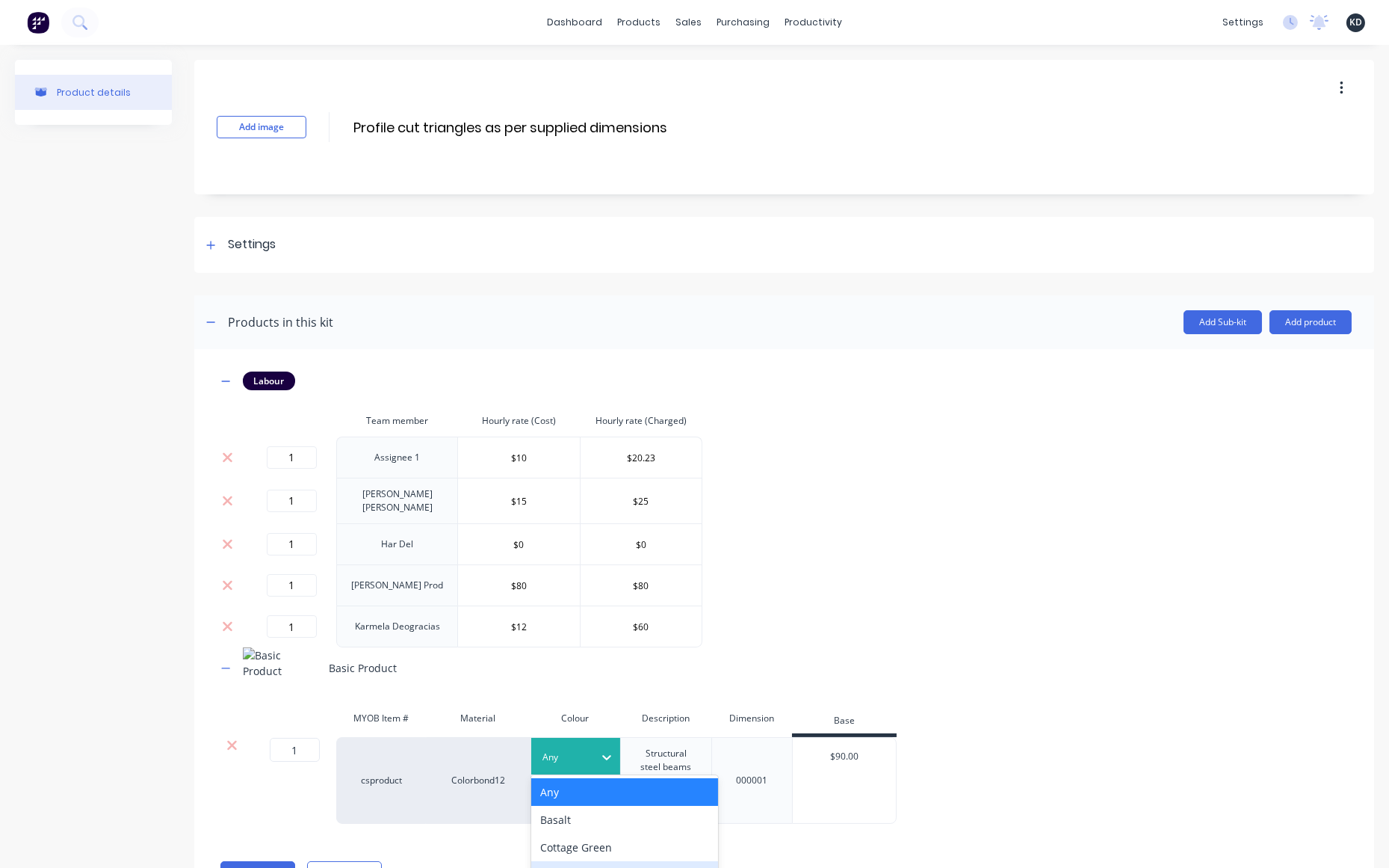
click at [555, 753] on body "dashboard products sales purchasing productivity dashboard products Product Cat…" at bounding box center [694, 434] width 1389 height 868
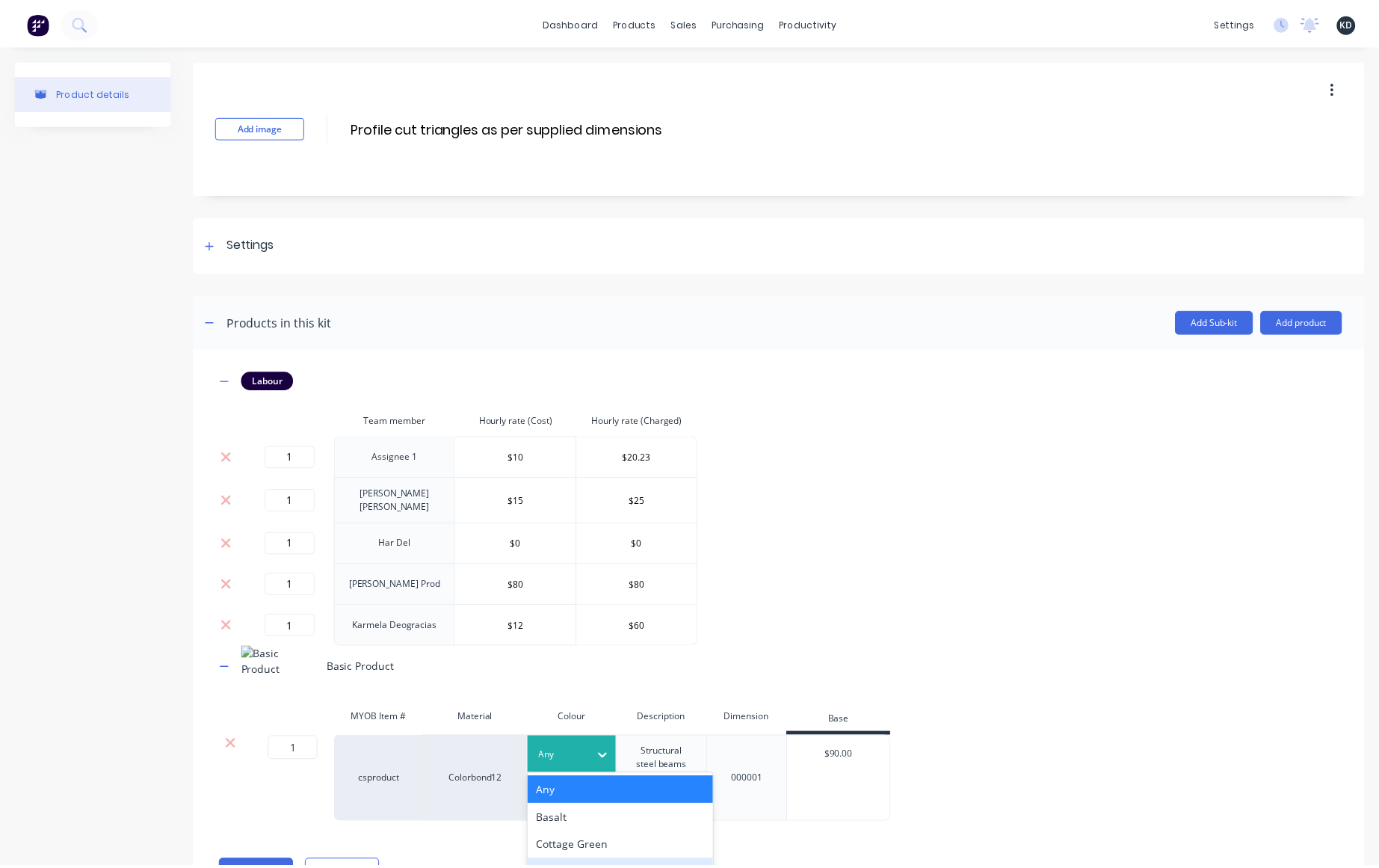
scroll to position [131, 0]
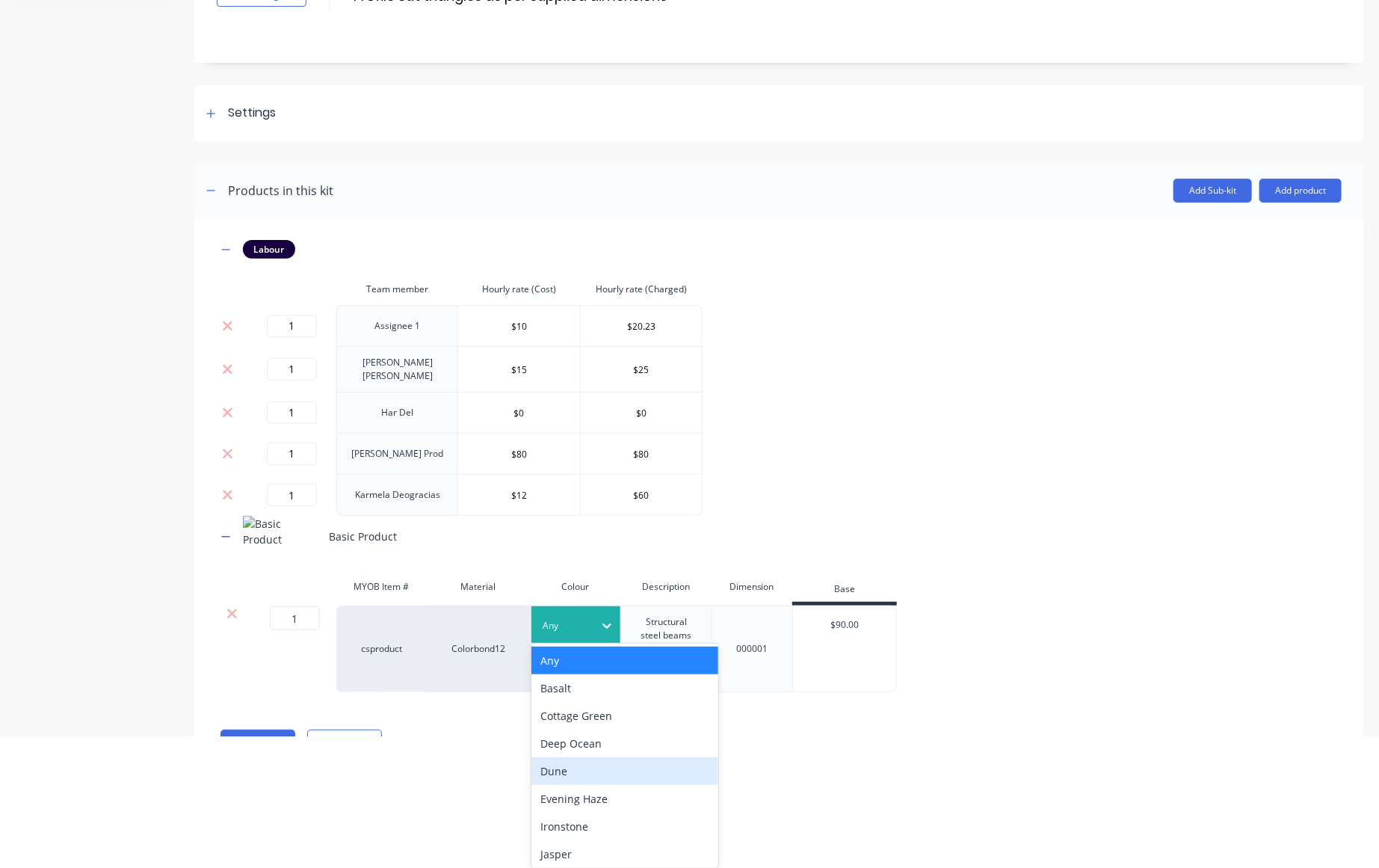
click at [575, 773] on div "Dune" at bounding box center [625, 770] width 187 height 27
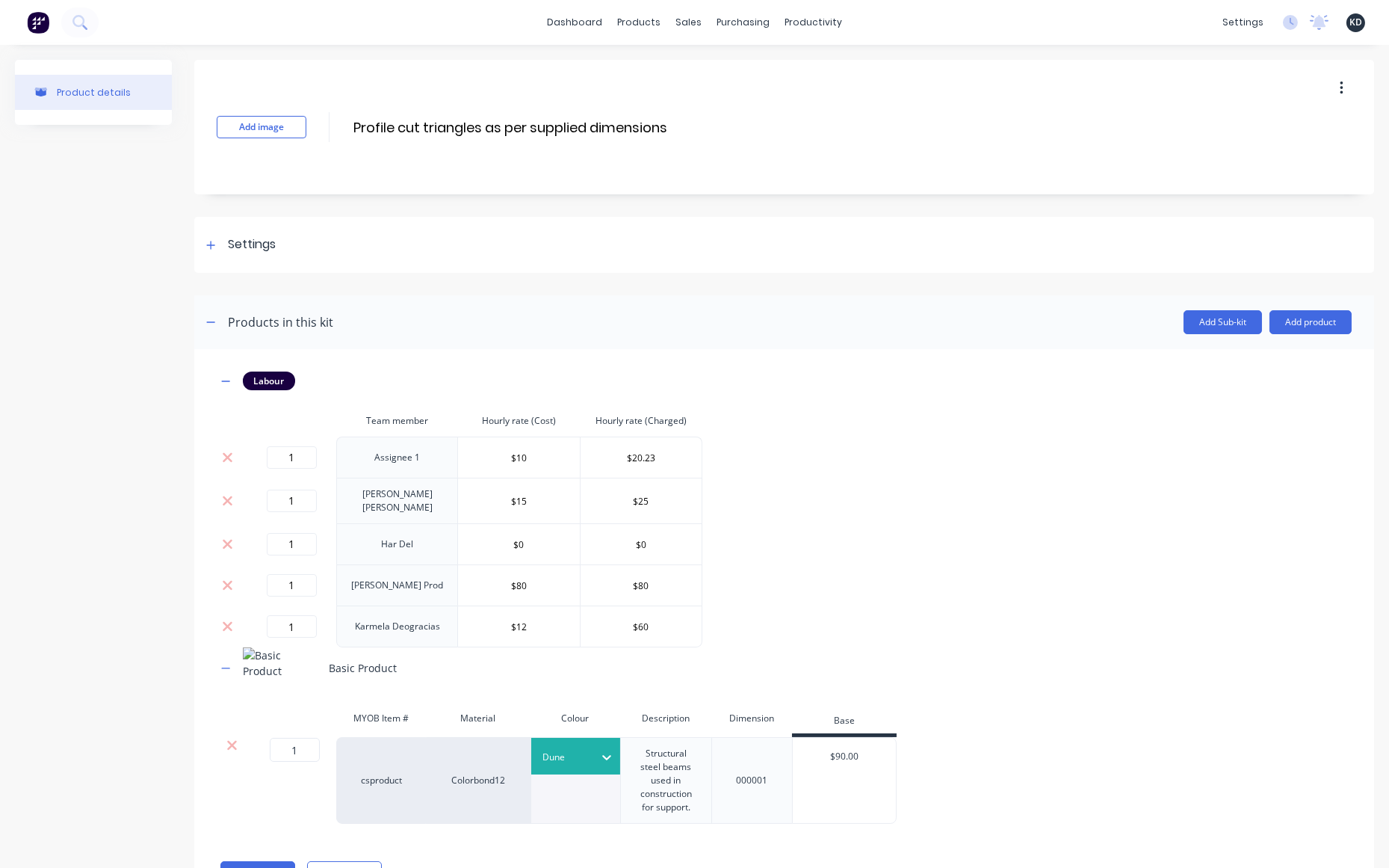
click at [1021, 533] on div "Labour Team member Hourly rate (Cost) Hourly rate (Charged) 1 Assignee 1 $10 $2…" at bounding box center [784, 597] width 1135 height 452
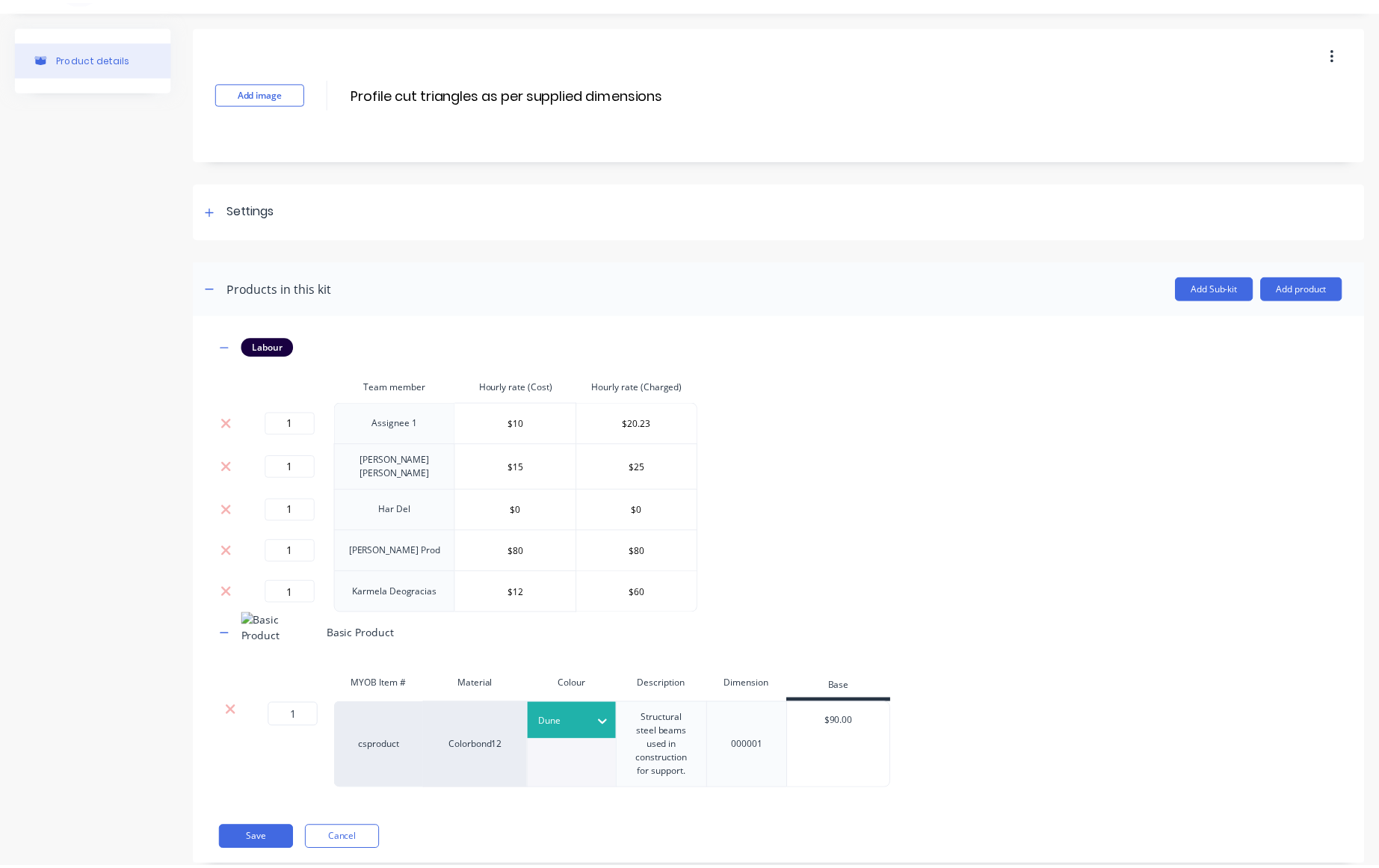
scroll to position [63, 0]
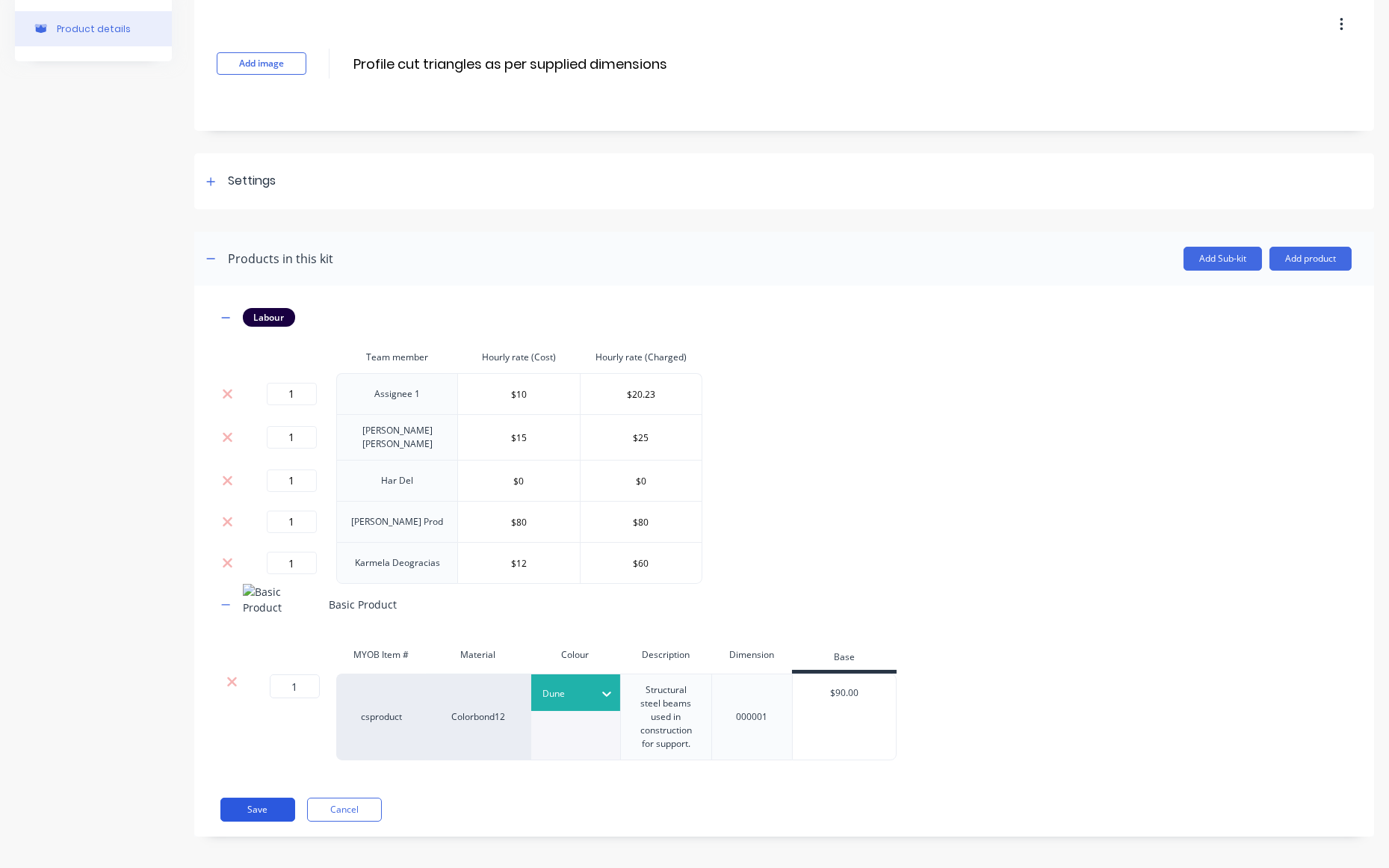
click at [230, 809] on button "Save" at bounding box center [257, 809] width 75 height 24
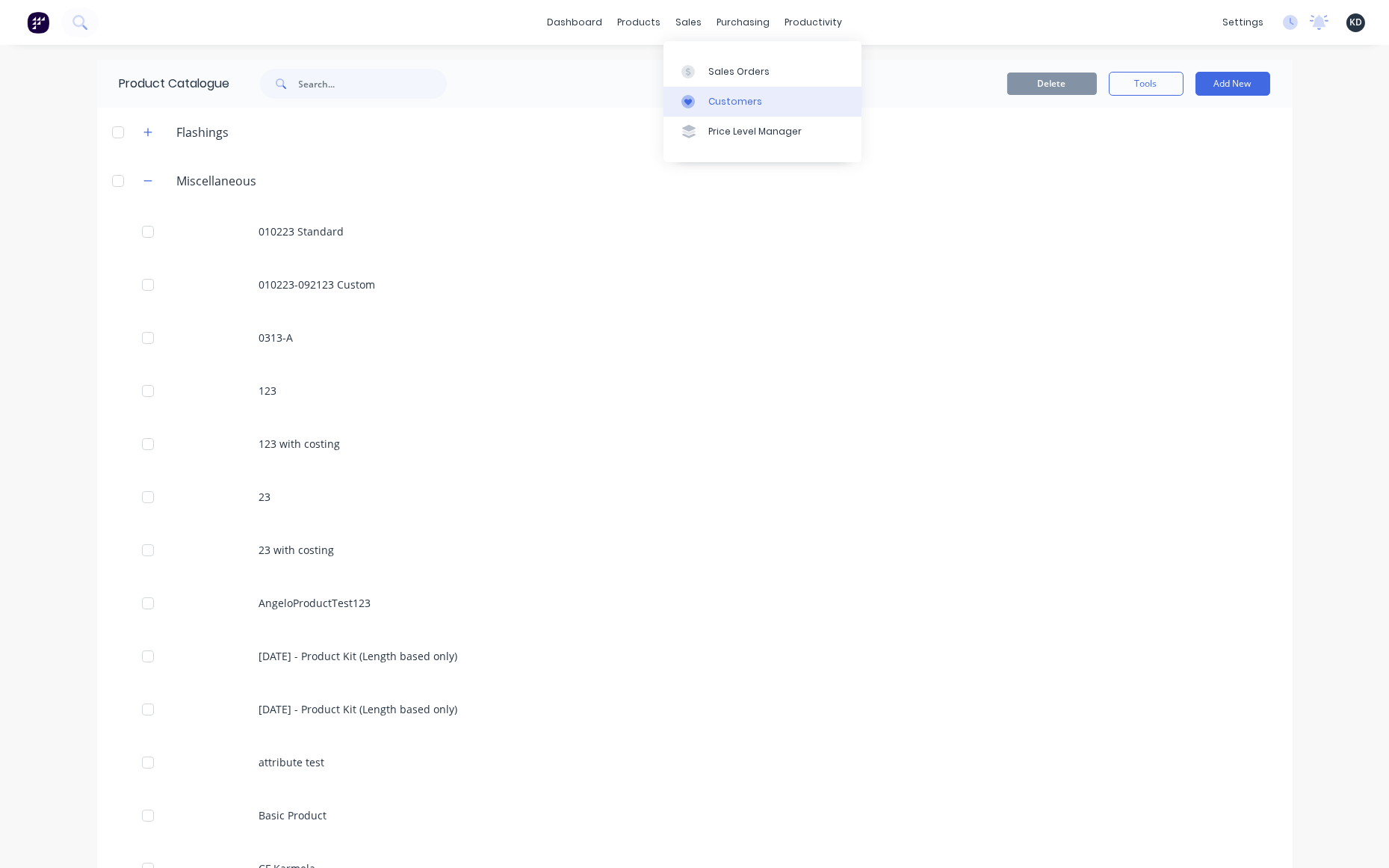
click at [720, 105] on div "Customers" at bounding box center [735, 101] width 54 height 13
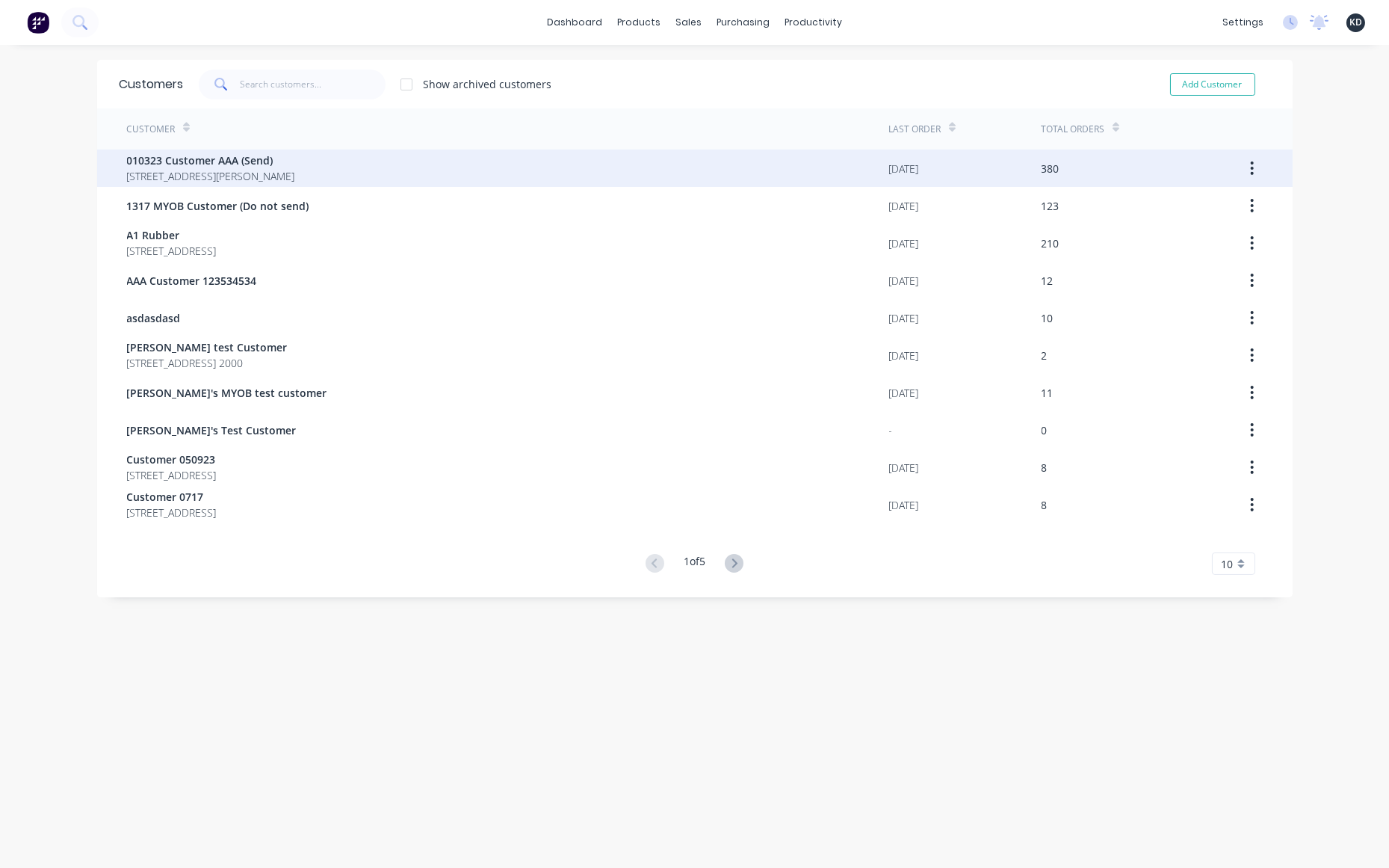
click at [1165, 153] on div "380" at bounding box center [1125, 168] width 167 height 37
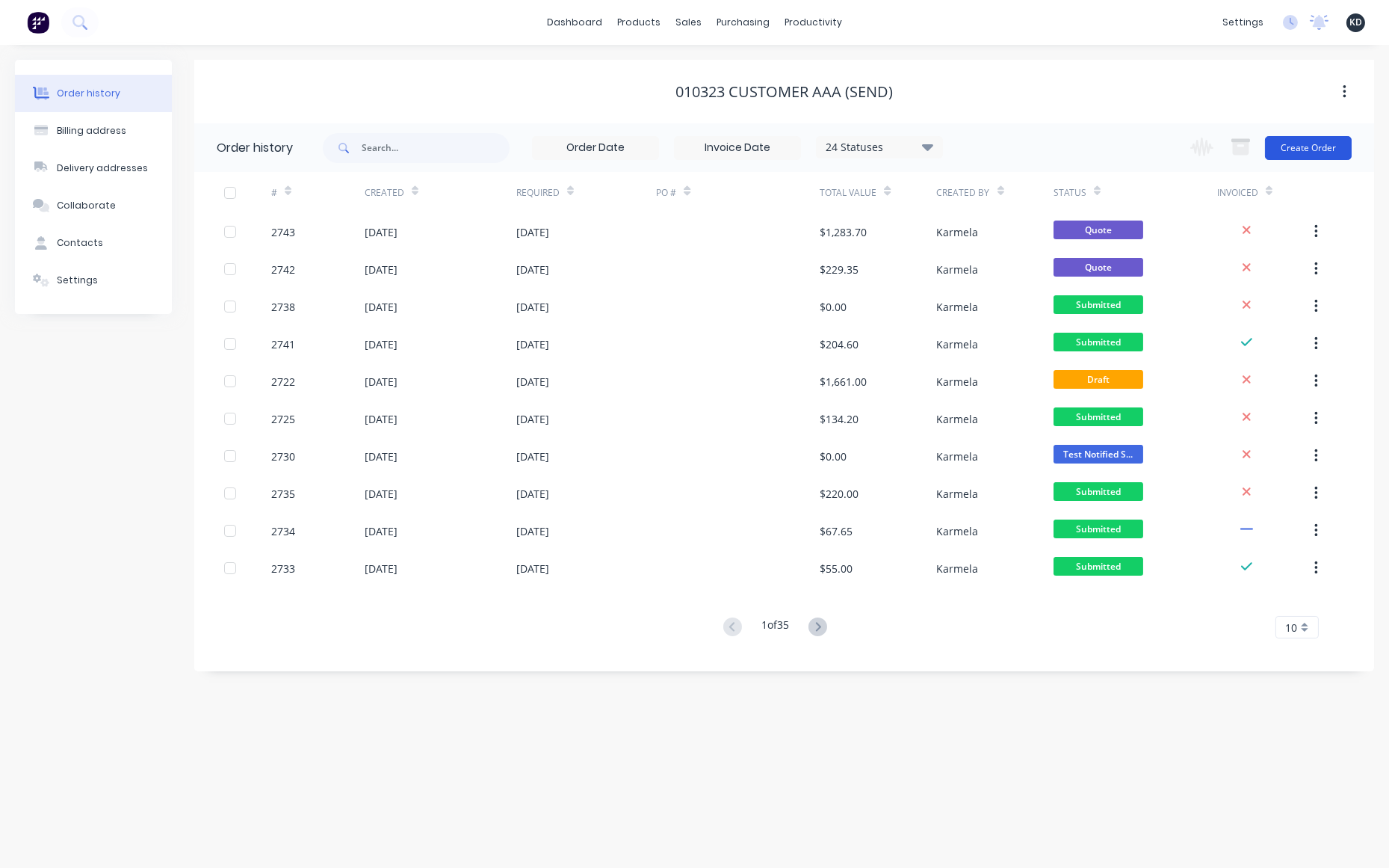
click at [1294, 152] on button "Create Order" at bounding box center [1309, 147] width 86 height 24
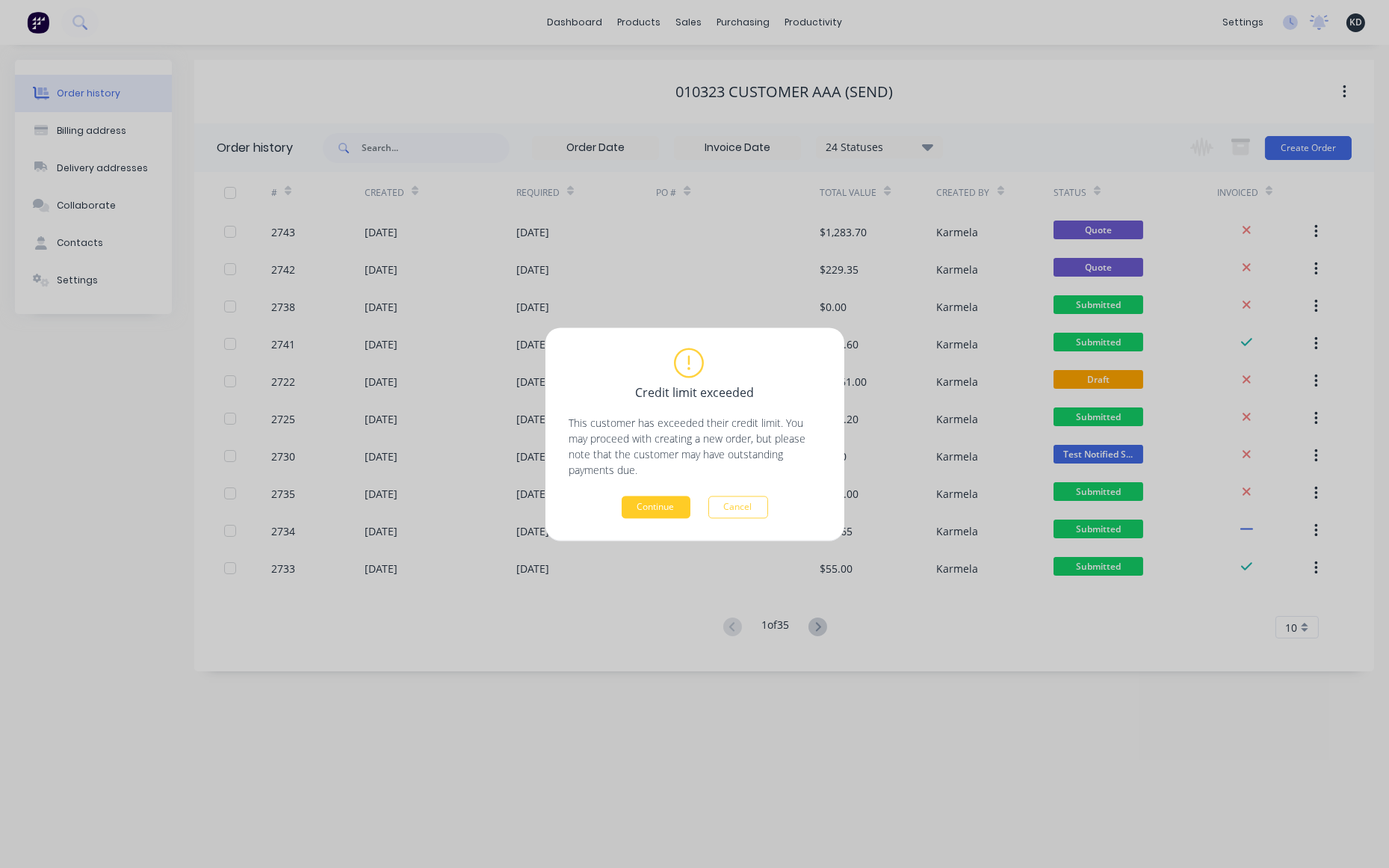
click at [651, 508] on button "Continue" at bounding box center [657, 506] width 69 height 22
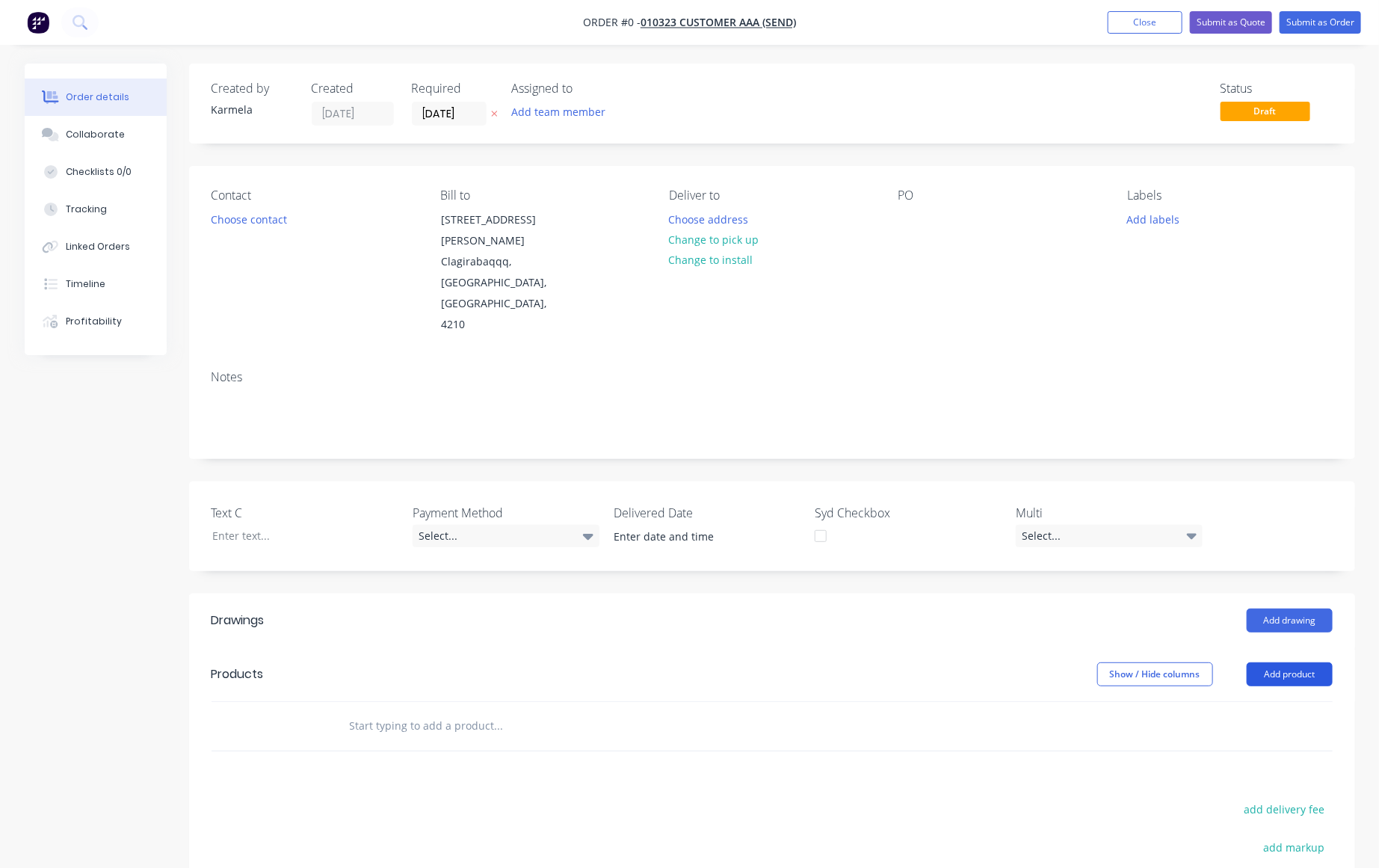
click at [1301, 662] on button "Add product" at bounding box center [1289, 673] width 86 height 24
click at [1271, 701] on div "Product catalogue" at bounding box center [1261, 711] width 115 height 22
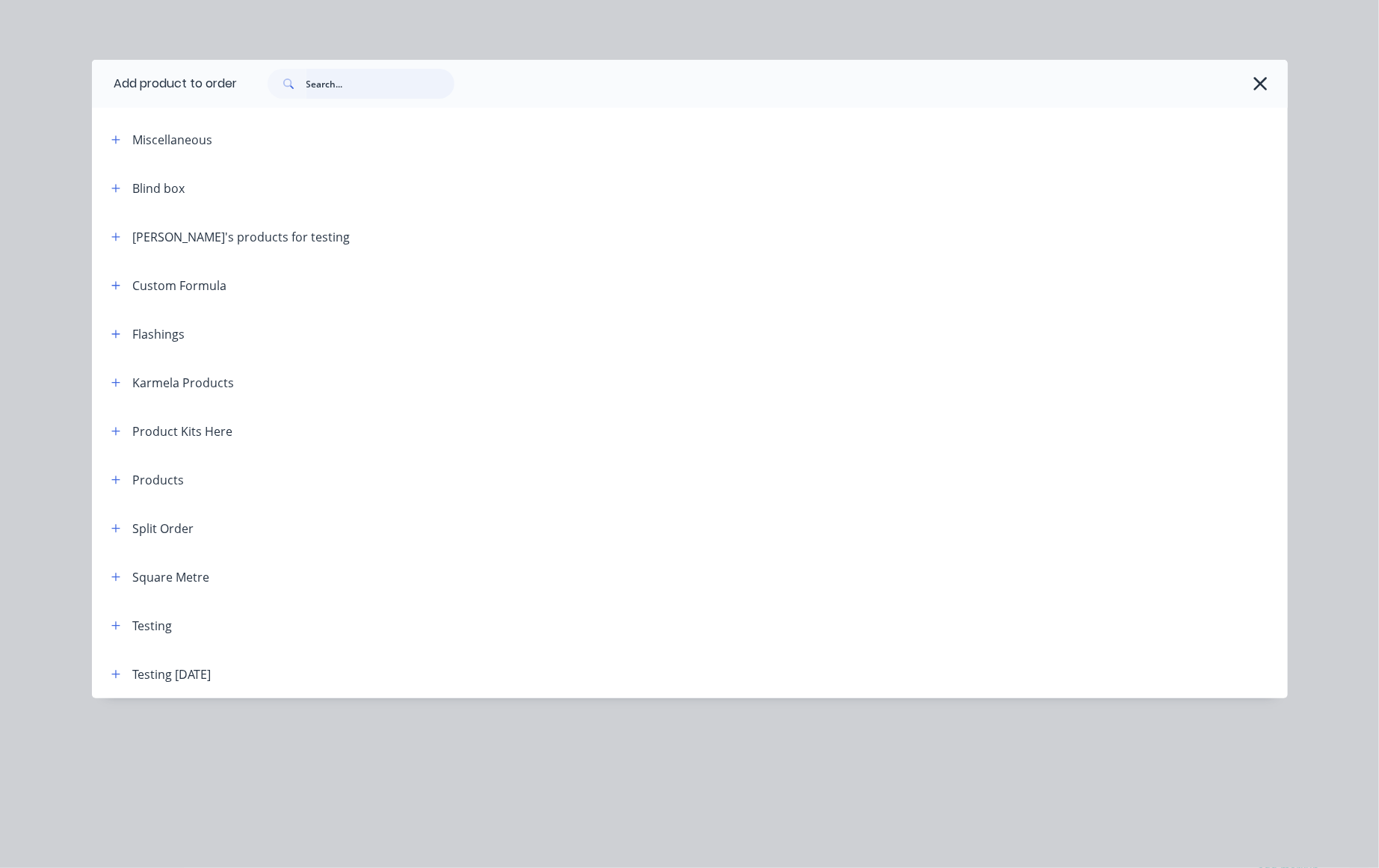
click at [332, 74] on input "text" at bounding box center [381, 84] width 148 height 30
type input "profile"
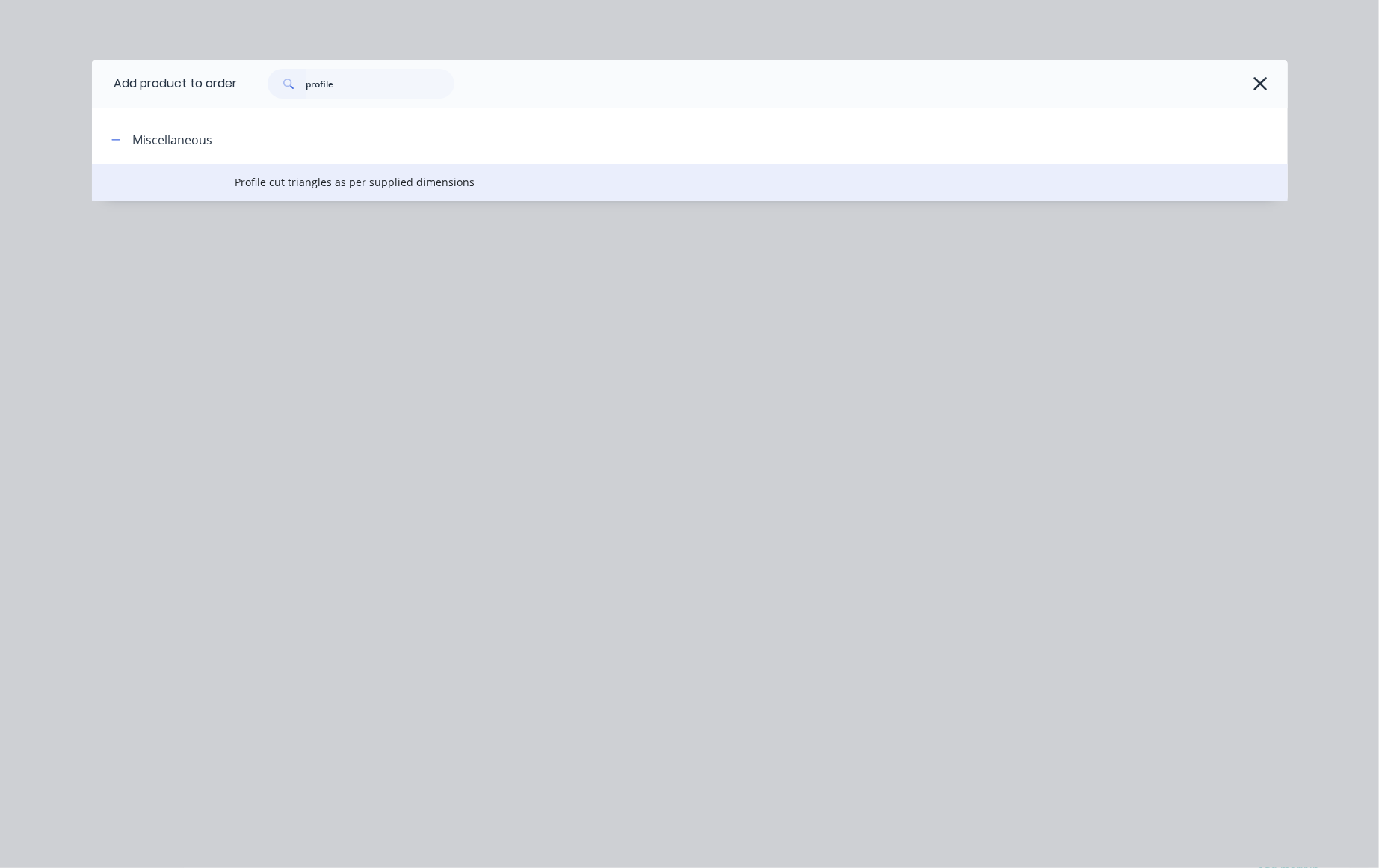
click at [241, 181] on span "Profile cut triangles as per supplied dimensions" at bounding box center [656, 182] width 841 height 16
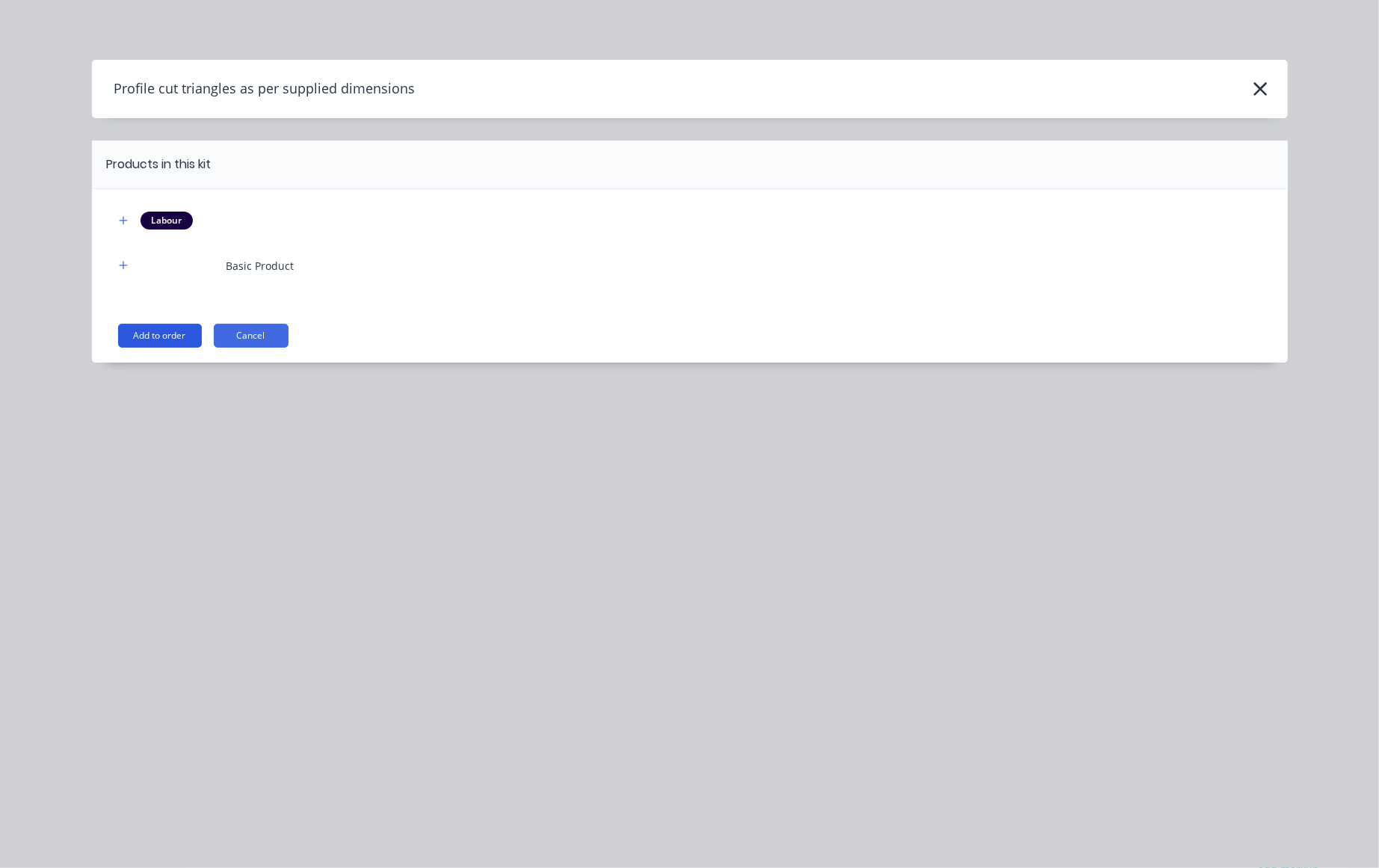
click at [145, 335] on button "Add to order" at bounding box center [159, 335] width 84 height 24
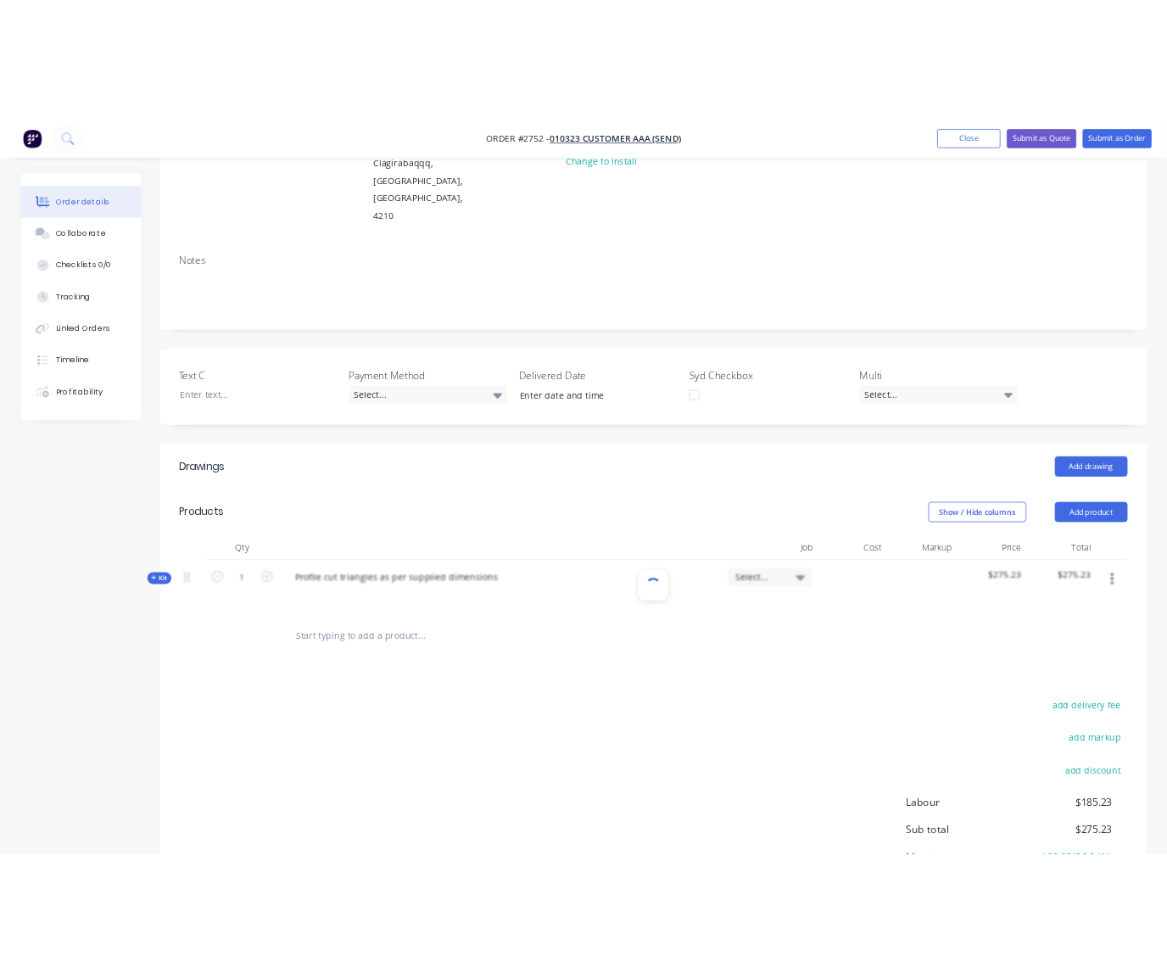
scroll to position [277, 0]
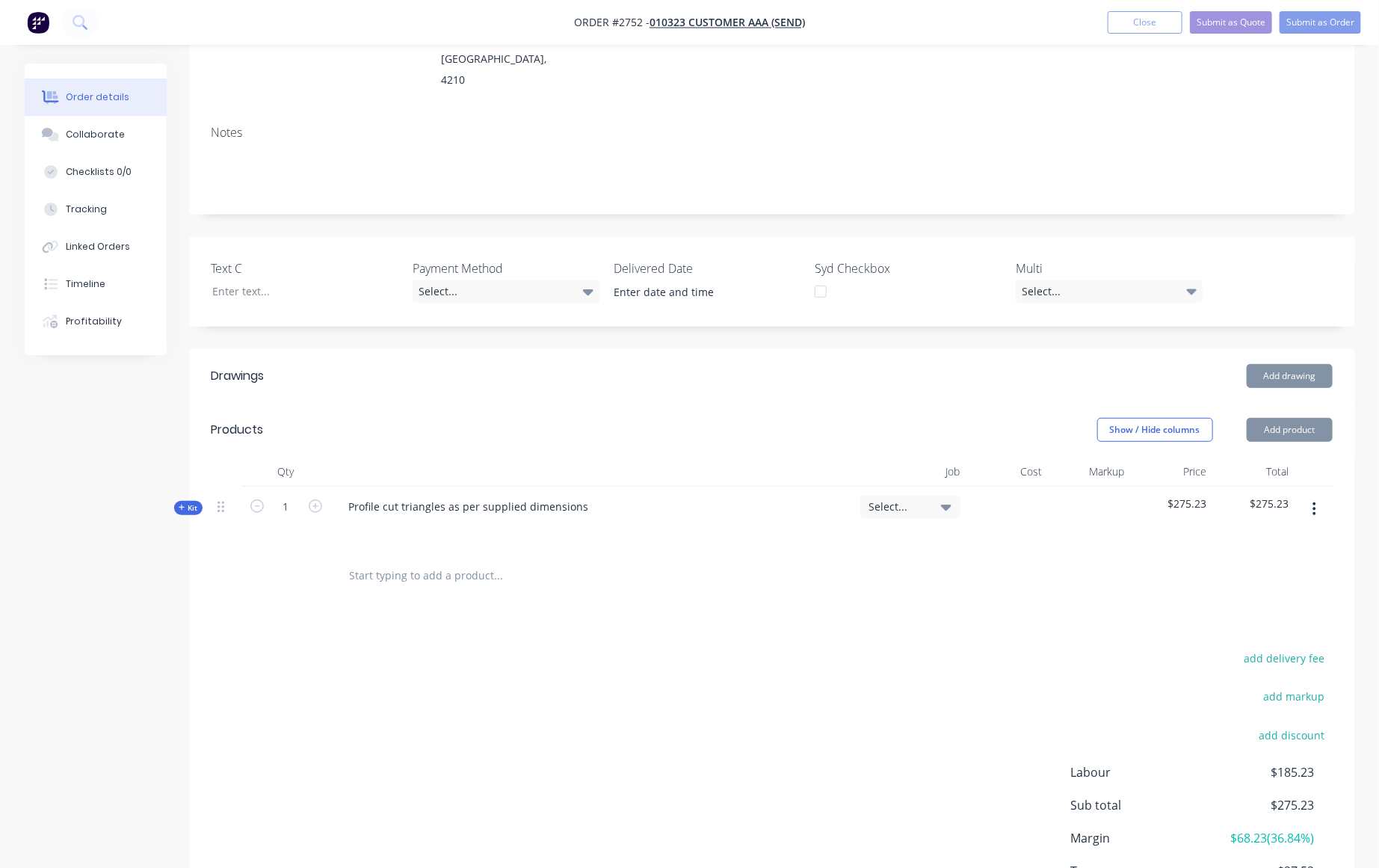
click at [191, 502] on span "Kit" at bounding box center [189, 508] width 19 height 11
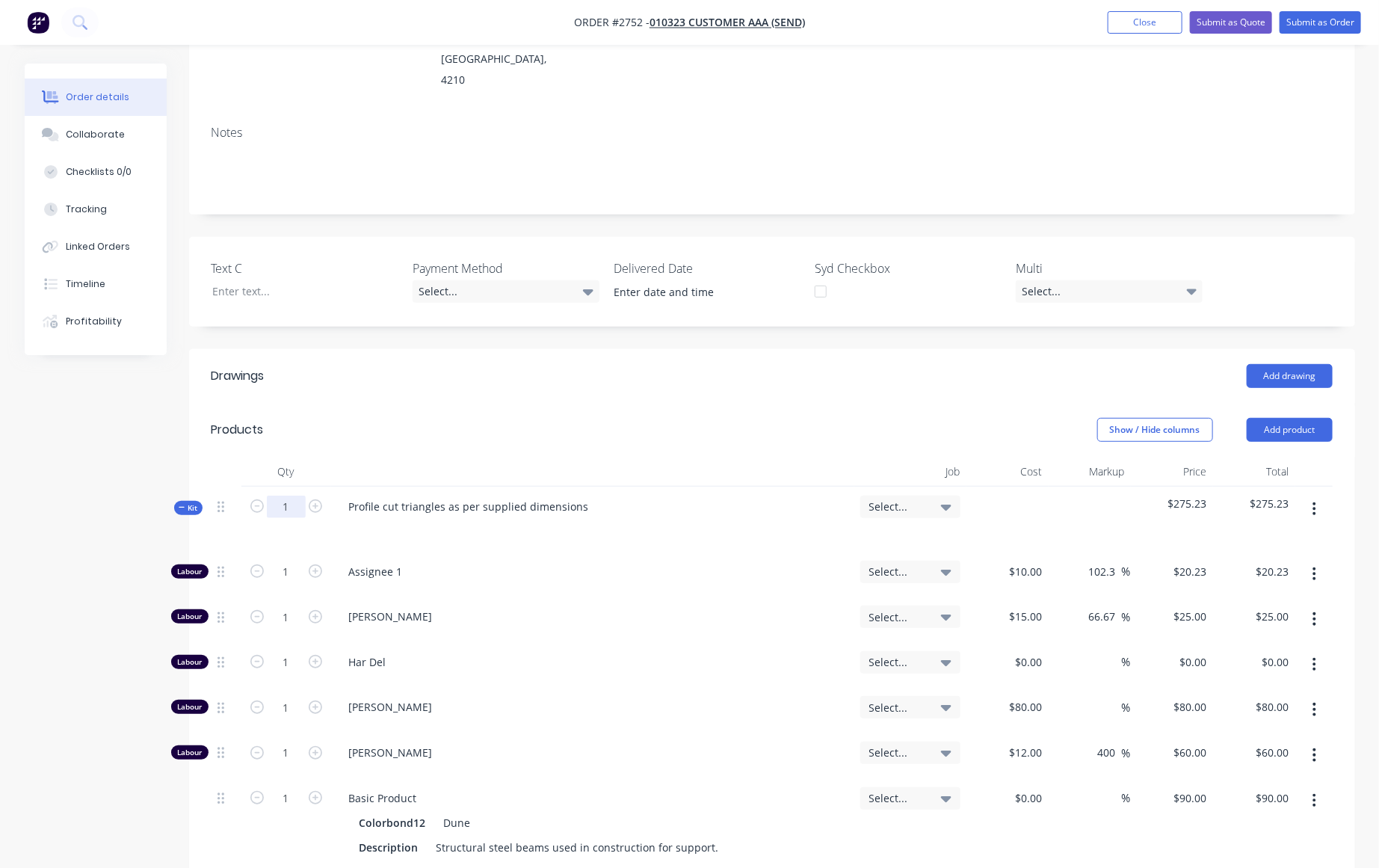
click at [286, 495] on input "1" at bounding box center [286, 506] width 39 height 22
type input "320"
type input "$6,473.60"
type input "320"
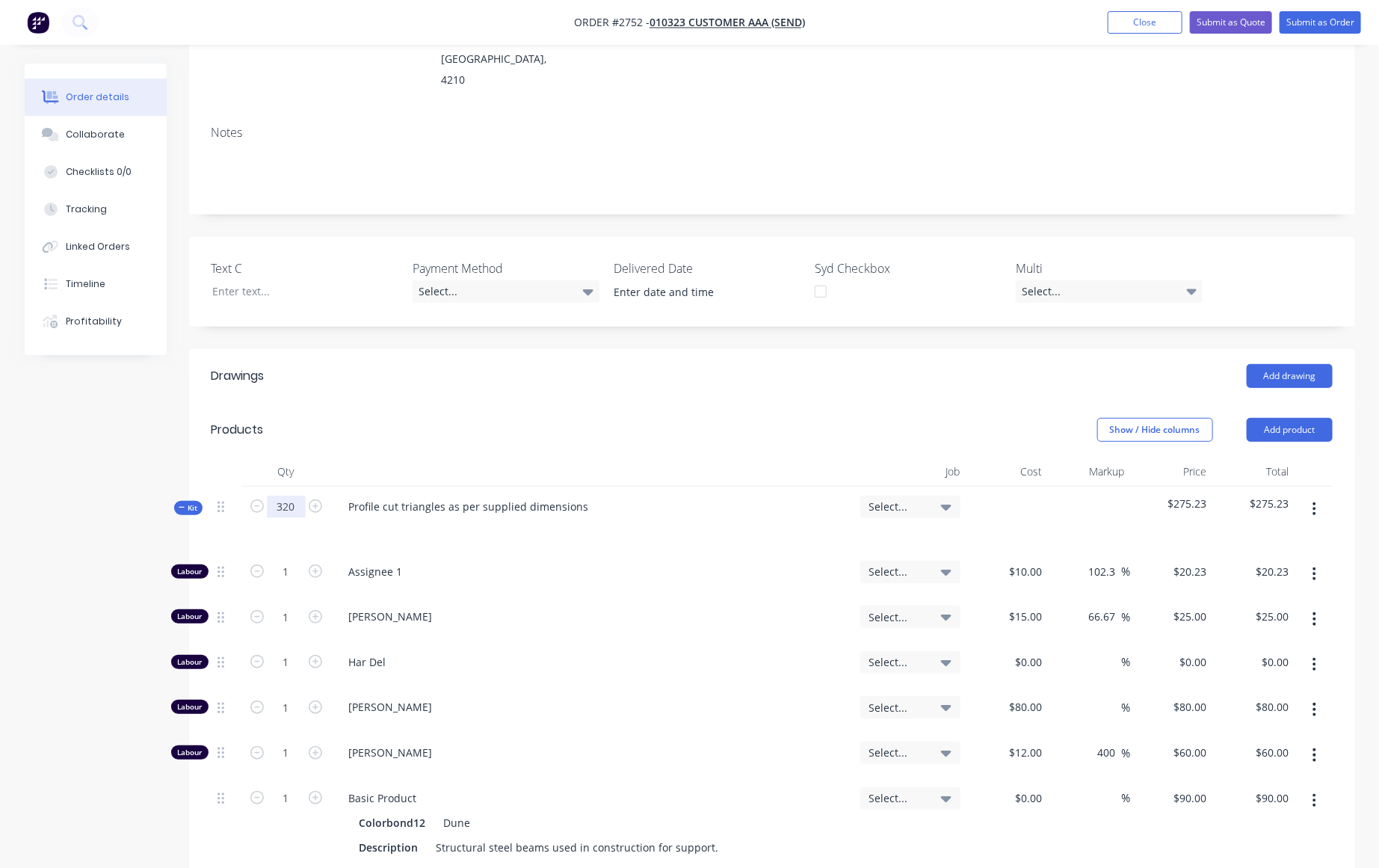
type input "$8,000.00"
type input "320"
type input "$25,600.00"
type input "320"
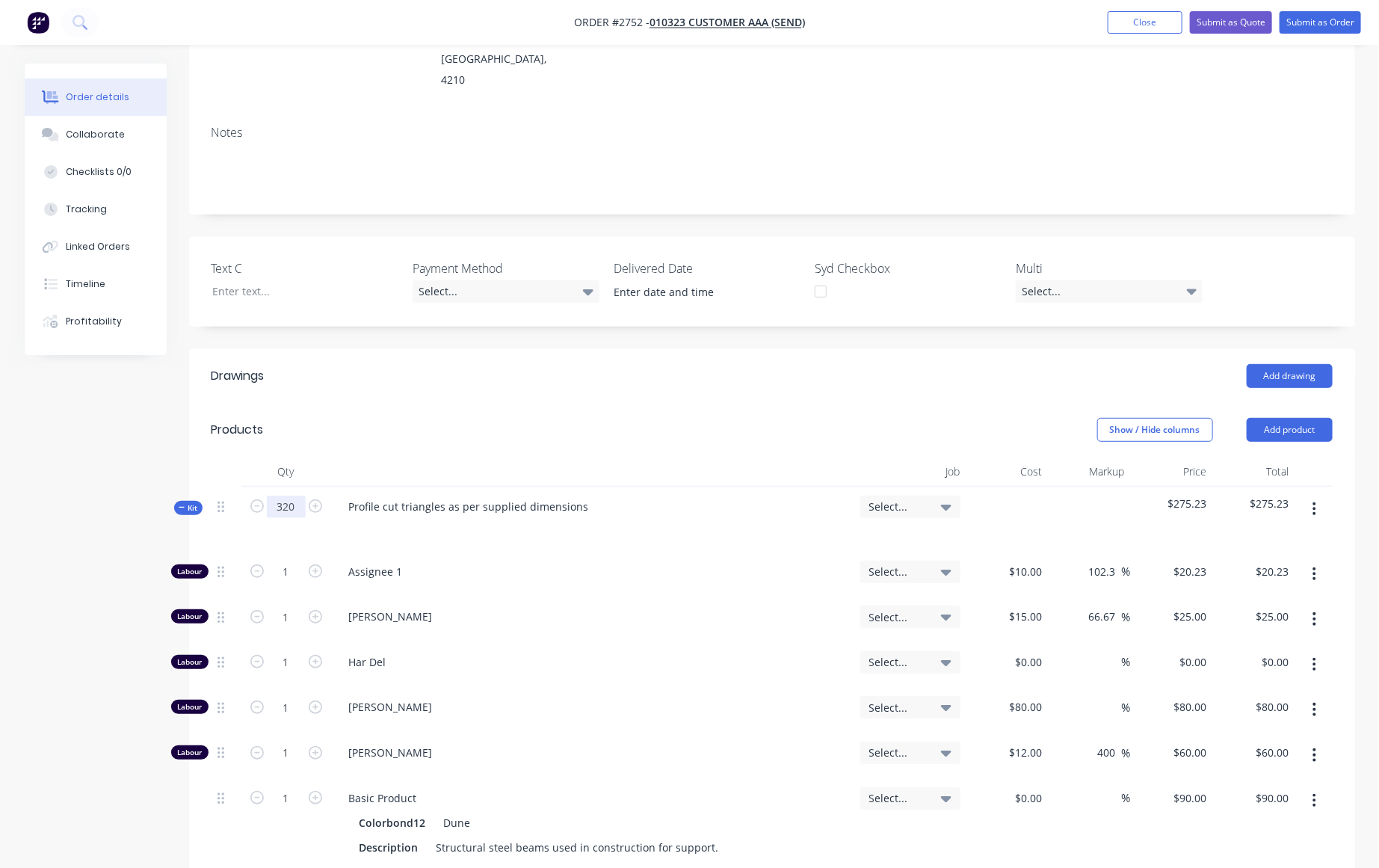
type input "$19,200.00"
type input "320"
type input "$28,800.00"
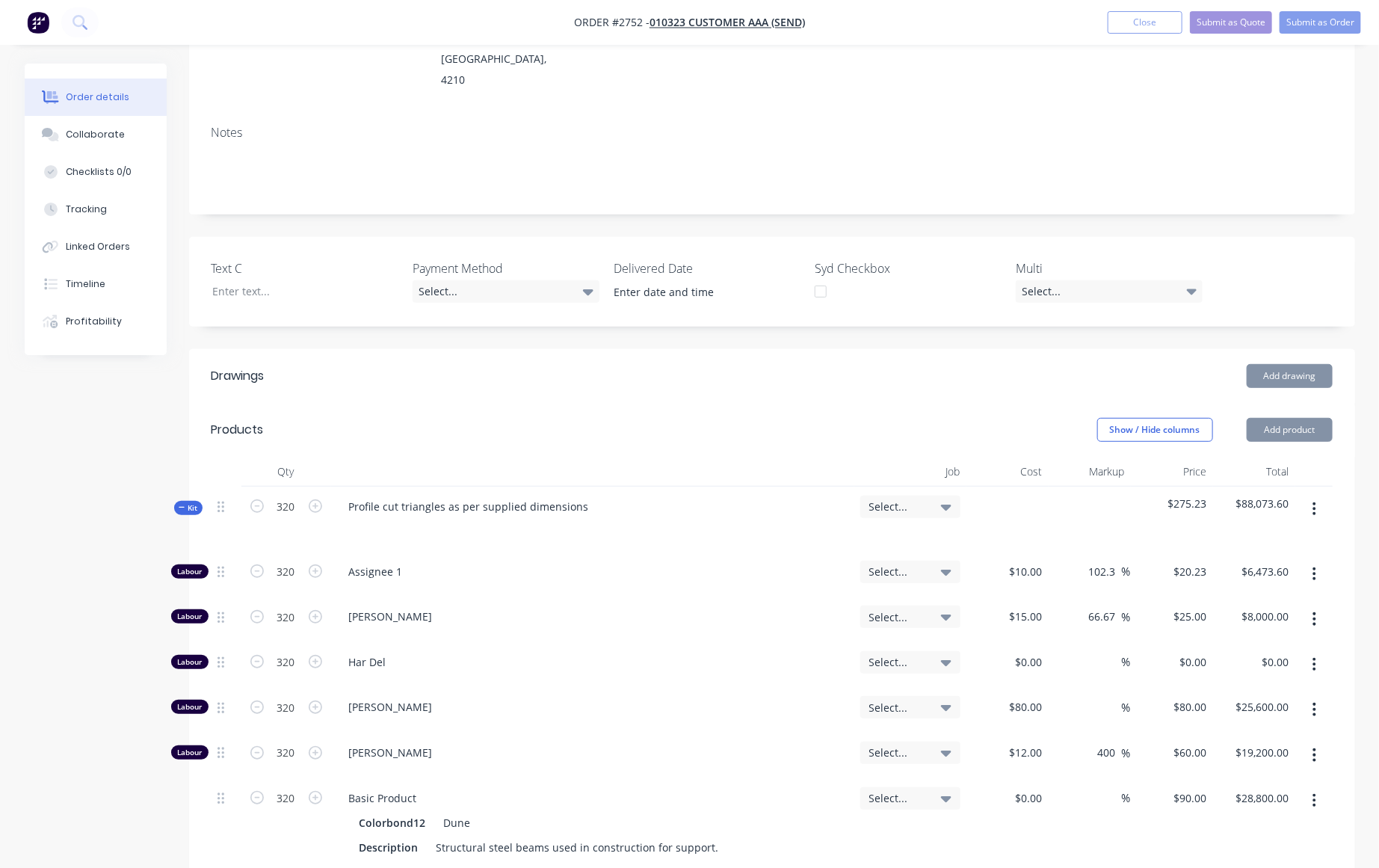
click at [106, 534] on div "Created by Karmela Created 05/09/25 Required 05/09/25 Assigned to Add team memb…" at bounding box center [689, 586] width 1330 height 1533
click at [287, 560] on input "320" at bounding box center [286, 571] width 39 height 22
type input "0"
type input "$0.00"
click at [288, 605] on input "320" at bounding box center [286, 616] width 39 height 22
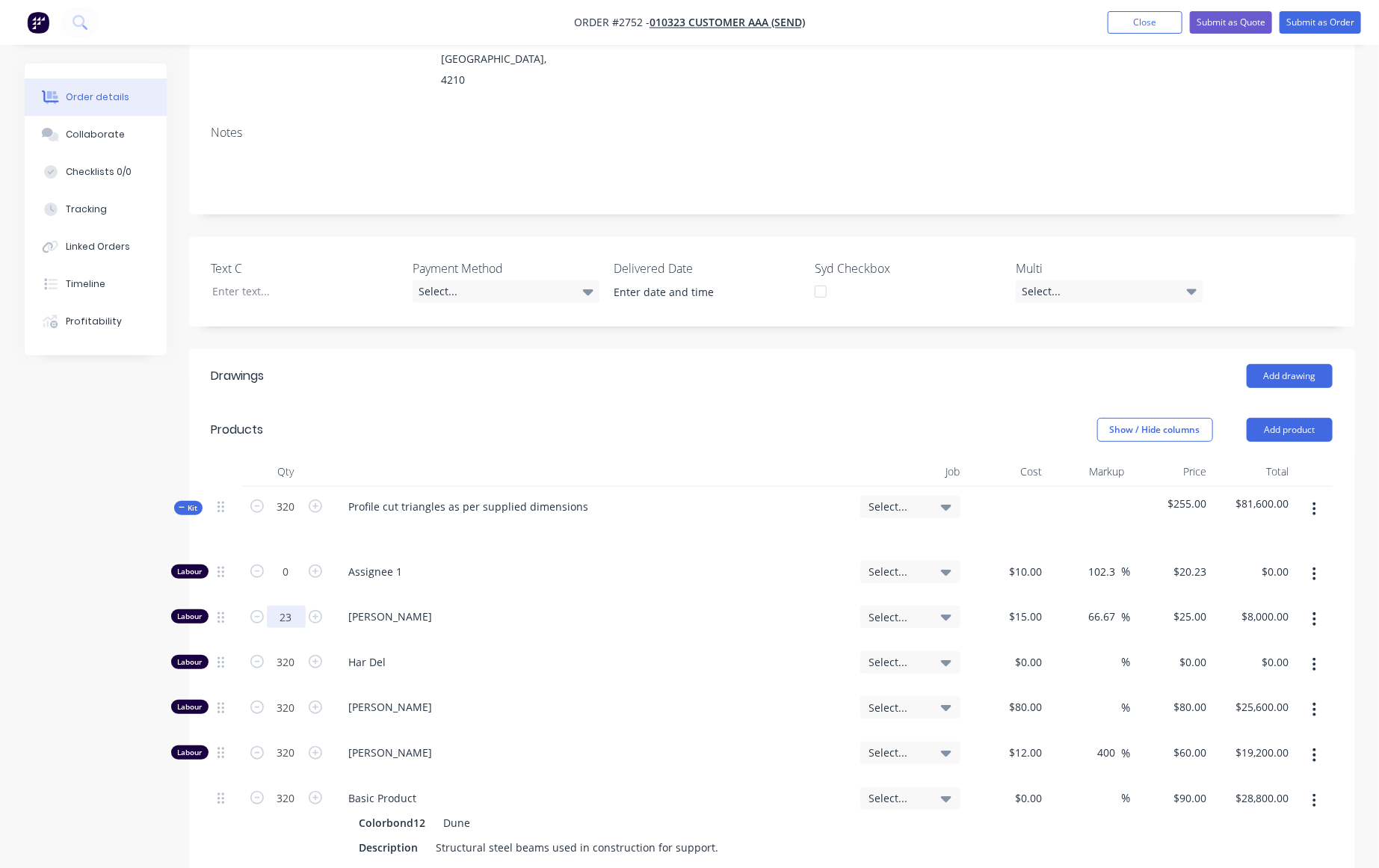
type input "23"
type input "$575.00"
click at [78, 722] on div "Created by Karmela Created 05/09/25 Required 05/09/25 Assigned to Add team memb…" at bounding box center [689, 586] width 1330 height 1533
click at [290, 642] on div "320" at bounding box center [286, 664] width 90 height 46
click at [291, 651] on input "320" at bounding box center [286, 662] width 39 height 22
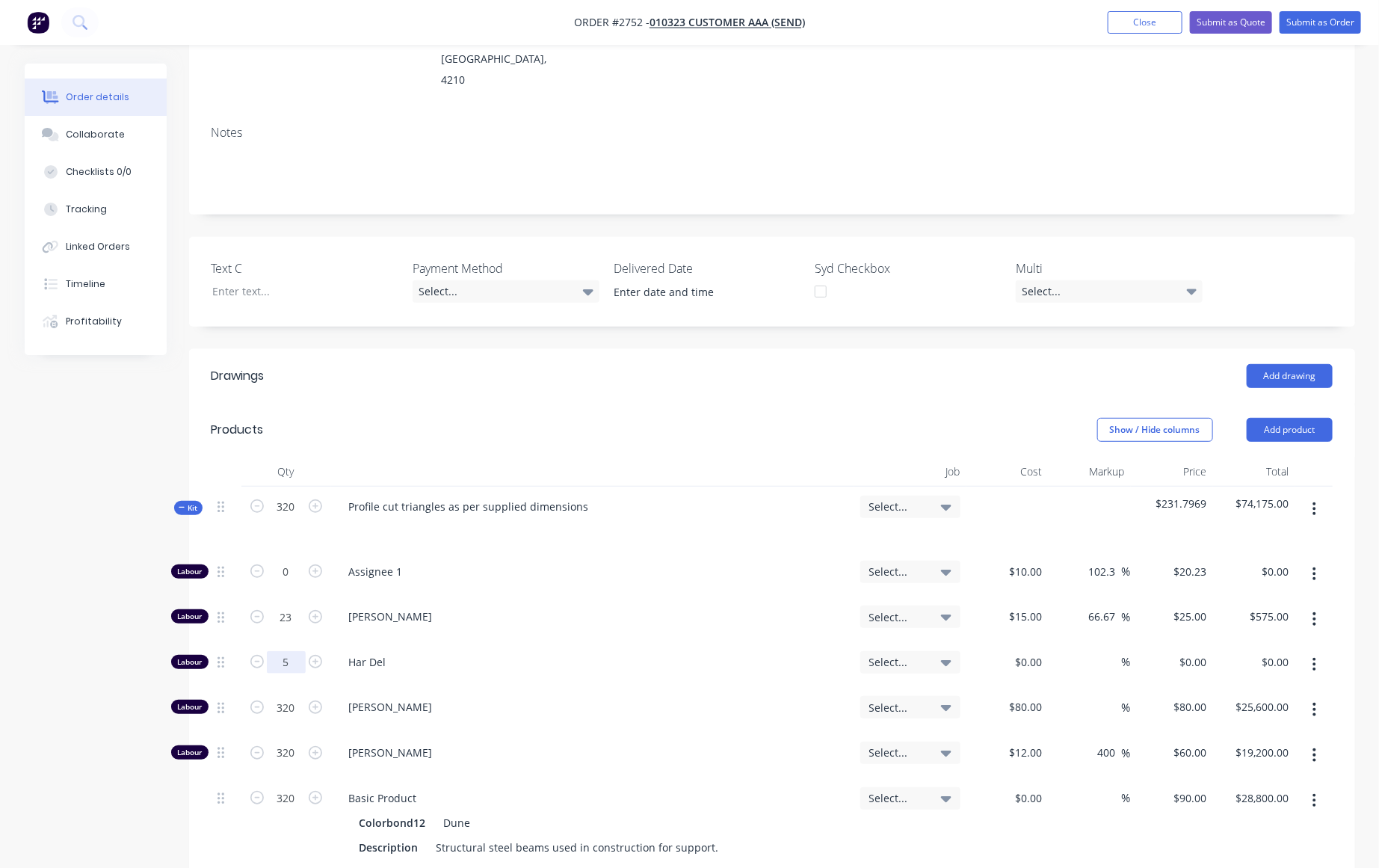
type input "5"
click at [25, 721] on div "Created by Karmela Created 05/09/25 Required 05/09/25 Assigned to Add team memb…" at bounding box center [689, 586] width 1330 height 1533
click at [287, 686] on div "320" at bounding box center [286, 709] width 90 height 46
click at [288, 695] on input "320" at bounding box center [286, 706] width 39 height 22
type input "0"
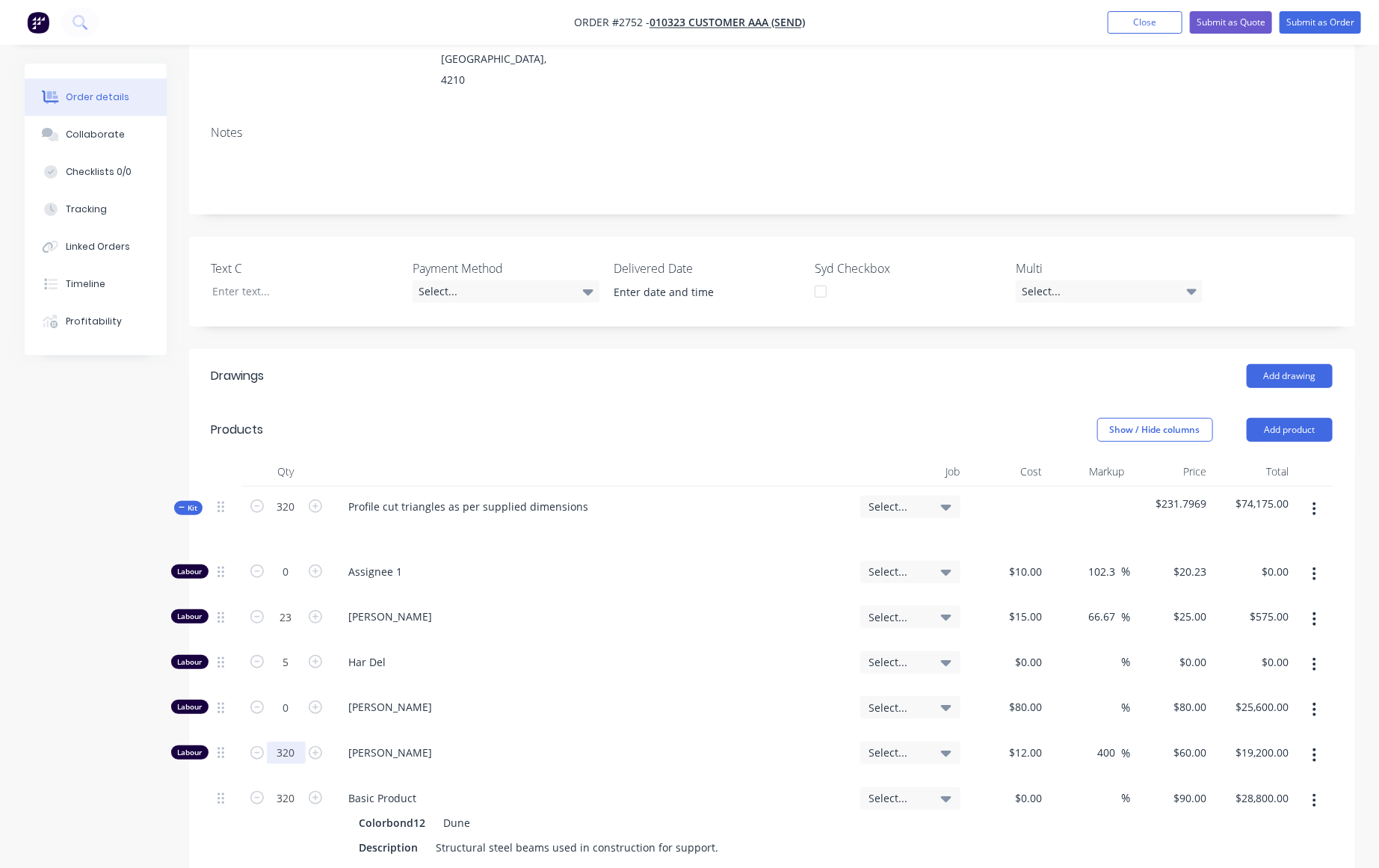
type input "$0.00"
click at [287, 741] on input "320" at bounding box center [286, 752] width 39 height 22
type input "0.75"
click at [187, 855] on div "Created by Karmela Created 05/09/25 Required 05/09/25 Assigned to Add team memb…" at bounding box center [689, 586] width 1330 height 1533
type input "$45.00"
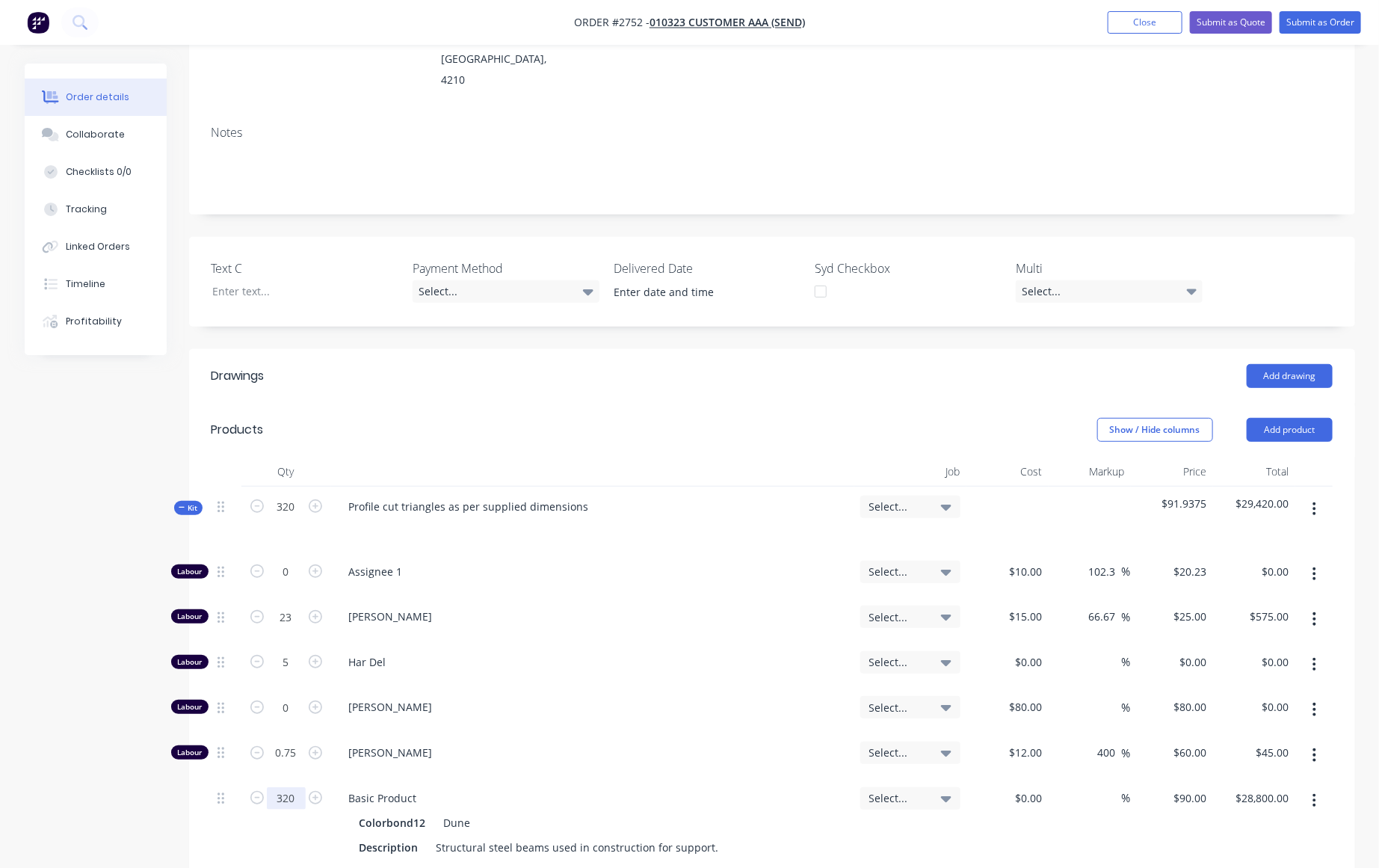
click at [288, 787] on input "320" at bounding box center [286, 798] width 39 height 22
type input "5"
type input "$450.00"
click at [746, 486] on div "Profile cut triangles as per supplied dimensions" at bounding box center [593, 519] width 523 height 65
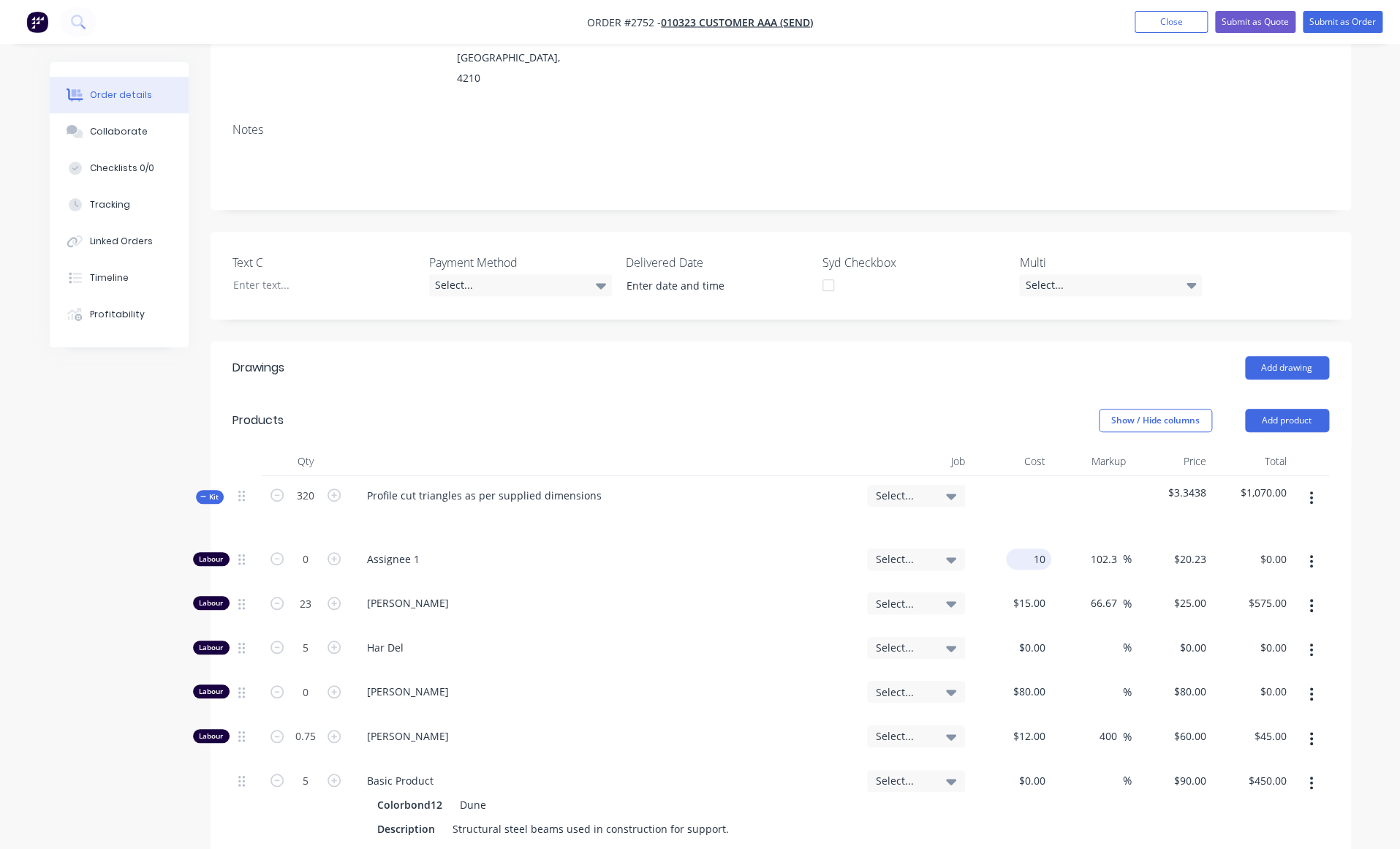
click at [1017, 540] on div "10 $10.00" at bounding box center [1010, 562] width 80 height 45
type input "$0.00"
click at [704, 584] on div "Billy Parrish" at bounding box center [605, 606] width 512 height 45
click at [1090, 548] on input "102.3" at bounding box center [1106, 559] width 34 height 22
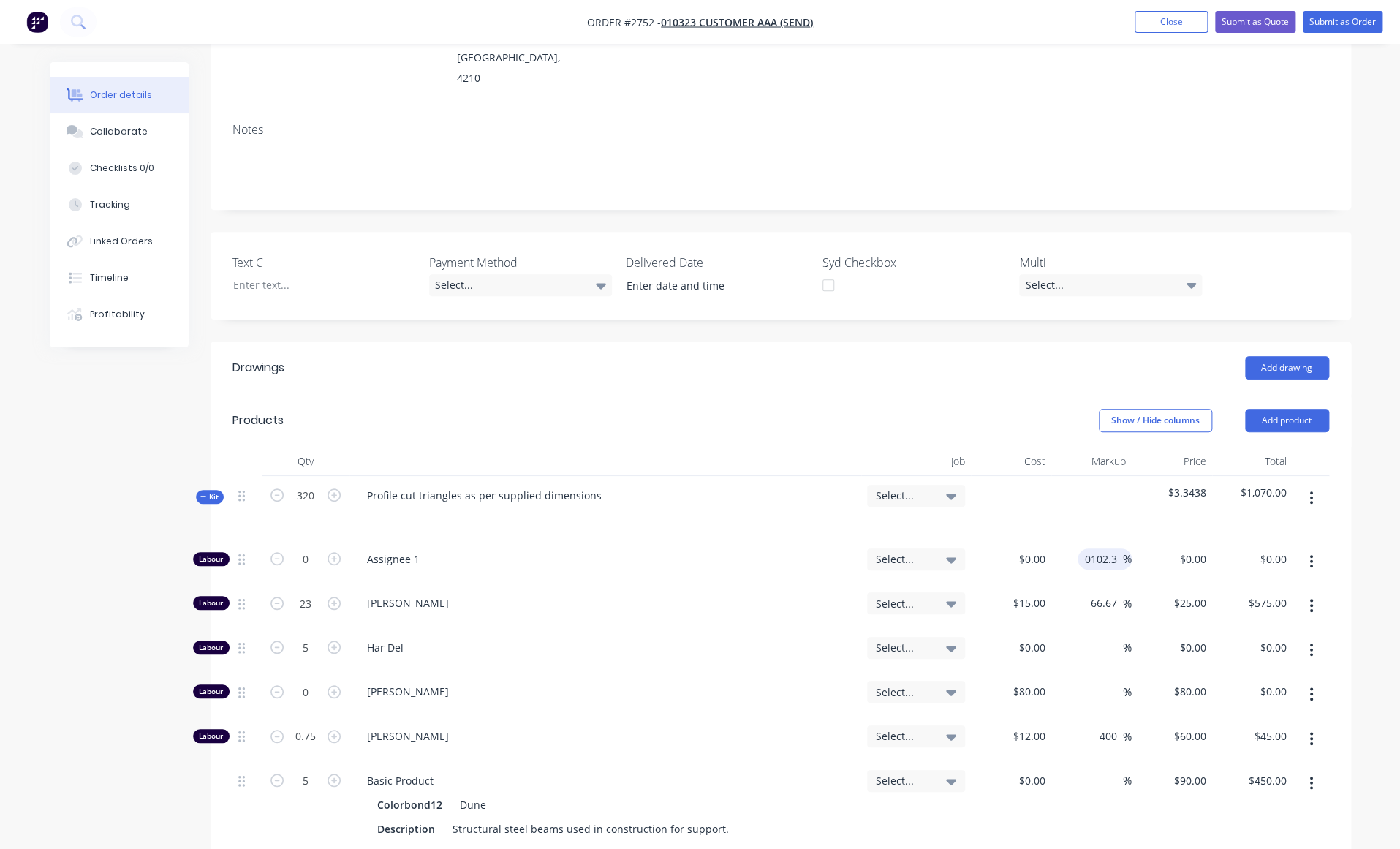
type input "0102.3"
type input "$0.00"
click at [883, 356] on div "Add drawing" at bounding box center [896, 367] width 863 height 23
click at [1042, 592] on input "15" at bounding box center [1041, 602] width 19 height 22
type input "$3.00"
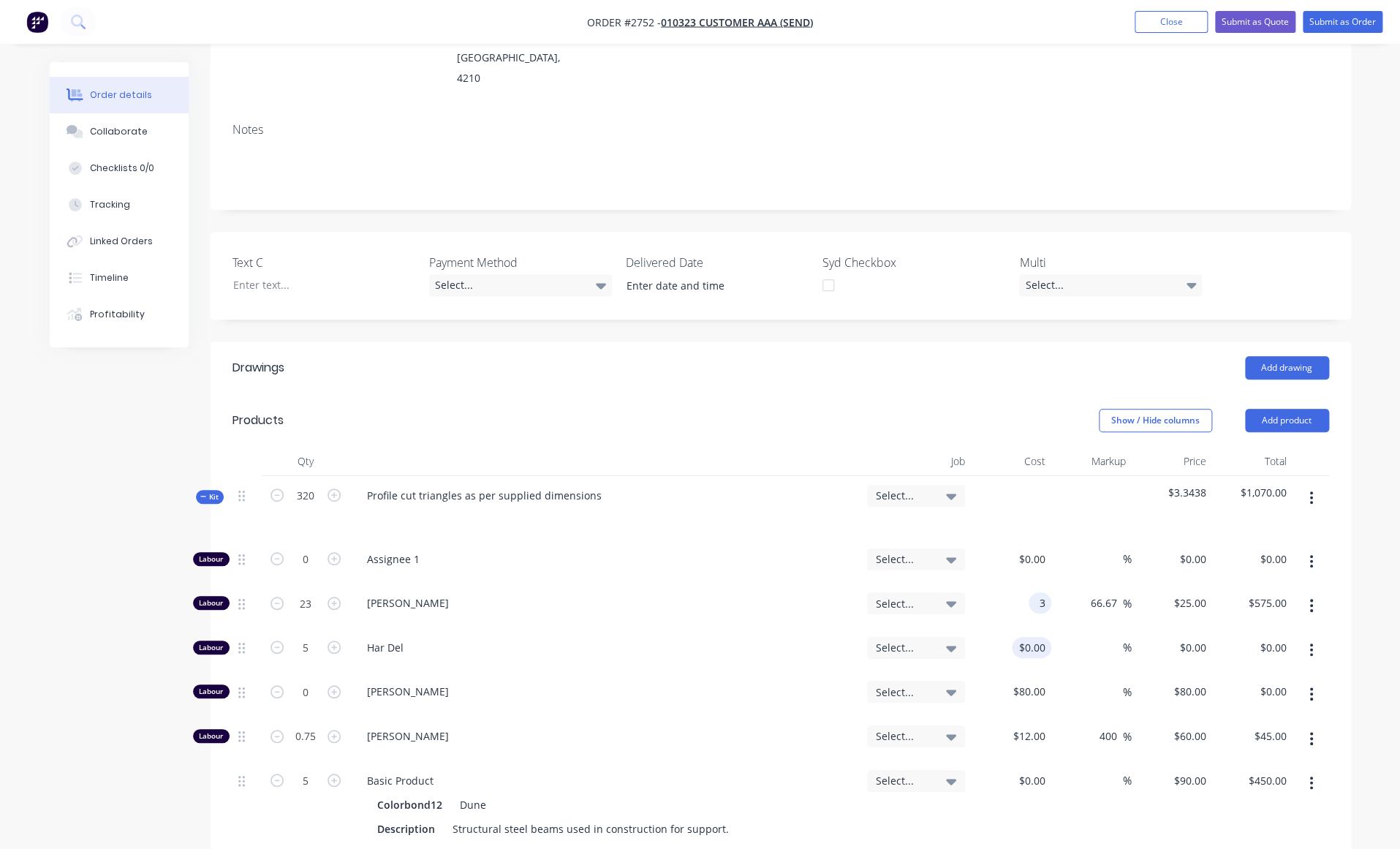
type input "$5.00"
type input "$115.00"
click at [1033, 637] on div at bounding box center [1040, 647] width 22 height 22
type input "$32.00"
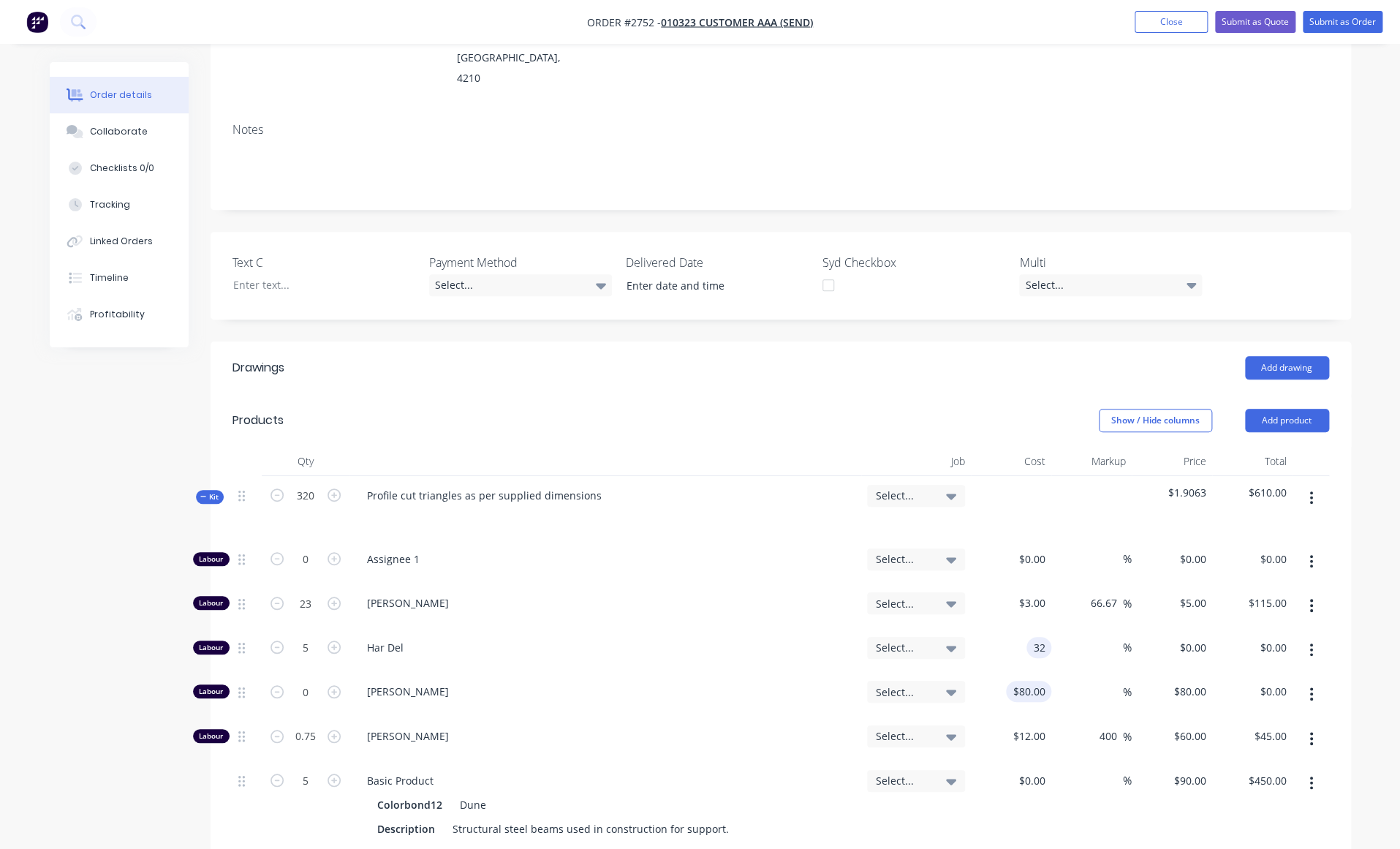
type input "$160.00"
click at [1035, 680] on input "80" at bounding box center [1032, 690] width 40 height 22
type input "$0.00"
click at [1041, 725] on input "12" at bounding box center [1032, 735] width 40 height 22
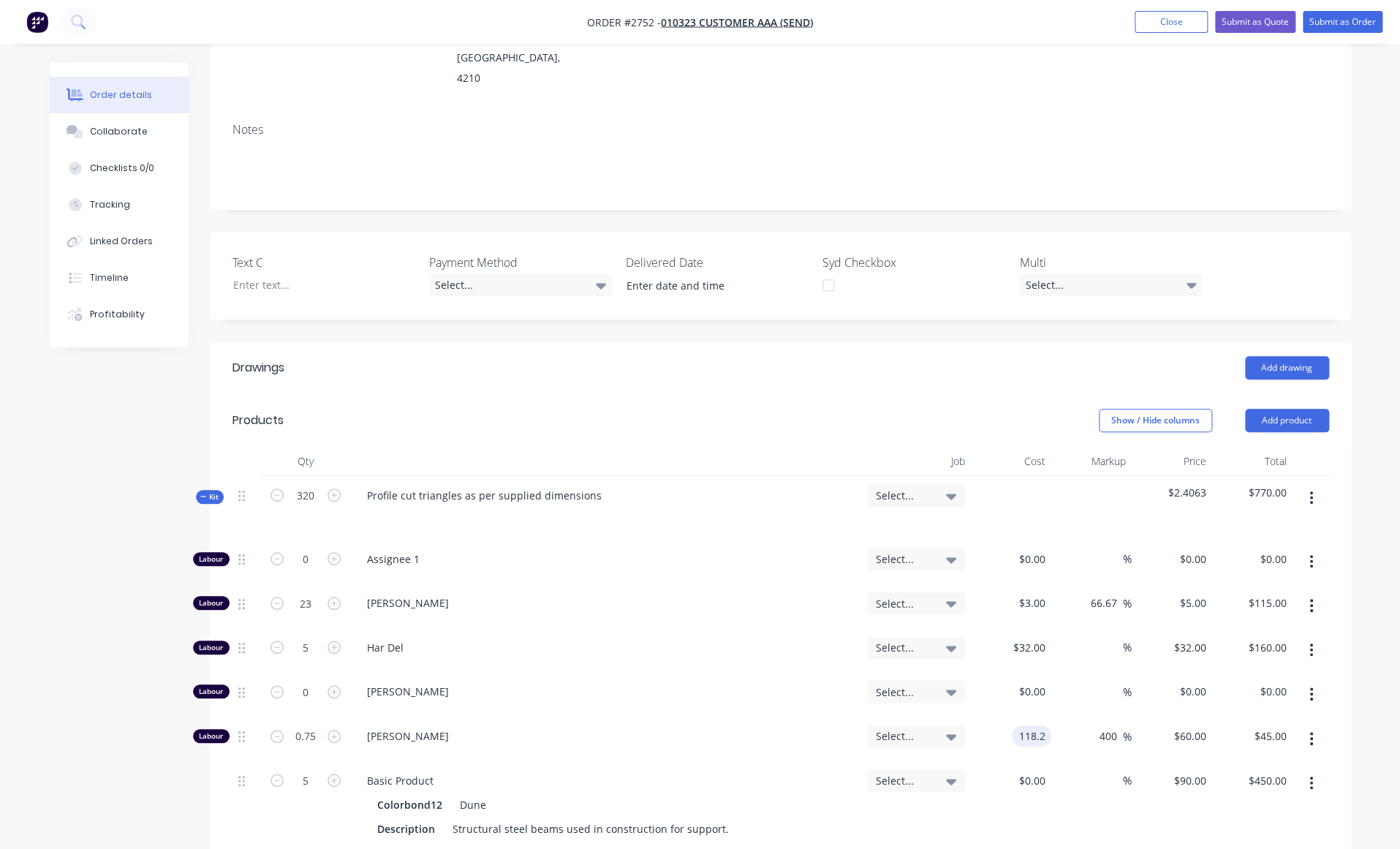
type input "$118.20"
type input "$591.00"
type input "$443.25"
click at [1035, 770] on input at bounding box center [1034, 780] width 34 height 22
type input "$124.00"
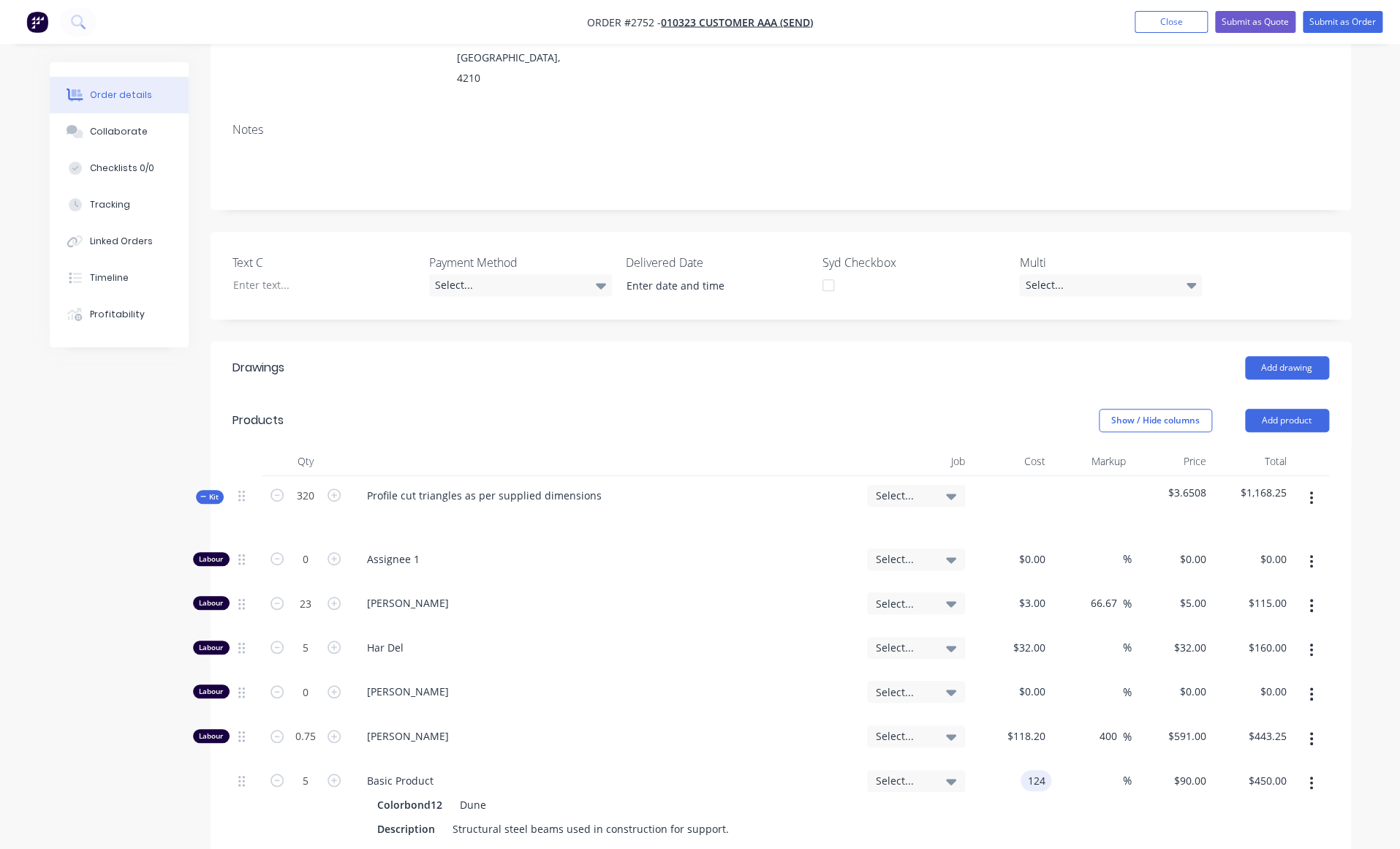
type input "$124.00"
type input "$620.00"
click at [1110, 592] on input "66.67" at bounding box center [1106, 602] width 34 height 22
type input "0"
type input "3"
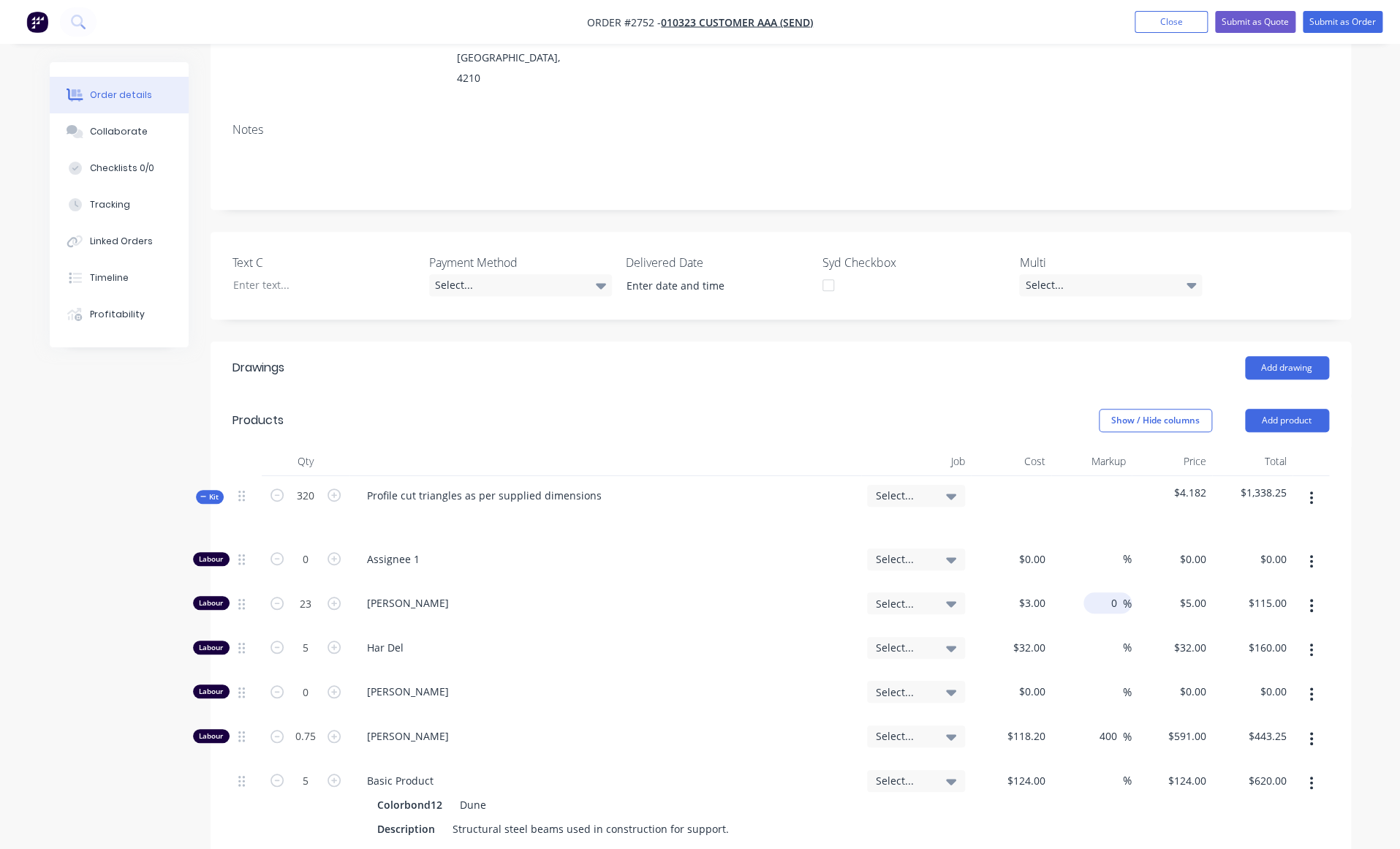
type input "$69.00"
type input "$3.00"
click at [1109, 725] on input "400" at bounding box center [1110, 735] width 25 height 22
type input "60"
type input "189.12"
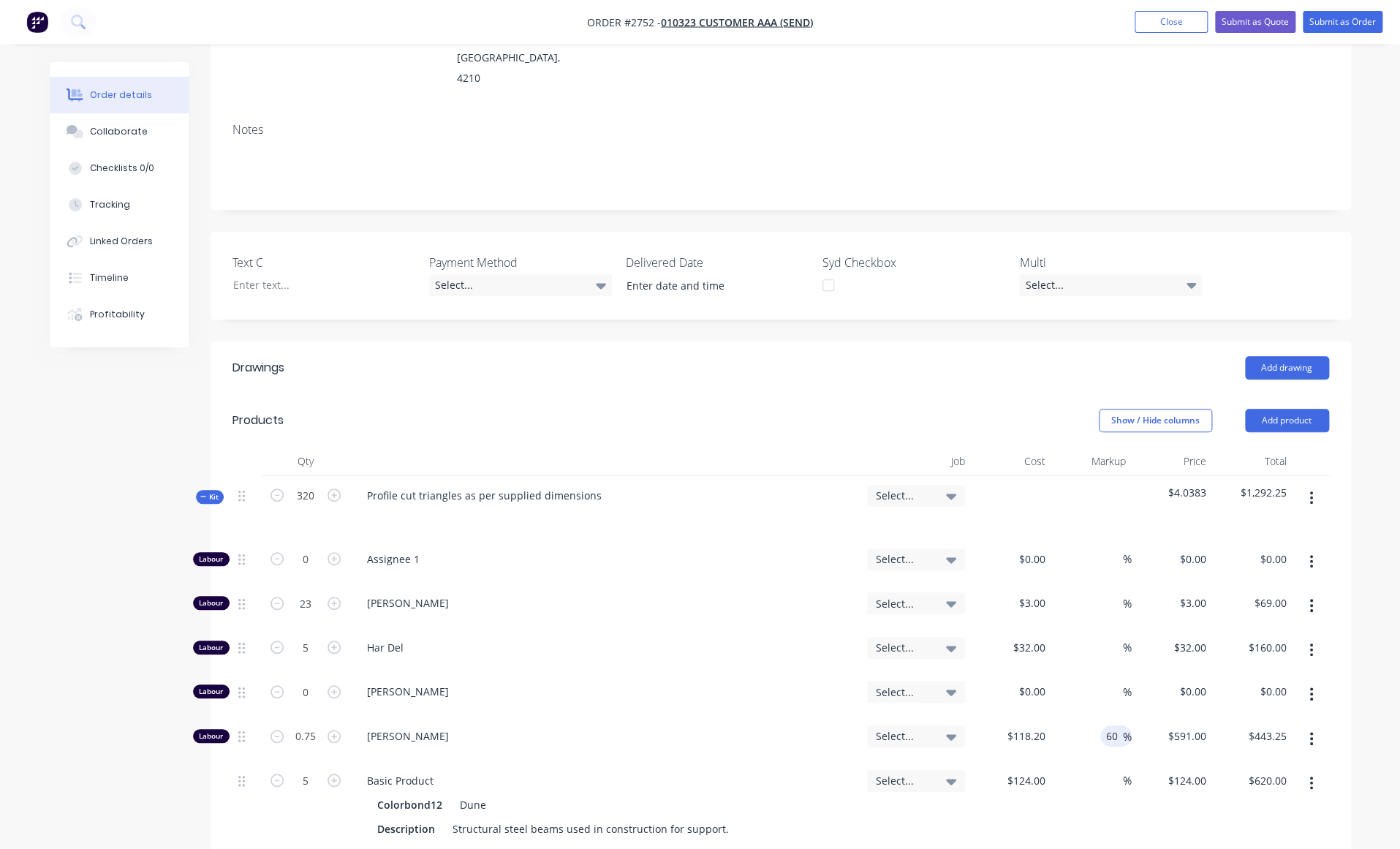
type input "$141.84"
click at [1359, 515] on div "Order details Collaborate Checklists 0/0 Tracking Linked Orders Timeline Profit…" at bounding box center [700, 573] width 1330 height 1500
click at [1099, 725] on div "60 60 %" at bounding box center [1115, 735] width 34 height 22
type input "$189.12"
type input "0"
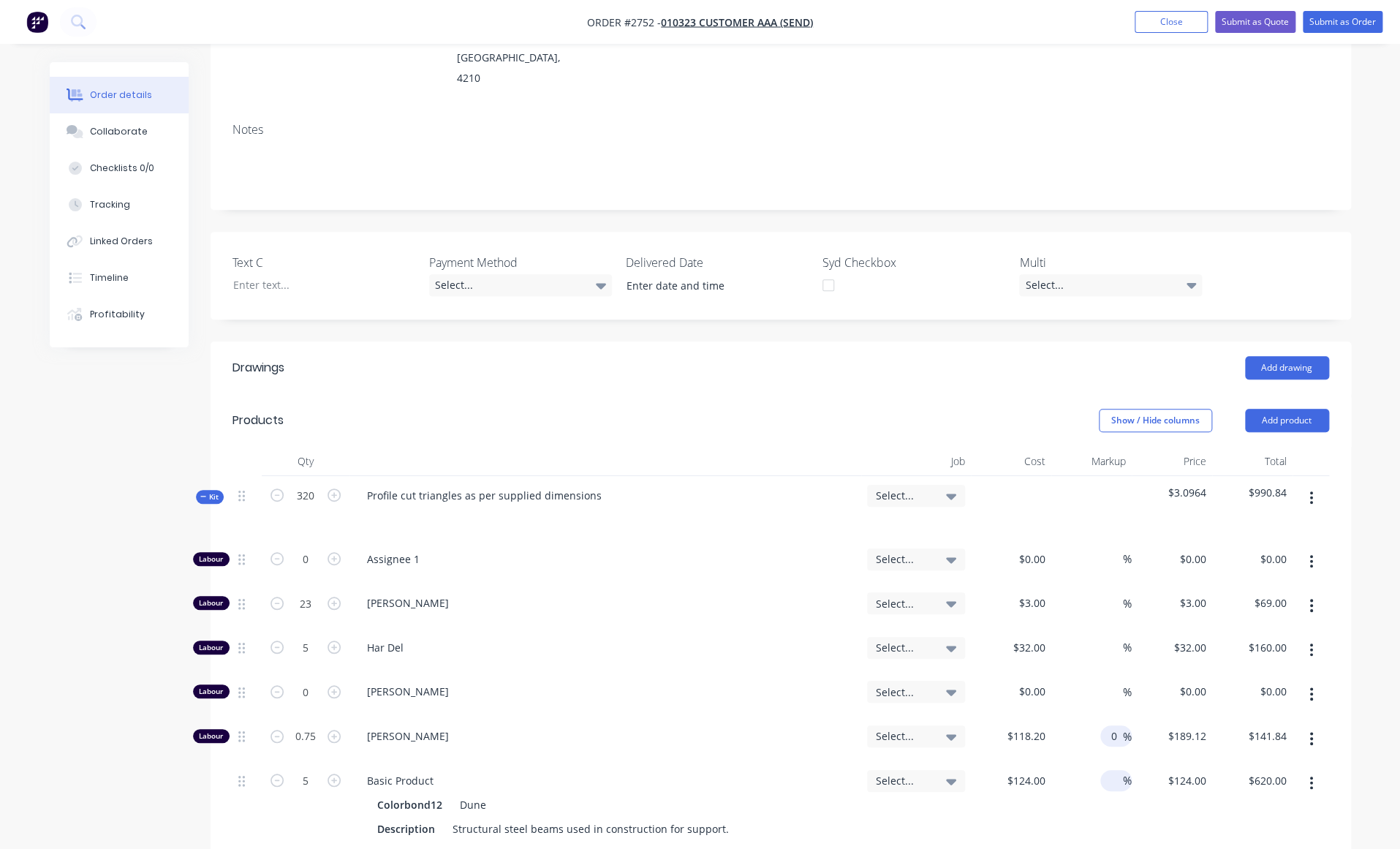
type input "$118.20"
type input "$88.65"
click at [1117, 770] on input at bounding box center [1115, 780] width 17 height 22
type input "60"
type input "$198.40"
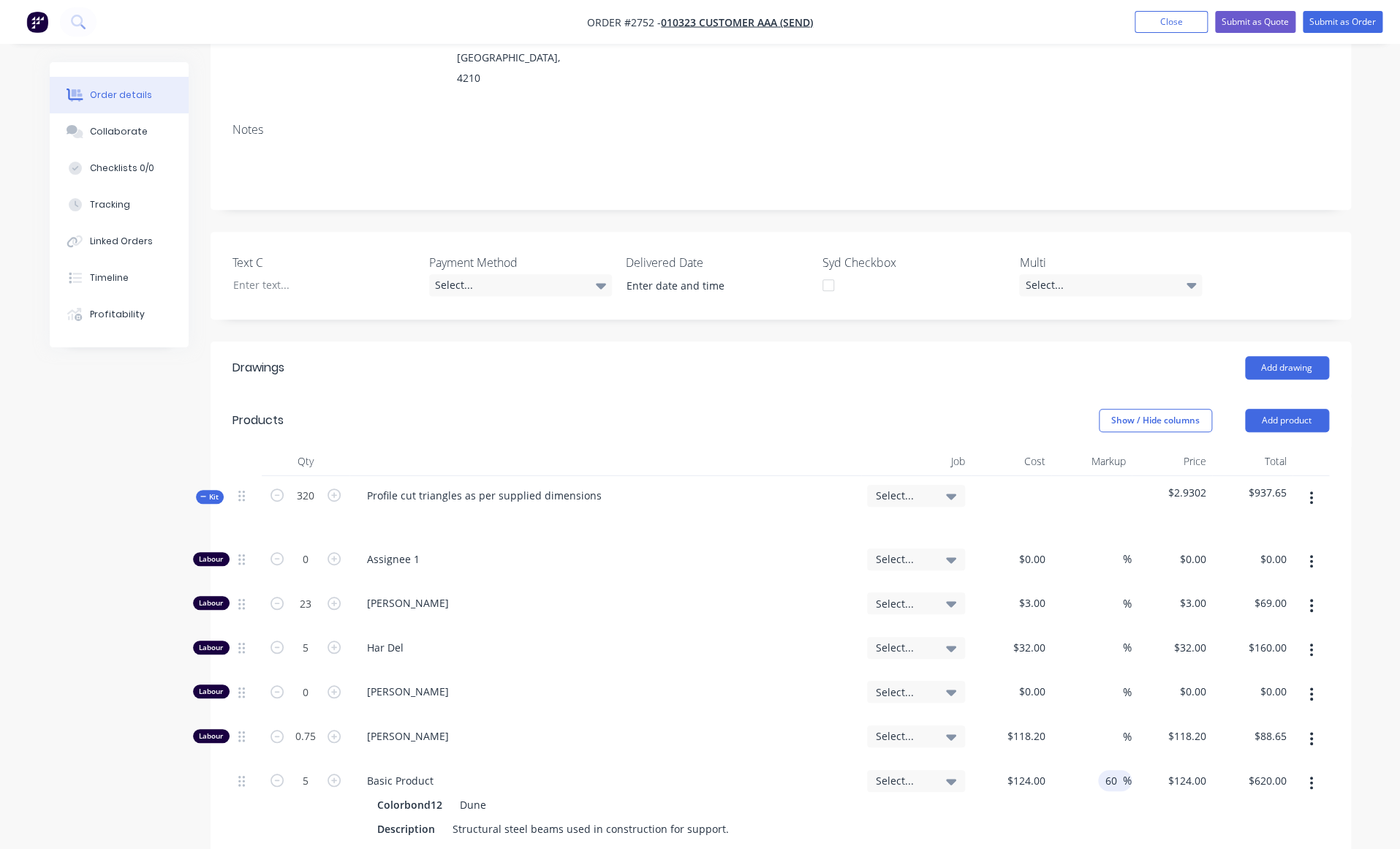
type input "$992.00"
click at [1359, 661] on div "Order details Collaborate Checklists 0/0 Tracking Linked Orders Timeline Profit…" at bounding box center [700, 542] width 1400 height 1562
click at [1359, 539] on div "Order details Collaborate Checklists 0/0 Tracking Linked Orders Timeline Profit…" at bounding box center [700, 542] width 1400 height 1562
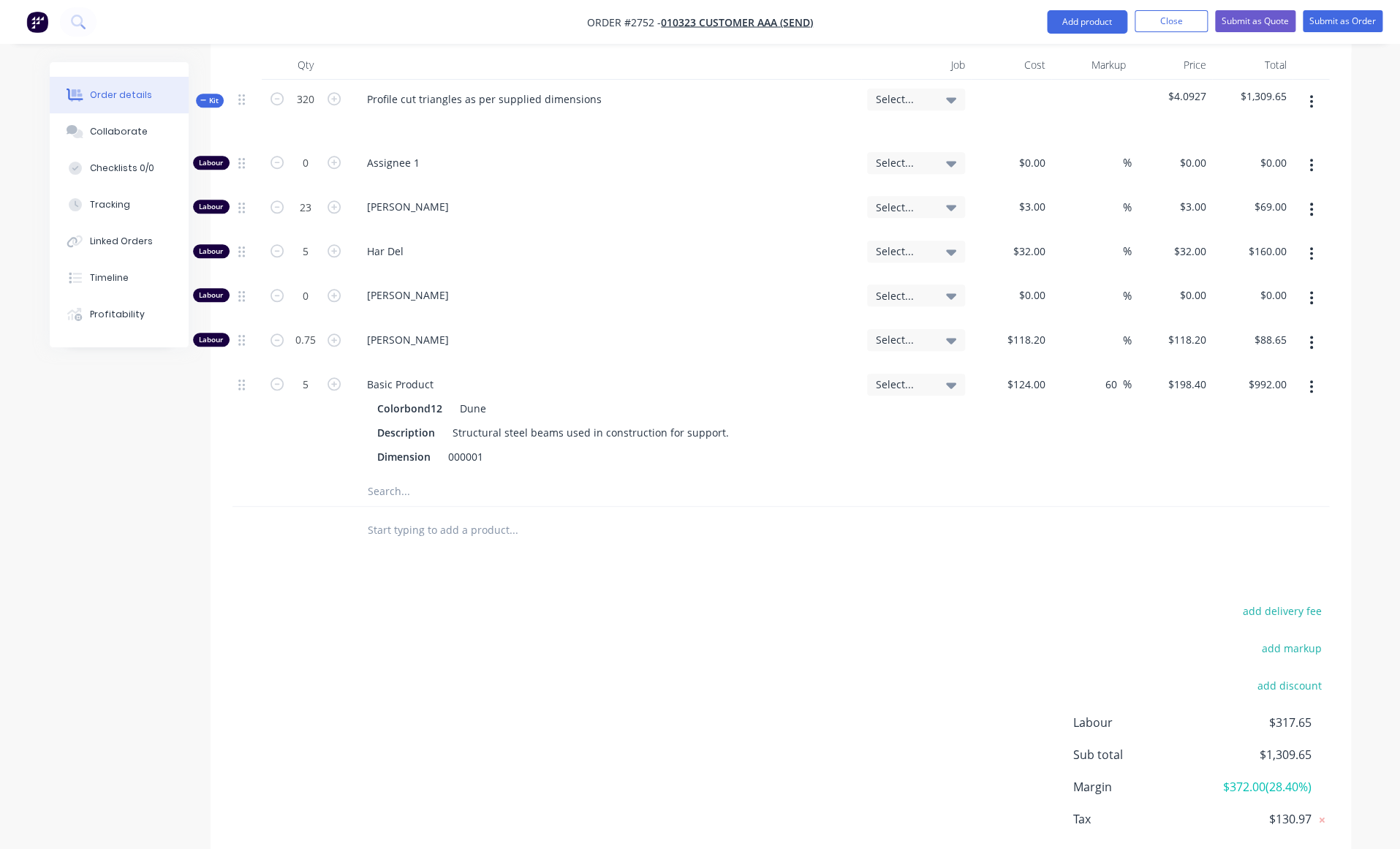
scroll to position [671, 0]
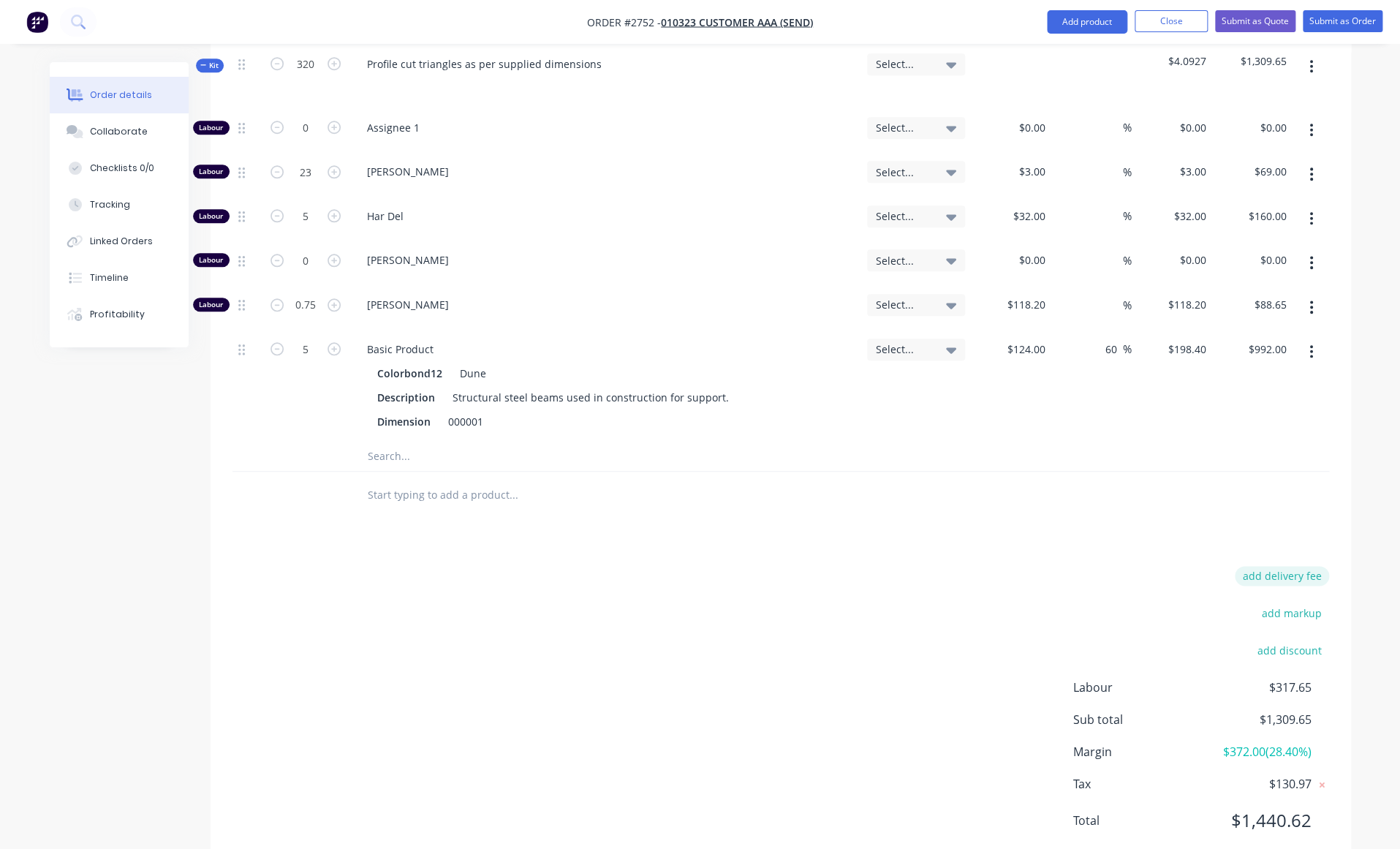
click at [1302, 565] on button "add delivery fee" at bounding box center [1281, 575] width 94 height 20
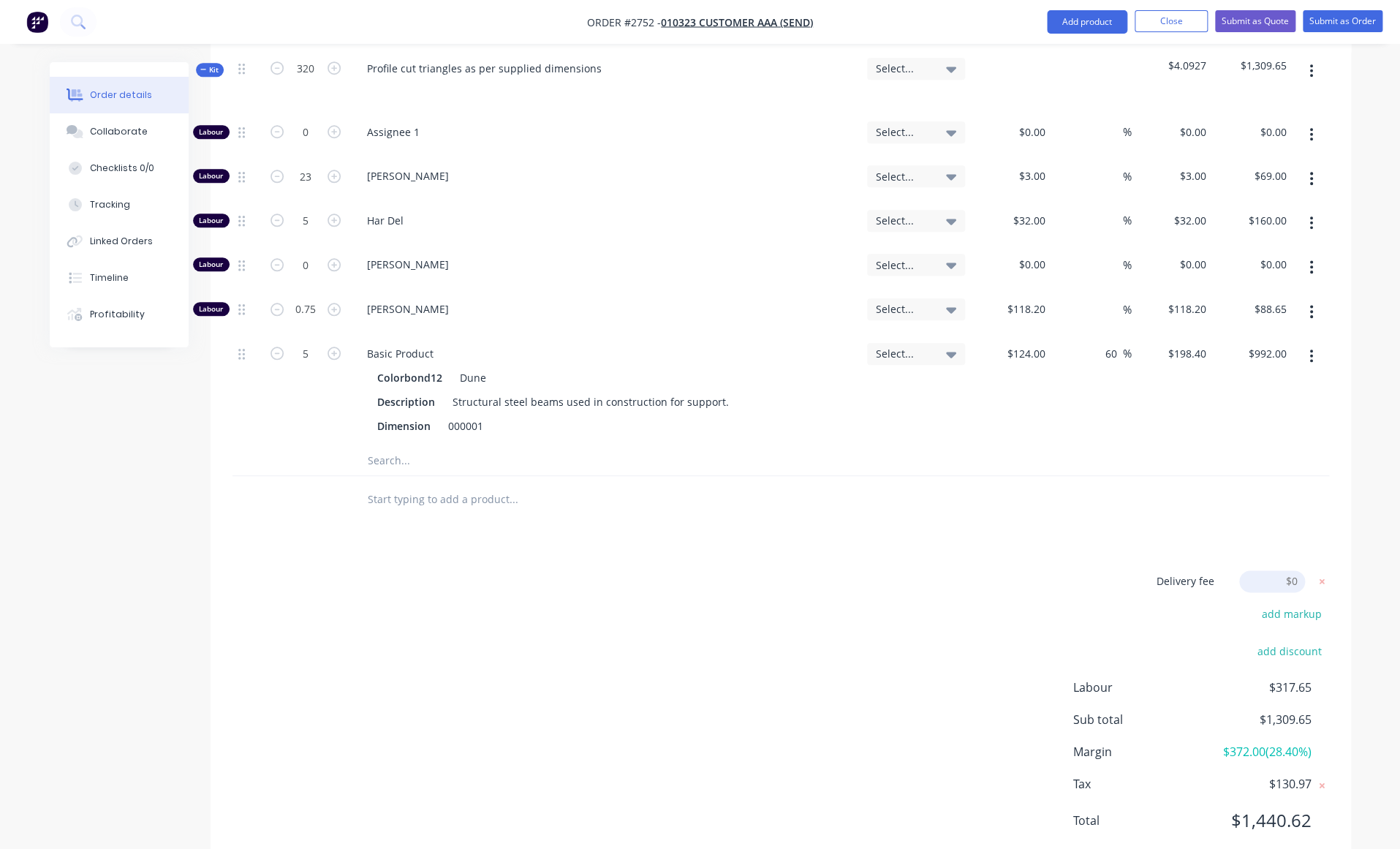
click at [1293, 570] on input at bounding box center [1272, 580] width 66 height 22
type input "280"
click at [149, 638] on div "Created by Karmela Created 05/09/25 Required 05/09/25 Assigned to Add team memb…" at bounding box center [700, 144] width 1301 height 1495
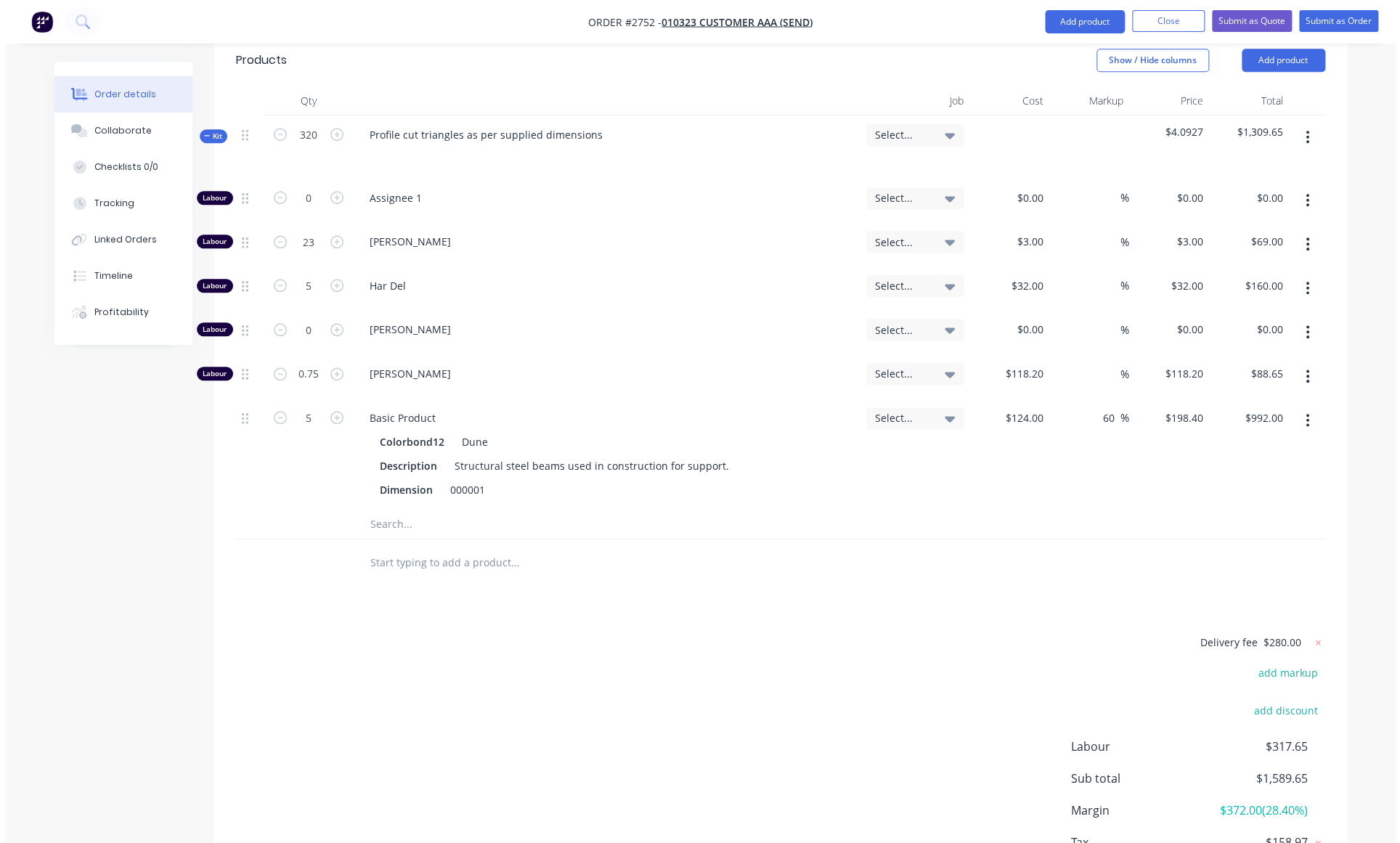
scroll to position [658, 0]
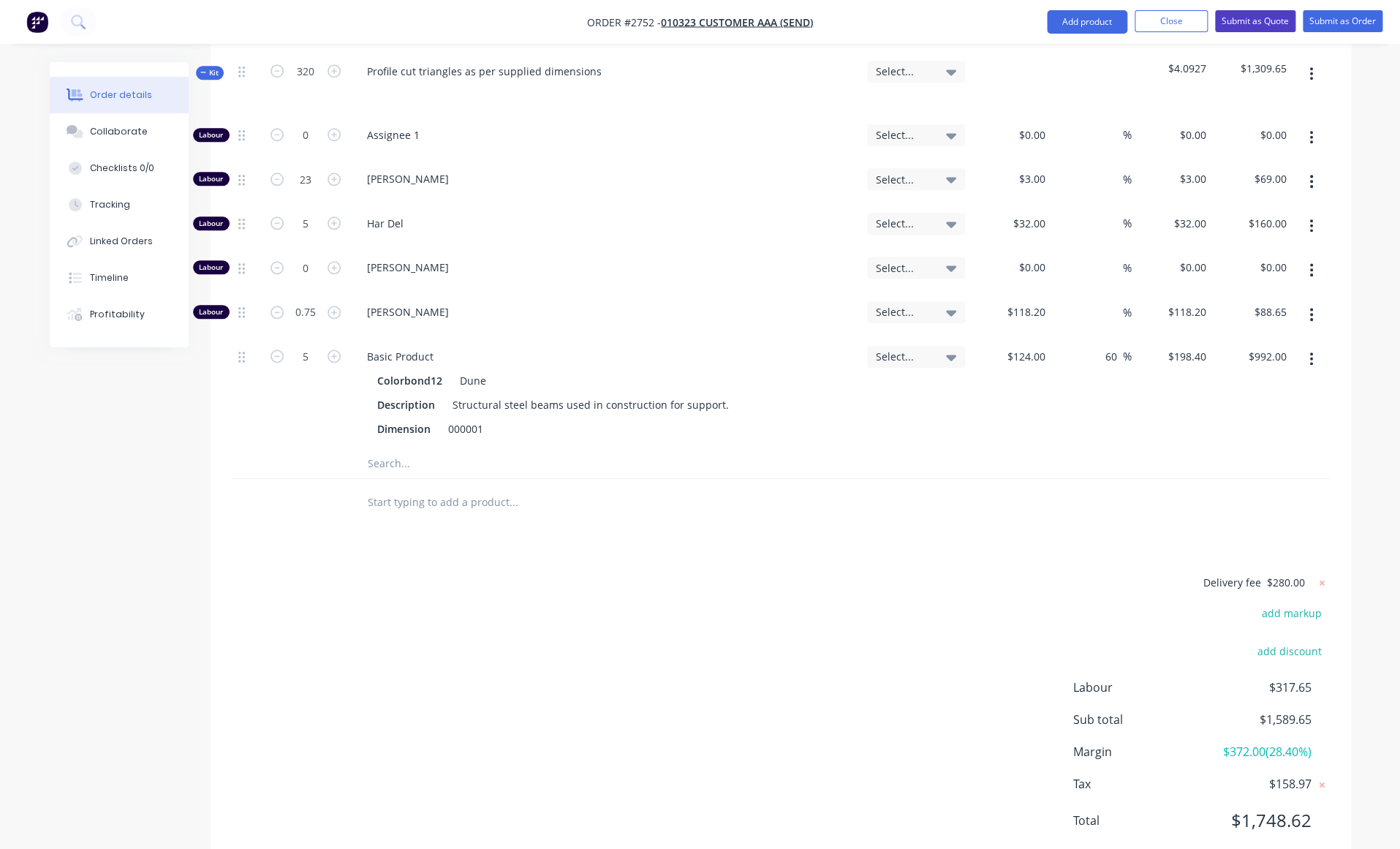
click at [1254, 16] on button "Submit as Quote" at bounding box center [1254, 21] width 80 height 22
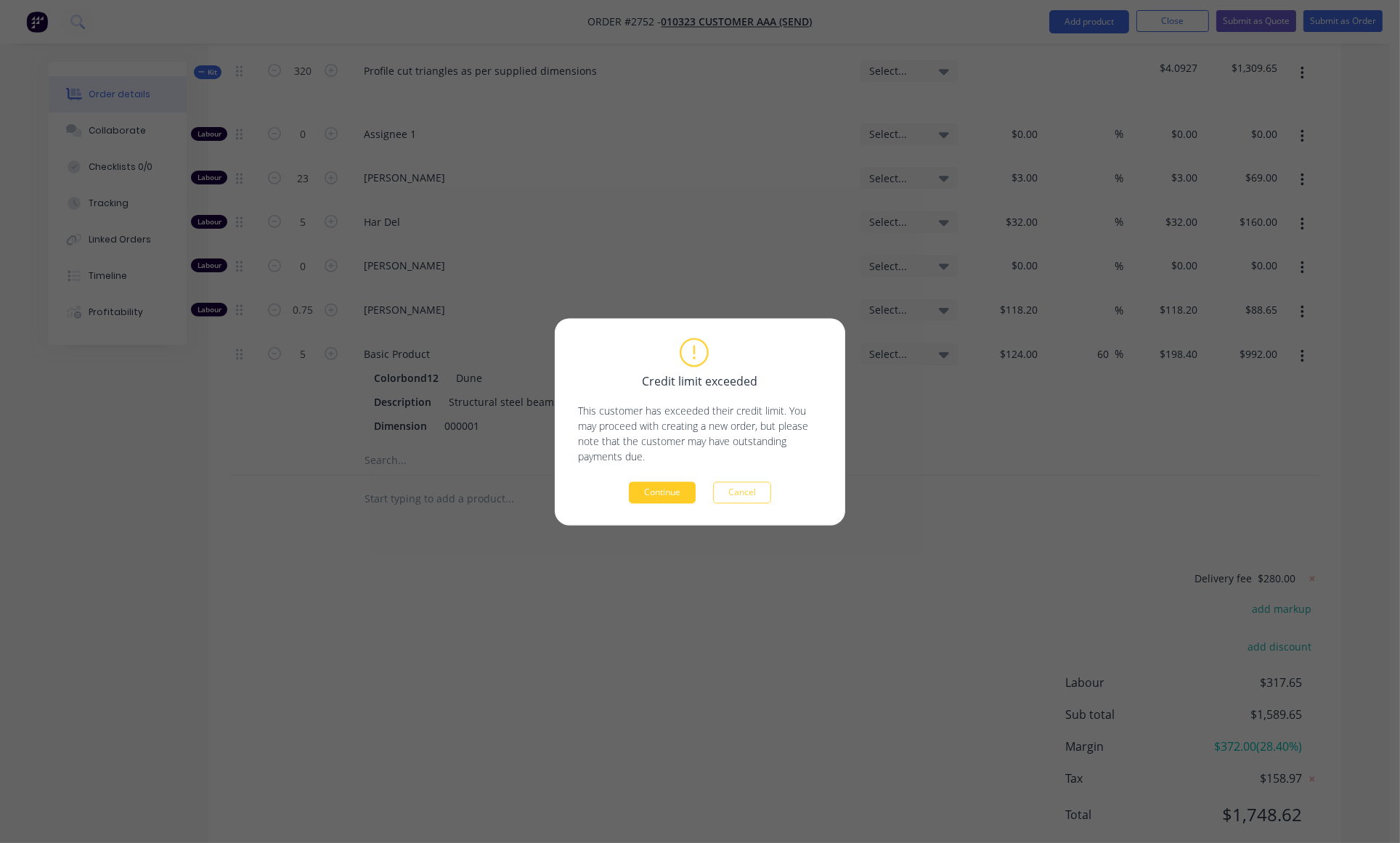
click at [651, 499] on button "Continue" at bounding box center [662, 491] width 67 height 21
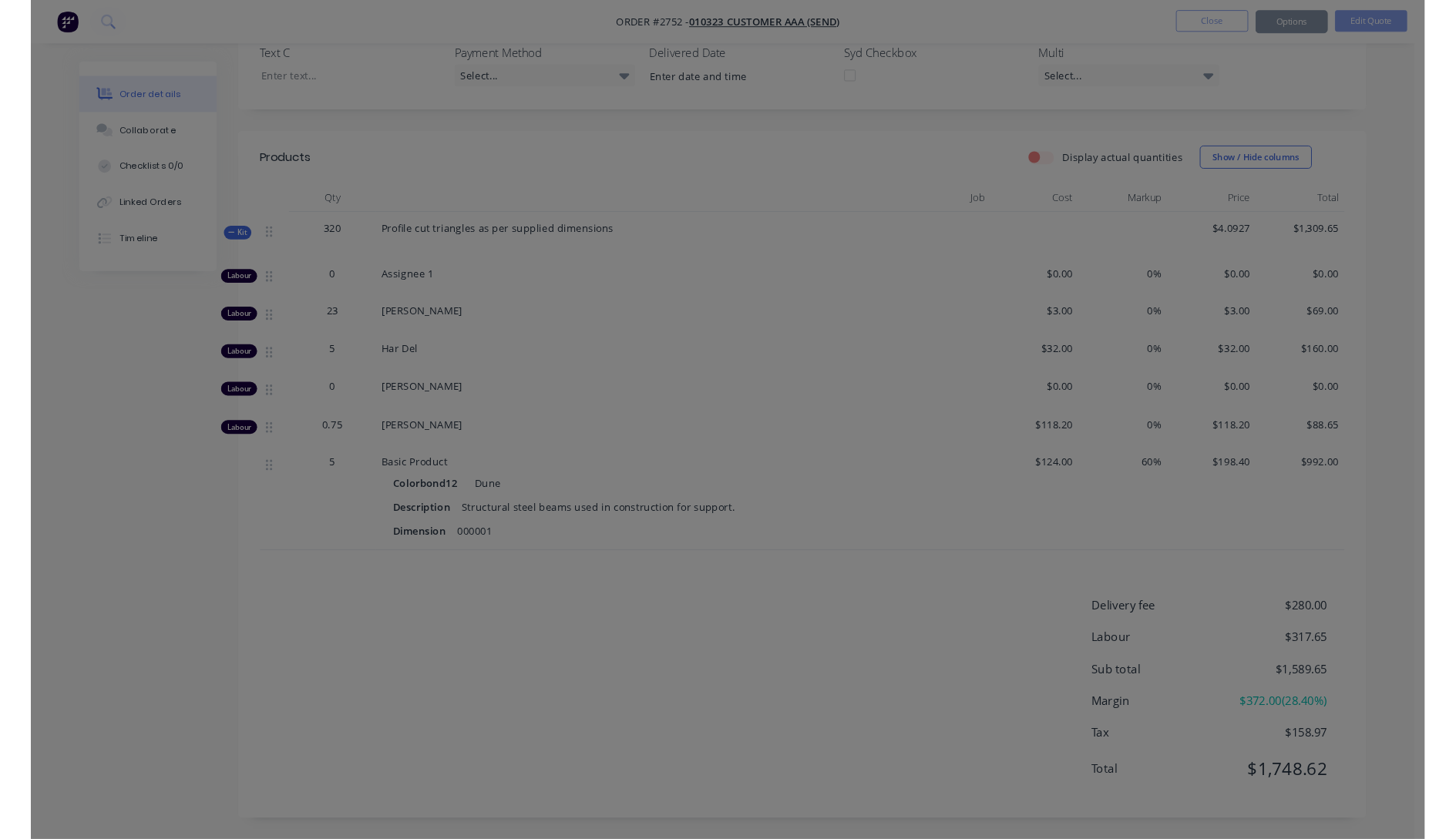
scroll to position [406, 0]
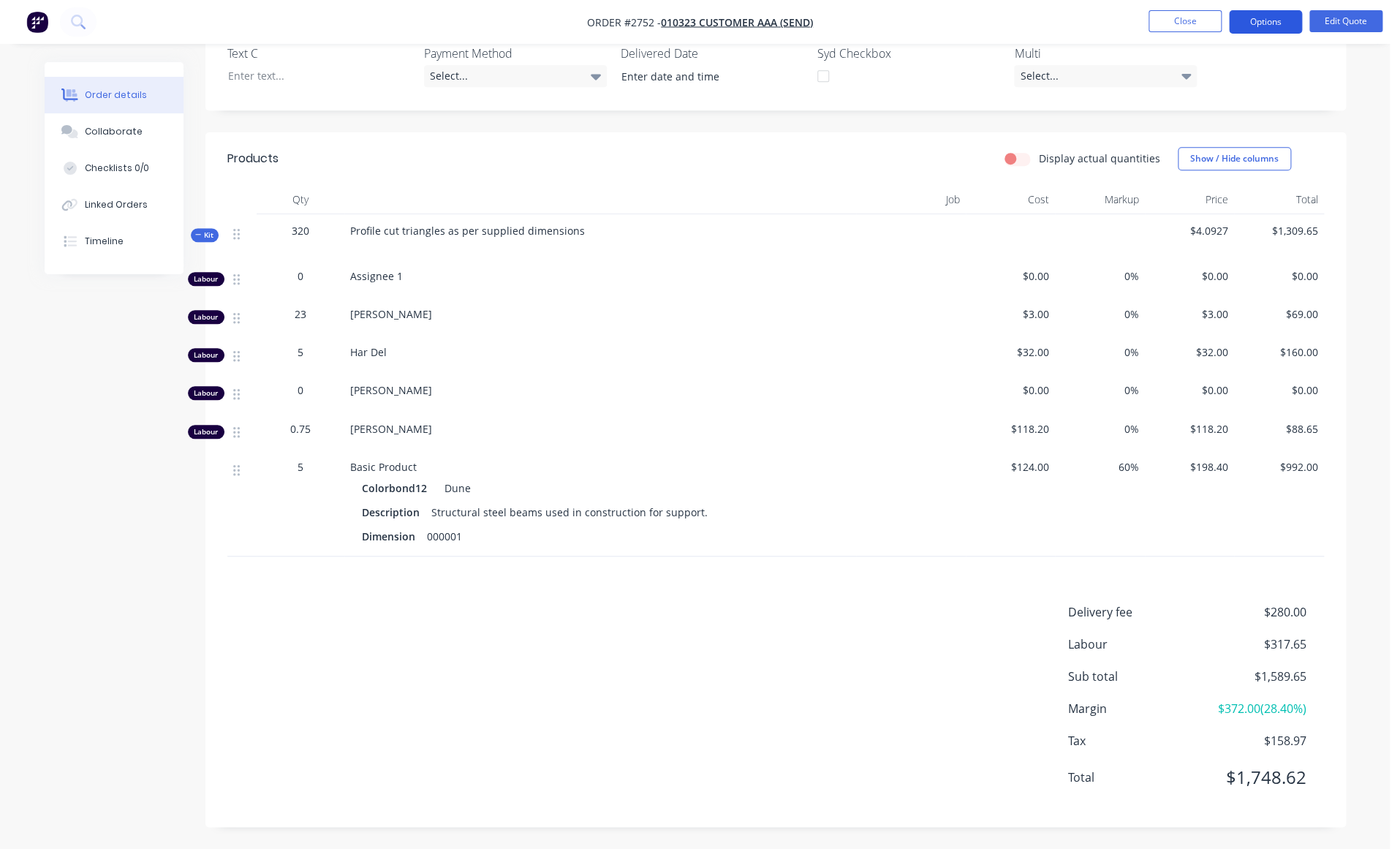
click at [1277, 23] on button "Options" at bounding box center [1265, 22] width 73 height 23
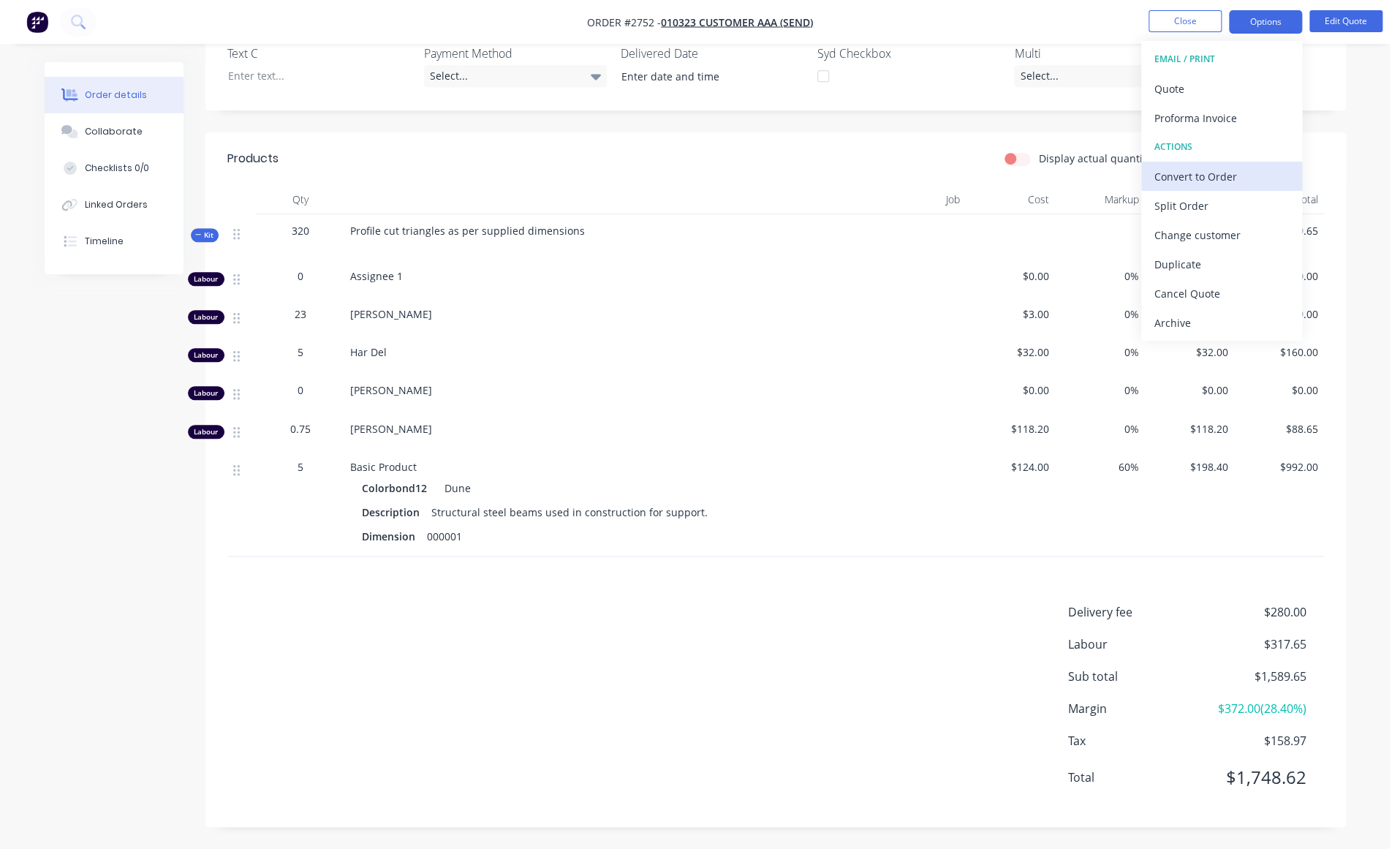
click at [1228, 169] on div "Convert to Order" at bounding box center [1222, 176] width 134 height 22
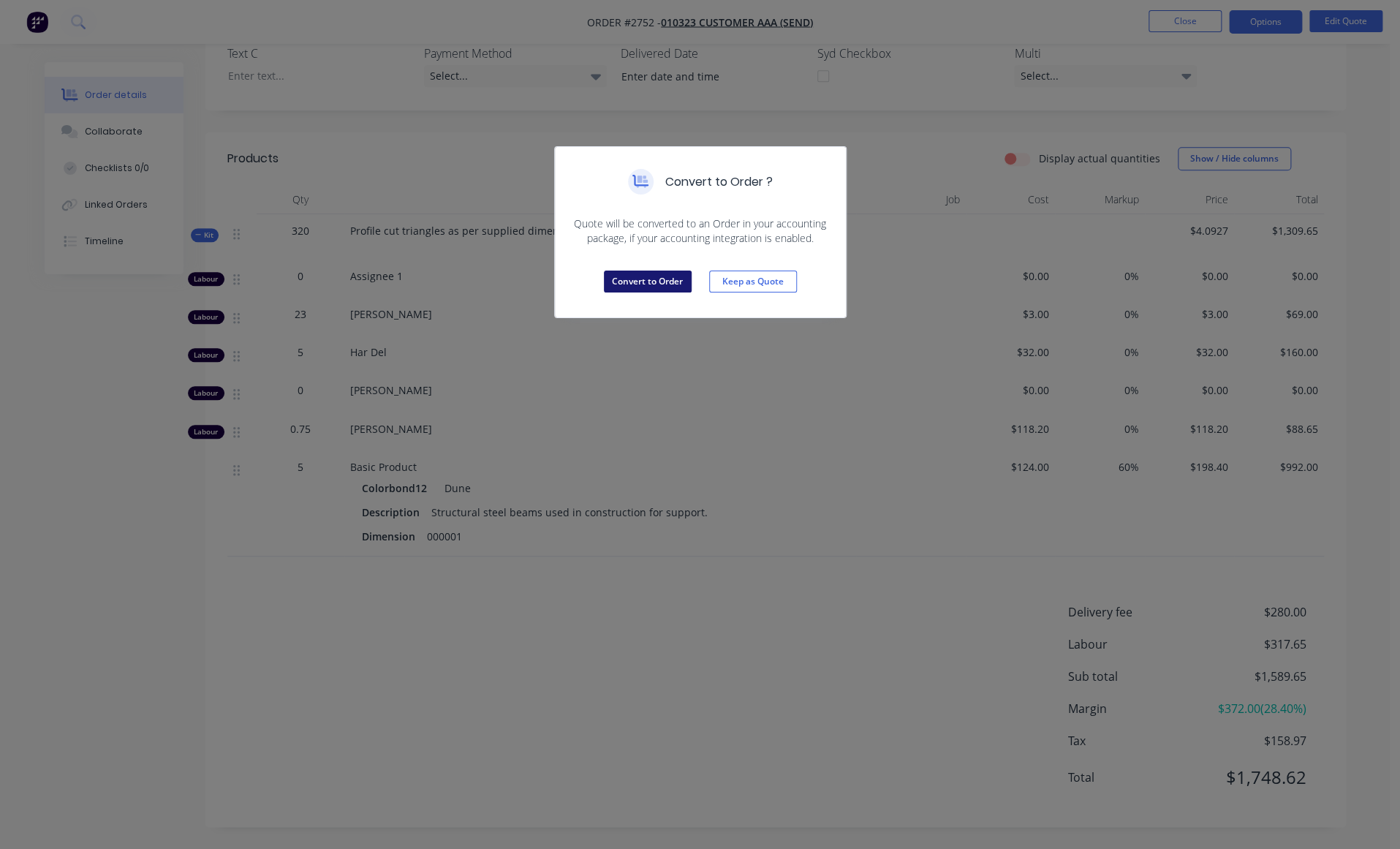
click at [637, 277] on button "Convert to Order" at bounding box center [647, 281] width 88 height 22
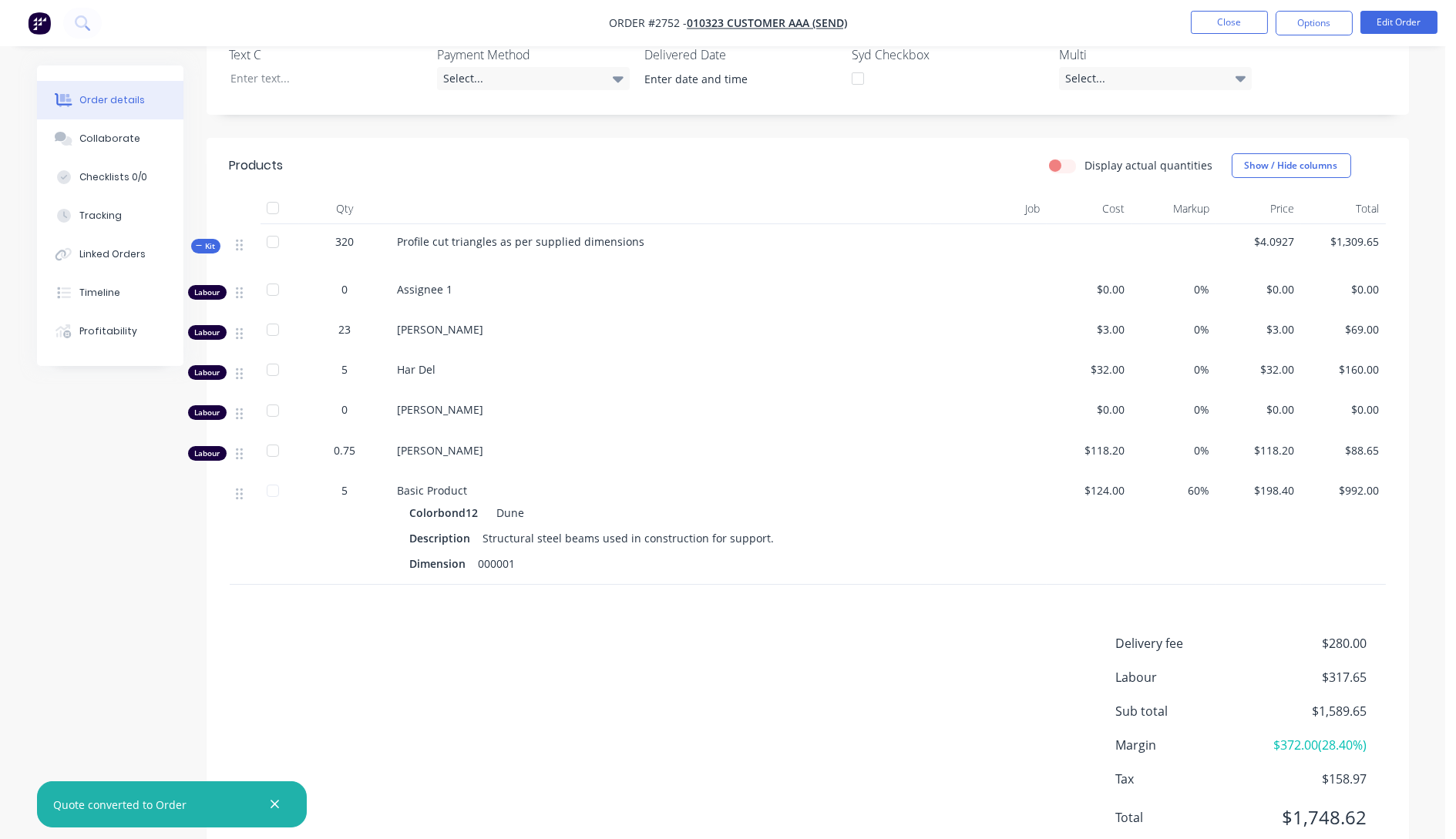
click at [264, 806] on div at bounding box center [274, 804] width 23 height 23
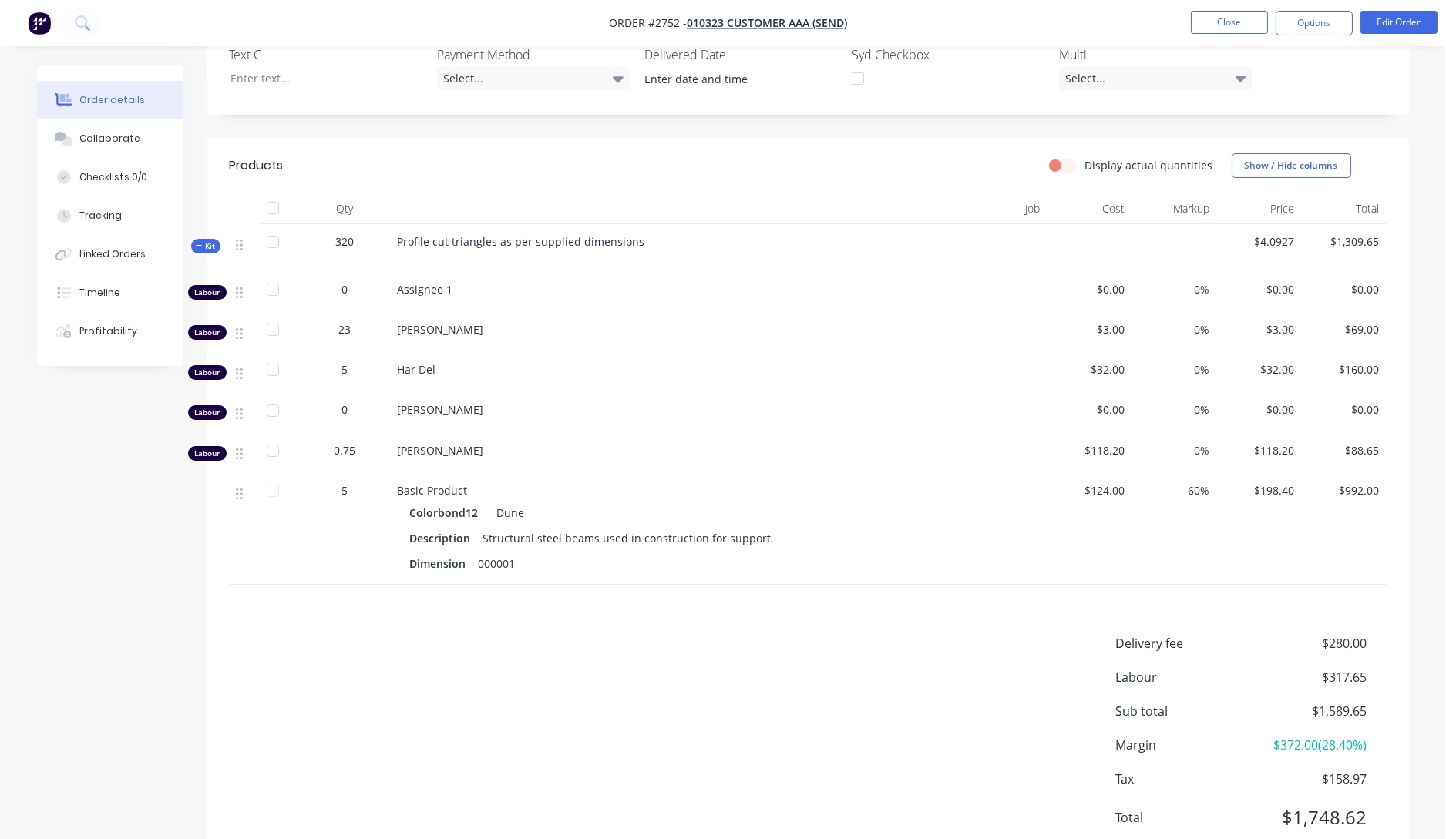
click at [138, 704] on div "Created by Karmela Created 05/09/25 Required 05/09/25 Assigned to Add team memb…" at bounding box center [723, 276] width 1371 height 1234
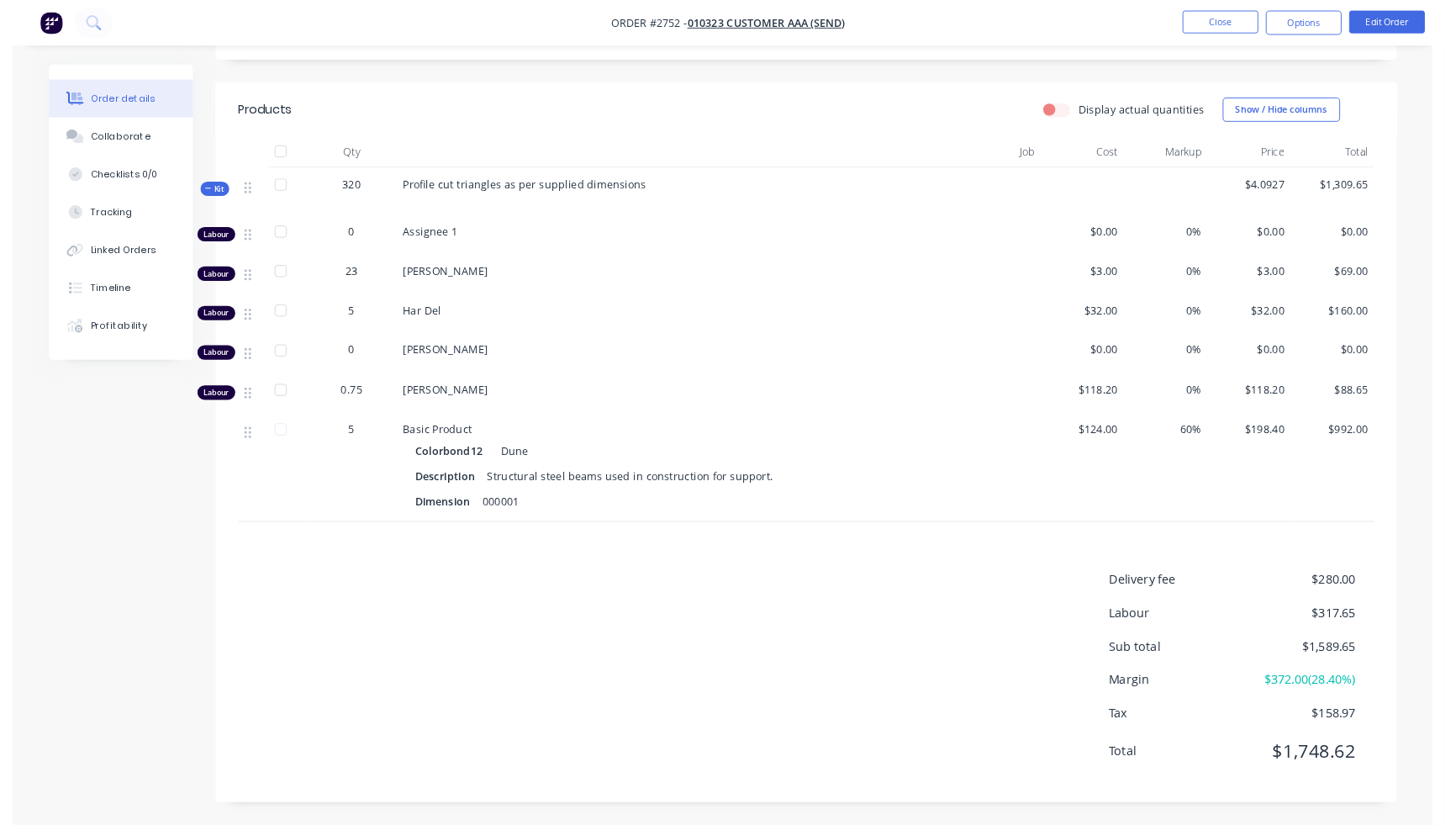
scroll to position [366, 0]
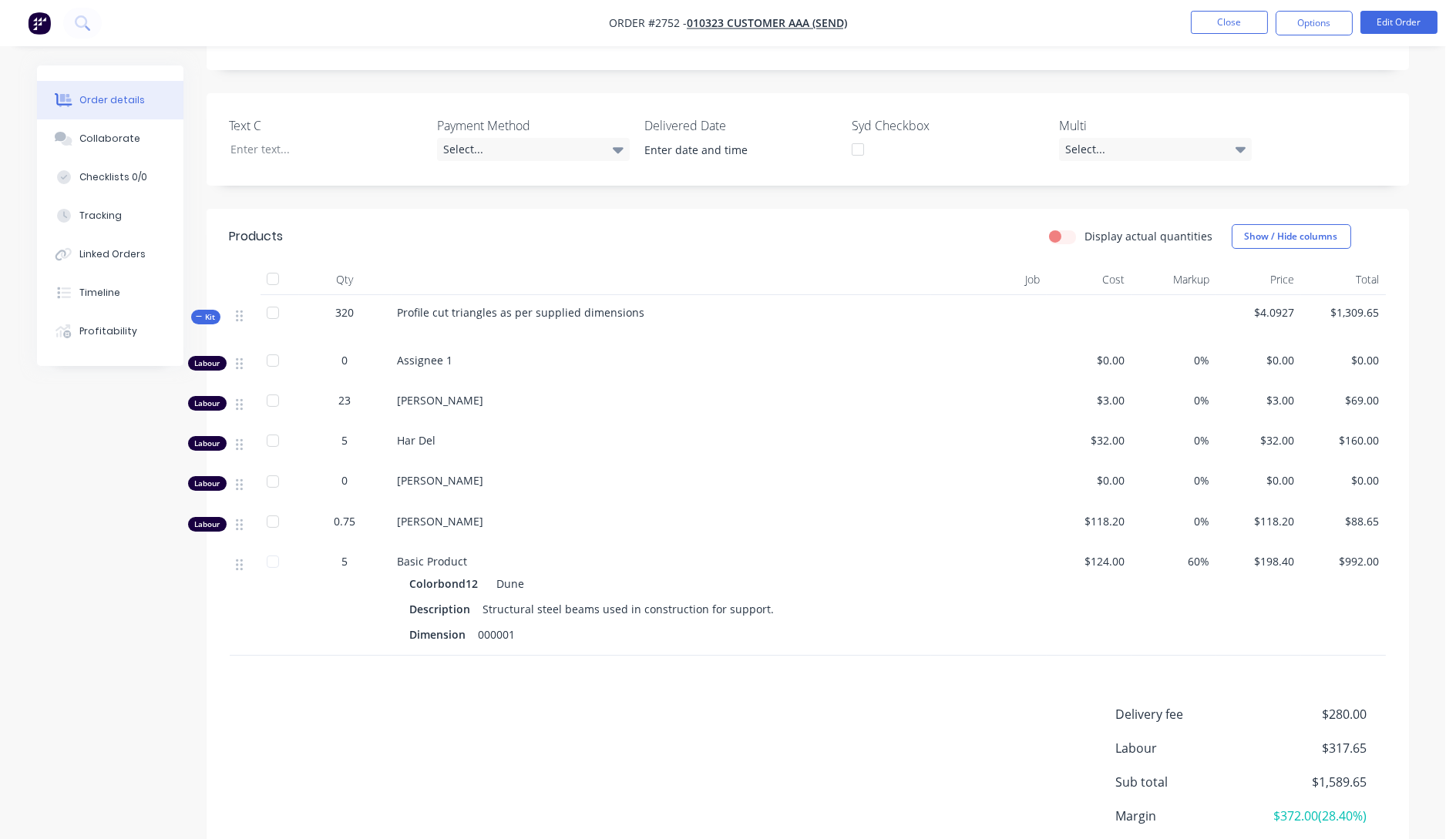
click at [1369, 404] on span "$69.00" at bounding box center [1343, 401] width 73 height 16
click at [58, 635] on div "Created by Karmela Created 05/09/25 Required 05/09/25 Assigned to Add team memb…" at bounding box center [723, 347] width 1371 height 1234
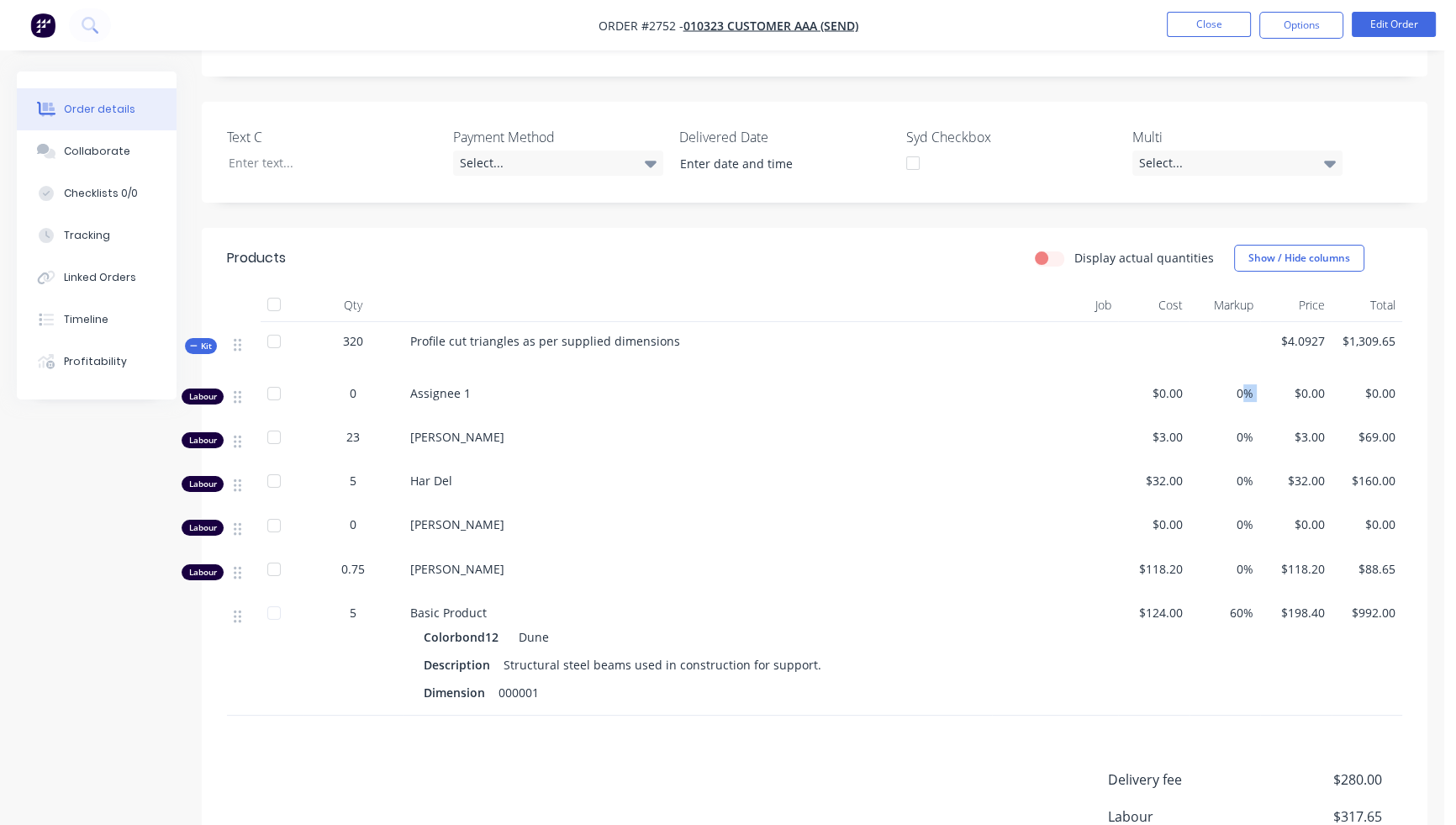
drag, startPoint x: 1241, startPoint y: 401, endPoint x: 1291, endPoint y: 392, distance: 50.8
click at [1291, 392] on div "Labour 0 Assignee 1 $0.00 0% $0.00 $0.00" at bounding box center [814, 396] width 1175 height 44
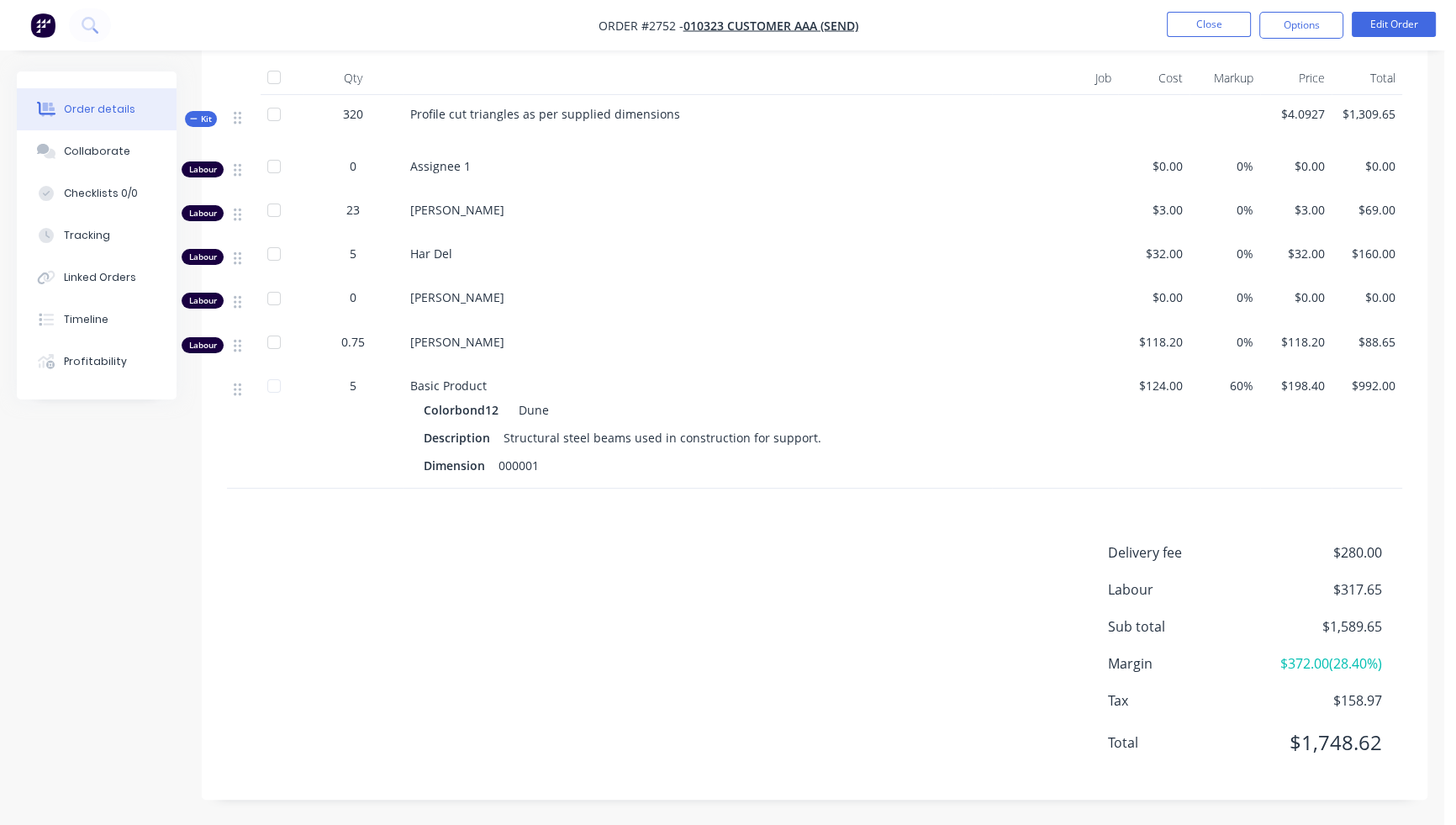
click at [893, 688] on div "Delivery fee $280.00 Labour $317.65 Sub total $1,589.65 Margin $372.00 ( 28.40 …" at bounding box center [814, 658] width 1175 height 232
click at [659, 24] on span "Order #2752 -" at bounding box center [641, 26] width 85 height 16
copy span "2752"
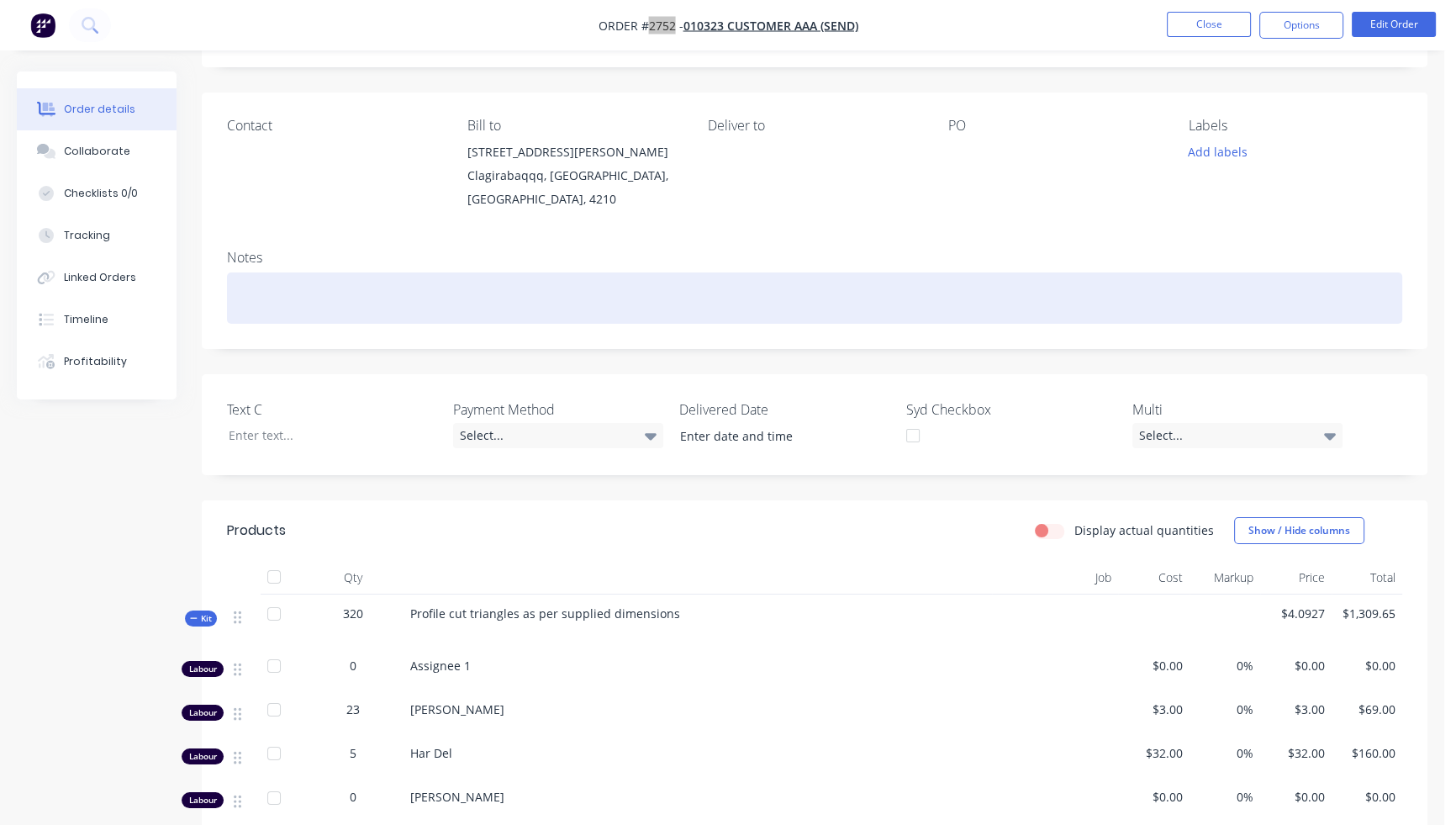
scroll to position [0, 0]
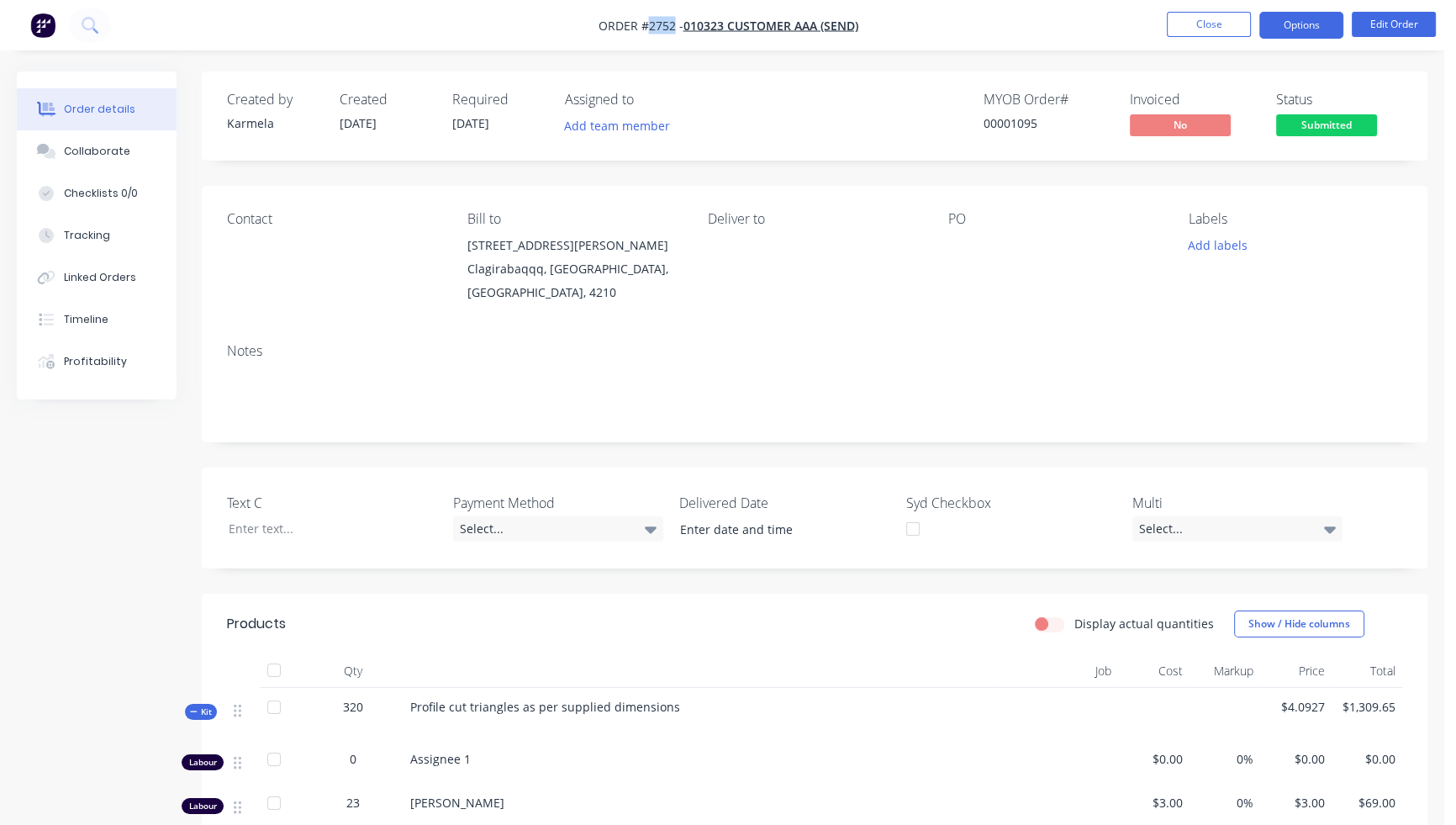
click at [1312, 26] on button "Options" at bounding box center [1300, 25] width 84 height 27
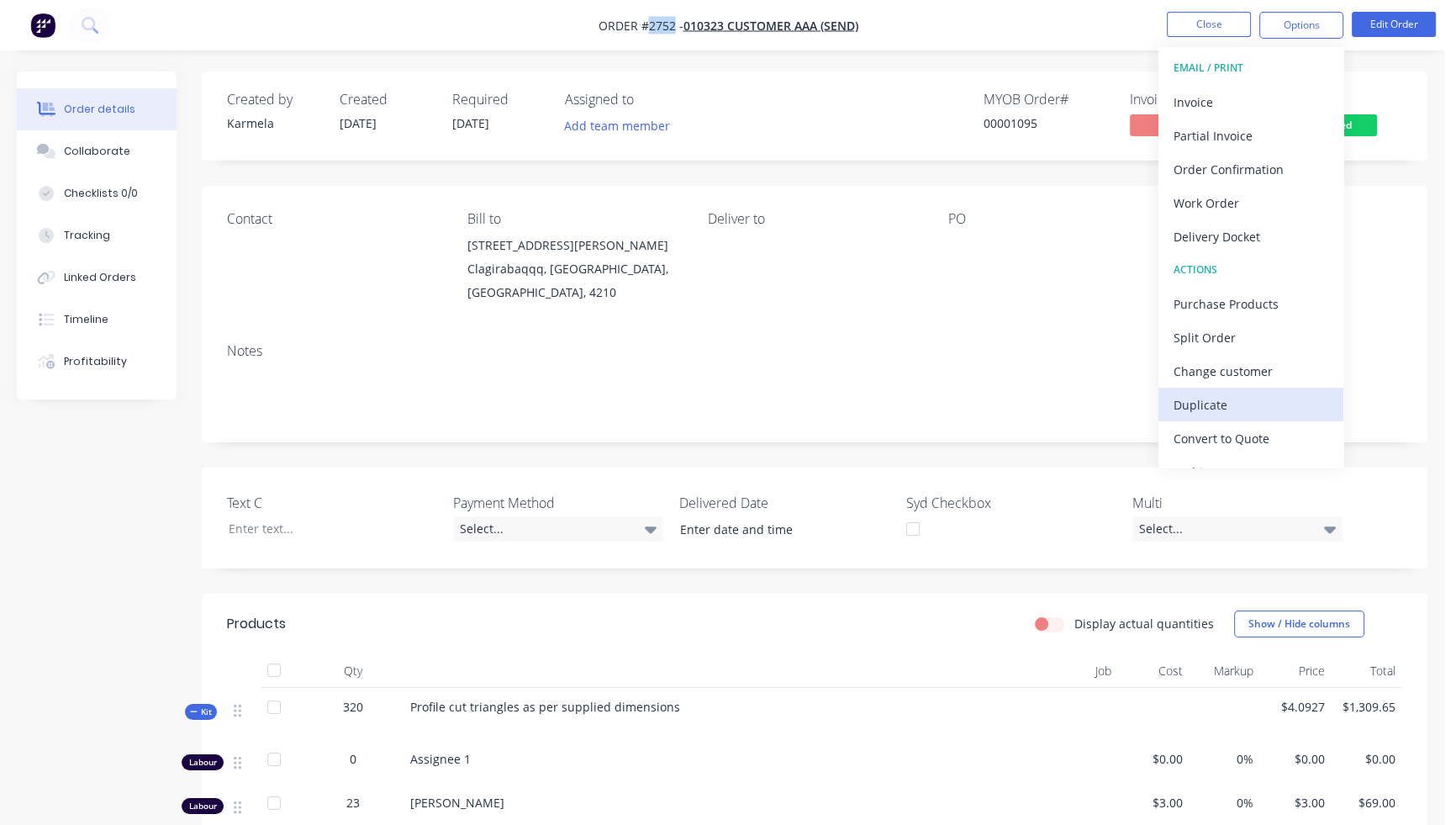
click at [1220, 398] on div "Duplicate" at bounding box center [1251, 405] width 155 height 25
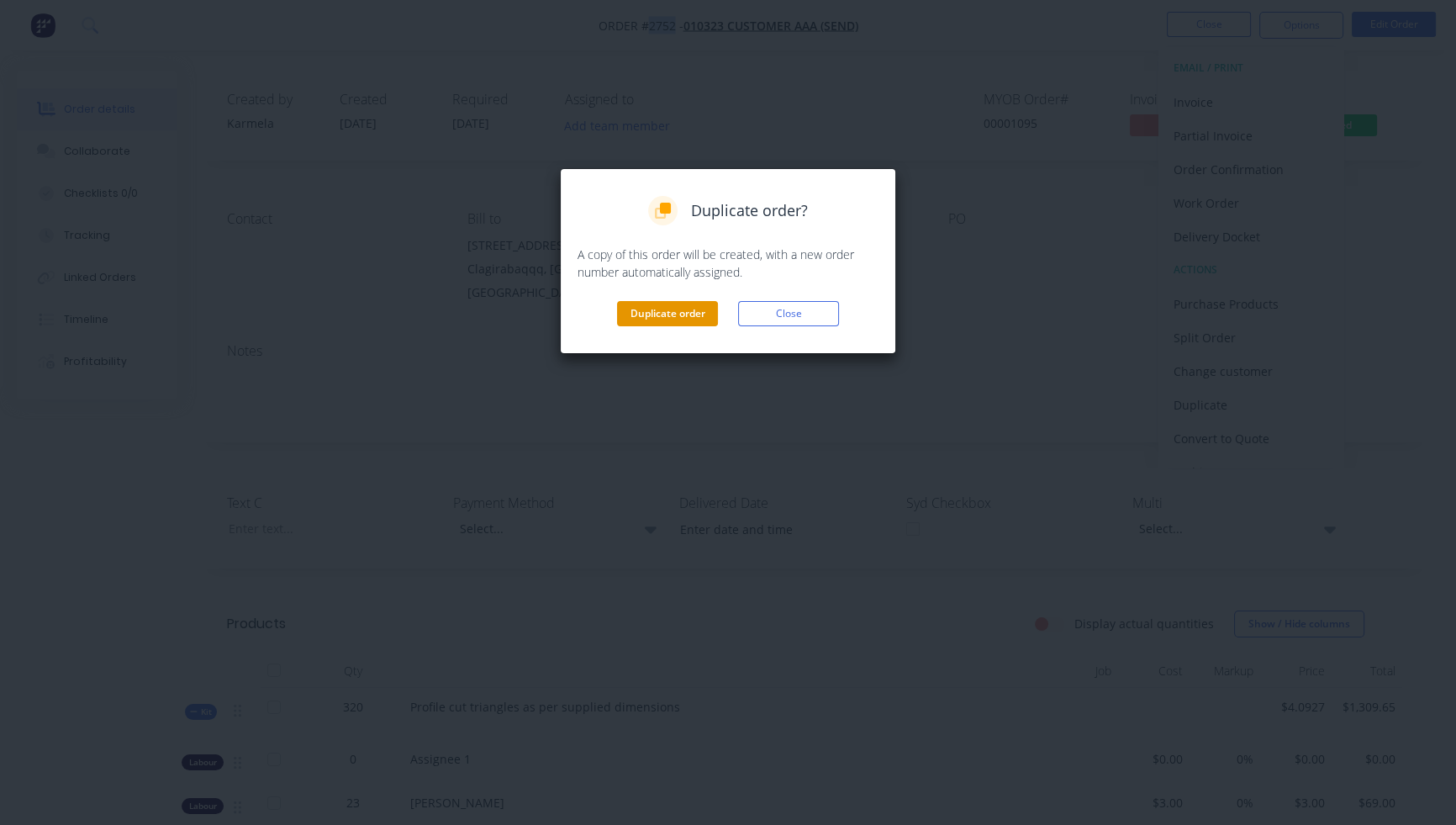
click at [673, 322] on button "Duplicate order" at bounding box center [667, 313] width 101 height 25
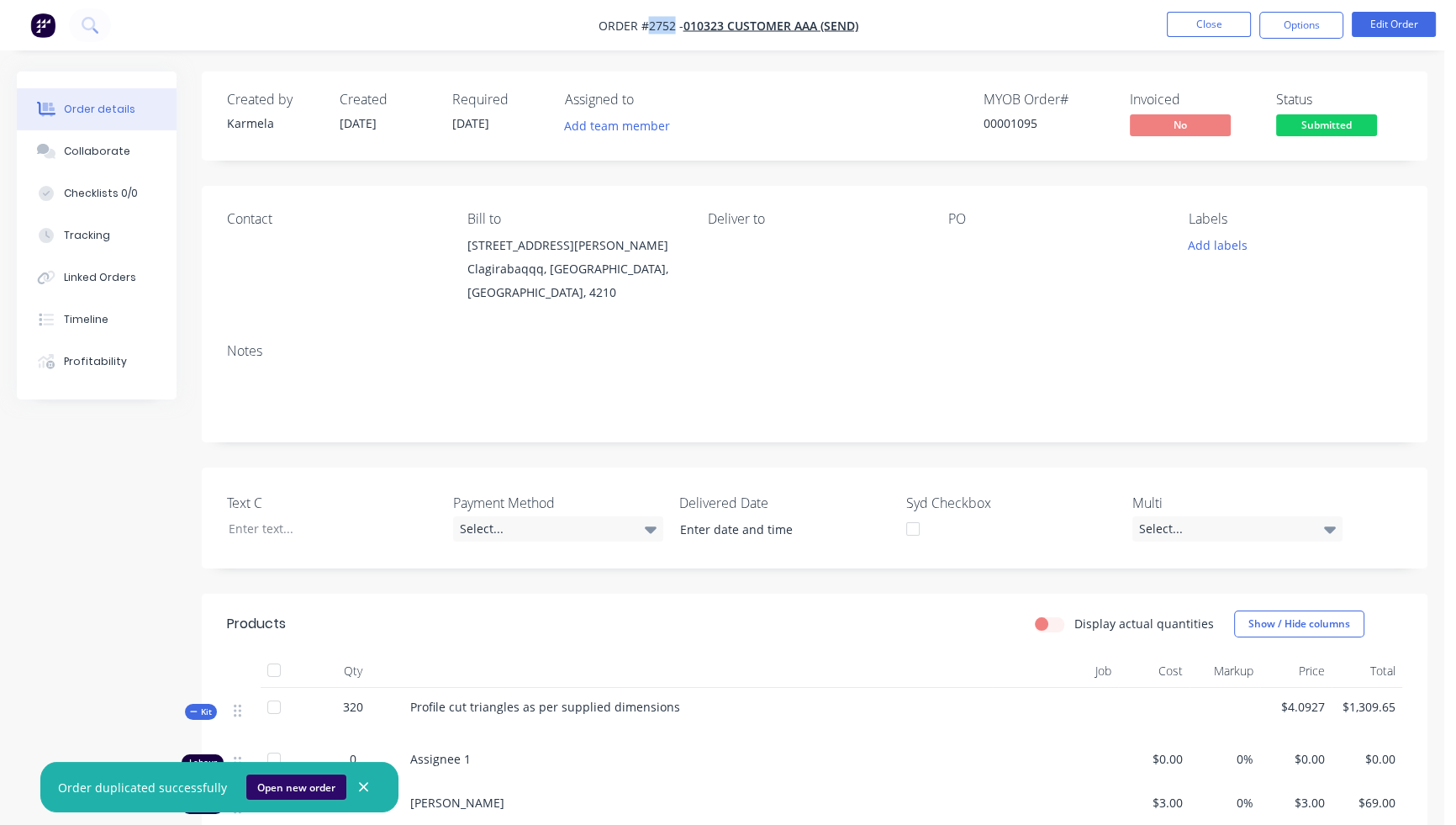
click at [310, 789] on button "Open new order" at bounding box center [295, 786] width 100 height 25
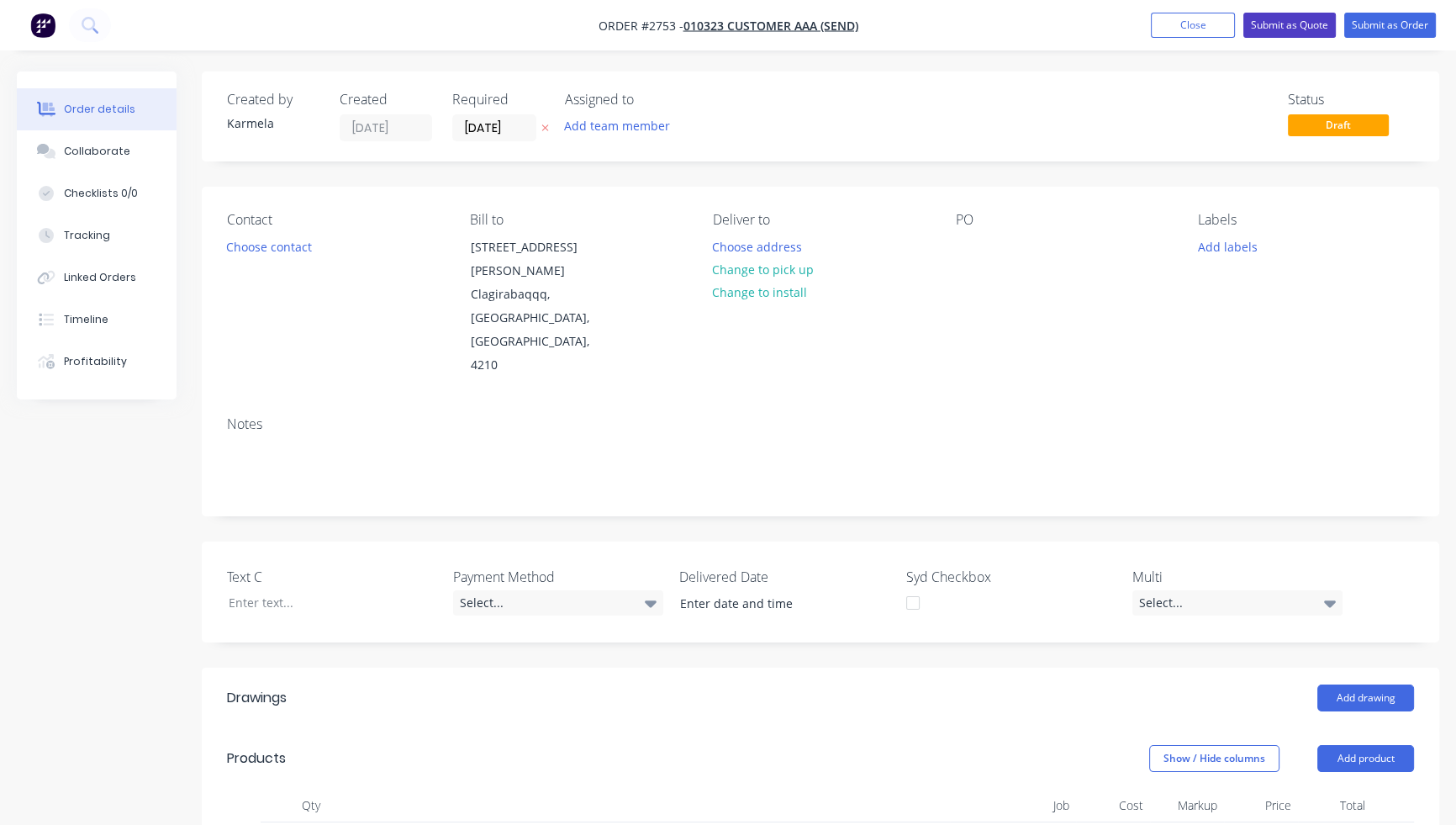
click at [1307, 31] on button "Submit as Quote" at bounding box center [1288, 25] width 92 height 25
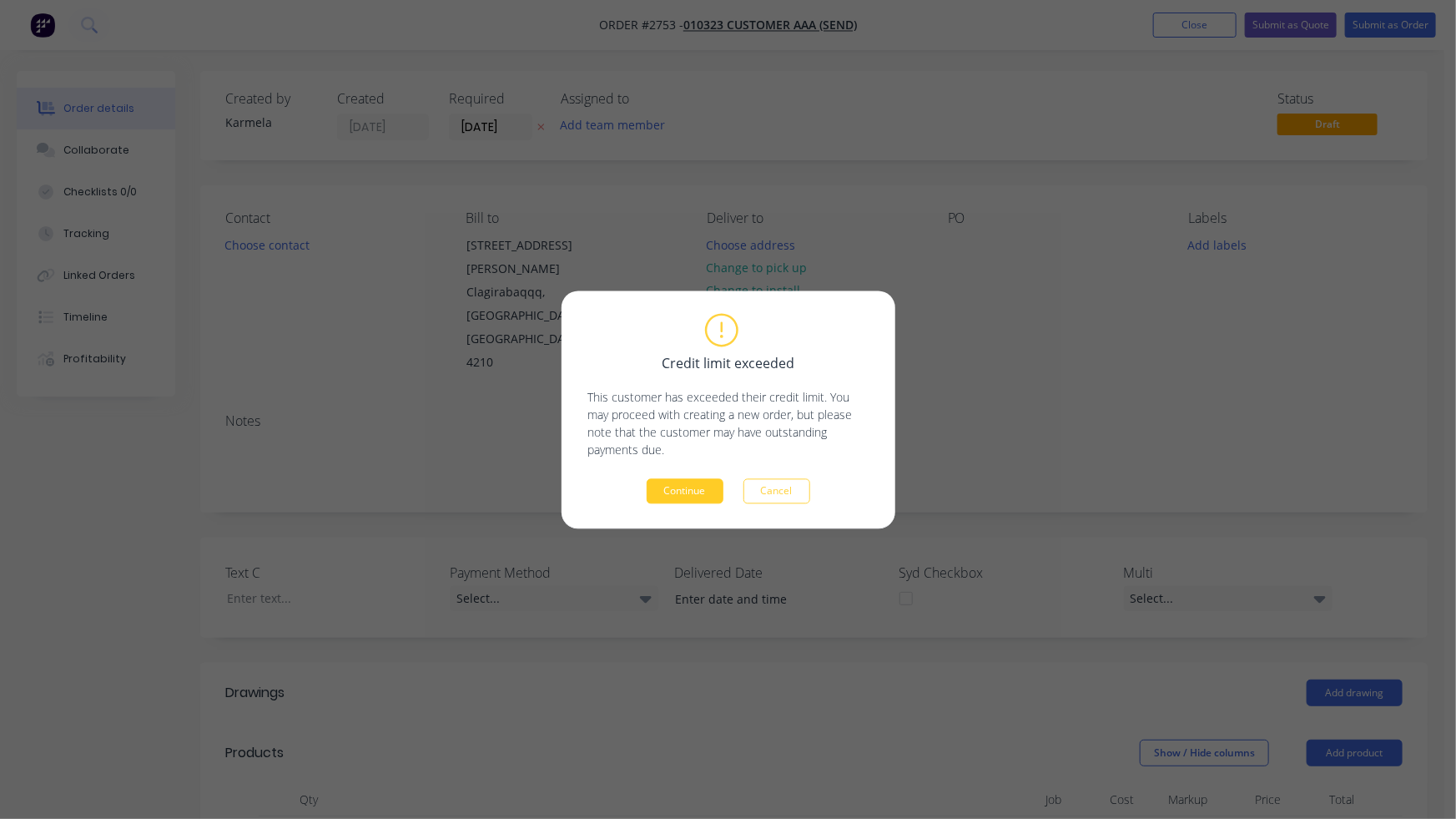
click at [716, 492] on button "Continue" at bounding box center [685, 490] width 77 height 25
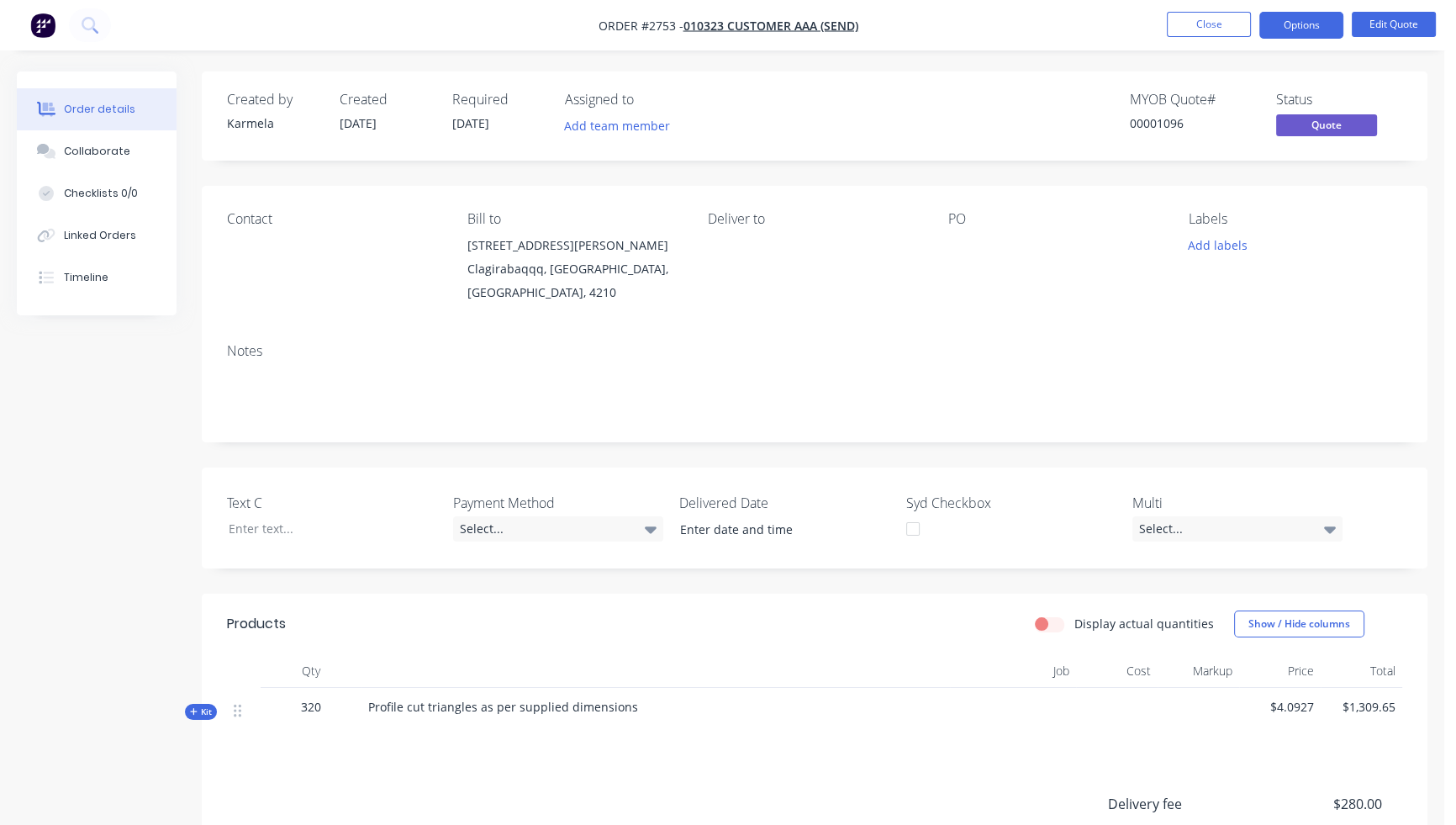
click at [666, 20] on span "Order #2753 -" at bounding box center [641, 26] width 85 height 16
copy span "2753"
click at [1198, 31] on button "Close" at bounding box center [1208, 24] width 84 height 25
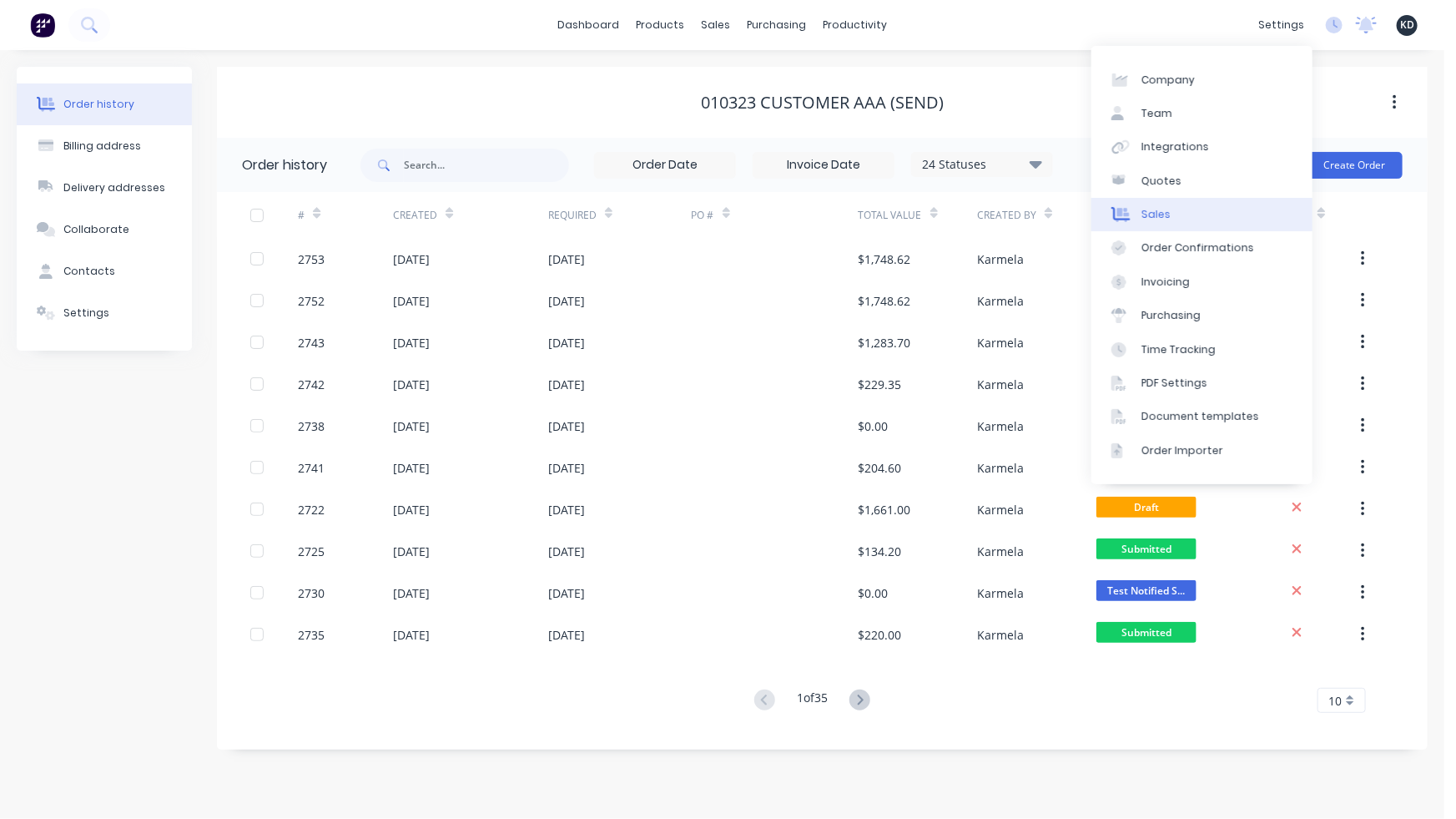
click at [1244, 210] on link "Sales" at bounding box center [1201, 215] width 221 height 33
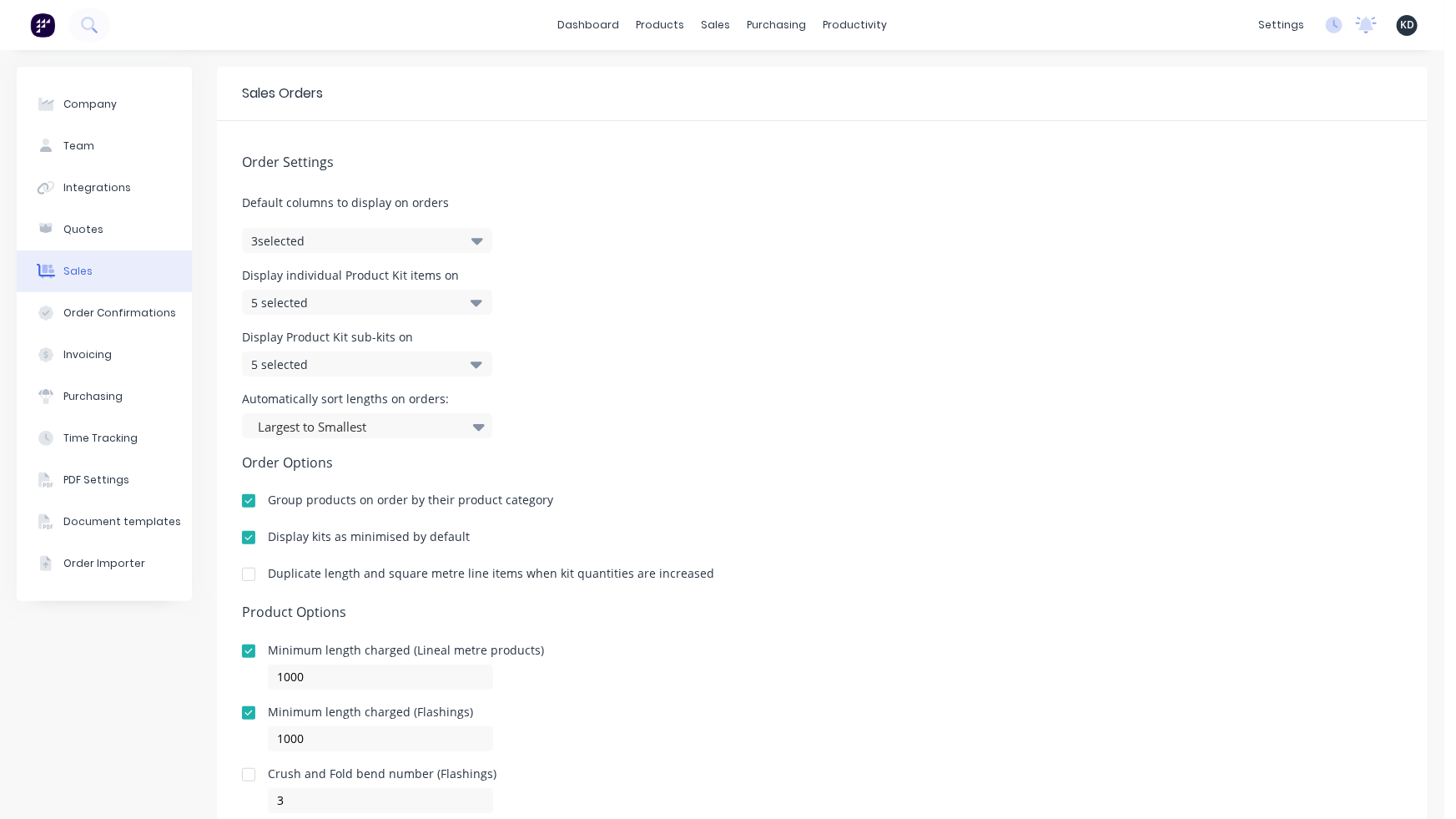
click at [317, 306] on div "5 selected" at bounding box center [349, 302] width 197 height 18
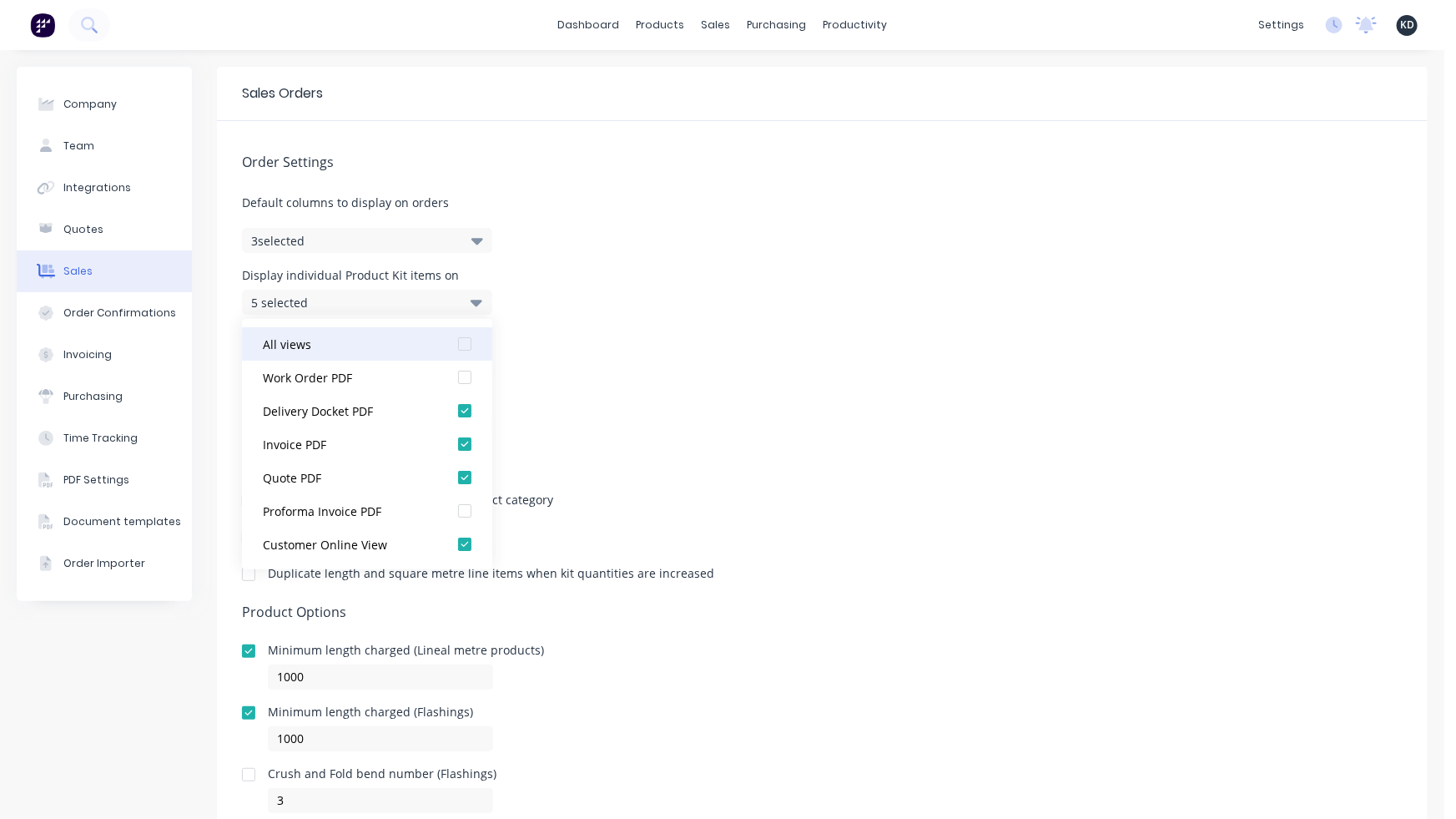
click at [448, 341] on div at bounding box center [464, 344] width 33 height 33
click at [452, 345] on div at bounding box center [464, 344] width 33 height 33
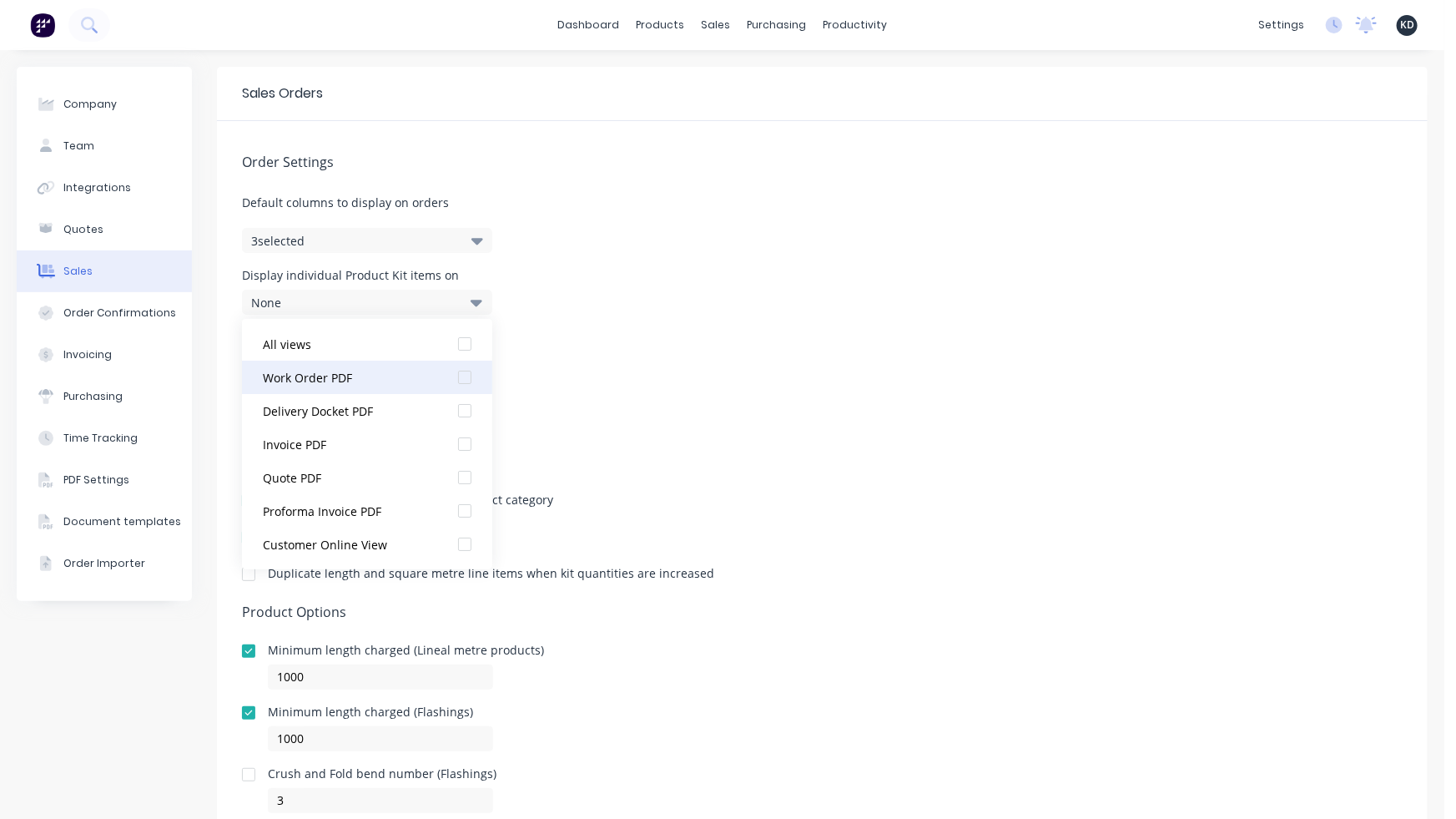
click at [449, 379] on div at bounding box center [464, 377] width 33 height 33
click at [850, 305] on div "Display individual Product Kit items on None" at bounding box center [822, 292] width 1161 height 45
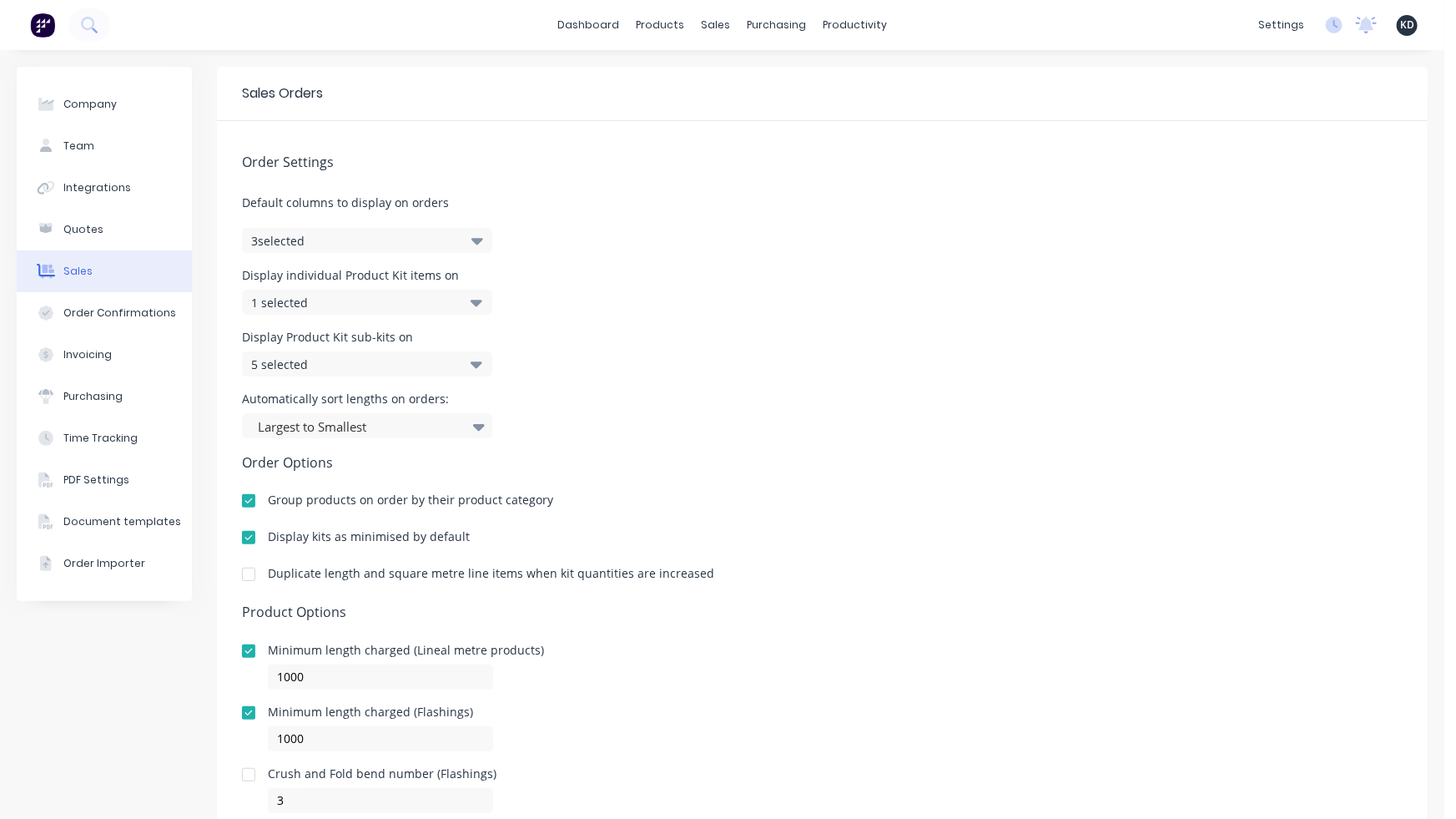
click at [456, 360] on div "5 selected" at bounding box center [367, 363] width 250 height 25
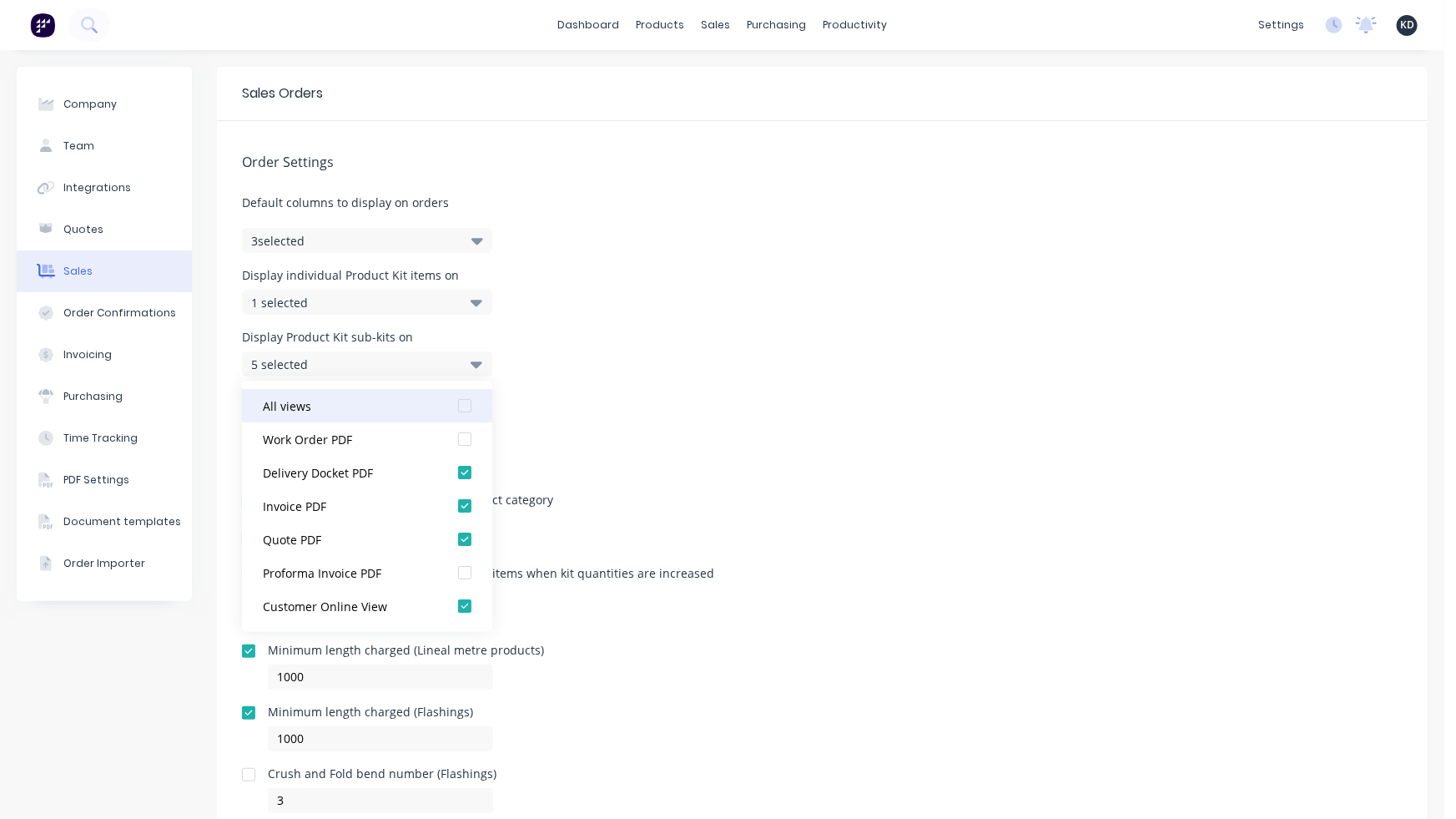
click at [455, 404] on div at bounding box center [464, 406] width 33 height 33
click at [455, 410] on div at bounding box center [464, 406] width 33 height 33
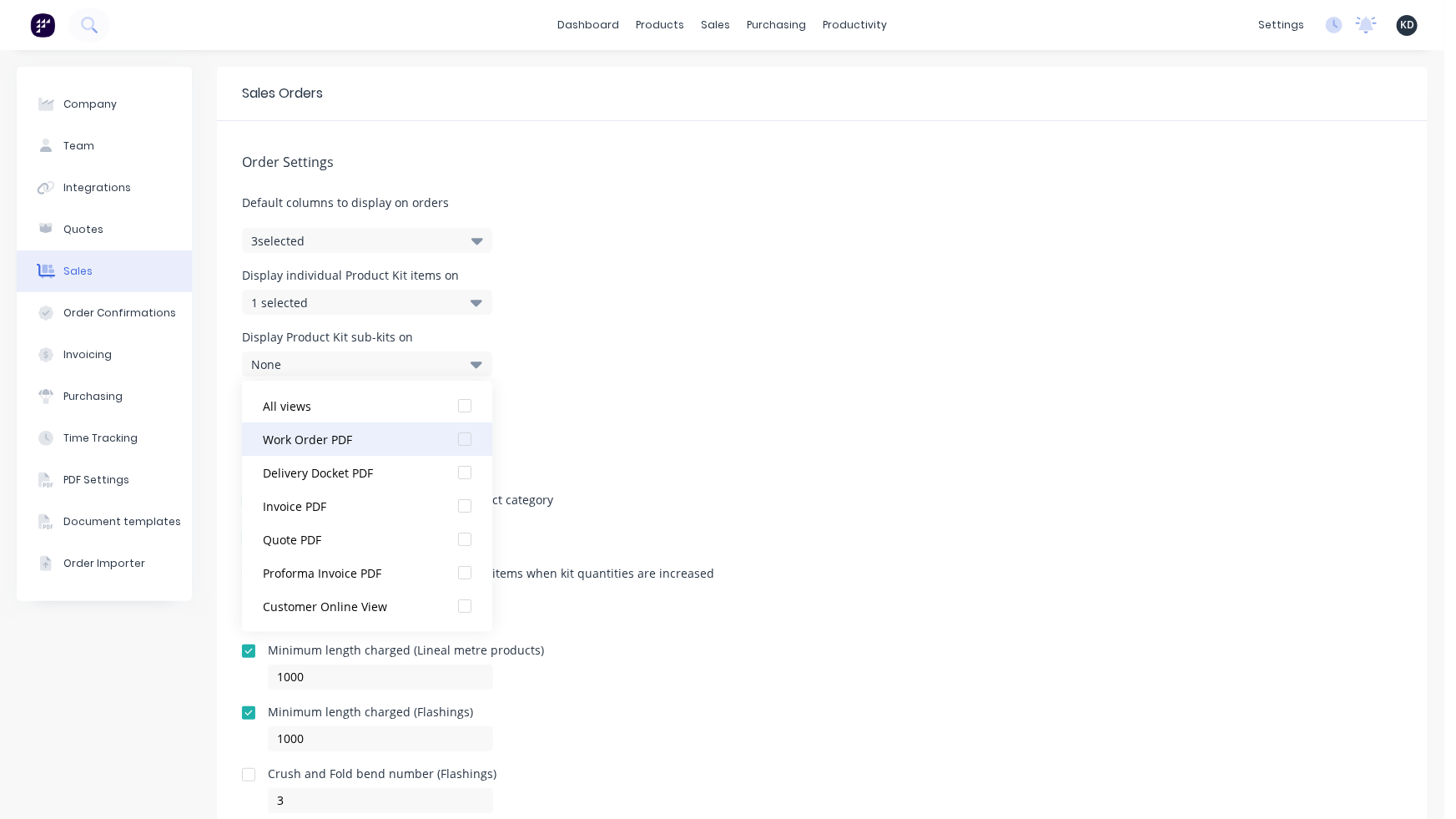
click at [454, 436] on div at bounding box center [464, 439] width 33 height 33
click at [936, 280] on div "Display individual Product Kit items on 1 selected" at bounding box center [822, 292] width 1161 height 45
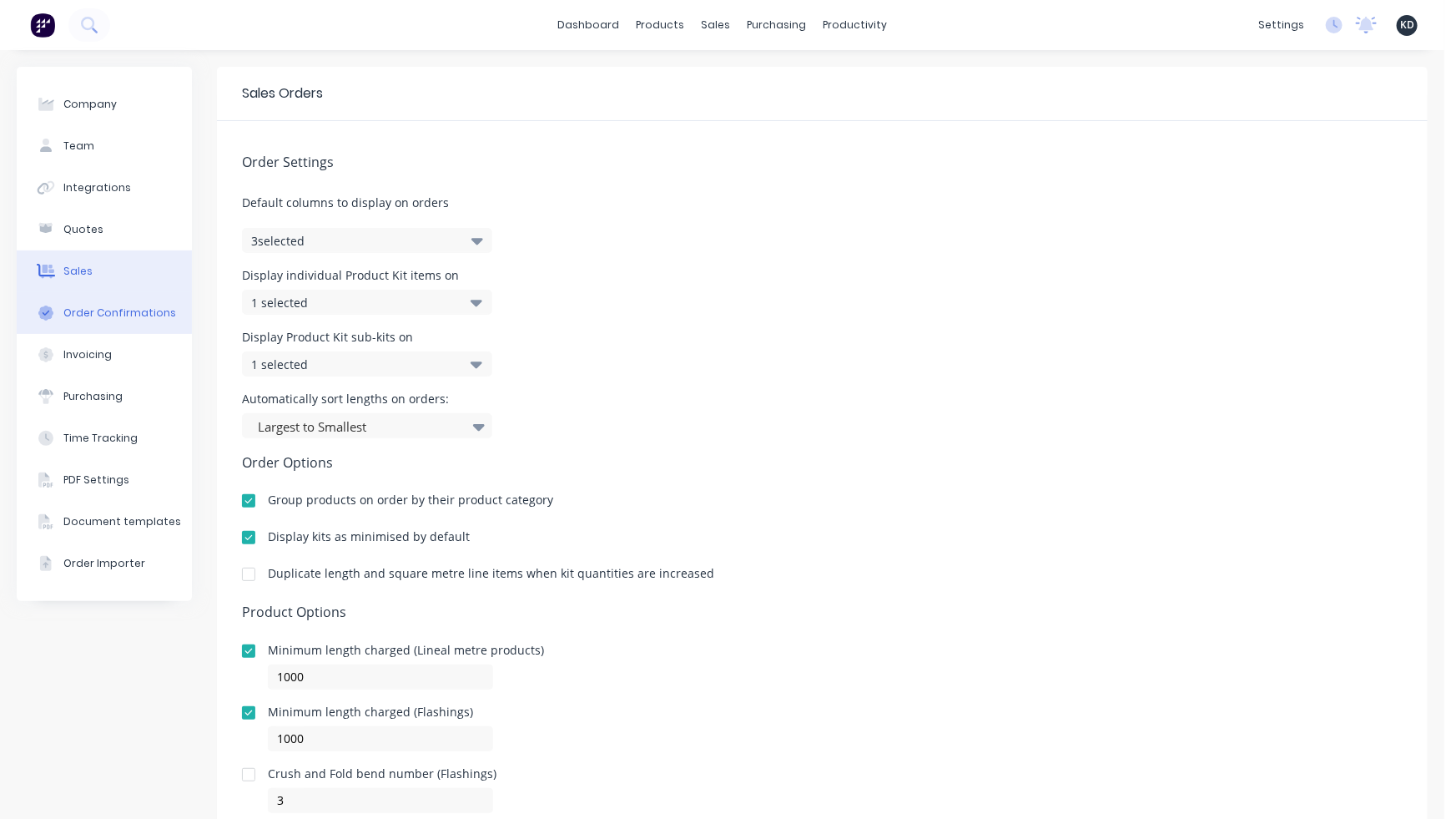
click at [152, 319] on div "Order Confirmations" at bounding box center [119, 312] width 112 height 15
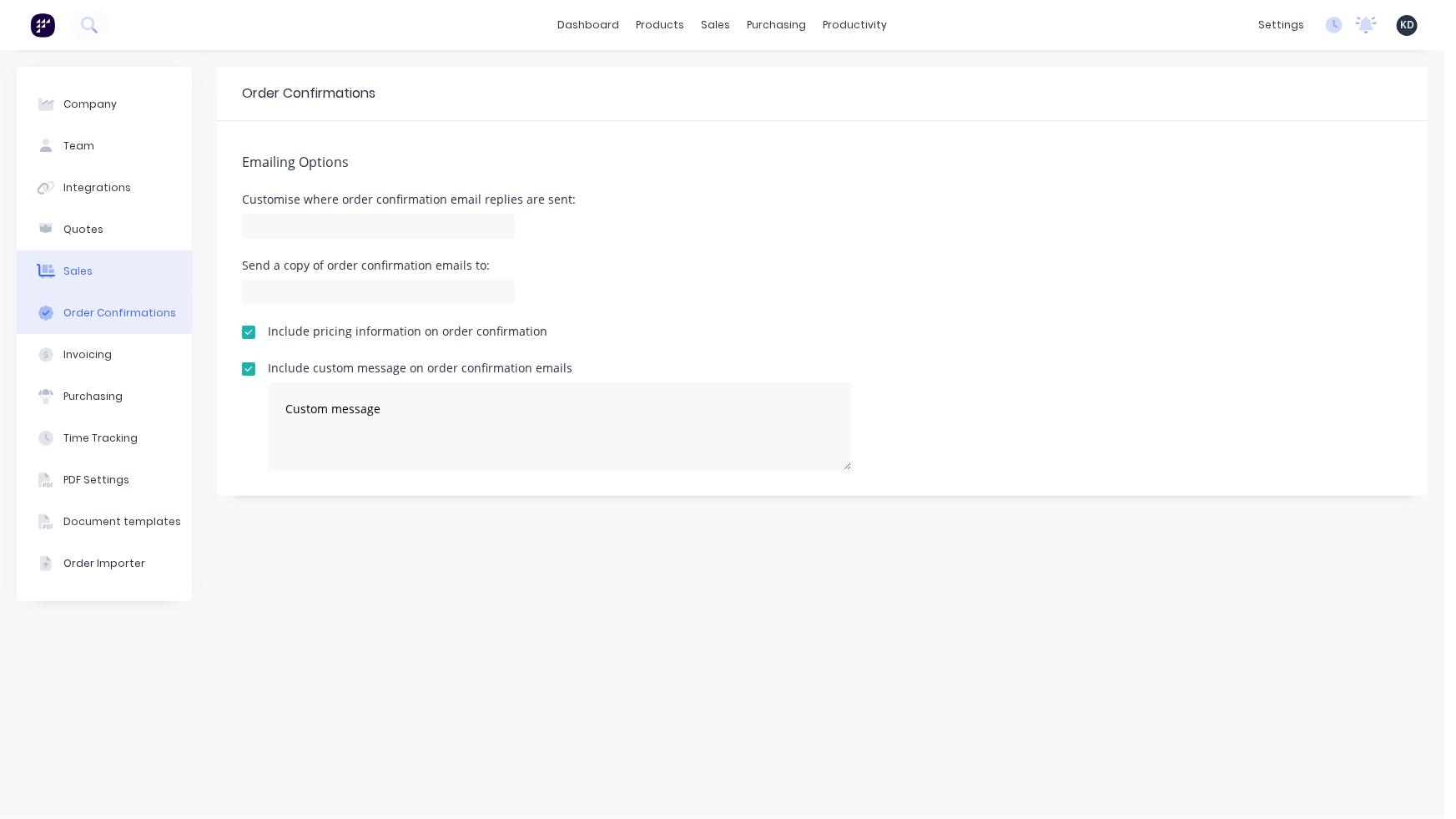
click at [151, 278] on button "Sales" at bounding box center [104, 271] width 175 height 41
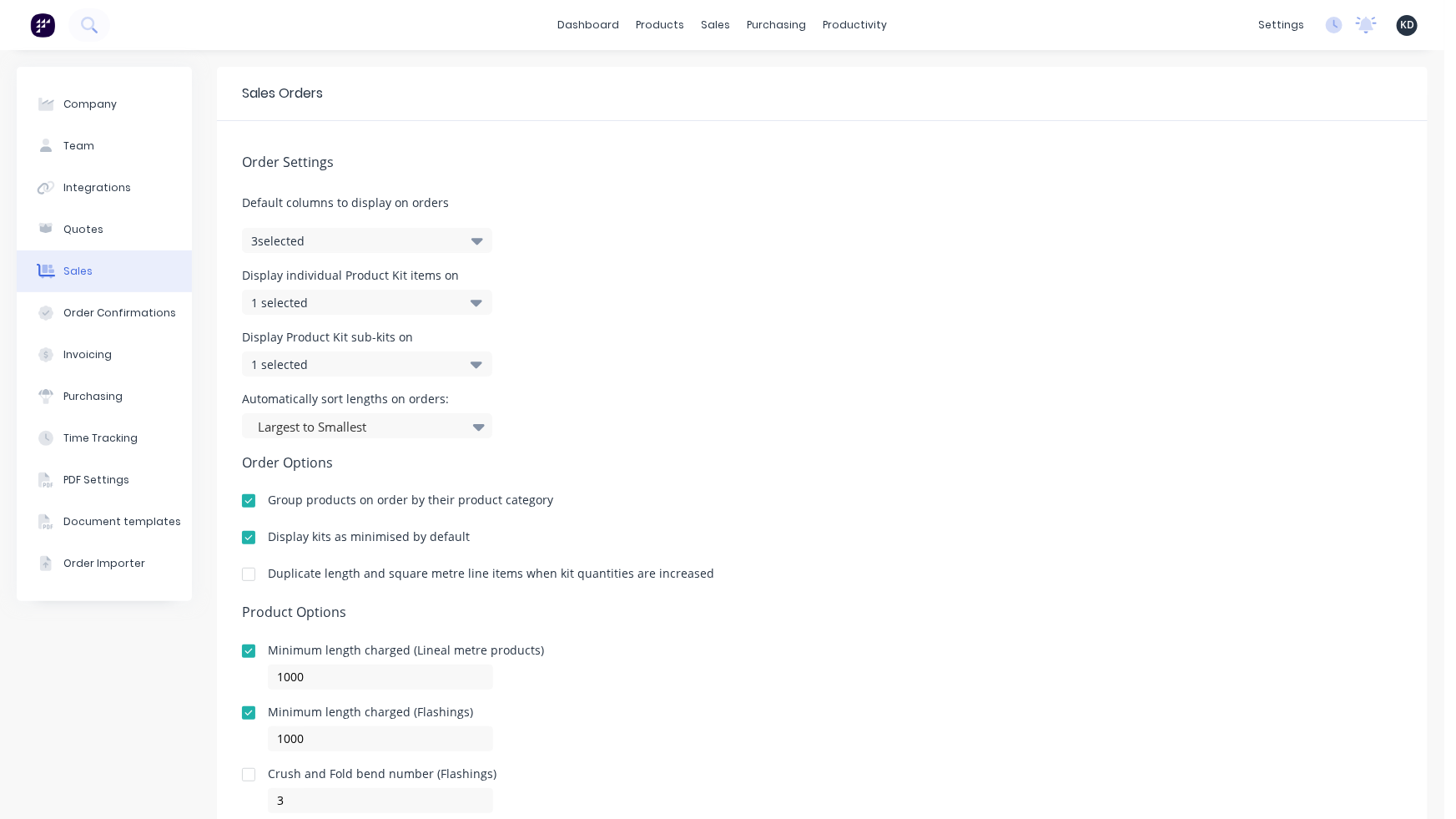
click at [831, 309] on div "Display individual Product Kit items on 1 selected" at bounding box center [822, 292] width 1161 height 45
click at [848, 261] on div "Order Settings Default columns to display on orders 3 selected Display individu…" at bounding box center [821, 467] width 1210 height 692
click at [749, 110] on div "Customers" at bounding box center [767, 113] width 60 height 15
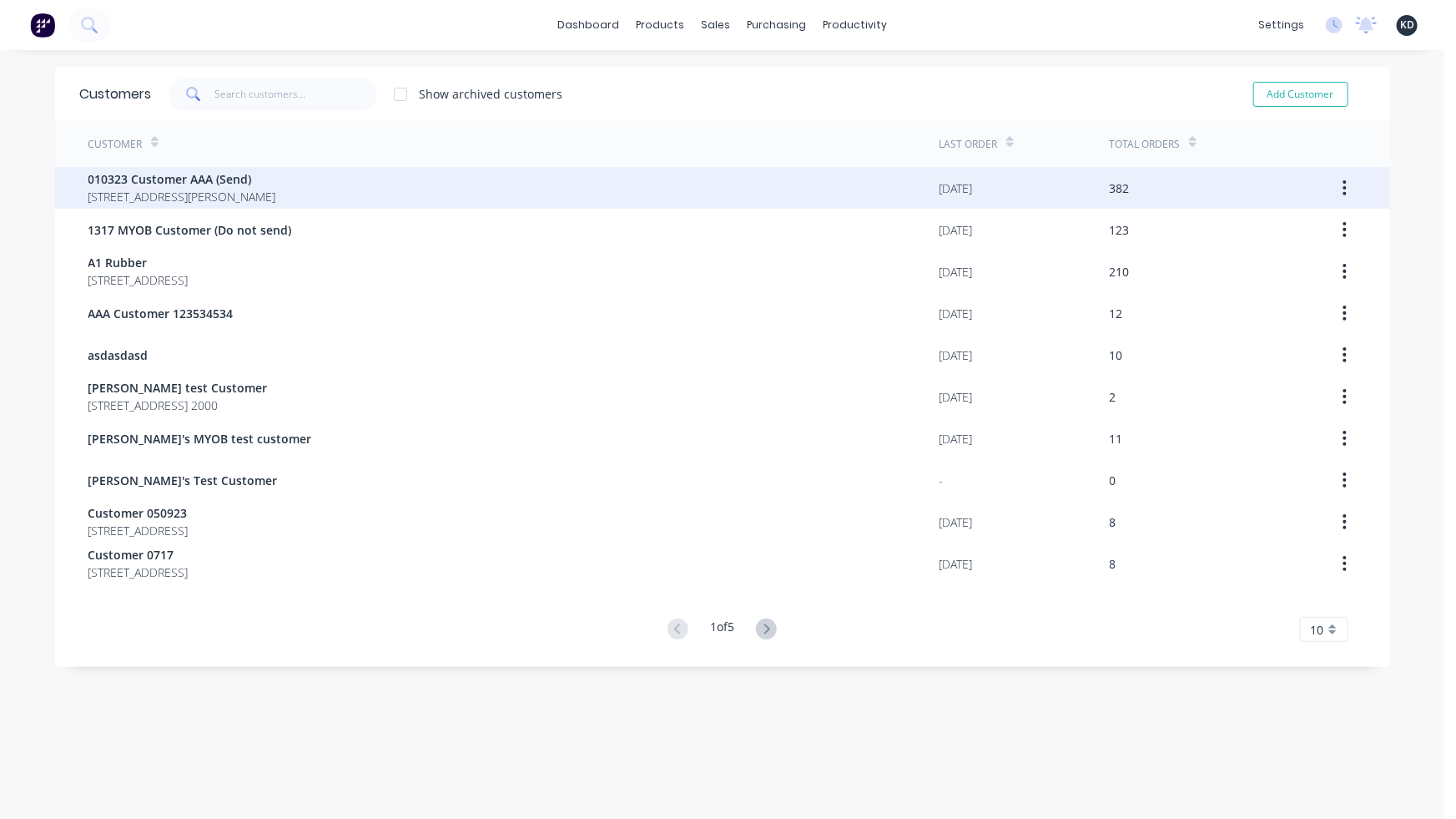
click at [772, 207] on div "010323 Customer AAA (Send) [STREET_ADDRESS][PERSON_NAME]" at bounding box center [514, 188] width 851 height 41
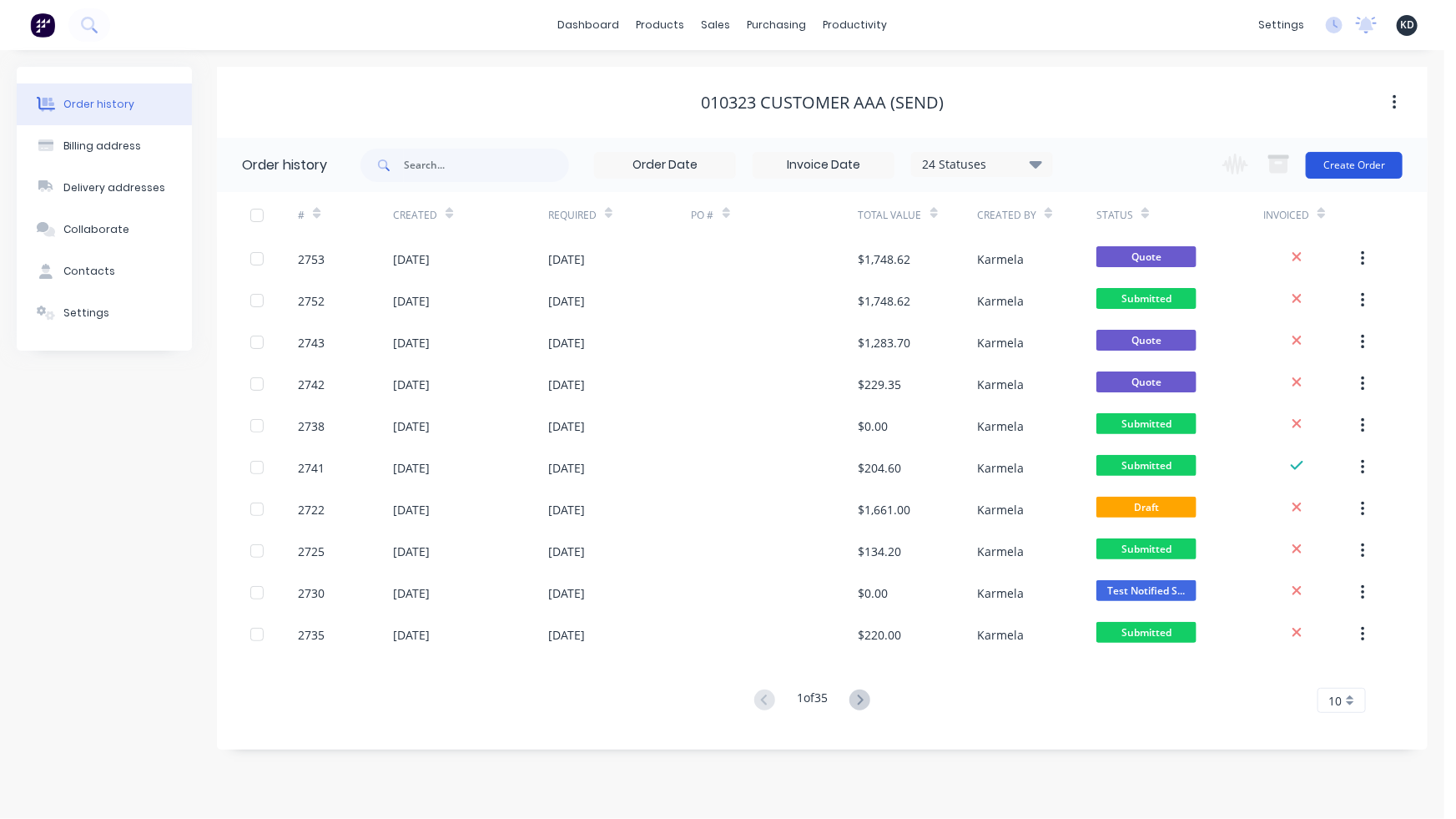
click at [1349, 167] on button "Create Order" at bounding box center [1354, 164] width 96 height 27
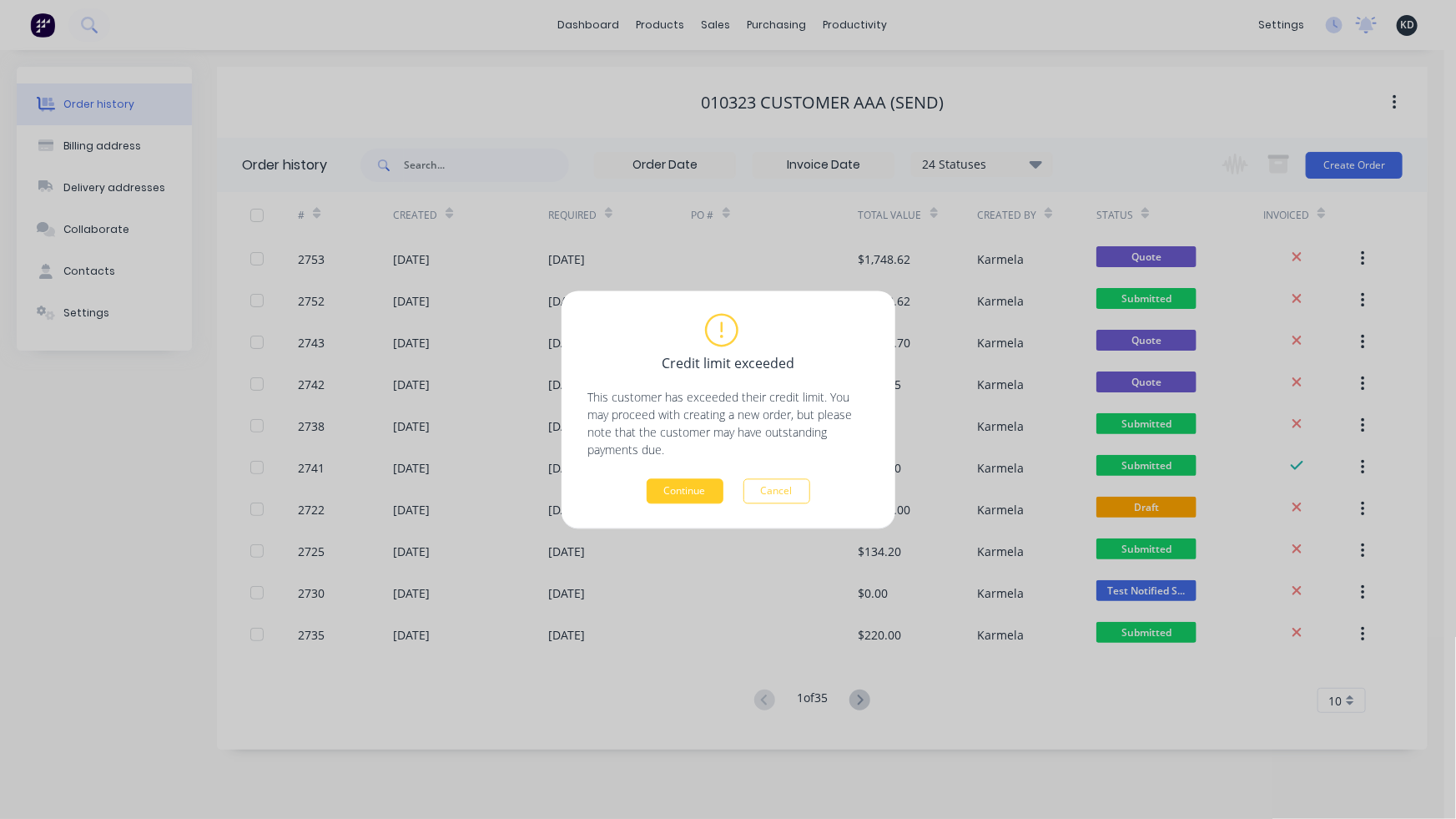
click at [688, 490] on button "Continue" at bounding box center [685, 490] width 77 height 25
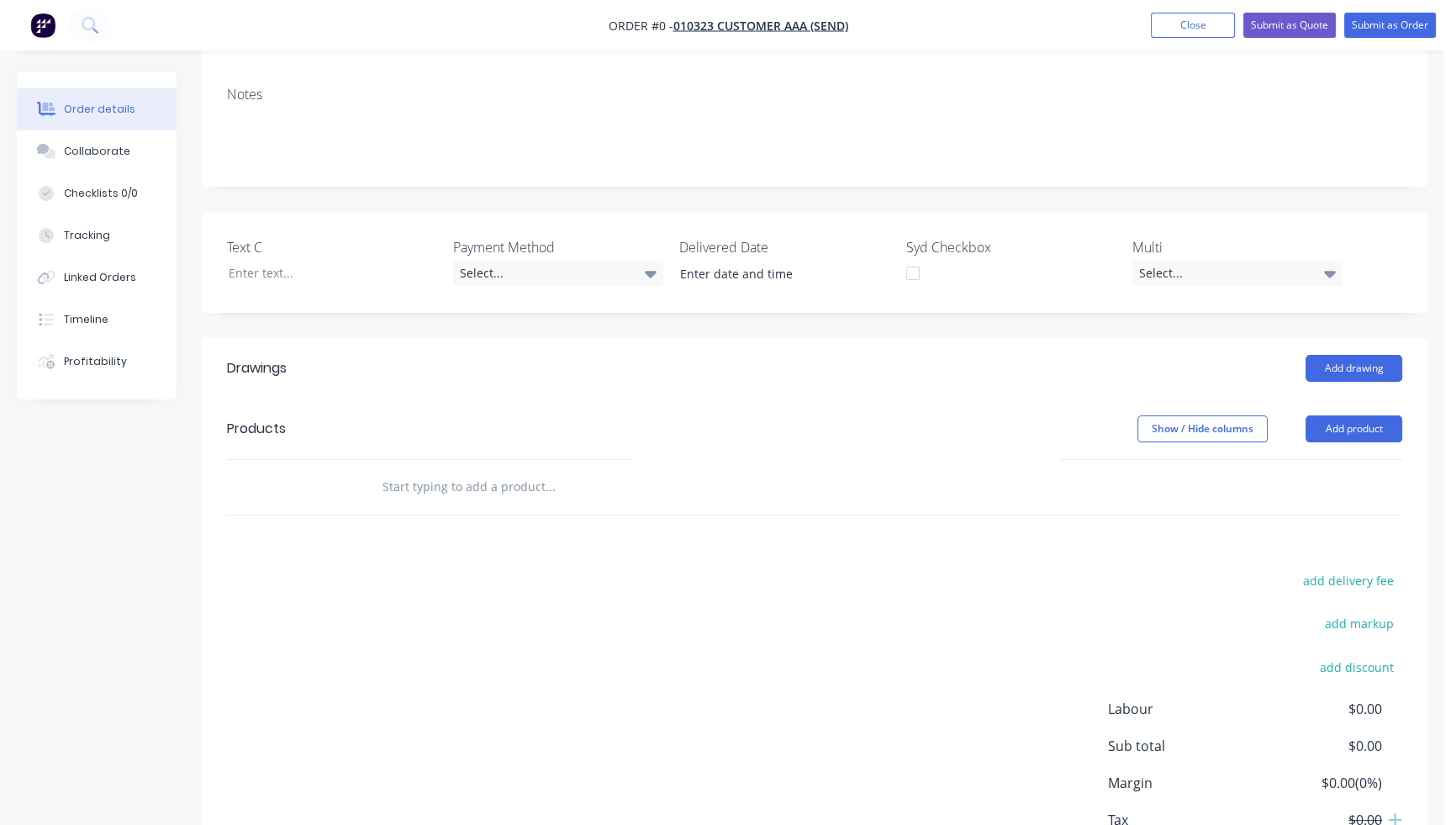
scroll to position [401, 0]
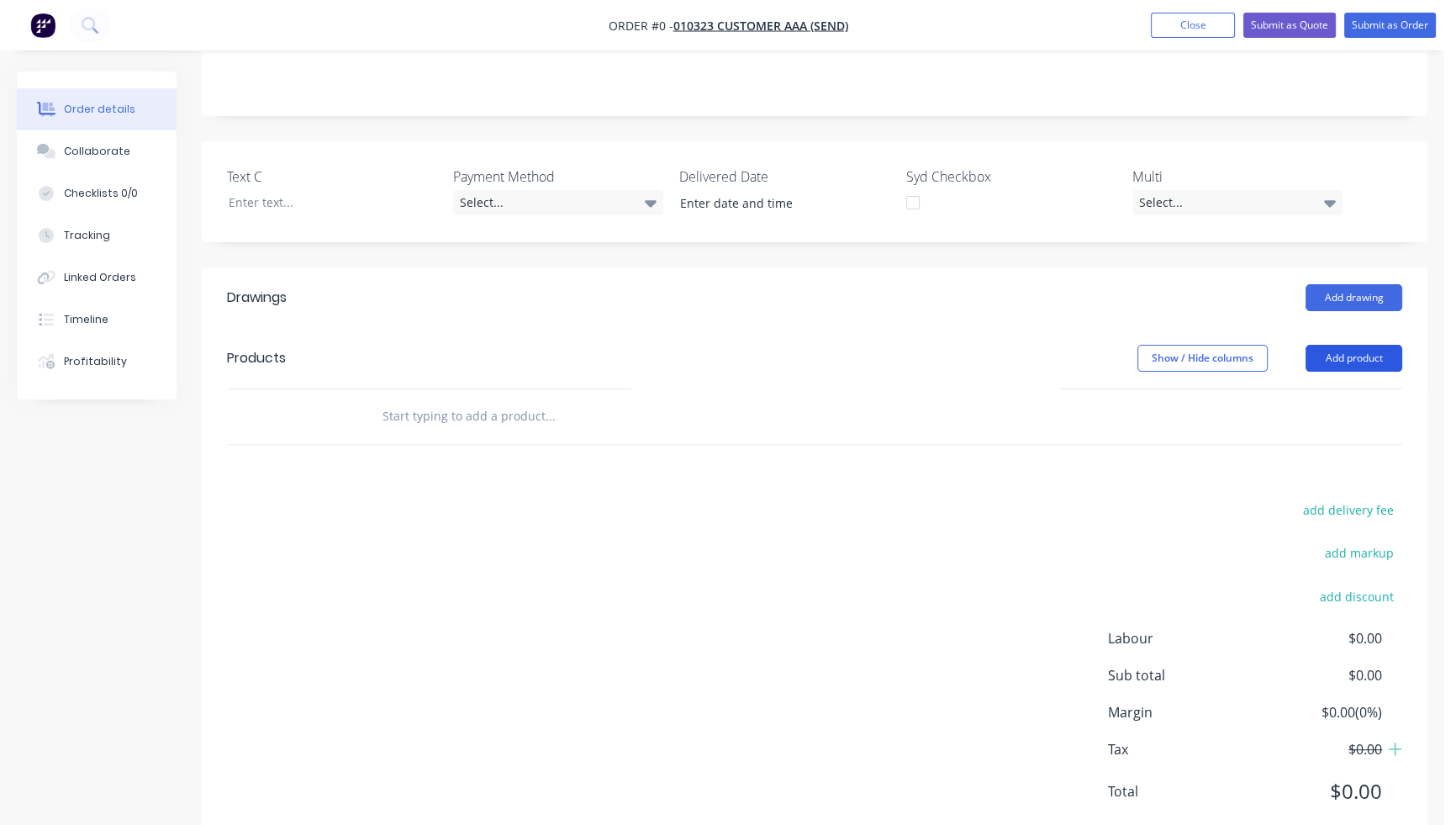
click at [1324, 345] on button "Add product" at bounding box center [1354, 358] width 97 height 27
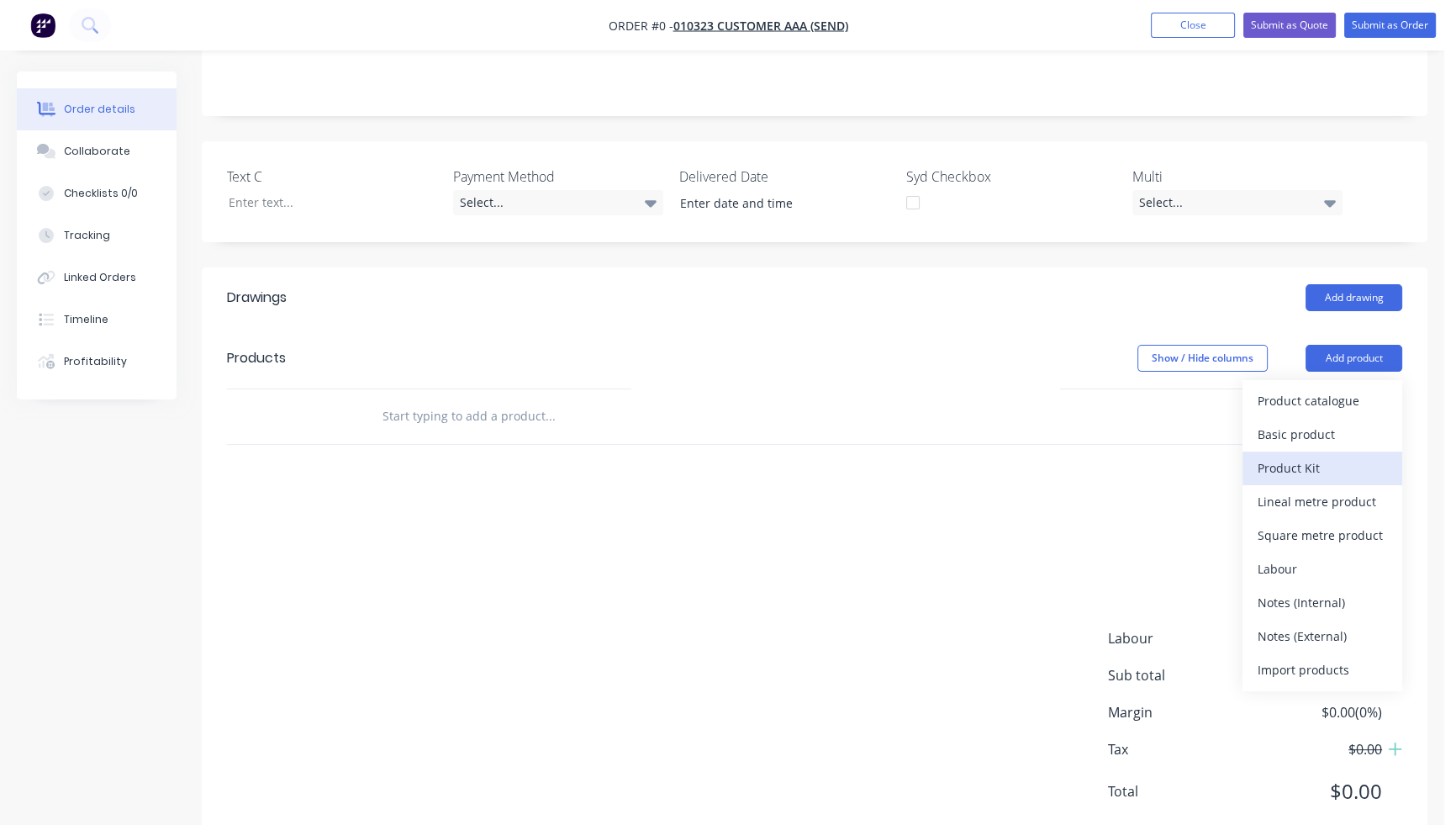
click at [1307, 456] on div "Product Kit" at bounding box center [1322, 468] width 130 height 25
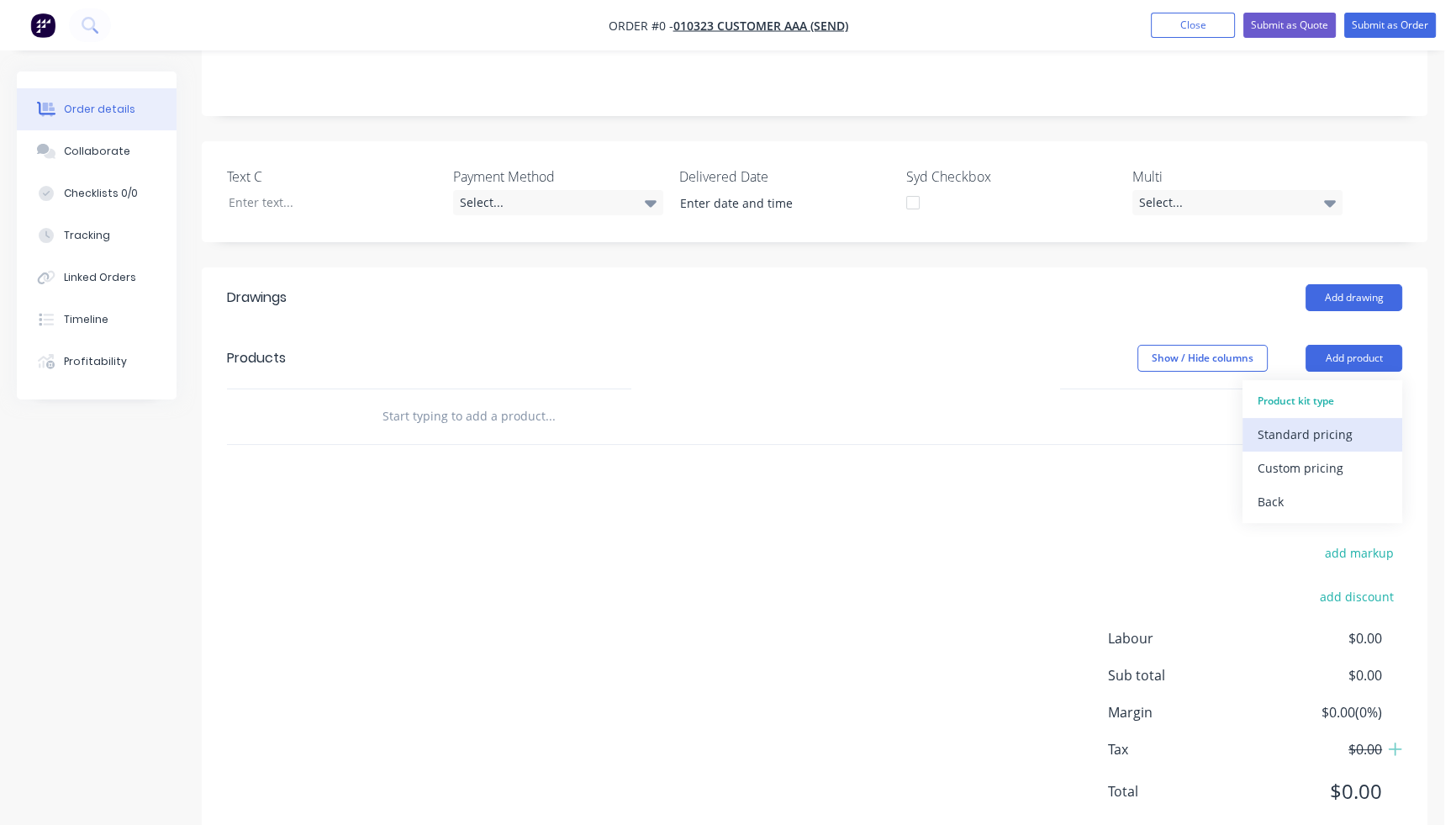
click at [1304, 422] on div "Standard pricing" at bounding box center [1322, 434] width 130 height 25
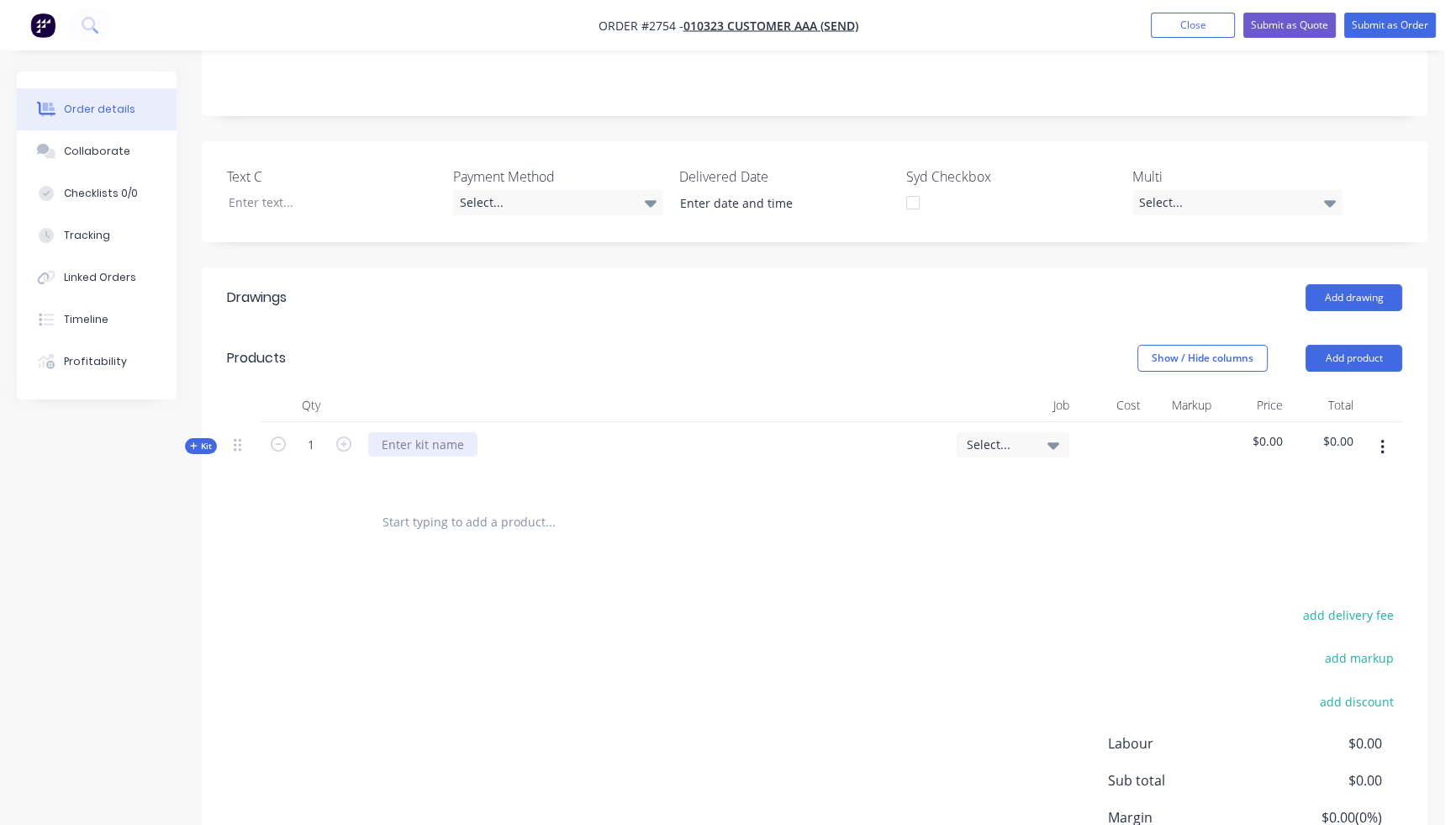
click at [451, 432] on div at bounding box center [422, 444] width 109 height 25
paste div
click at [572, 655] on div "add delivery fee add markup add discount Labour $0.00 Sub total $0.00 Margin $0…" at bounding box center [814, 766] width 1175 height 324
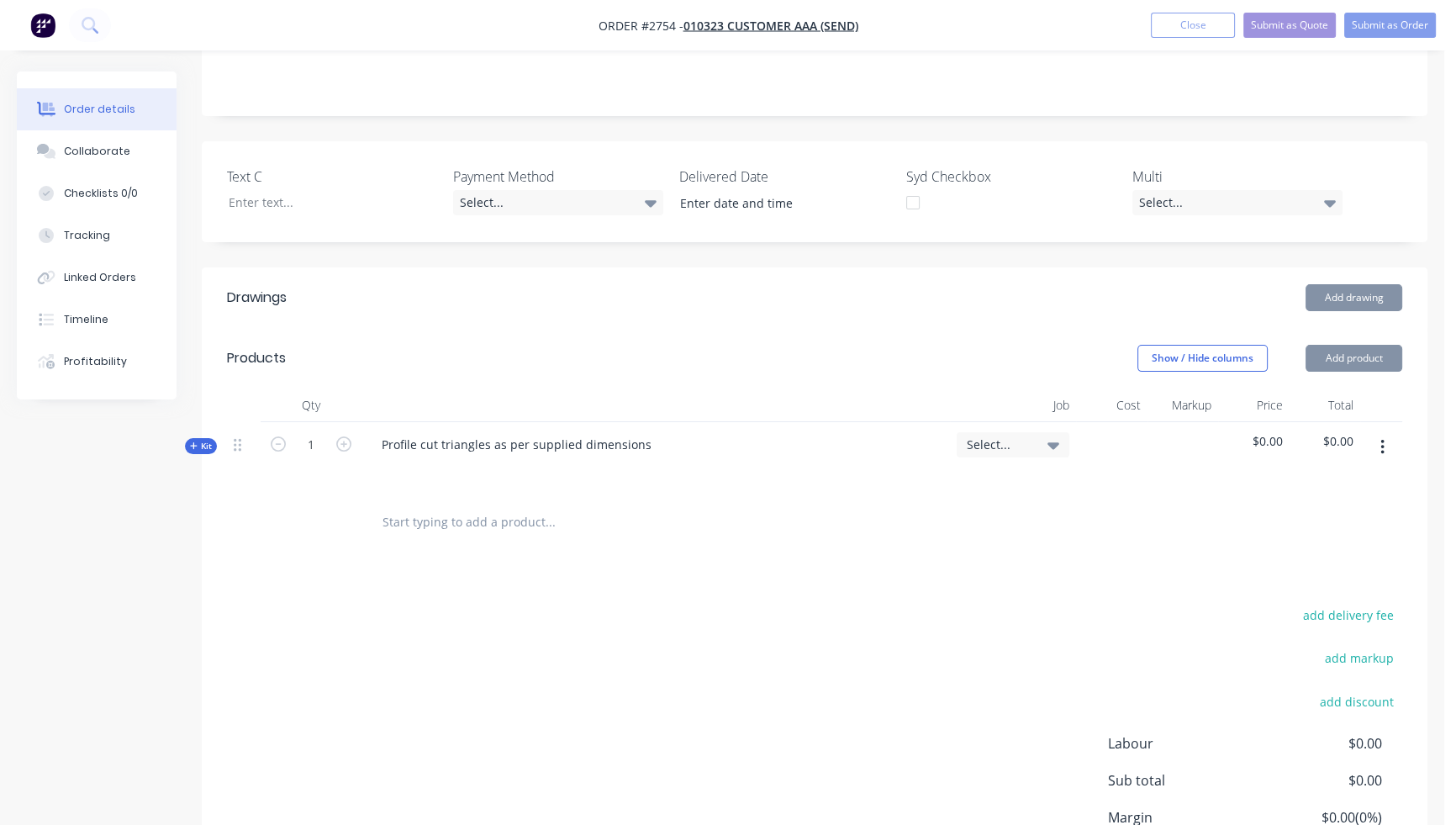
click at [1384, 438] on icon "button" at bounding box center [1382, 447] width 4 height 19
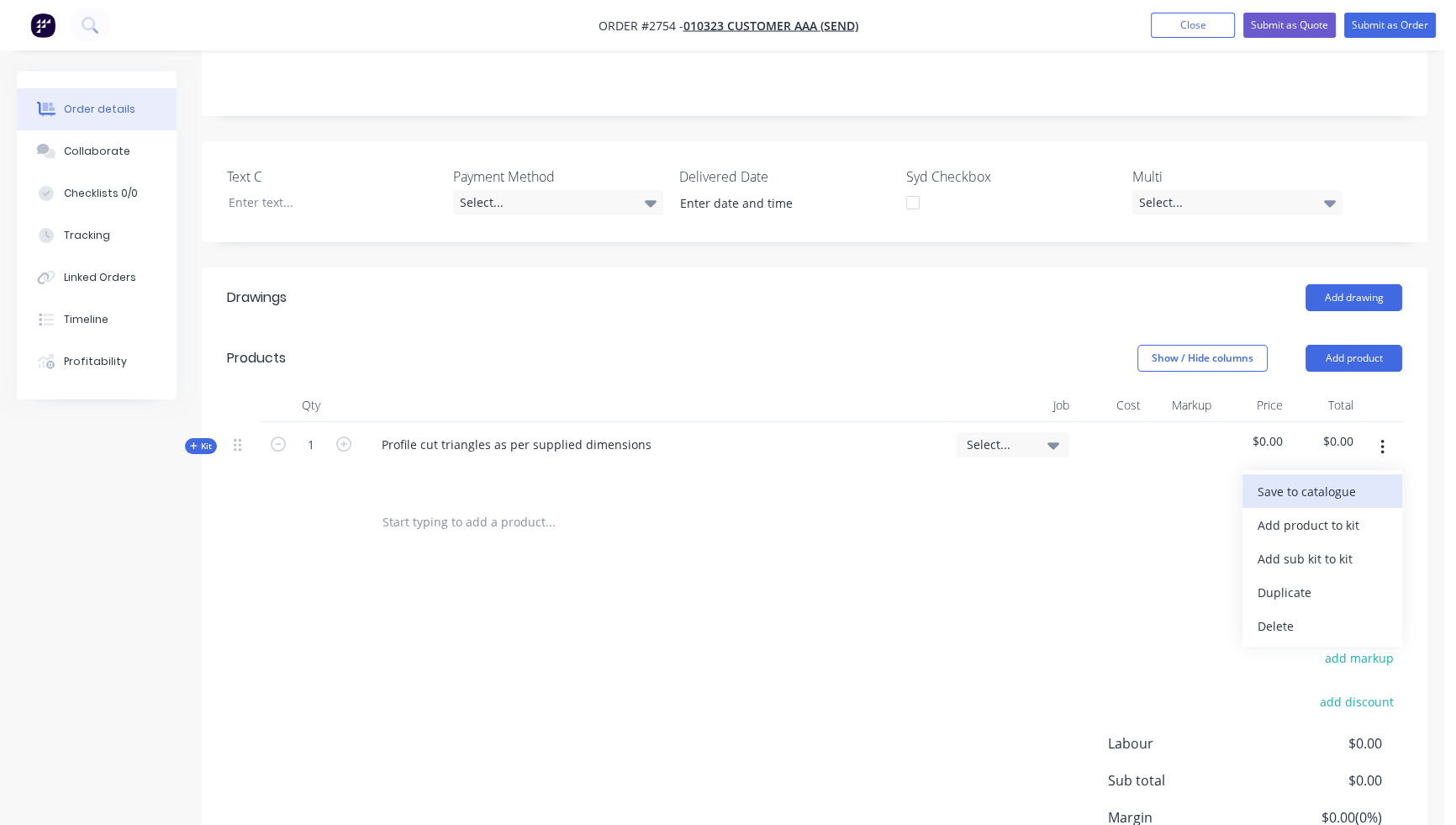
click at [1346, 479] on div "Save to catalogue" at bounding box center [1322, 491] width 130 height 25
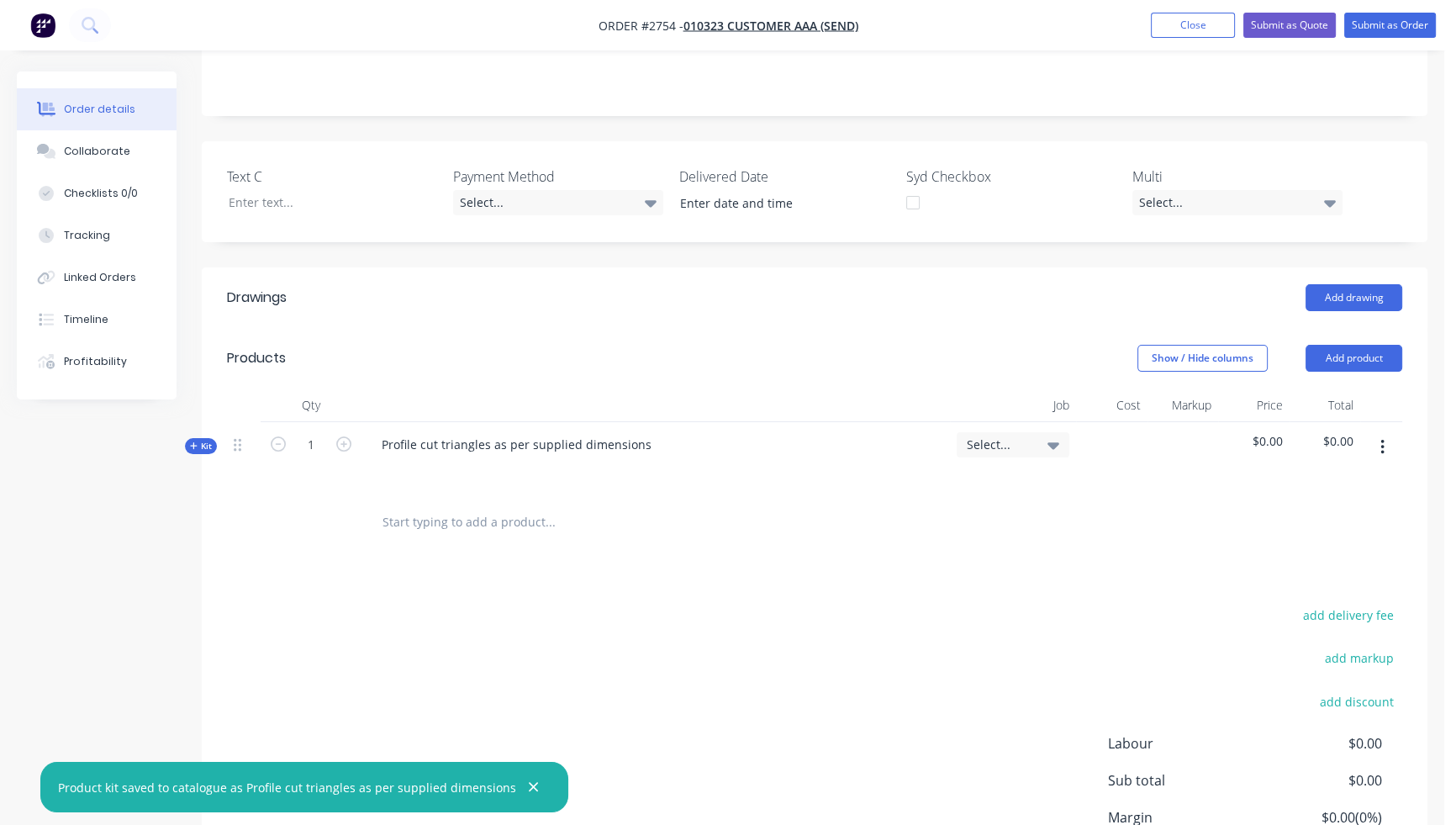
click at [740, 604] on div "add delivery fee add markup add discount Labour $0.00 Sub total $0.00 Margin $0…" at bounding box center [814, 766] width 1175 height 324
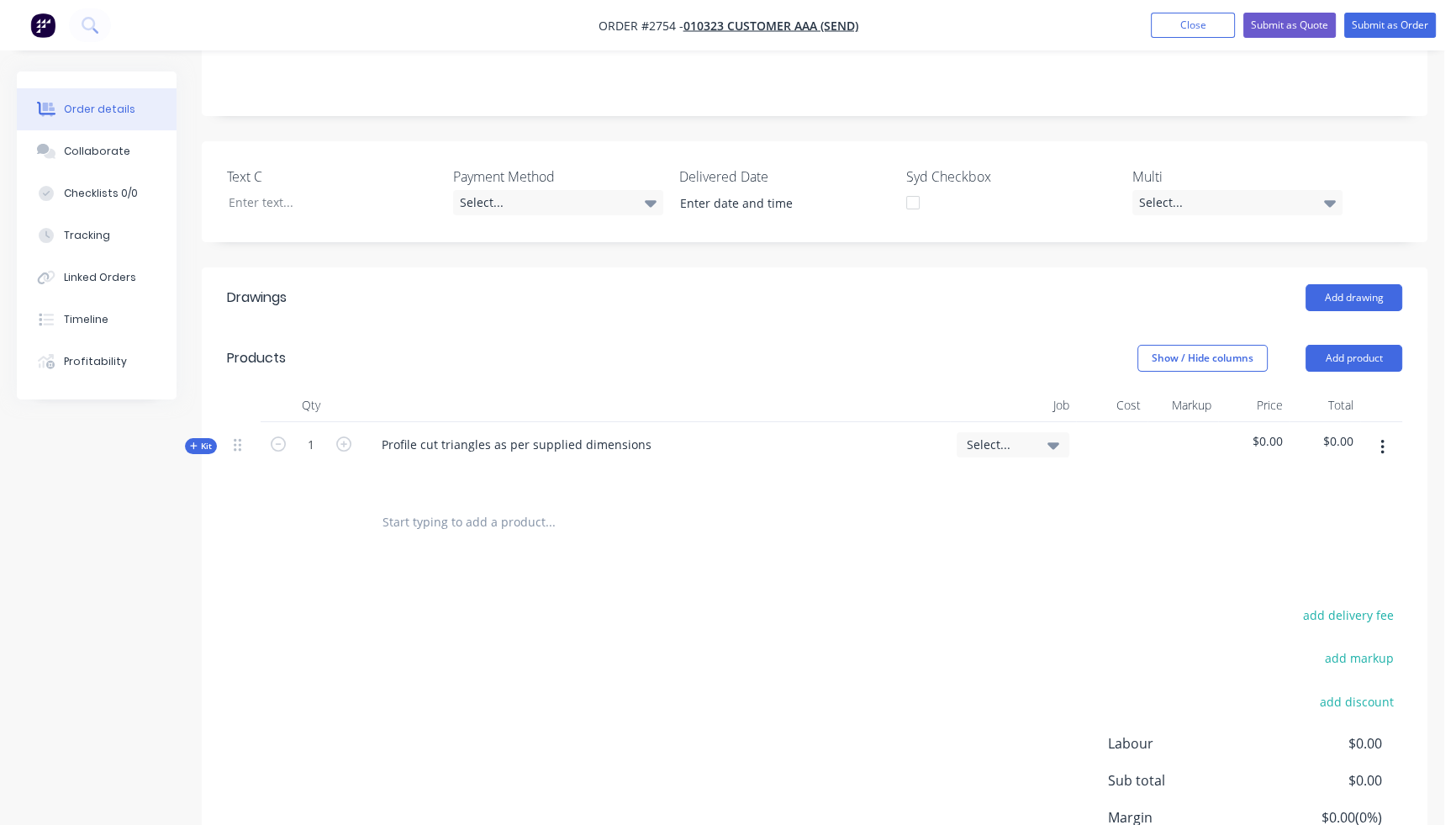
click at [1386, 432] on button "button" at bounding box center [1383, 447] width 40 height 31
click at [1319, 580] on div "Delete" at bounding box center [1322, 592] width 130 height 25
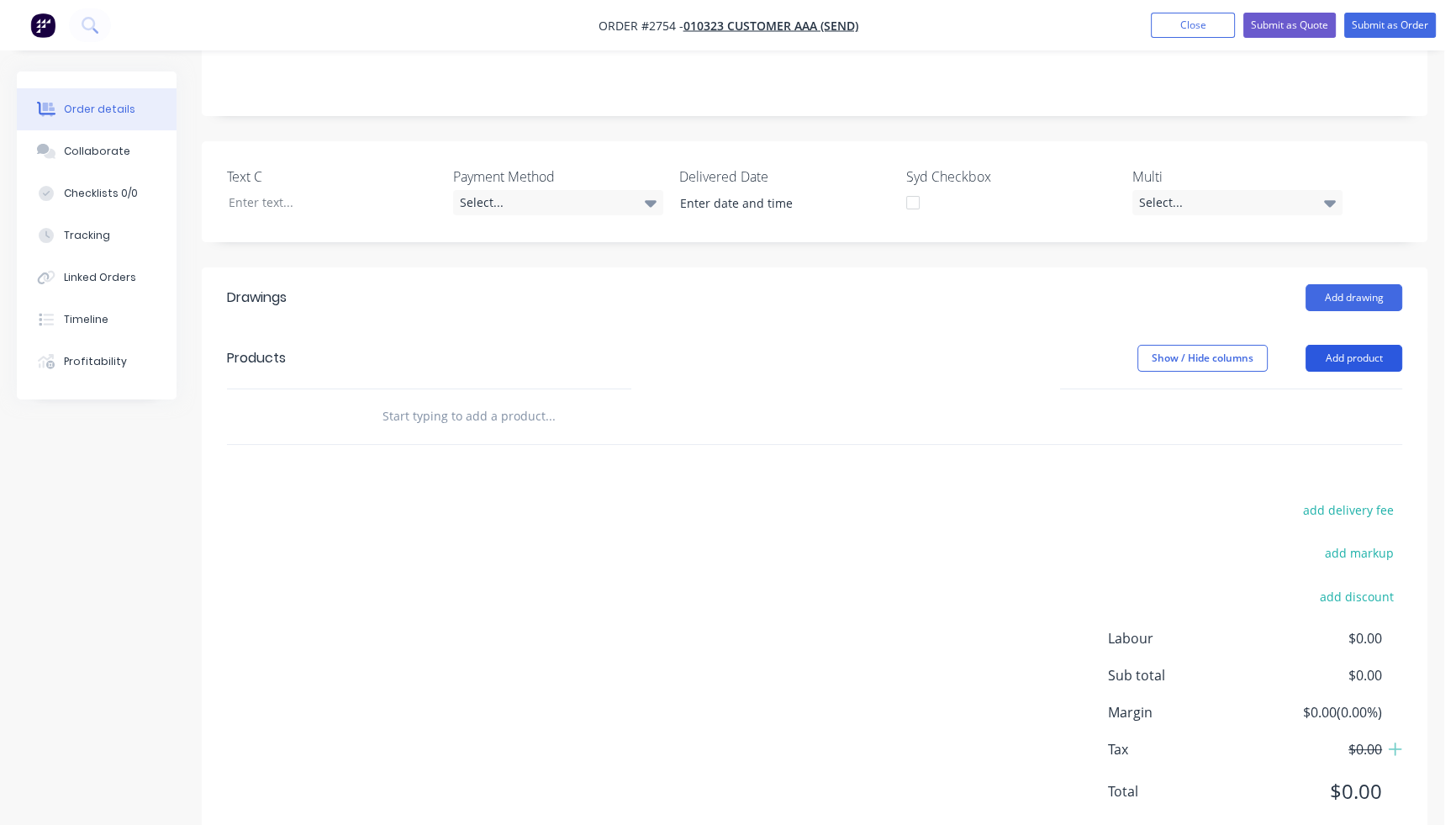
click at [1357, 345] on button "Add product" at bounding box center [1354, 358] width 97 height 27
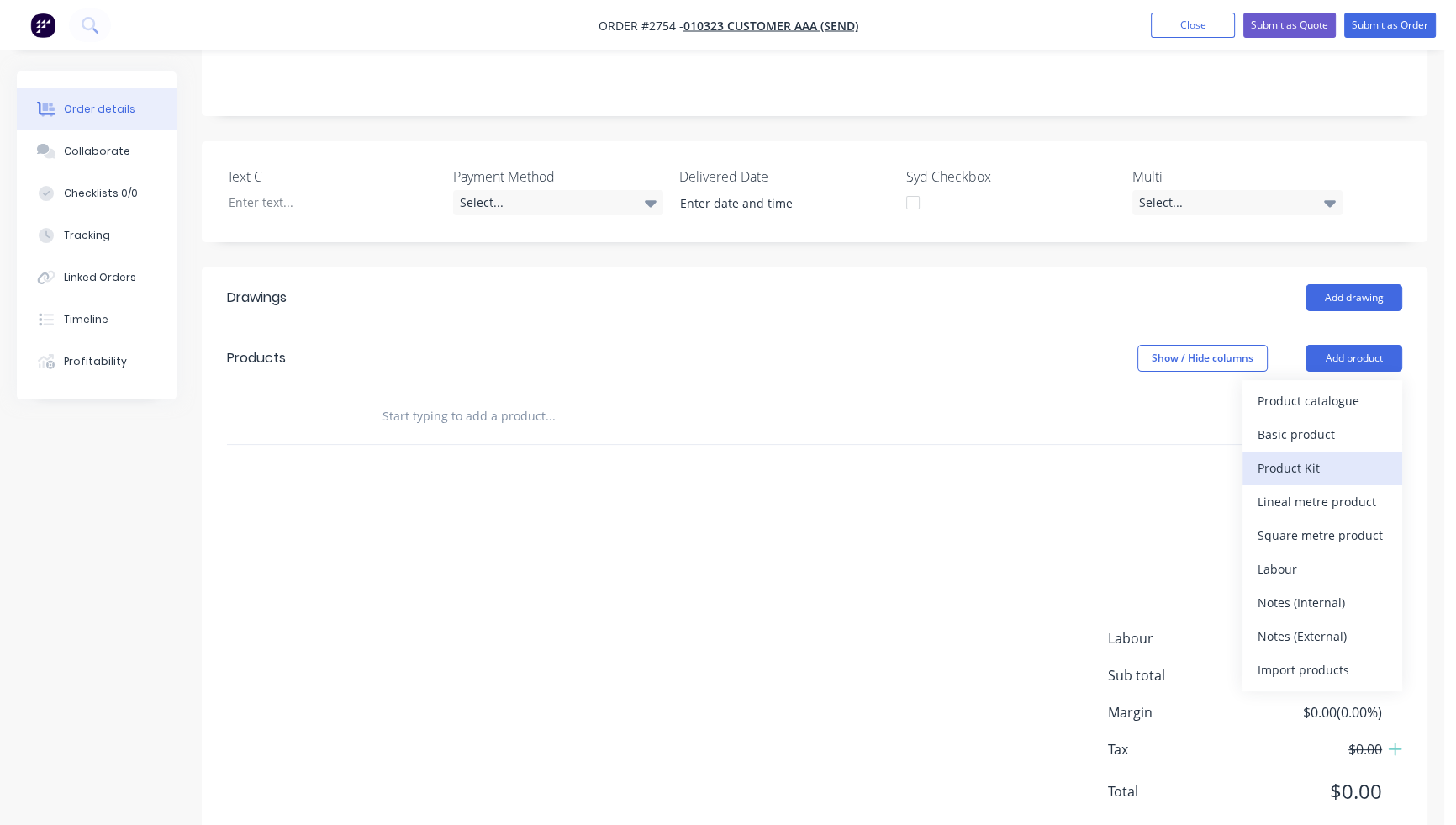
click at [1316, 456] on div "Product Kit" at bounding box center [1322, 468] width 130 height 25
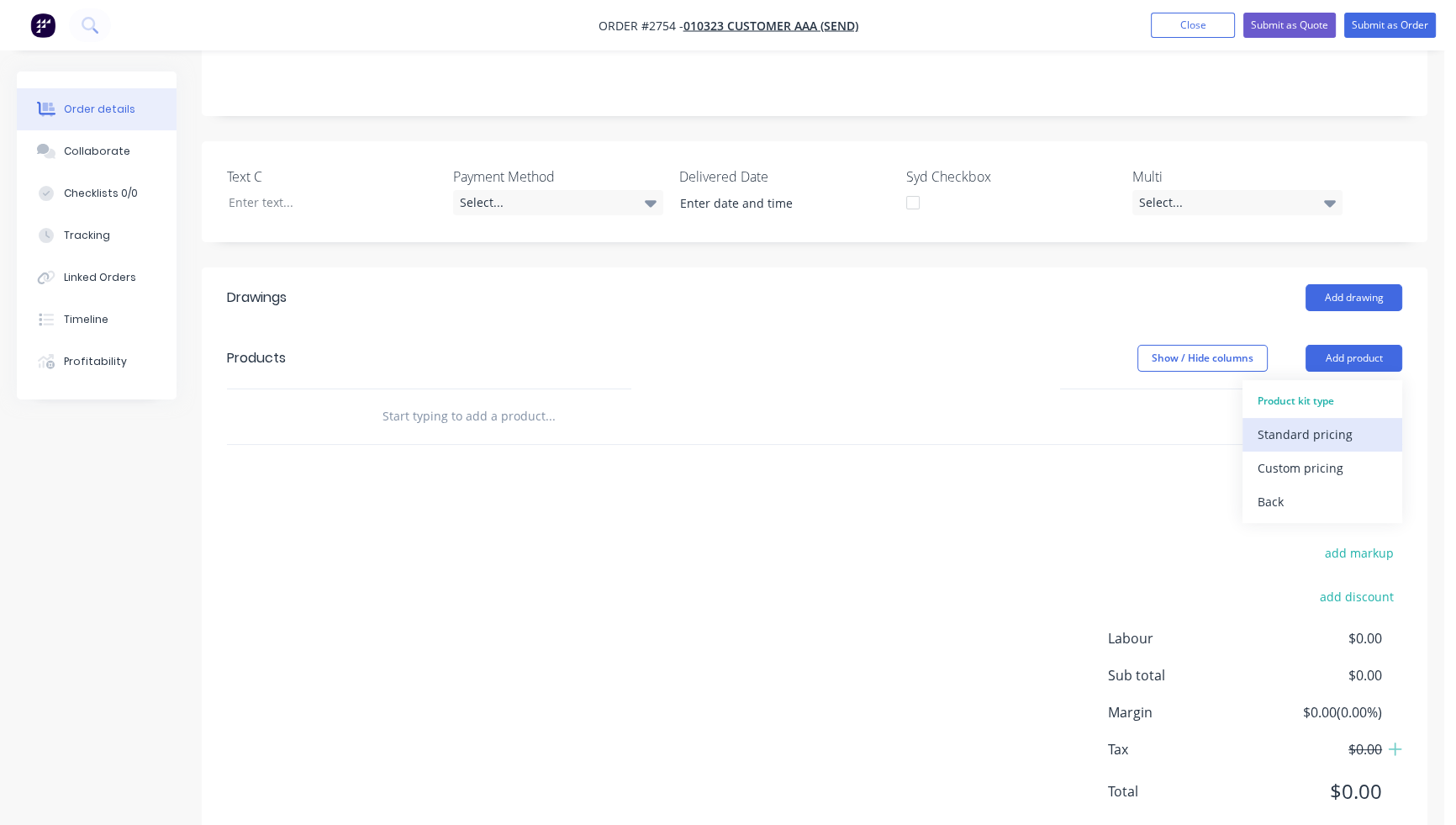
click at [1310, 422] on div "Standard pricing" at bounding box center [1322, 434] width 130 height 25
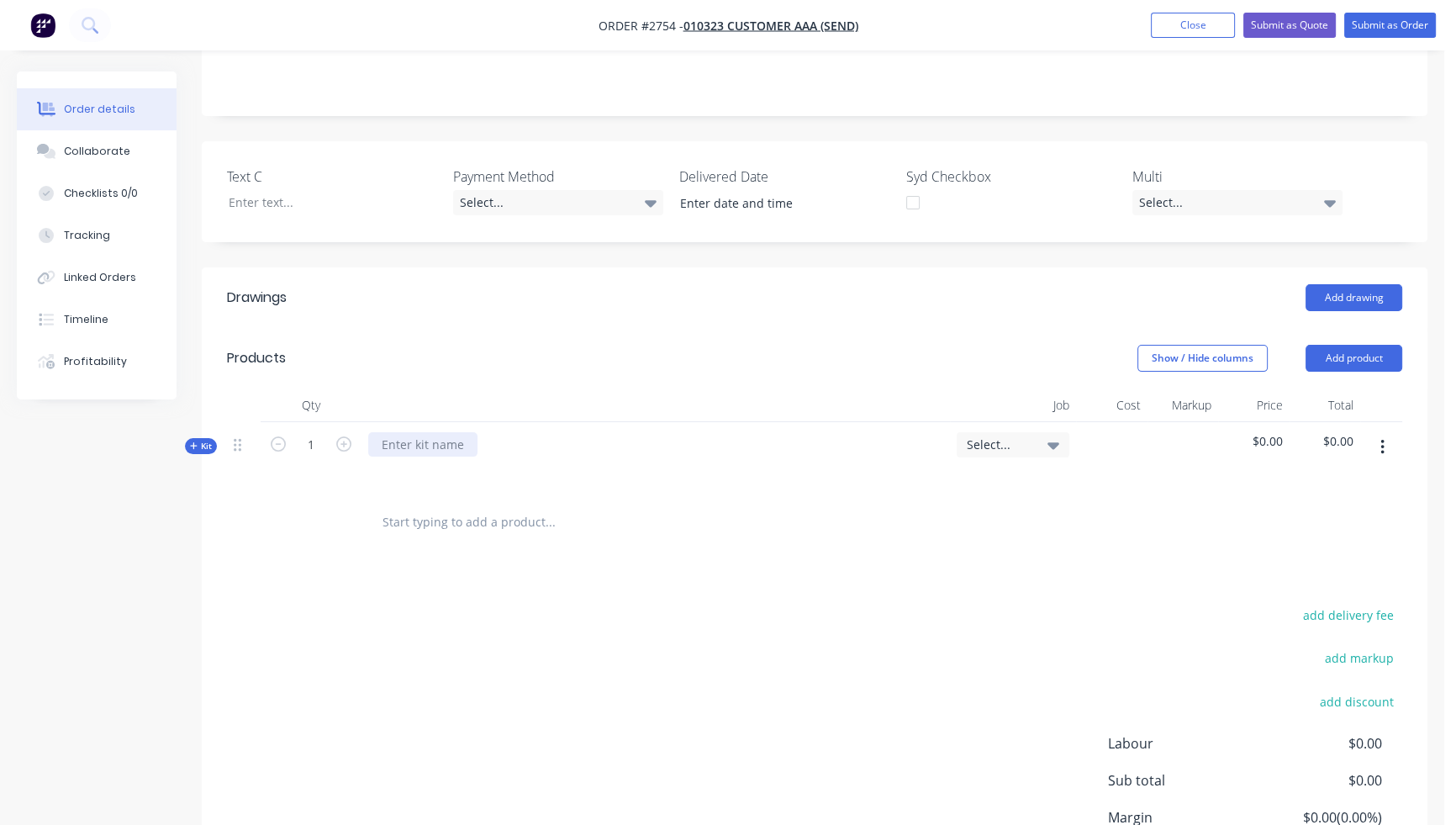
click at [430, 432] on div at bounding box center [422, 444] width 109 height 25
paste div
click at [725, 545] on div "Drawings Add drawing Products Show / Hide columns Add product Qty Job Cost Mark…" at bounding box center [815, 611] width 1225 height 686
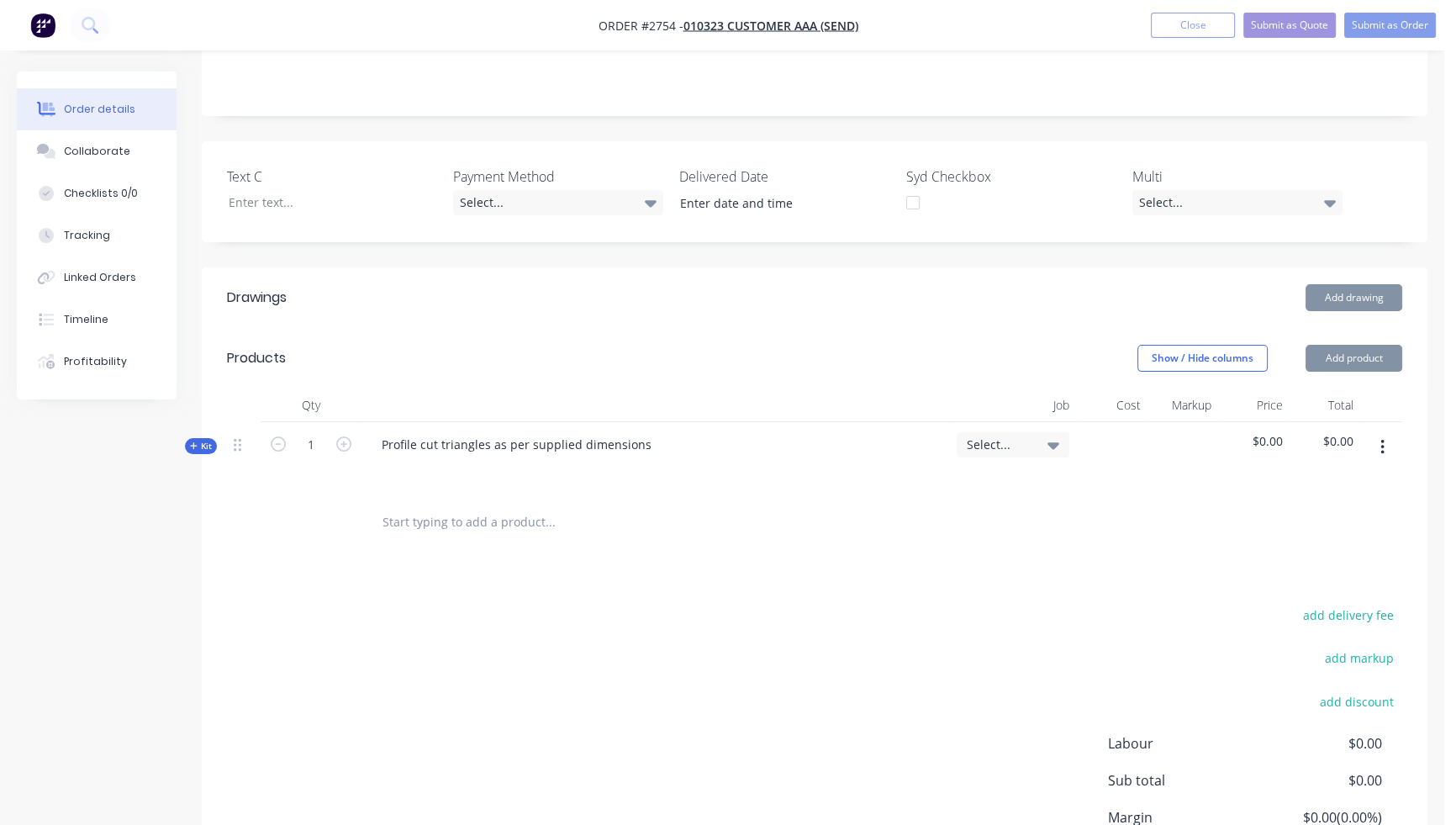
click at [1386, 432] on button "button" at bounding box center [1383, 447] width 40 height 31
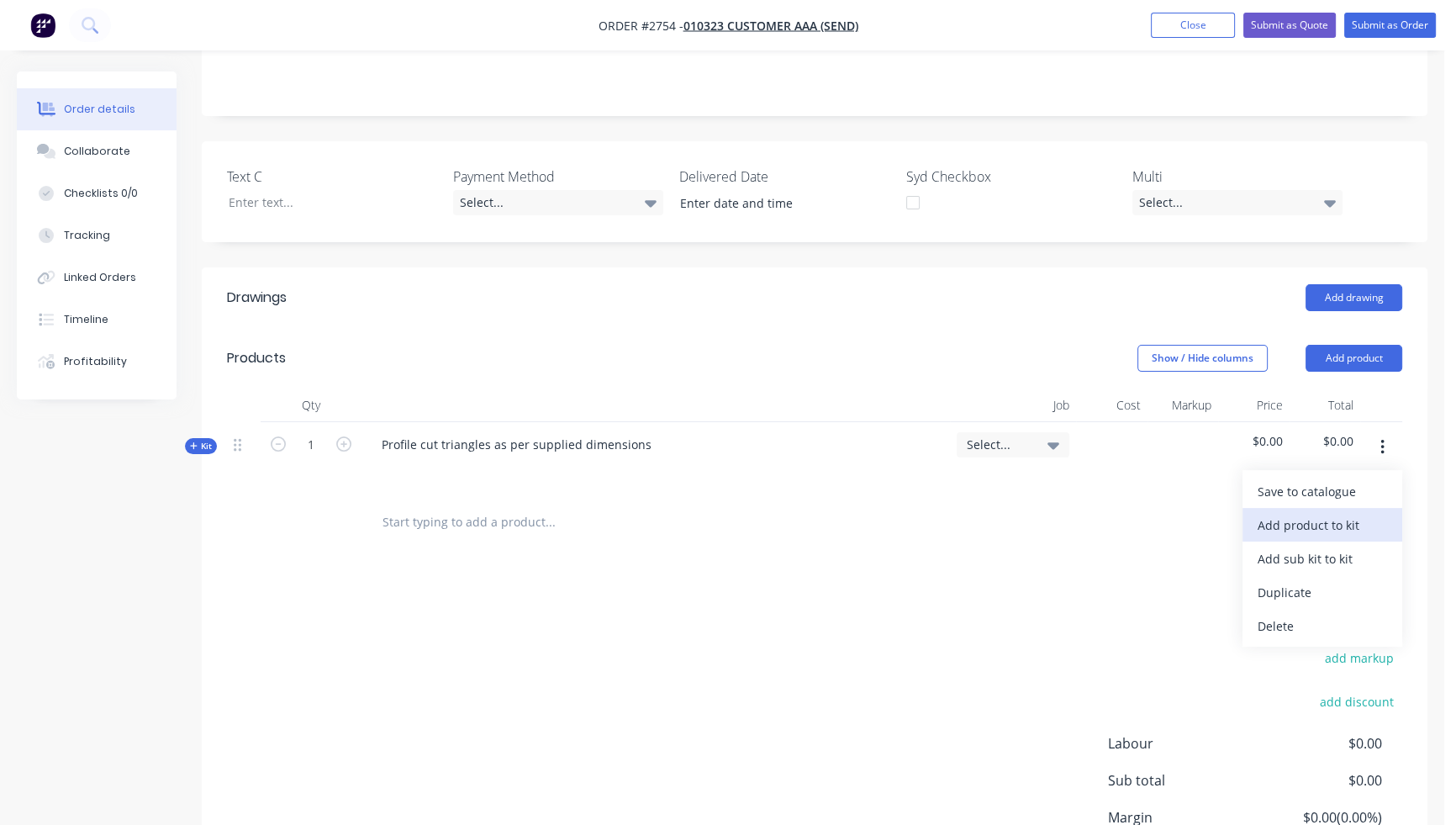
click at [1313, 513] on div "Add product to kit" at bounding box center [1322, 525] width 130 height 25
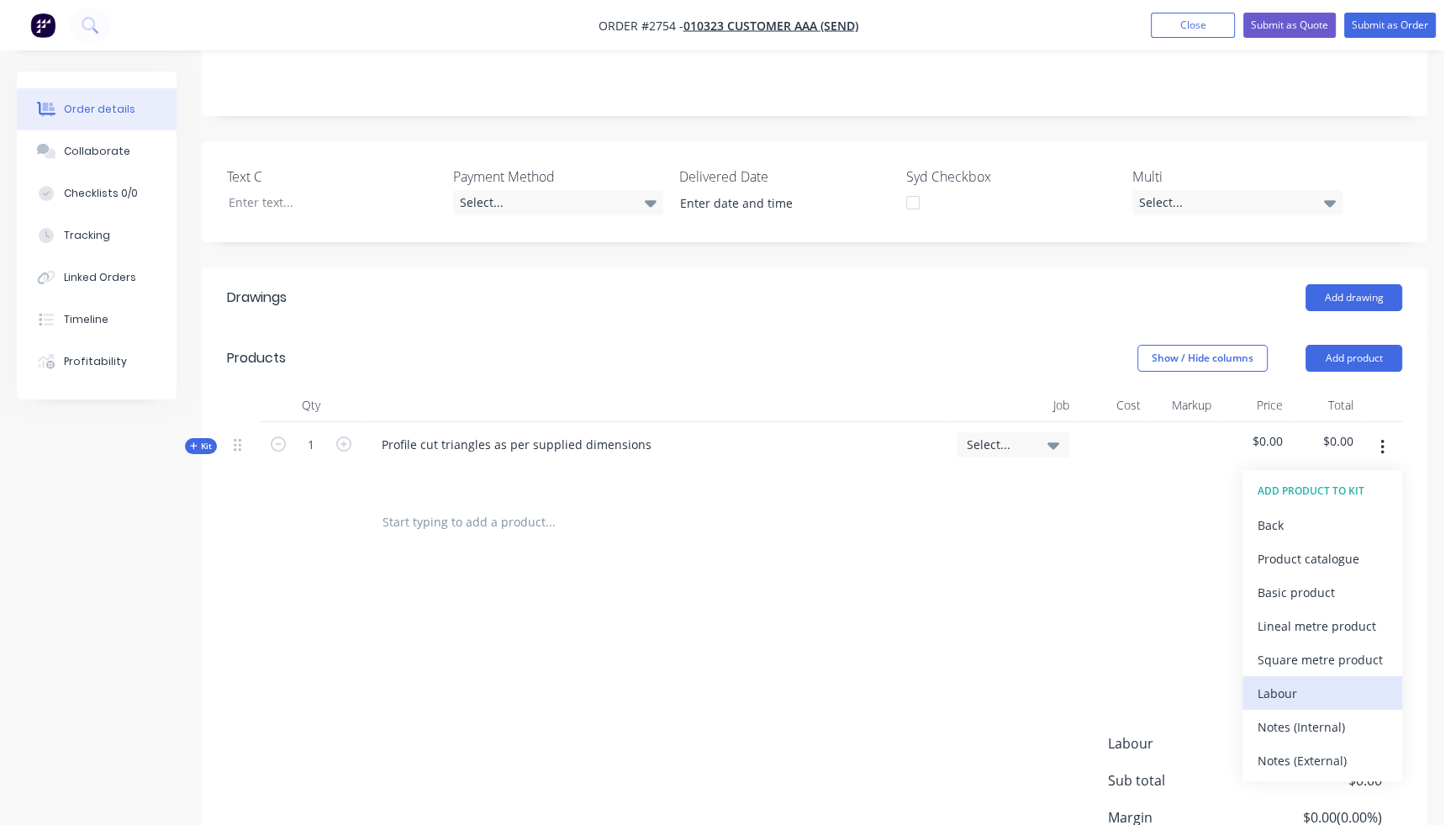
click at [1310, 681] on div "Labour" at bounding box center [1322, 693] width 130 height 25
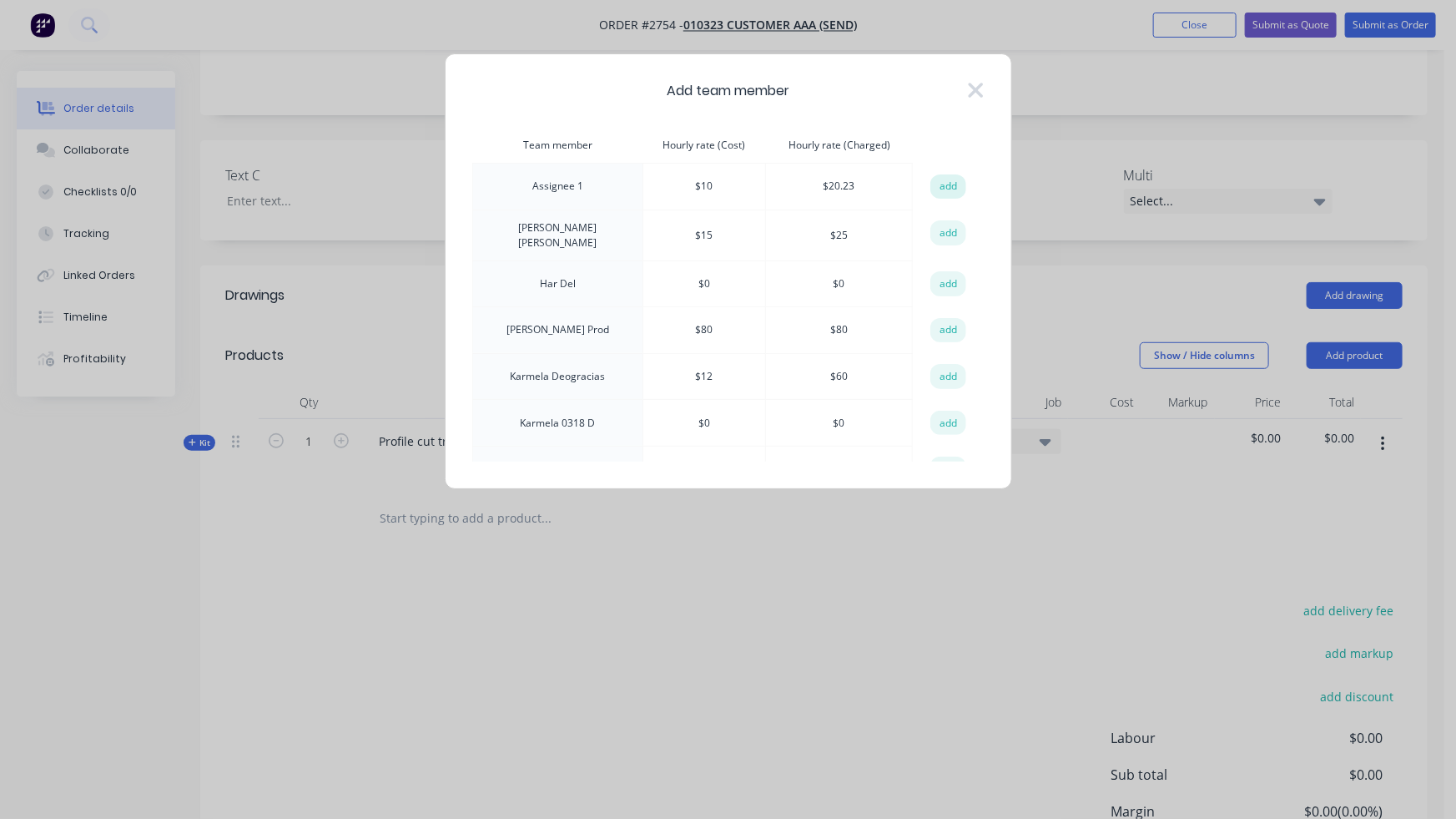
click at [934, 189] on button "add" at bounding box center [948, 186] width 36 height 25
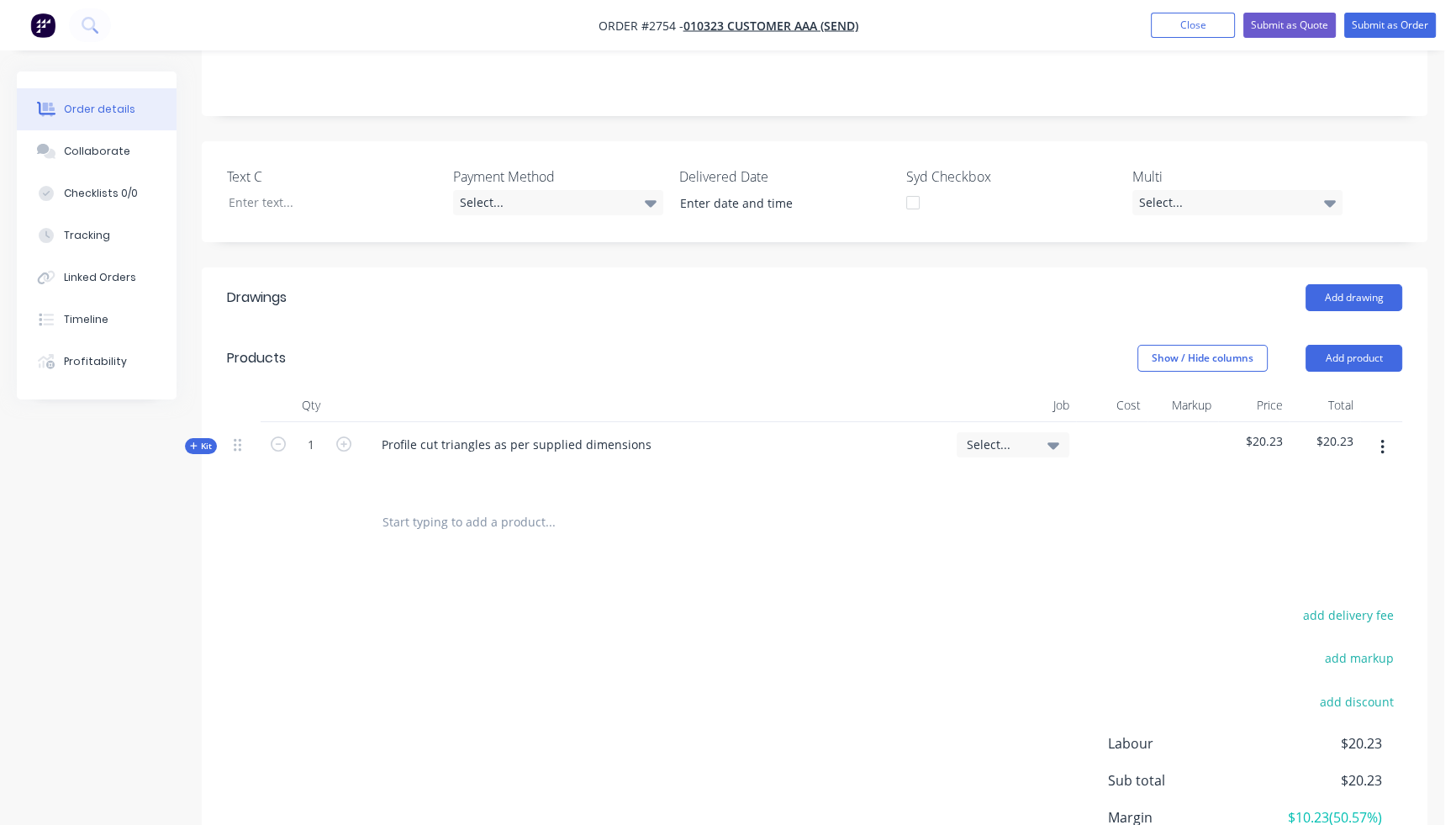
click at [200, 439] on span "Kit" at bounding box center [201, 445] width 22 height 13
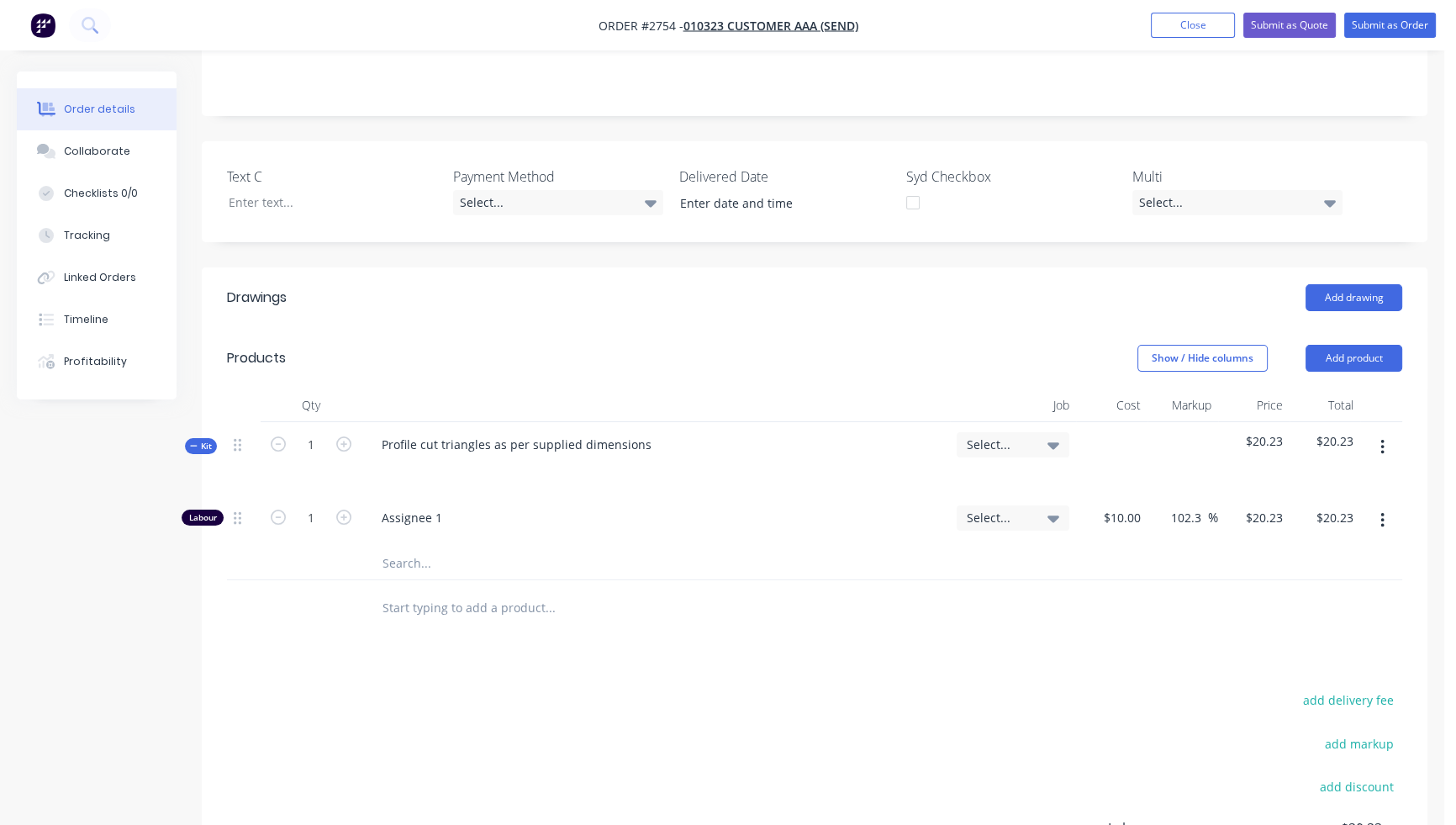
click at [1383, 513] on icon "button" at bounding box center [1381, 520] width 3 height 15
click at [1352, 552] on div "Duplicate" at bounding box center [1322, 564] width 130 height 25
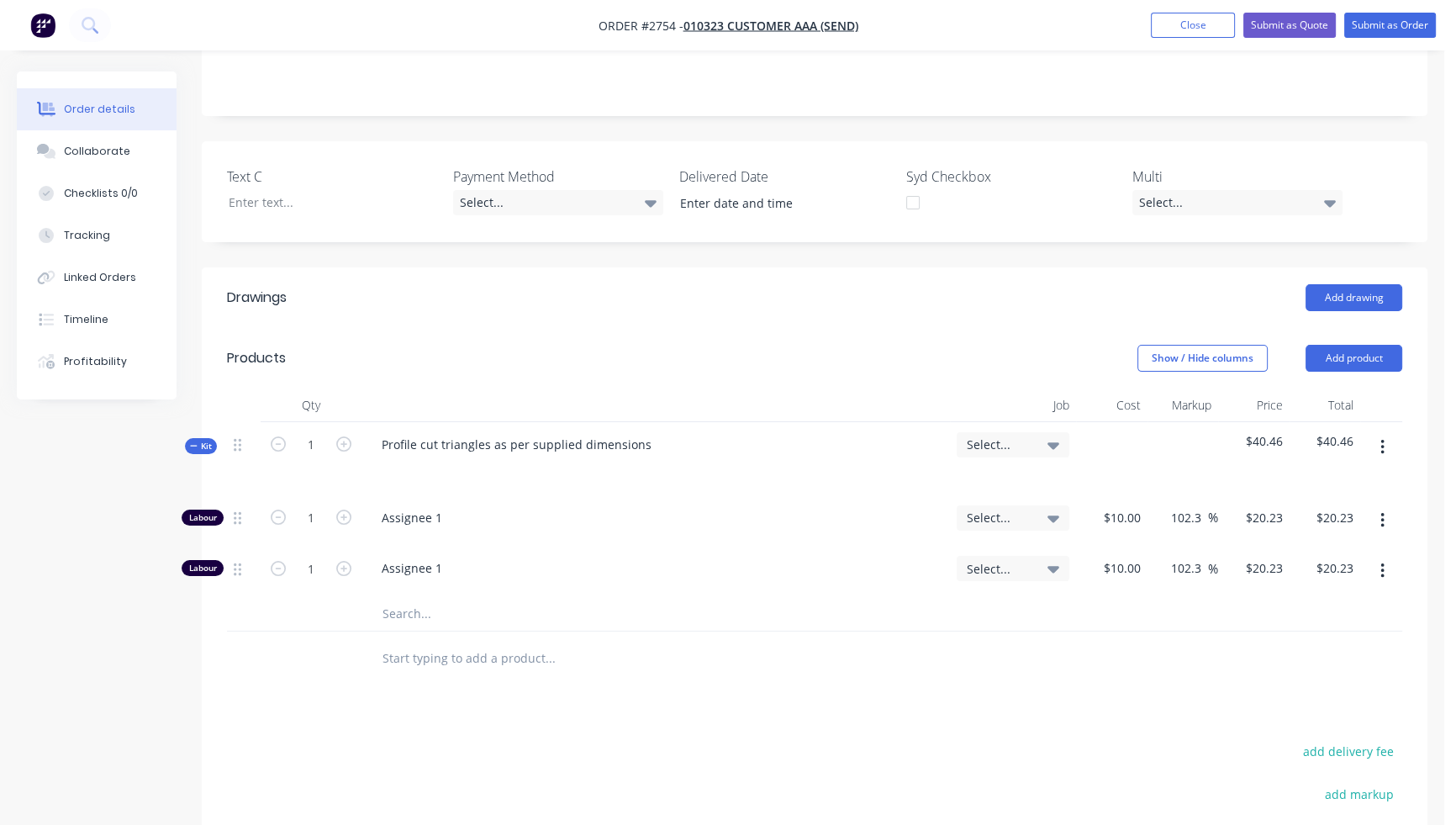
click at [1379, 556] on button "button" at bounding box center [1383, 571] width 40 height 31
click at [1318, 603] on div "Duplicate" at bounding box center [1322, 615] width 130 height 25
click at [302, 506] on input "1" at bounding box center [311, 518] width 44 height 25
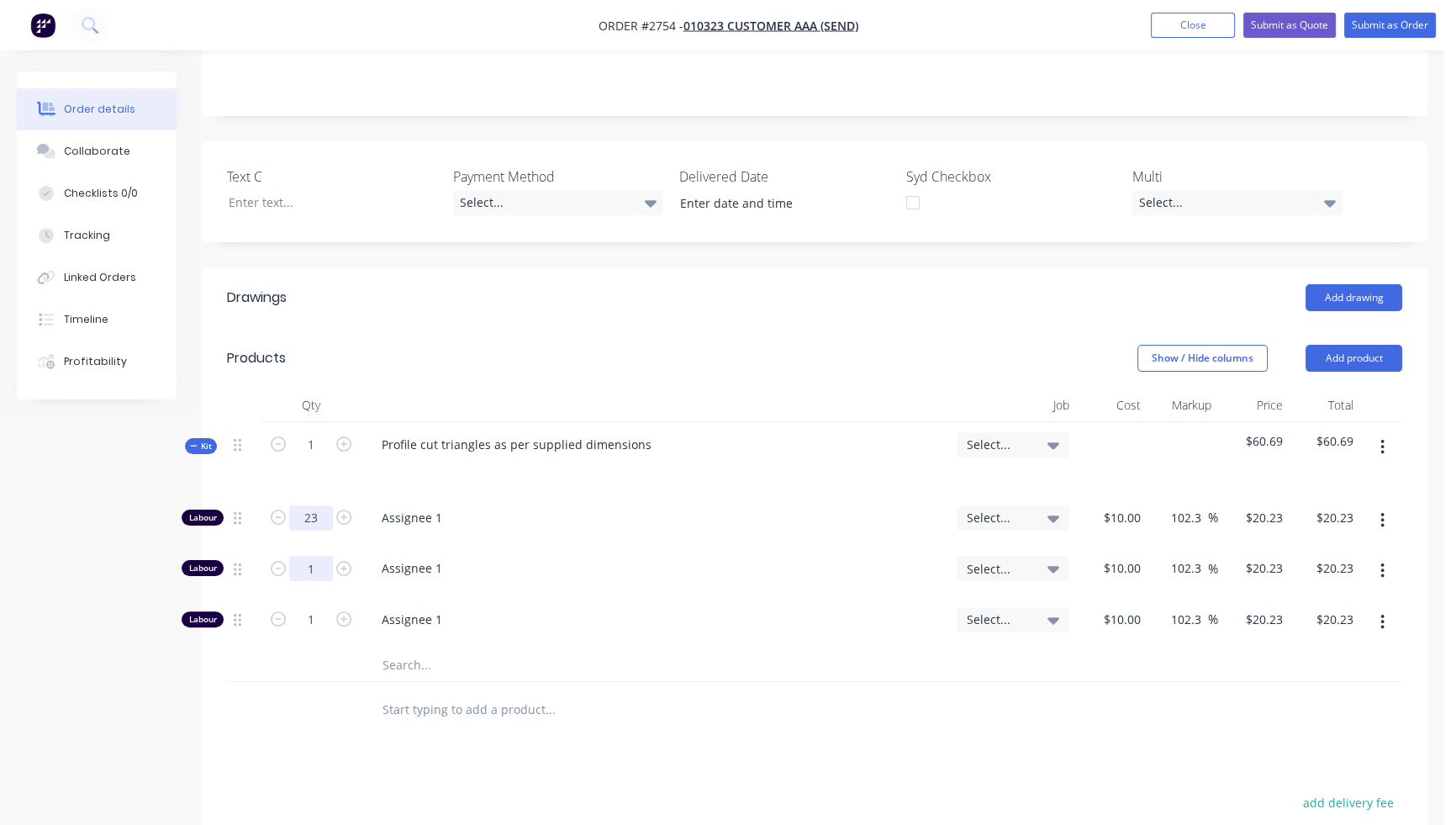
type input "23"
type input "$465.29"
click at [318, 556] on input "1" at bounding box center [311, 568] width 44 height 25
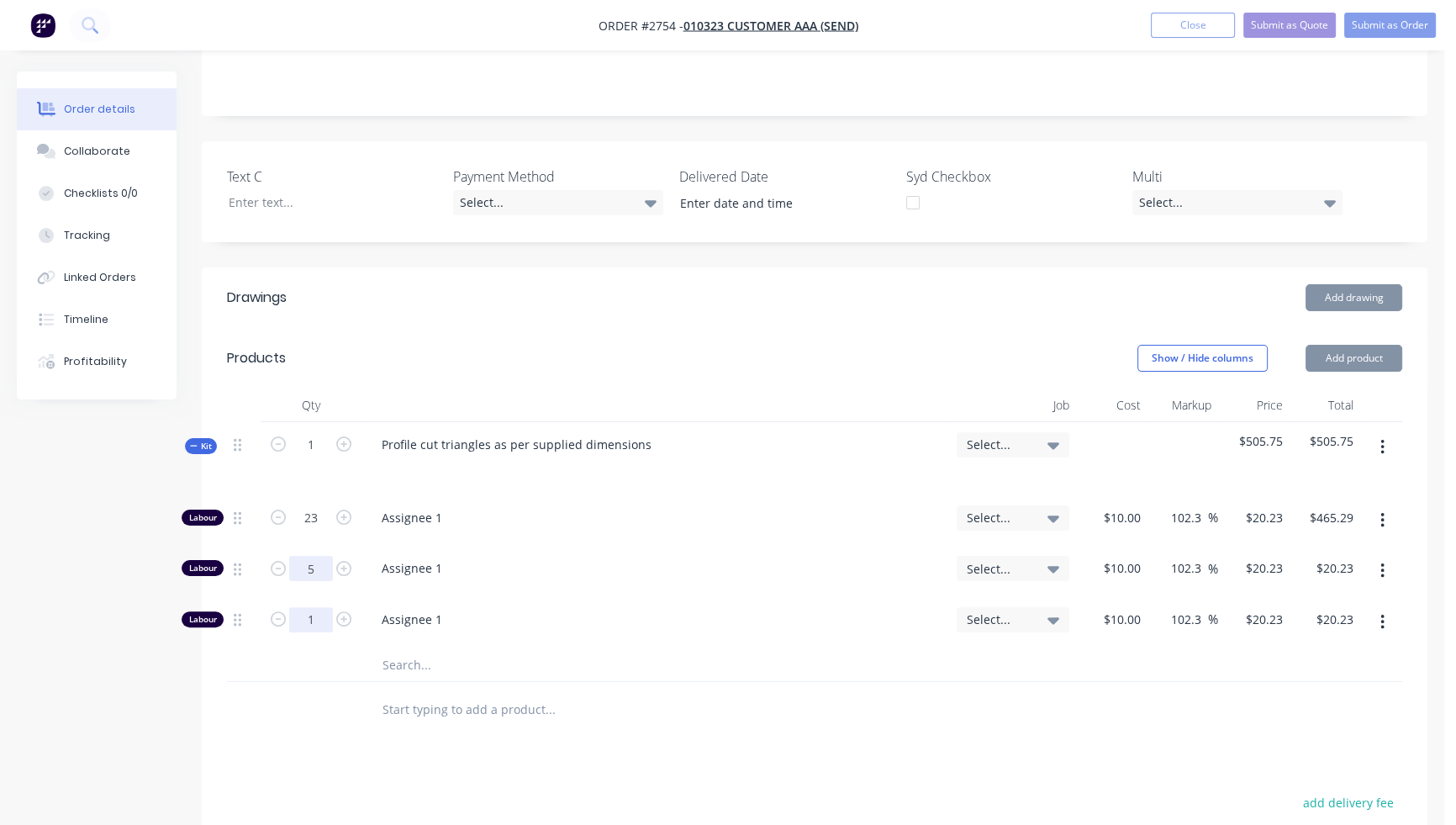
type input "5"
type input "$101.15"
click at [315, 607] on input "1" at bounding box center [311, 619] width 44 height 25
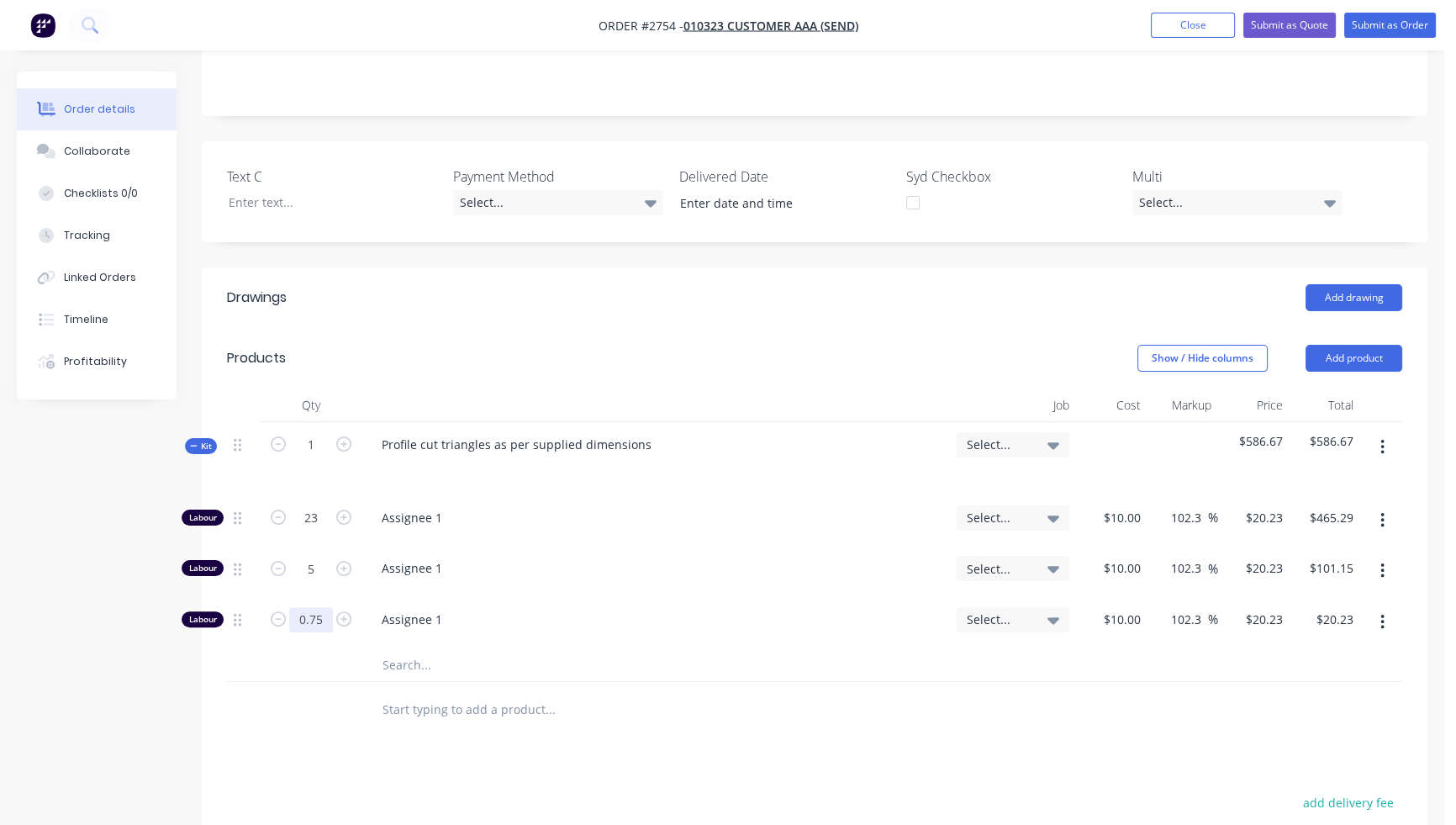
type input "0.75"
type input "$15.17"
click at [1035, 728] on div "Drawings Add drawing Products Show / Hide columns Add product Qty Job Cost Mark…" at bounding box center [815, 704] width 1225 height 874
click at [1138, 506] on input "10" at bounding box center [1136, 518] width 22 height 25
type input "$3.00"
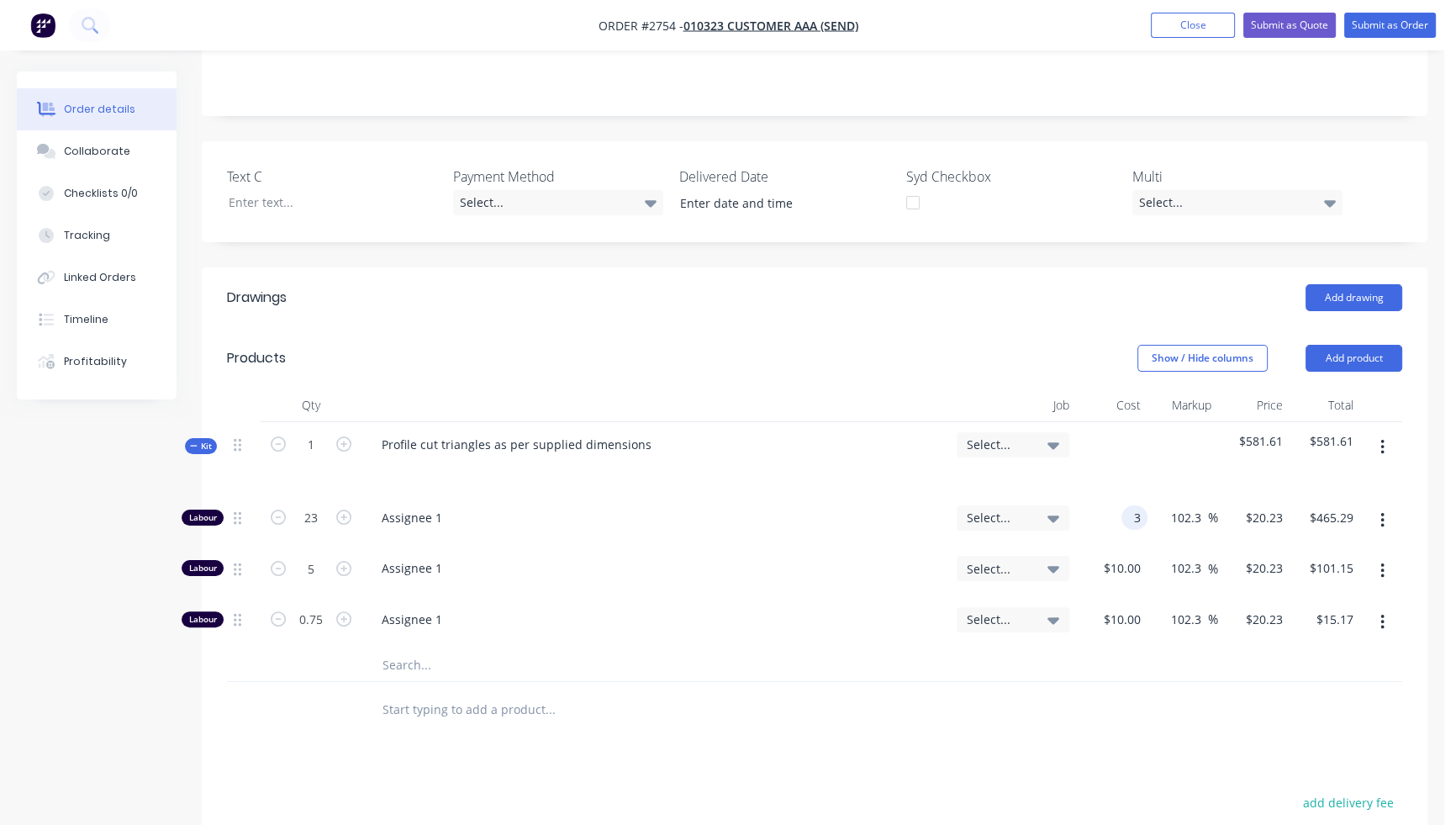
type input "$6.069"
type input "$139.59"
type input "$3.00"
type input "$69.00"
click at [1110, 682] on div at bounding box center [814, 709] width 1175 height 55
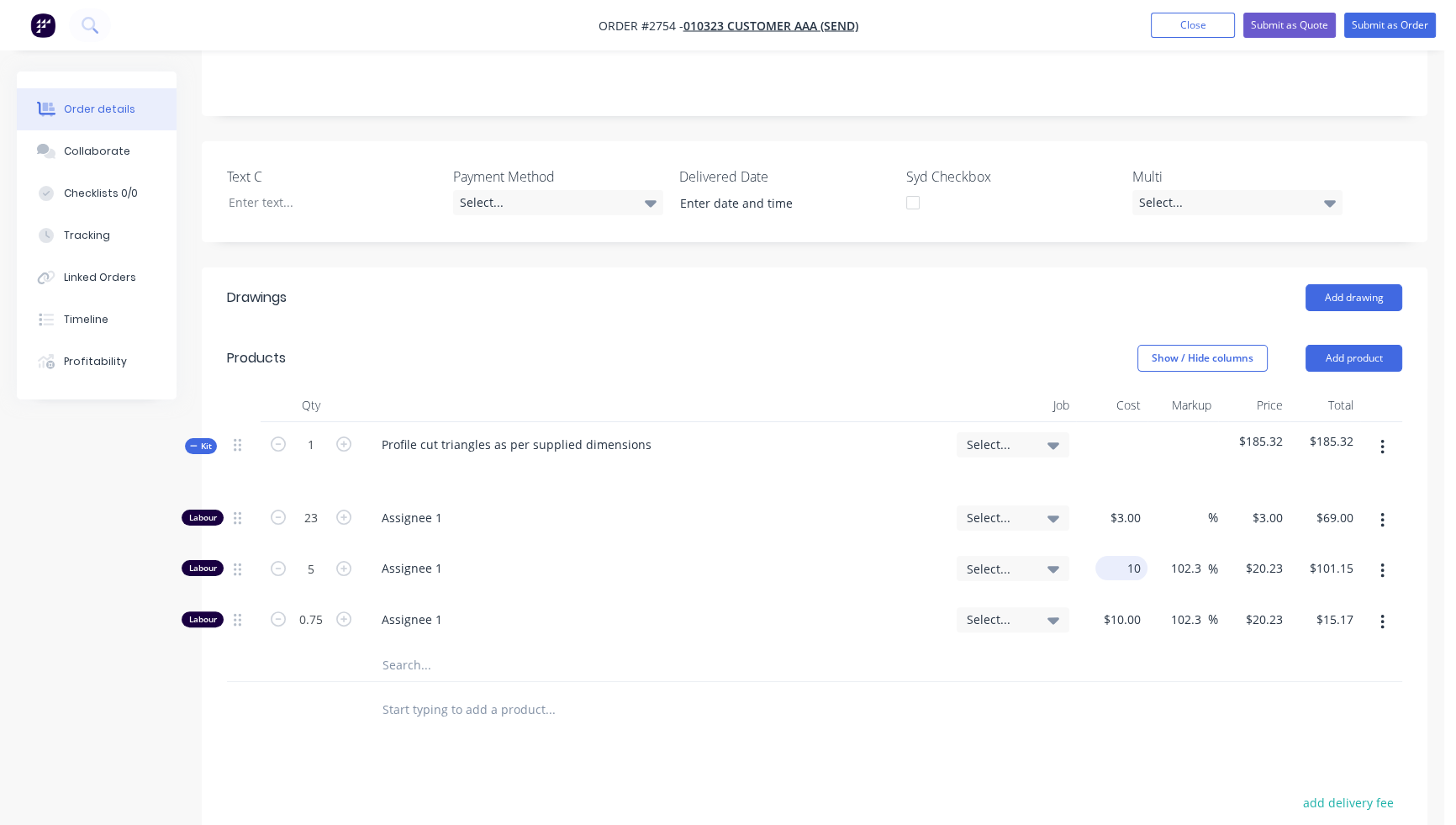
click at [1131, 556] on input "10" at bounding box center [1125, 568] width 46 height 25
type input "$32.00"
type input "$64.736"
type input "$323.68"
click at [1140, 682] on div at bounding box center [814, 709] width 1175 height 55
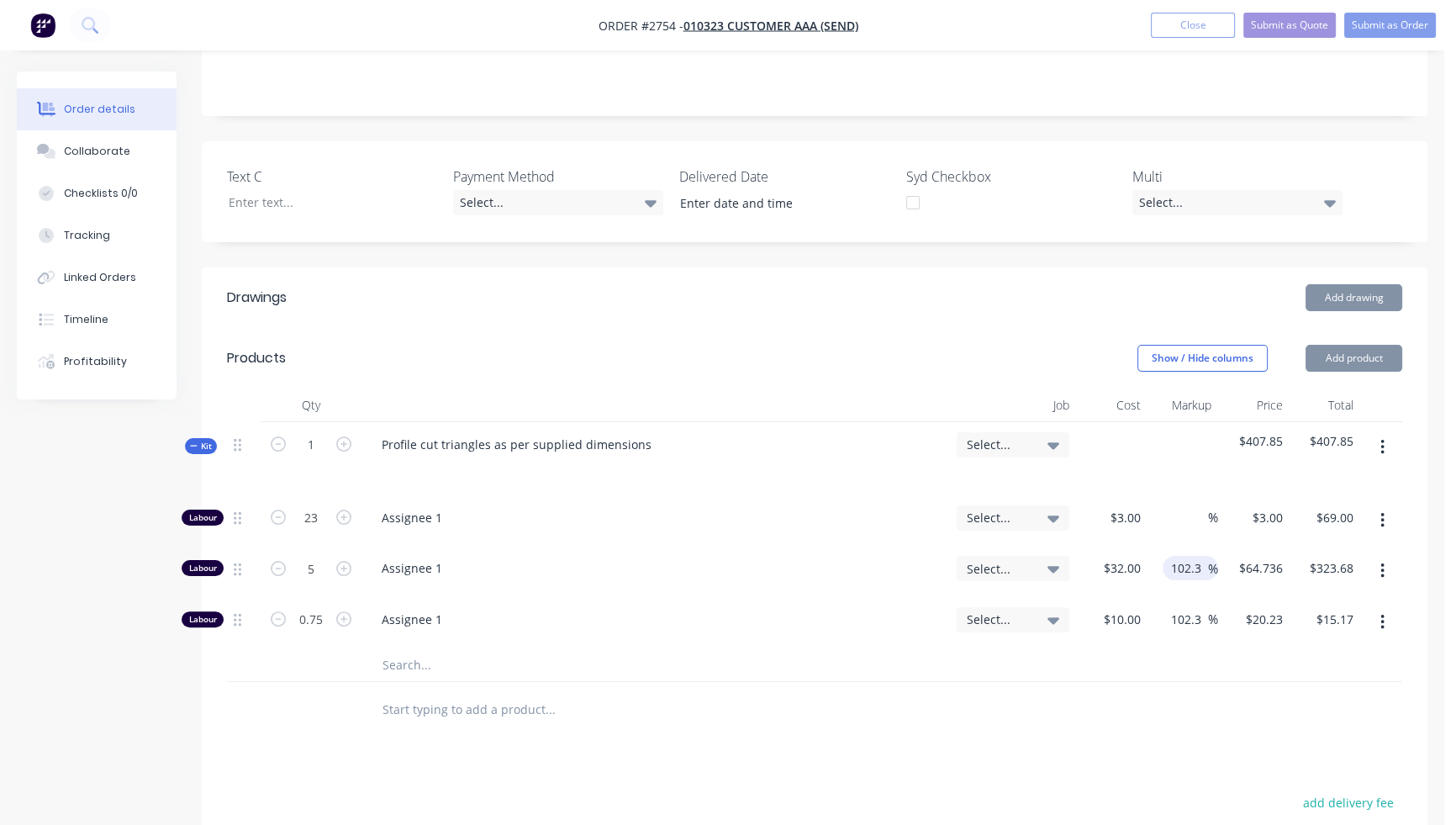
click at [1191, 556] on input "102.3" at bounding box center [1188, 568] width 39 height 25
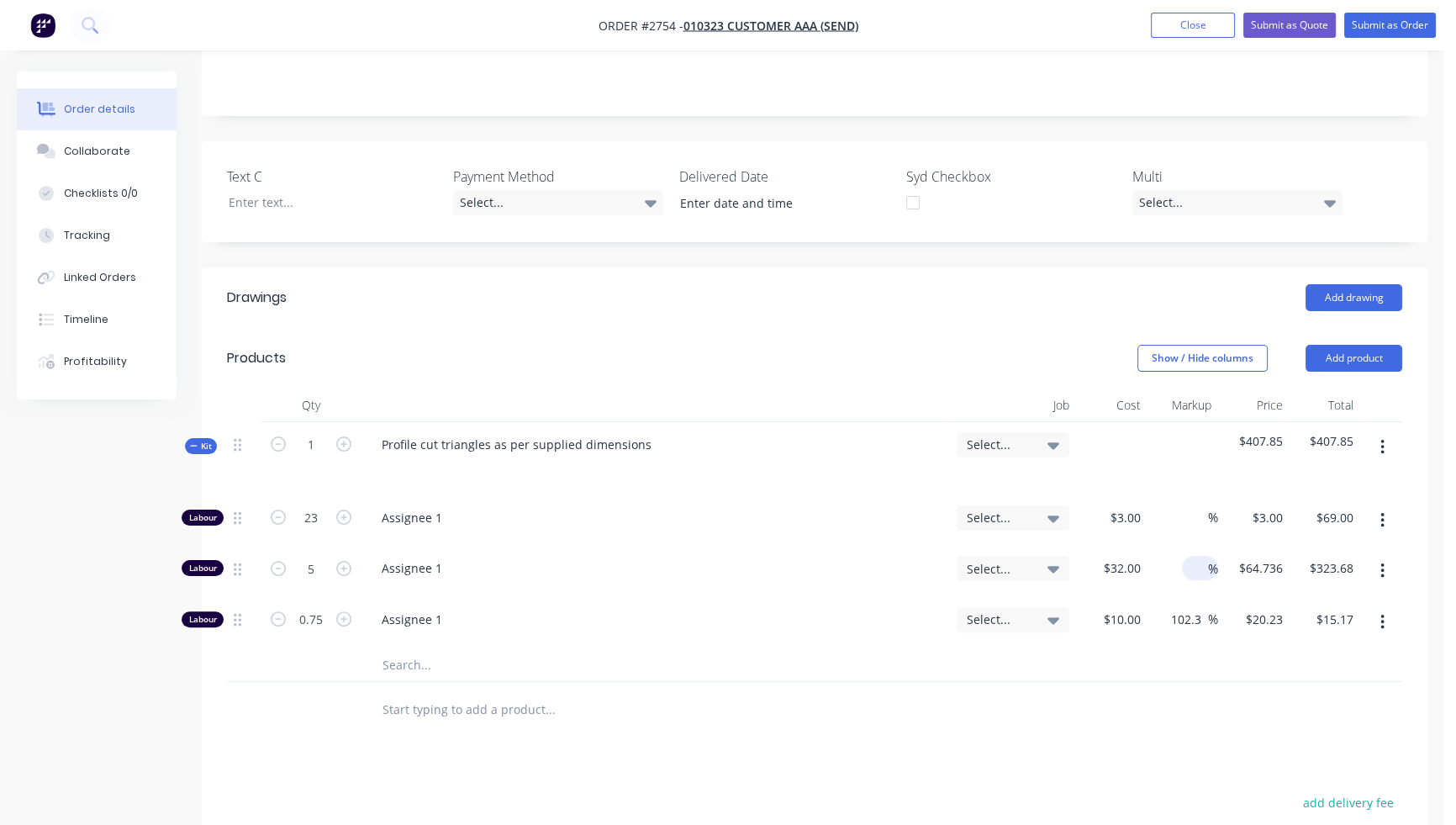
type input "$32.00"
type input "$160.00"
click at [1164, 712] on div "Drawings Add drawing Products Show / Hide columns Add product Qty Job Cost Mark…" at bounding box center [815, 704] width 1225 height 874
click at [1121, 607] on div "10 $10.00" at bounding box center [1121, 619] width 53 height 25
type input "$1,182.00"
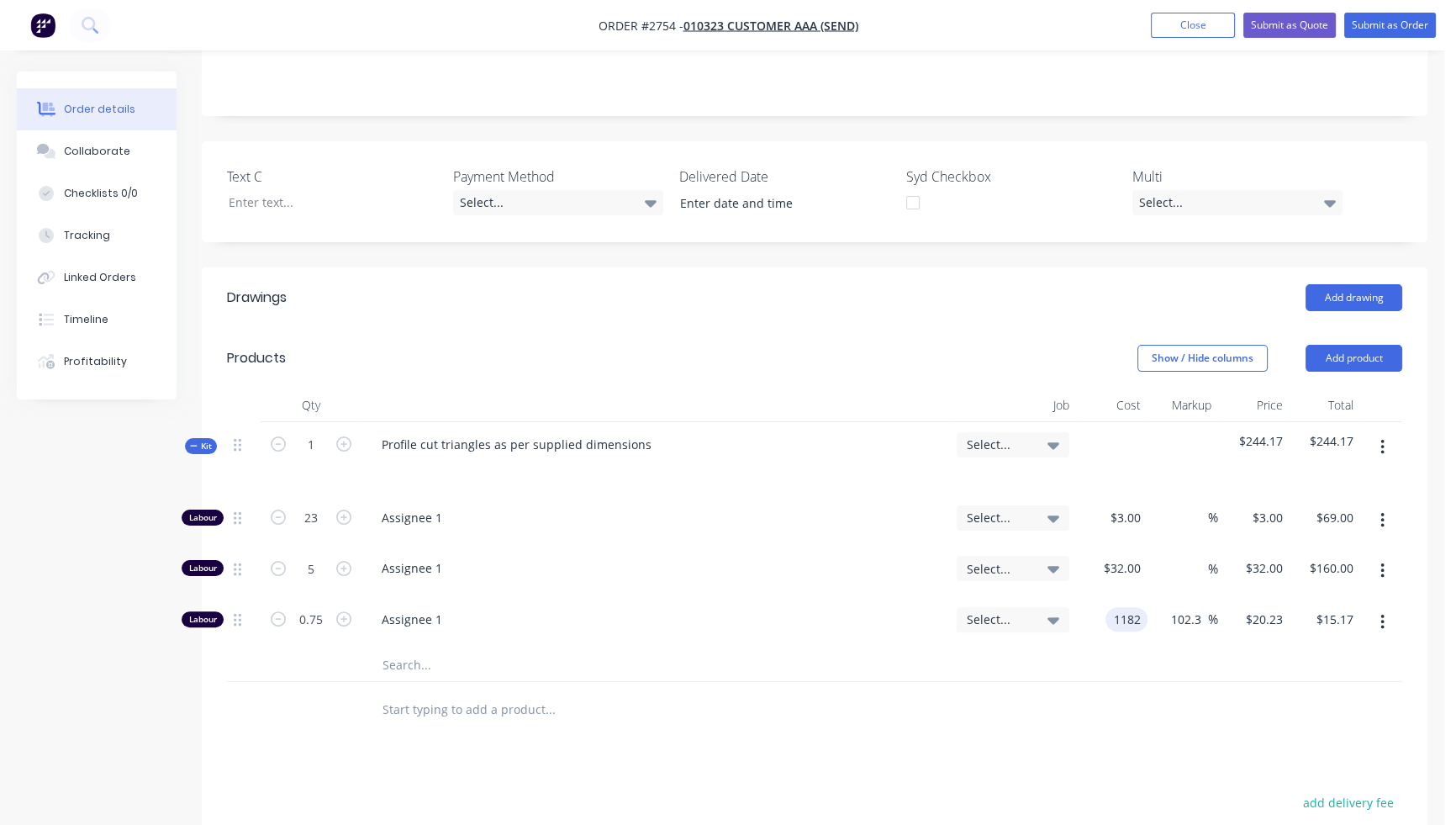
type input "$2,391.186"
type input "$1,793.39"
type input "0"
type input "$1,182.00"
type input "$886.50"
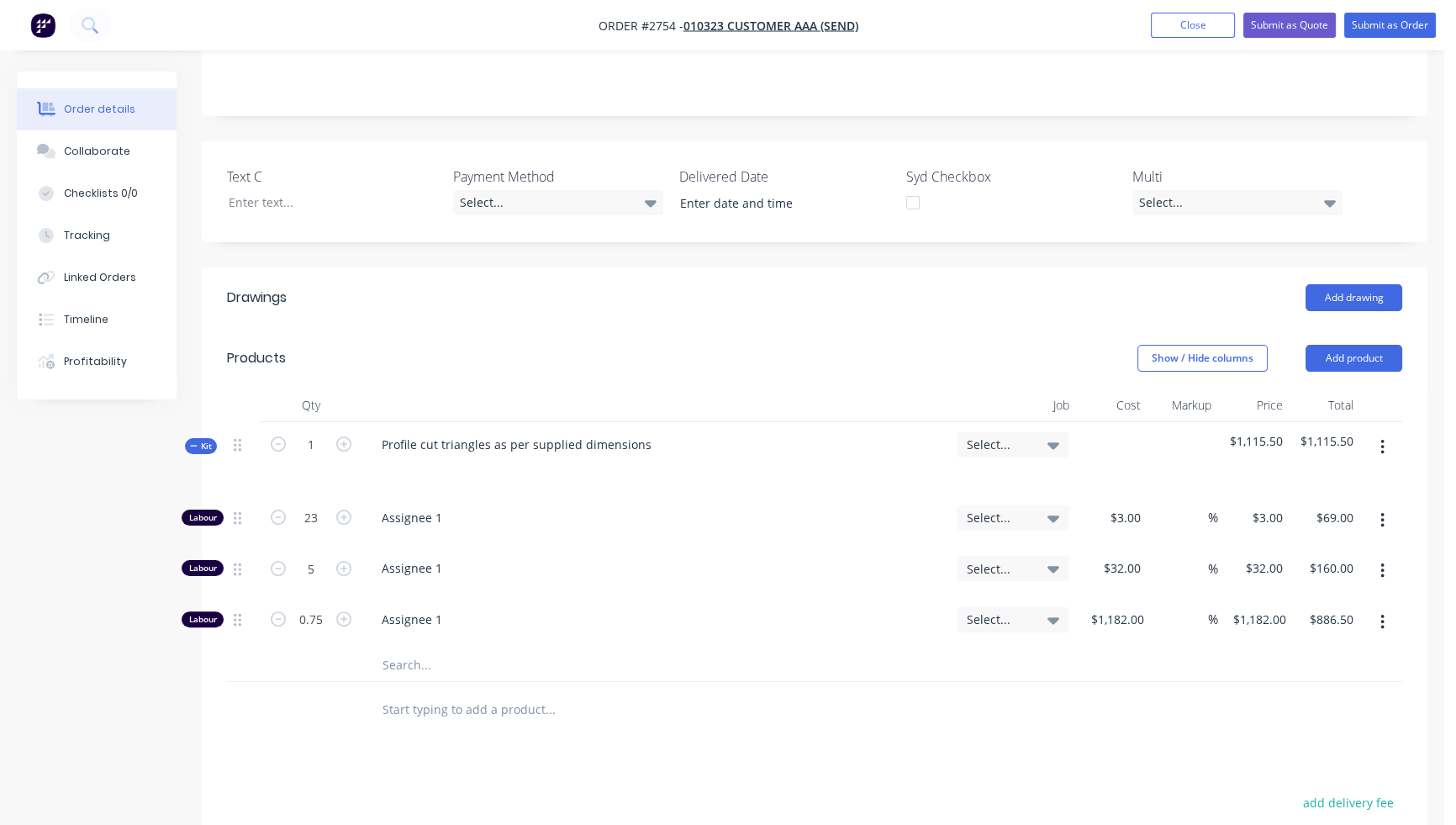
click at [1151, 693] on div "Drawings Add drawing Products Show / Hide columns Add product Qty Job Cost Mark…" at bounding box center [815, 704] width 1225 height 874
click at [1131, 607] on input "1182" at bounding box center [1128, 619] width 36 height 25
type input "$118.20"
type input "$88.65"
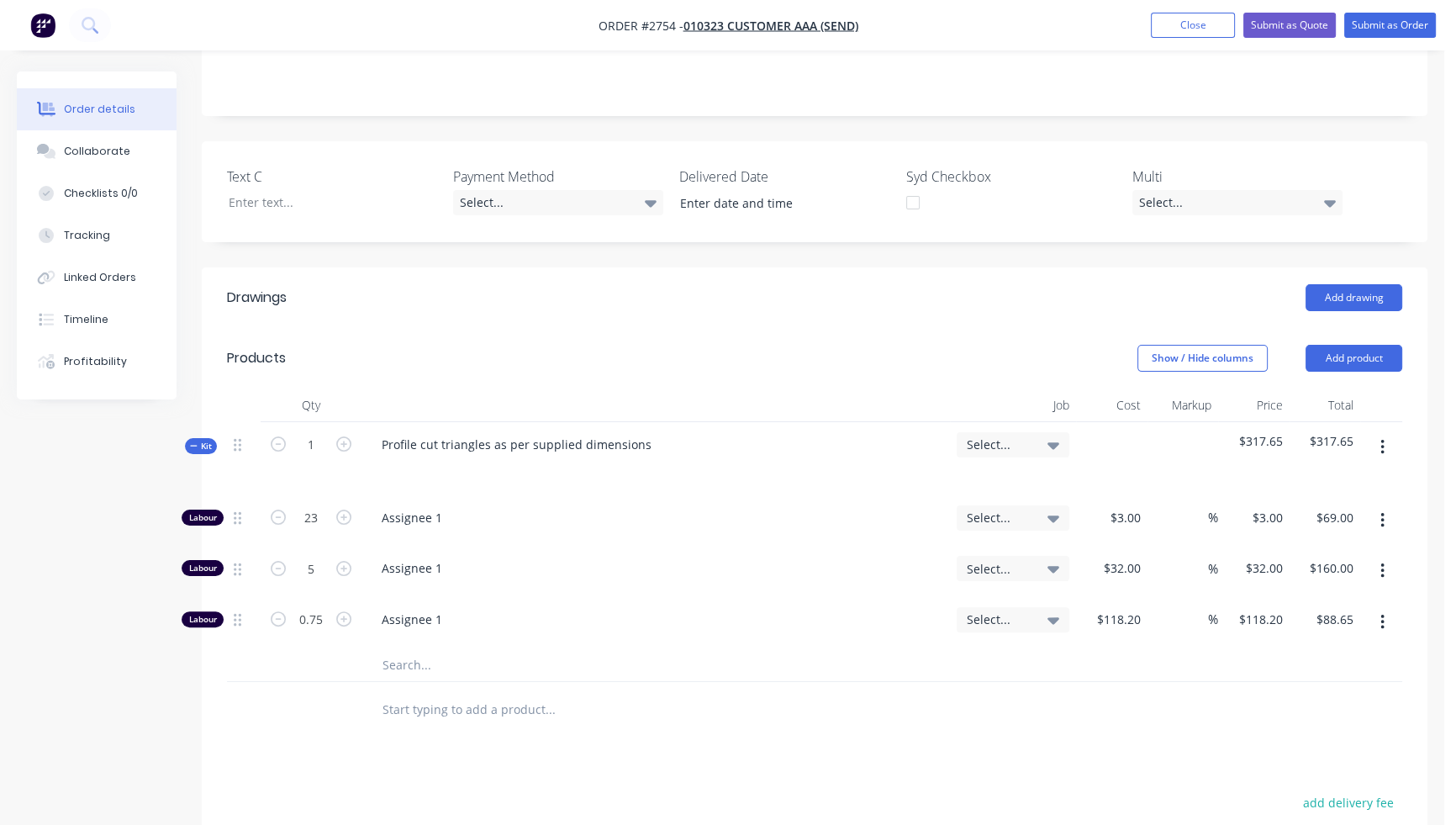
click at [1018, 682] on div at bounding box center [814, 709] width 1175 height 55
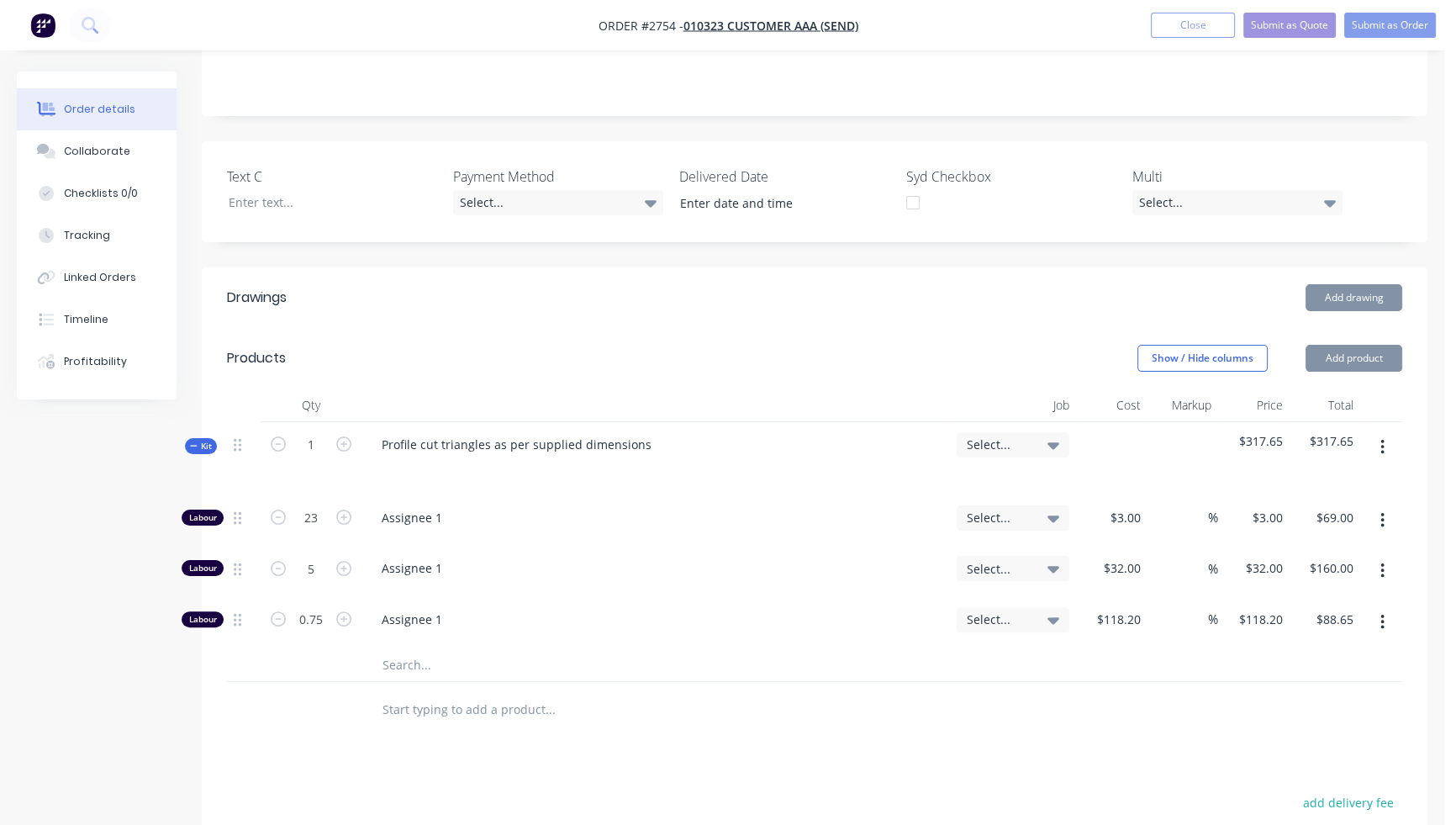
click at [1385, 432] on button "button" at bounding box center [1383, 447] width 40 height 31
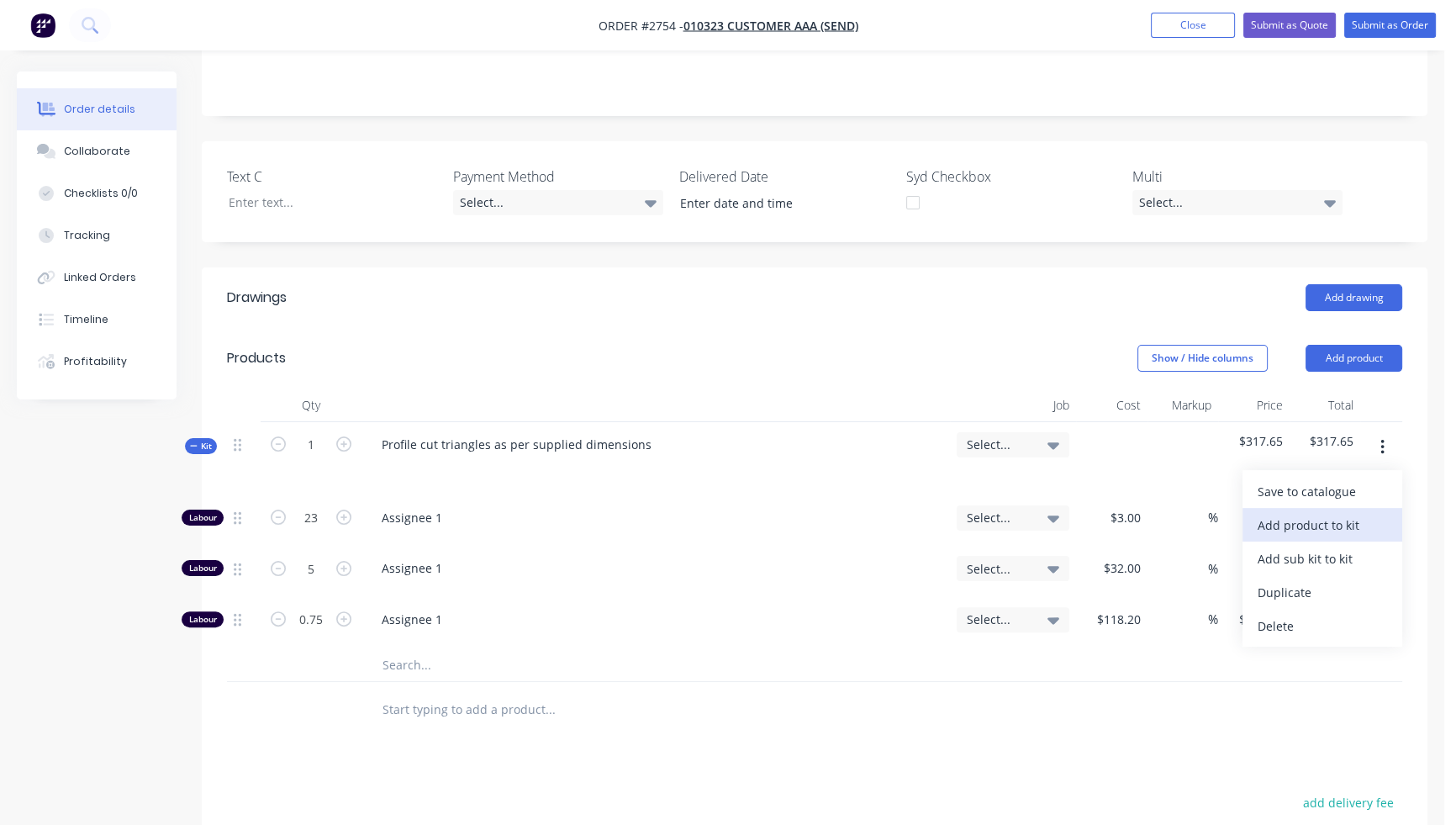
click at [1333, 513] on div "Add product to kit" at bounding box center [1322, 525] width 130 height 25
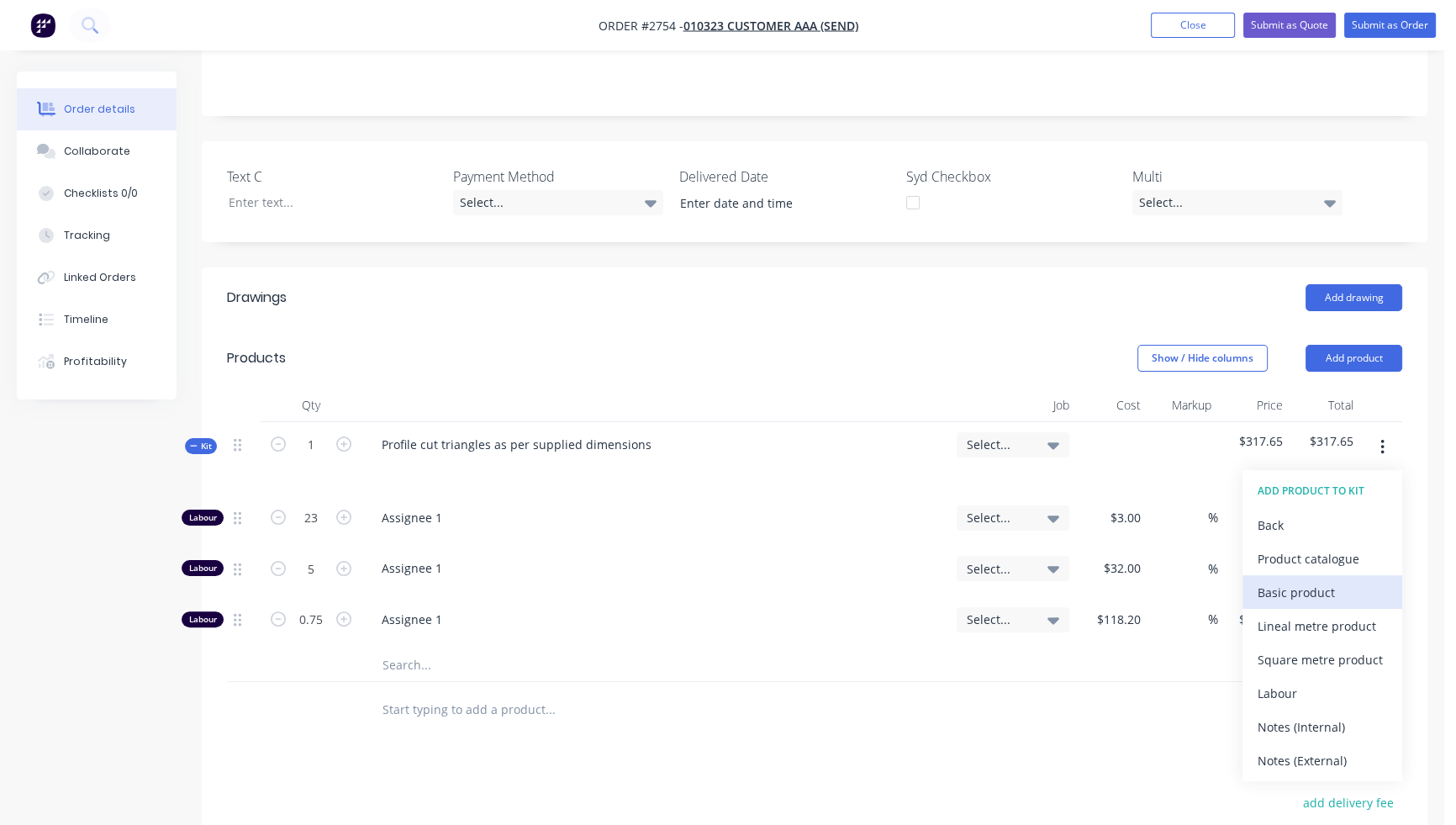
click at [1302, 580] on div "Basic product" at bounding box center [1322, 592] width 130 height 25
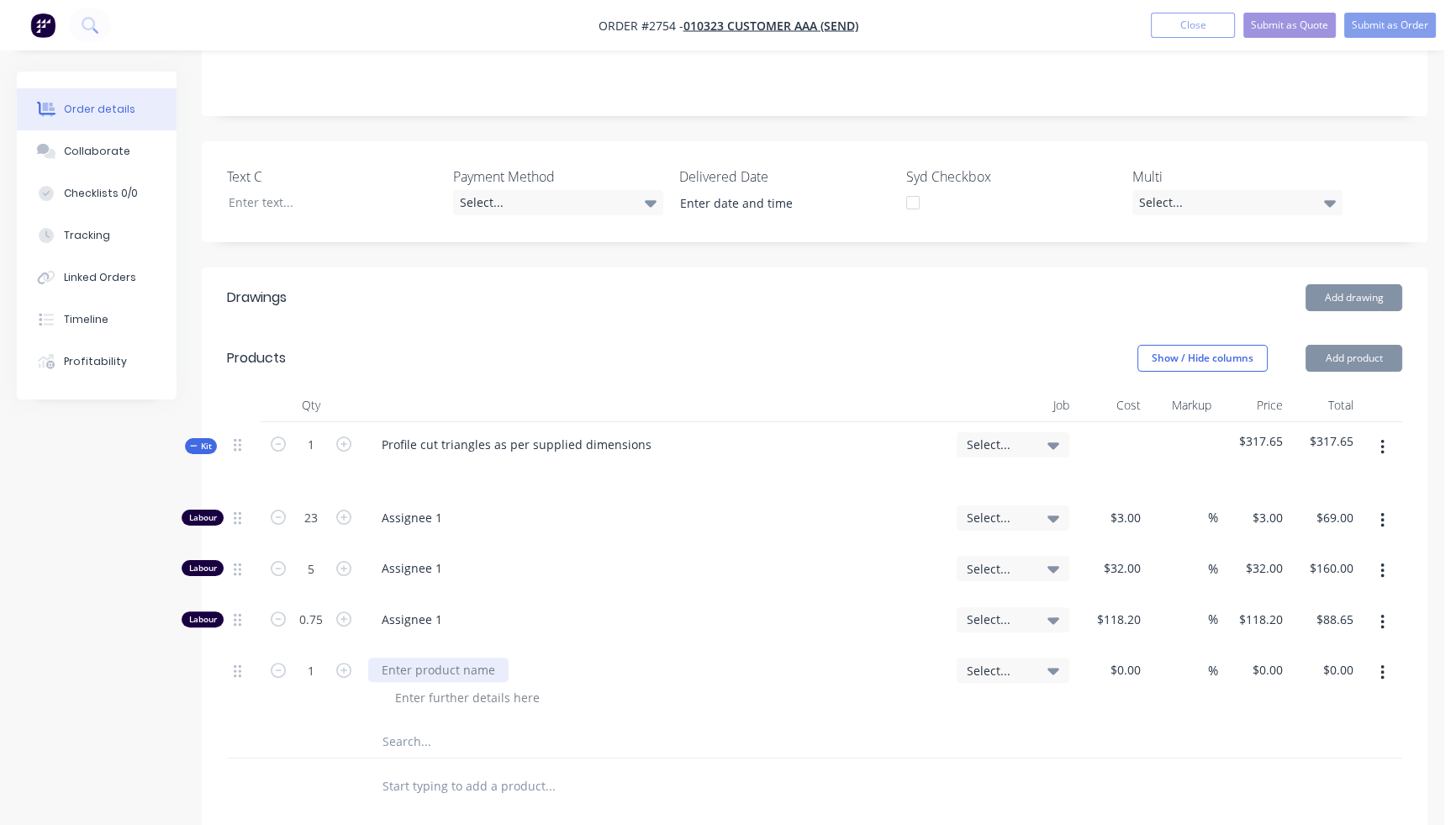
click at [448, 657] on div at bounding box center [438, 669] width 141 height 25
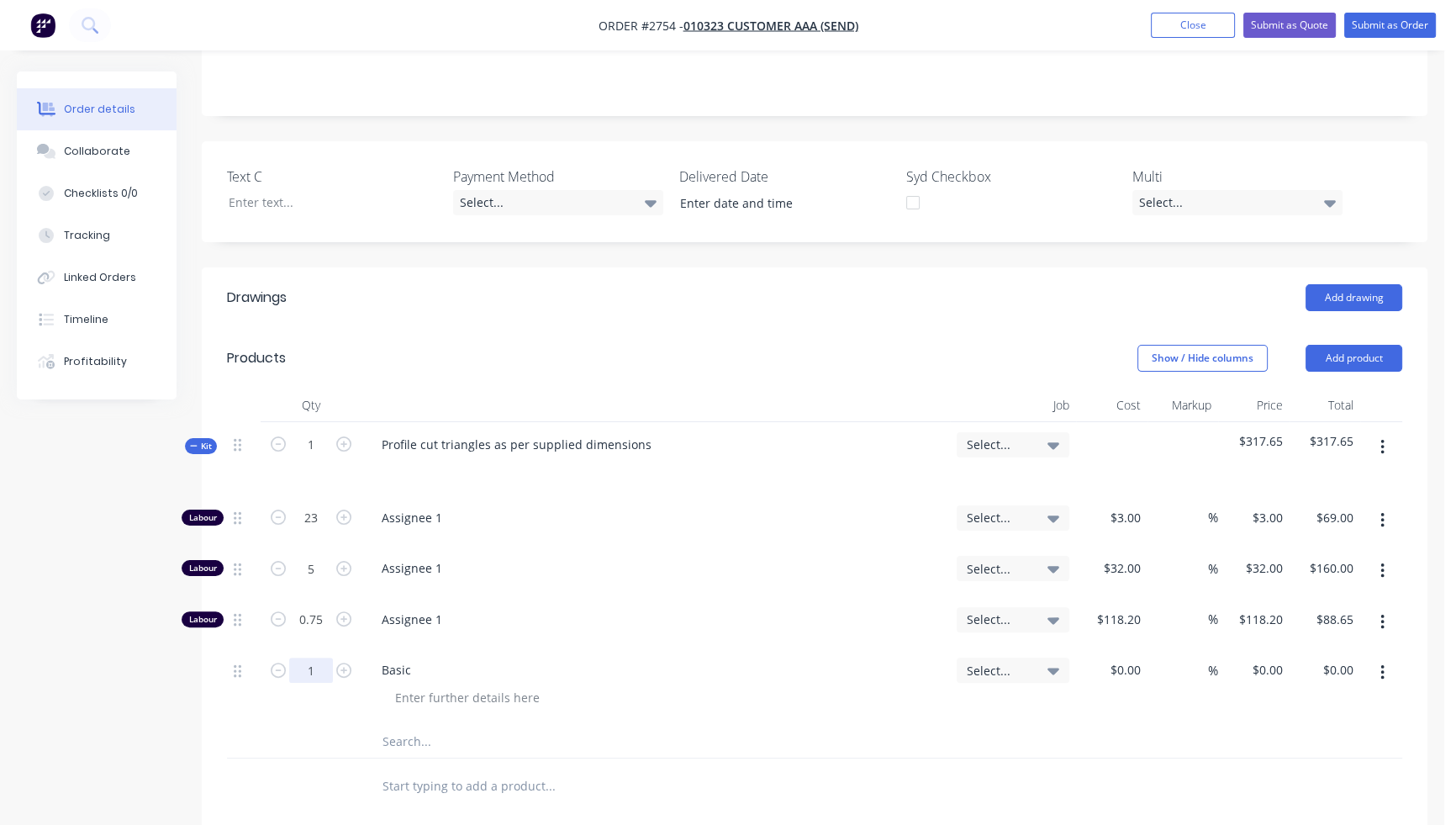
click at [317, 657] on input "1" at bounding box center [311, 669] width 44 height 25
type input "5"
click at [26, 638] on div "Created by [PERSON_NAME] Created [DATE] Required [DATE] Assigned to Add team me…" at bounding box center [722, 456] width 1410 height 1571
click at [1127, 657] on input at bounding box center [1127, 669] width 39 height 25
type input "$124.00"
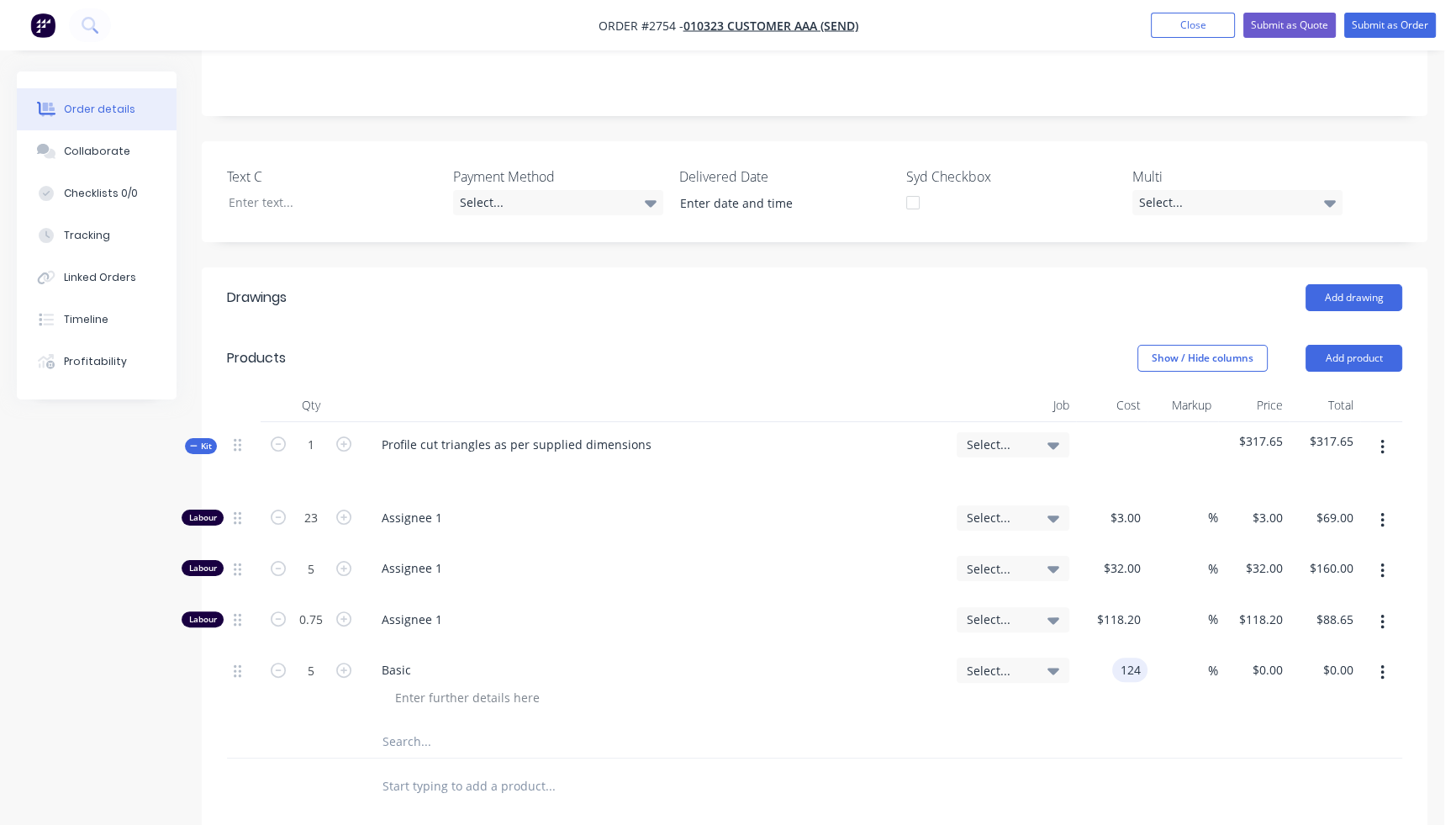
type input "$124.00"
type input "$620.00"
click at [1135, 759] on div at bounding box center [814, 785] width 1175 height 55
click at [1194, 657] on input at bounding box center [1198, 669] width 20 height 25
type input "60"
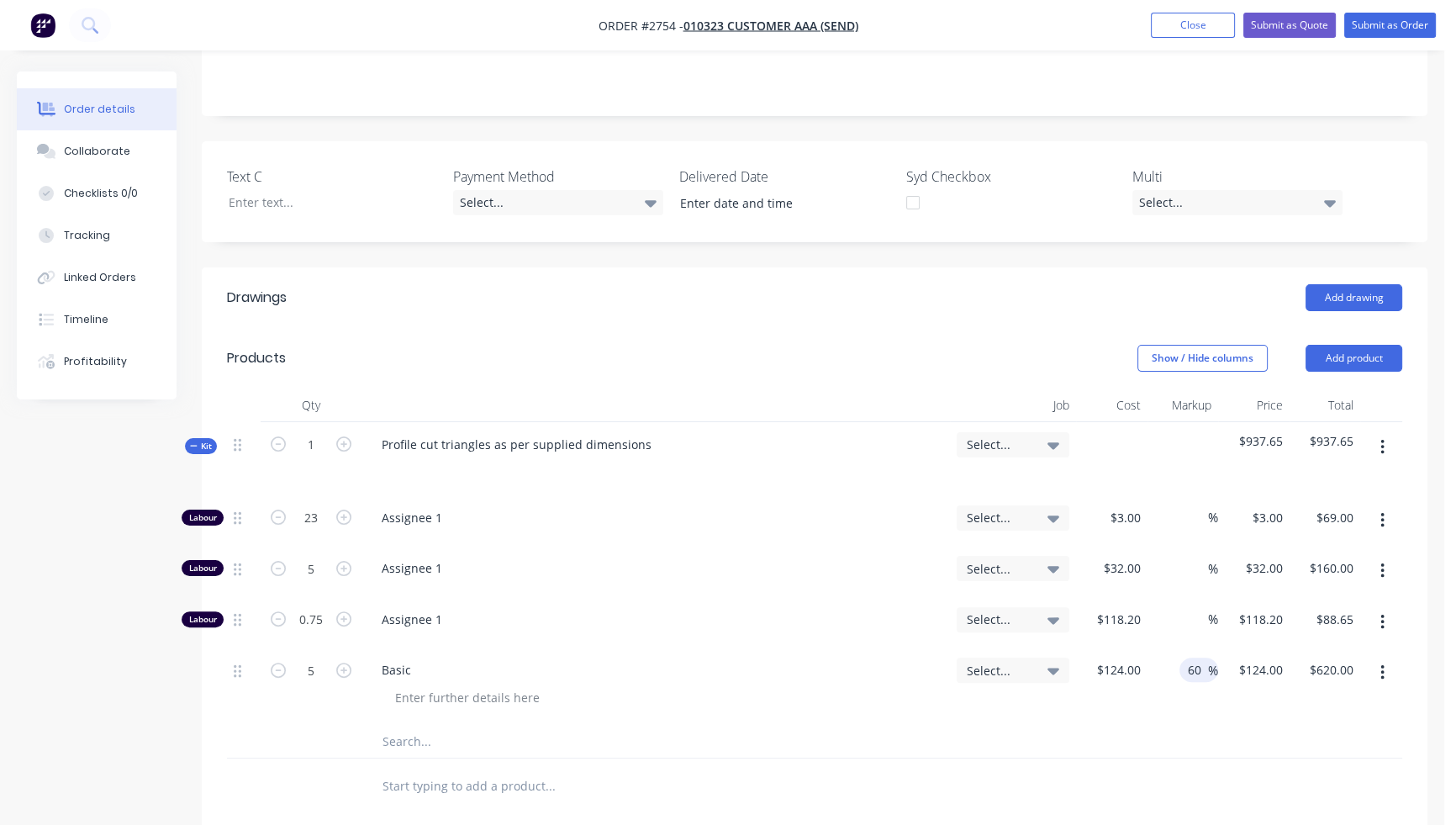
type input "$198.40"
type input "$992.00"
click at [1223, 759] on div at bounding box center [814, 785] width 1175 height 55
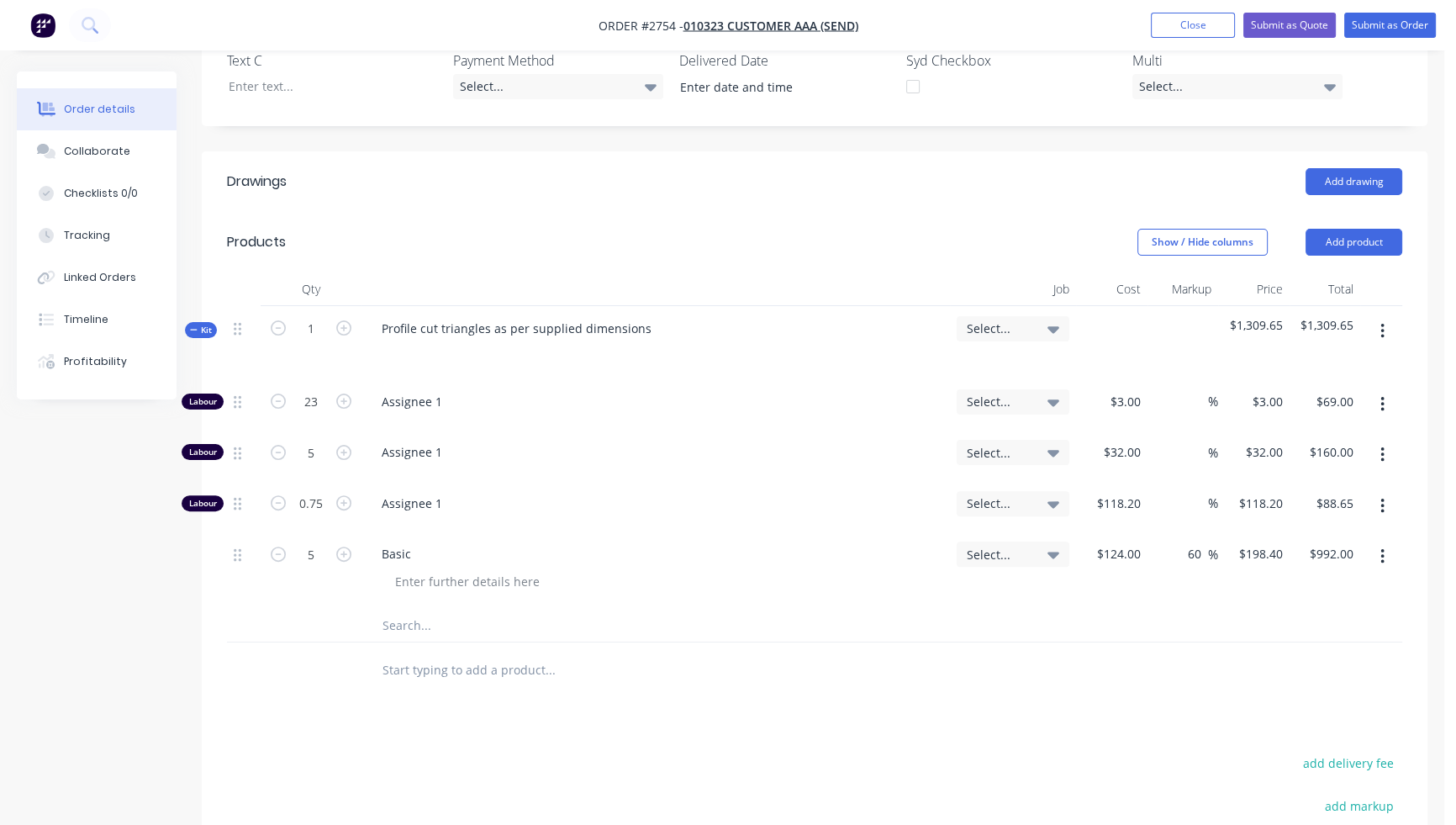
scroll to position [768, 0]
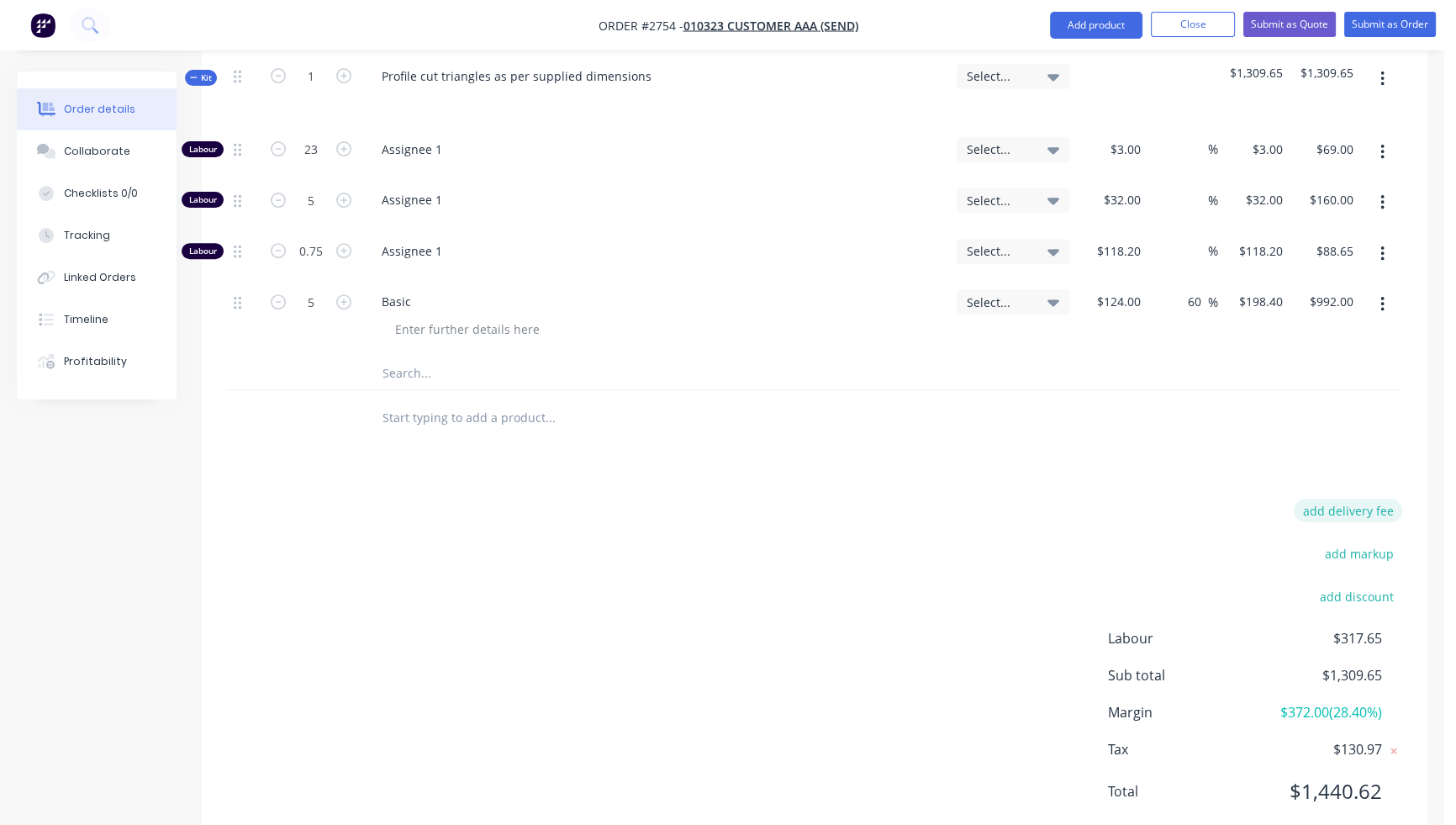
click at [1365, 499] on button "add delivery fee" at bounding box center [1347, 510] width 108 height 23
click at [1338, 503] on input at bounding box center [1336, 515] width 75 height 25
type input "280"
click at [916, 509] on div "Delivery fee Delivery fee Delivery fee name (Optional) 280 280 $0 add markup ad…" at bounding box center [814, 662] width 1175 height 320
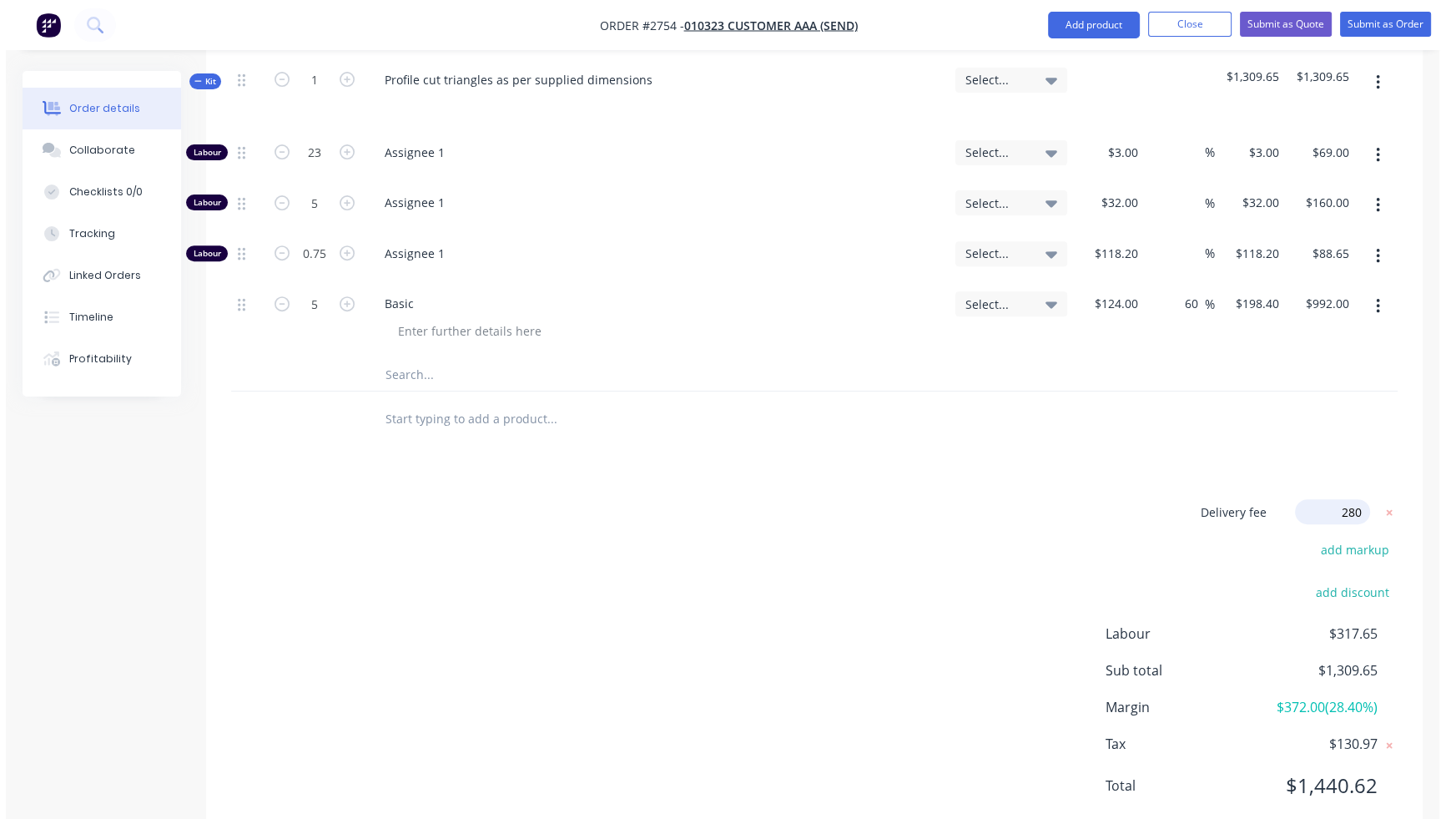
scroll to position [755, 0]
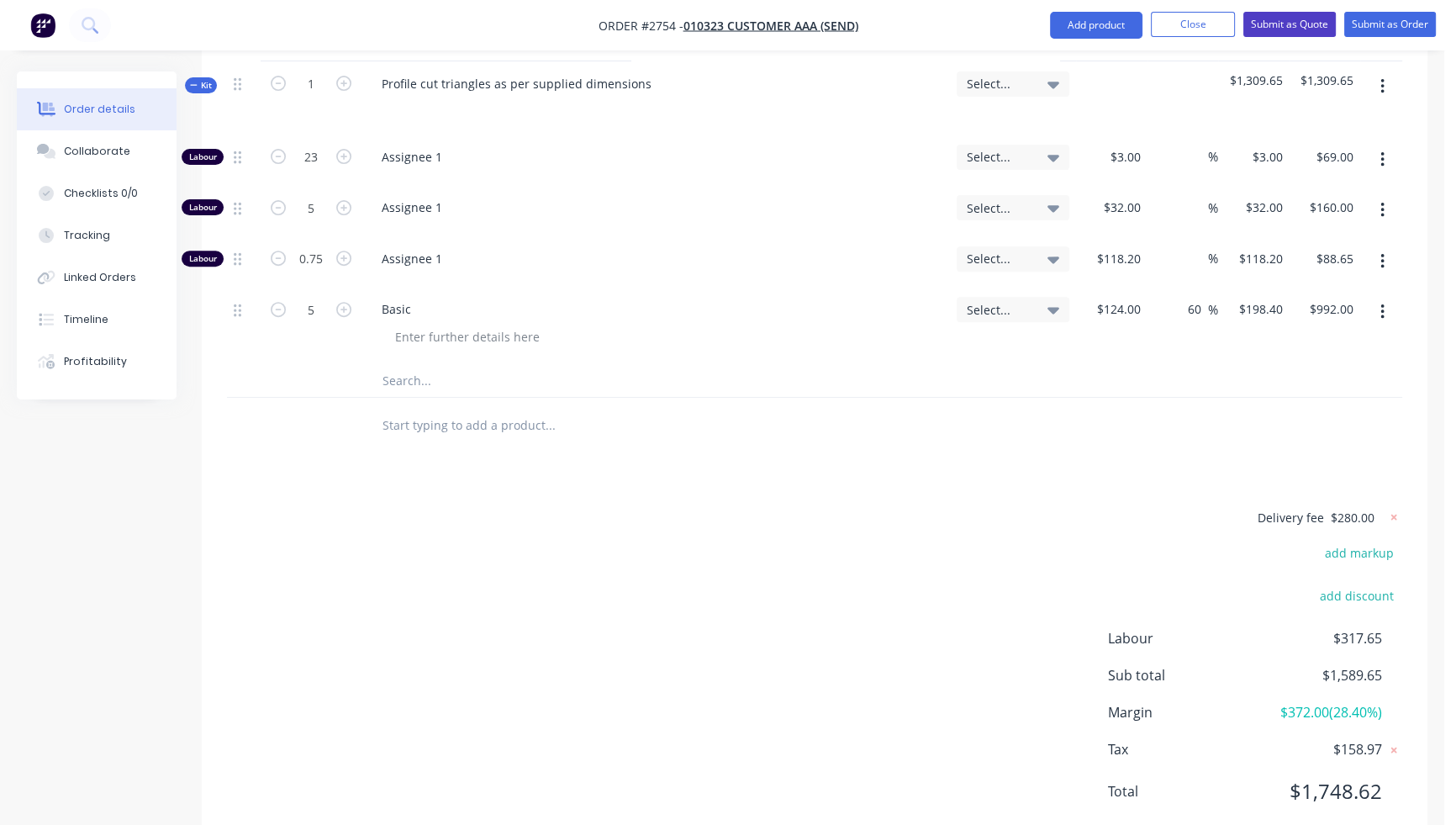
click at [1297, 19] on button "Submit as Quote" at bounding box center [1288, 24] width 92 height 25
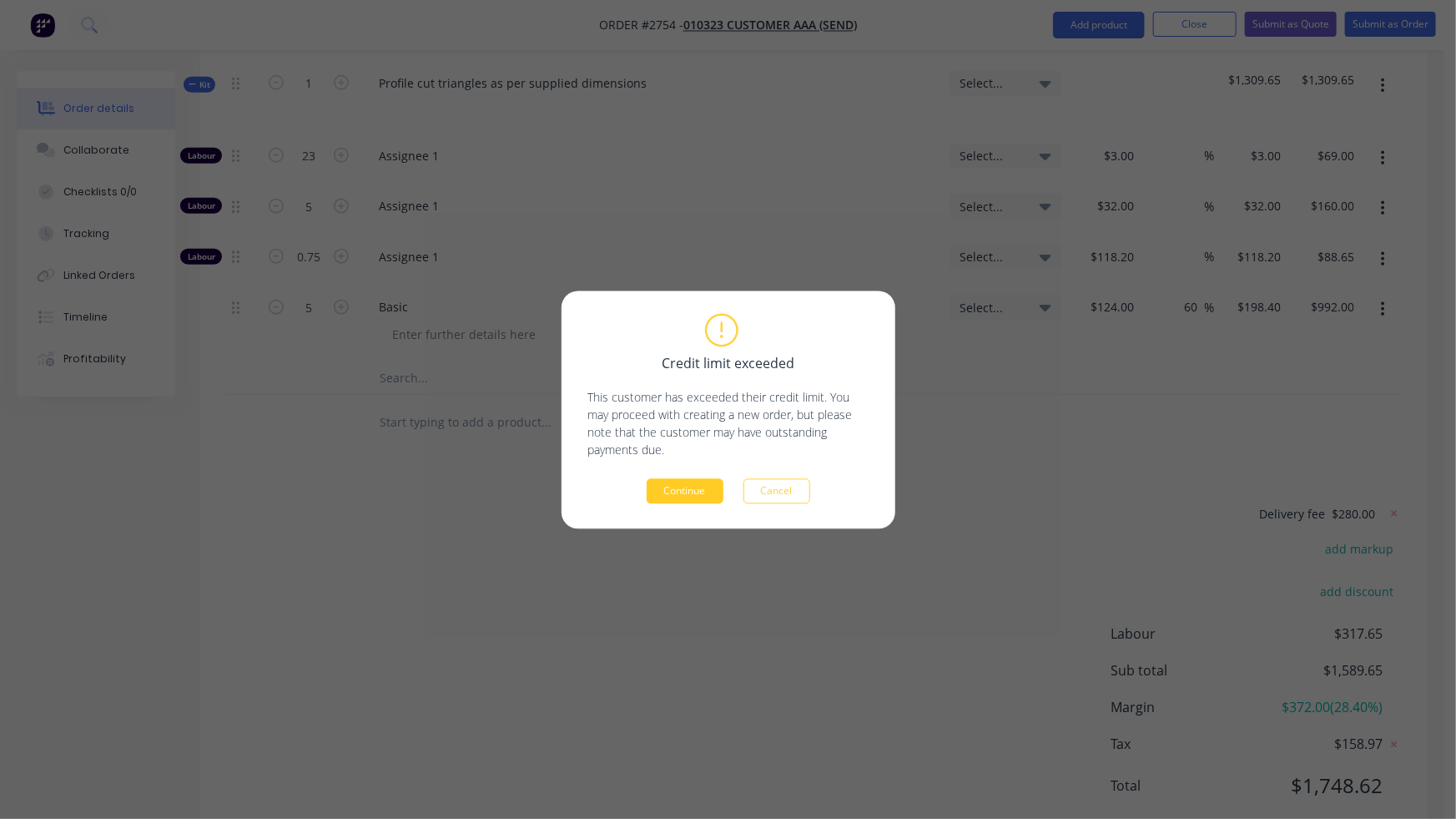
click at [709, 484] on button "Continue" at bounding box center [685, 490] width 77 height 25
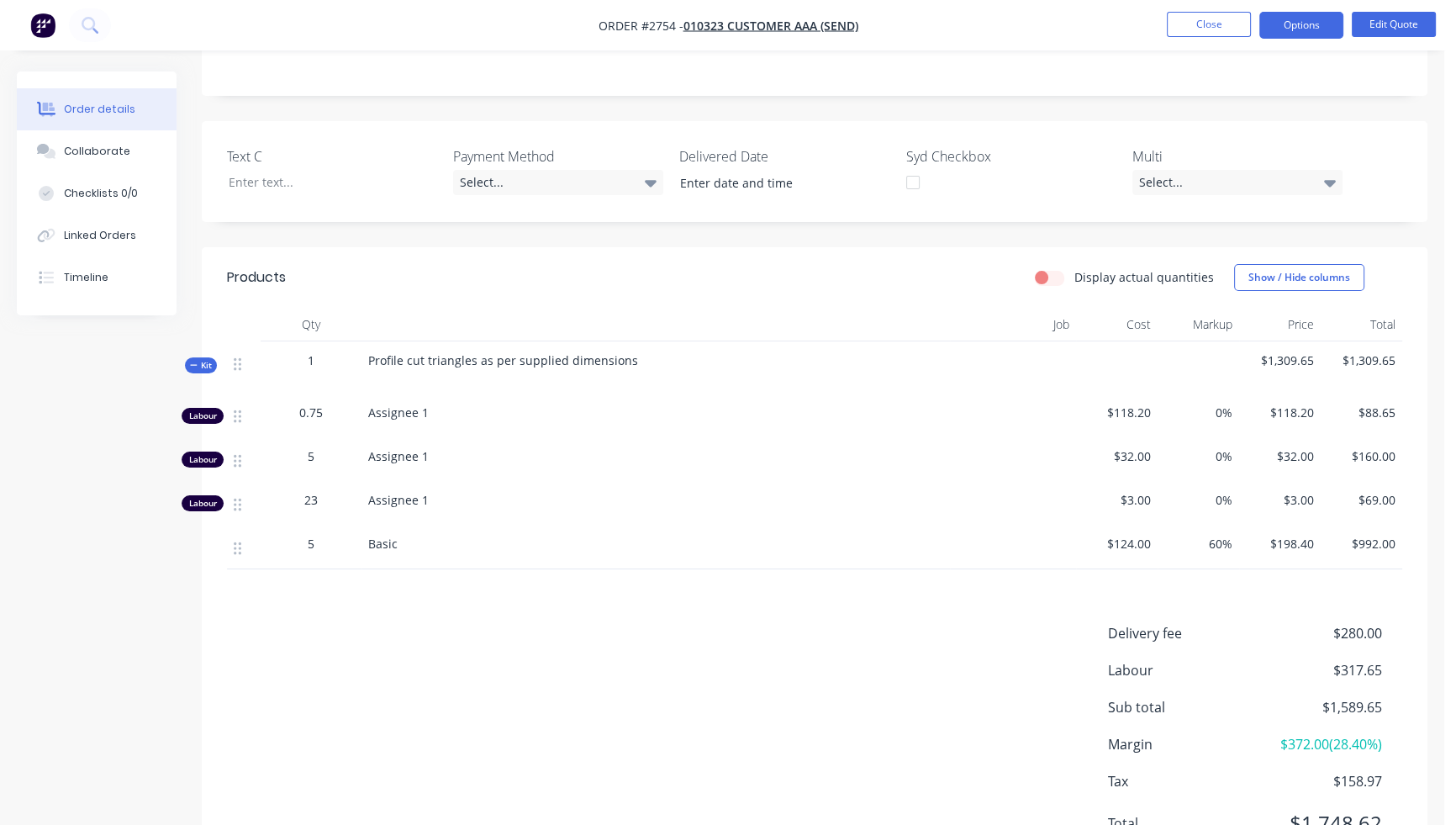
scroll to position [291, 0]
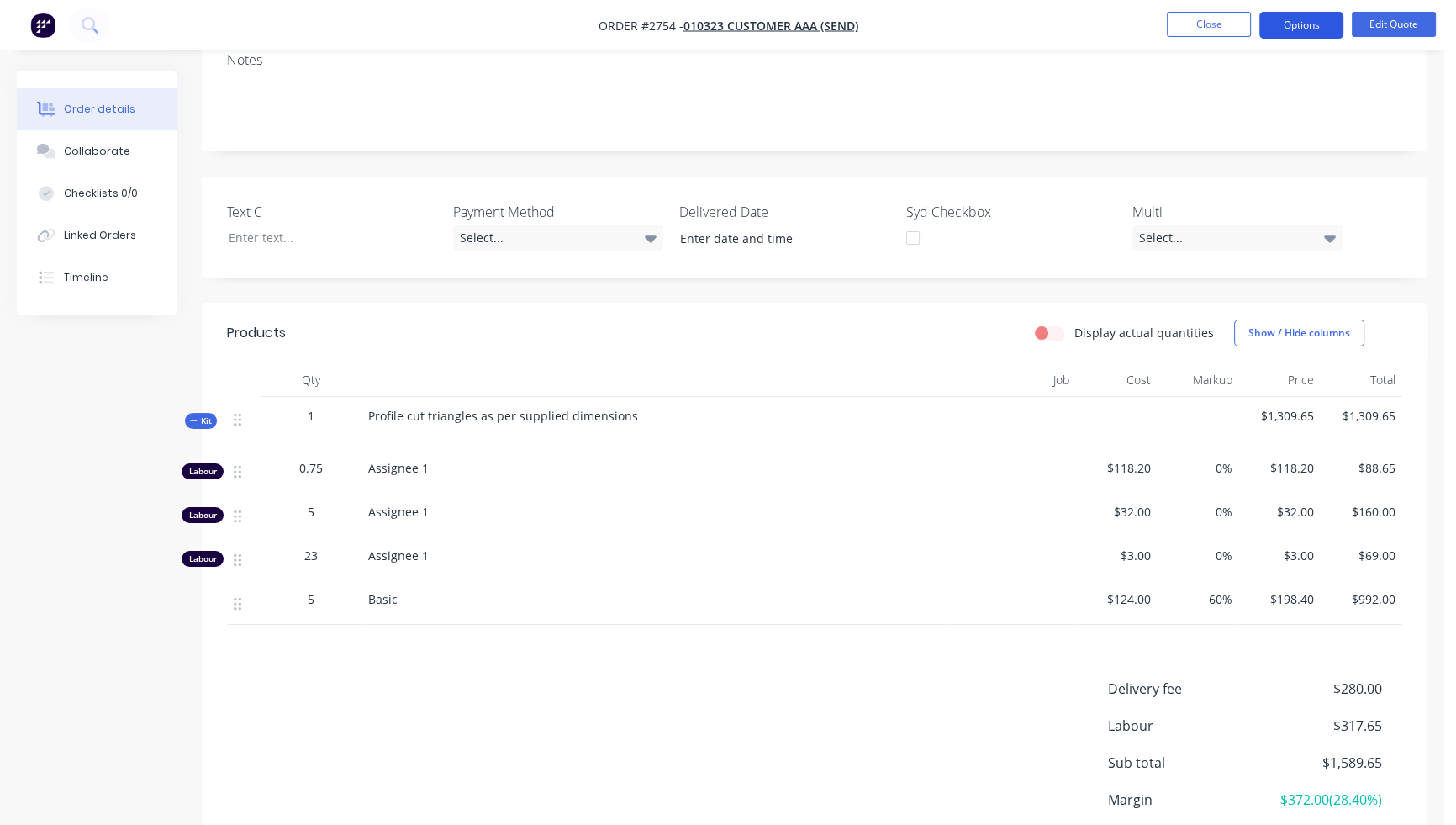
click at [1295, 26] on button "Options" at bounding box center [1300, 25] width 84 height 27
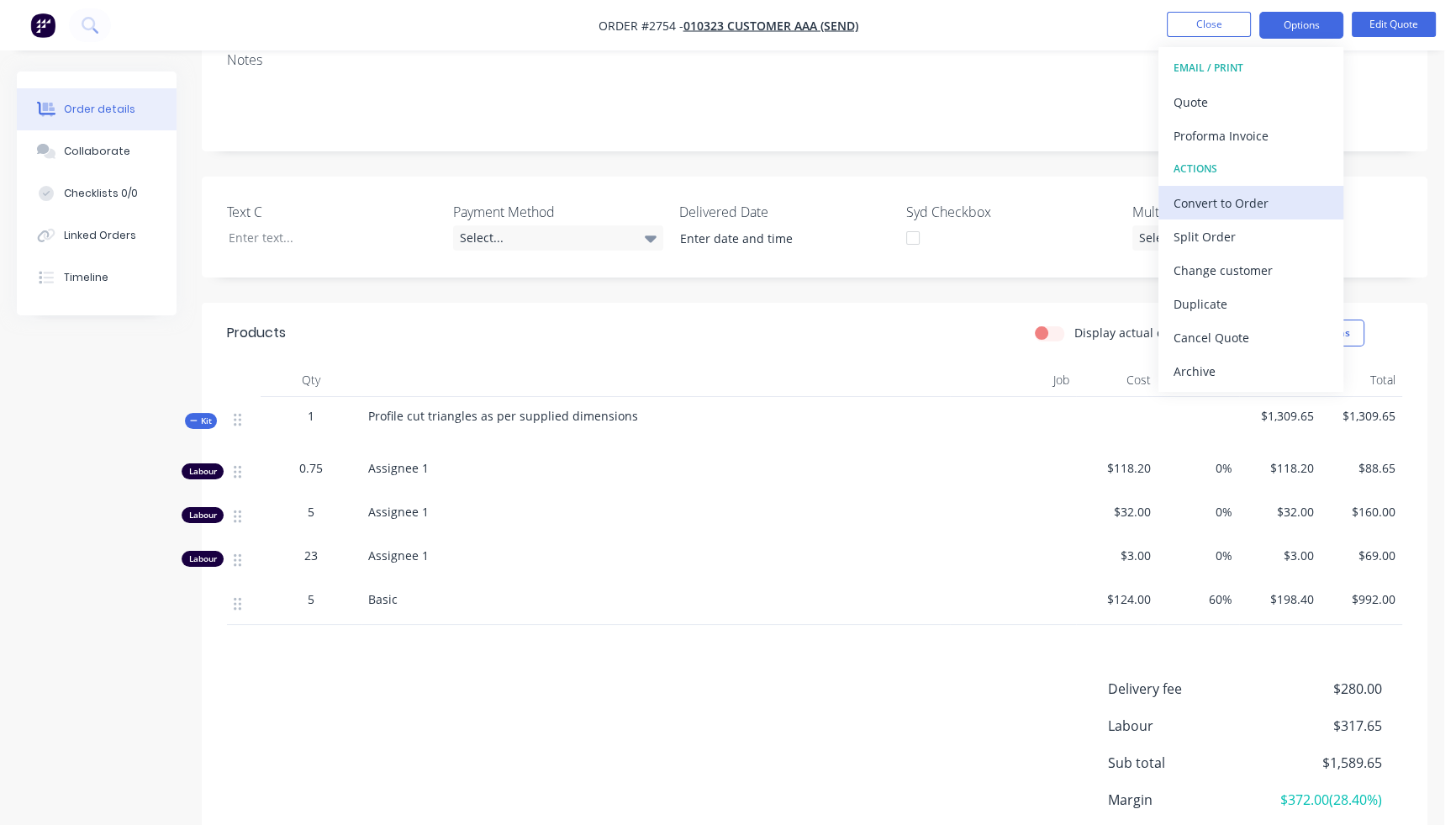
click at [1247, 200] on div "Convert to Order" at bounding box center [1251, 202] width 155 height 25
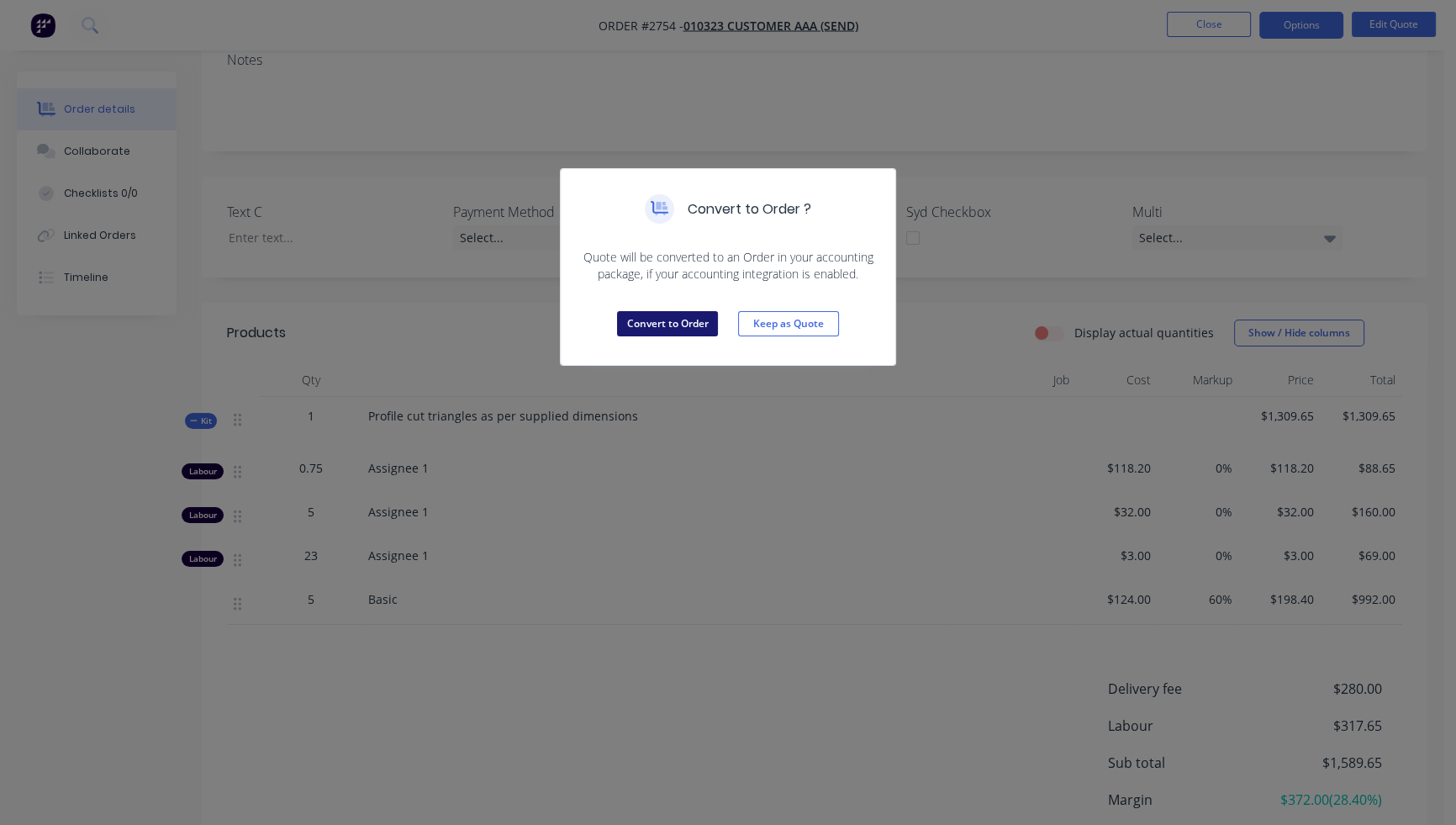
click at [689, 326] on button "Convert to Order" at bounding box center [667, 323] width 101 height 25
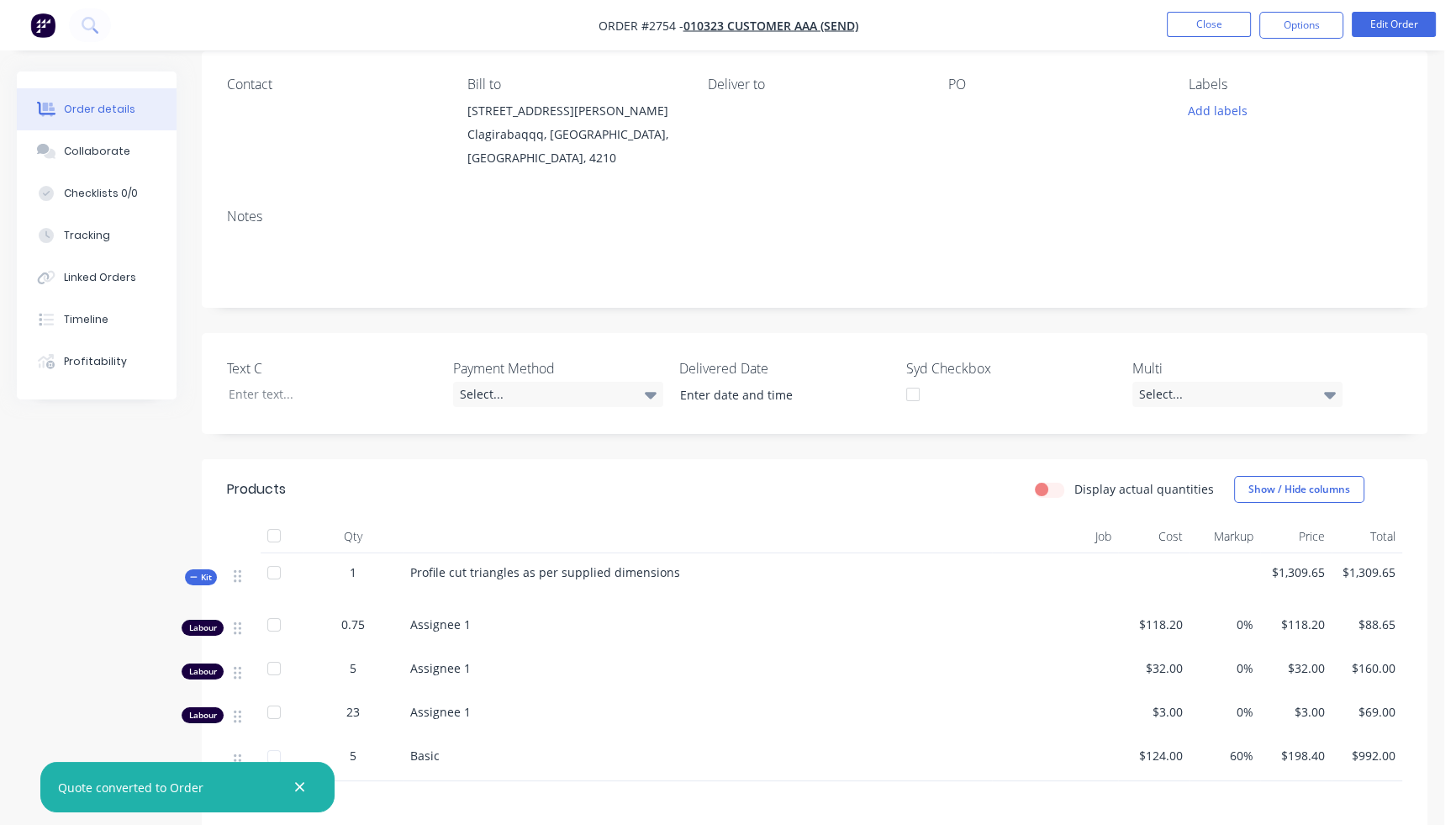
scroll to position [0, 0]
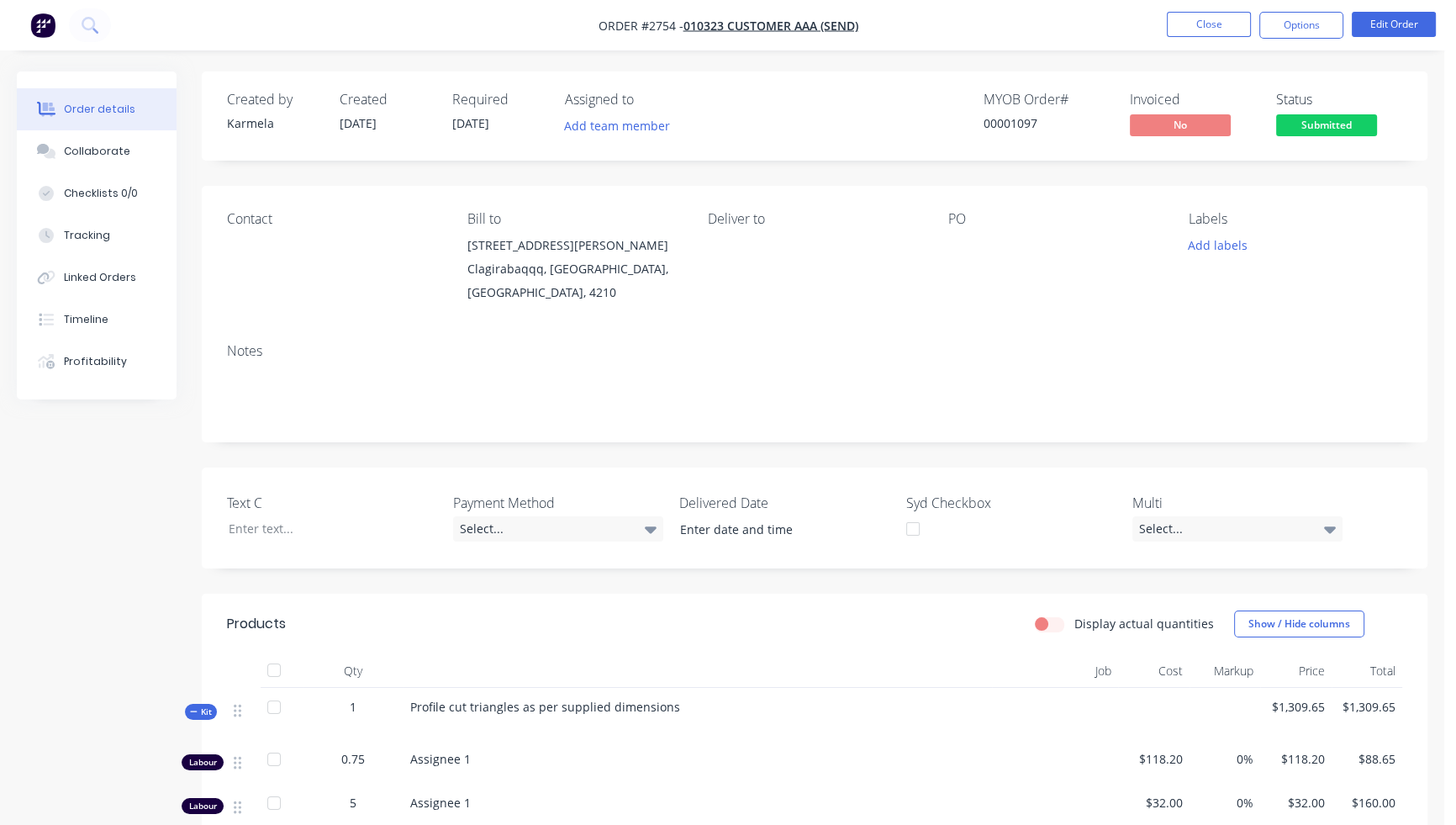
click at [1015, 118] on div "00001097" at bounding box center [1046, 123] width 126 height 18
click at [165, 545] on div "Created by Karmela Created [DATE] Required [DATE] Assigned to Add team member M…" at bounding box center [722, 661] width 1410 height 1181
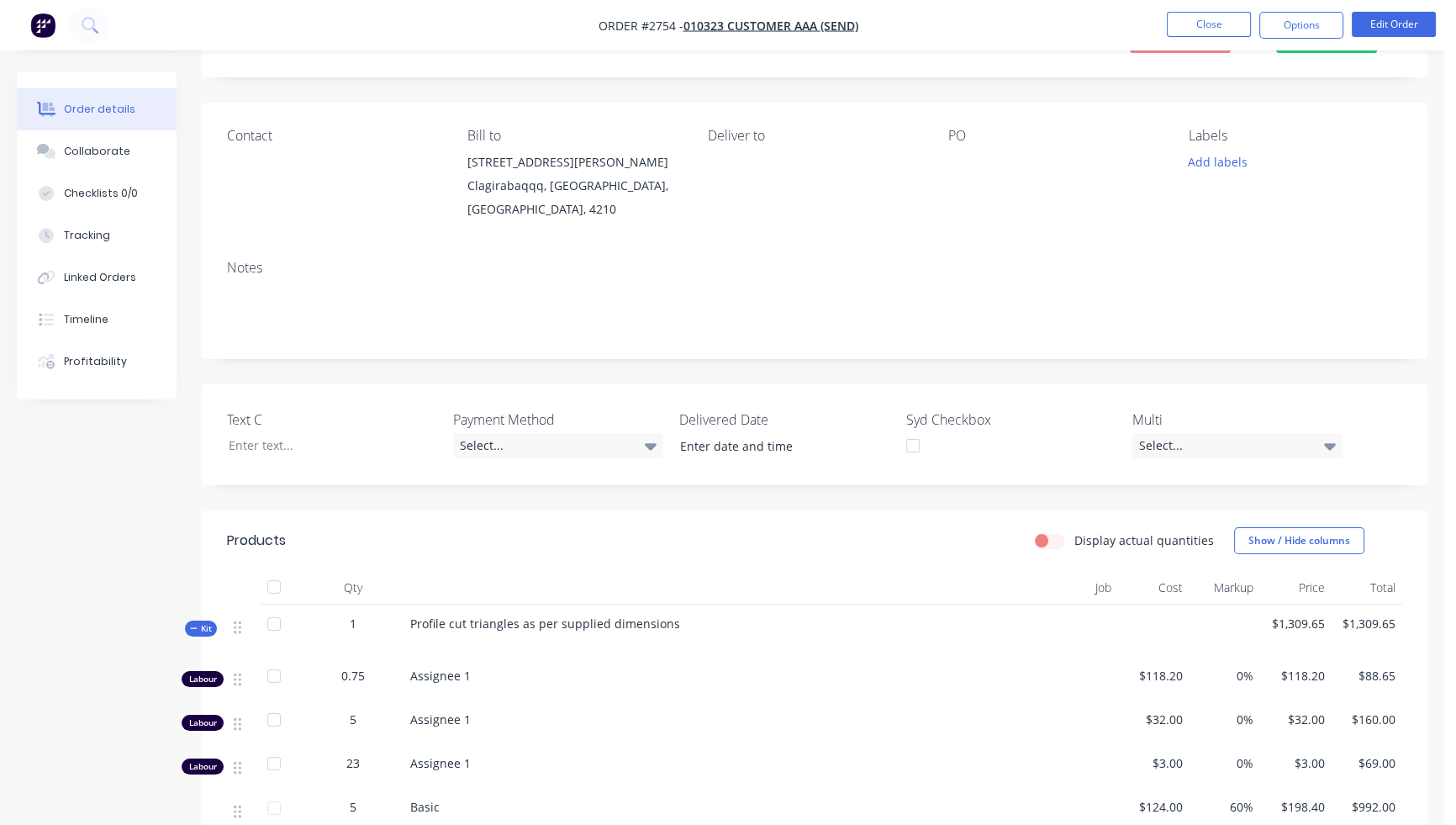
scroll to position [137, 0]
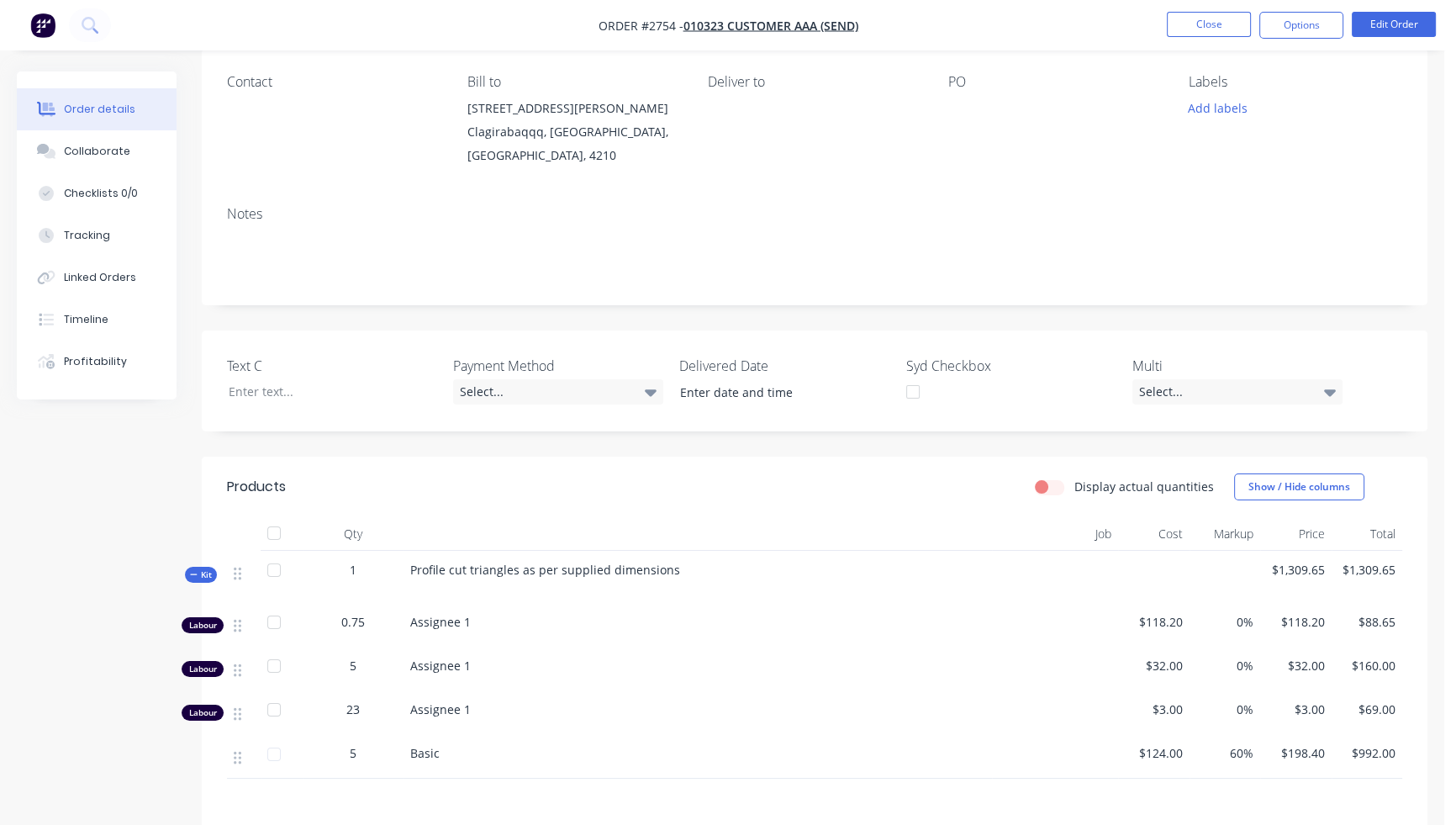
click at [52, 595] on div "Created by Karmela Created [DATE] Required [DATE] Assigned to Add team member M…" at bounding box center [722, 525] width 1410 height 1181
click at [657, 25] on span "Order #2754 -" at bounding box center [641, 26] width 85 height 16
copy span "2754"
click at [77, 569] on div "Created by Karmela Created [DATE] Required [DATE] Assigned to Add team member M…" at bounding box center [722, 525] width 1410 height 1181
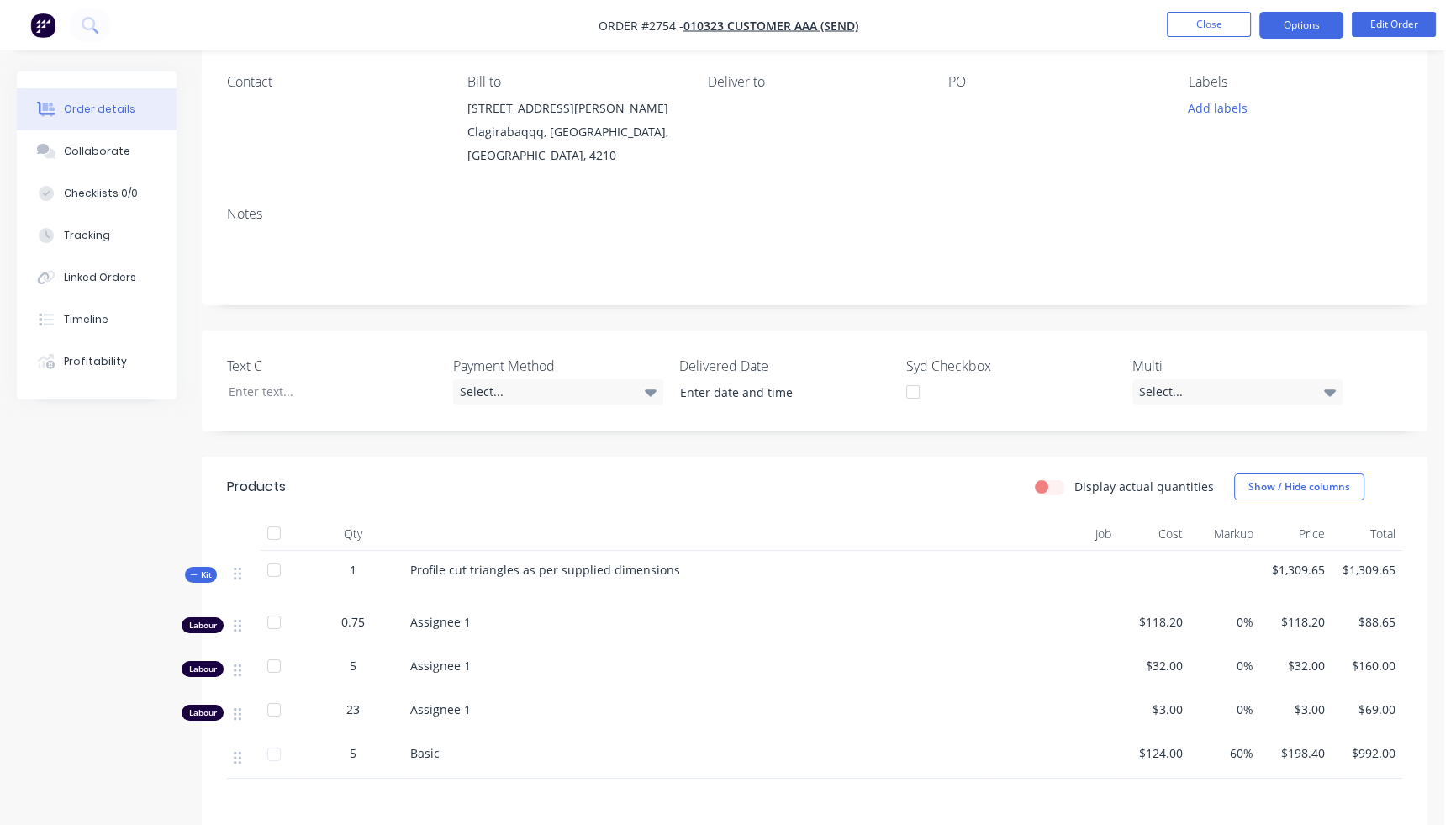
click at [1292, 25] on button "Options" at bounding box center [1300, 25] width 84 height 27
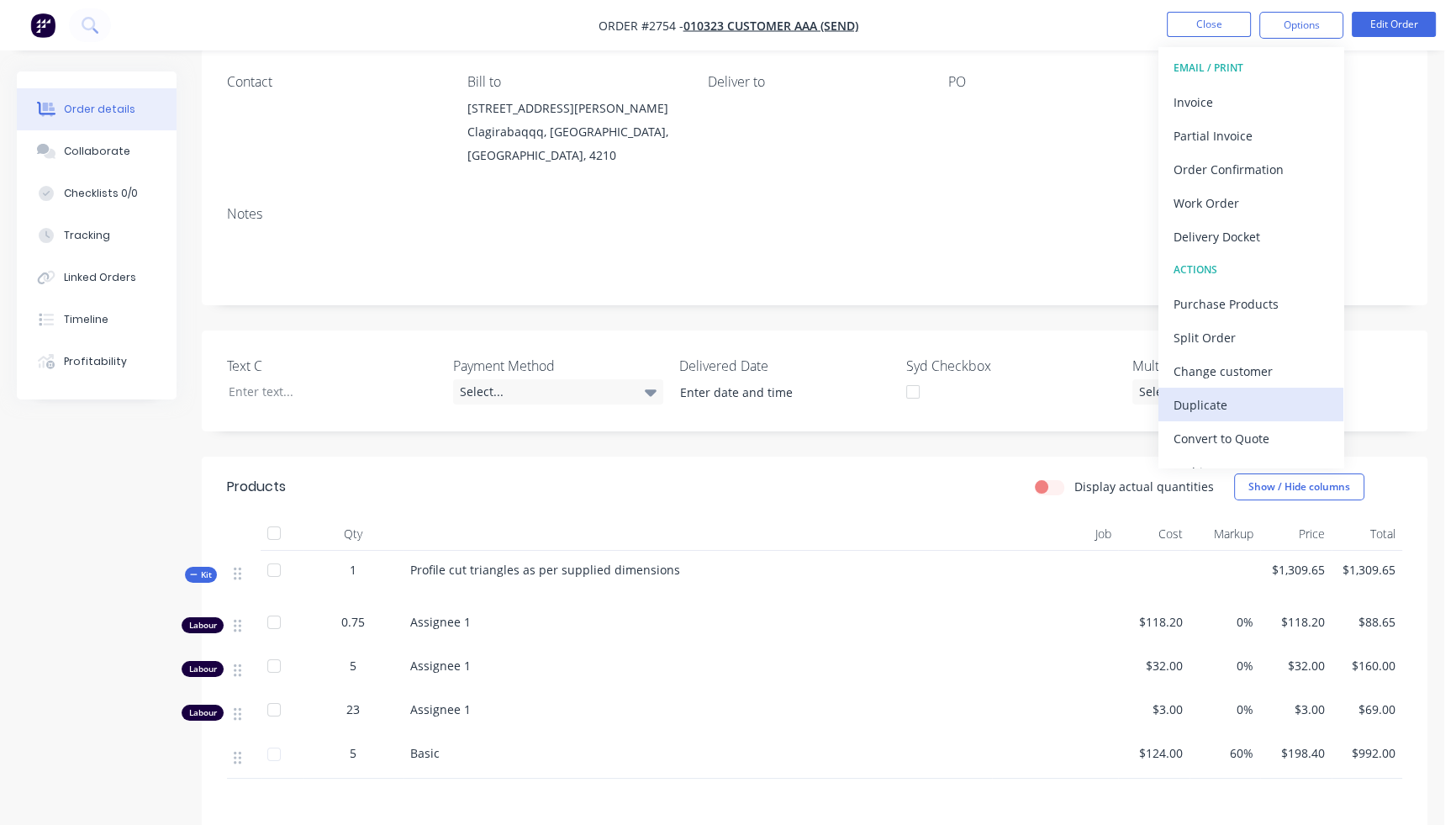
click at [1230, 401] on div "Duplicate" at bounding box center [1251, 405] width 155 height 25
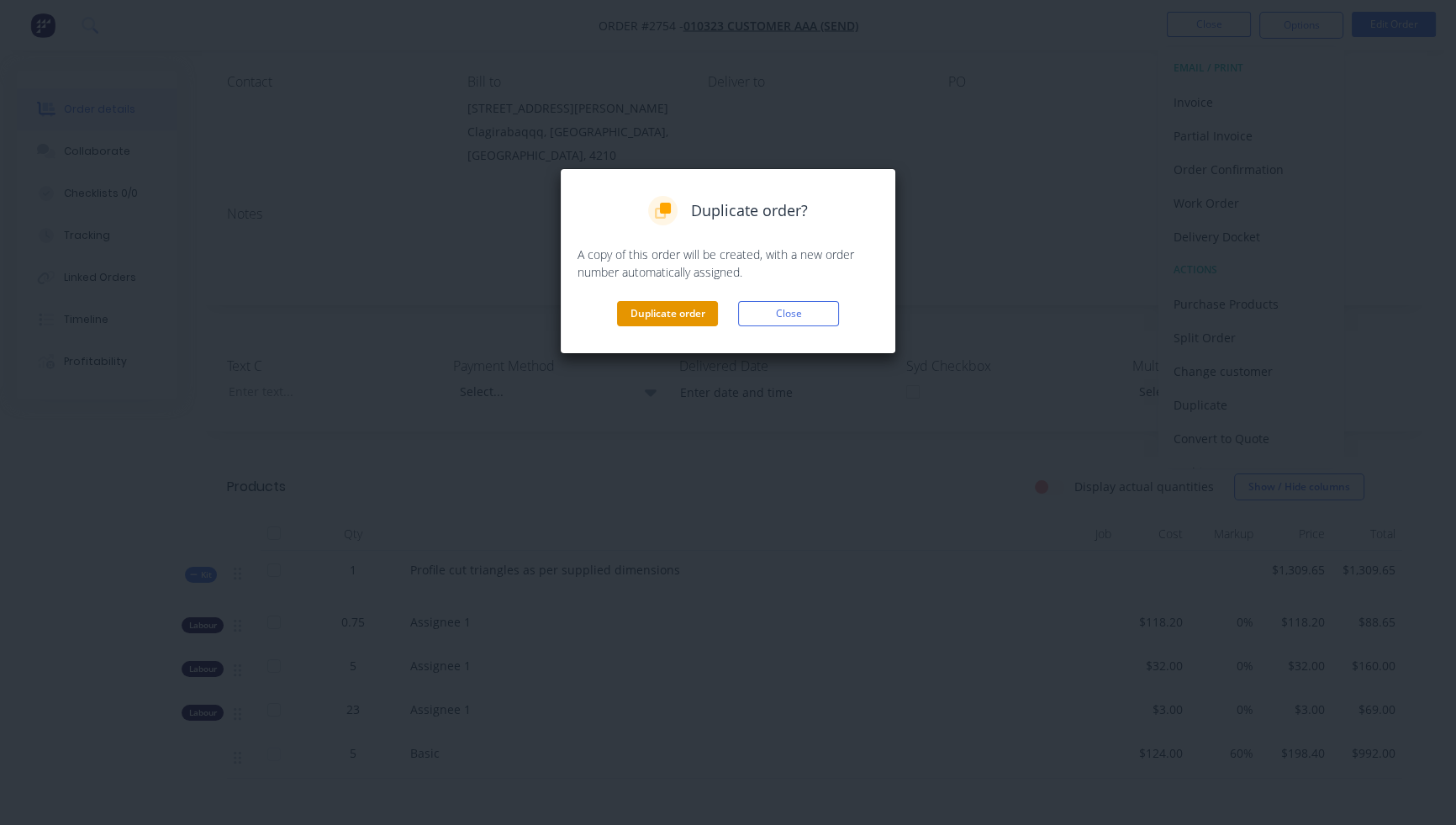
click at [677, 310] on button "Duplicate order" at bounding box center [667, 313] width 101 height 25
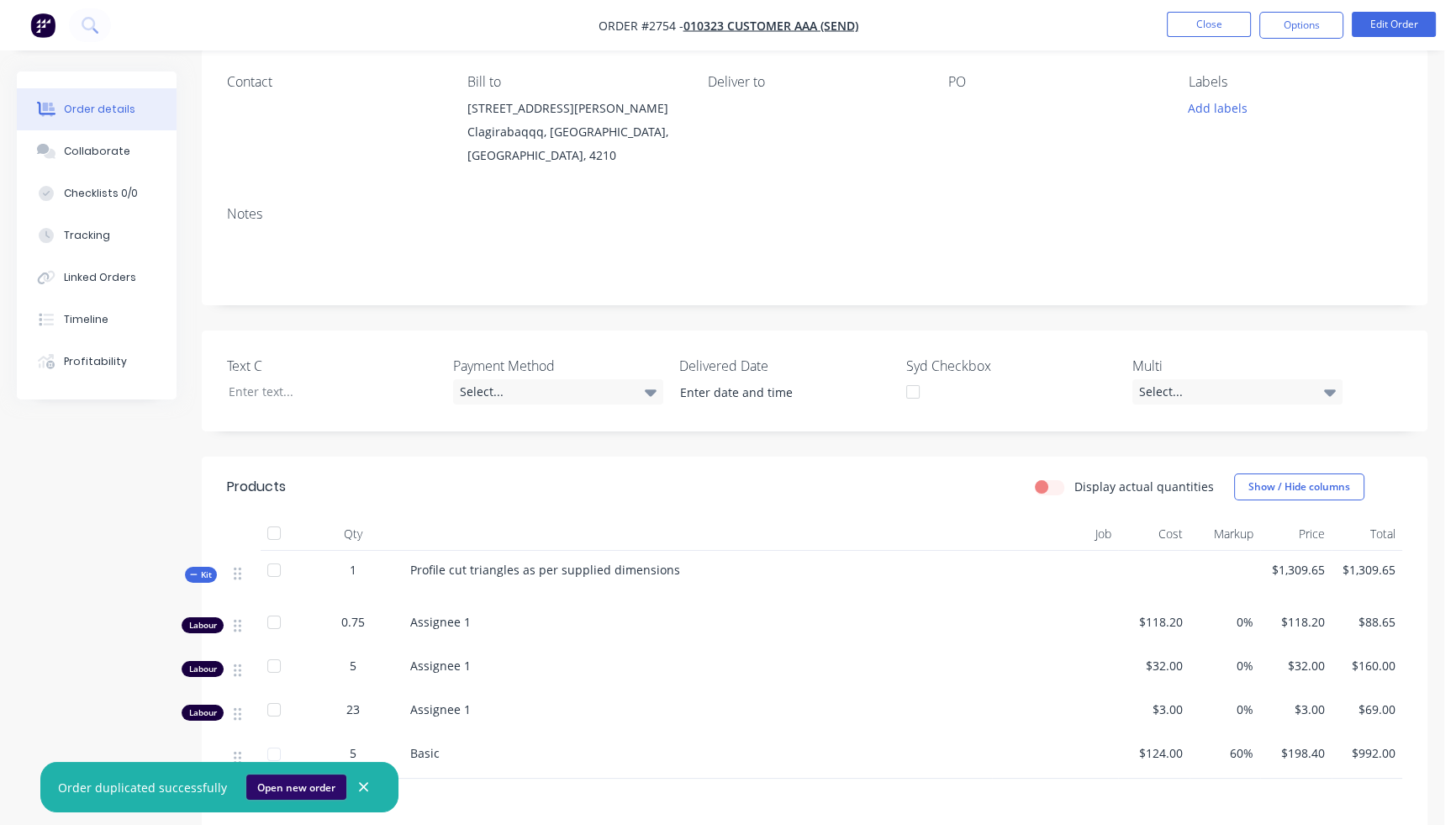
click at [303, 781] on button "Open new order" at bounding box center [295, 786] width 100 height 25
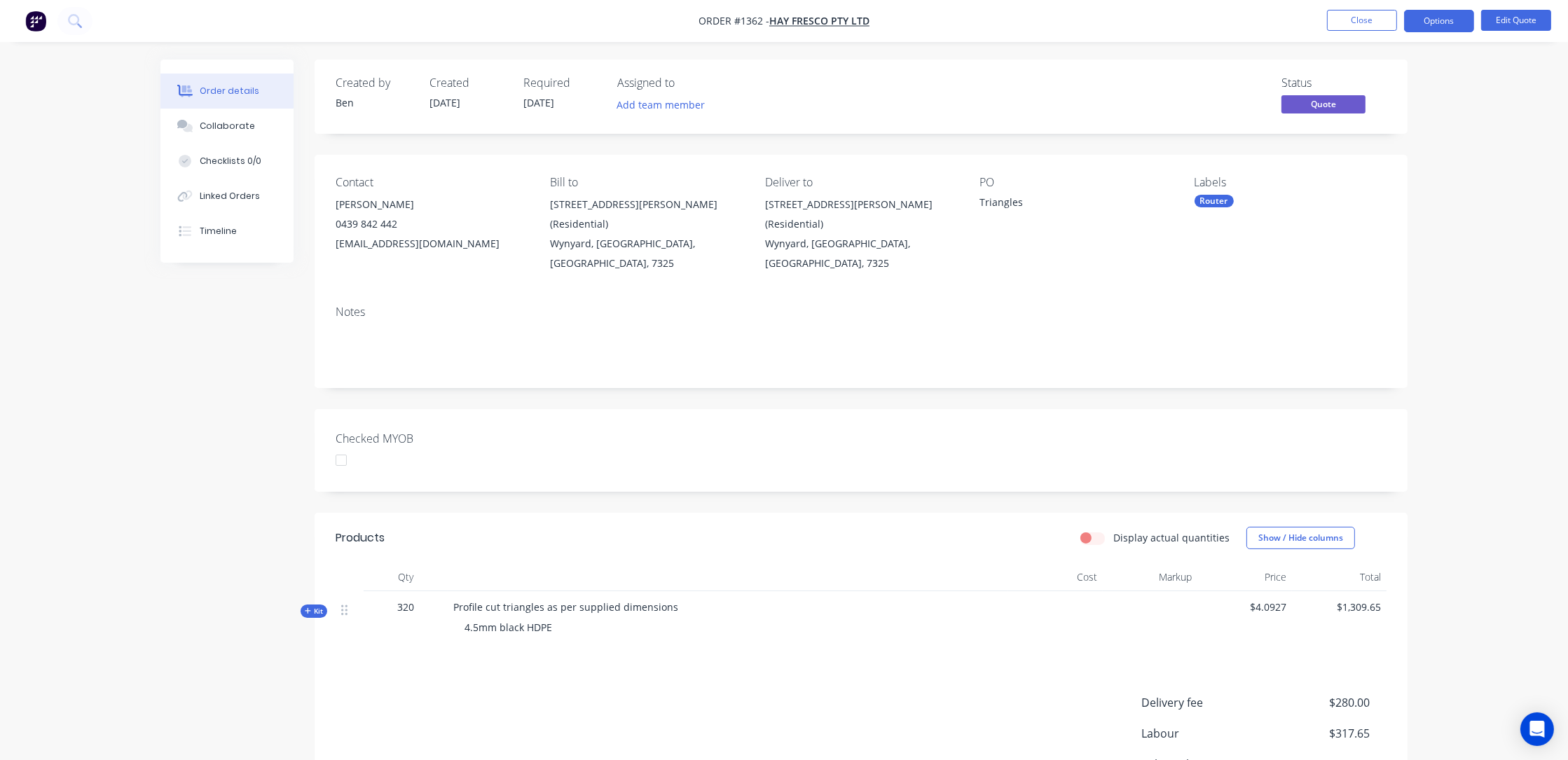
drag, startPoint x: 447, startPoint y: 587, endPoint x: 705, endPoint y: 591, distance: 258.0
click at [711, 591] on div "Profile cut triangles as per supplied dimensions 4.5mm black HDPE" at bounding box center [728, 620] width 560 height 58
drag, startPoint x: 455, startPoint y: 586, endPoint x: 695, endPoint y: 601, distance: 240.5
click at [695, 601] on div "Profile cut triangles as per supplied dimensions 4.5mm black HDPE" at bounding box center [728, 620] width 560 height 58
copy div "Profile cut triangles as per supplied dimensions"
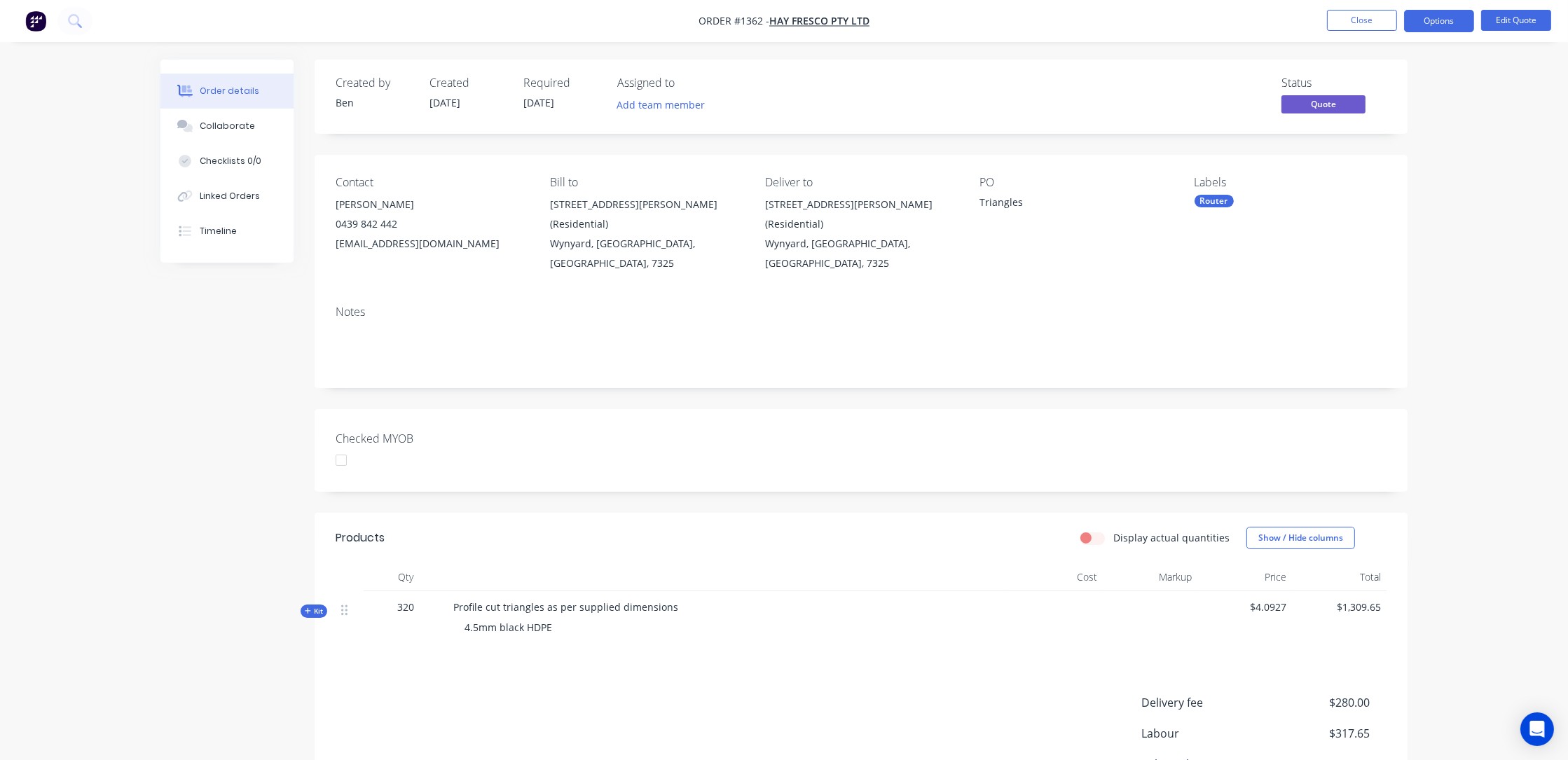
click at [310, 608] on icon at bounding box center [307, 610] width 6 height 6
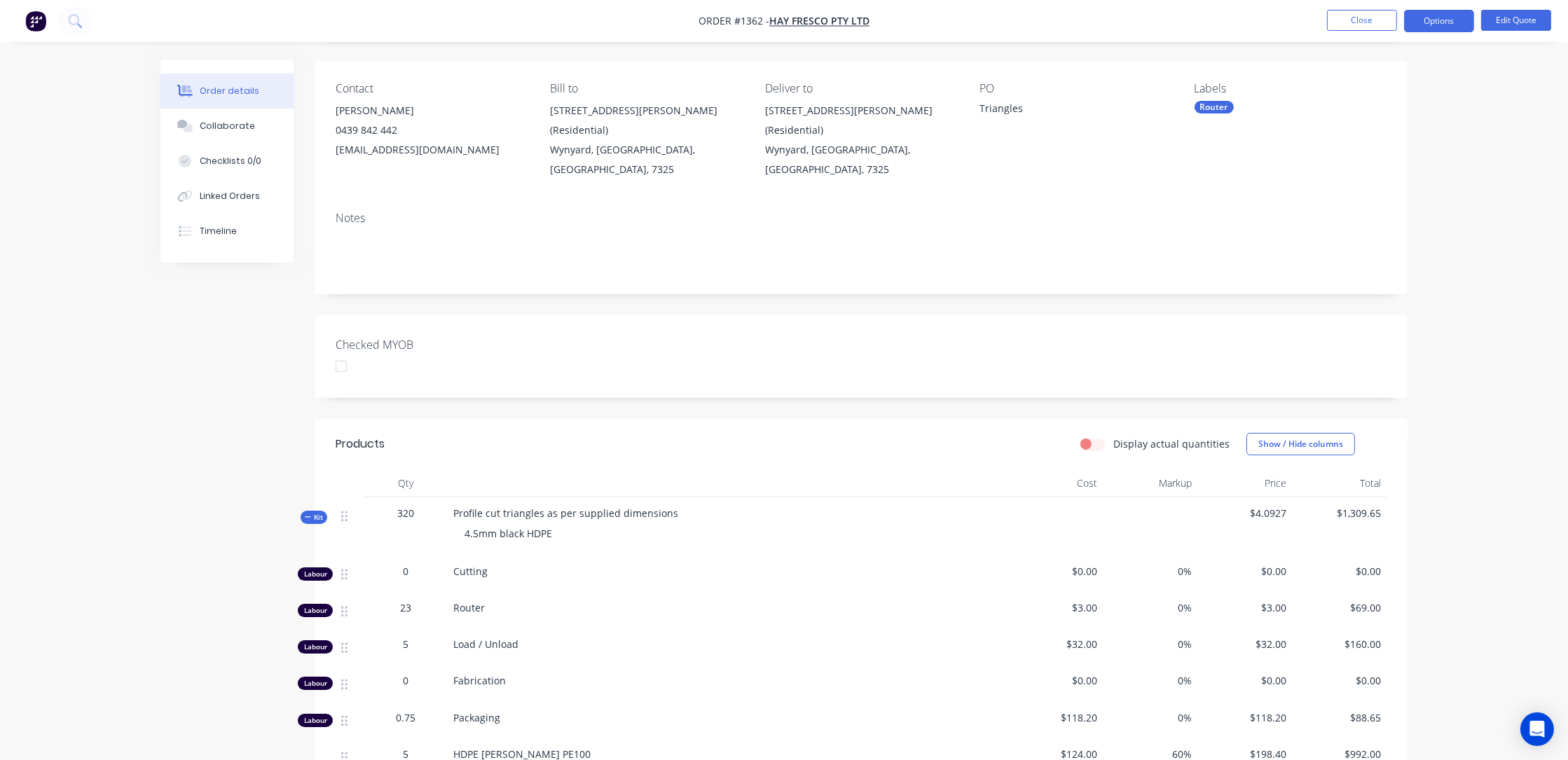
scroll to position [229, 0]
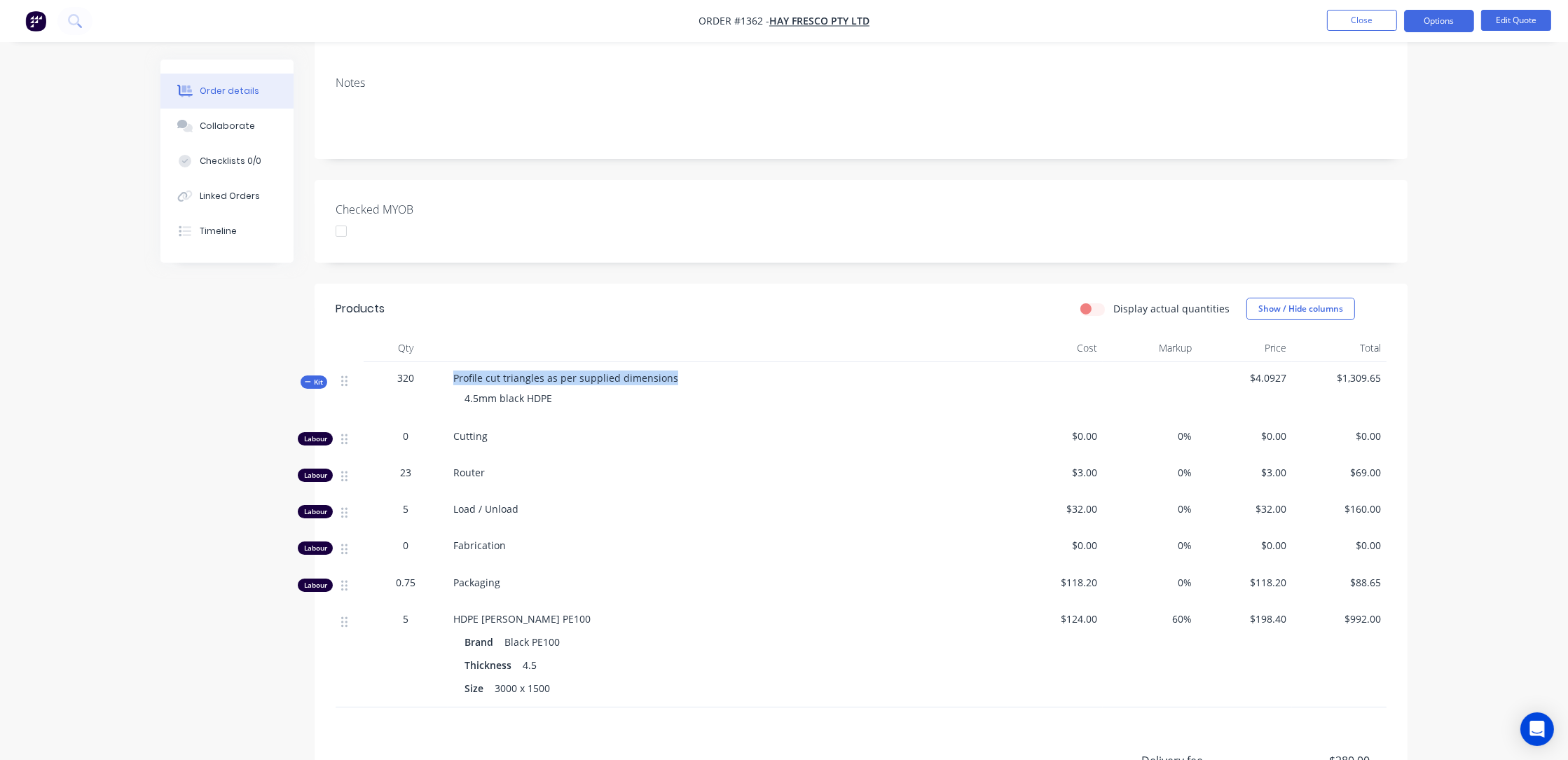
drag, startPoint x: 451, startPoint y: 357, endPoint x: 971, endPoint y: 419, distance: 523.7
click at [735, 363] on div "Profile cut triangles as per supplied dimensions 4.5mm black HDPE" at bounding box center [728, 391] width 560 height 58
copy span "Profile cut triangles as per supplied dimensions"
click at [127, 450] on div "Order details Collaborate Checklists 0/0 Linked Orders Timeline Order details C…" at bounding box center [784, 379] width 1568 height 1217
drag, startPoint x: 454, startPoint y: 357, endPoint x: 770, endPoint y: 358, distance: 316.0
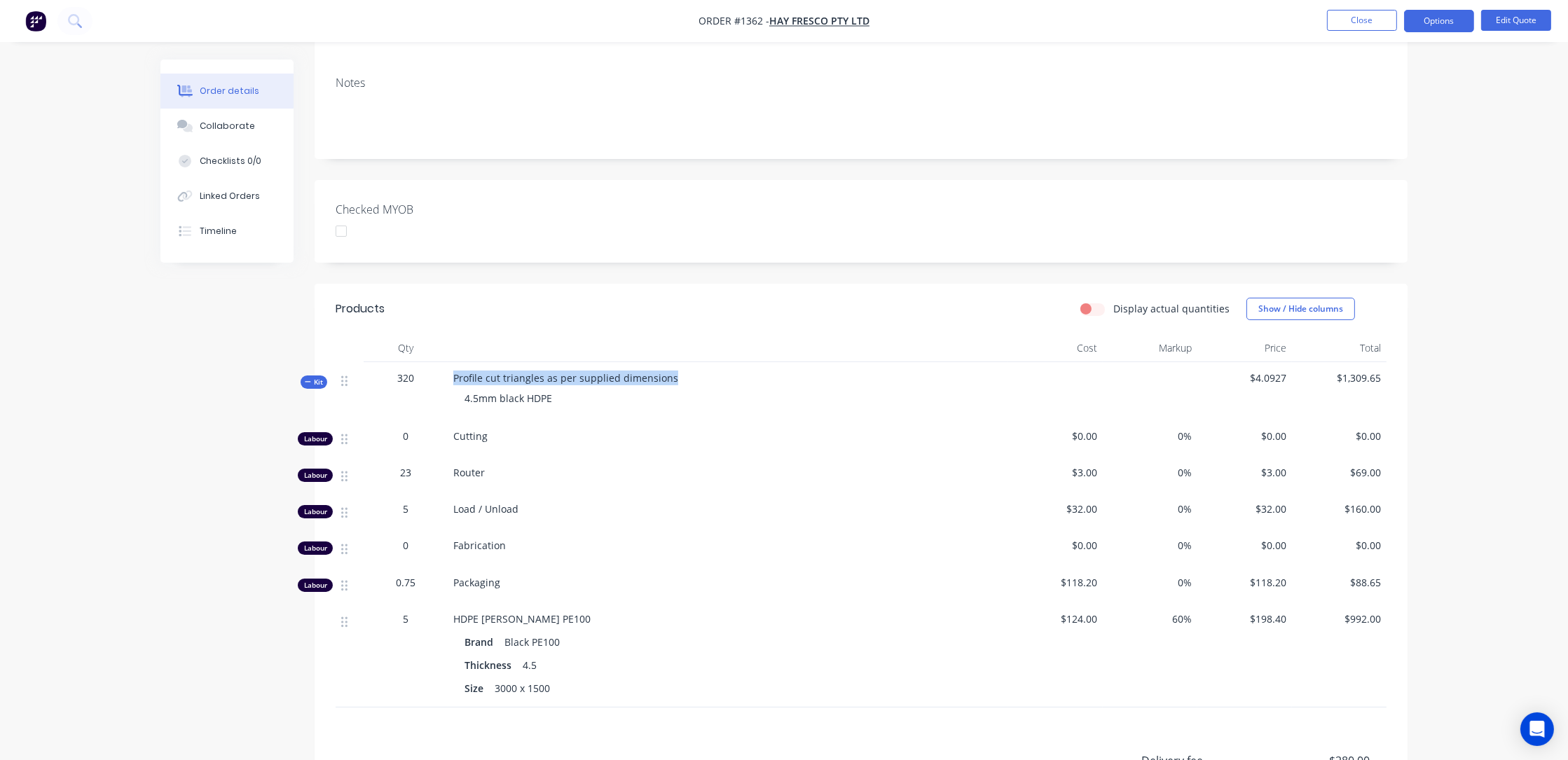
click at [766, 362] on div "Profile cut triangles as per supplied dimensions 4.5mm black HDPE" at bounding box center [728, 391] width 560 height 58
copy span "Profile cut triangles as per supplied dimensions"
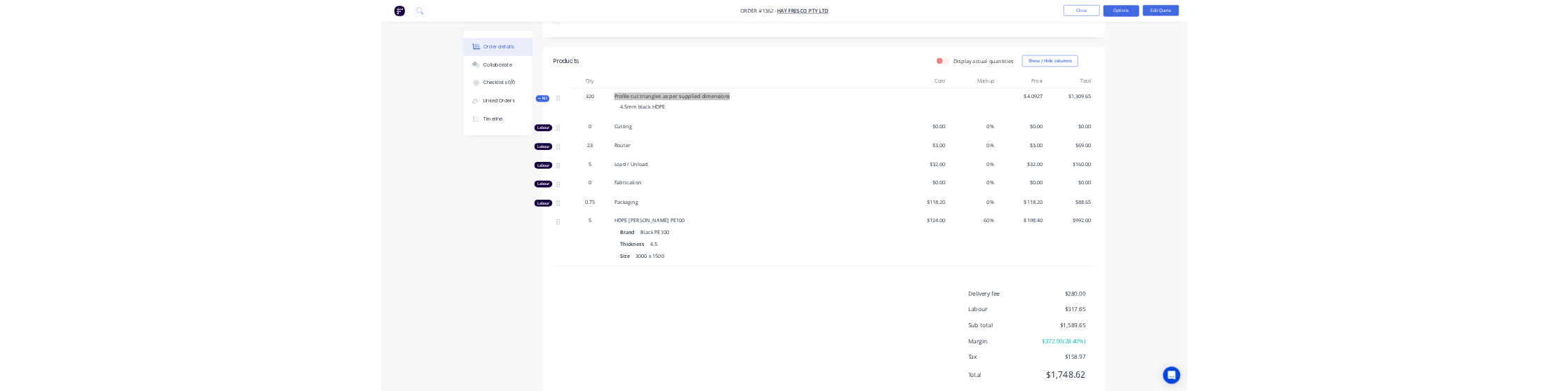
scroll to position [438, 0]
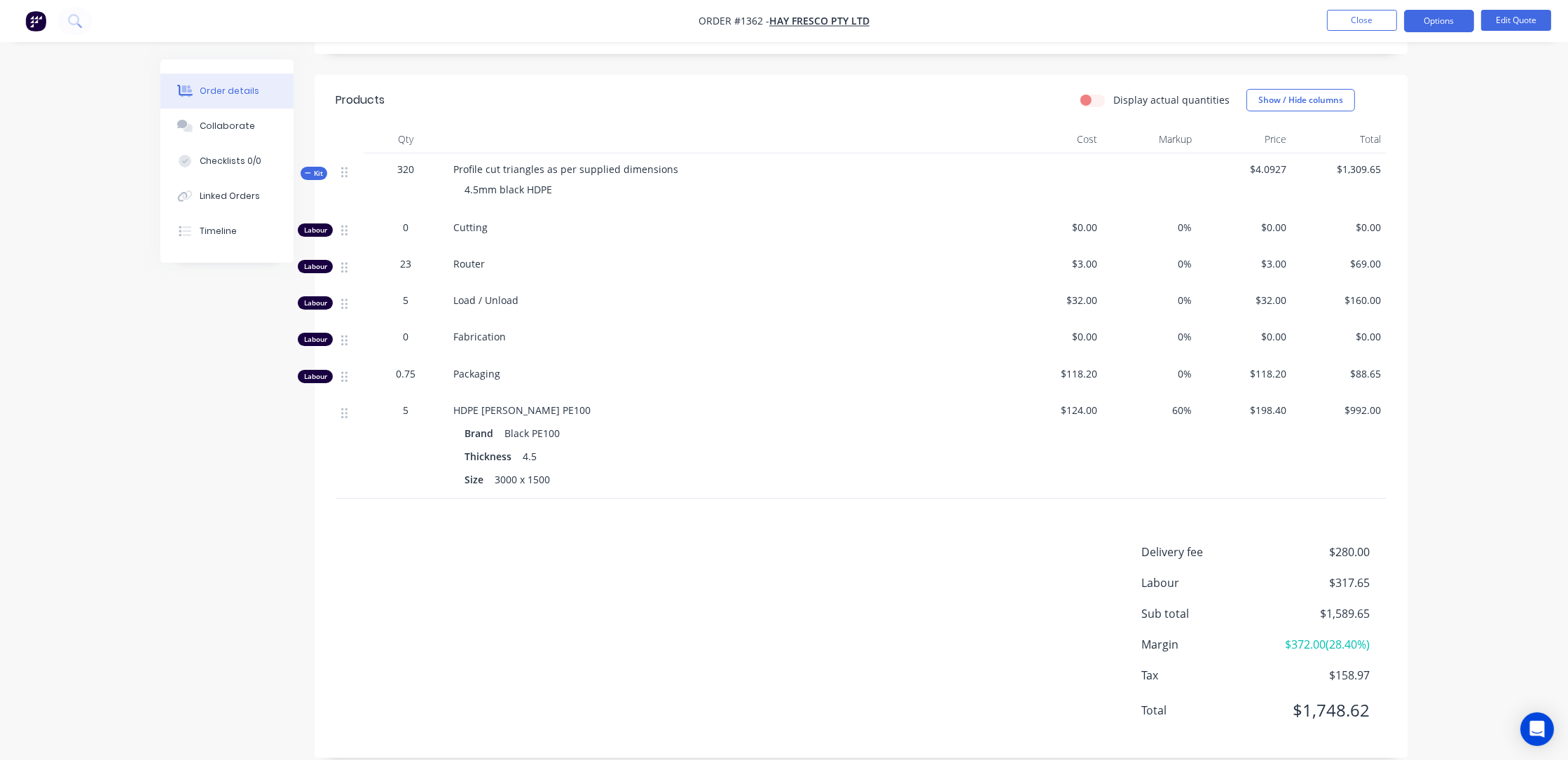
click at [68, 253] on div "Order details Collaborate Checklists 0/0 Linked Orders Timeline Order details C…" at bounding box center [784, 170] width 1568 height 1217
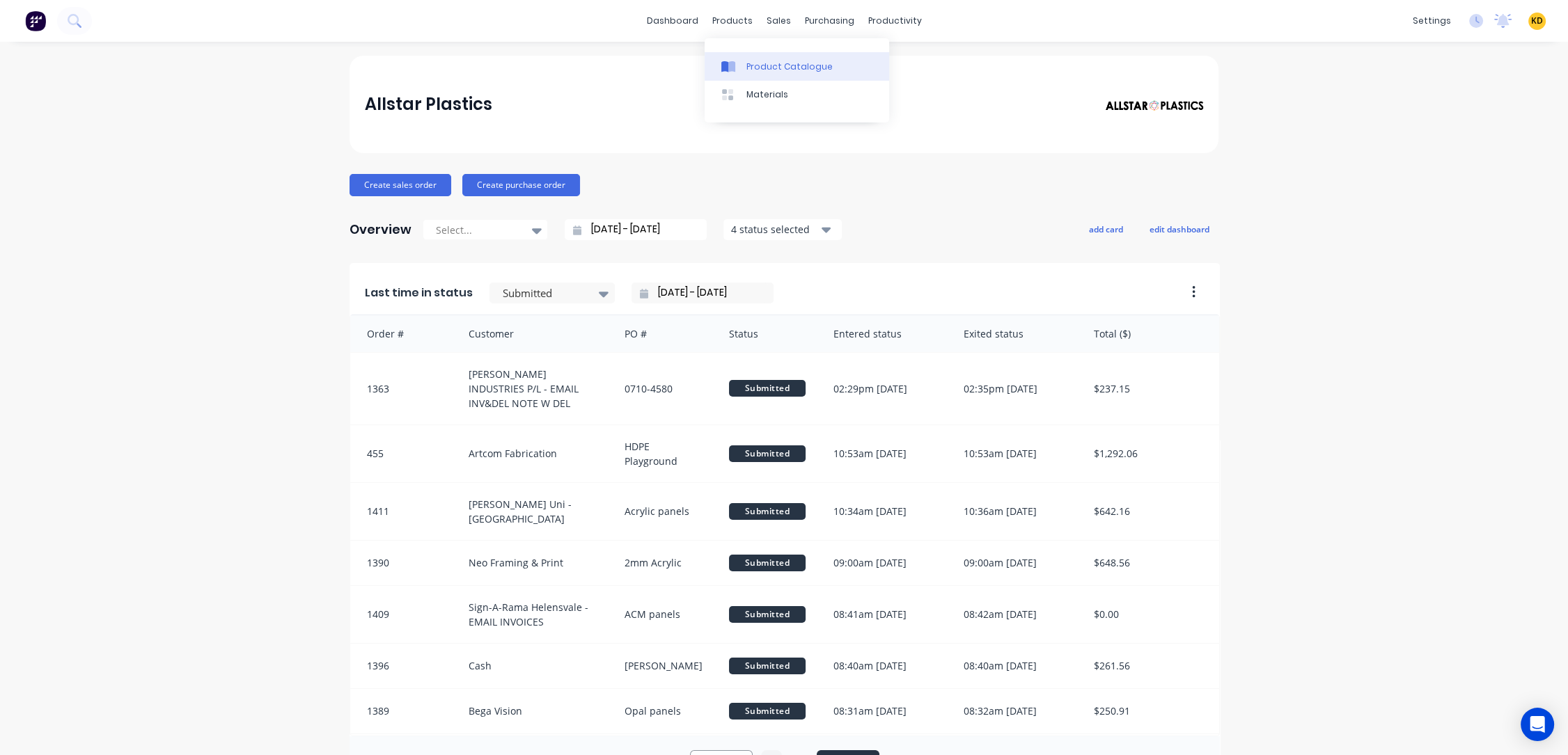
click at [757, 65] on div "Product Catalogue" at bounding box center [789, 66] width 86 height 12
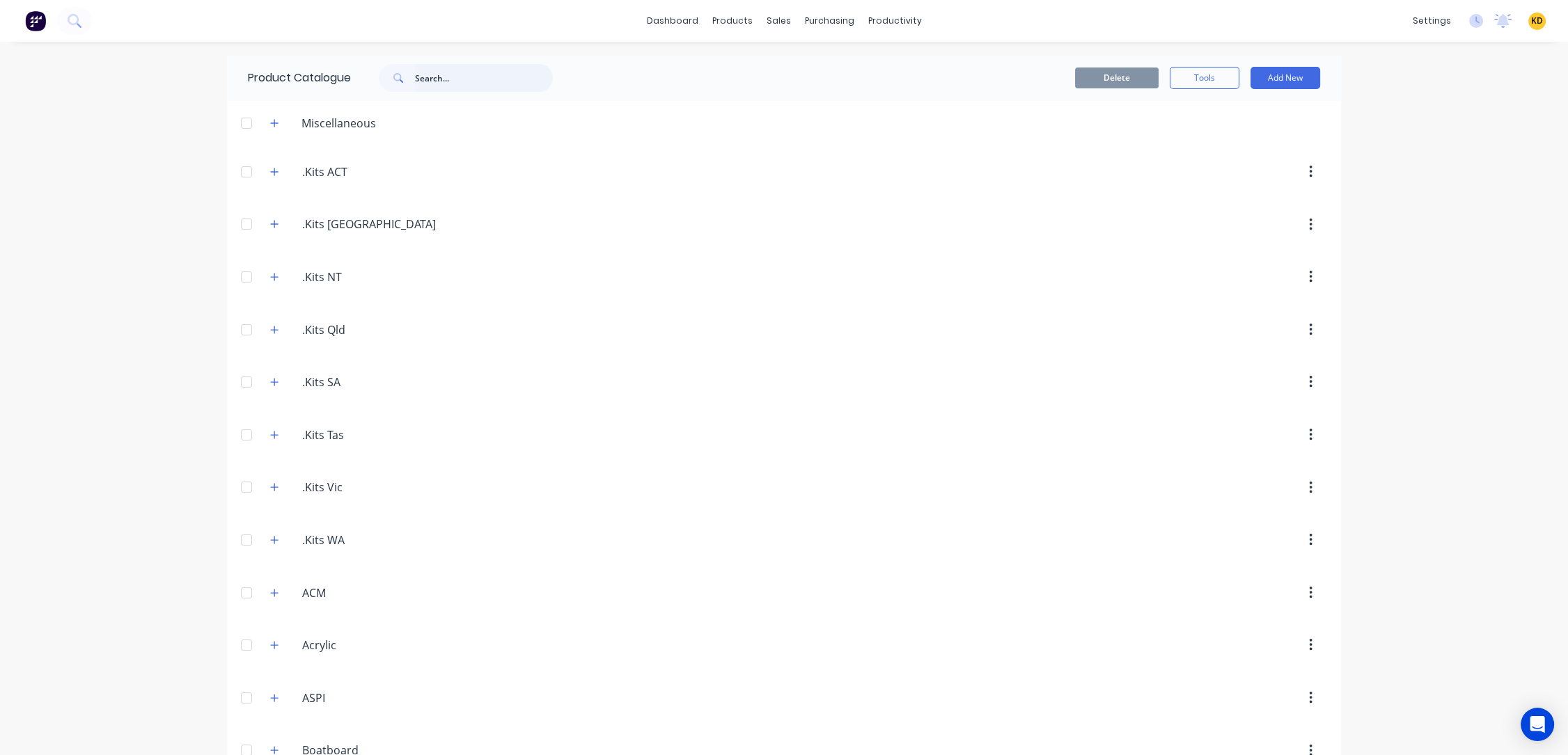
click at [465, 78] on input "text" at bounding box center [484, 78] width 138 height 28
paste input "Profile cut triangles as per supplied dimensions"
type input "Profile cut triangles as per supplied dimensions"
click at [465, 78] on input "Profile cut triangles as per supplied dimensions" at bounding box center [484, 78] width 138 height 28
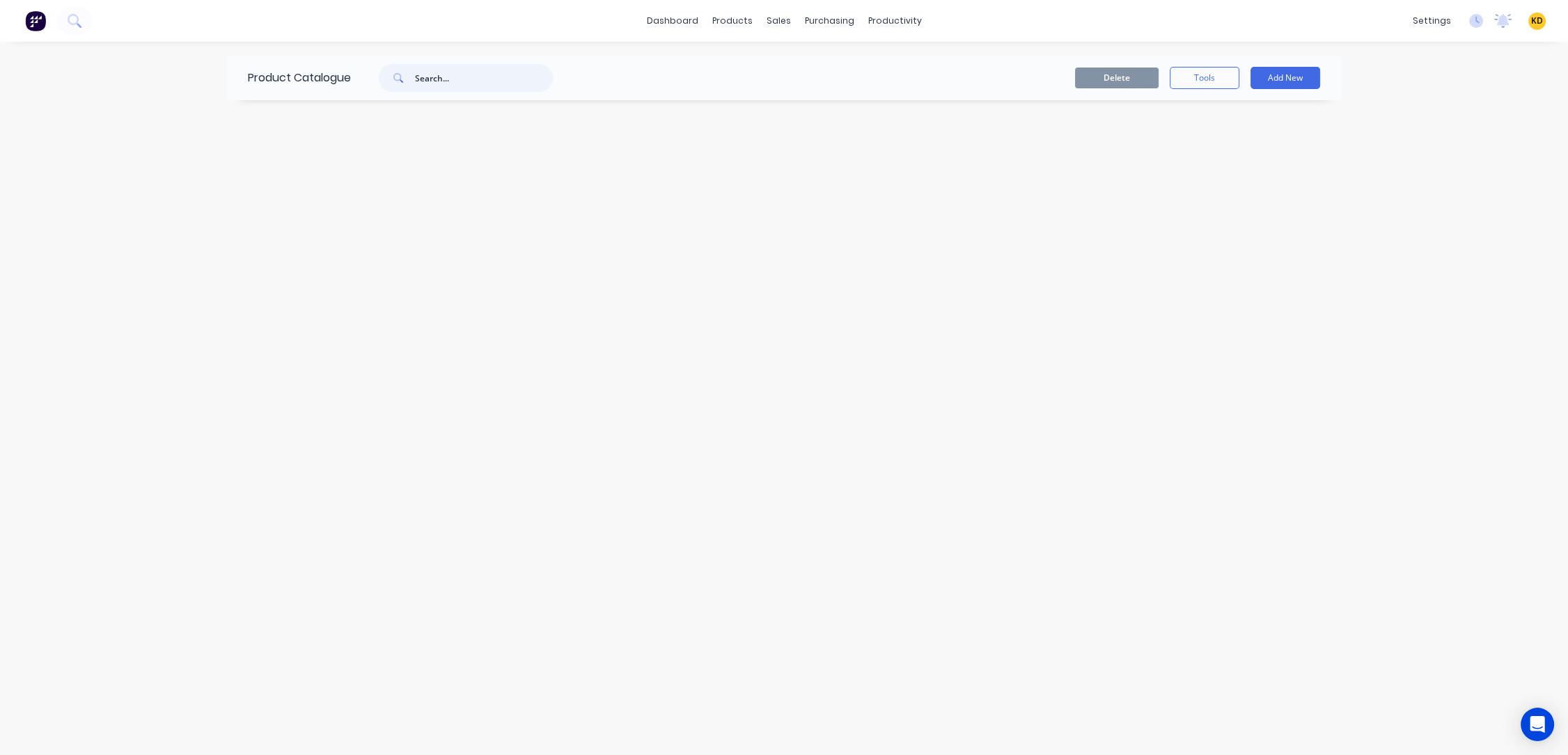
scroll to position [0, 0]
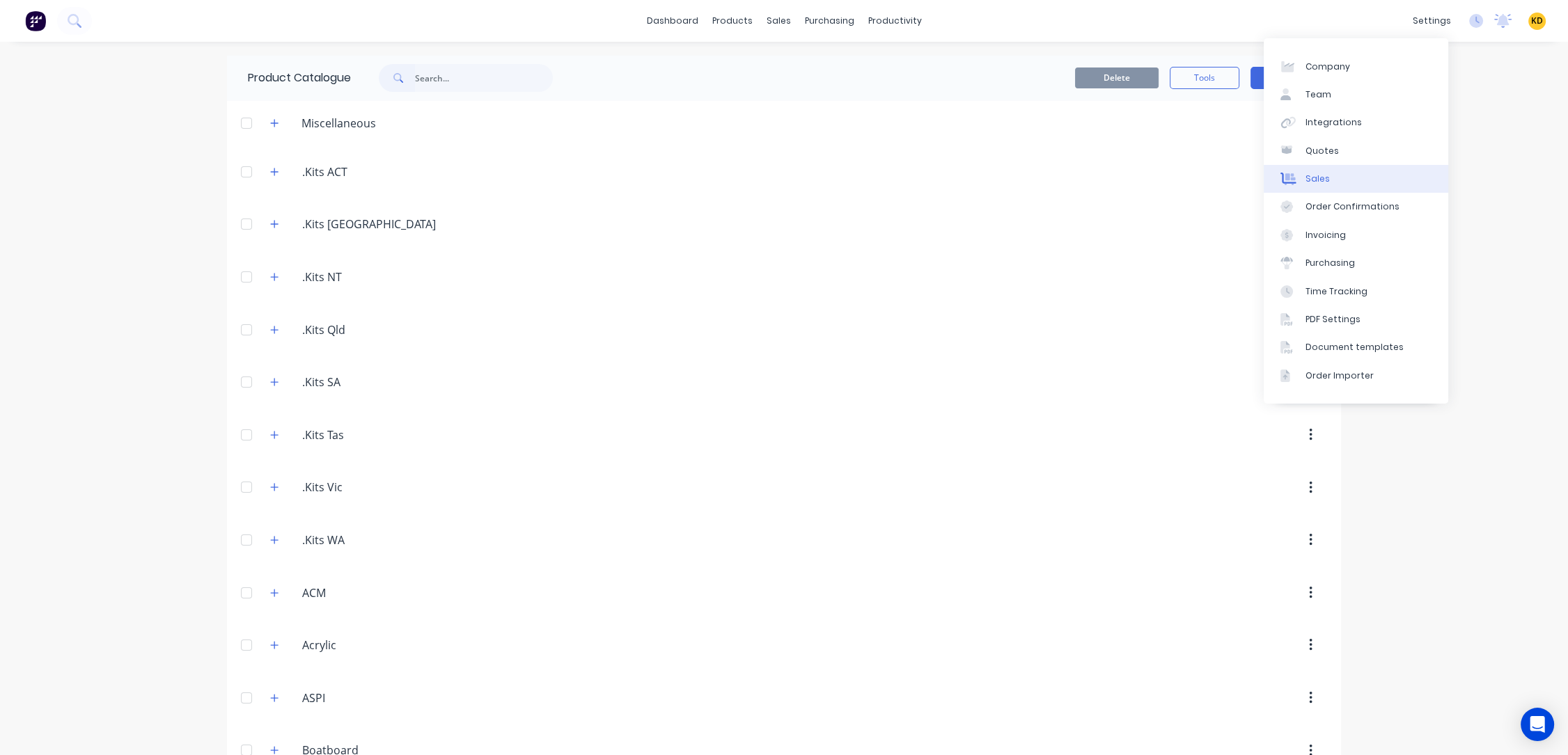
click at [1356, 179] on link "Sales" at bounding box center [1355, 179] width 185 height 28
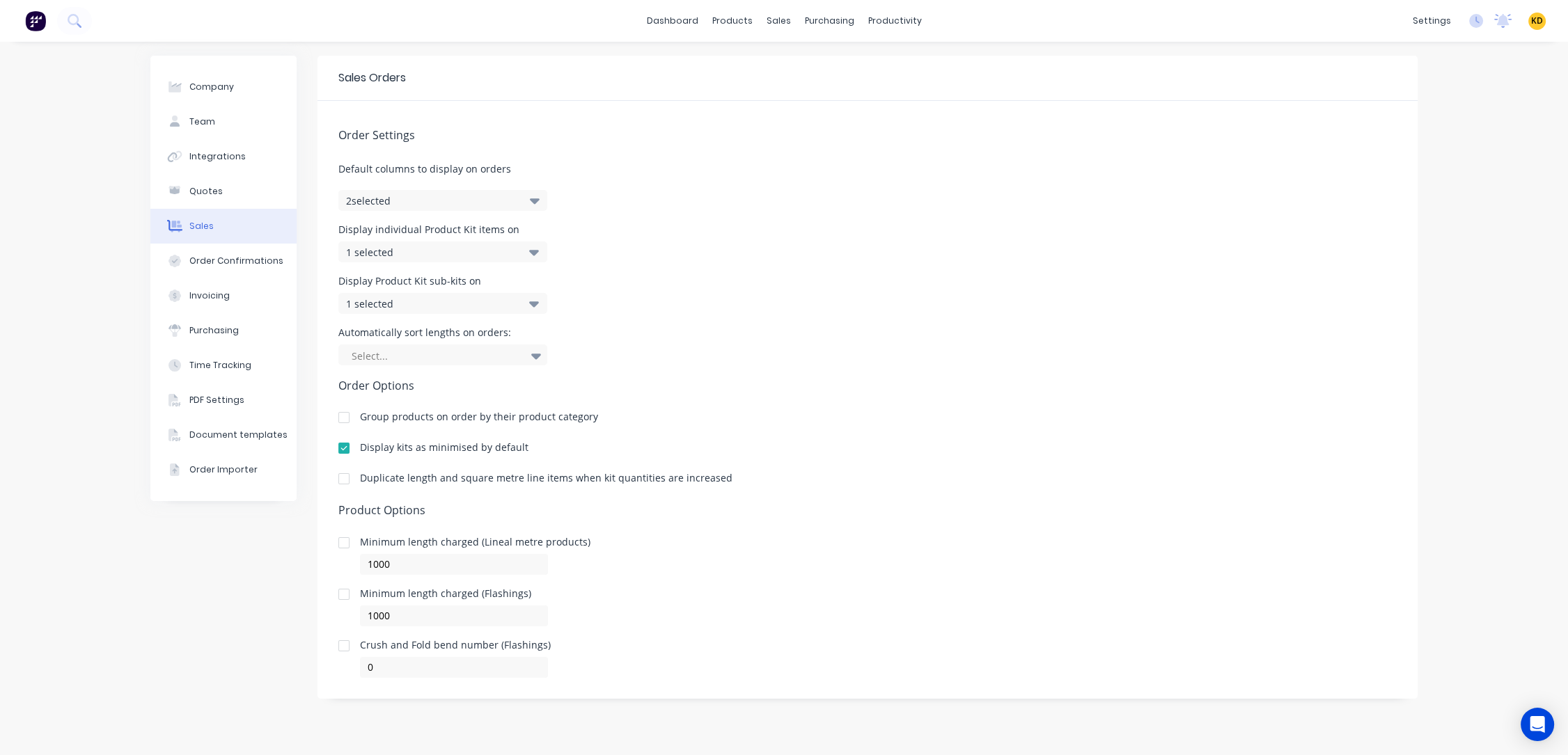
click at [1028, 185] on div "Order Settings Default columns to display on orders 2 selected Display individu…" at bounding box center [868, 389] width 1100 height 577
click at [185, 606] on div "Company Team Integrations Quotes Sales Order Confirmations Invoicing Purchasing…" at bounding box center [223, 398] width 146 height 685
click at [411, 296] on div "1 selected" at bounding box center [428, 304] width 164 height 15
click at [876, 296] on div "Display Product Kit sub-kits on 1 selected" at bounding box center [867, 295] width 1058 height 38
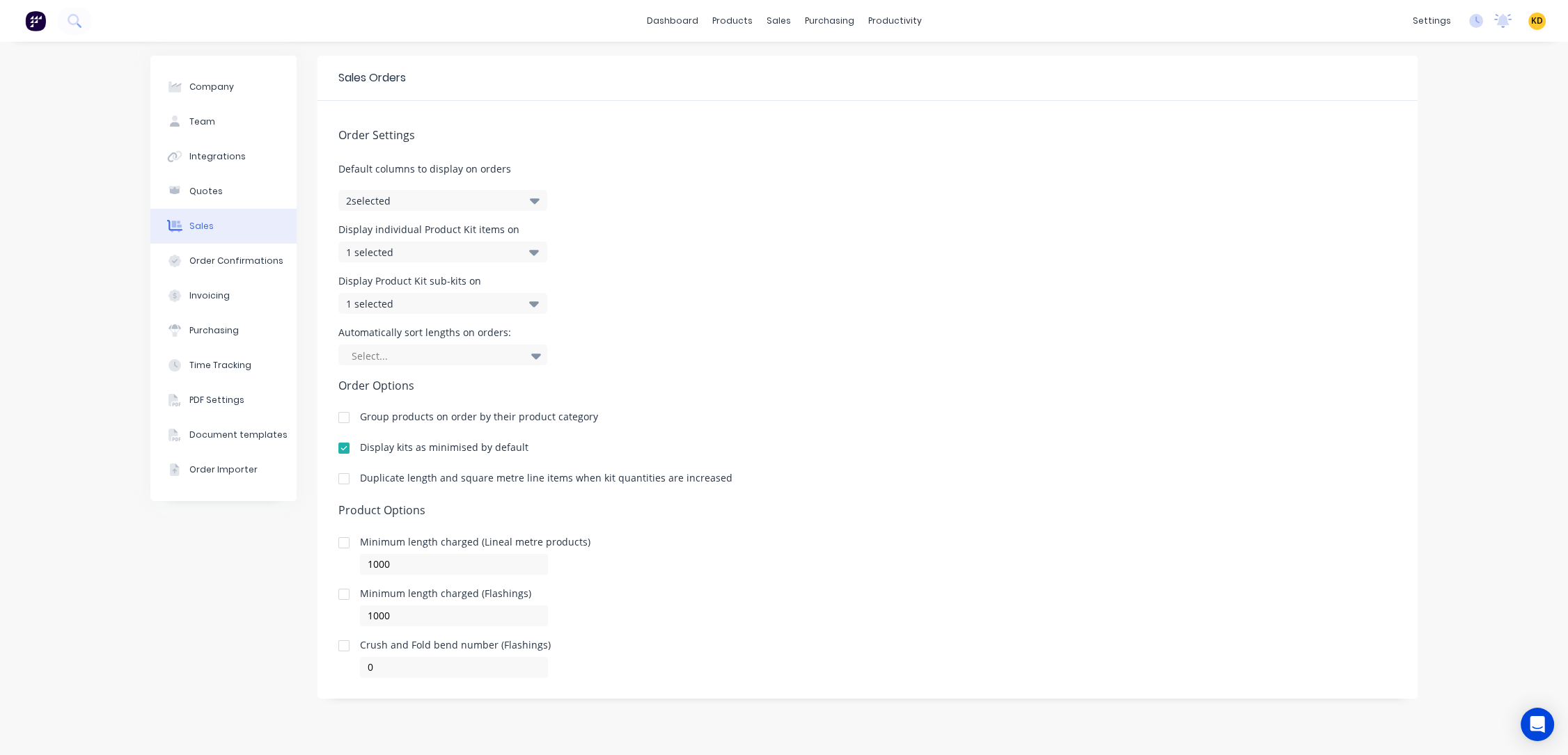
click at [470, 245] on div "1 selected" at bounding box center [428, 252] width 164 height 15
click at [863, 277] on div "Display Product Kit sub-kits on 1 selected" at bounding box center [867, 295] width 1058 height 38
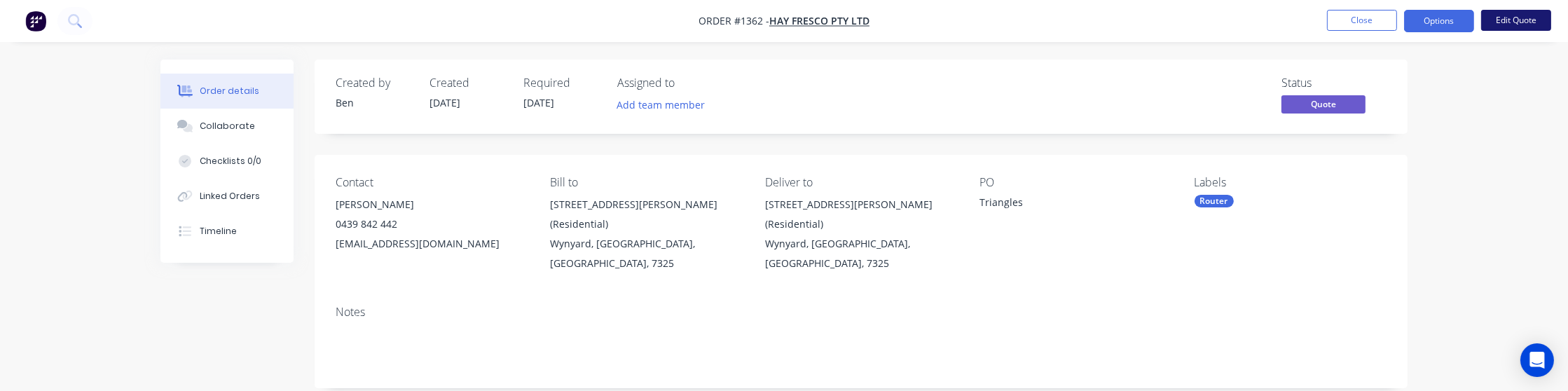
click at [1517, 21] on button "Edit Quote" at bounding box center [1516, 20] width 70 height 21
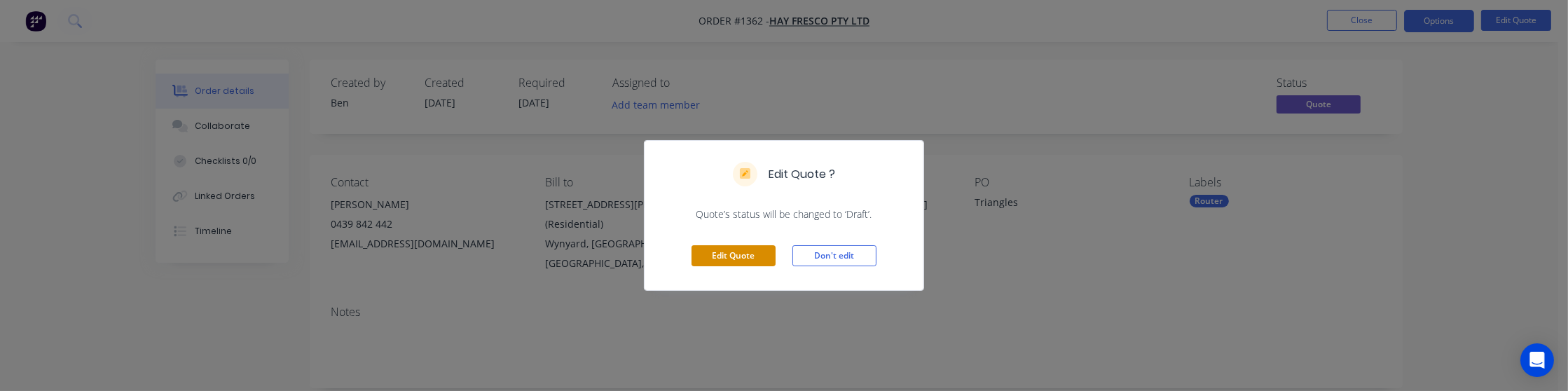
click at [745, 260] on button "Edit Quote" at bounding box center [734, 255] width 84 height 21
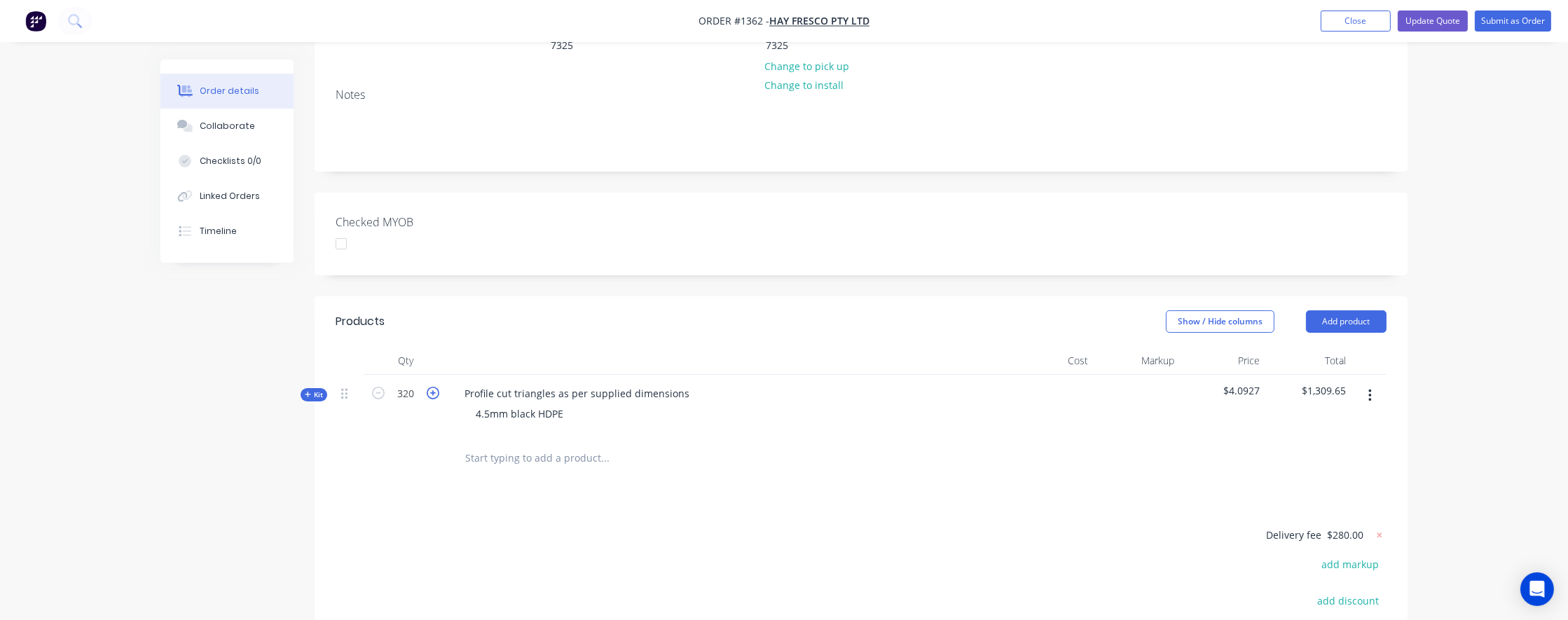
scroll to position [202, 0]
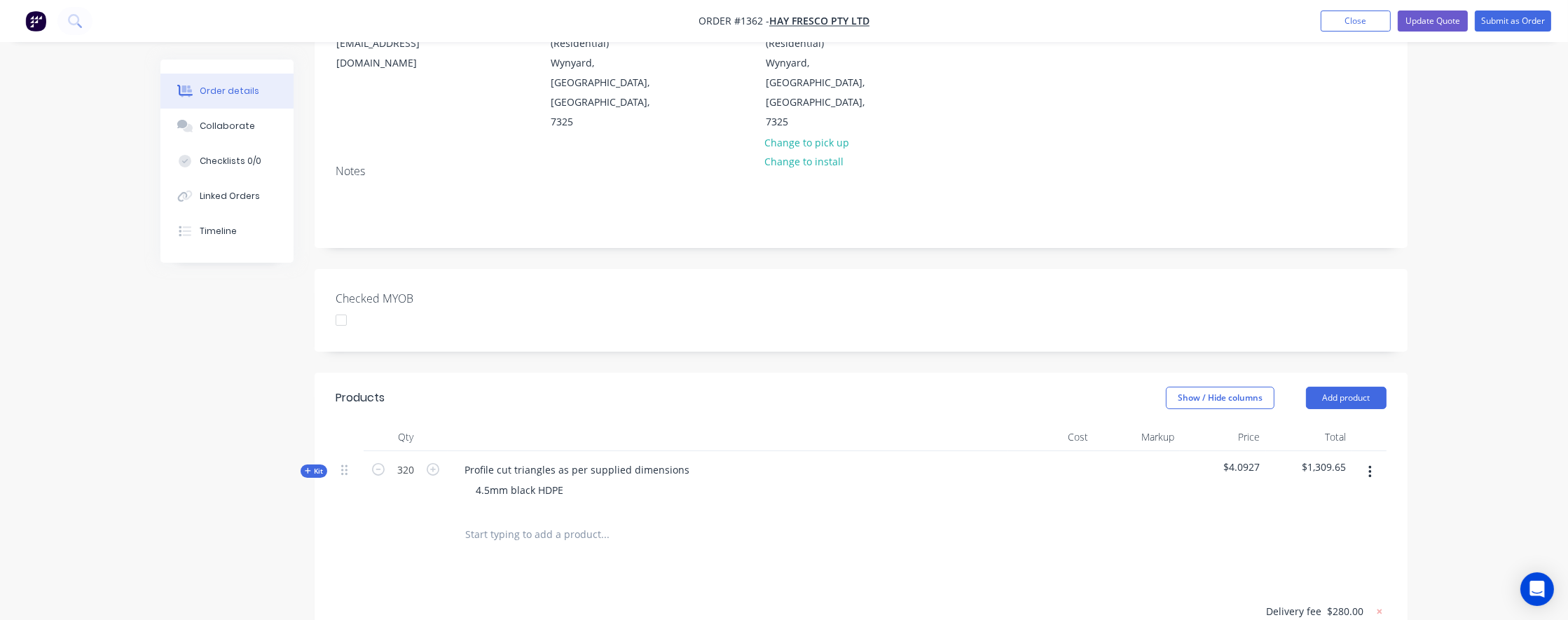
click at [314, 390] on span "Kit" at bounding box center [314, 471] width 18 height 11
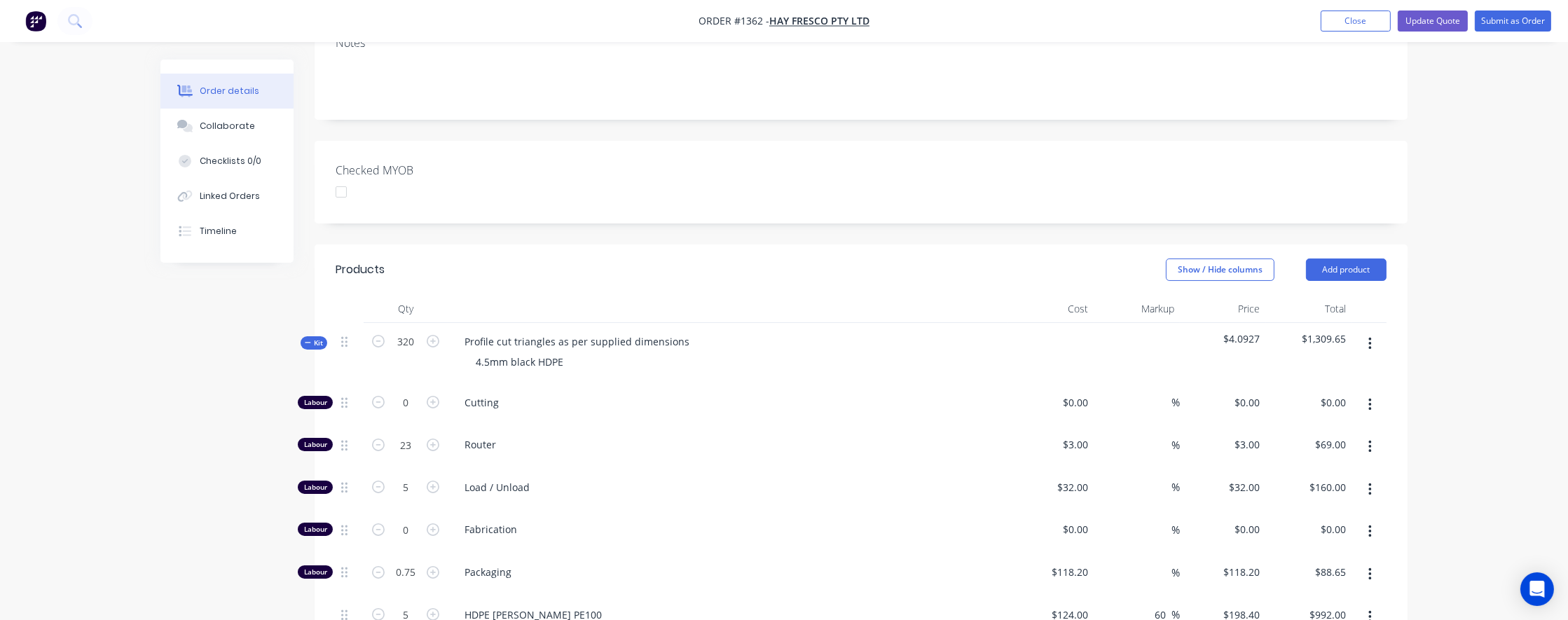
scroll to position [432, 0]
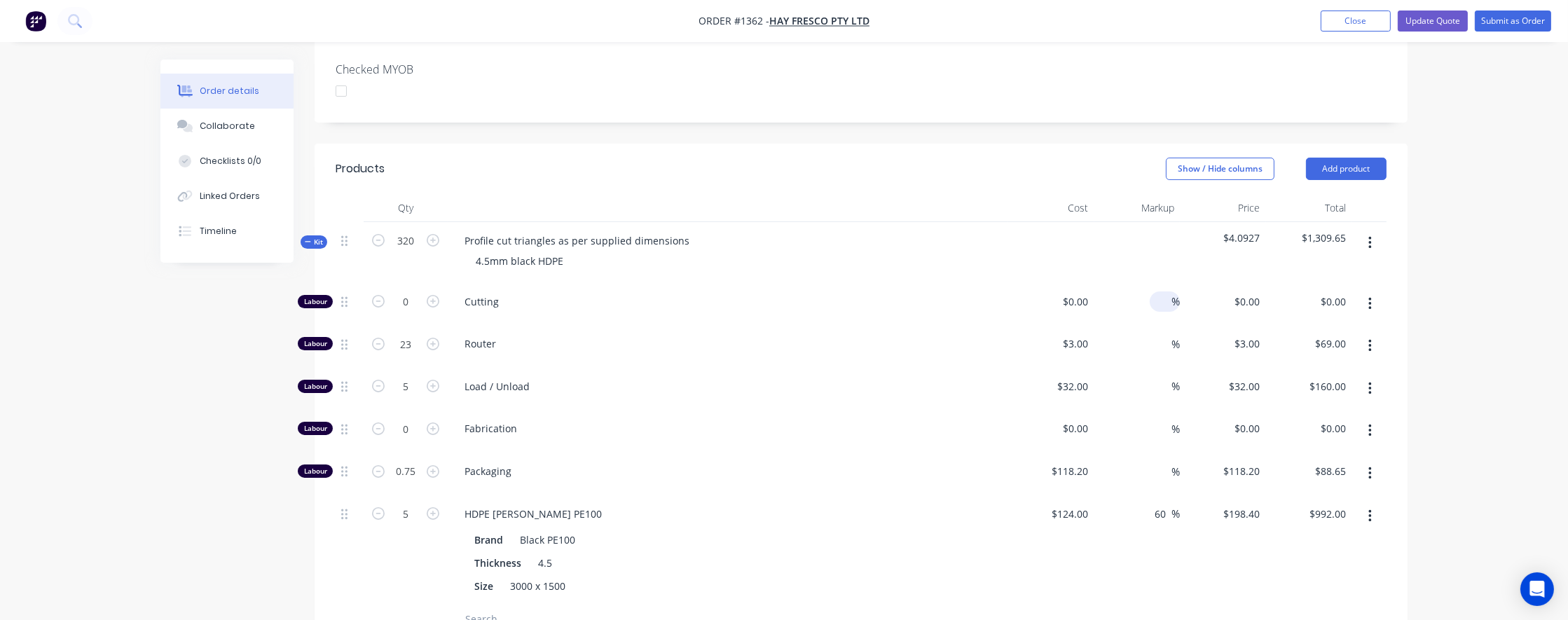
click at [1158, 292] on input at bounding box center [1163, 302] width 17 height 21
click at [1078, 292] on input "0" at bounding box center [1078, 302] width 32 height 21
type input "$0.00"
click at [1075, 334] on div "3 3" at bounding box center [1083, 344] width 21 height 21
type input "$3.00"
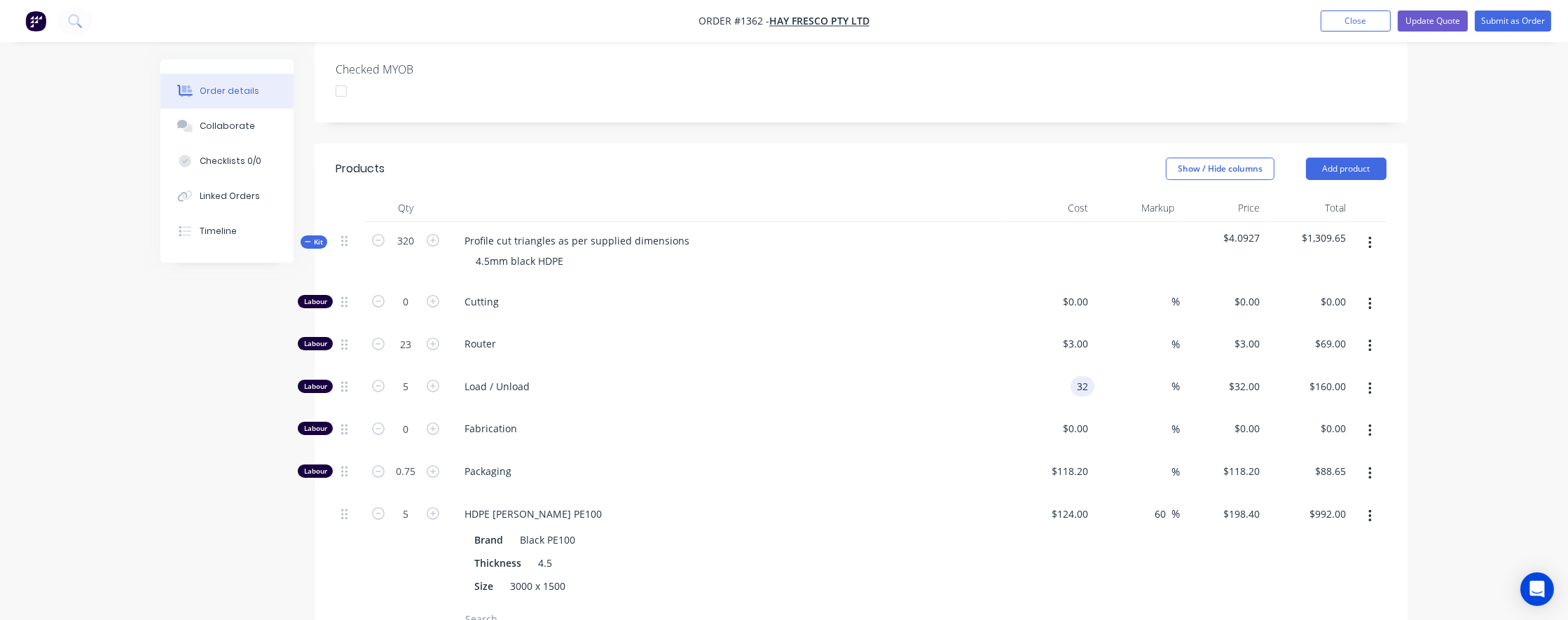
click at [1074, 376] on div "32 32" at bounding box center [1082, 386] width 24 height 21
type input "$32.00"
click at [1081, 390] on input "0" at bounding box center [1078, 428] width 32 height 21
type input "$0.00"
click at [1085, 390] on input "118.2" at bounding box center [1072, 471] width 44 height 21
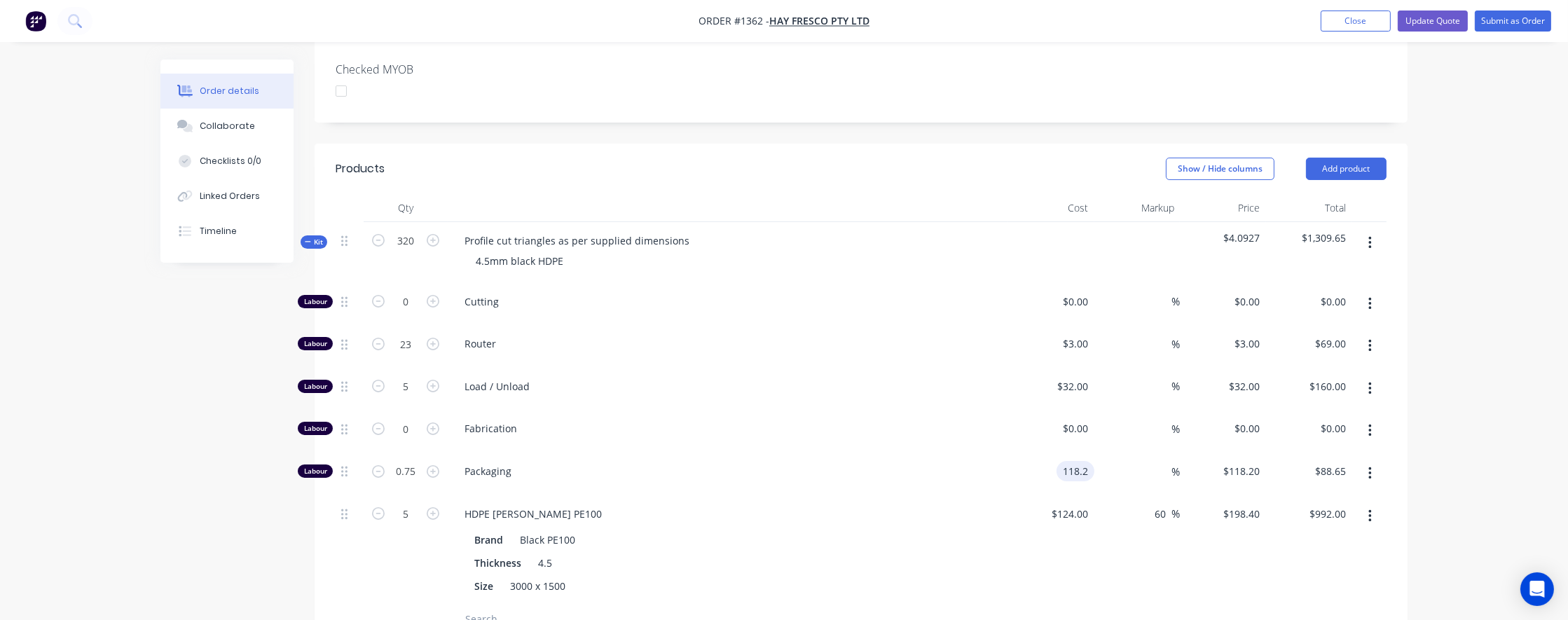
type input "$118.20"
click at [1057, 390] on div "124 $124.00" at bounding box center [1051, 551] width 86 height 110
type input "$124.00"
click at [1466, 390] on div "Order details Collaborate Checklists 0/0 Linked Orders Timeline Order details C…" at bounding box center [784, 299] width 1568 height 1462
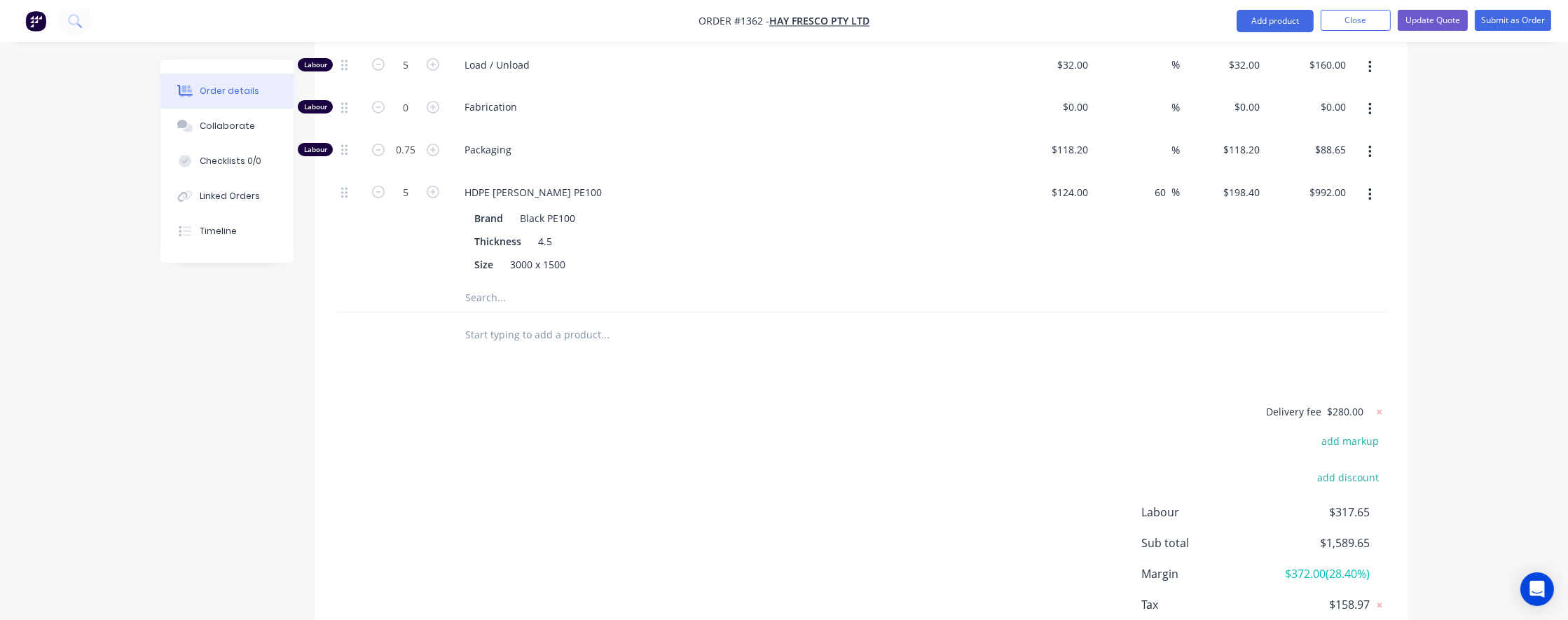
scroll to position [781, 0]
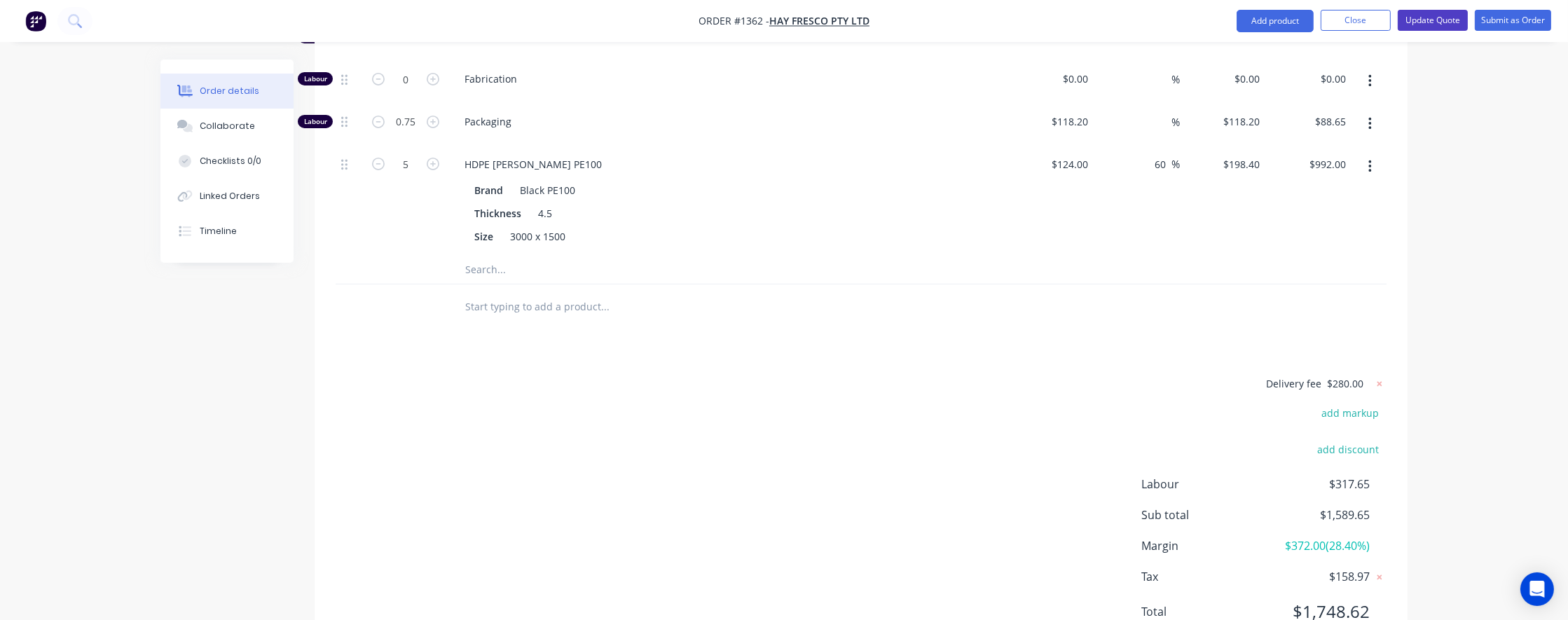
click at [1437, 27] on button "Update Quote" at bounding box center [1433, 20] width 70 height 21
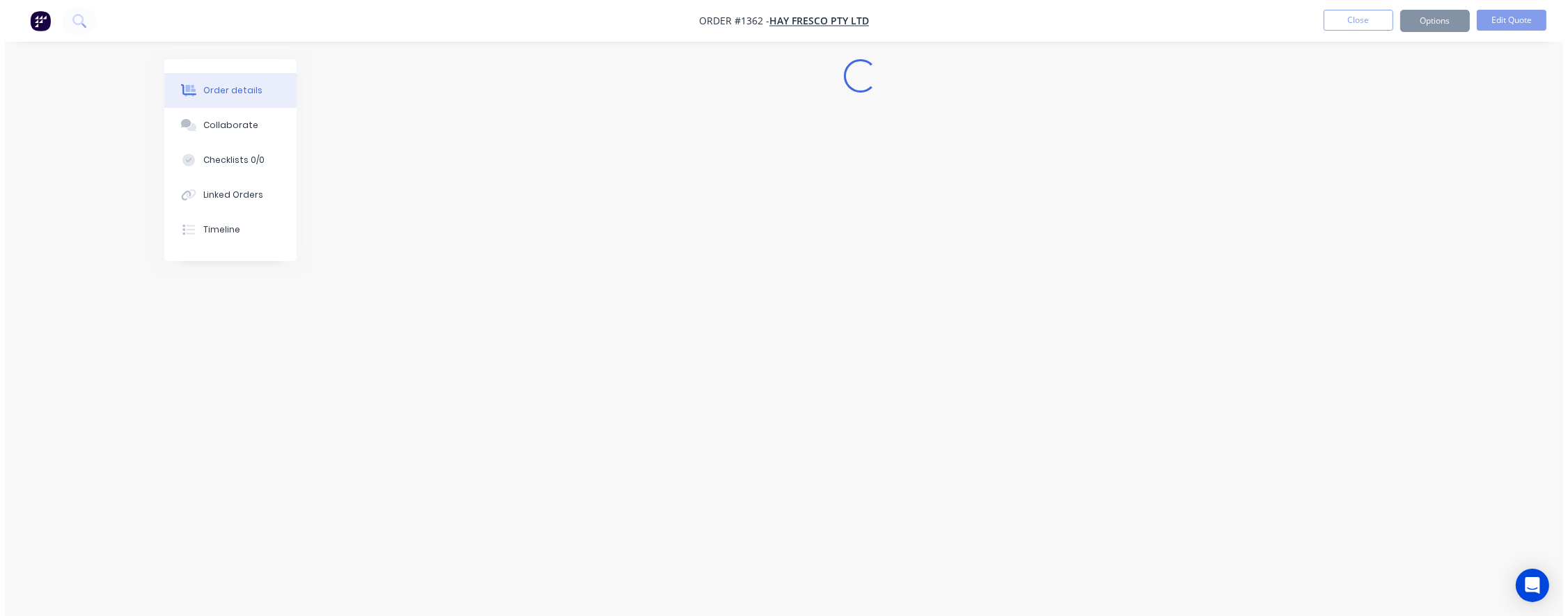
scroll to position [0, 0]
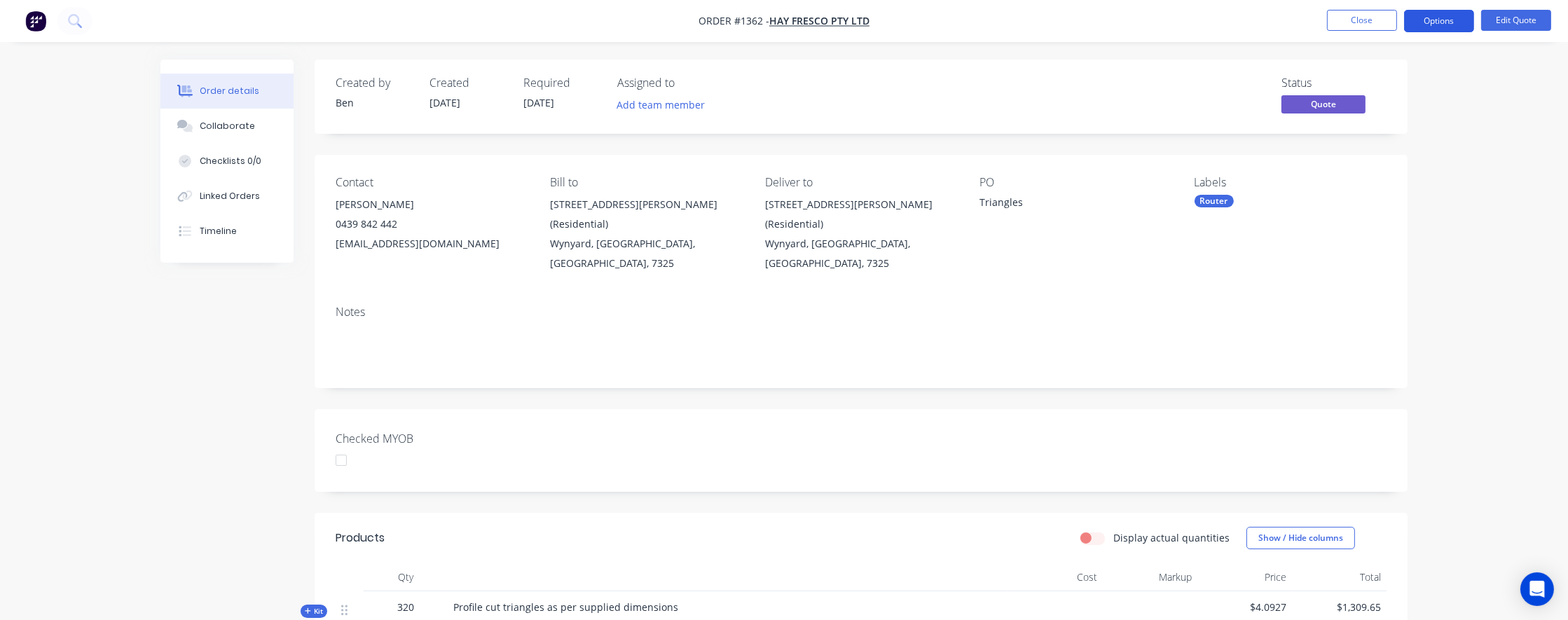
click at [1433, 23] on button "Options" at bounding box center [1438, 21] width 70 height 22
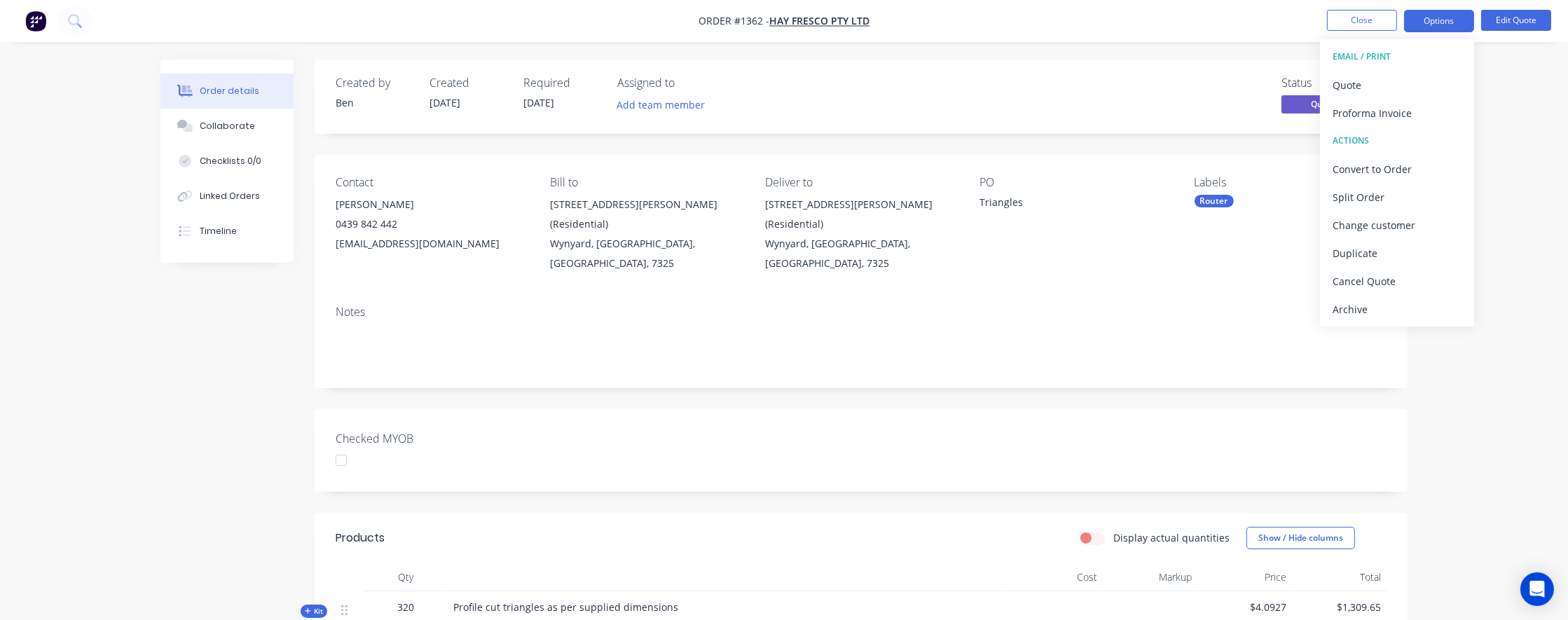
click at [1482, 377] on div "Order details Collaborate Checklists 0/0 Linked Orders Timeline Order details C…" at bounding box center [784, 465] width 1568 height 930
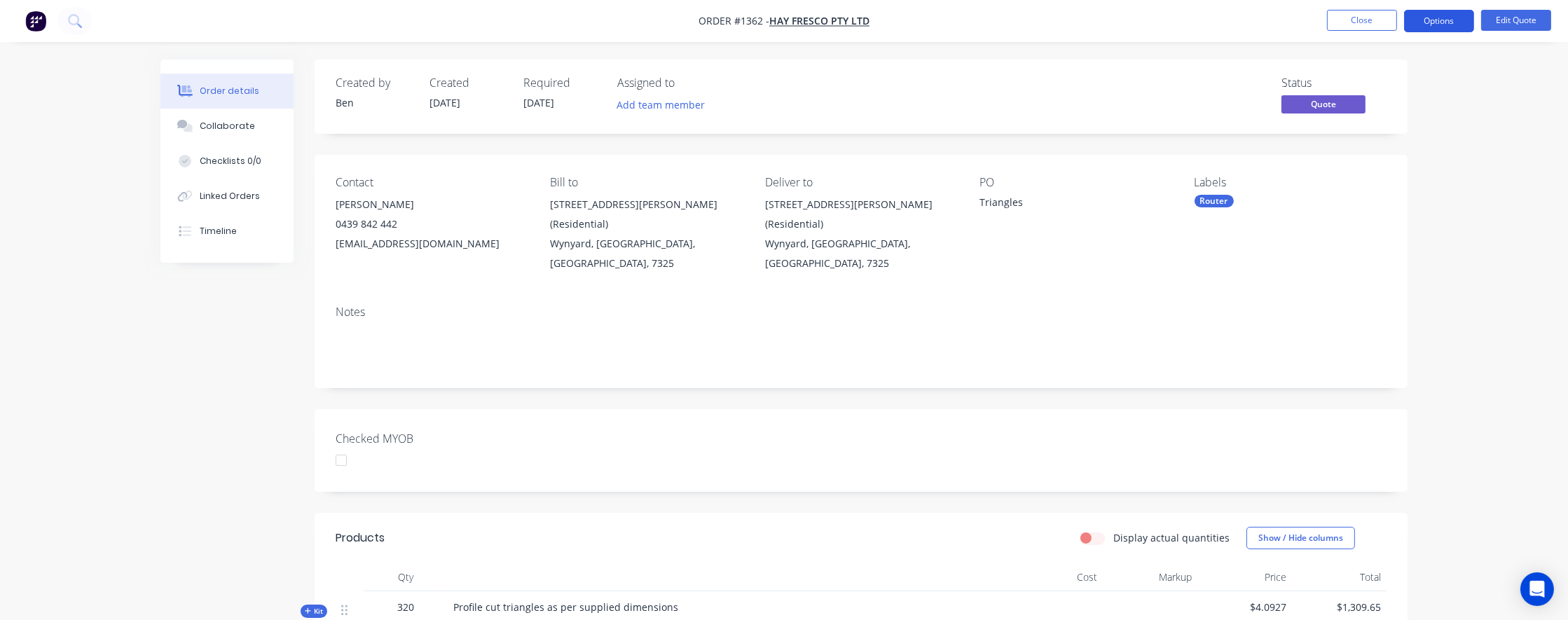
click at [1447, 23] on button "Options" at bounding box center [1438, 21] width 70 height 22
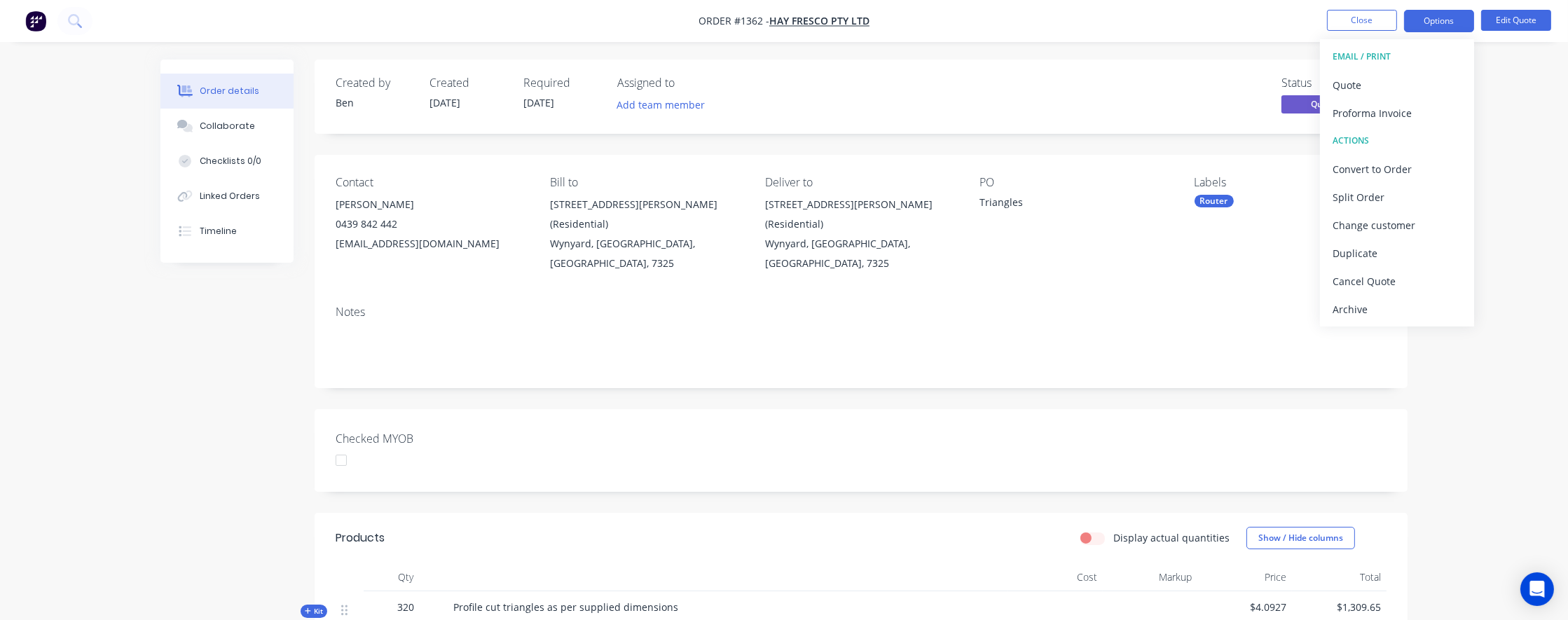
click at [1493, 207] on div "Order details Collaborate Checklists 0/0 Linked Orders Timeline Order details C…" at bounding box center [784, 465] width 1568 height 930
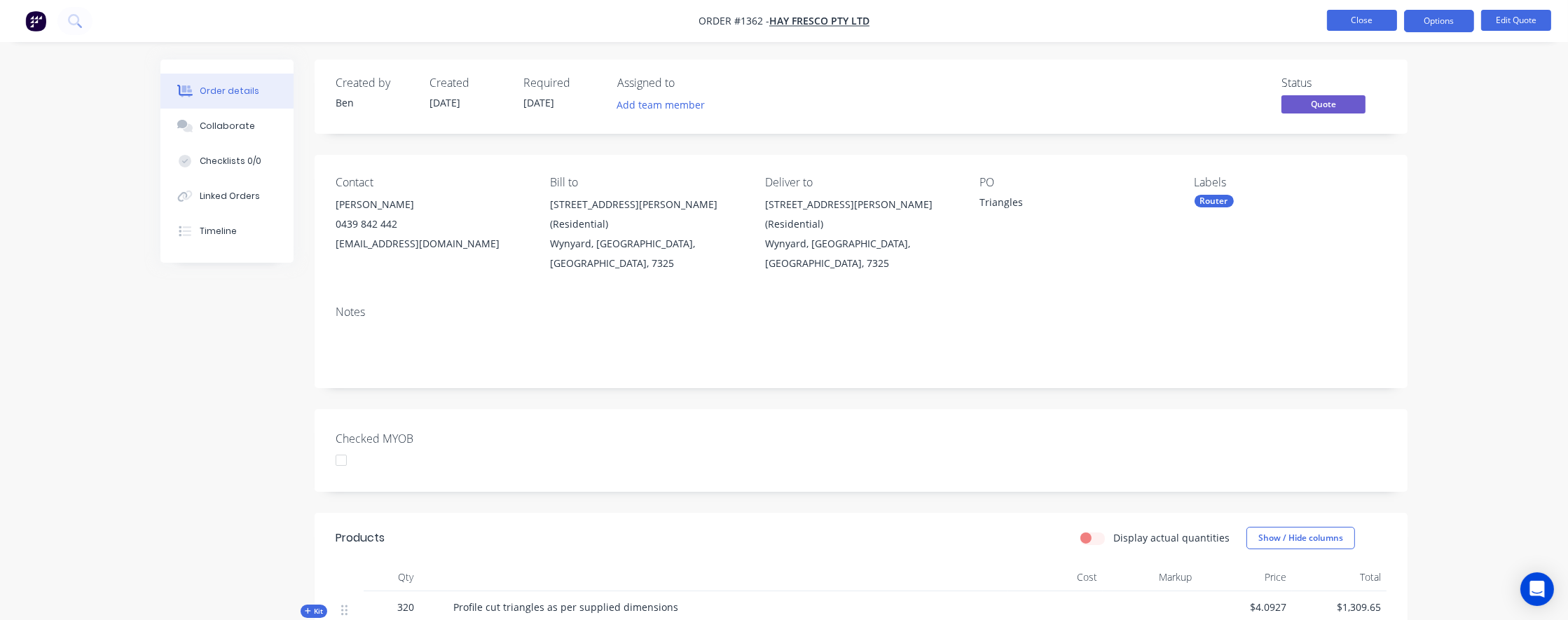
click at [1372, 25] on button "Close" at bounding box center [1361, 20] width 70 height 21
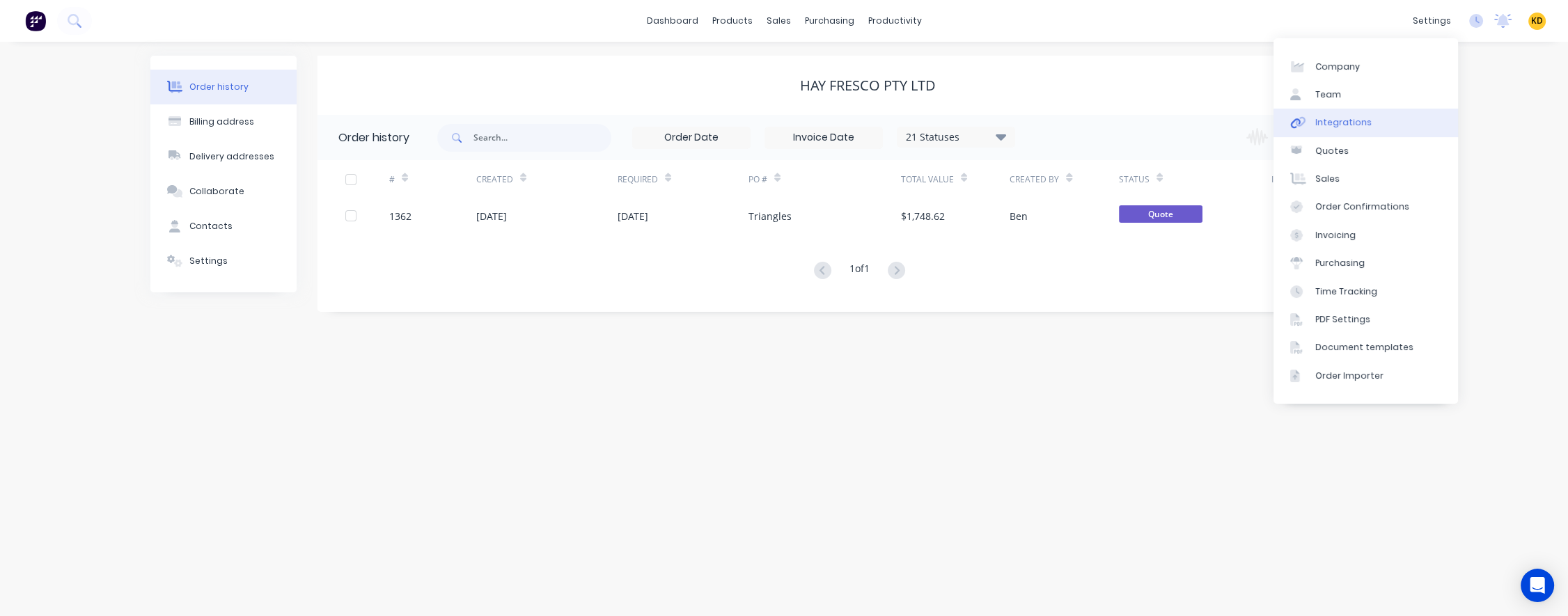
click at [1388, 129] on link "Integrations" at bounding box center [1365, 122] width 185 height 28
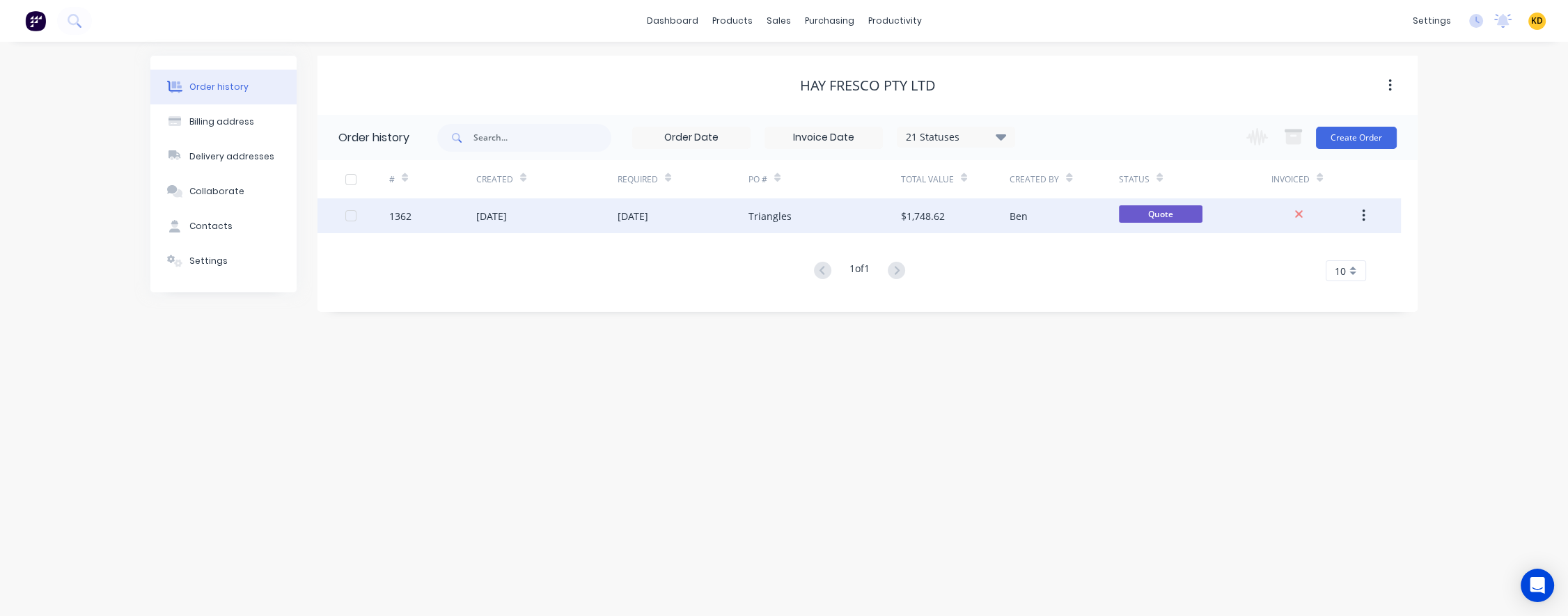
click at [538, 219] on div "03 Sep 2025" at bounding box center [547, 216] width 141 height 34
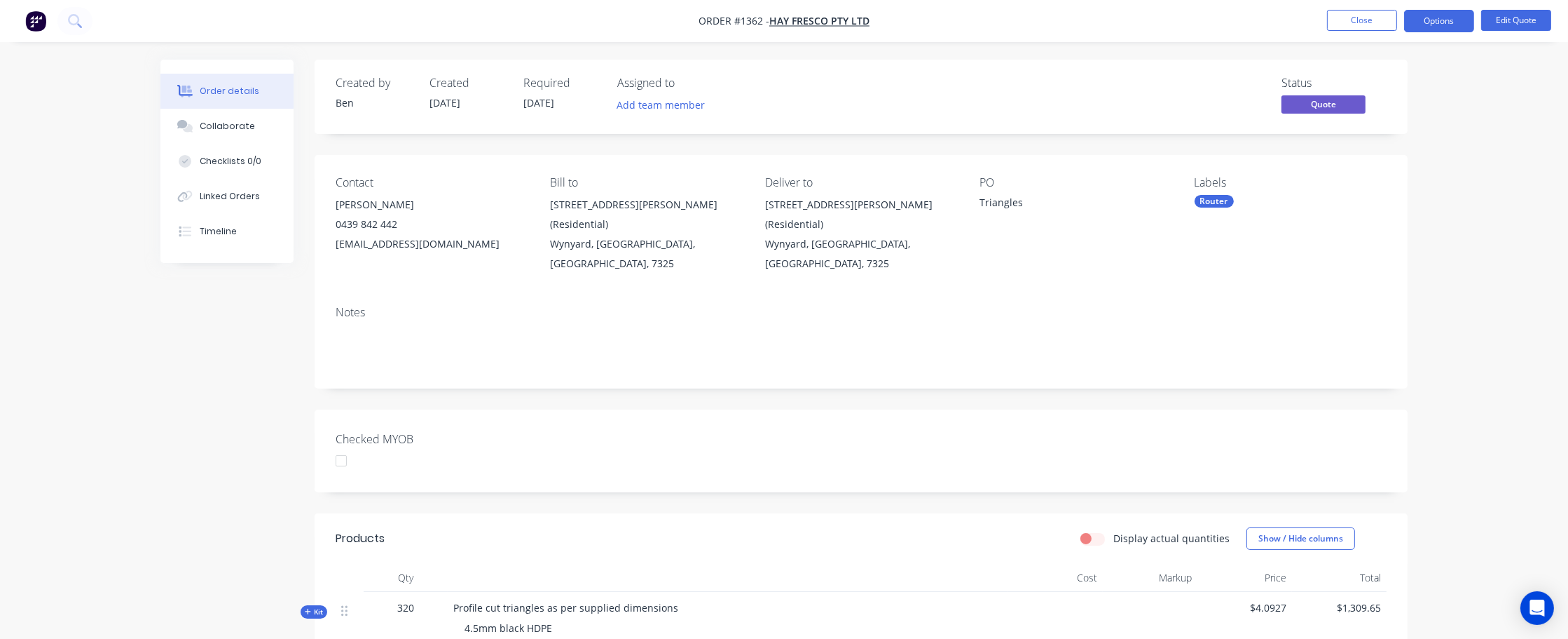
click at [1366, 31] on li "Close" at bounding box center [1361, 21] width 70 height 22
click at [1366, 24] on button "Close" at bounding box center [1361, 20] width 70 height 21
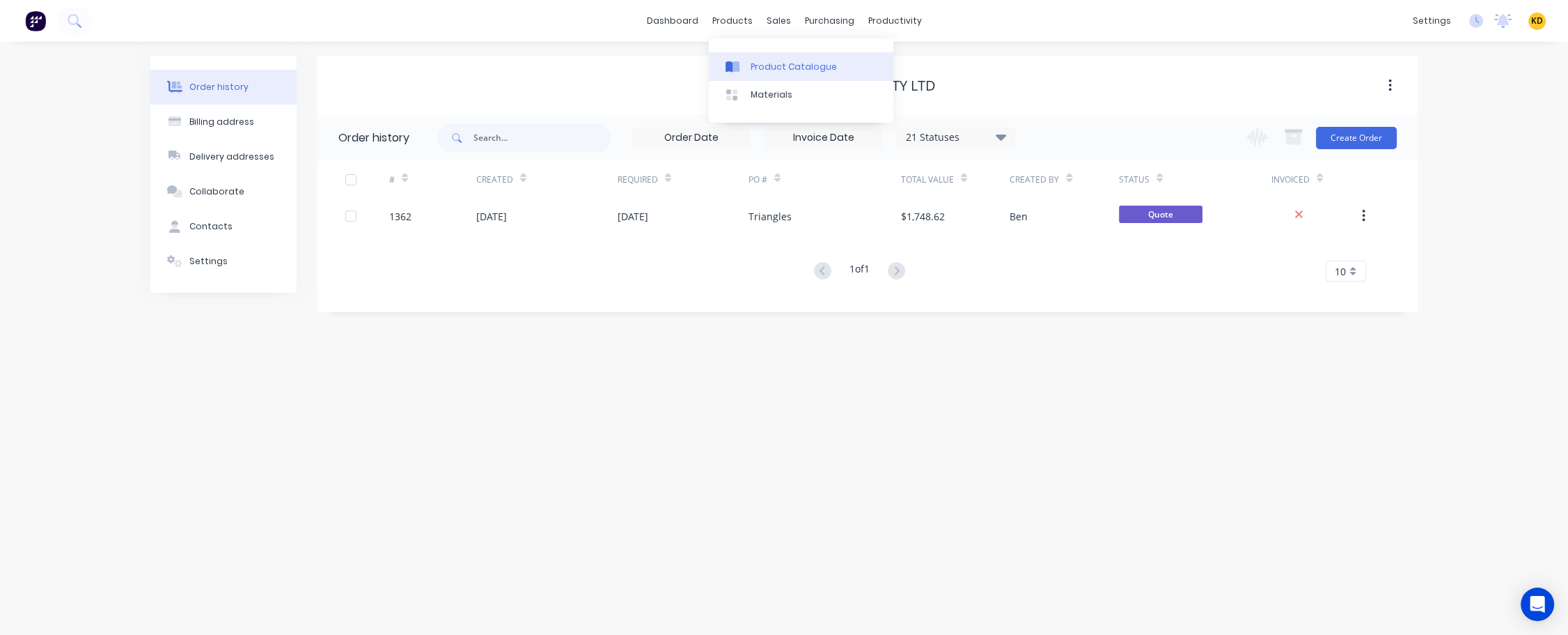
click at [763, 65] on div "Product Catalogue" at bounding box center [793, 67] width 86 height 12
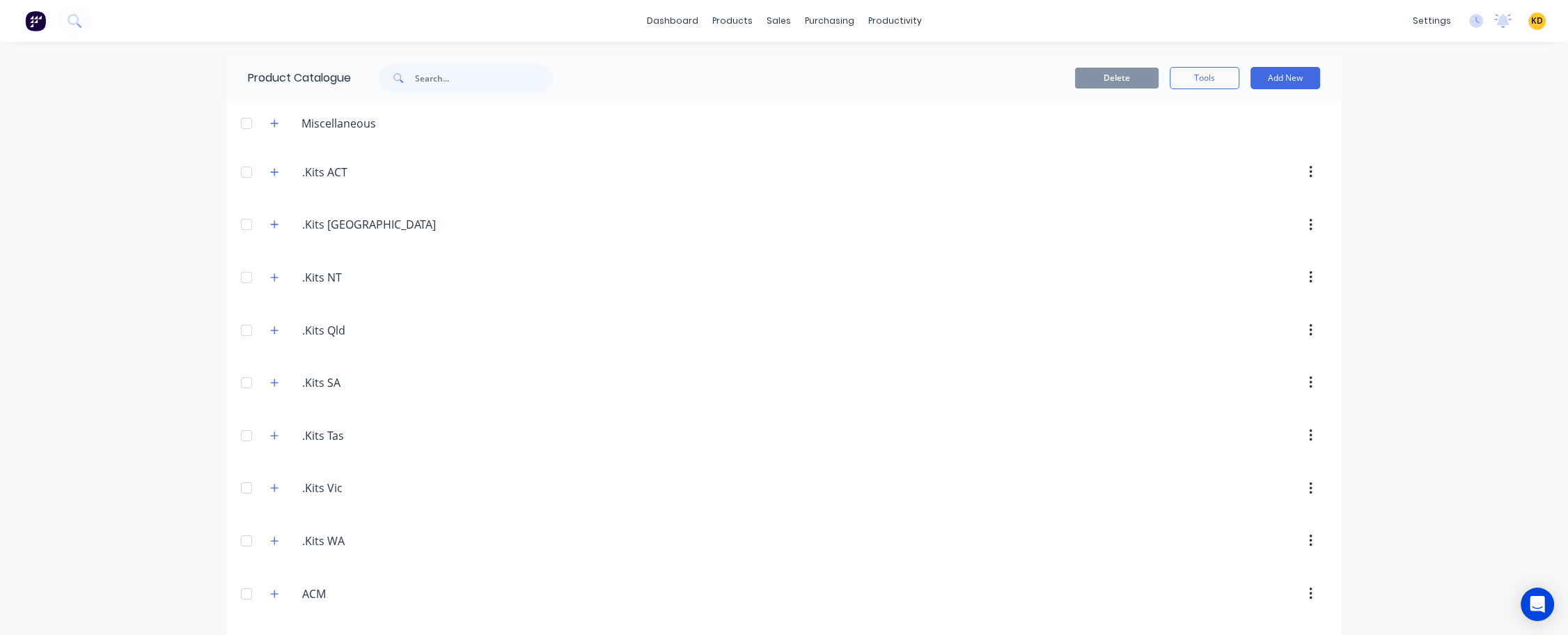
click at [113, 342] on div "dashboard products sales purchasing productivity dashboard products Product Cat…" at bounding box center [784, 317] width 1568 height 635
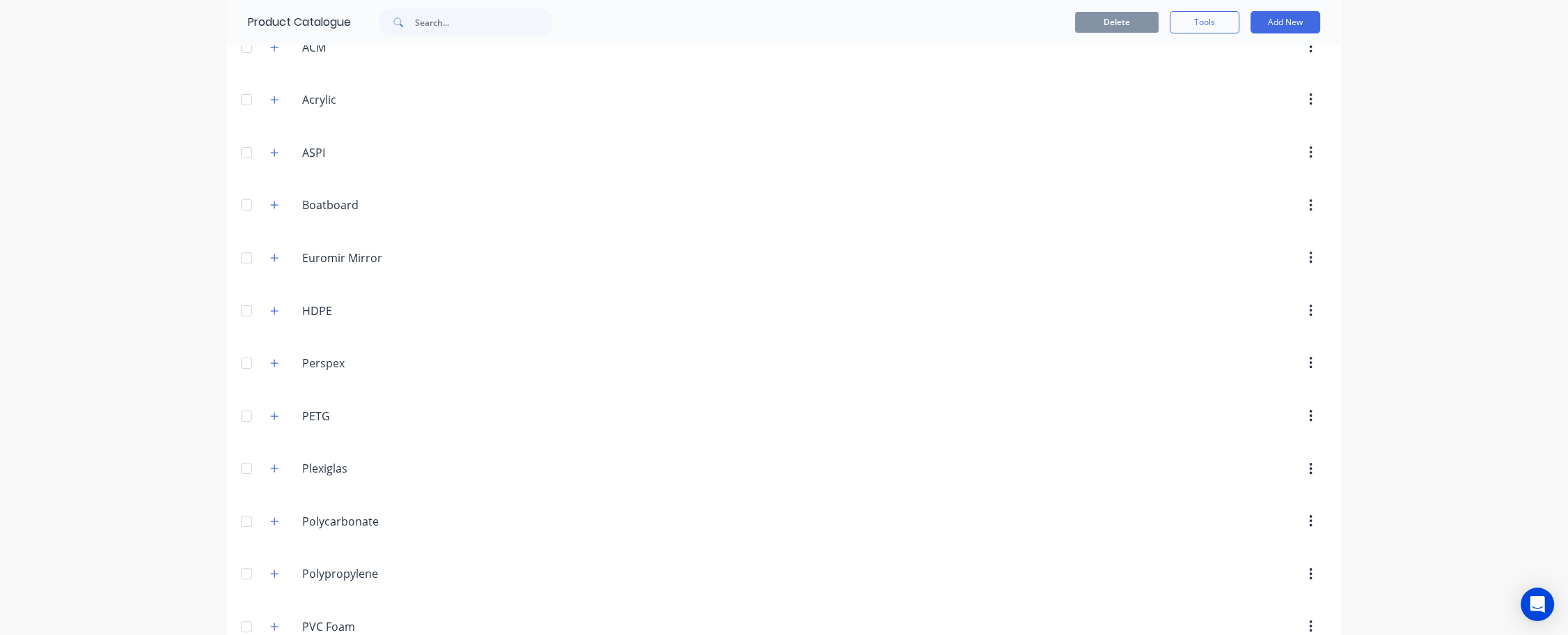
scroll to position [785, 0]
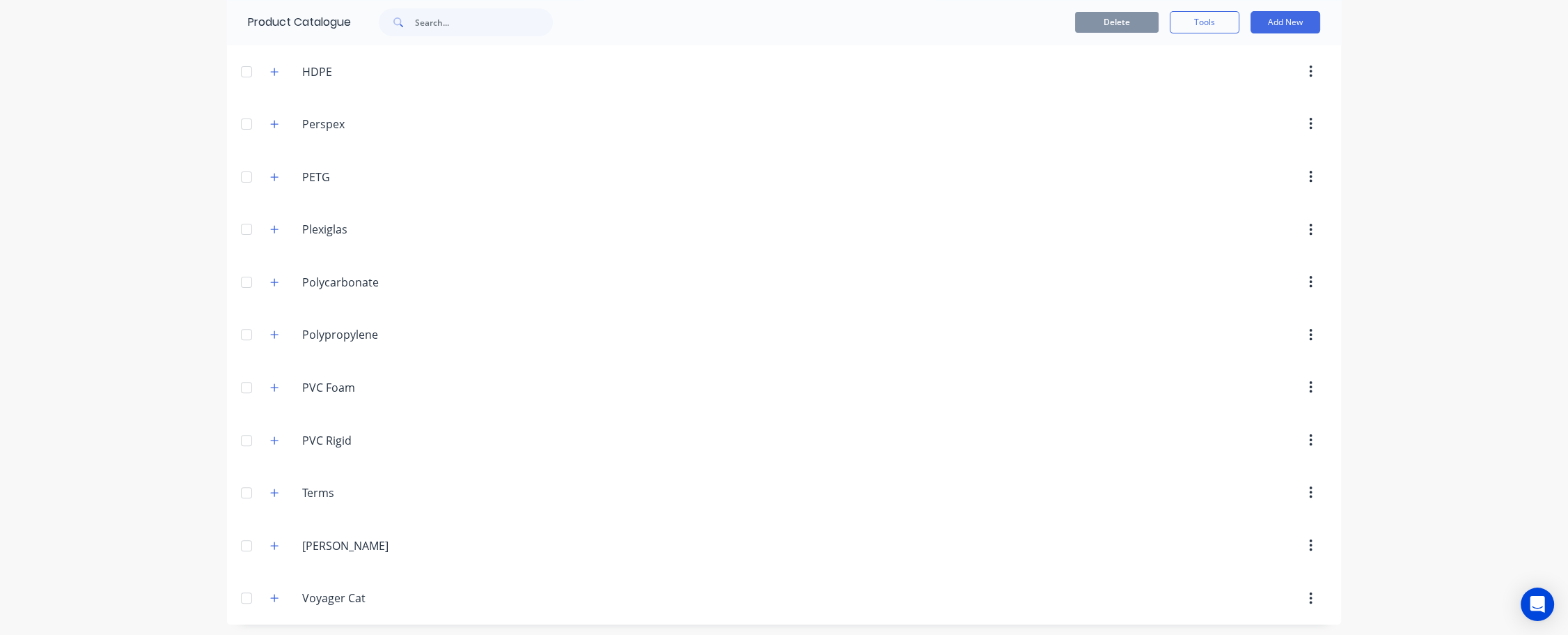
drag, startPoint x: 267, startPoint y: 588, endPoint x: 282, endPoint y: 584, distance: 15.5
click at [267, 388] on button "button" at bounding box center [274, 597] width 17 height 17
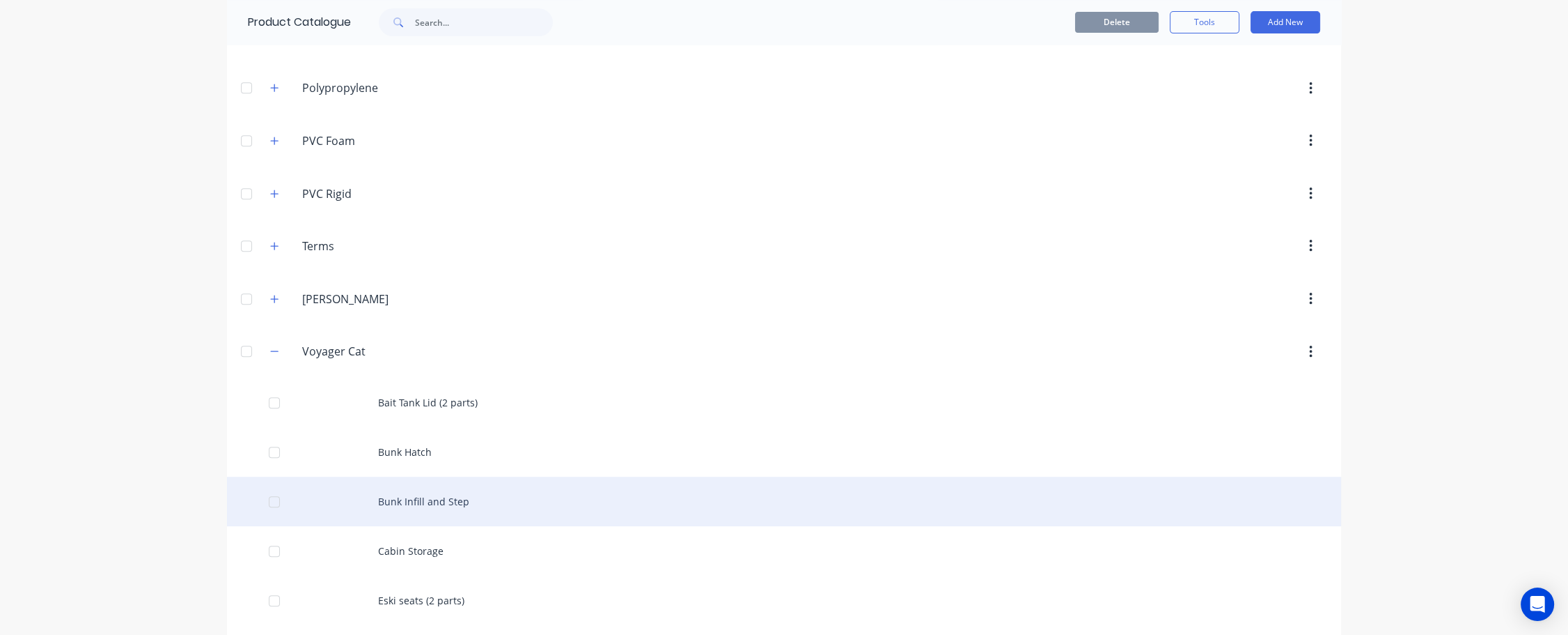
scroll to position [1127, 0]
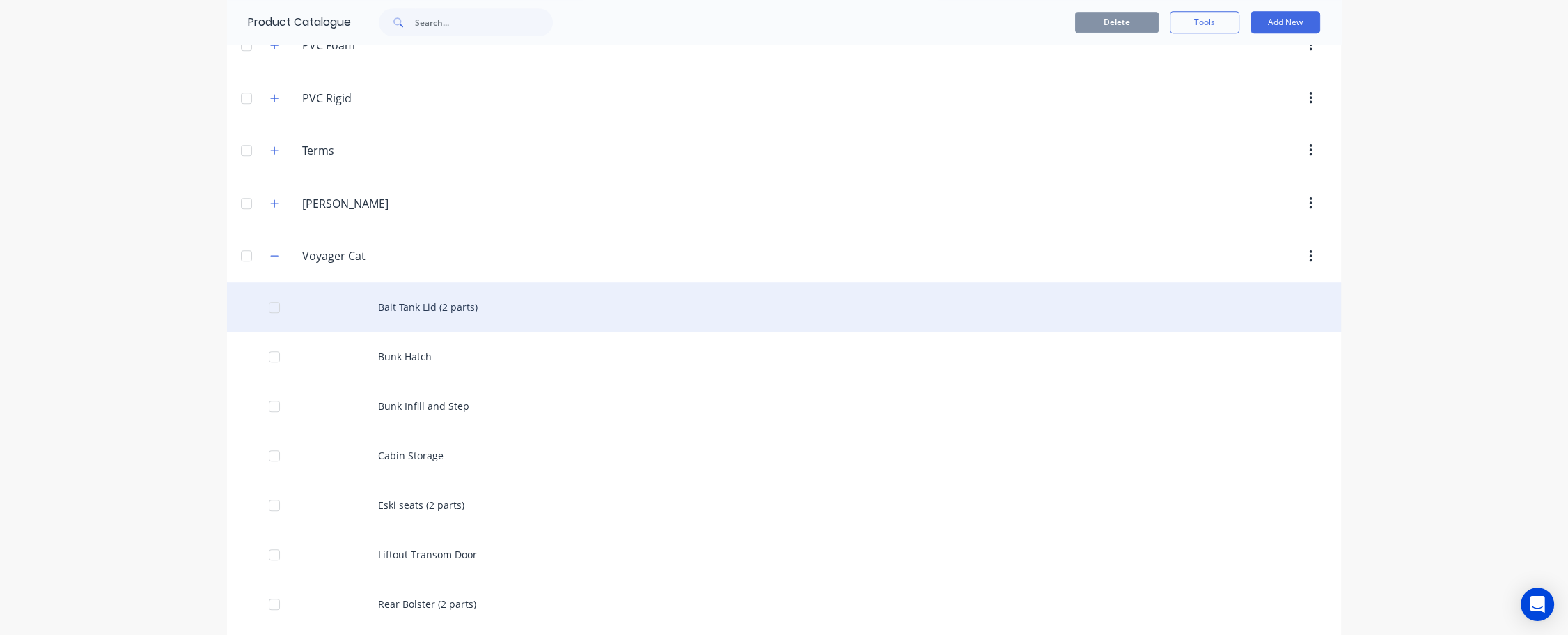
click at [425, 304] on div "Bait Tank Lid (2 parts)" at bounding box center [783, 306] width 1114 height 49
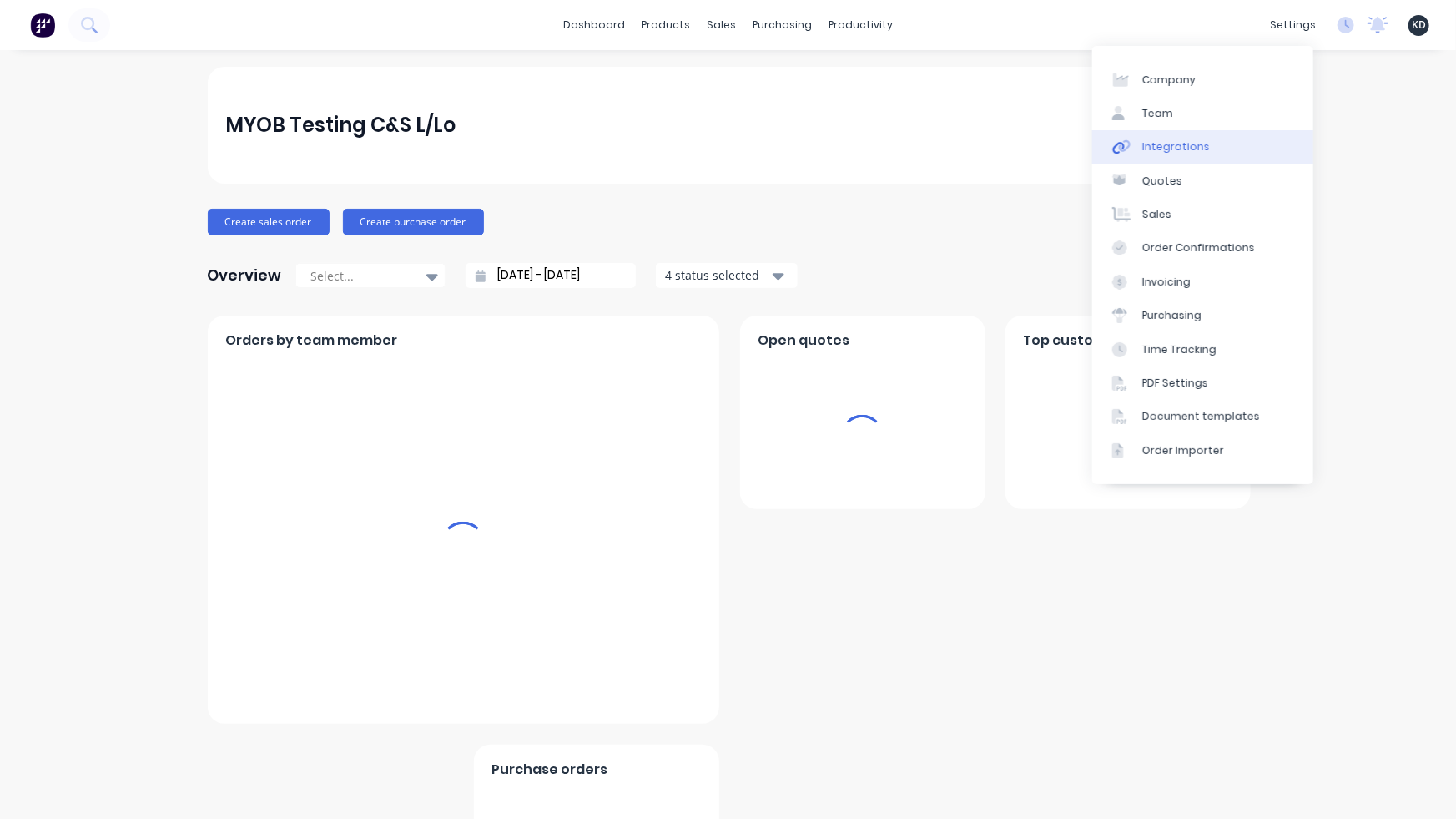
click at [1235, 148] on link "Integrations" at bounding box center [1202, 147] width 221 height 33
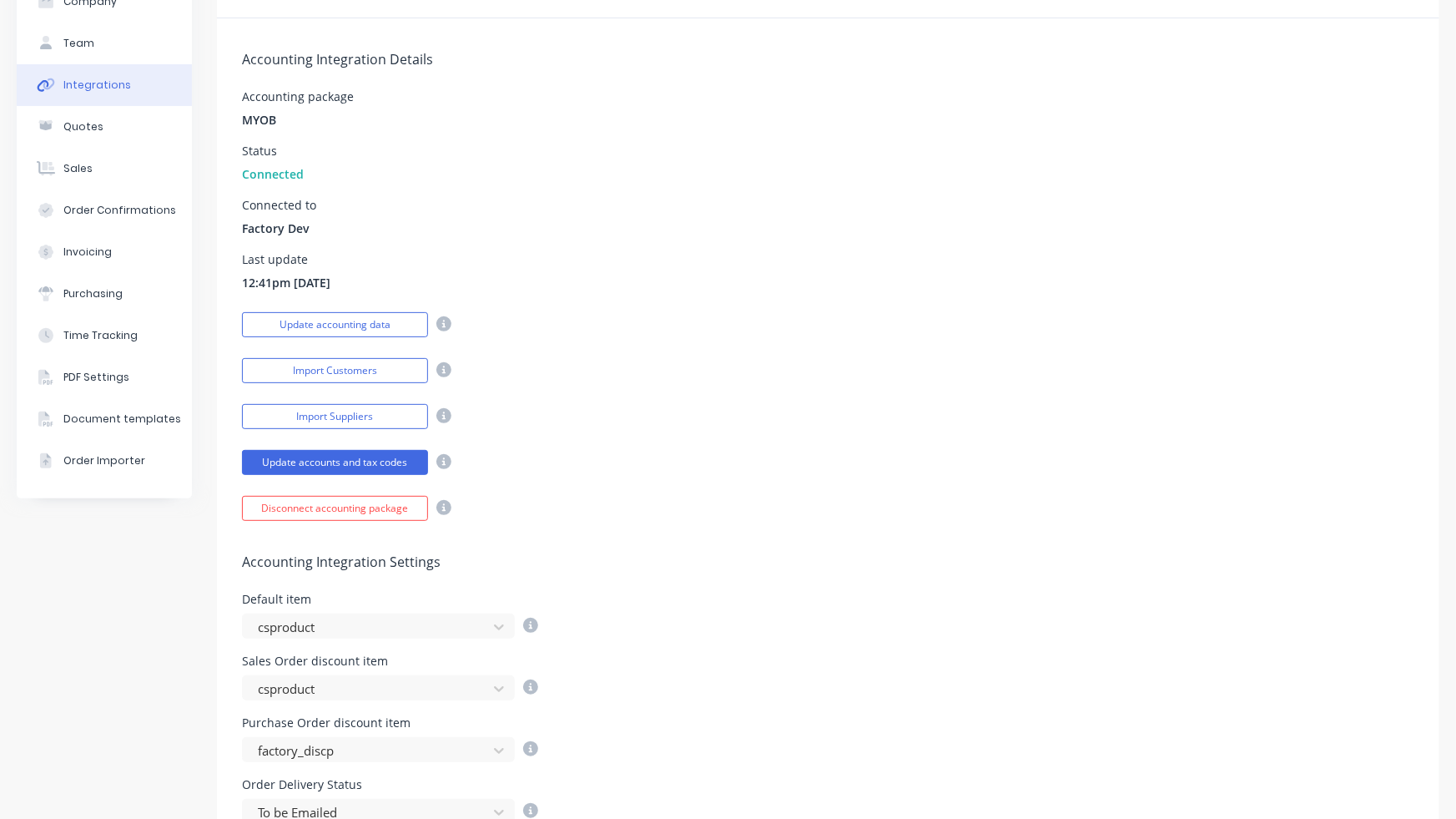
scroll to position [546, 0]
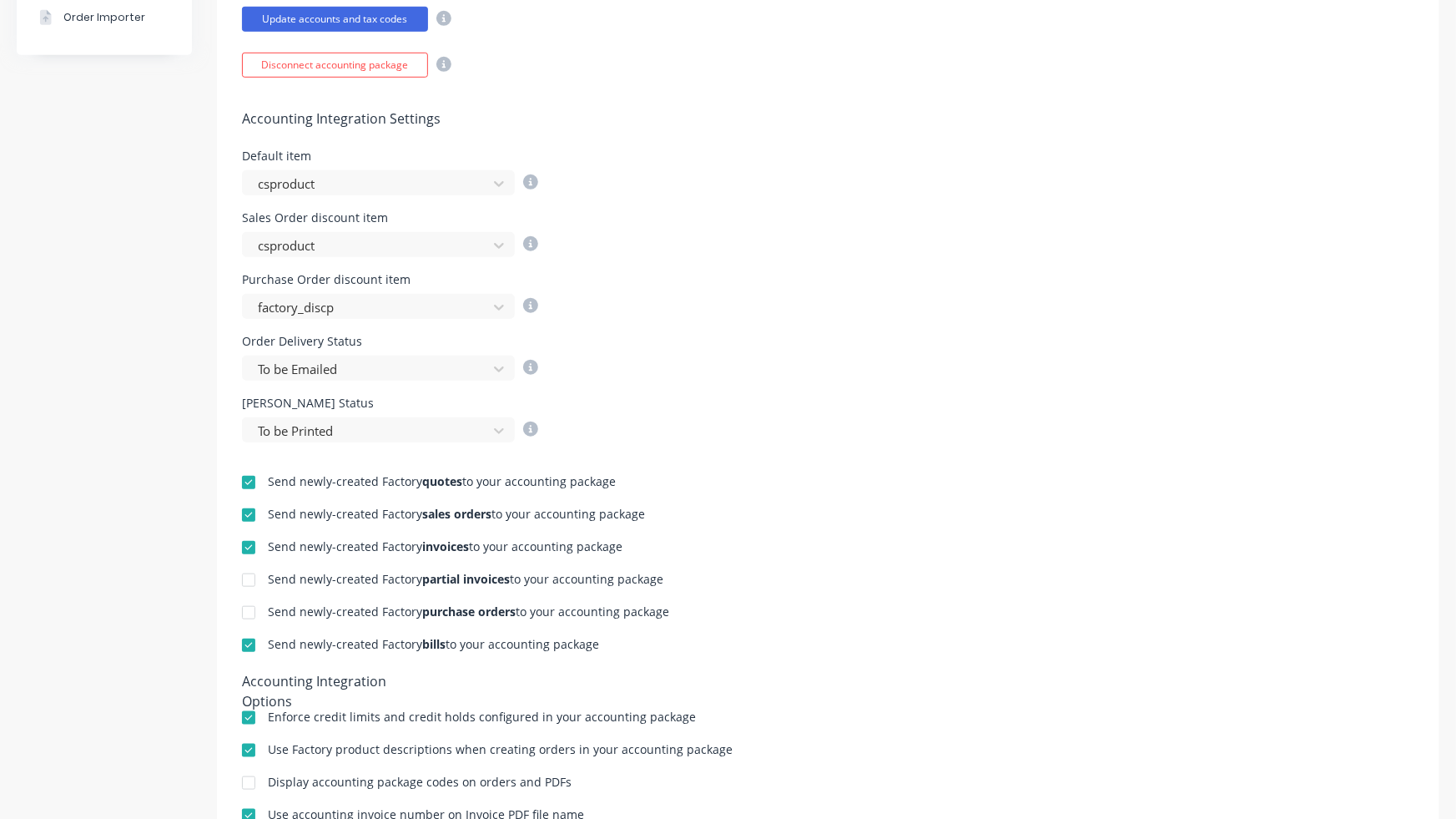
click at [250, 483] on div at bounding box center [249, 482] width 33 height 33
click at [1088, 302] on div "Purchase Order discount item factory_discp" at bounding box center [827, 296] width 1172 height 45
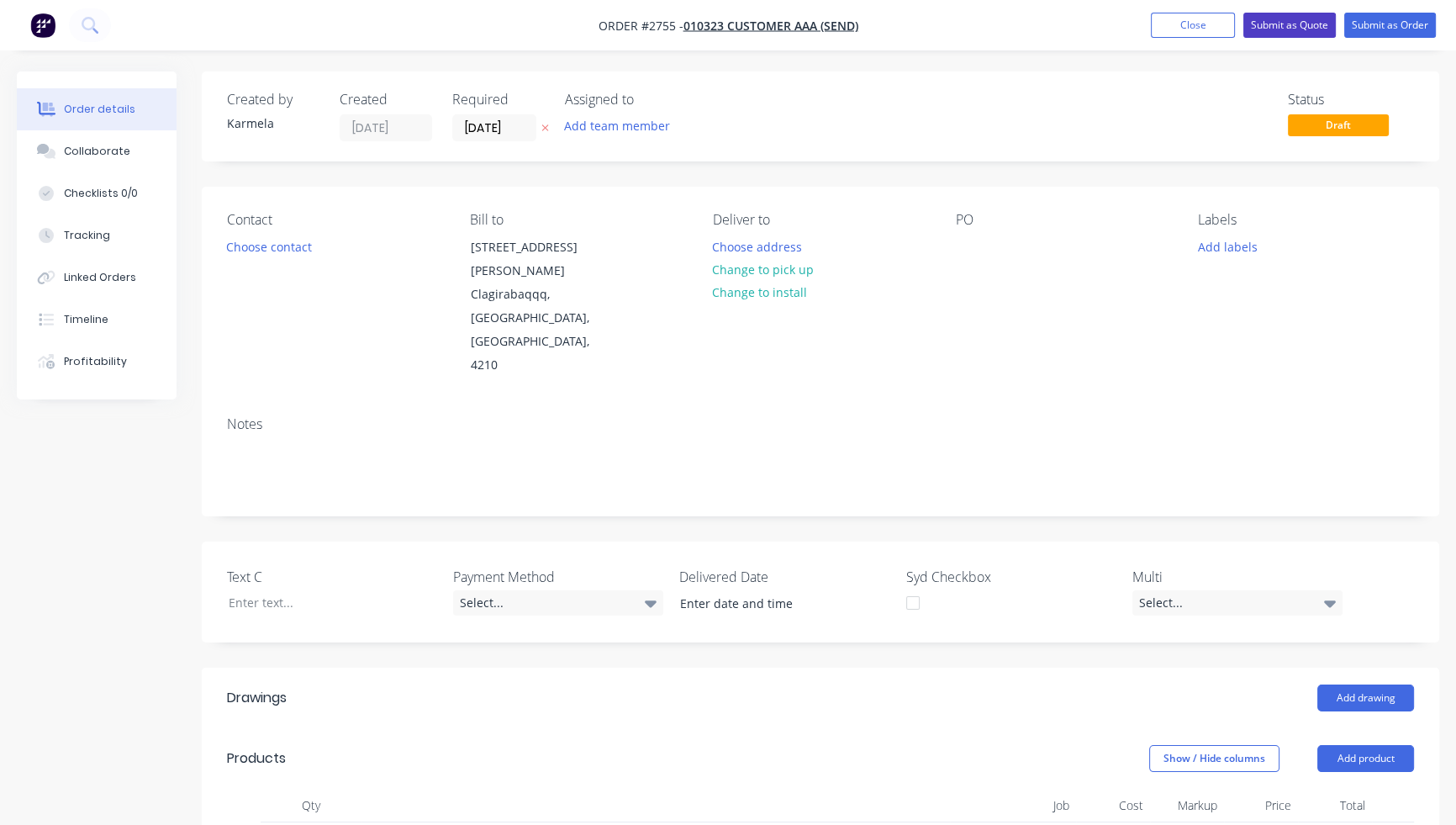
click at [1279, 34] on button "Submit as Quote" at bounding box center [1288, 25] width 92 height 25
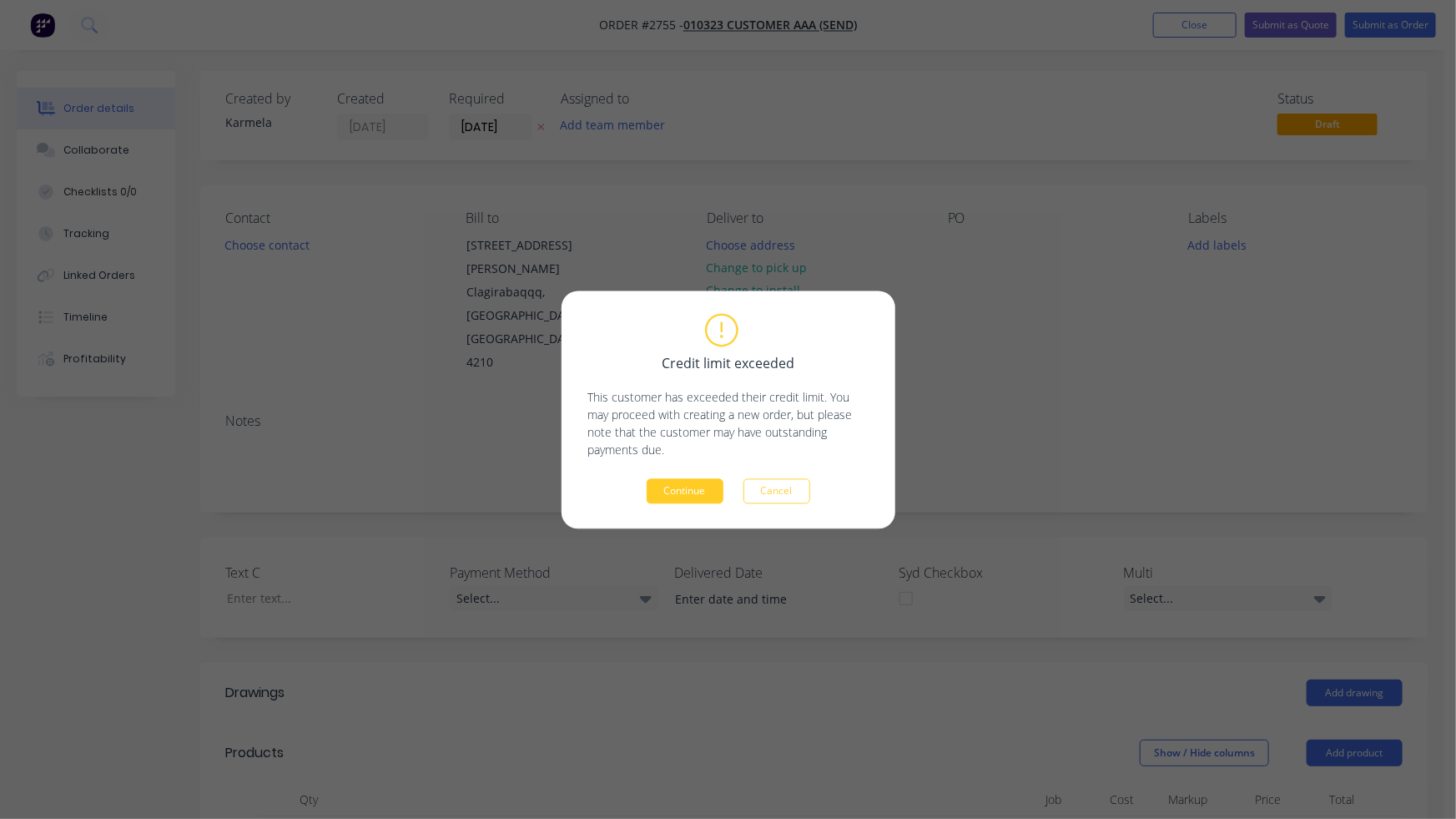
click at [689, 488] on button "Continue" at bounding box center [685, 490] width 77 height 25
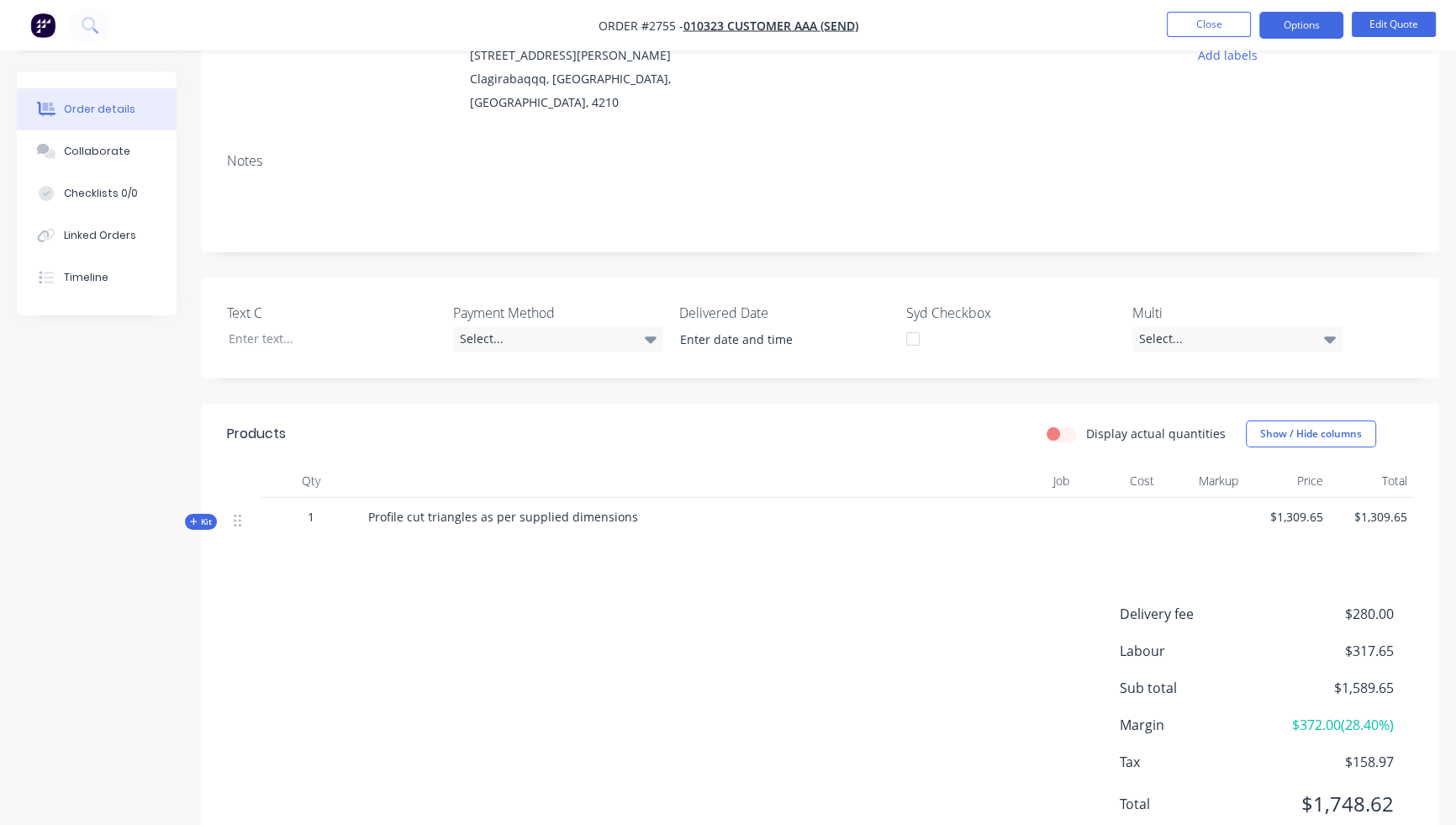
scroll to position [252, 0]
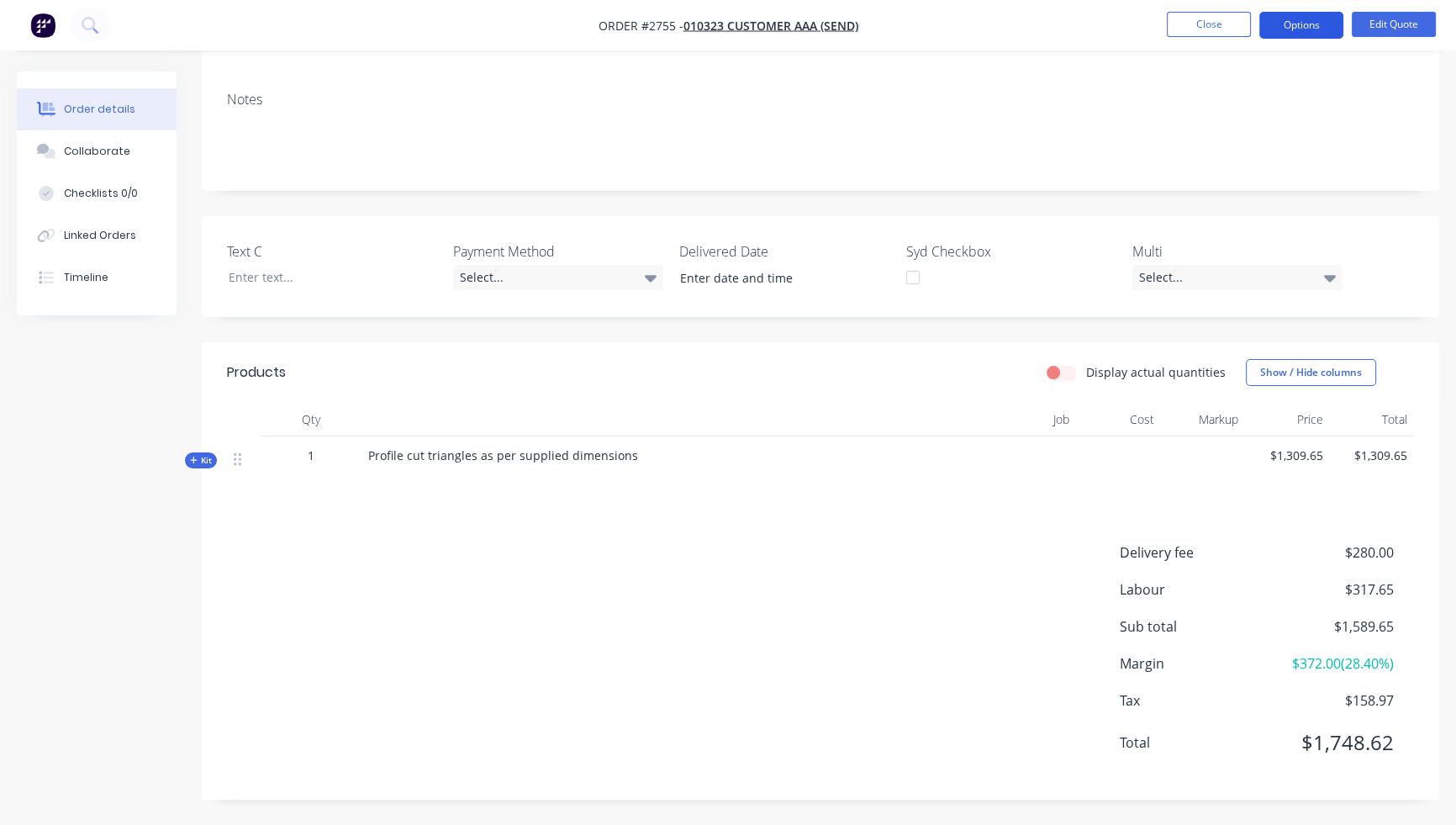
click at [1316, 31] on button "Options" at bounding box center [1300, 25] width 84 height 27
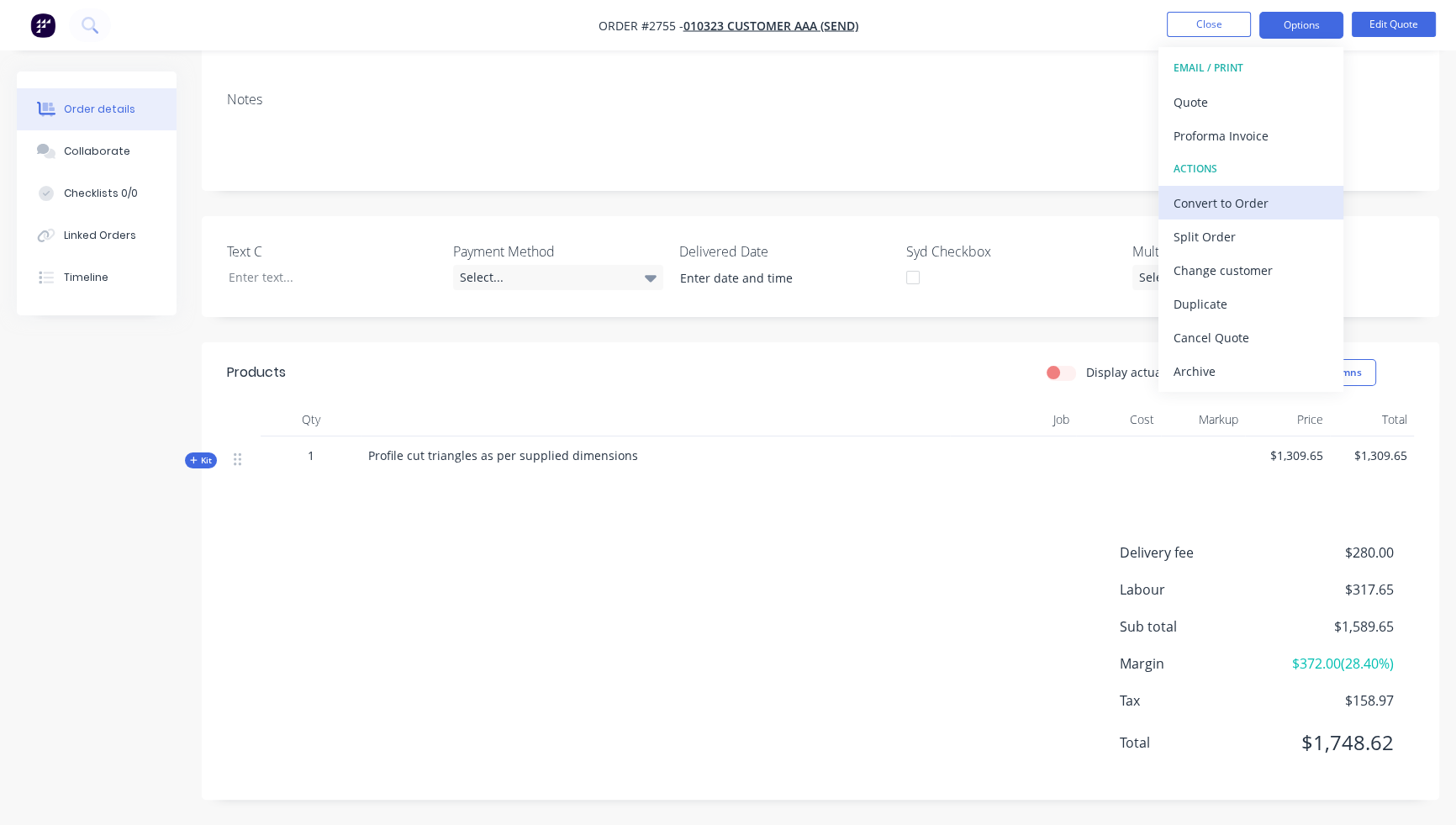
click at [1270, 201] on div "Convert to Order" at bounding box center [1251, 202] width 155 height 25
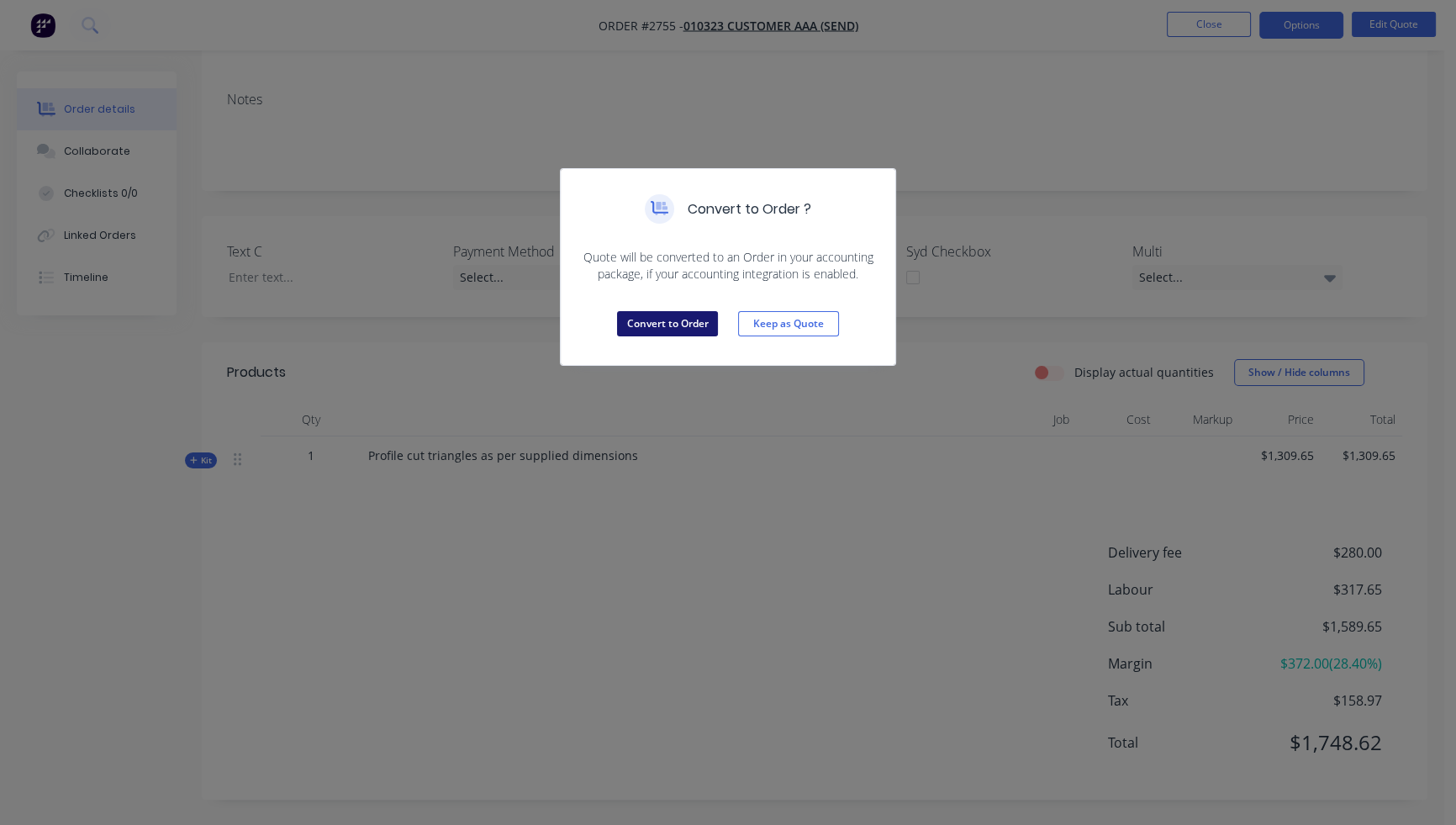
click at [697, 321] on button "Convert to Order" at bounding box center [667, 323] width 101 height 25
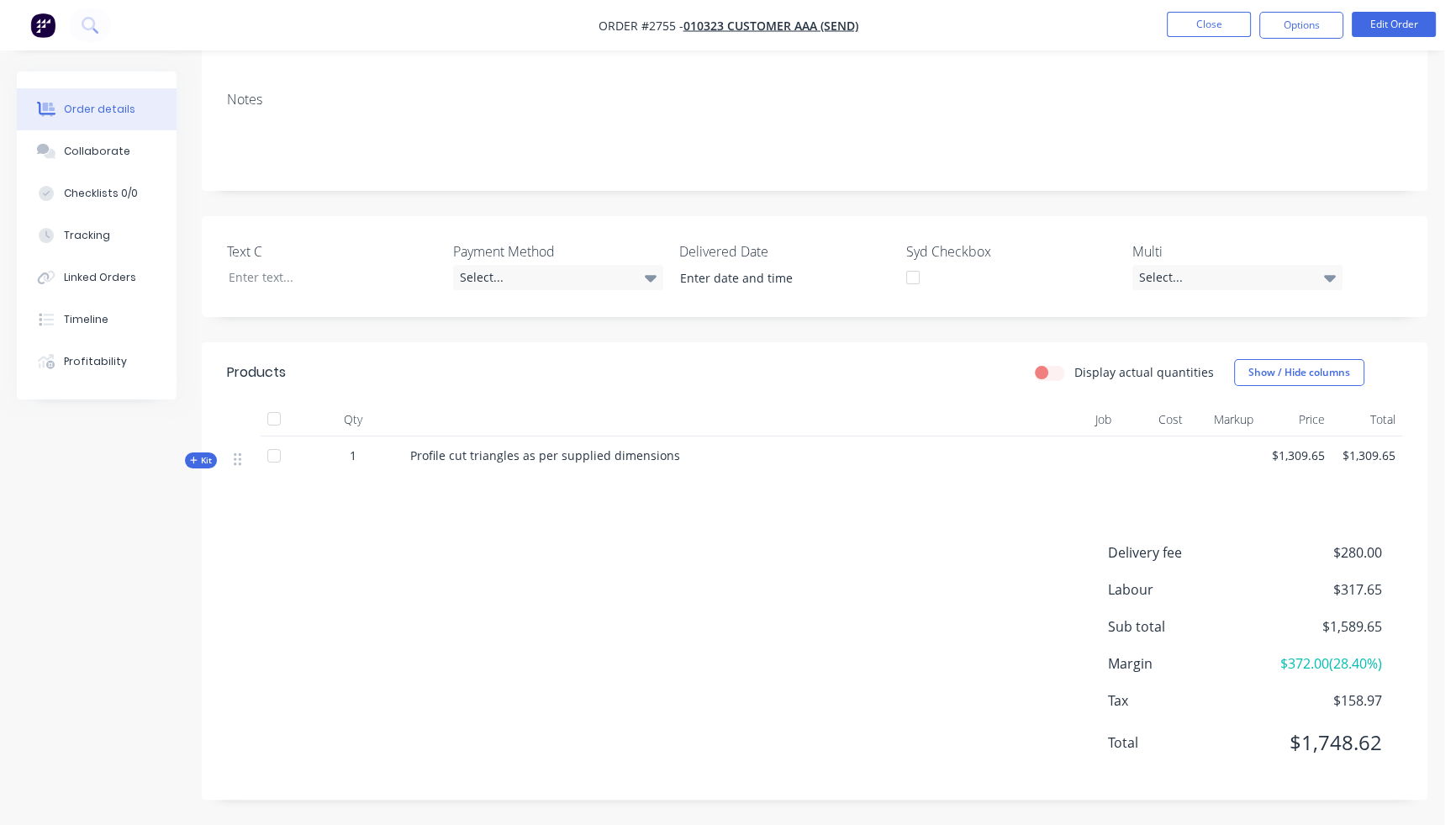
click at [81, 493] on div "Created by Karmela Created [DATE] Required [DATE] Assigned to Add team member M…" at bounding box center [722, 322] width 1410 height 1004
click at [202, 461] on span "Kit" at bounding box center [201, 460] width 22 height 13
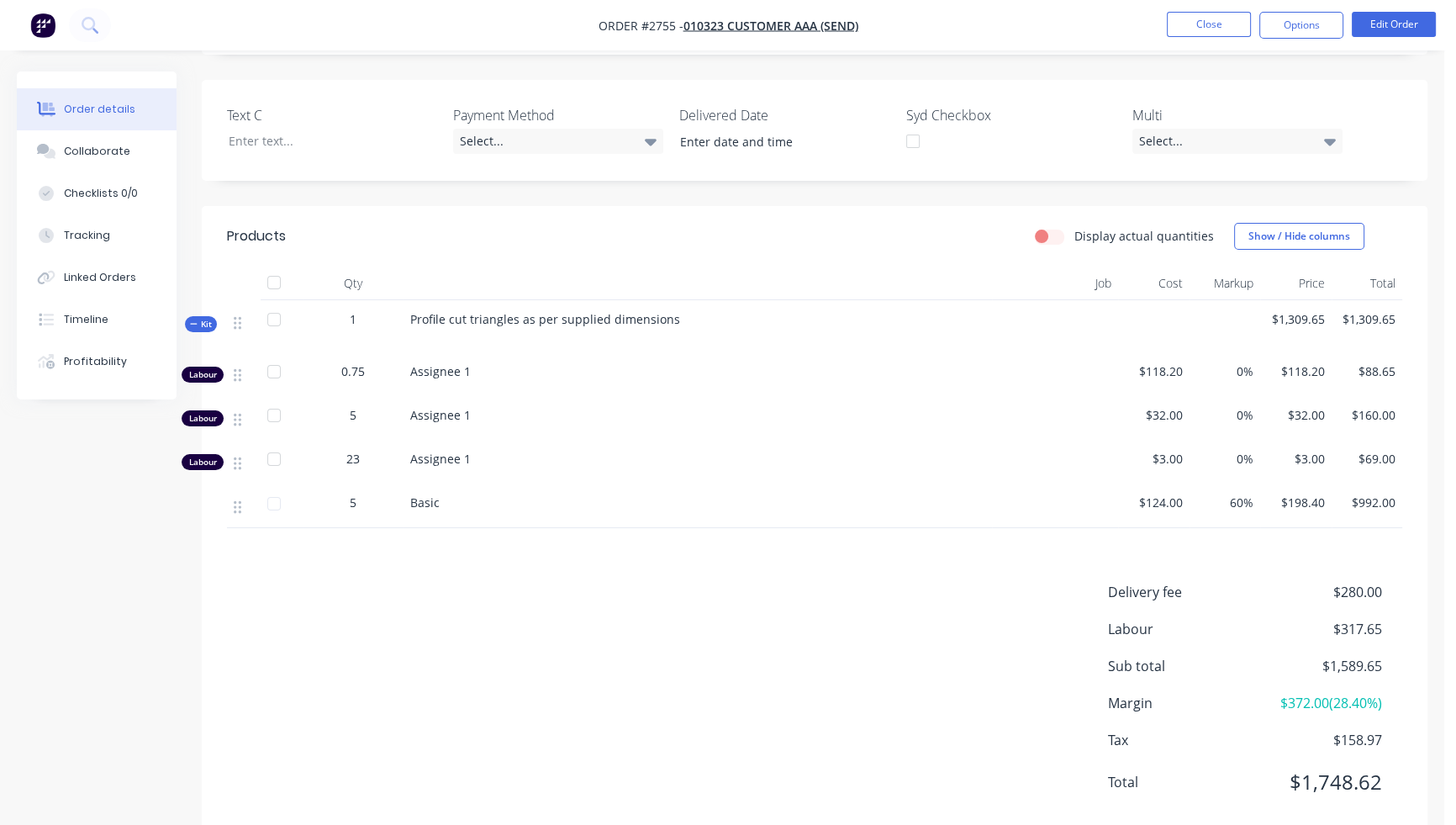
scroll to position [389, 0]
click at [108, 582] on div "Created by Karmela Created [DATE] Required [DATE] Assigned to Add team member M…" at bounding box center [722, 273] width 1410 height 1181
drag, startPoint x: 411, startPoint y: 318, endPoint x: 730, endPoint y: 314, distance: 319.0
click at [728, 314] on div "Profile cut triangles as per supplied dimensions" at bounding box center [698, 325] width 589 height 53
copy span "Profile cut triangles as per supplied dimensions"
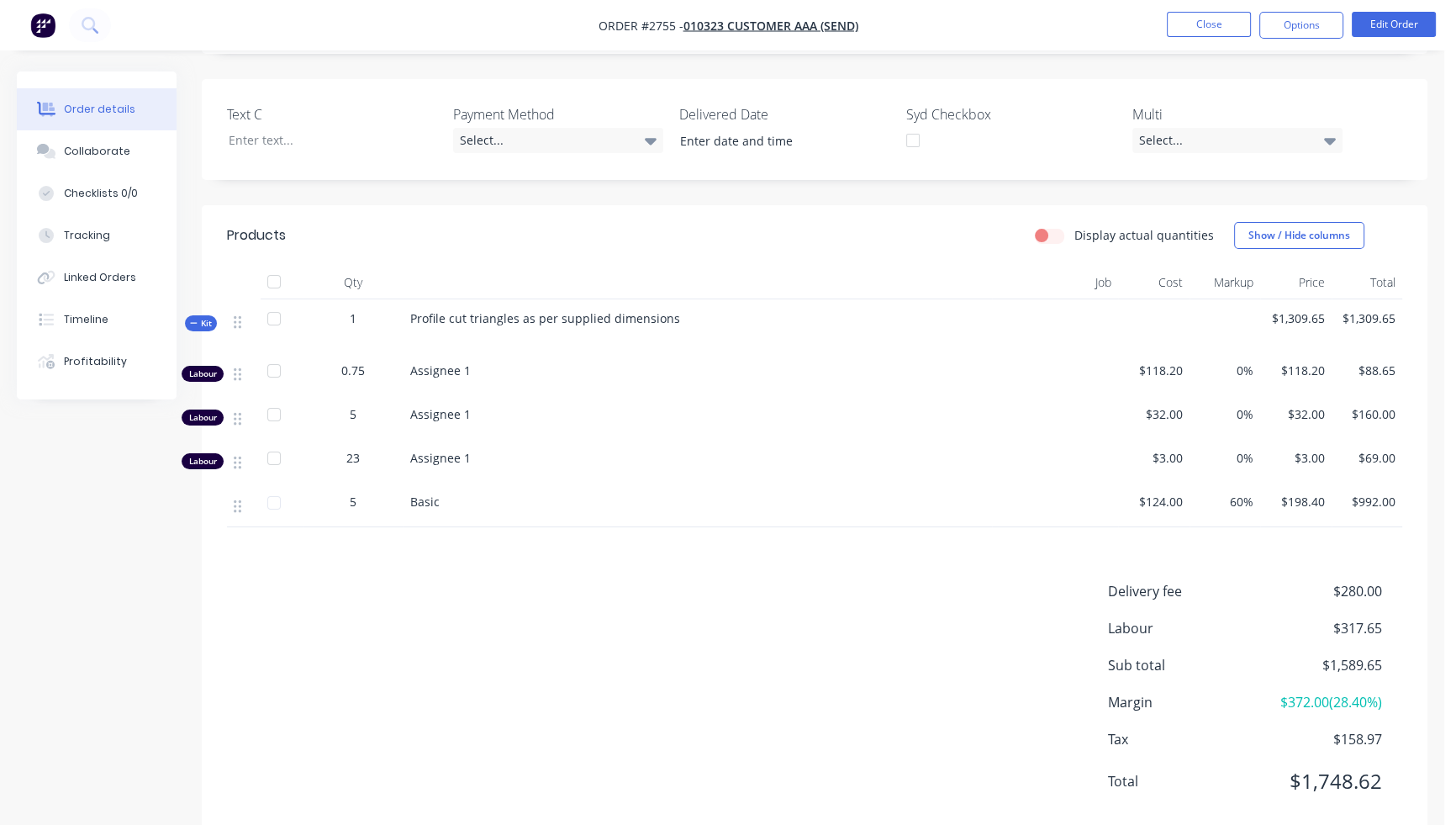
click at [831, 635] on div "Delivery fee $280.00 Labour $317.65 Sub total $1,589.65 Margin $372.00 ( 28.40 …" at bounding box center [814, 697] width 1175 height 232
click at [1396, 25] on button "Edit Order" at bounding box center [1394, 24] width 84 height 25
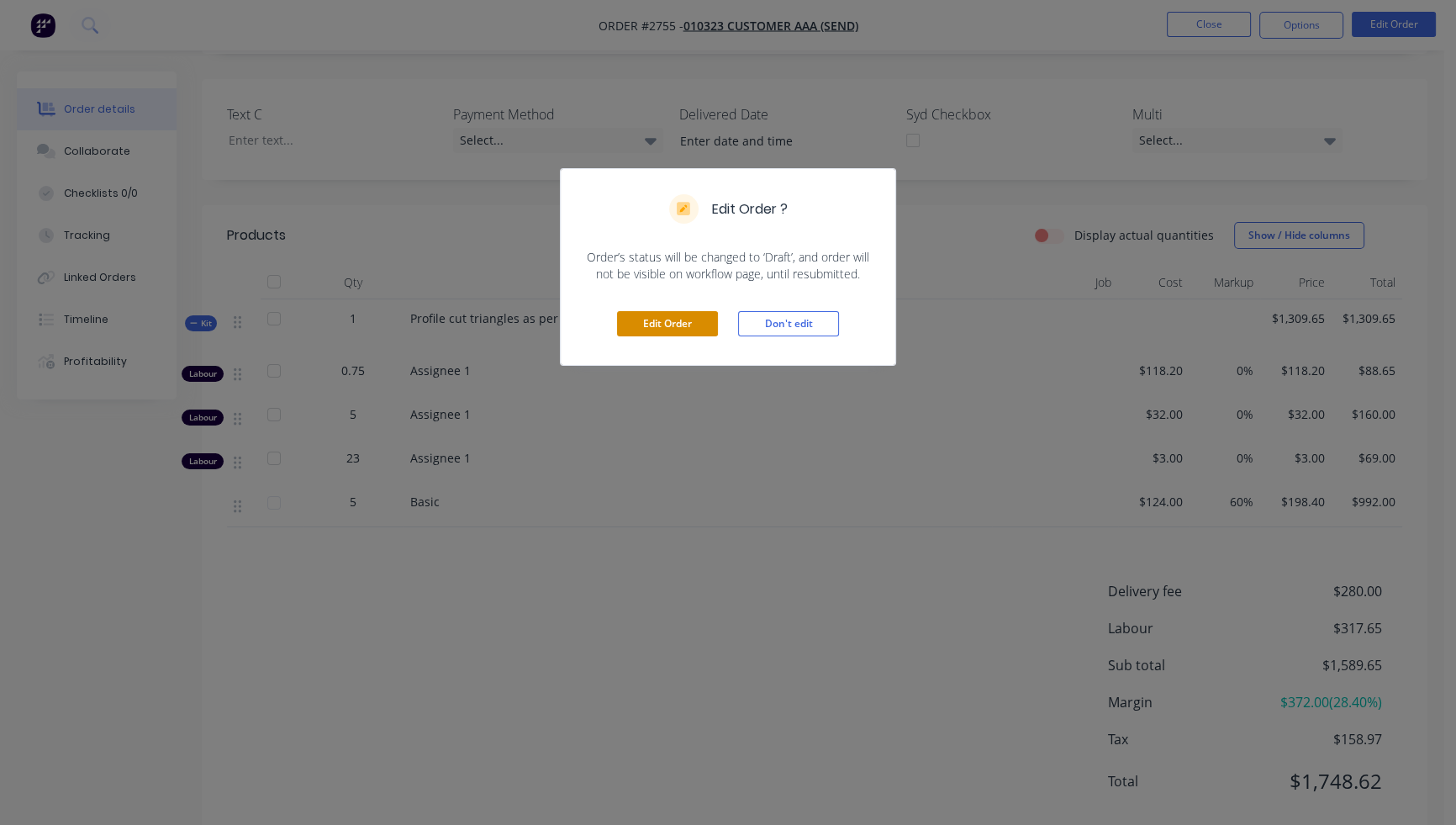
click at [661, 329] on button "Edit Order" at bounding box center [667, 323] width 101 height 25
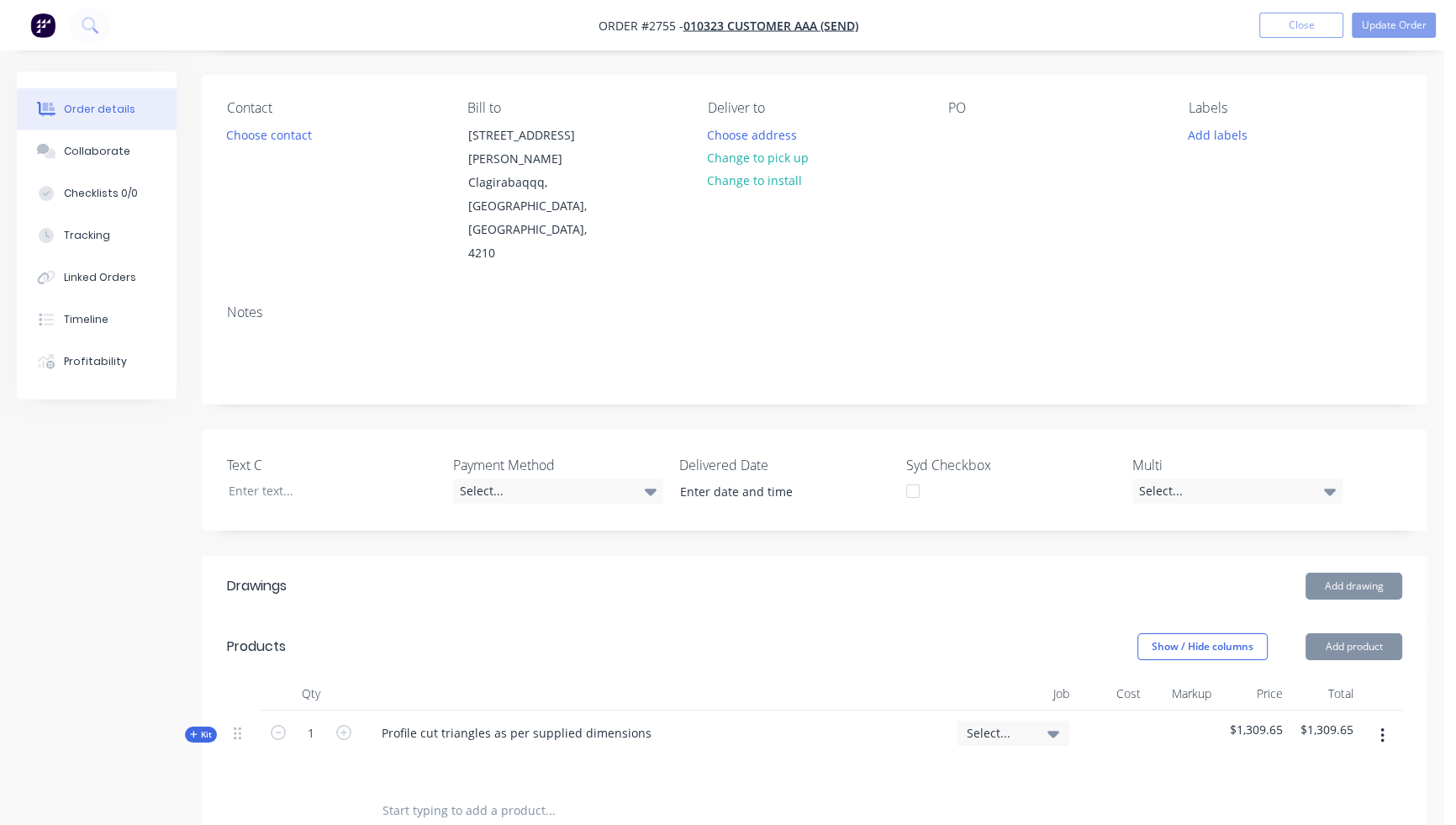
scroll to position [275, 0]
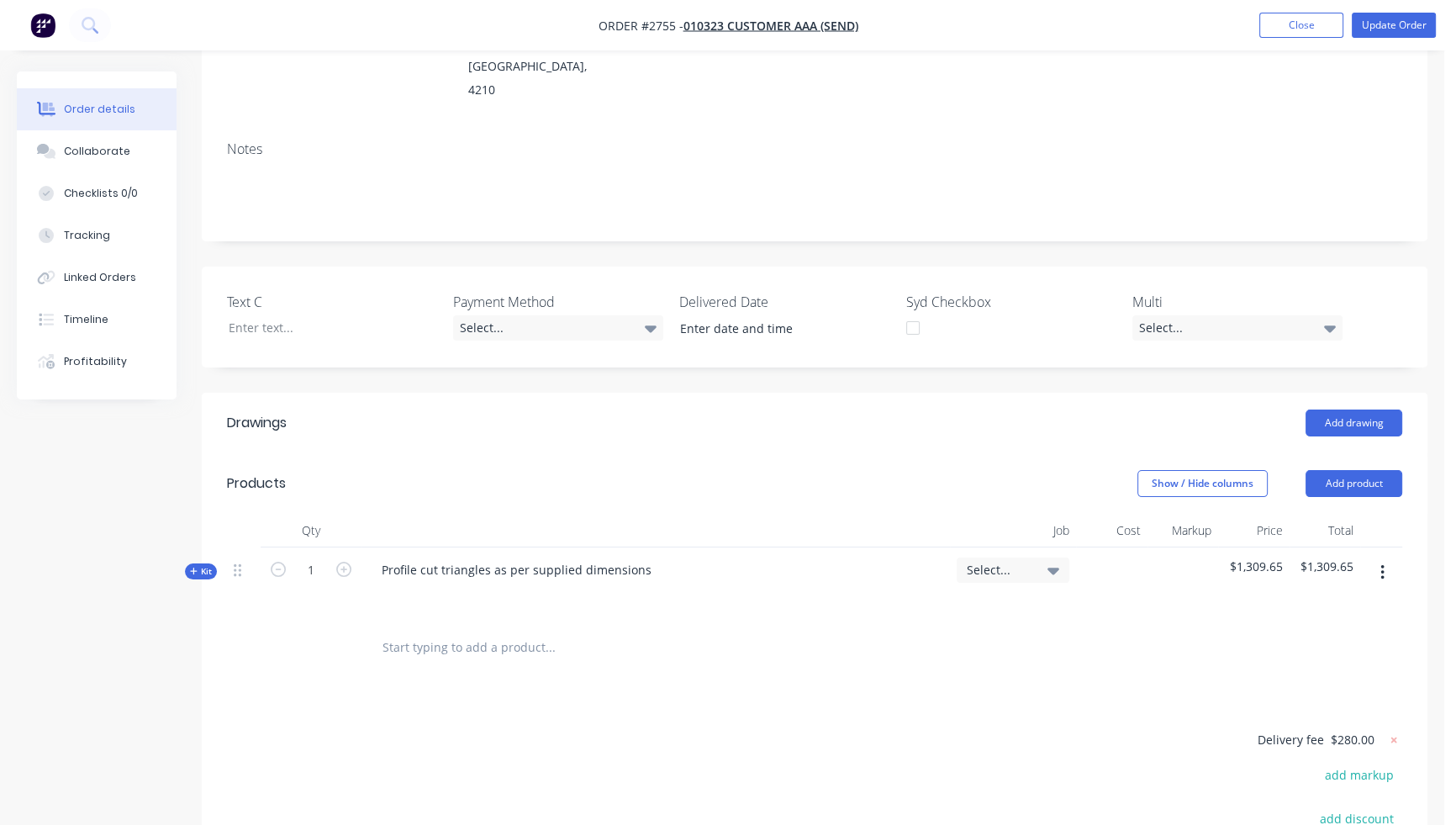
click at [185, 563] on div "Kit" at bounding box center [201, 571] width 32 height 16
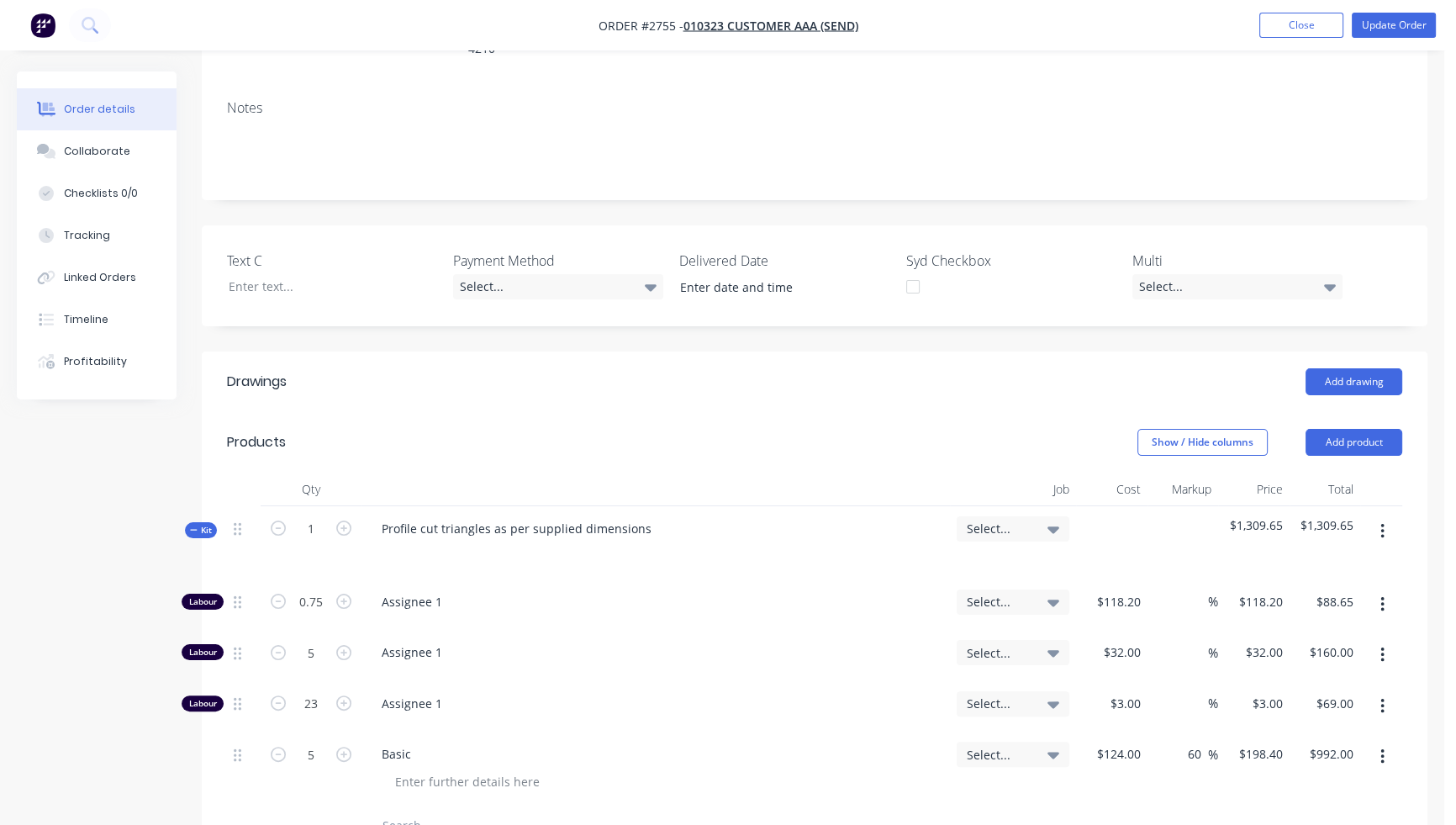
scroll to position [412, 0]
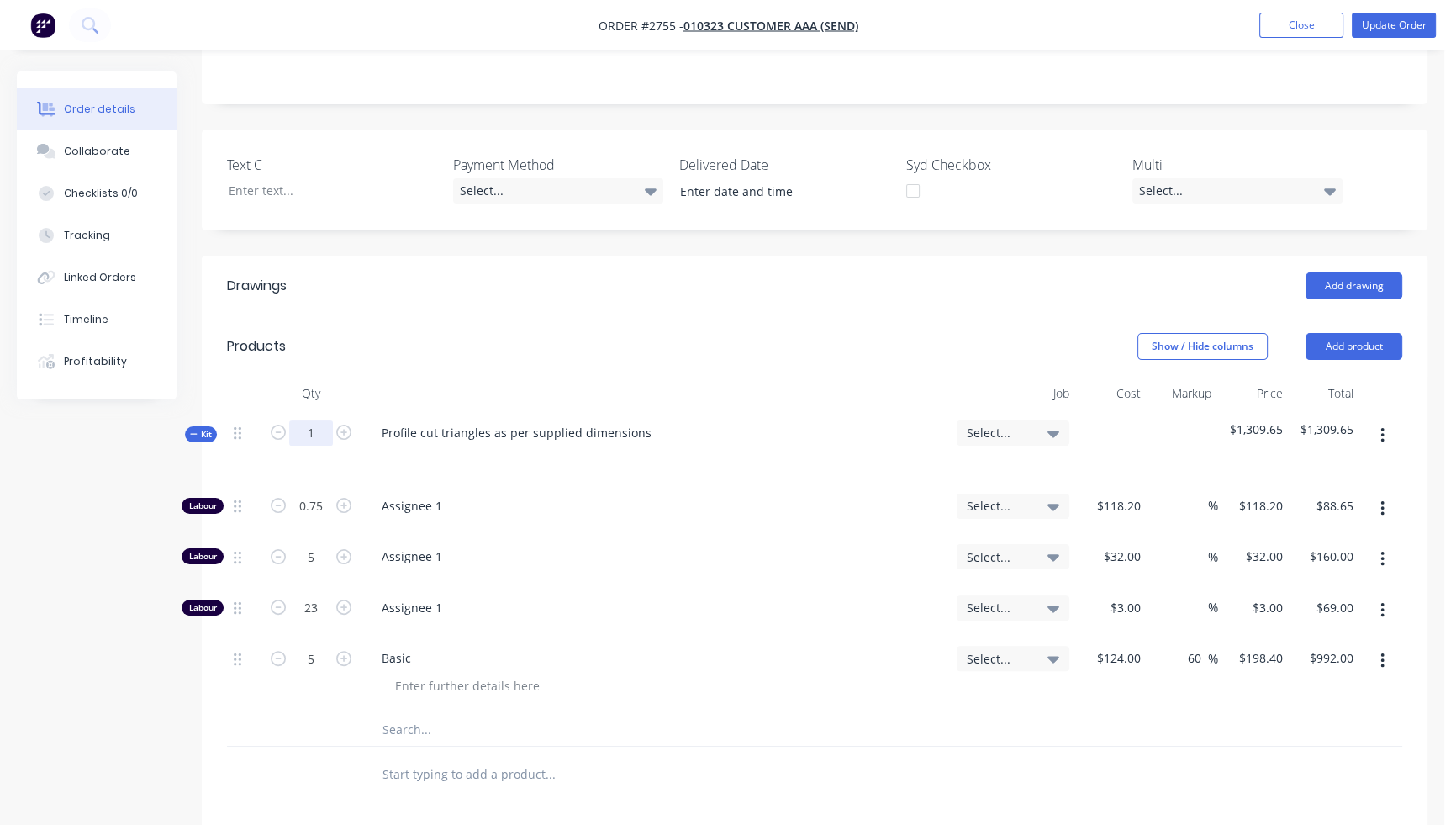
click at [324, 420] on input "1" at bounding box center [311, 432] width 44 height 25
type input "320"
type input "240"
type input "$28,368.00"
type input "1600"
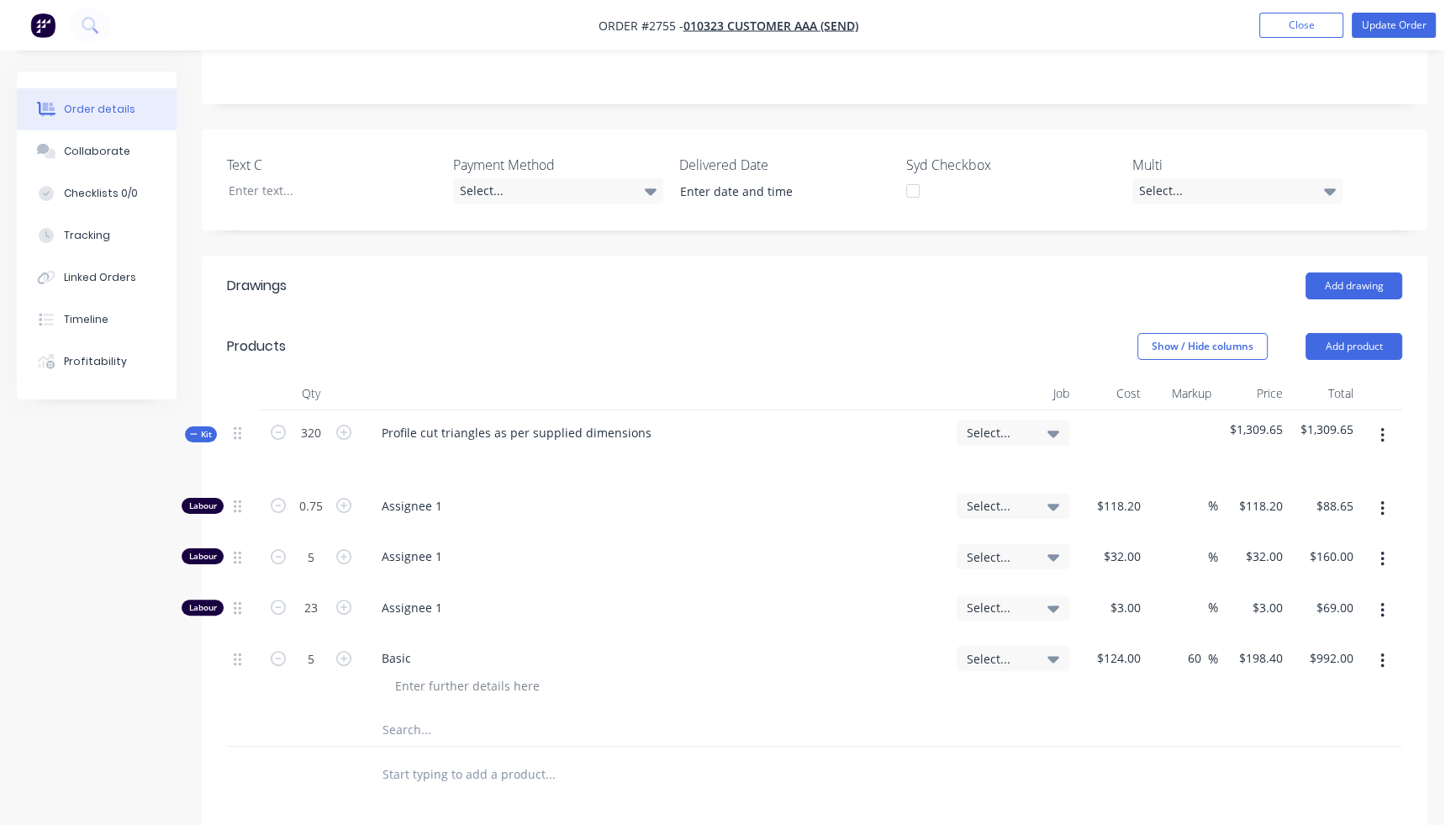
type input "$51,200.00"
type input "7360"
type input "$22,080.00"
type input "1600"
type input "$317,440.00"
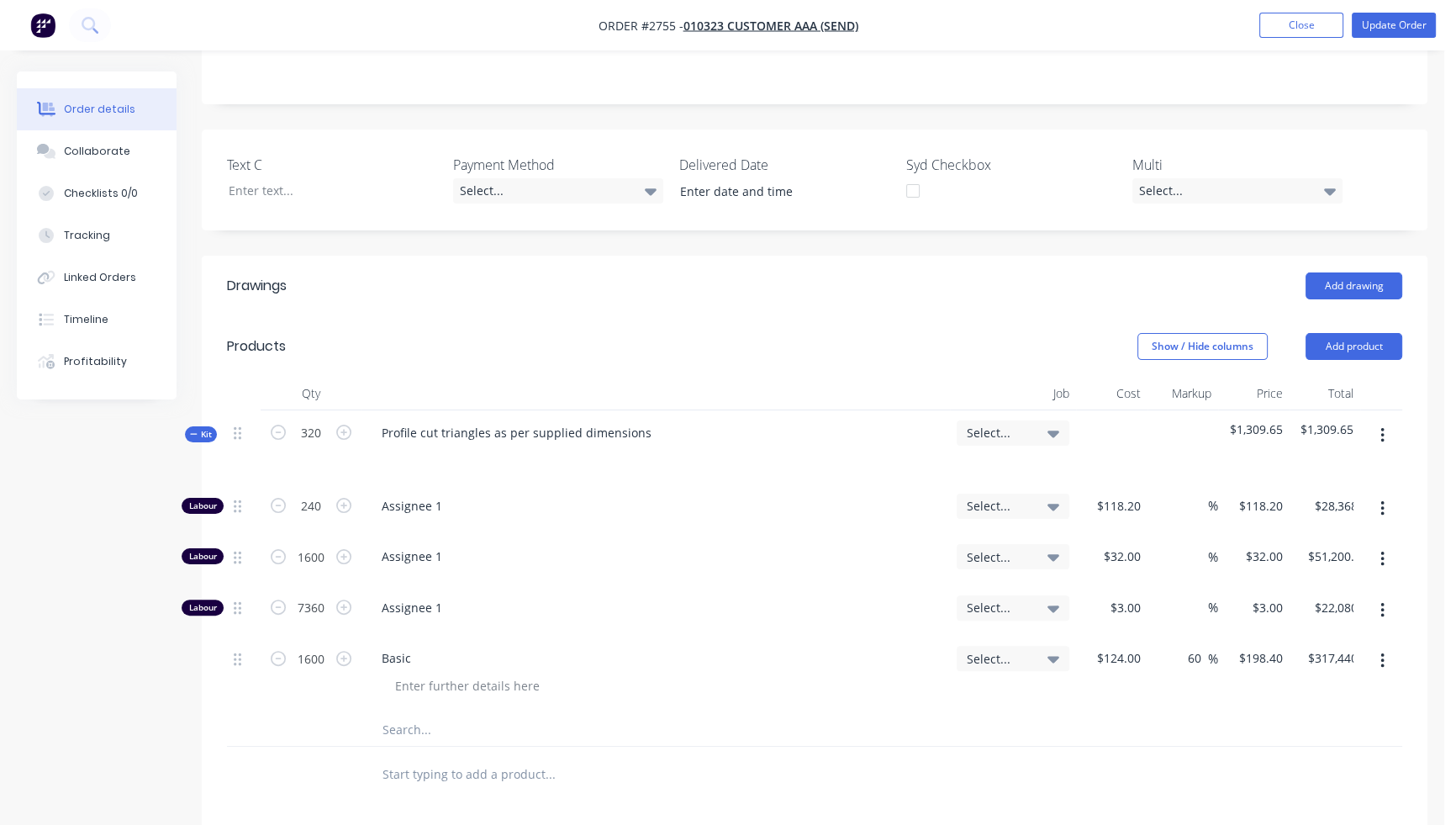
click at [318, 484] on div "240" at bounding box center [311, 510] width 101 height 52
click at [319, 494] on input "240" at bounding box center [311, 506] width 44 height 25
type input "0.75"
type input "$88.65"
click at [308, 544] on input "1600" at bounding box center [311, 556] width 44 height 25
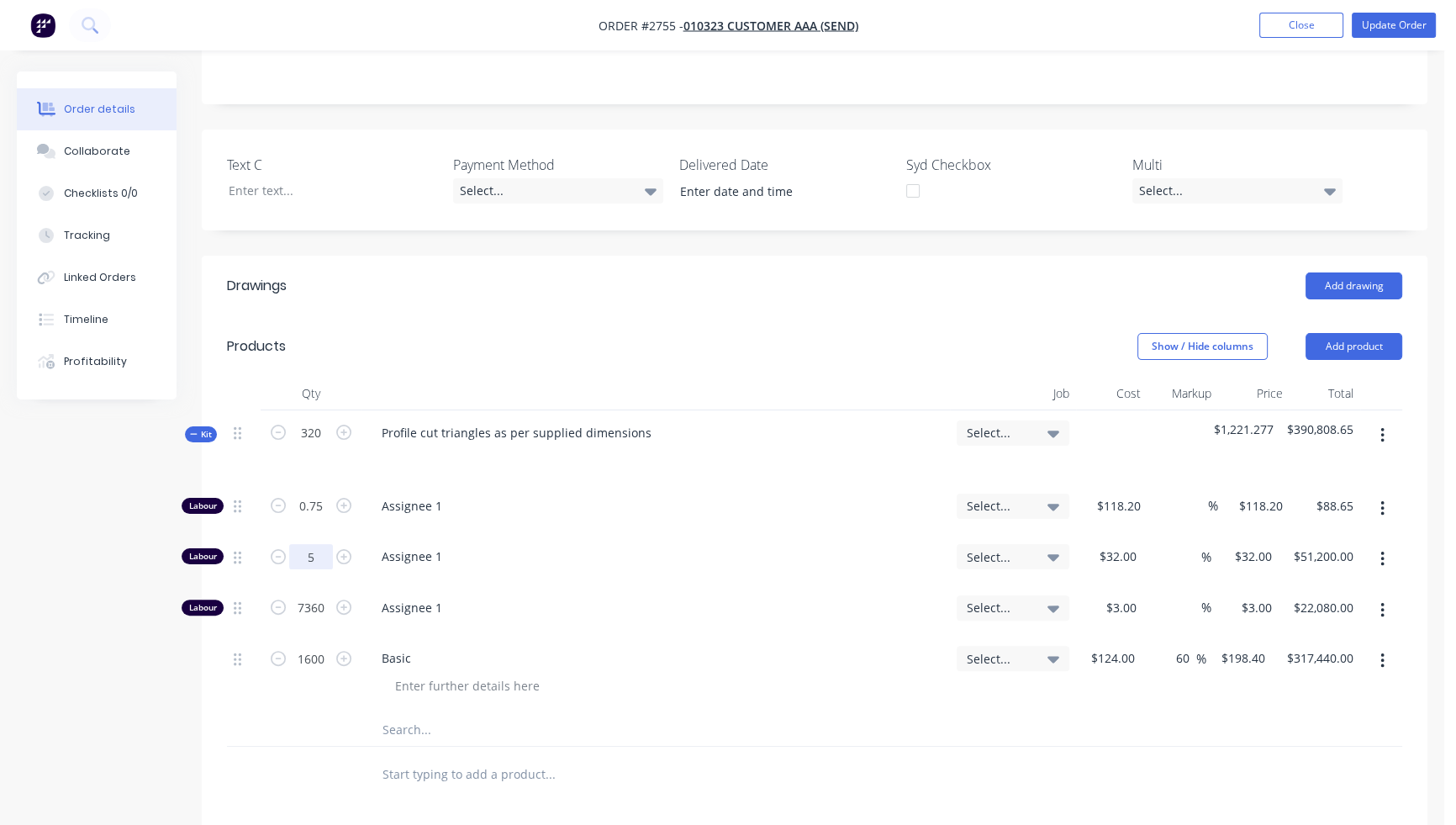
type input "5"
type input "$160.00"
click at [317, 585] on div "7360" at bounding box center [311, 611] width 101 height 52
click at [318, 595] on input "7360" at bounding box center [311, 607] width 44 height 25
type input "23"
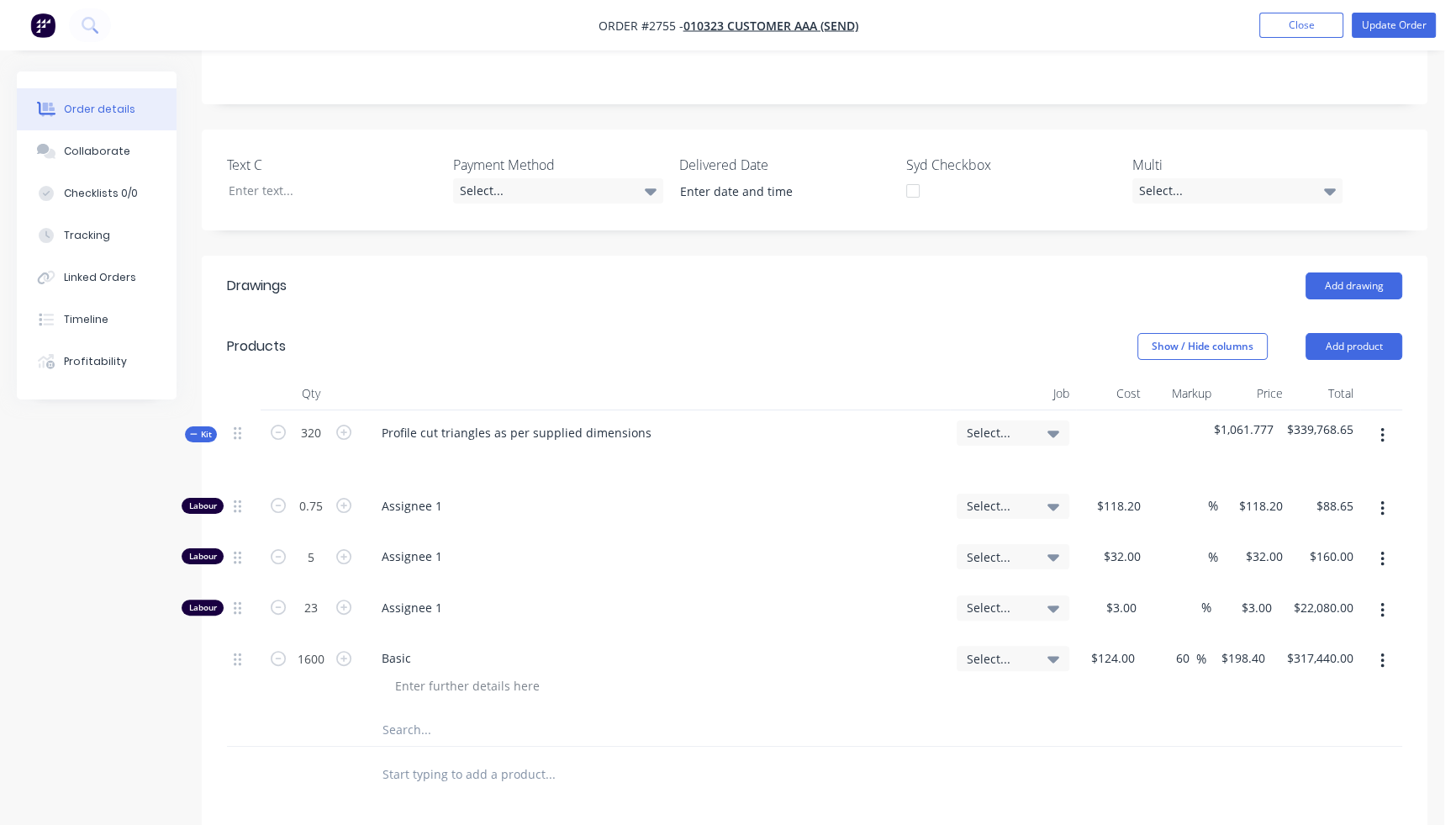
type input "$69.00"
click at [335, 645] on form "1600" at bounding box center [311, 656] width 87 height 25
click at [323, 646] on input "1600" at bounding box center [311, 657] width 44 height 25
type input "5"
type input "$992.00"
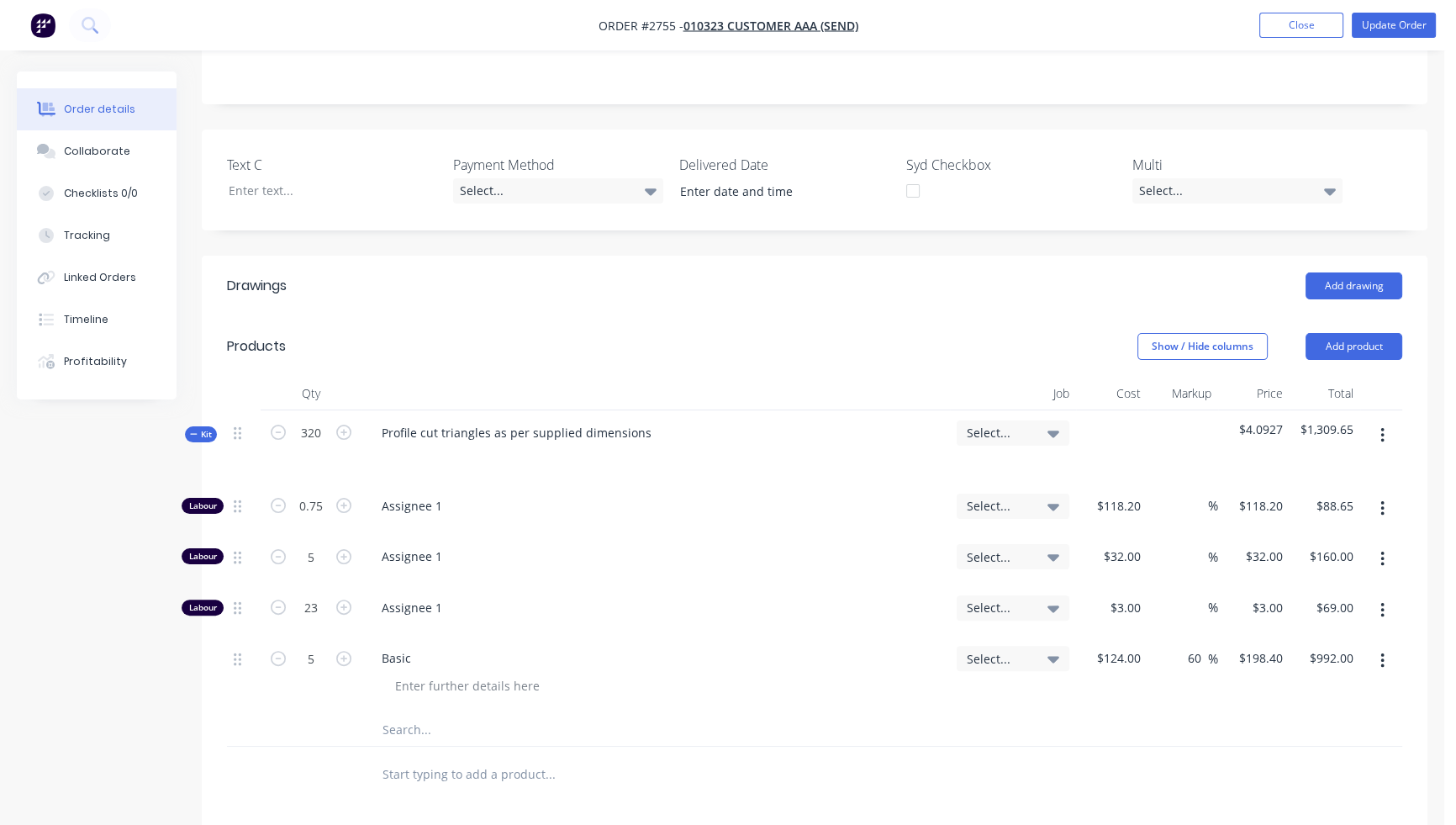
click at [144, 623] on div "Created by Karmela Created 05/09/25 Required 05/09/25 Assigned to Add team memb…" at bounding box center [722, 441] width 1410 height 1563
click at [311, 494] on input "0.75" at bounding box center [311, 506] width 44 height 25
type input "23"
type input "$2,718.60"
click at [324, 595] on input "23" at bounding box center [311, 607] width 44 height 25
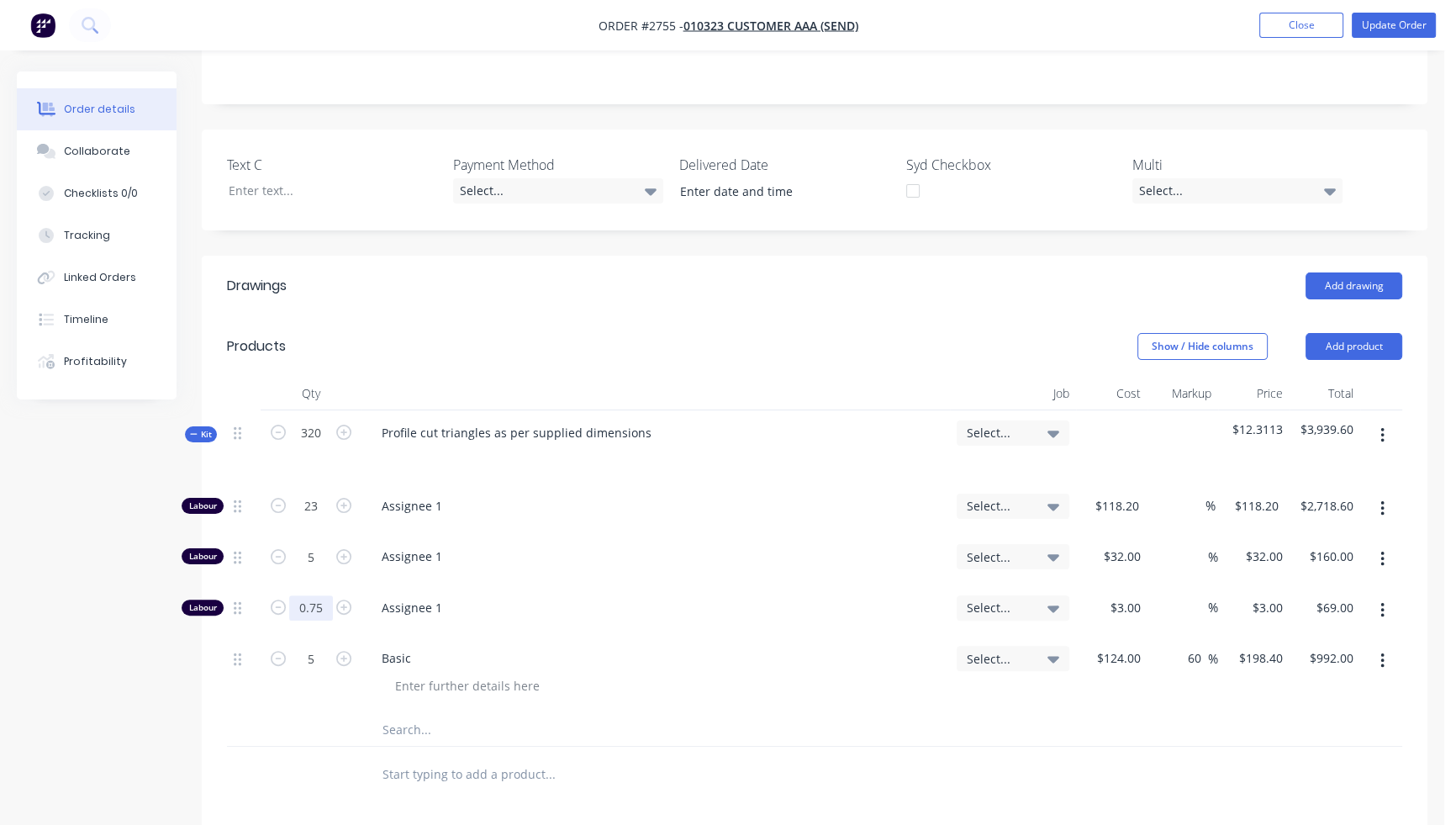
type input "0.75"
type input "$2.25"
click at [1145, 747] on div at bounding box center [814, 773] width 1175 height 55
click at [1135, 494] on input "118.2" at bounding box center [1126, 506] width 39 height 25
type input "$3.00"
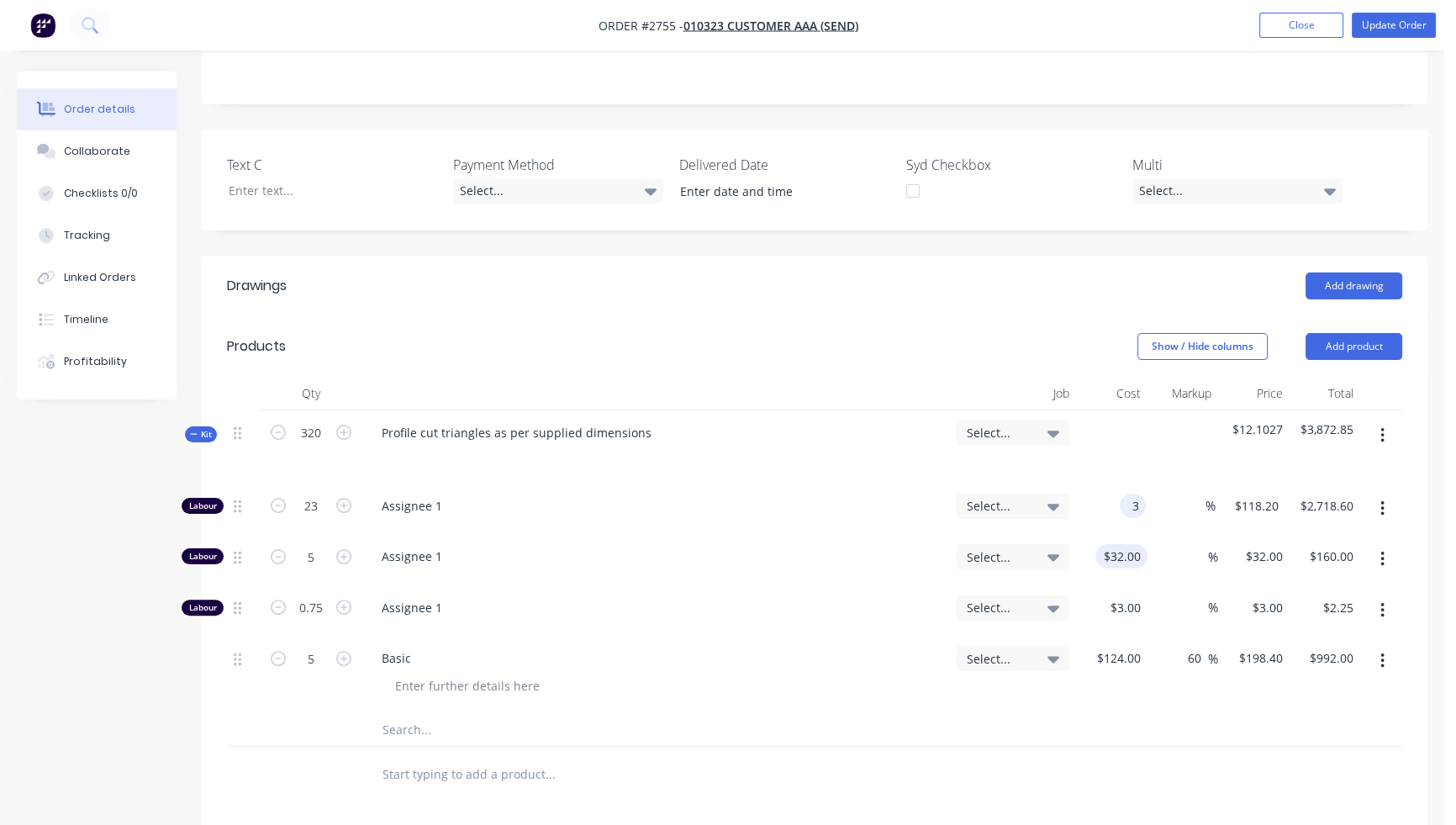
type input "$3.00"
type input "$69.00"
click at [1136, 544] on input "32" at bounding box center [1125, 556] width 46 height 25
type input "$32.00"
click at [1125, 595] on div "3 $3.00" at bounding box center [1125, 607] width 46 height 25
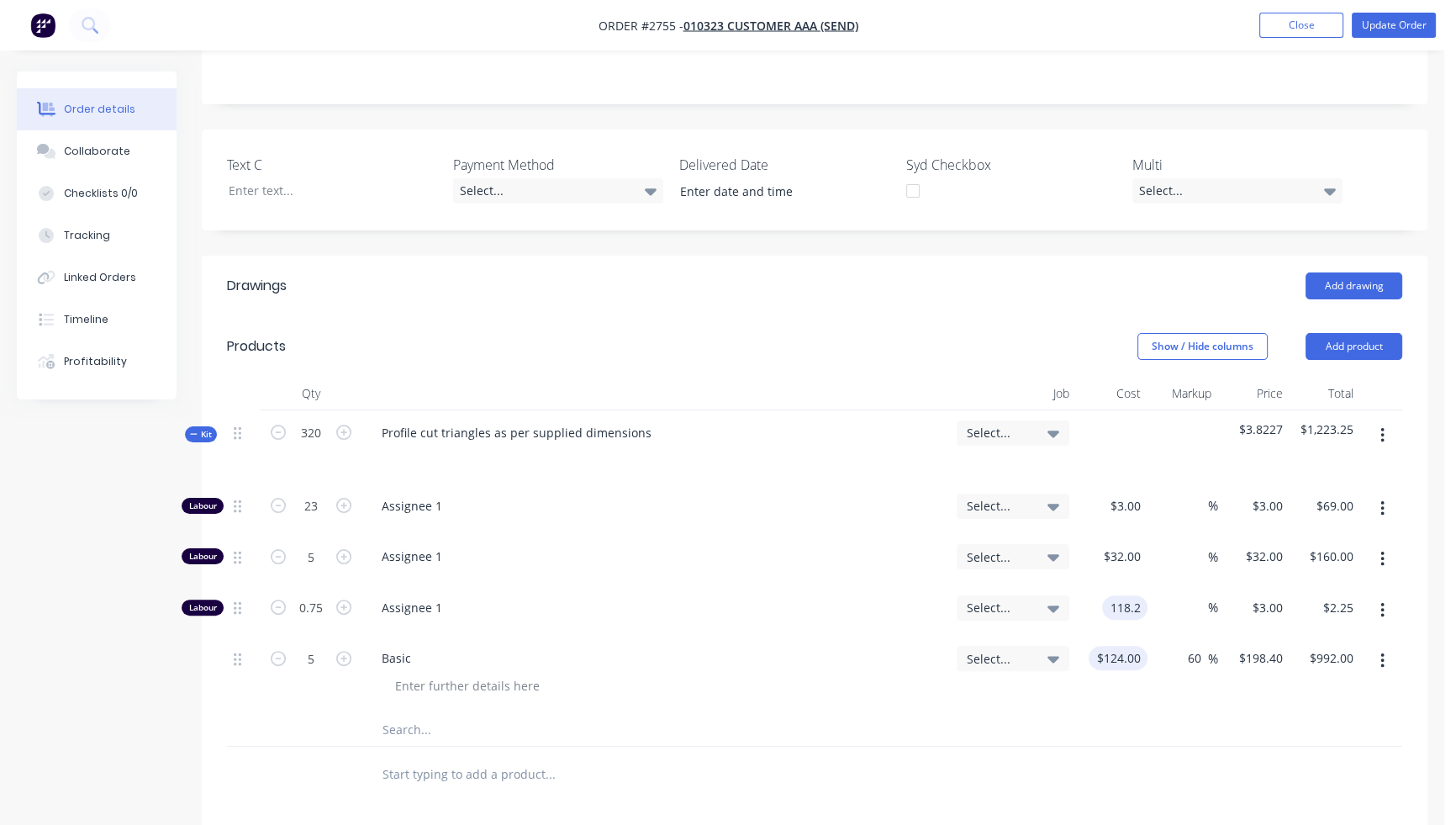
type input "$118.20"
type input "$88.65"
click at [1128, 646] on input "124" at bounding box center [1121, 657] width 53 height 25
type input "$124.00"
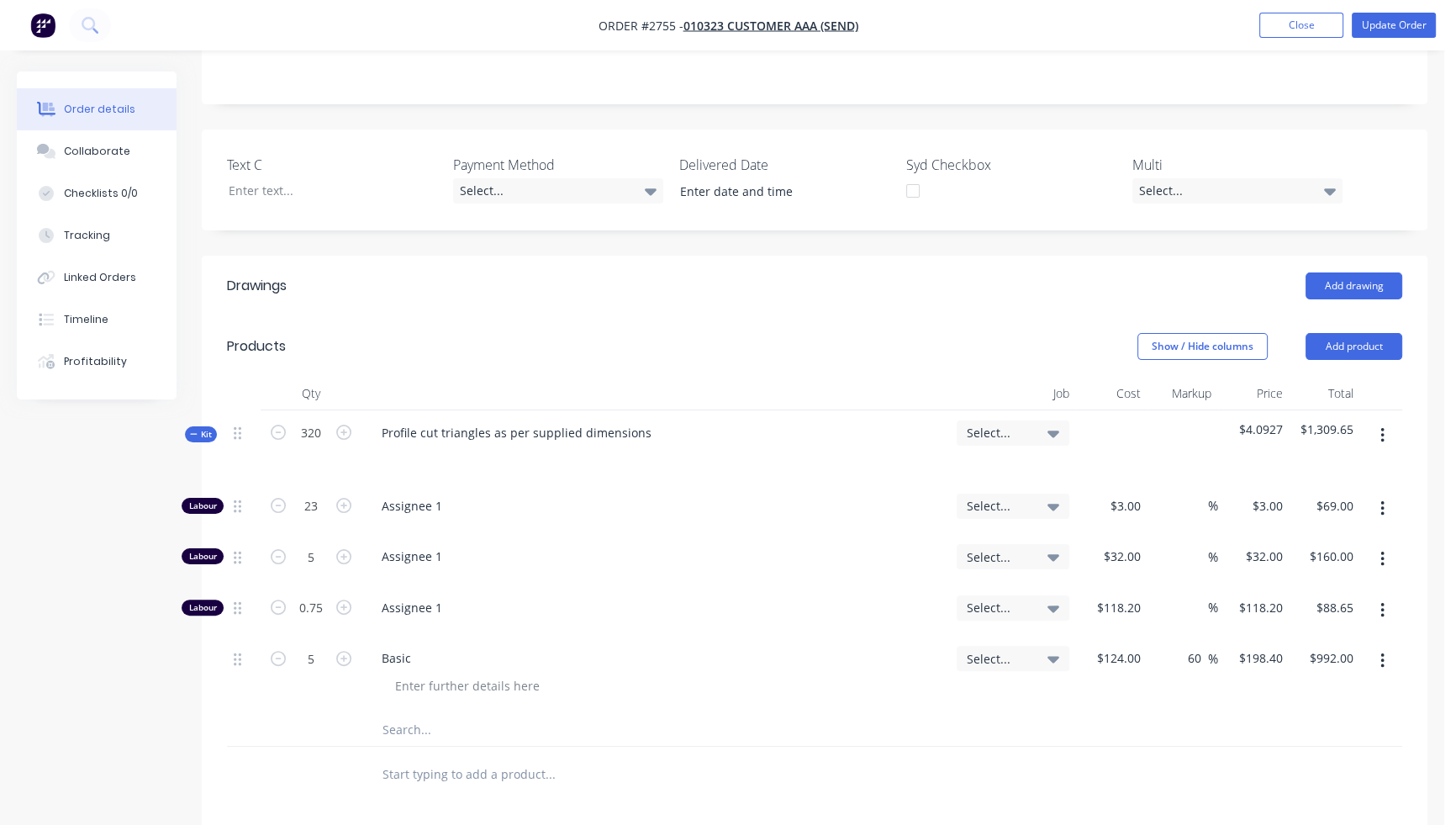
click at [1101, 747] on div at bounding box center [814, 773] width 1175 height 55
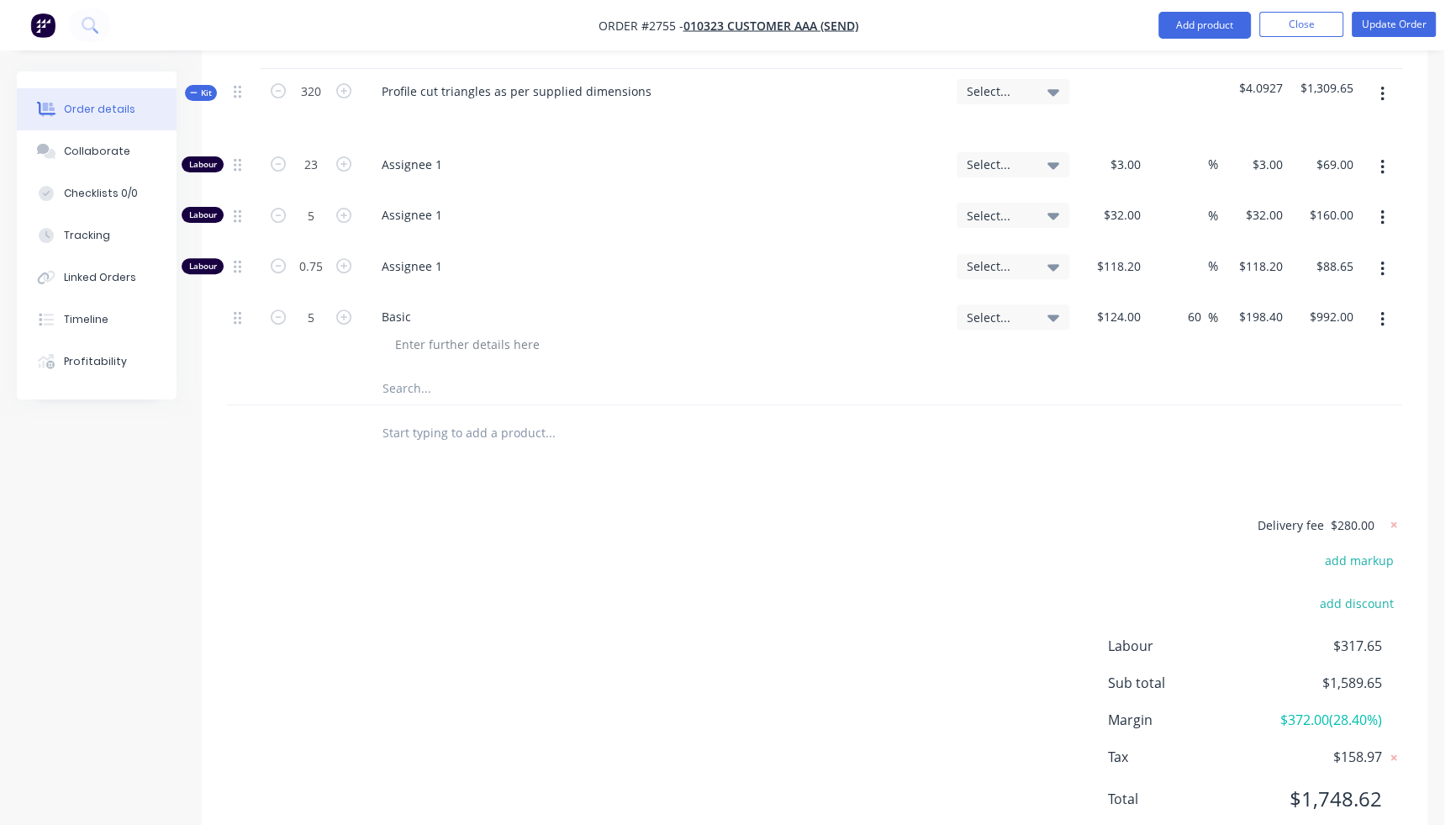
scroll to position [761, 0]
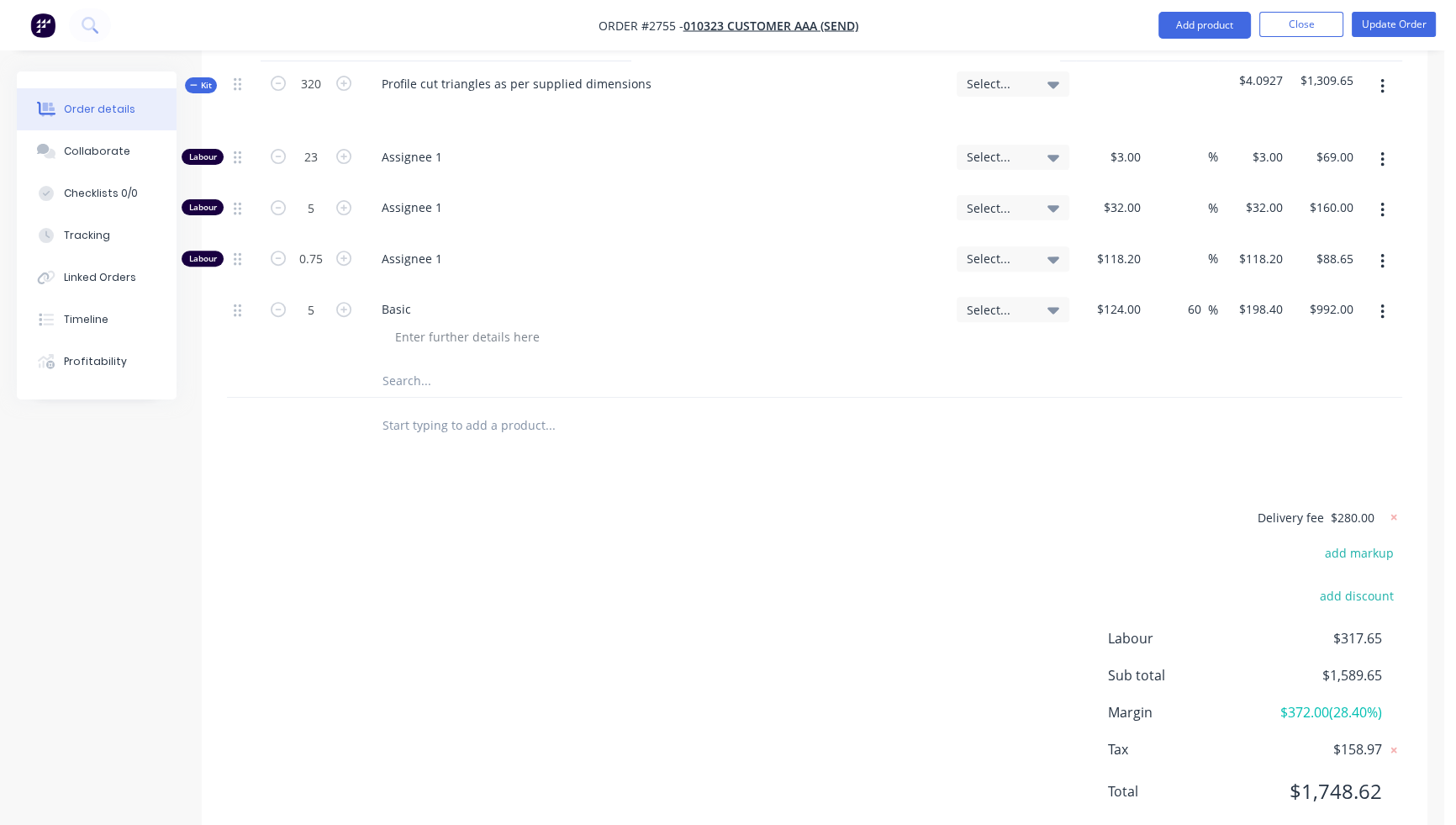
click at [633, 612] on div "Delivery fee $280.00 add markup add discount Labour $317.65 Sub total $1,589.65…" at bounding box center [814, 663] width 1175 height 316
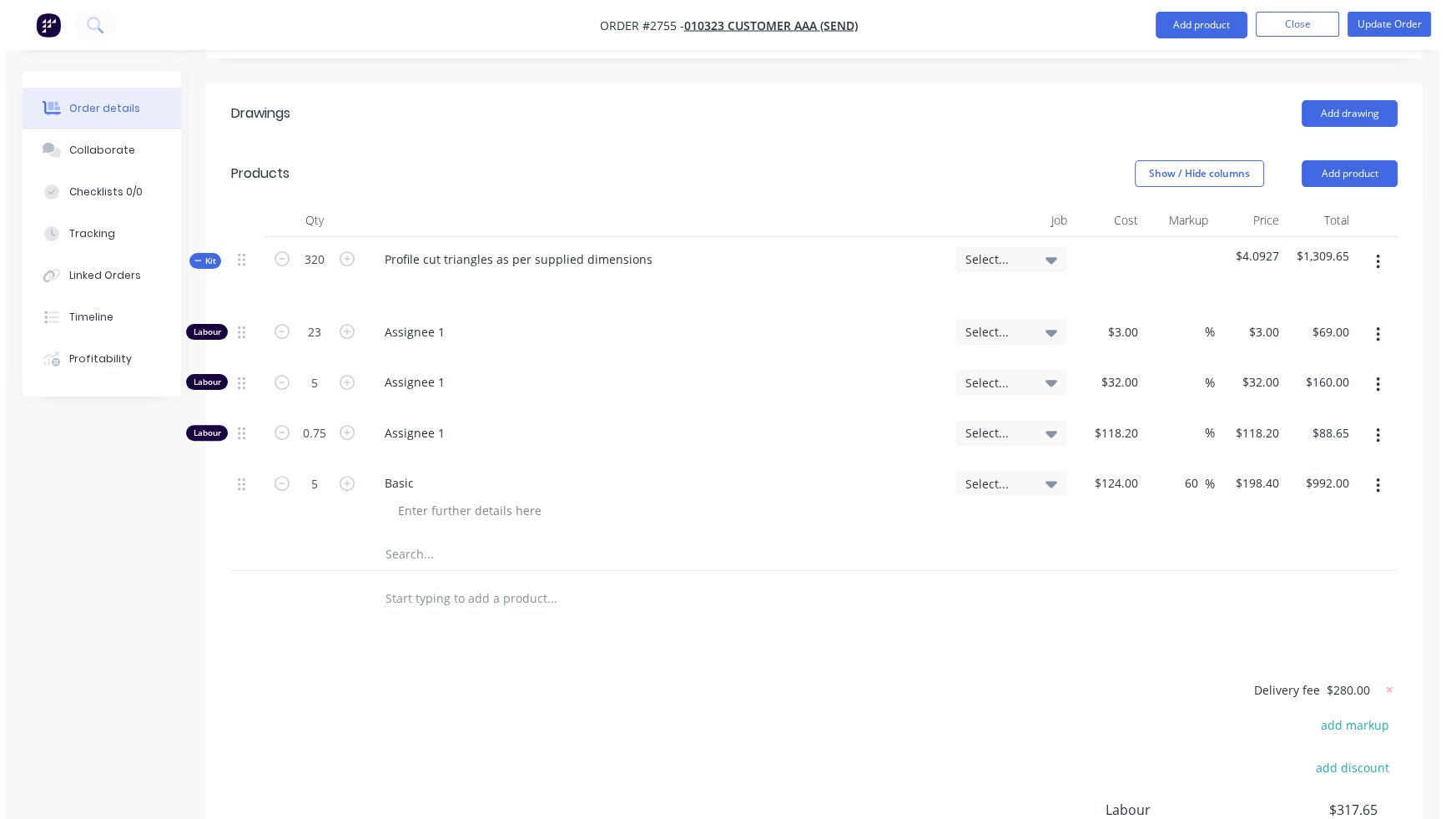
scroll to position [346, 0]
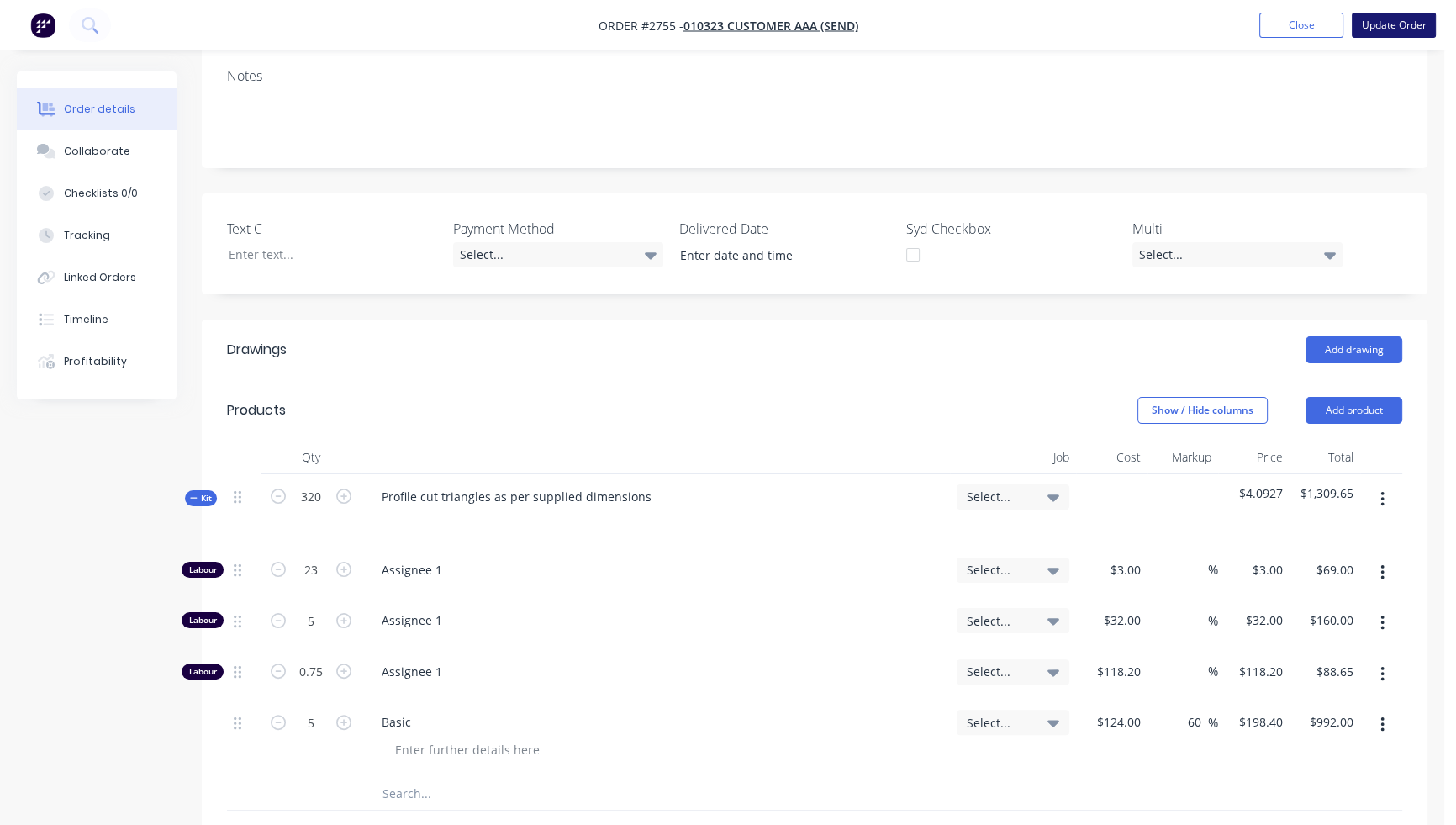
click at [1427, 22] on button "Update Order" at bounding box center [1394, 25] width 84 height 25
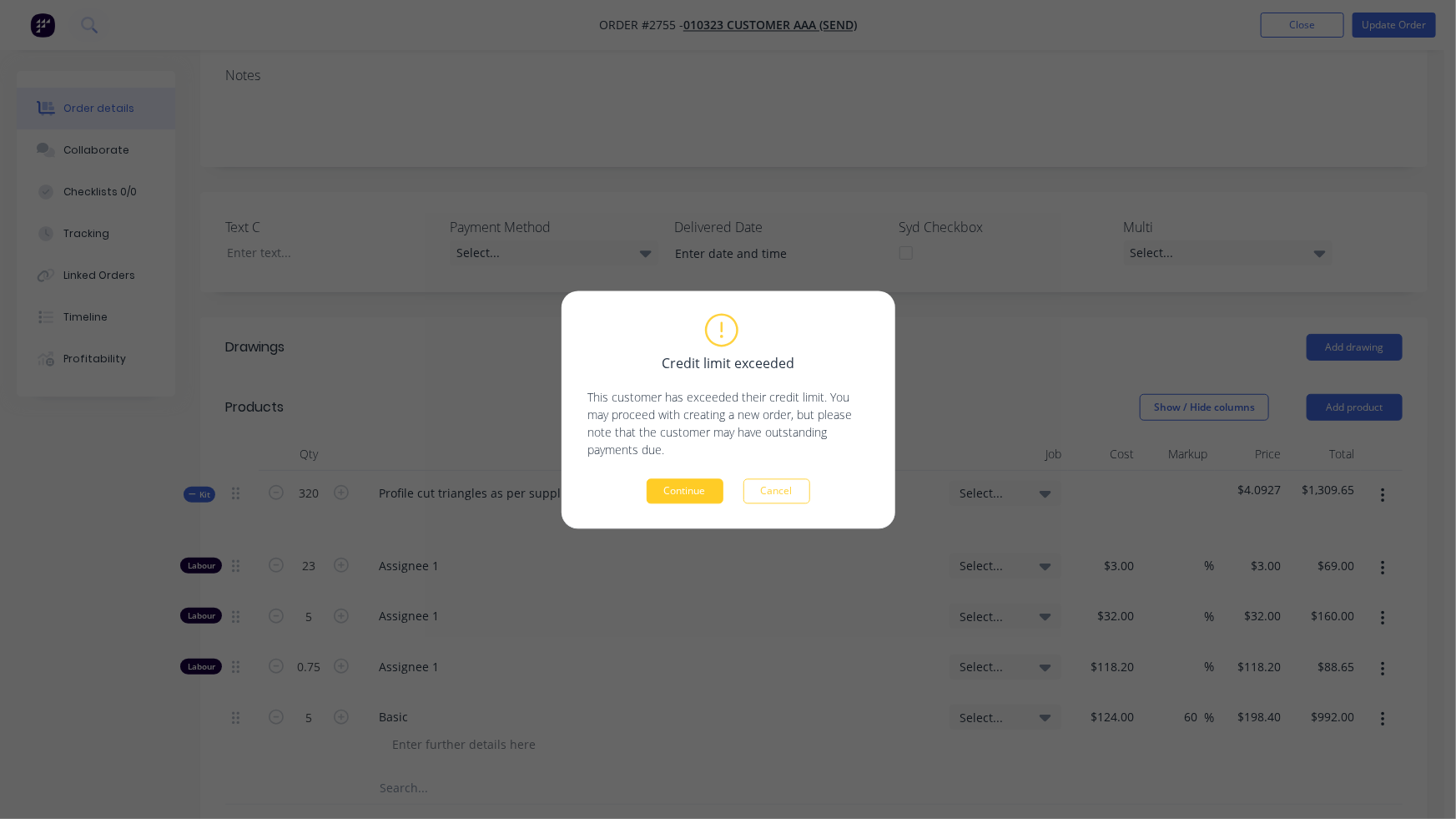
click at [688, 488] on button "Continue" at bounding box center [685, 490] width 77 height 25
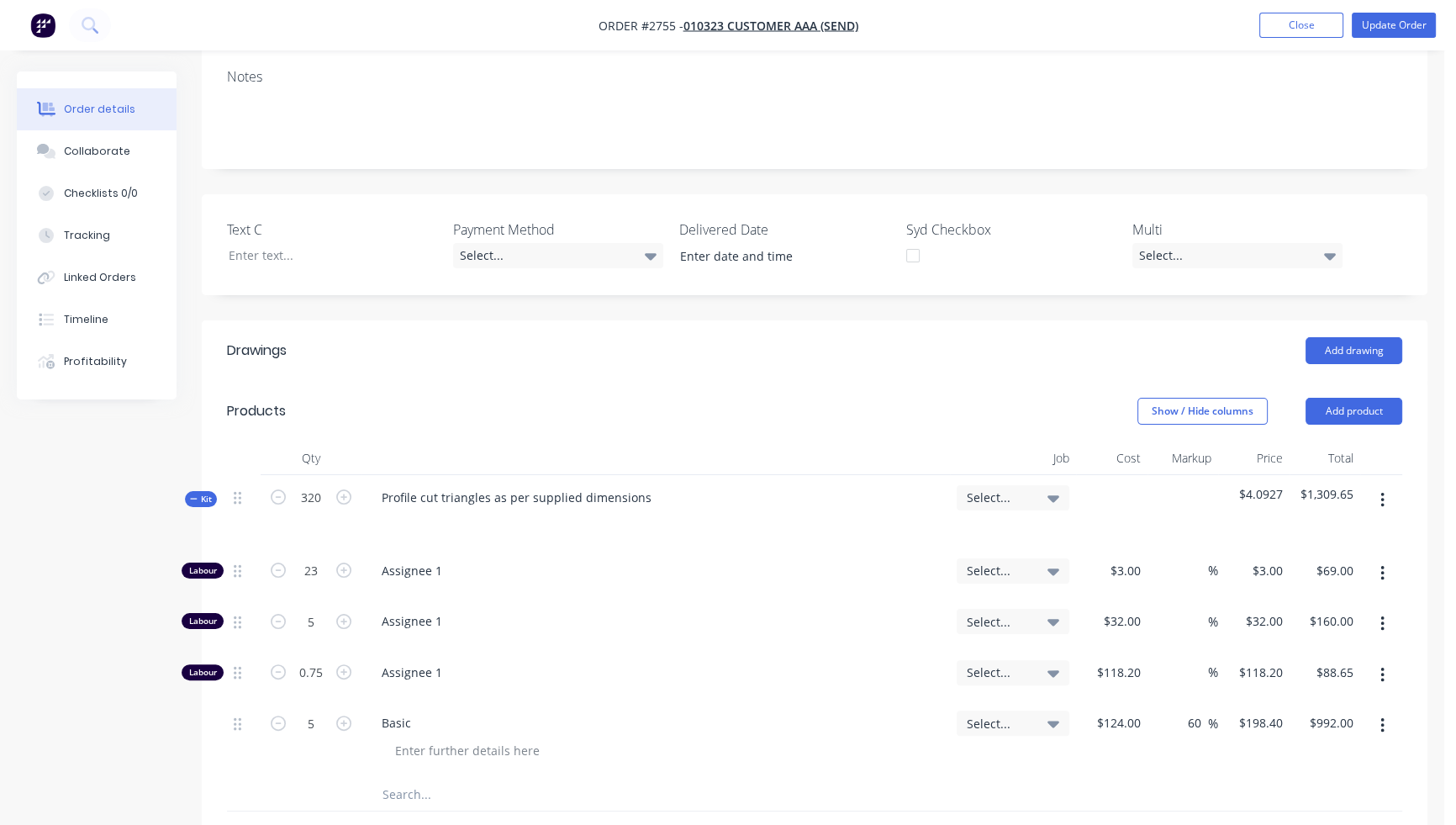
scroll to position [374, 0]
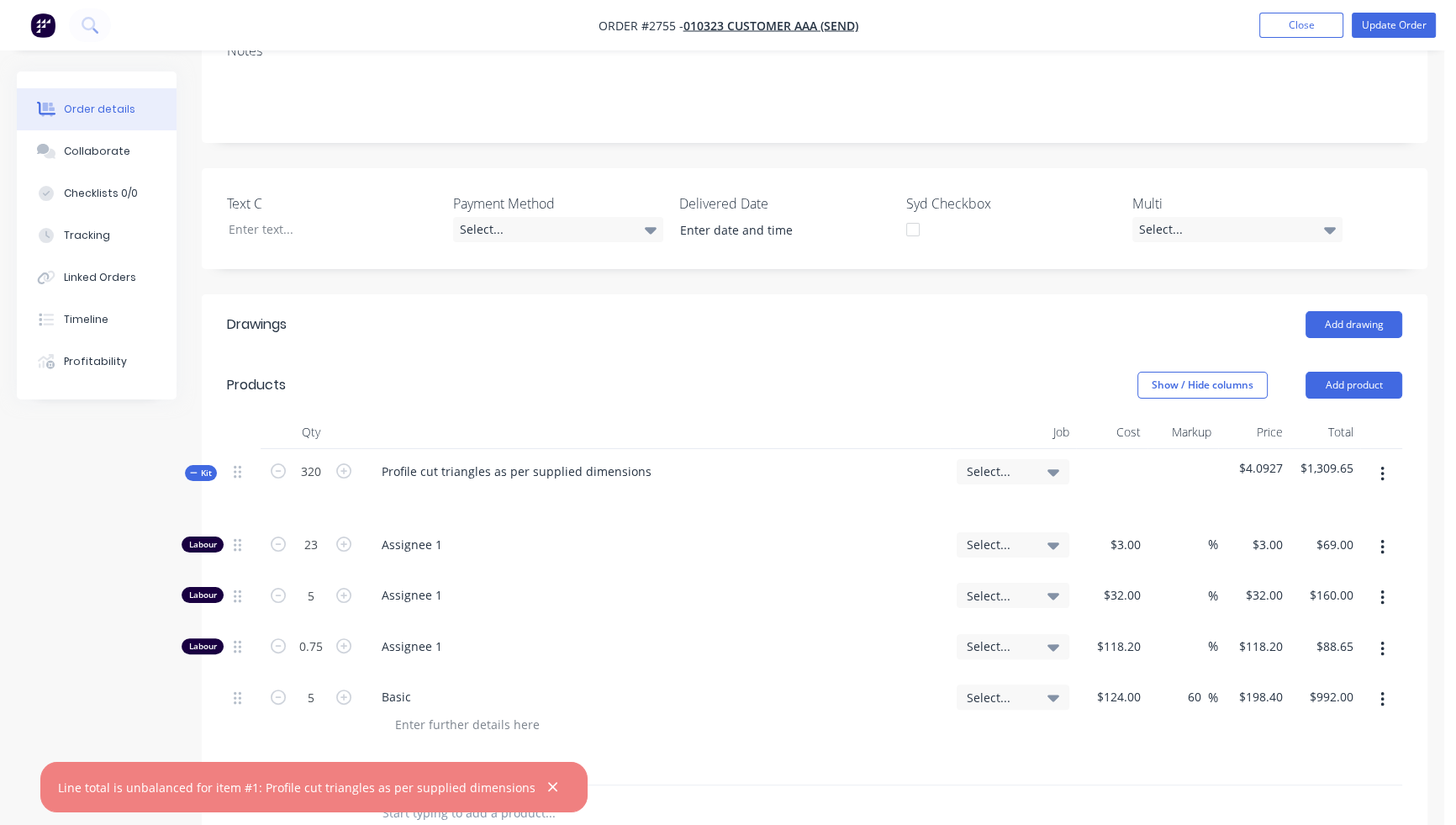
click at [116, 817] on div "Line total is unbalanced for item #1: Profile cut triangles as per supplied dim…" at bounding box center [314, 793] width 547 height 63
click at [124, 794] on div "Line total is unbalanced for item #1: Profile cut triangles as per supplied dim…" at bounding box center [297, 787] width 478 height 18
click at [119, 796] on div "Line total is unbalanced for item #1: Profile cut triangles as per supplied dim…" at bounding box center [314, 786] width 547 height 51
click at [547, 790] on icon "button" at bounding box center [552, 786] width 11 height 15
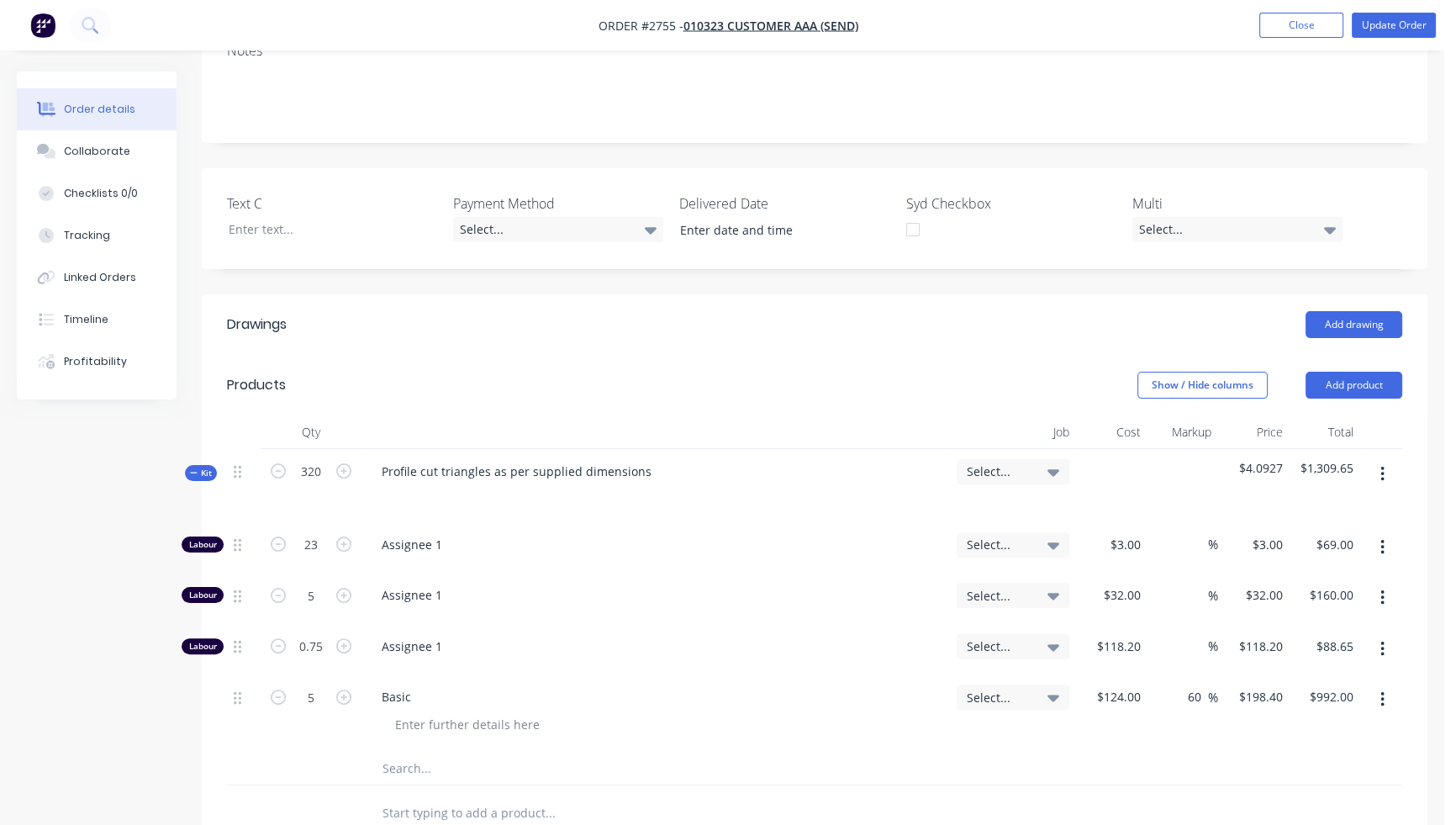
click at [105, 545] on div "Created by Karmela Created 05/09/25 Required 05/09/25 Assigned to Add team memb…" at bounding box center [722, 480] width 1410 height 1563
click at [1285, 28] on button "Close" at bounding box center [1300, 25] width 84 height 25
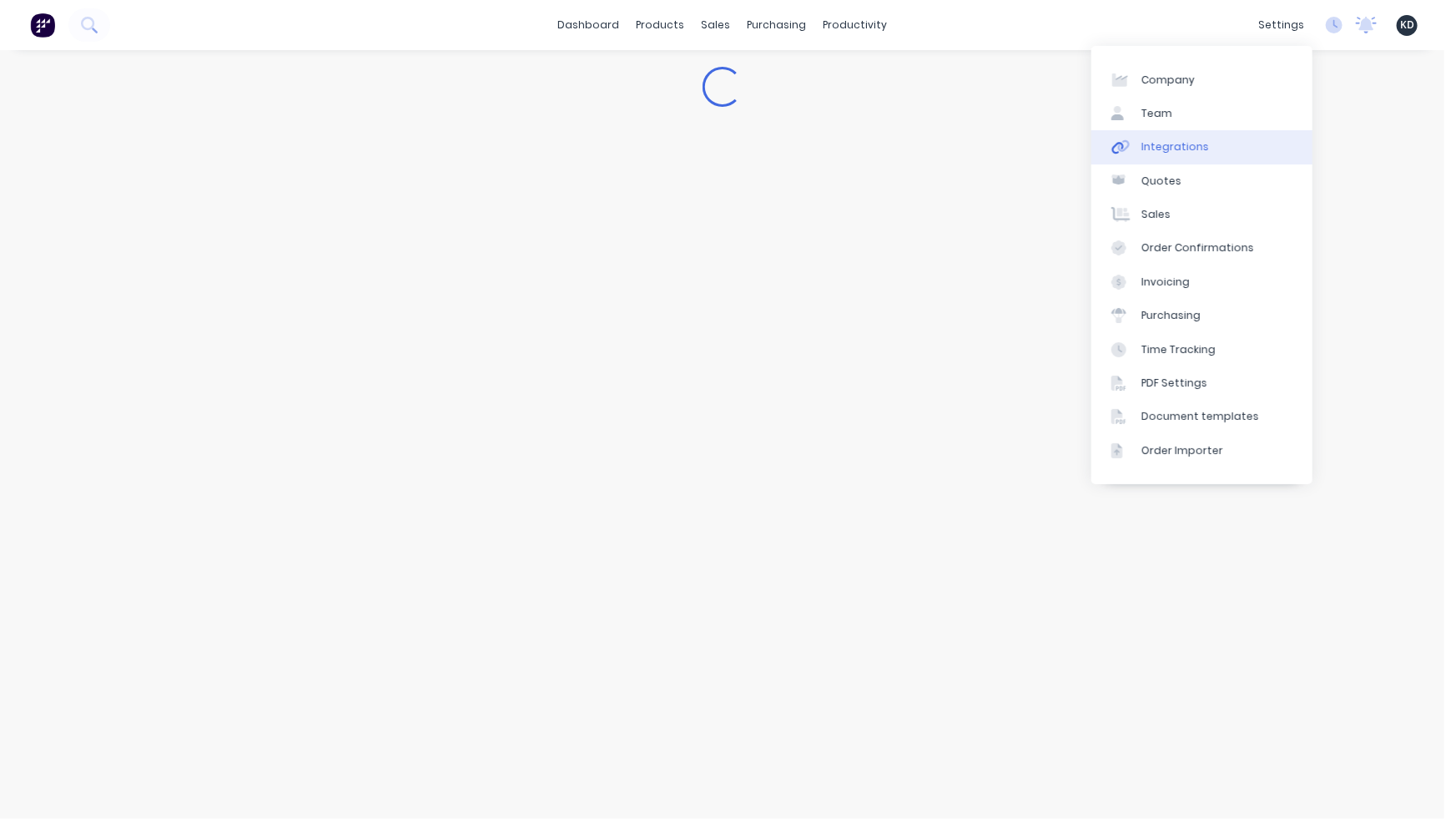
click at [1237, 144] on link "Integrations" at bounding box center [1201, 147] width 221 height 33
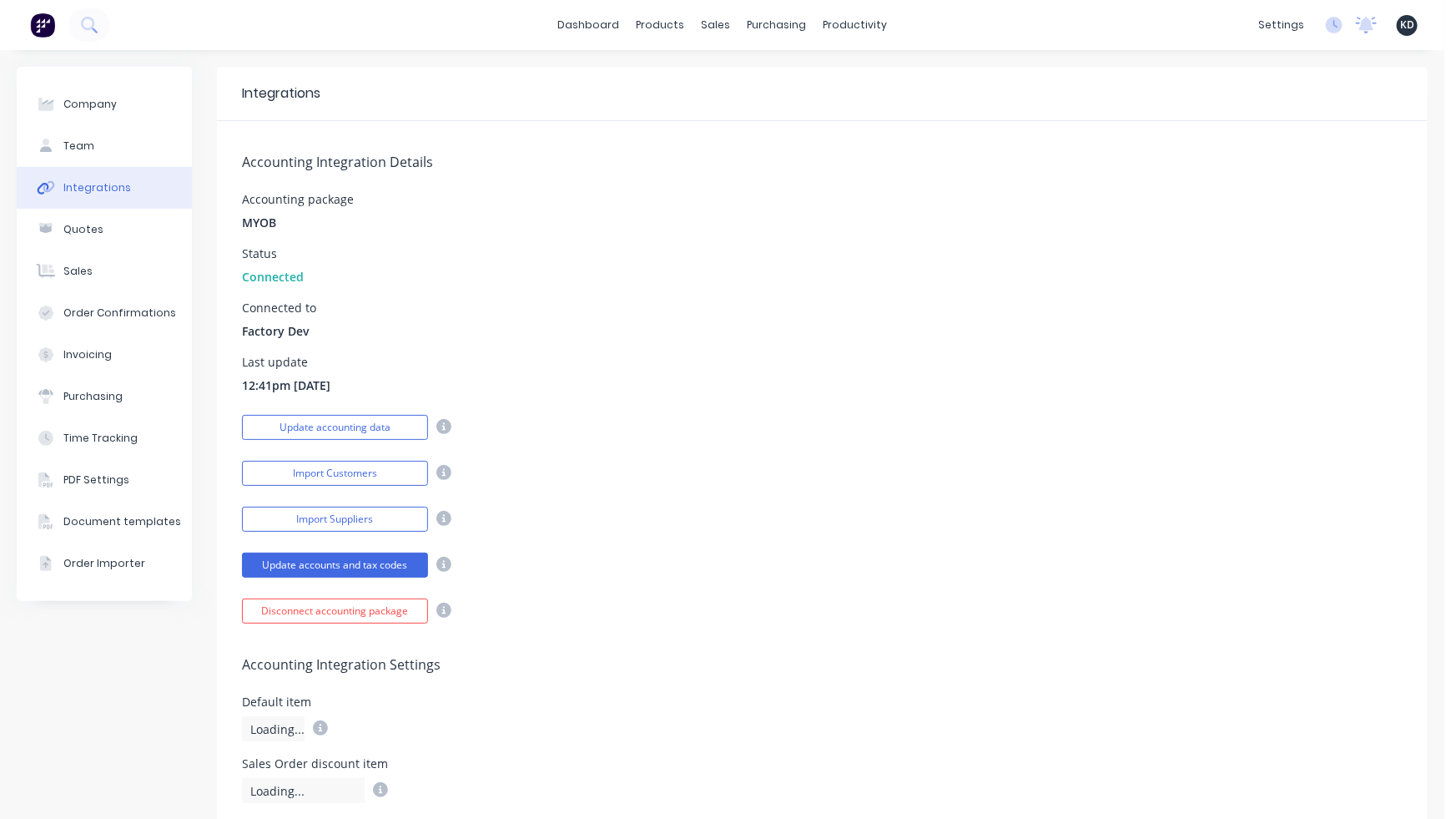
scroll to position [748, 0]
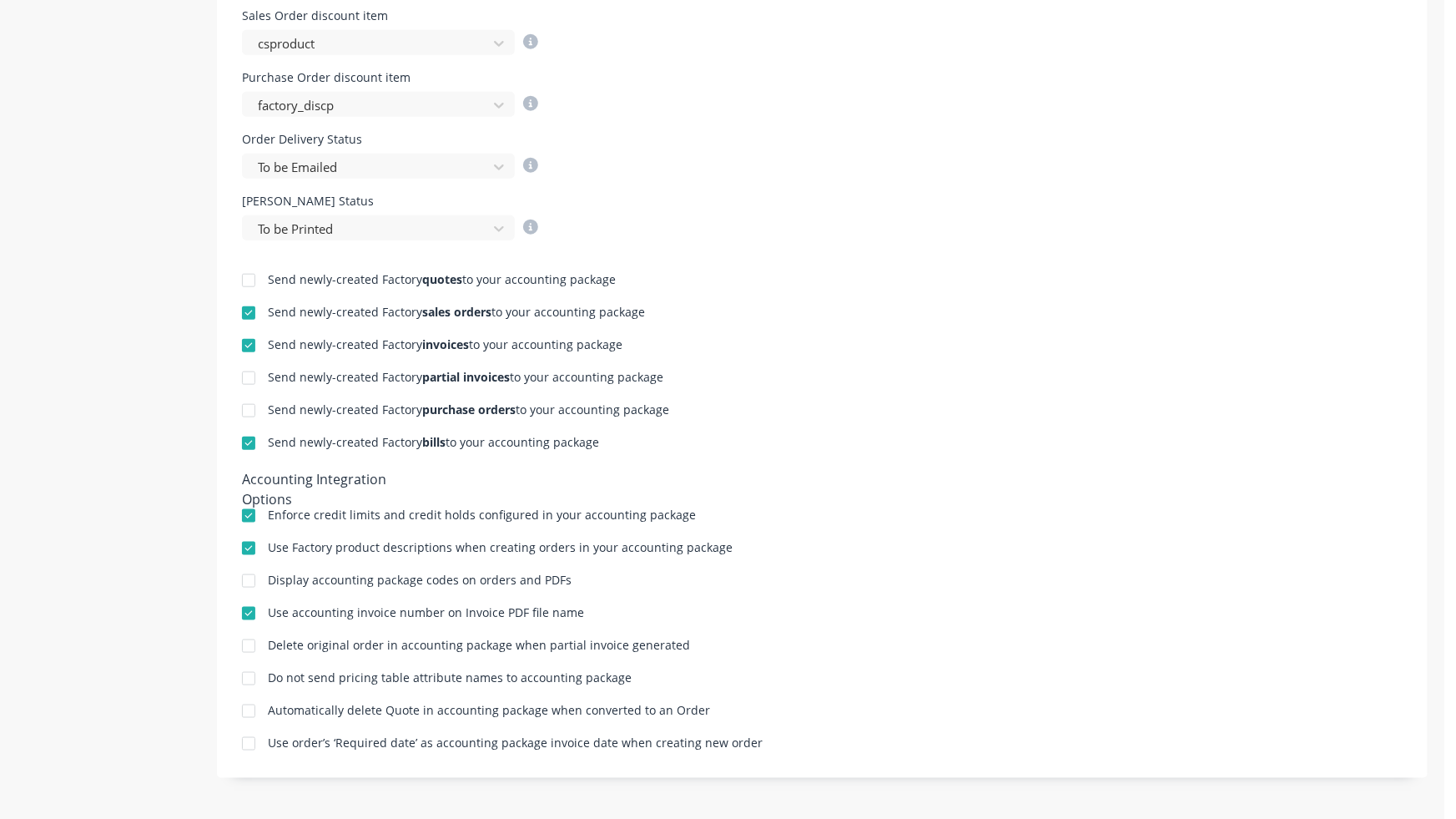
click at [250, 282] on div at bounding box center [249, 281] width 33 height 33
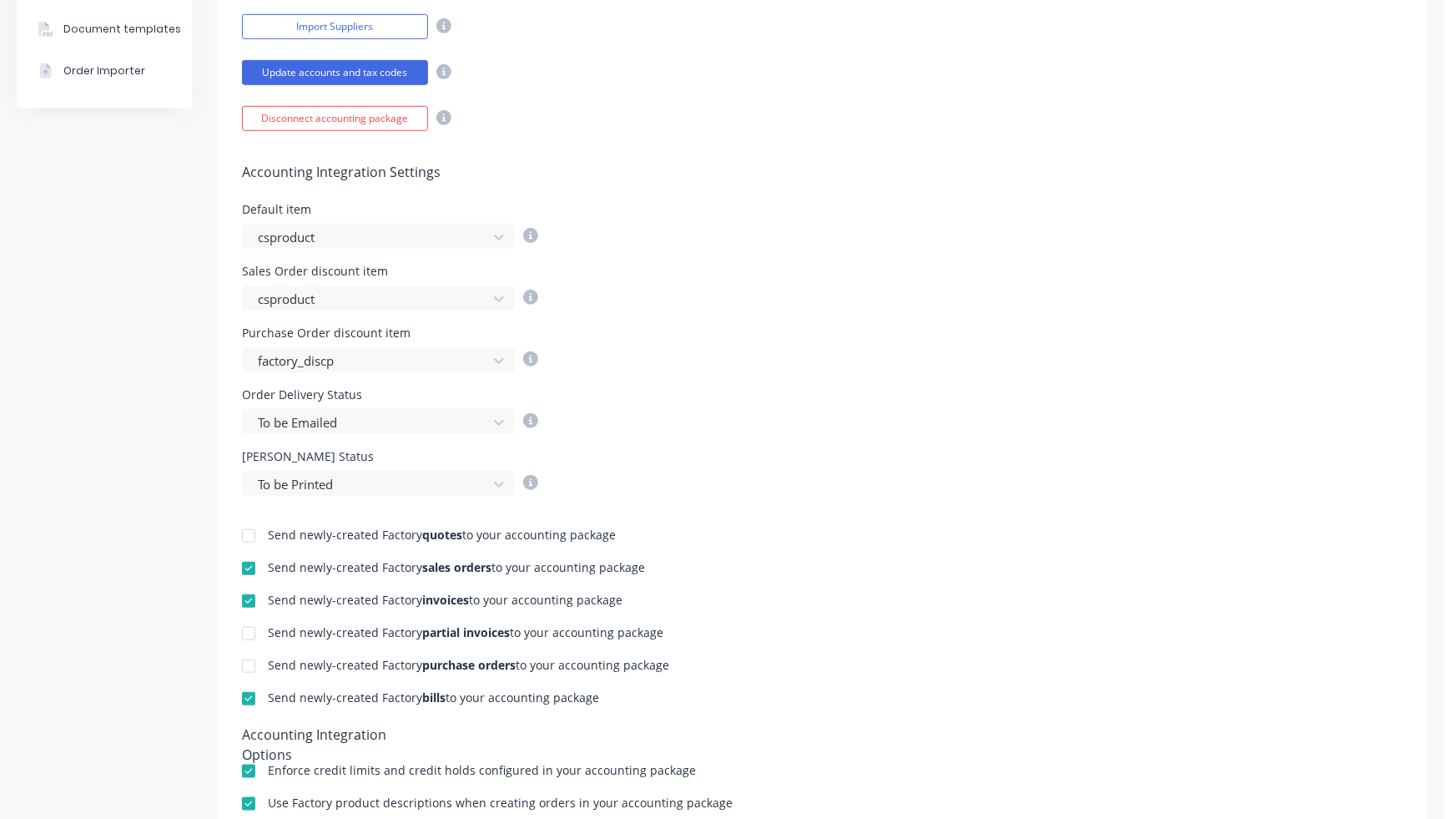
scroll to position [683, 0]
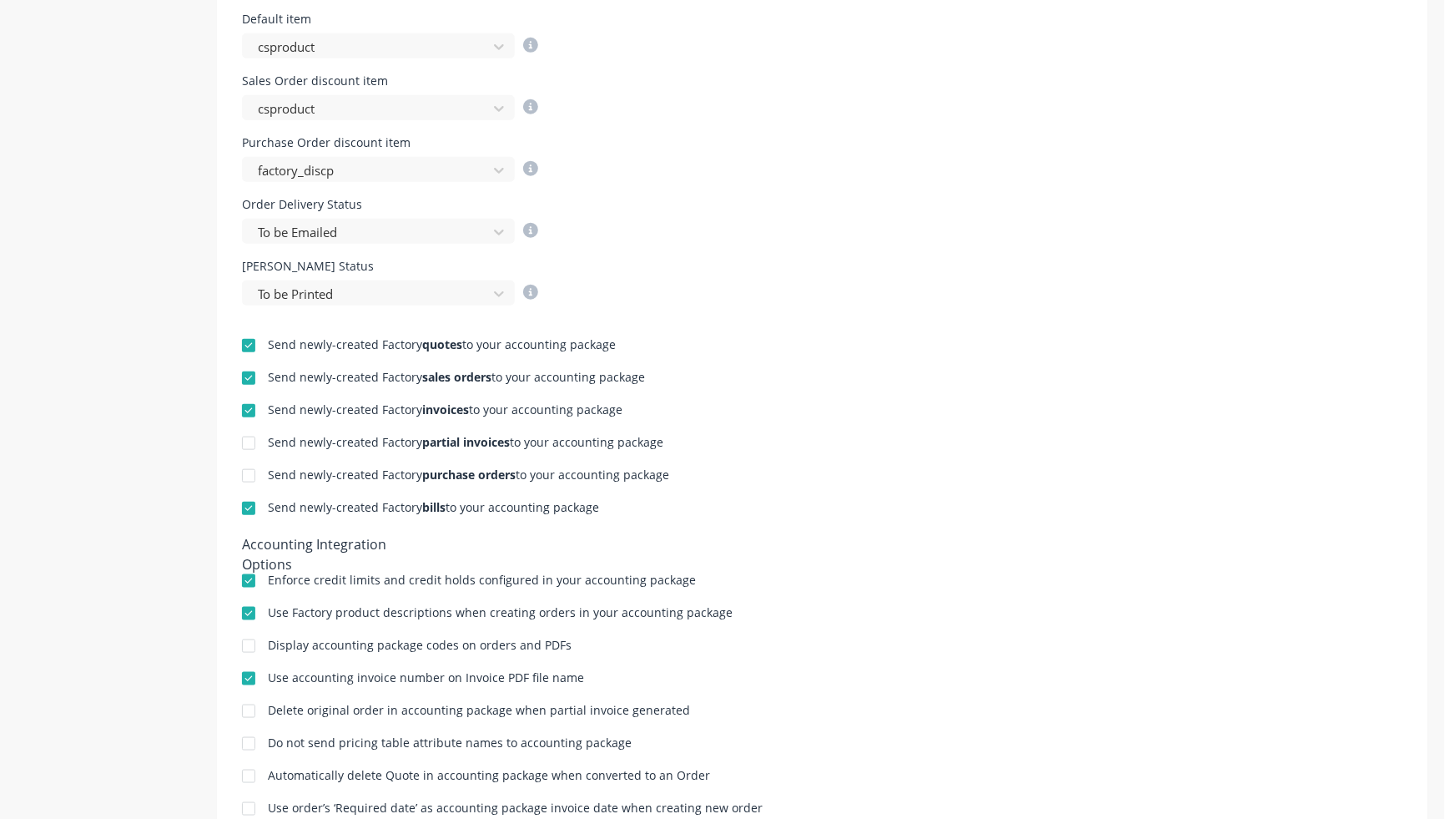
click at [114, 423] on div "Company Team Integrations Quotes Sales Order Confirmations Invoicing Purchasing…" at bounding box center [104, 126] width 175 height 1484
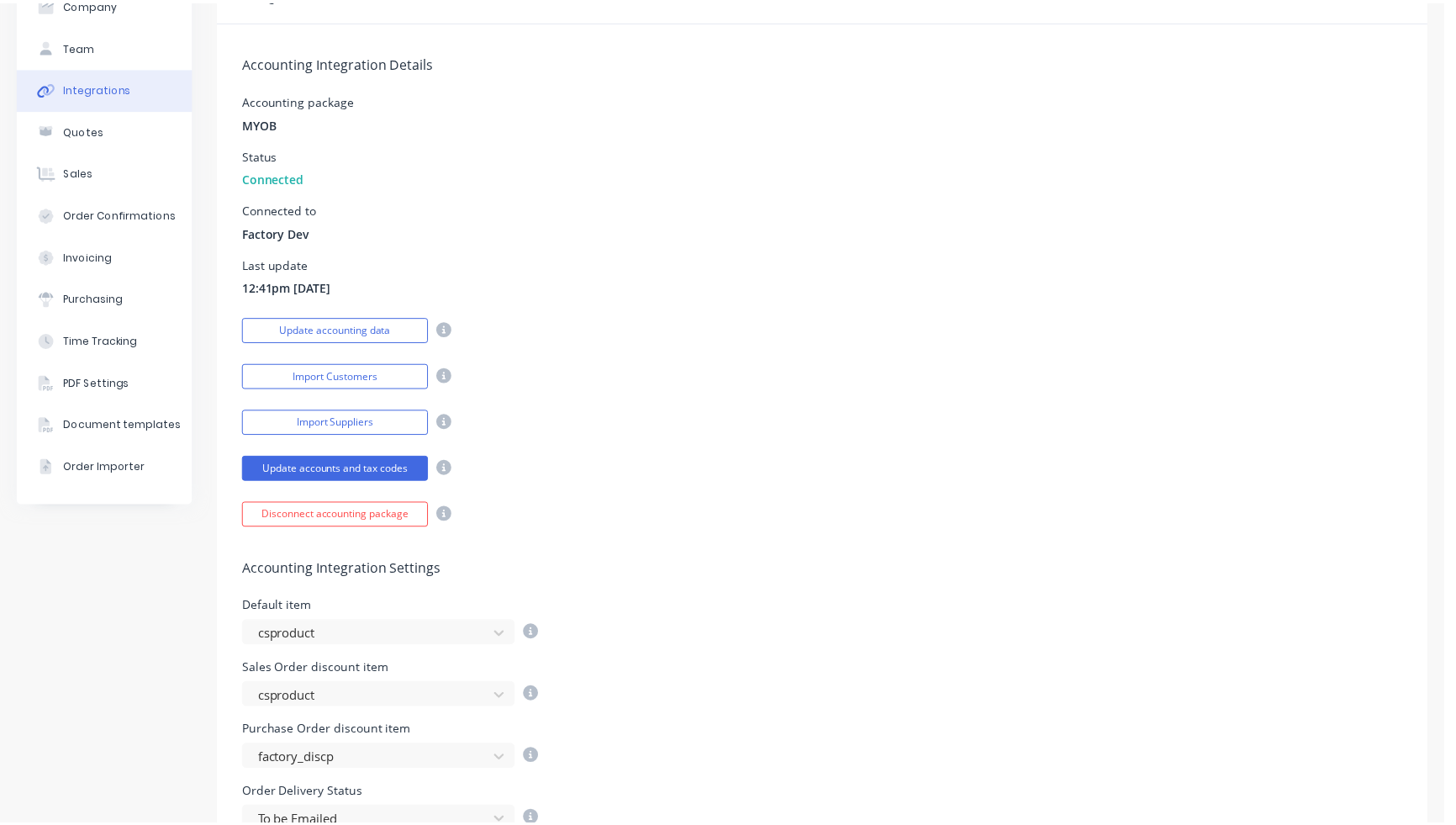
scroll to position [0, 0]
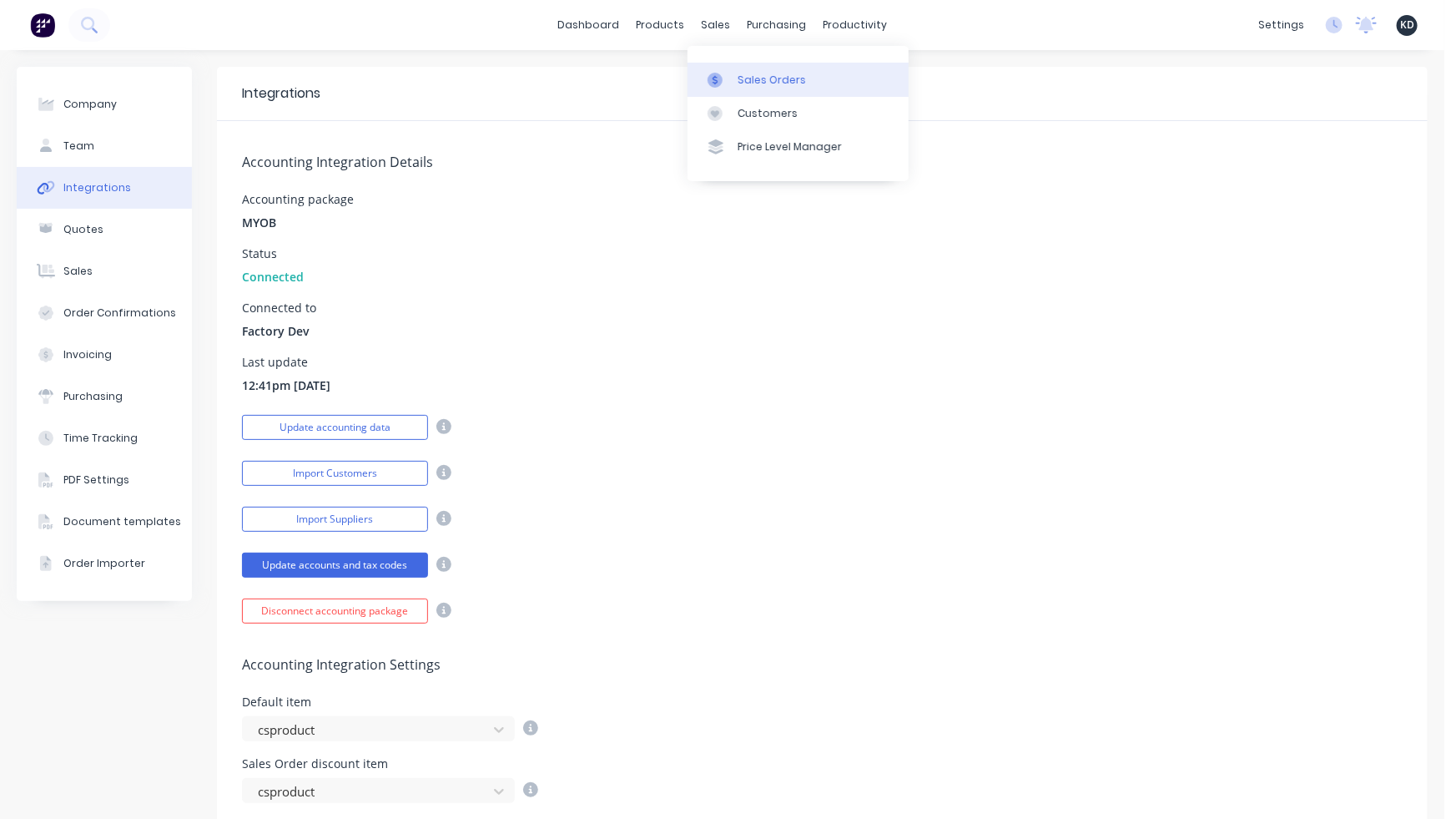
click at [737, 67] on link "Sales Orders" at bounding box center [798, 80] width 221 height 33
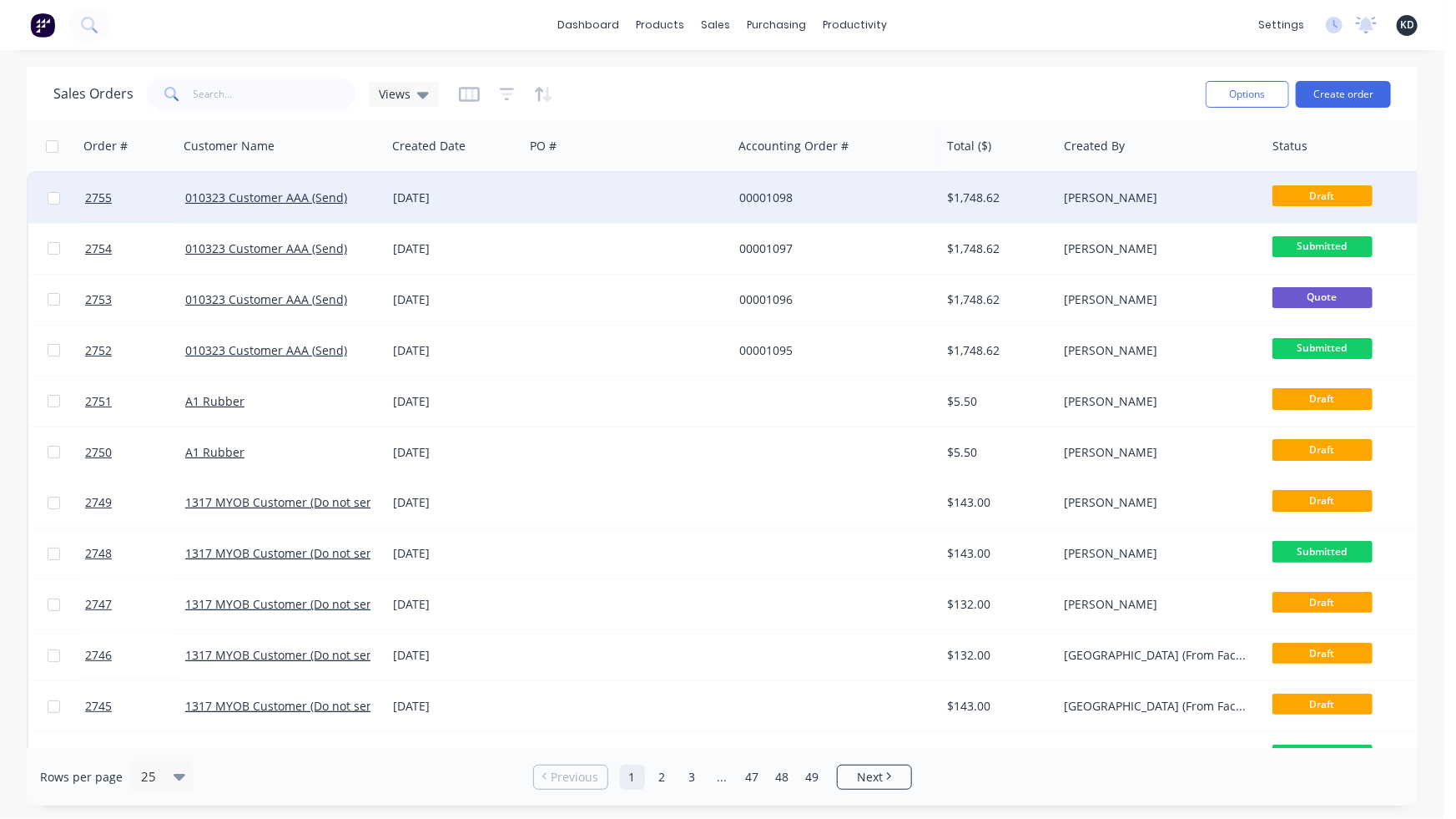
click at [752, 180] on div "00001098" at bounding box center [837, 198] width 209 height 50
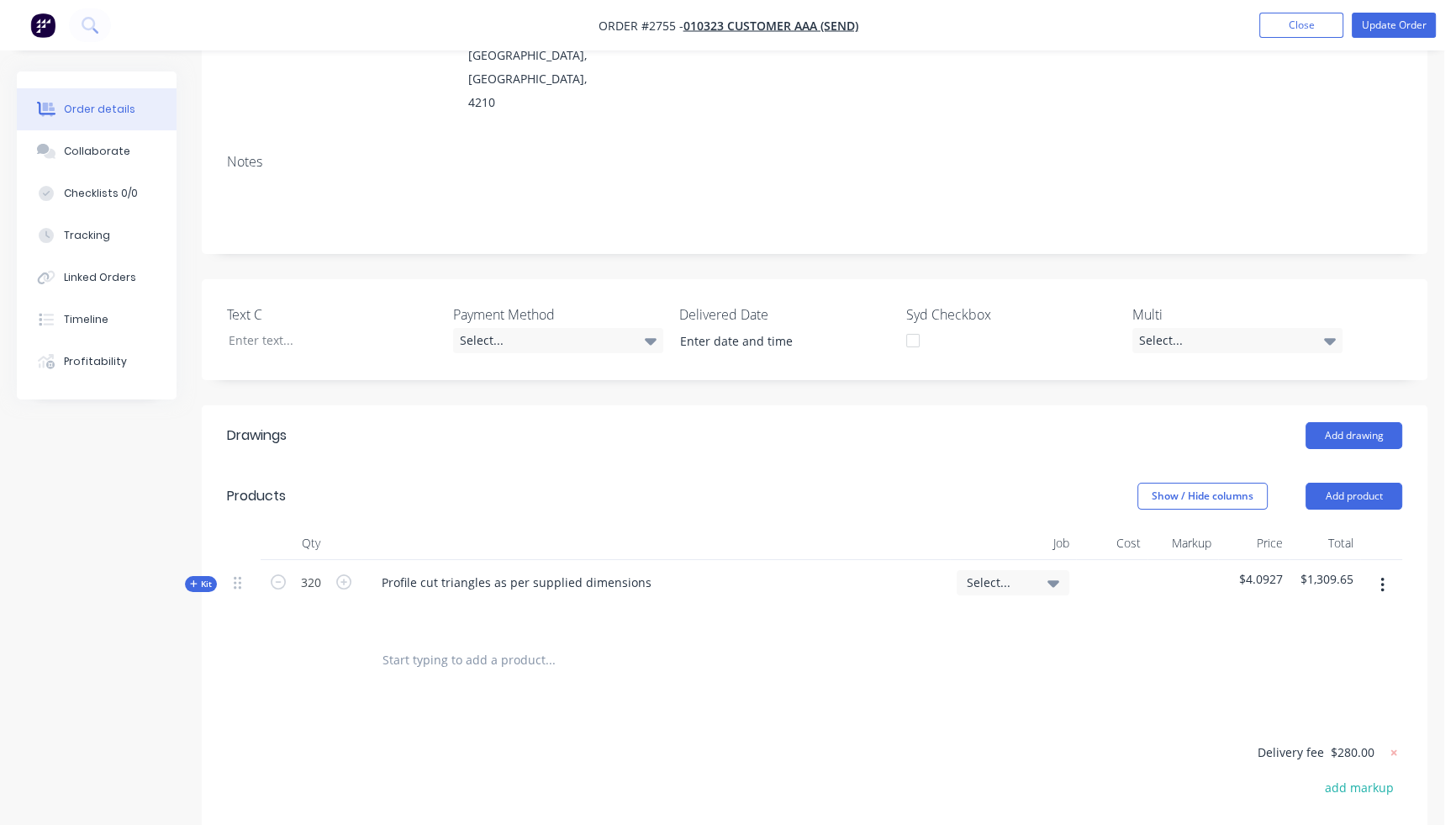
scroll to position [412, 0]
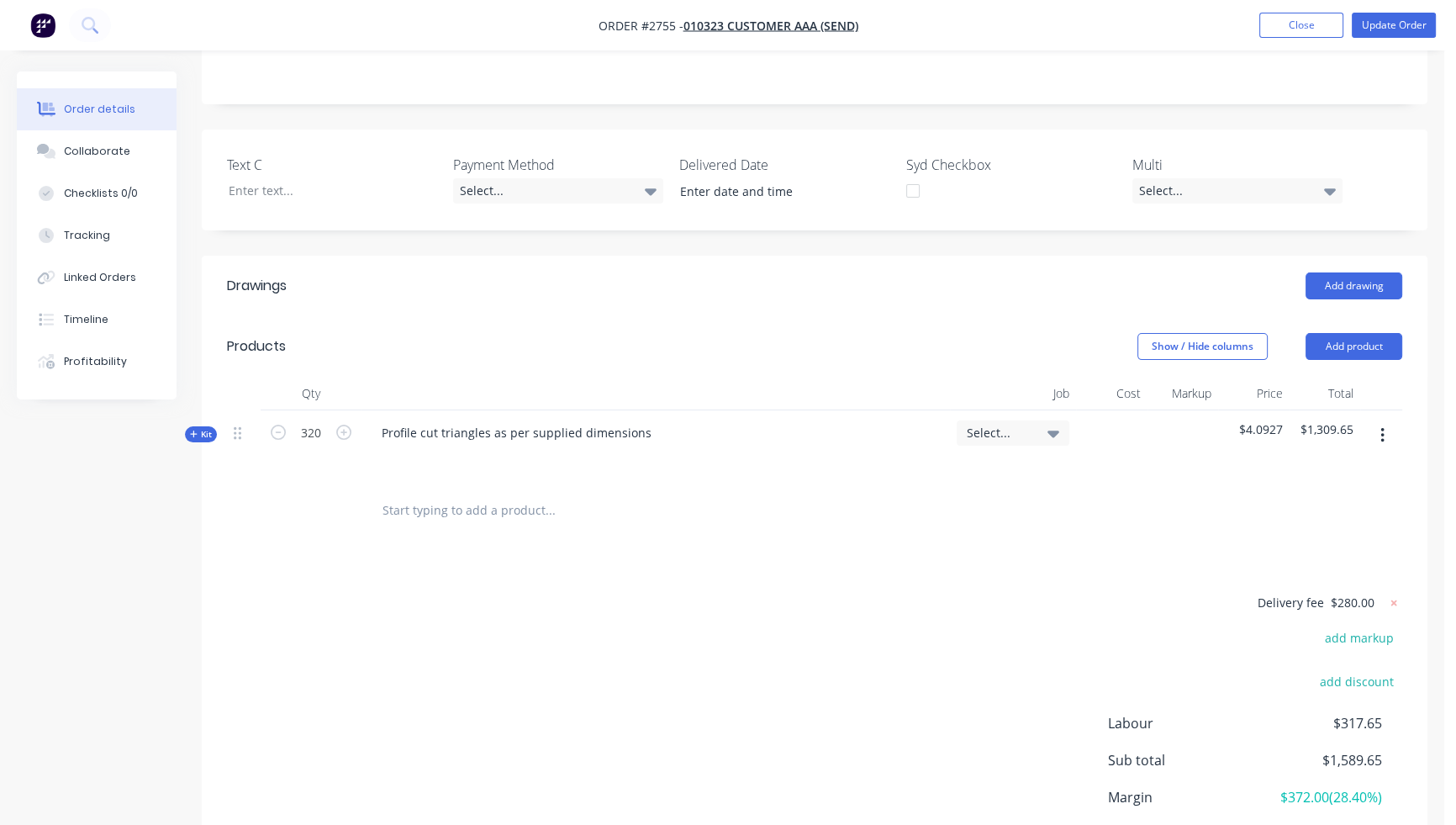
click at [203, 428] on span "Kit" at bounding box center [201, 434] width 22 height 13
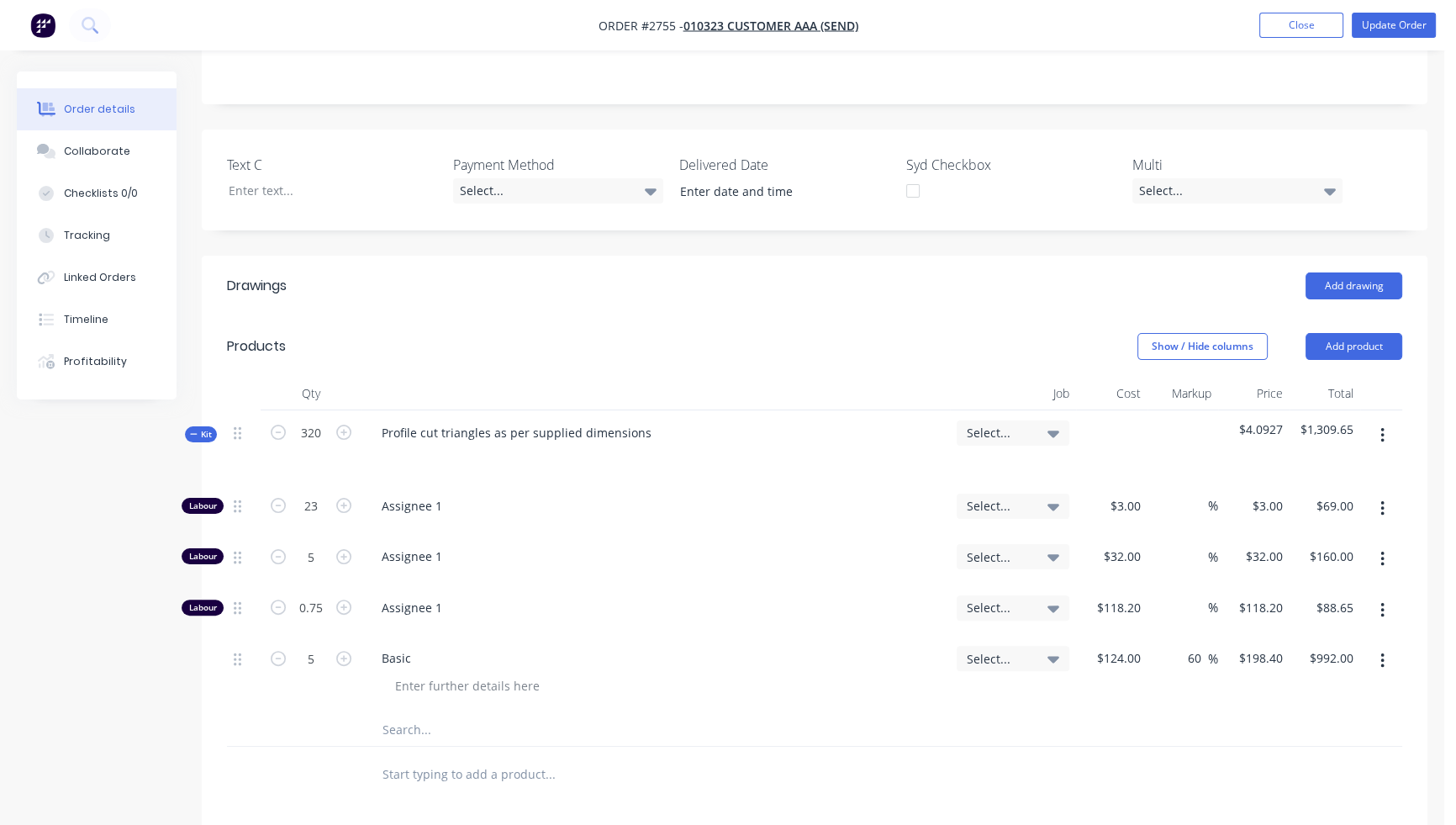
click at [95, 627] on div "Created by Karmela Created 05/09/25 Required 05/09/25 Assigned to Add team memb…" at bounding box center [722, 441] width 1410 height 1563
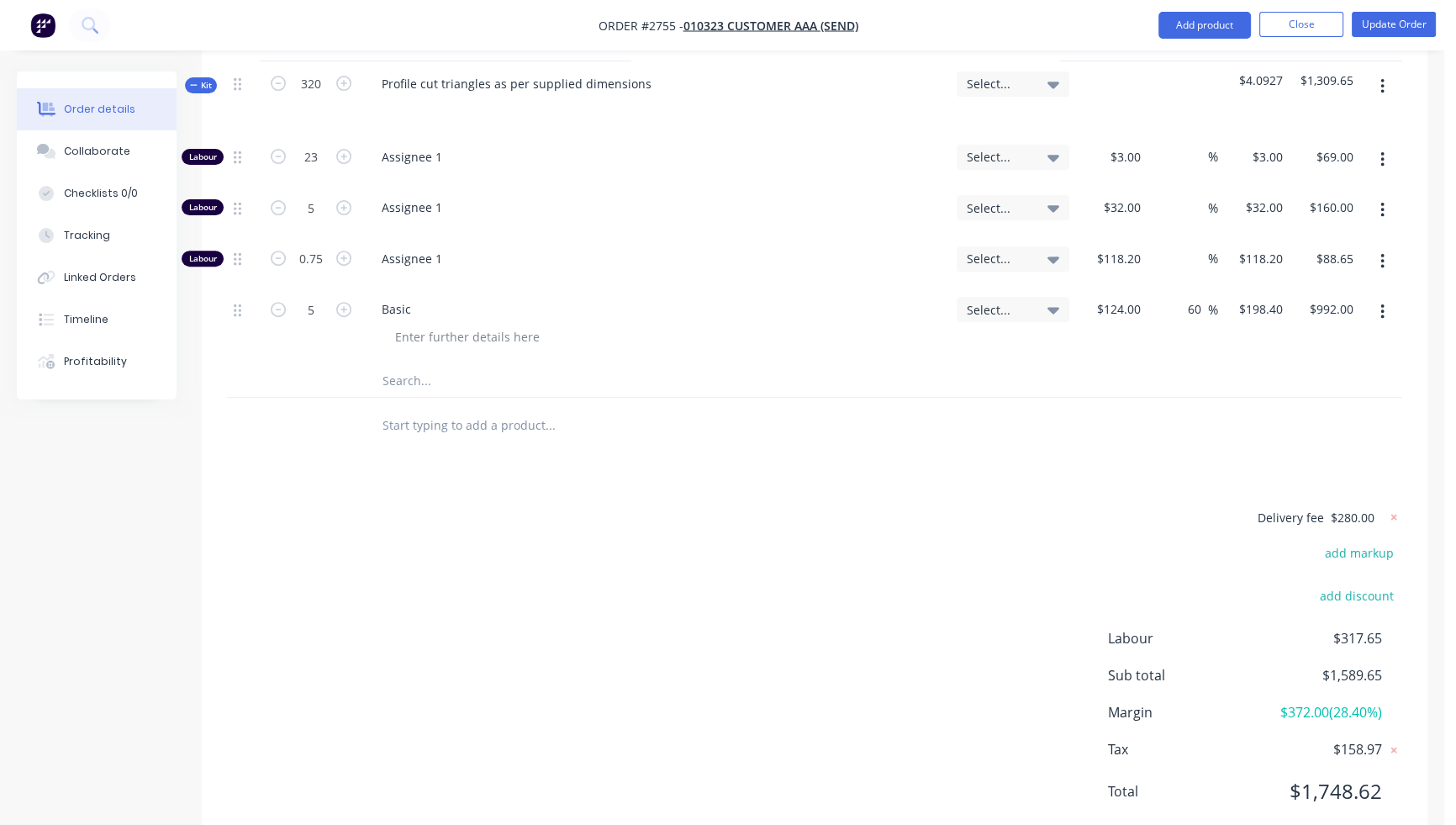
click at [803, 636] on div "Delivery fee $280.00 add markup add discount Labour $317.65 Sub total $1,589.65…" at bounding box center [814, 663] width 1175 height 316
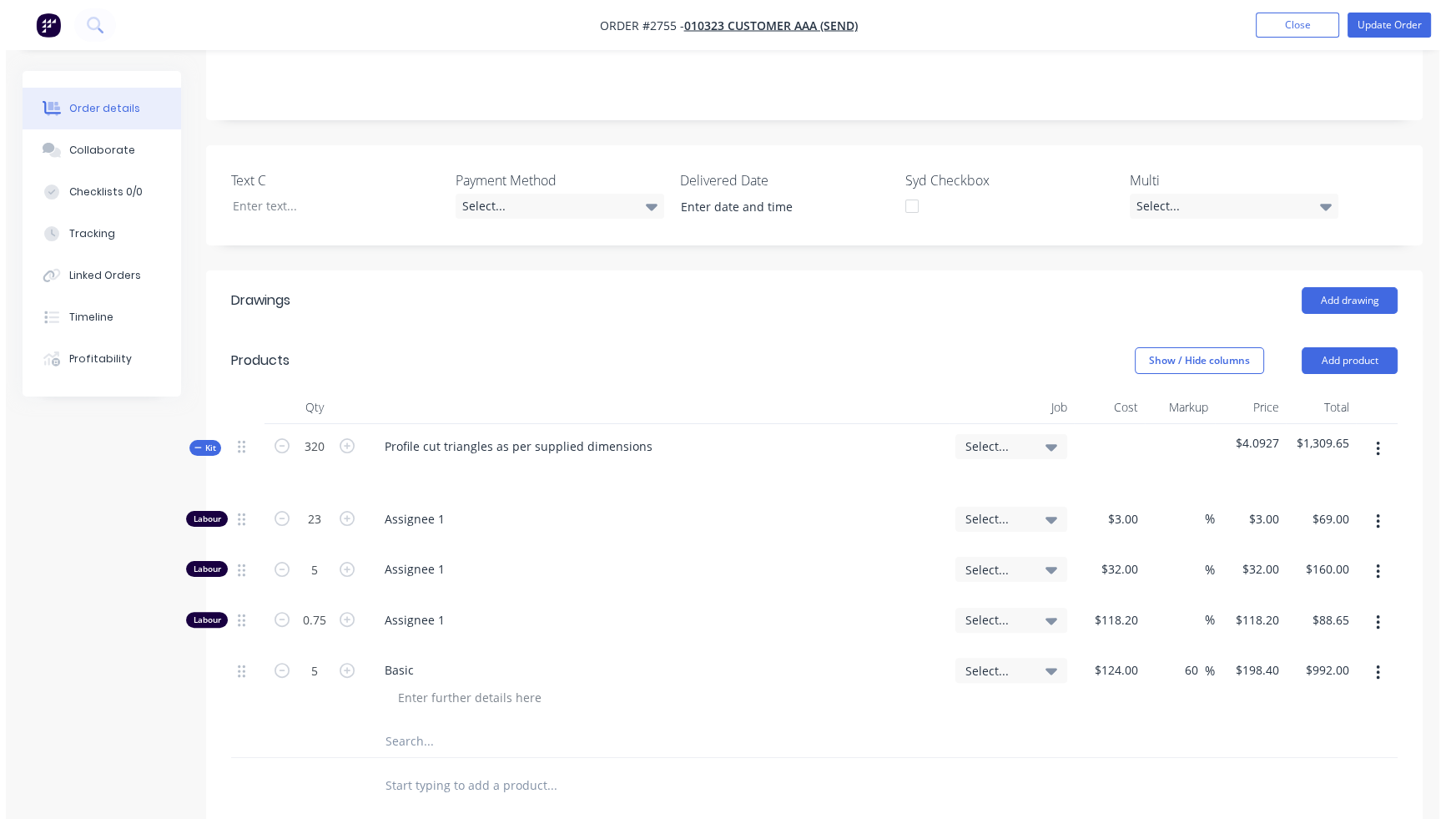
scroll to position [0, 0]
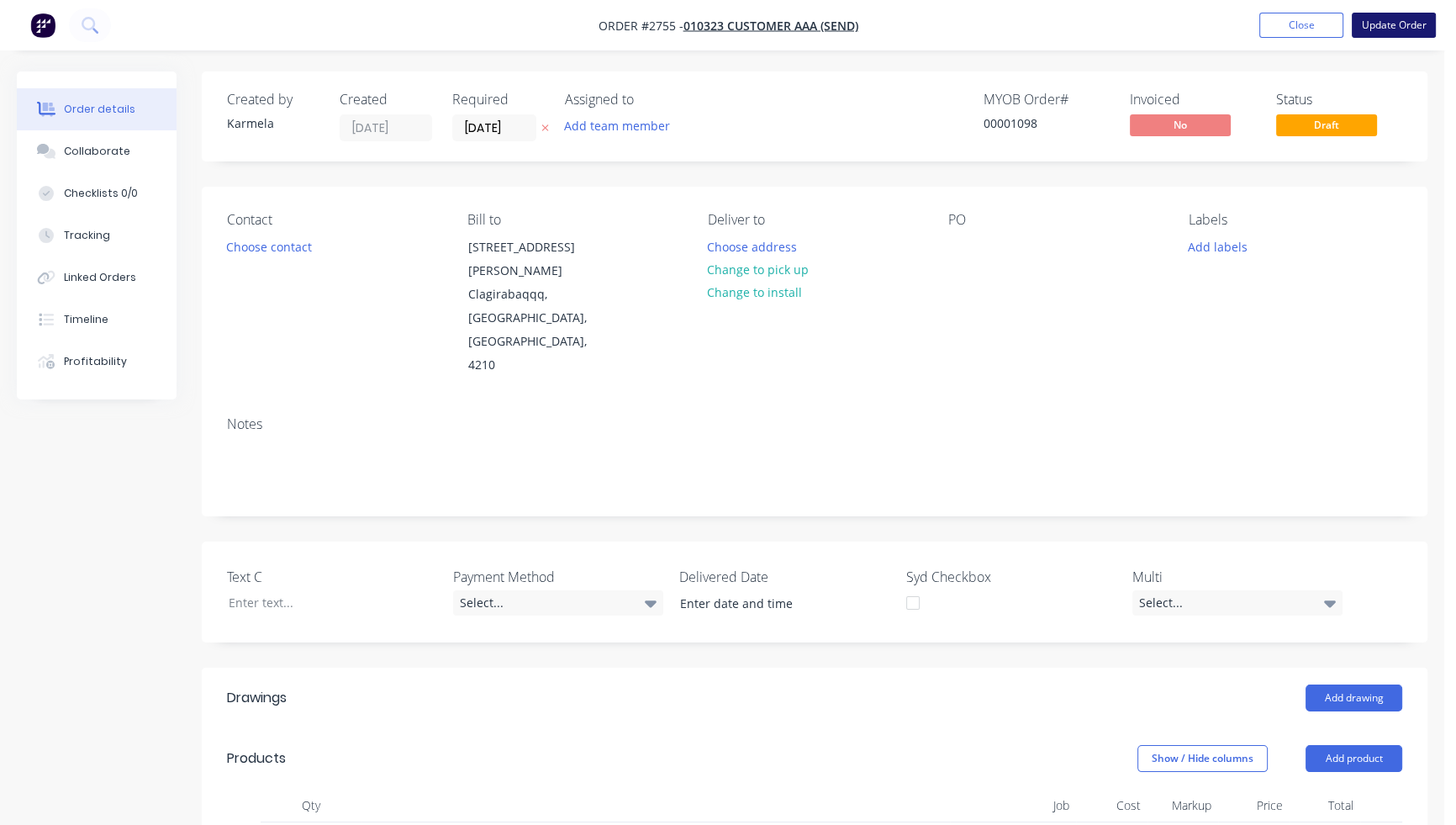
click at [1400, 24] on button "Update Order" at bounding box center [1394, 25] width 84 height 25
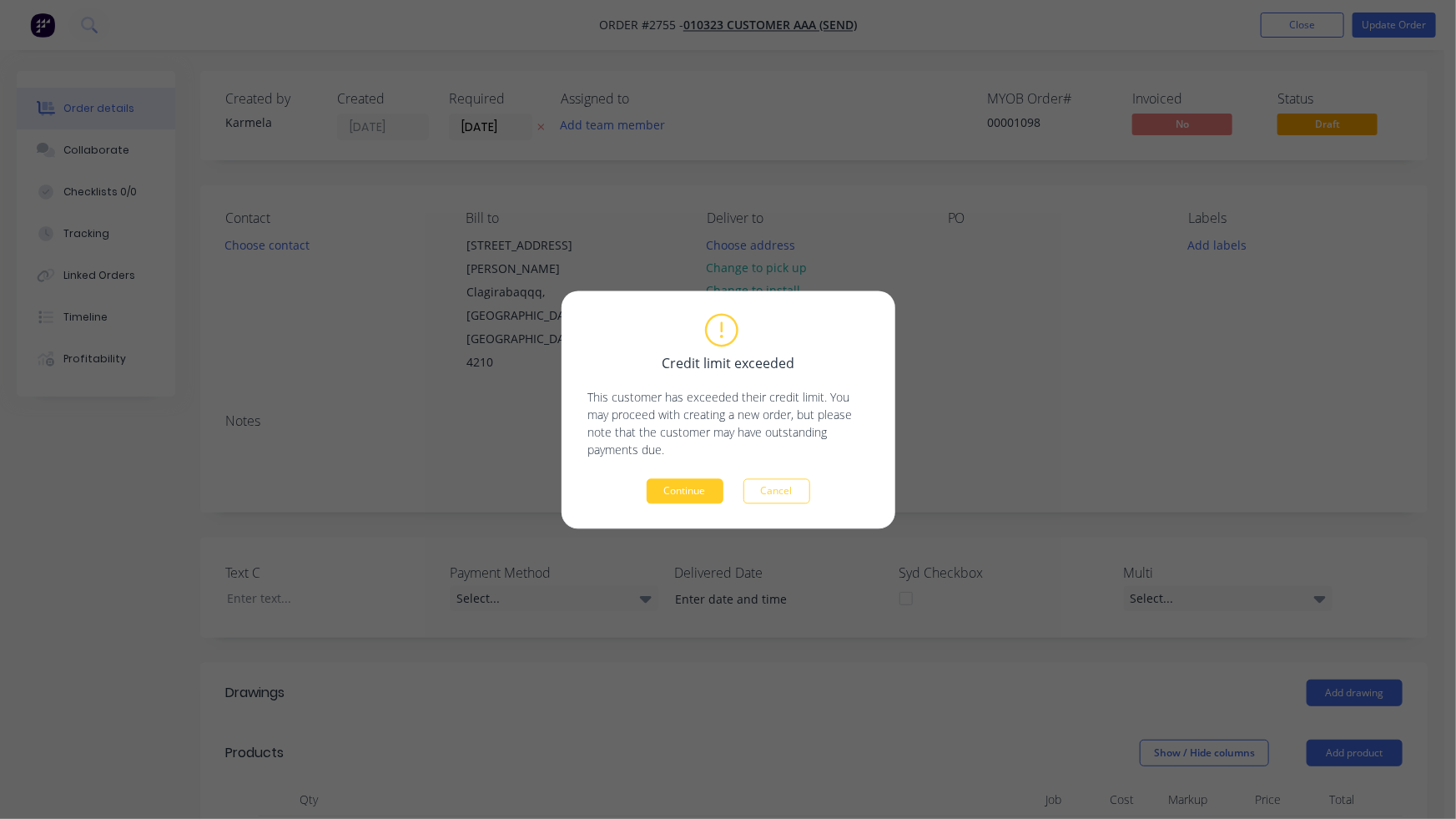
click at [671, 491] on button "Continue" at bounding box center [685, 490] width 77 height 25
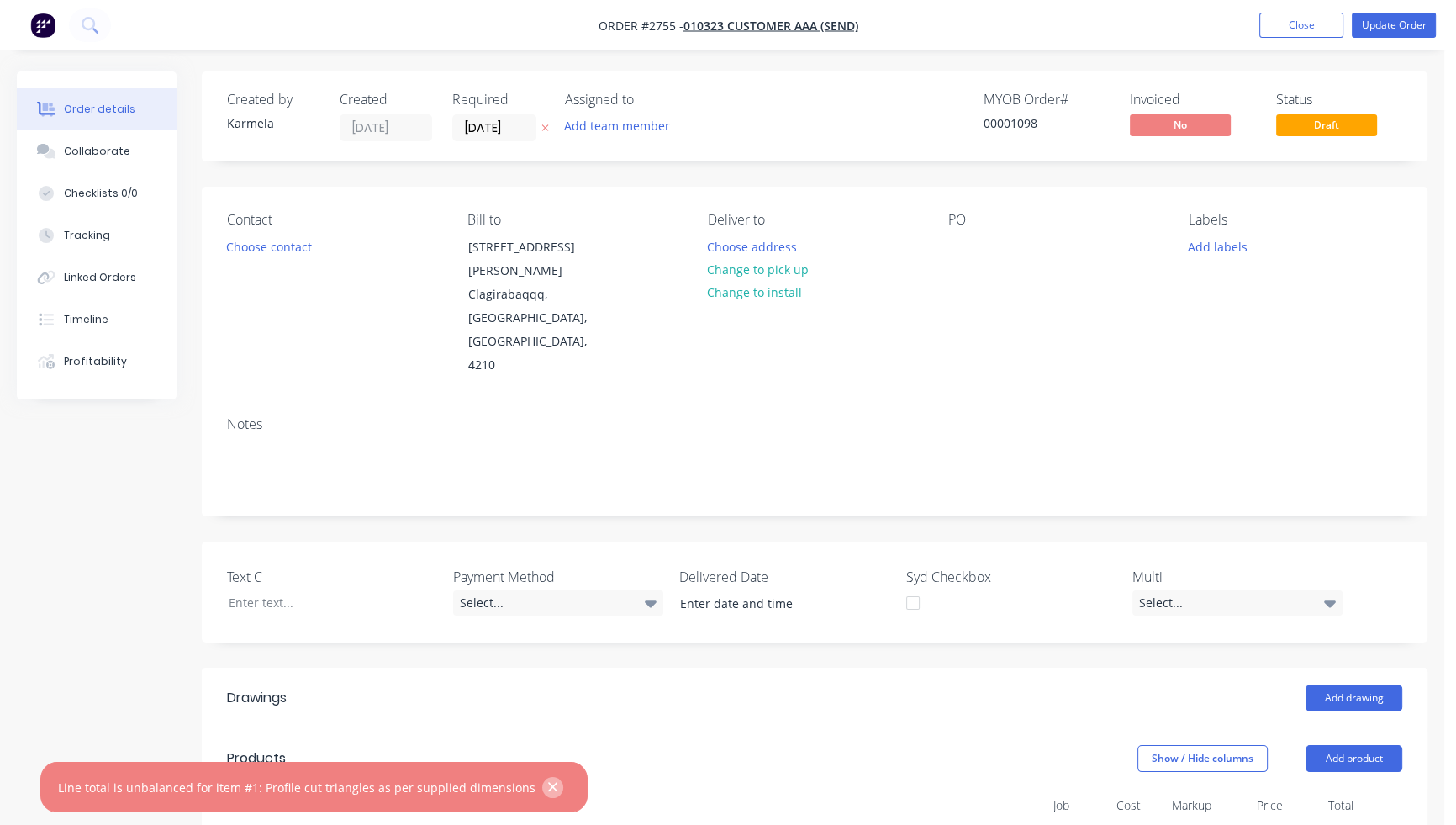
click at [547, 787] on icon "button" at bounding box center [552, 786] width 11 height 15
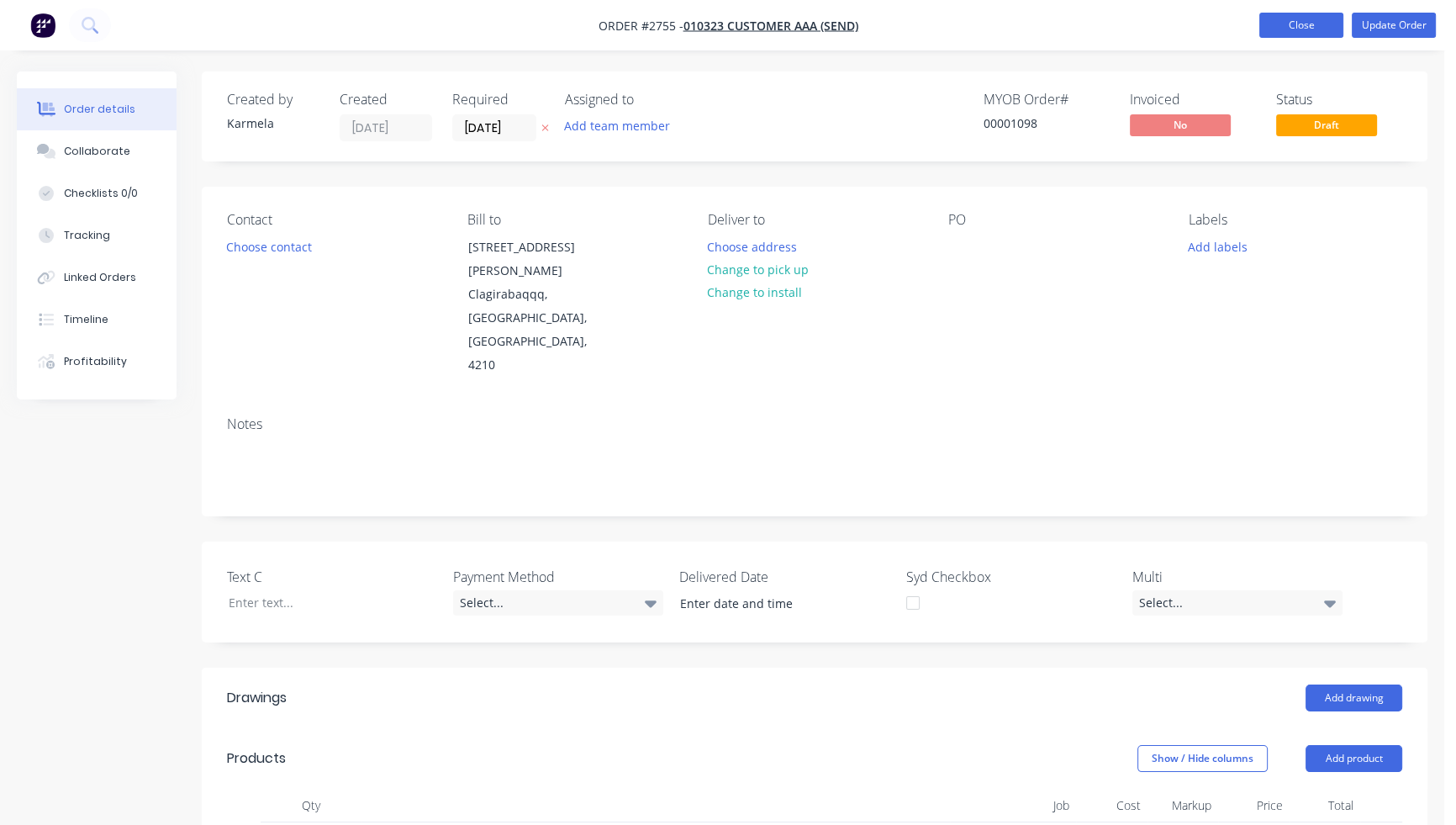
click at [1290, 23] on button "Close" at bounding box center [1300, 25] width 84 height 25
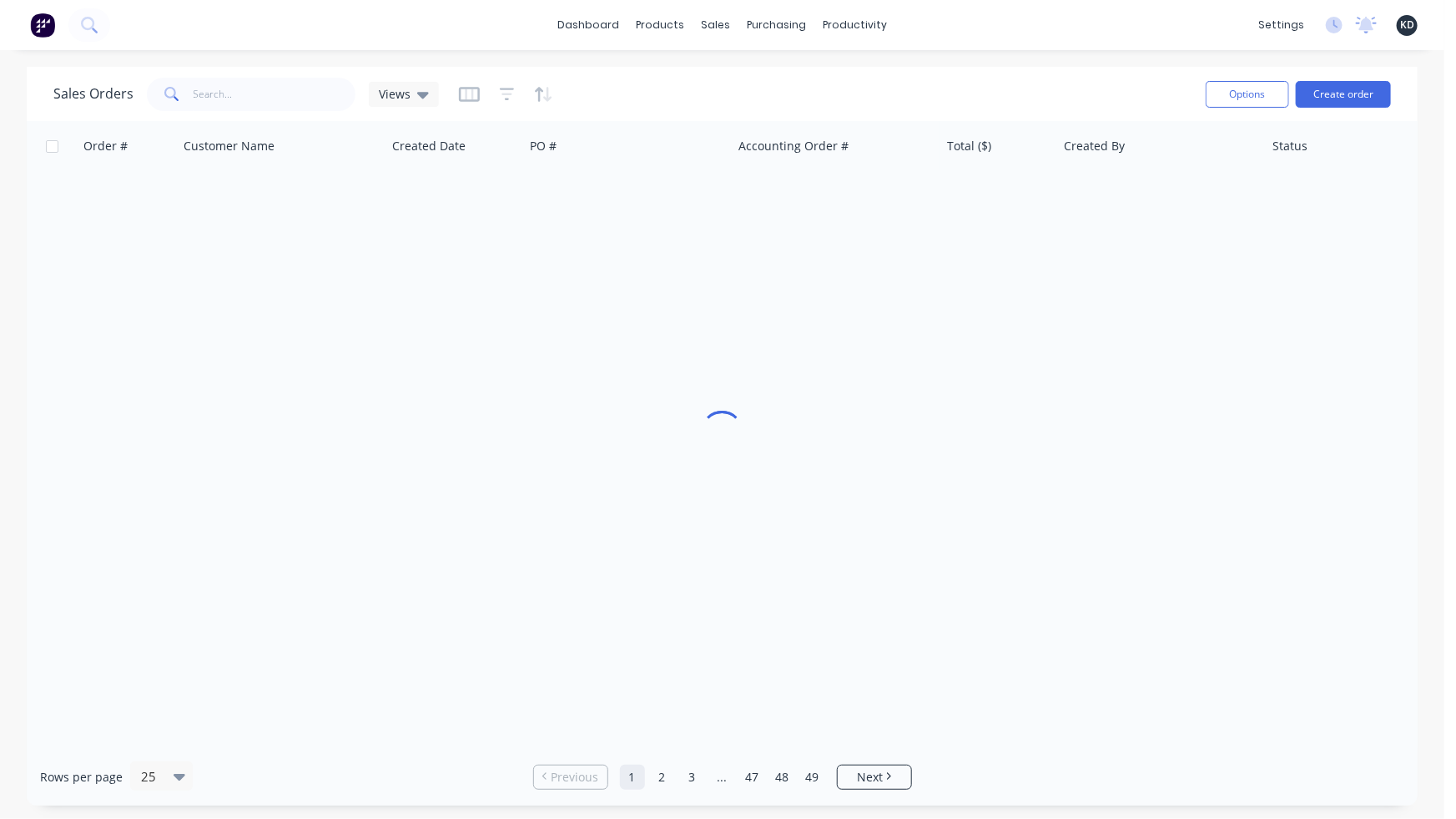
click at [793, 95] on div "Sales Orders Views" at bounding box center [623, 94] width 1139 height 41
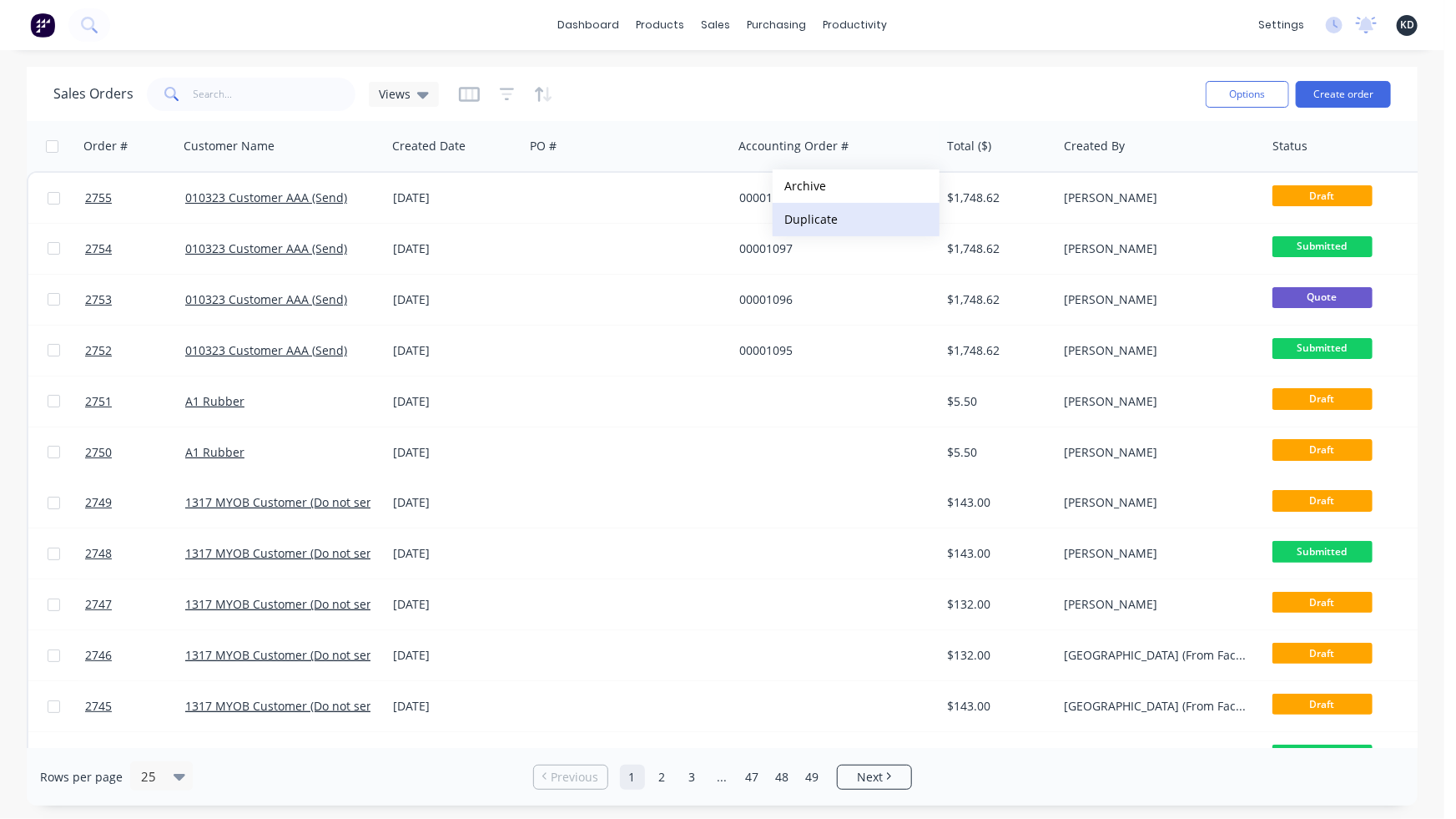
click at [807, 217] on button "Duplicate" at bounding box center [856, 220] width 167 height 33
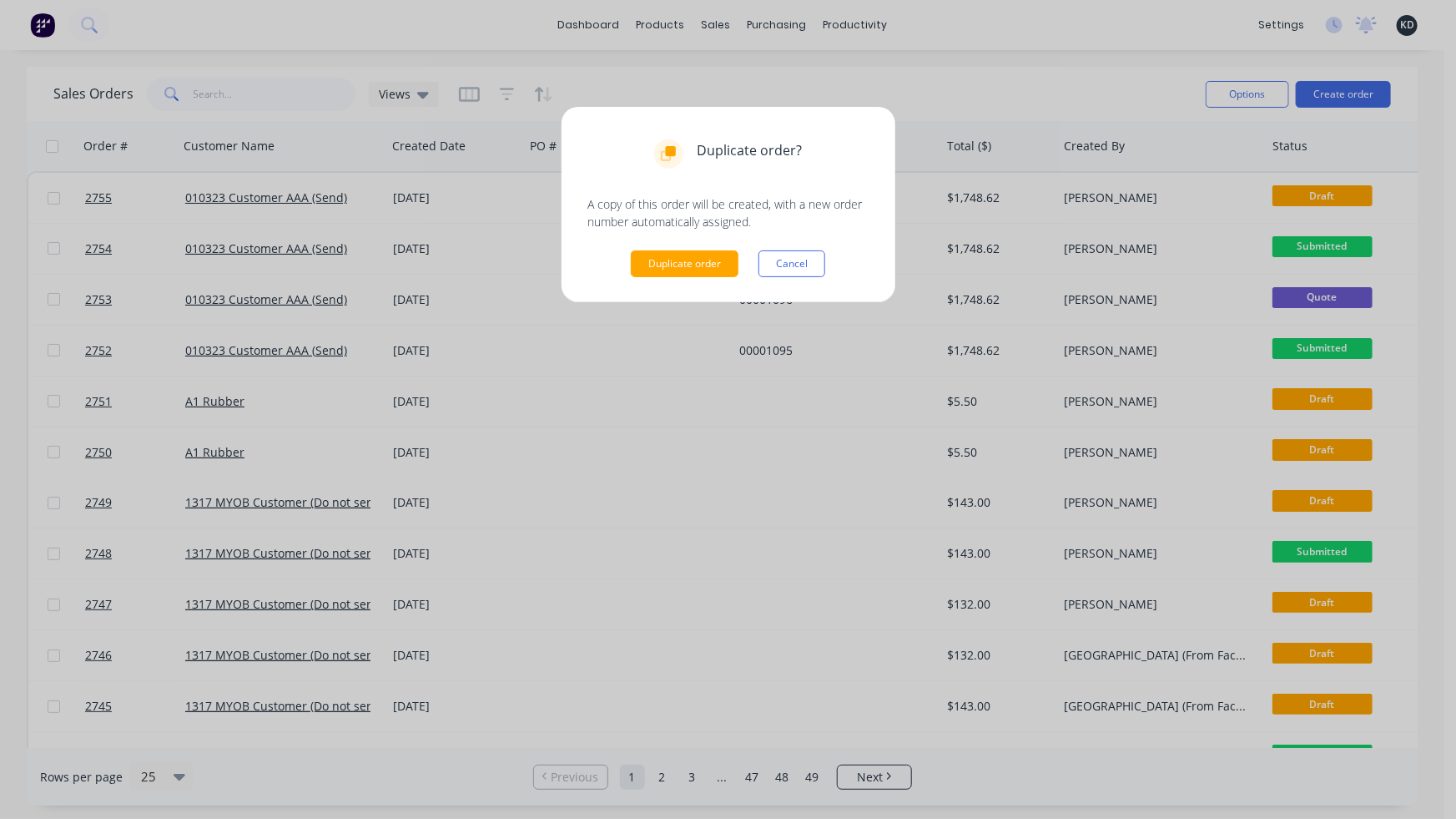
click at [649, 266] on button "Duplicate order" at bounding box center [684, 263] width 107 height 27
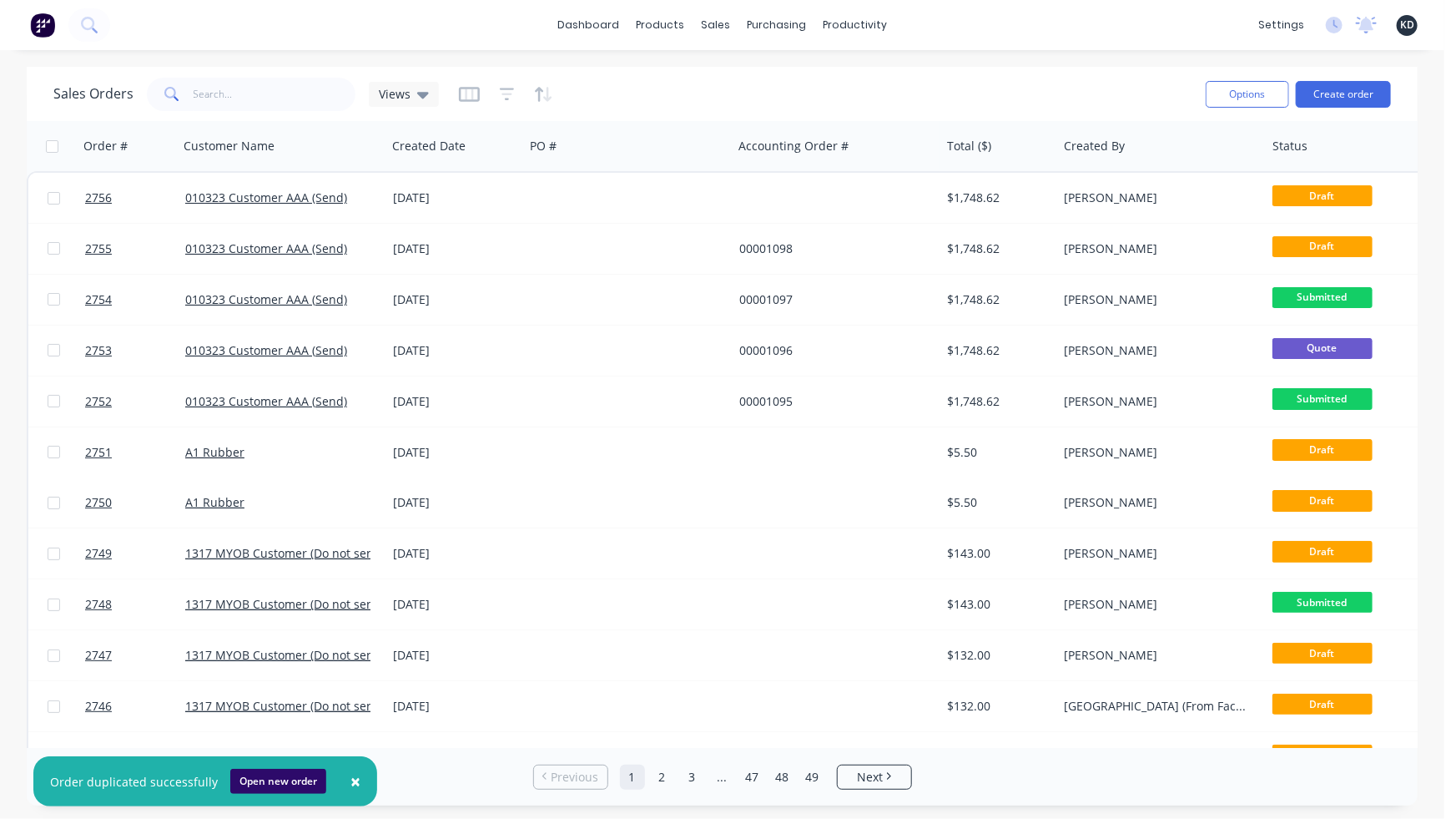
click at [272, 778] on button "Open new order" at bounding box center [278, 781] width 96 height 25
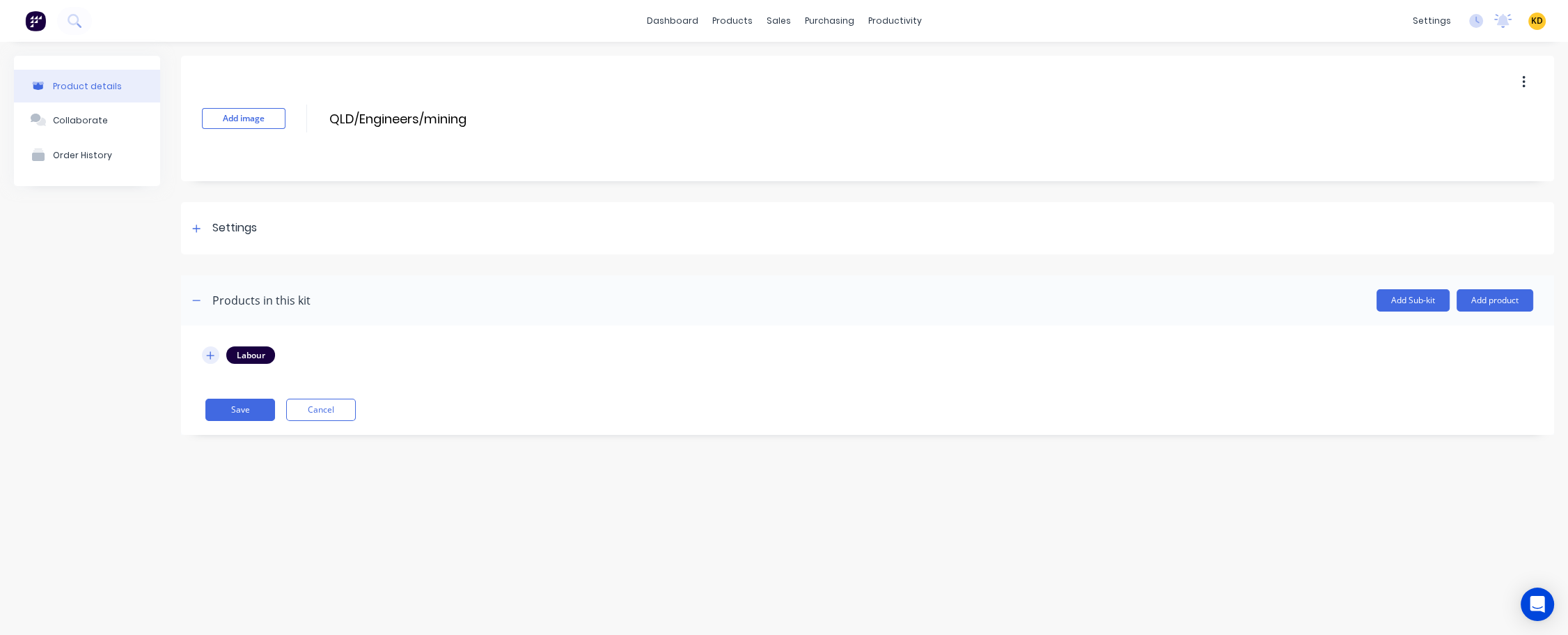
click at [209, 355] on icon "button" at bounding box center [210, 356] width 8 height 10
click at [140, 401] on div "Product details Collaborate Order History" at bounding box center [87, 366] width 146 height 621
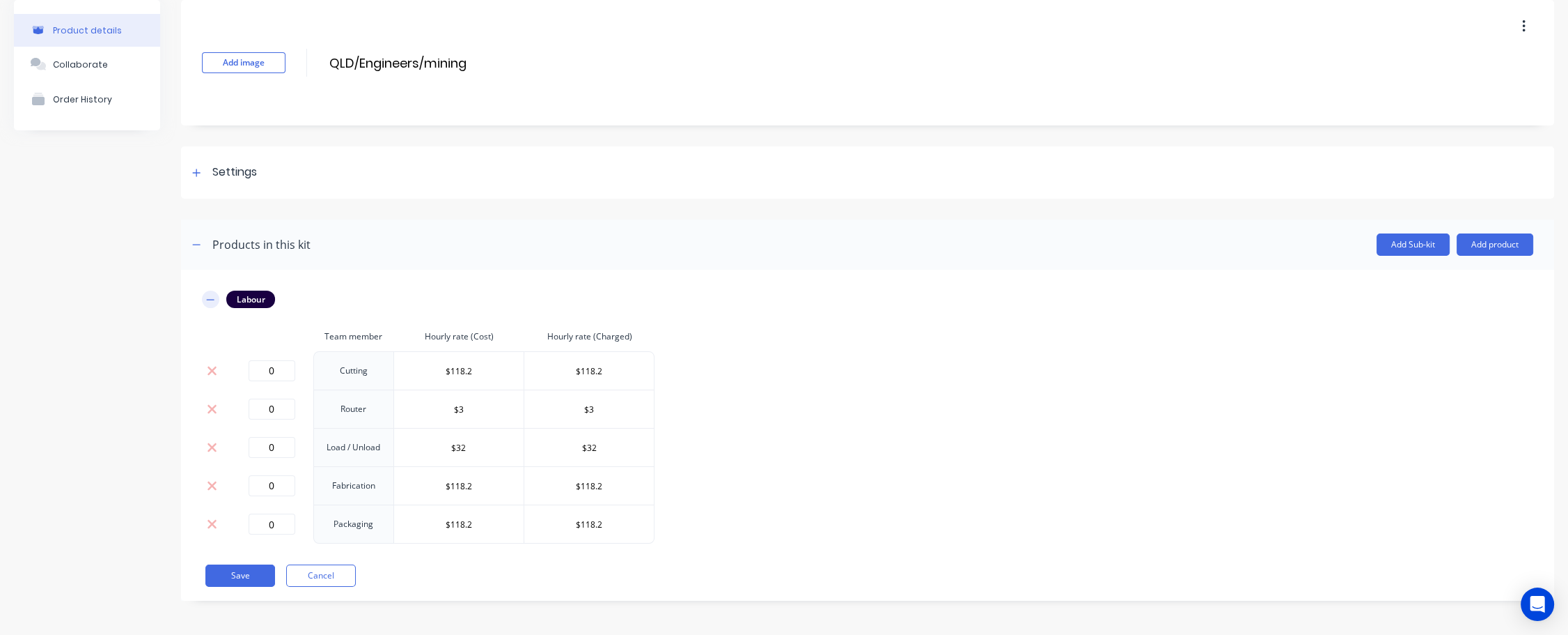
click at [213, 297] on icon "button" at bounding box center [210, 300] width 8 height 10
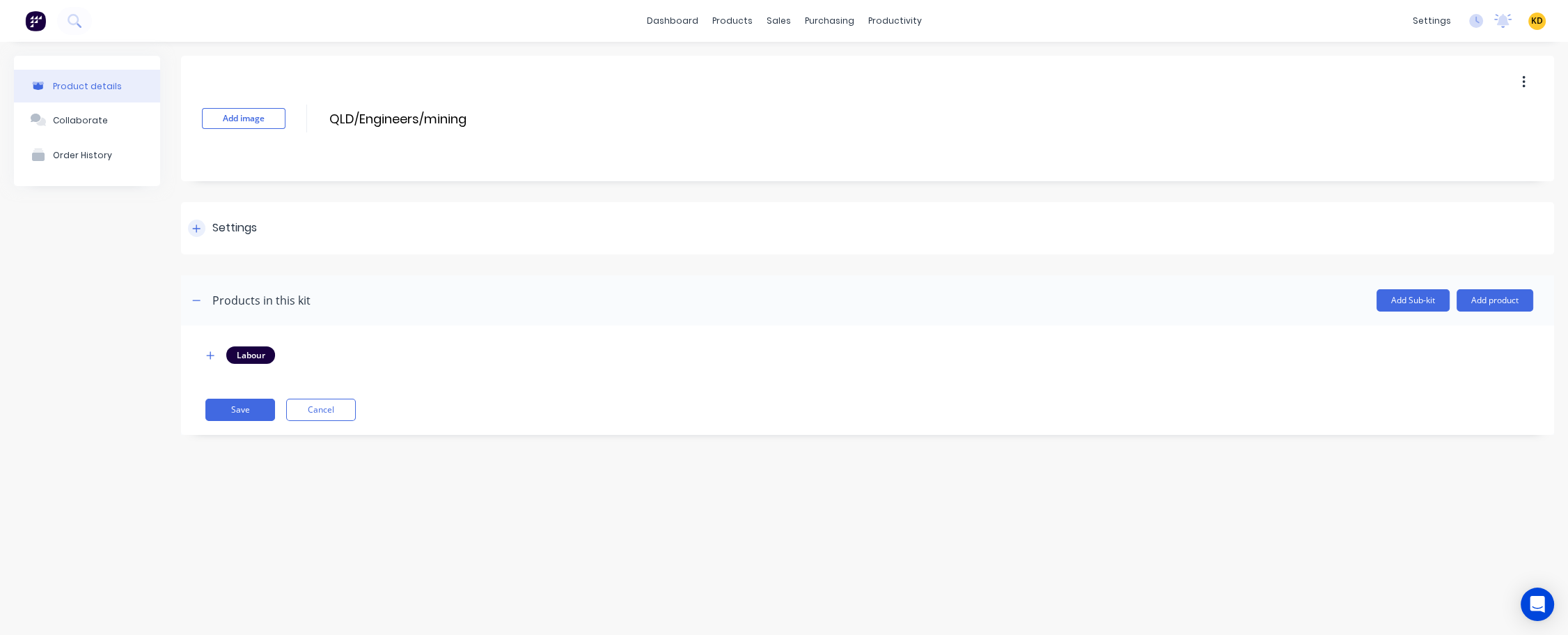
click at [195, 225] on icon at bounding box center [196, 228] width 8 height 10
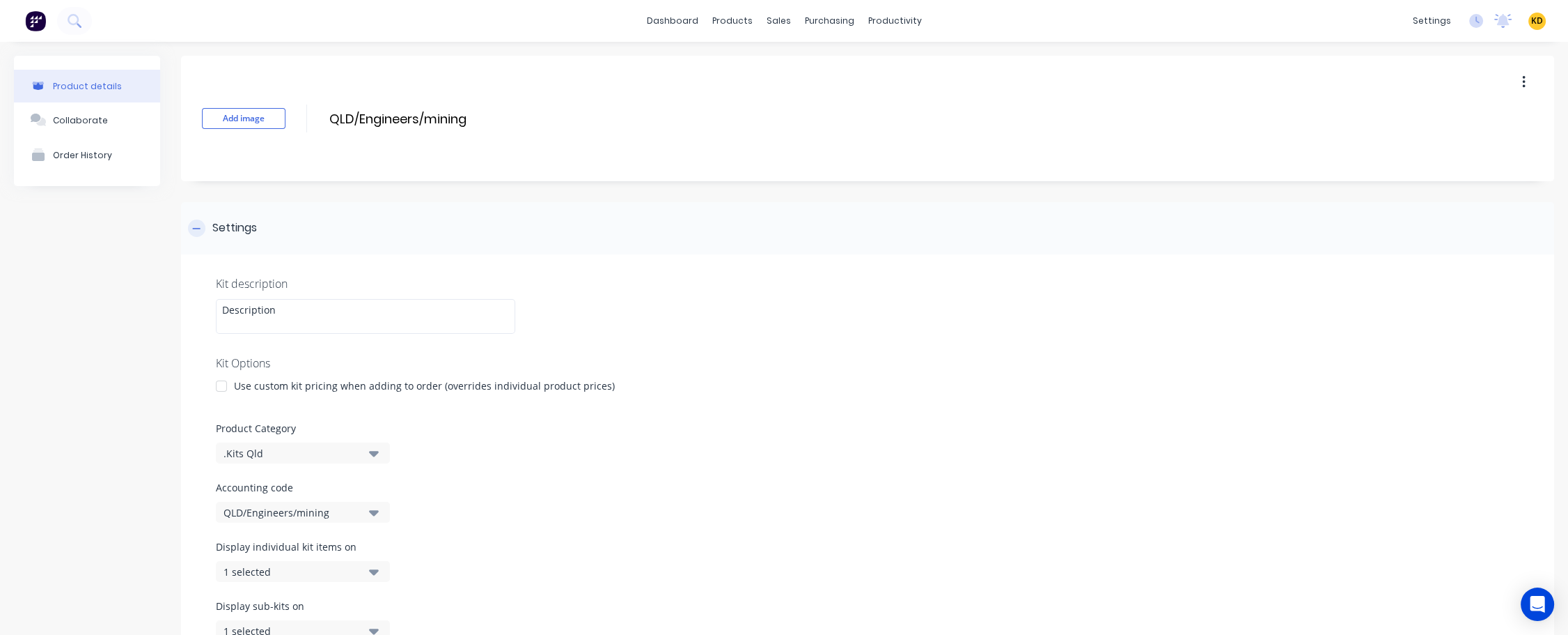
click at [195, 225] on icon at bounding box center [196, 228] width 8 height 10
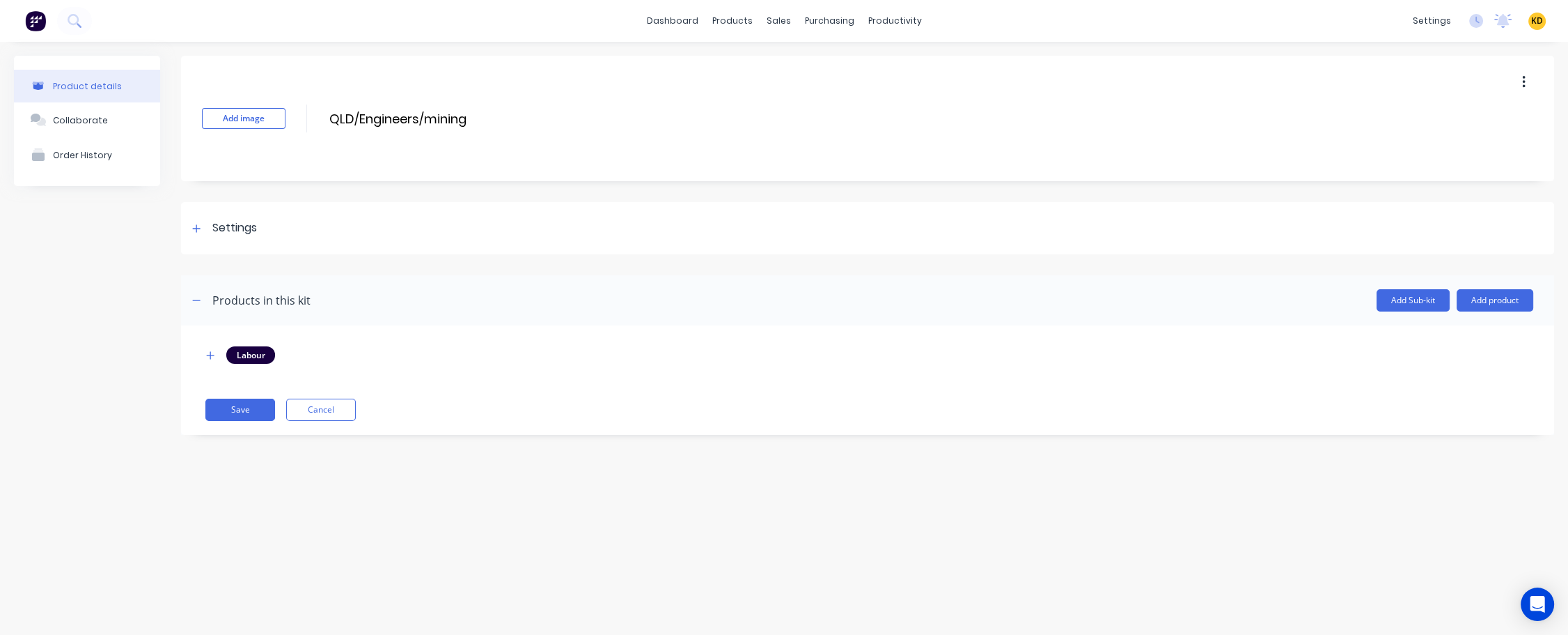
click at [67, 306] on div "Product details Collaborate Order History" at bounding box center [87, 255] width 146 height 400
click at [200, 231] on div at bounding box center [196, 228] width 17 height 17
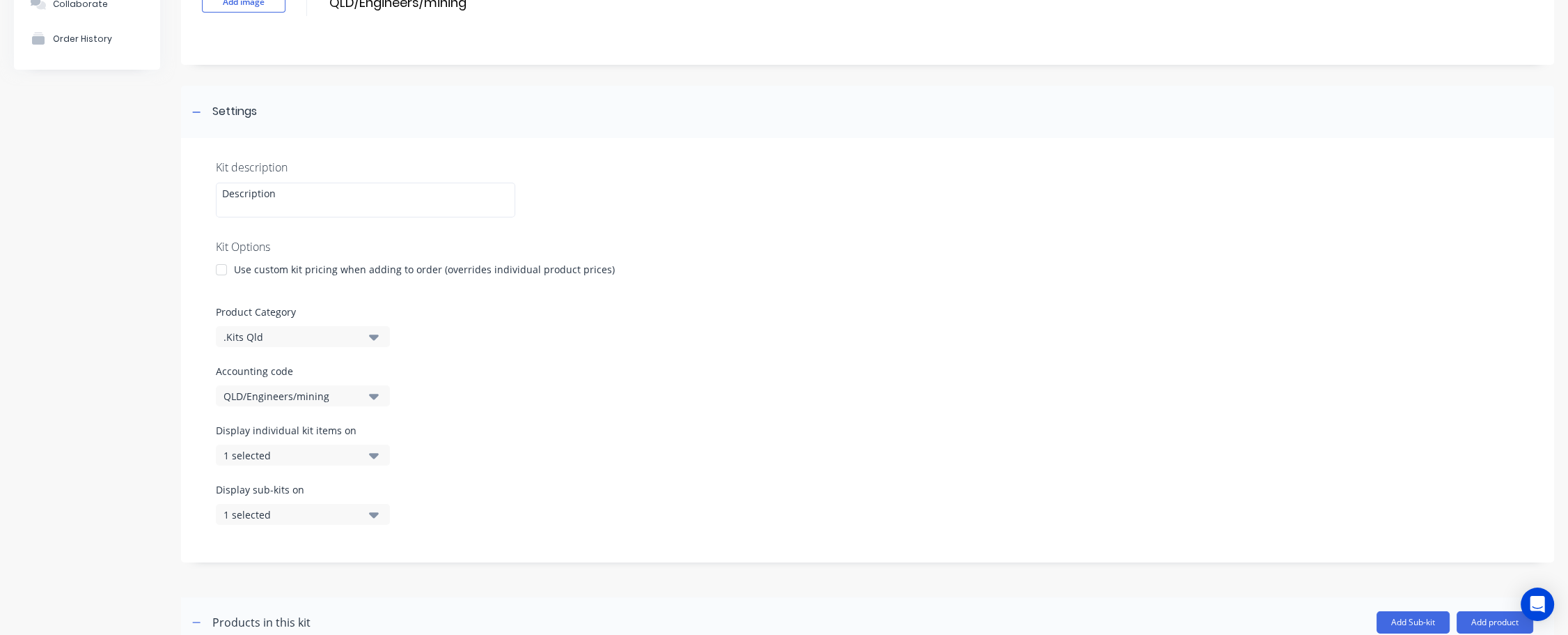
scroll to position [228, 0]
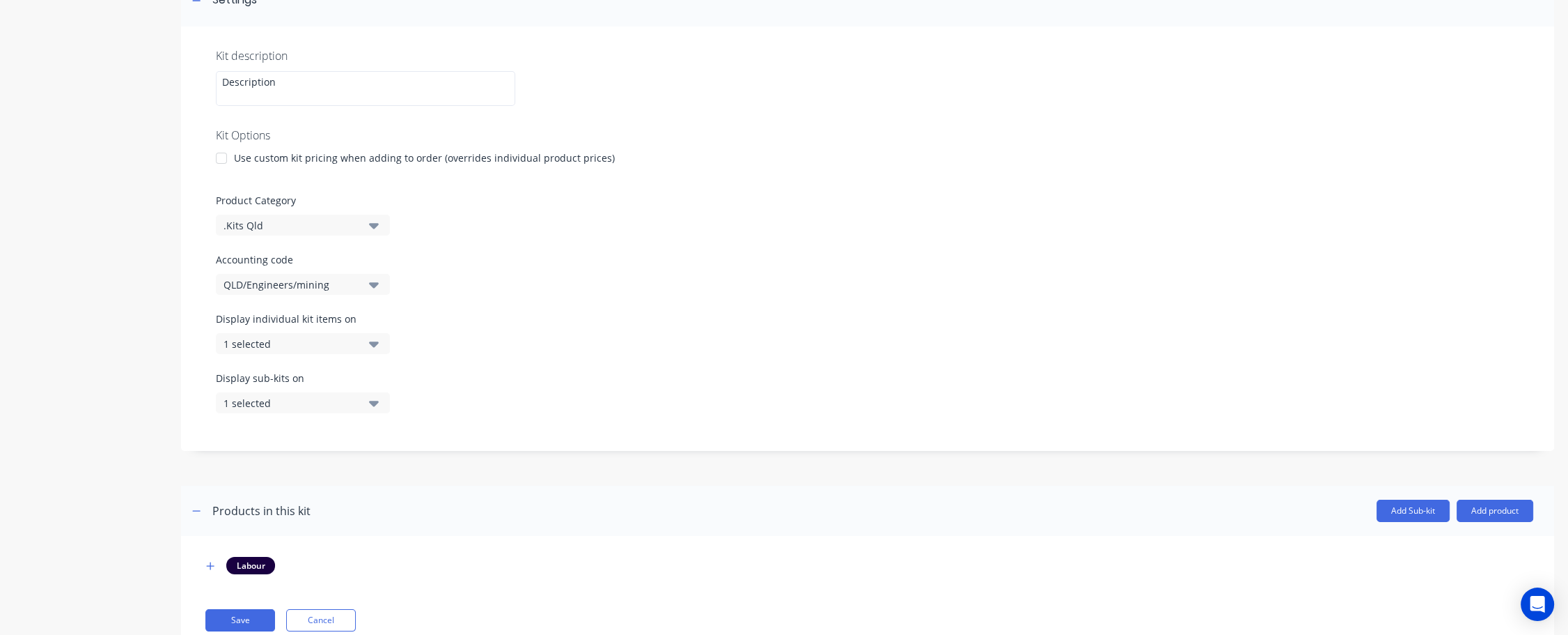
click at [109, 214] on div "Product details Collaborate Order History" at bounding box center [87, 247] width 146 height 838
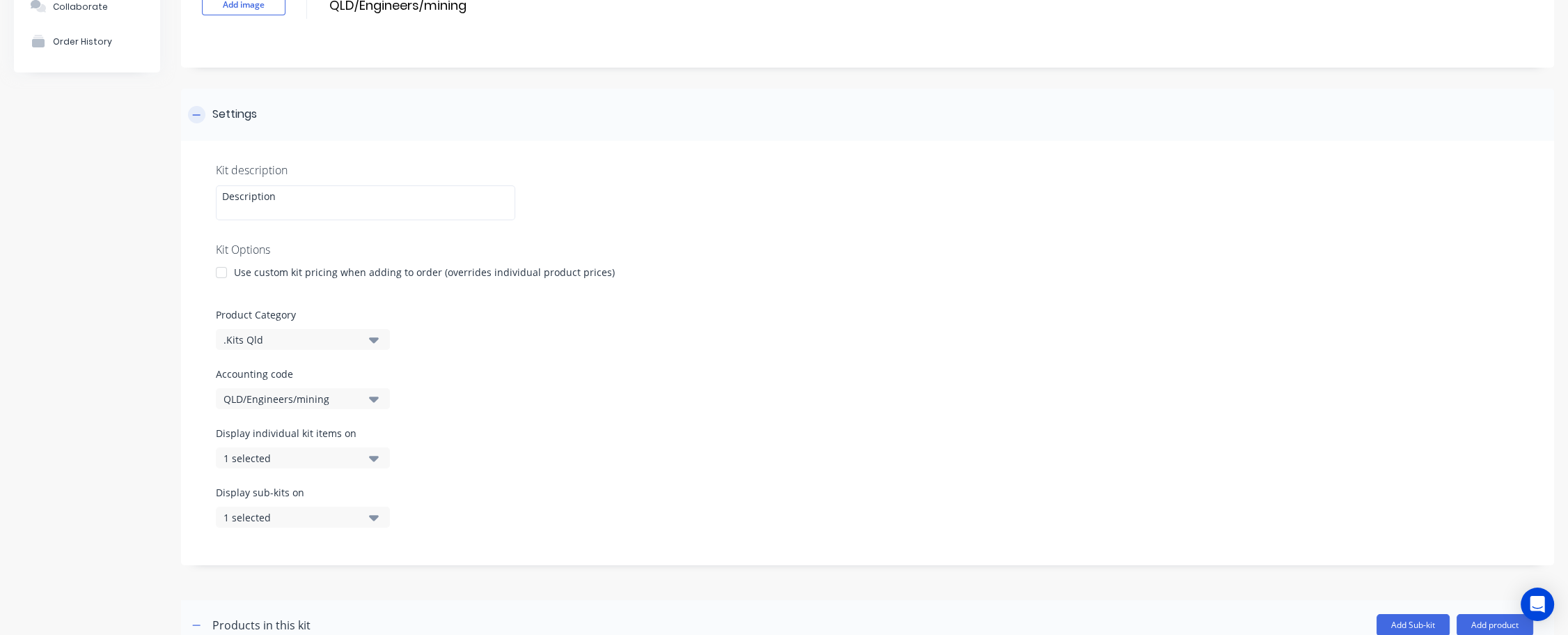
click at [198, 117] on icon at bounding box center [196, 115] width 8 height 10
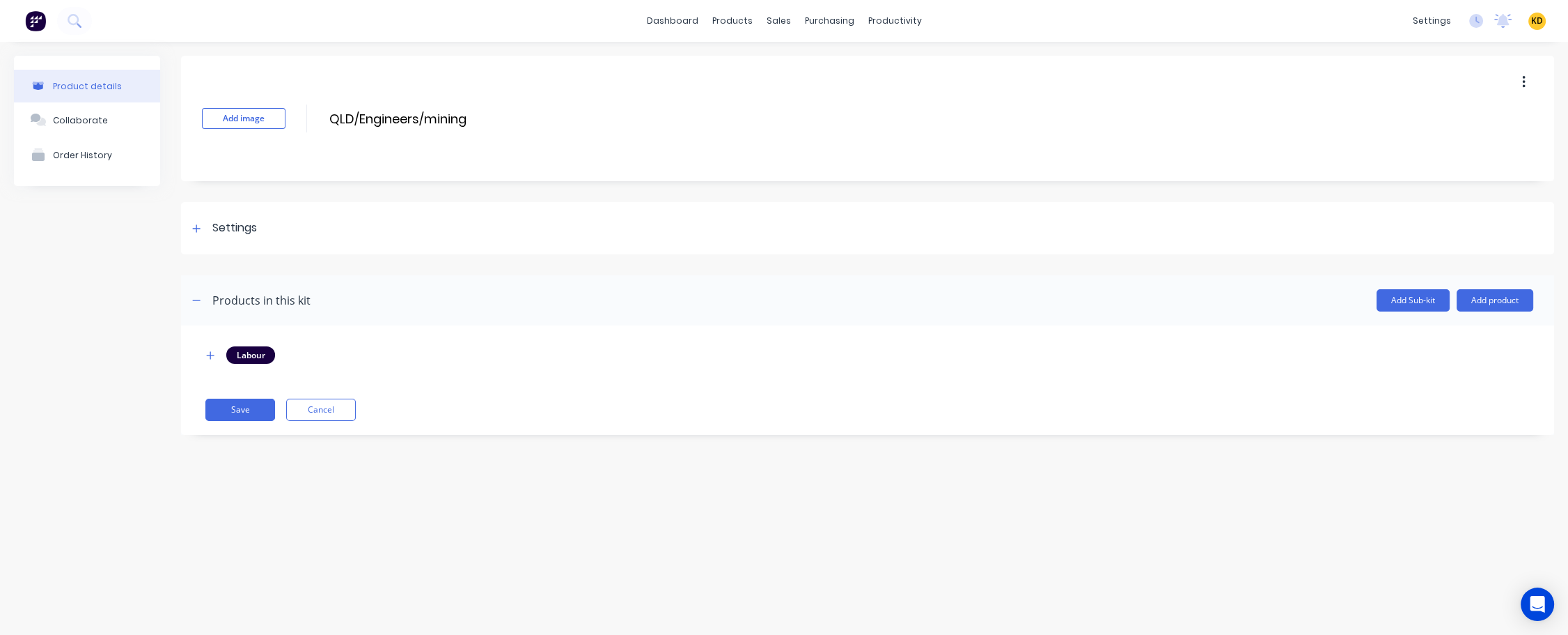
scroll to position [0, 0]
click at [96, 431] on div "Product details Collaborate Order History" at bounding box center [87, 255] width 146 height 400
click at [217, 360] on button "button" at bounding box center [210, 354] width 17 height 17
click at [214, 359] on icon "button" at bounding box center [210, 356] width 8 height 10
click at [96, 412] on div "Product details Collaborate Order History" at bounding box center [87, 255] width 146 height 400
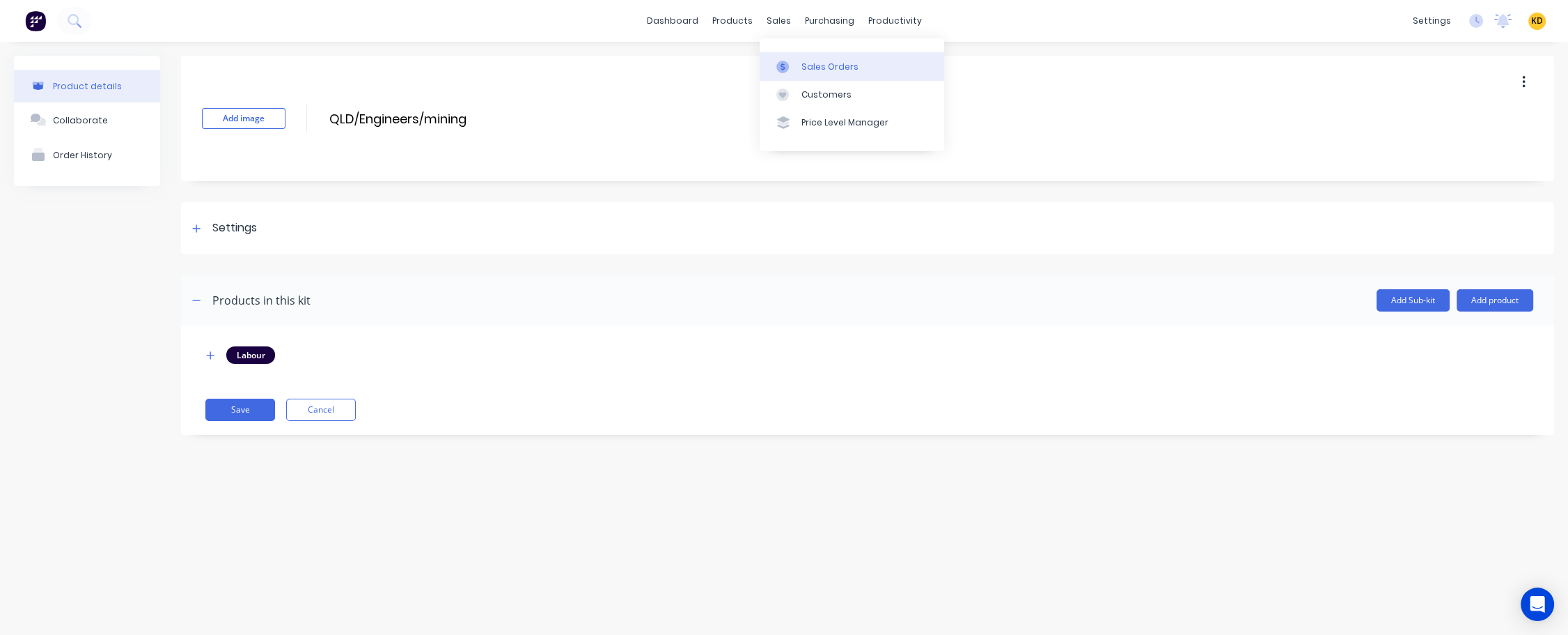
click at [823, 71] on div "Sales Orders" at bounding box center [830, 67] width 57 height 12
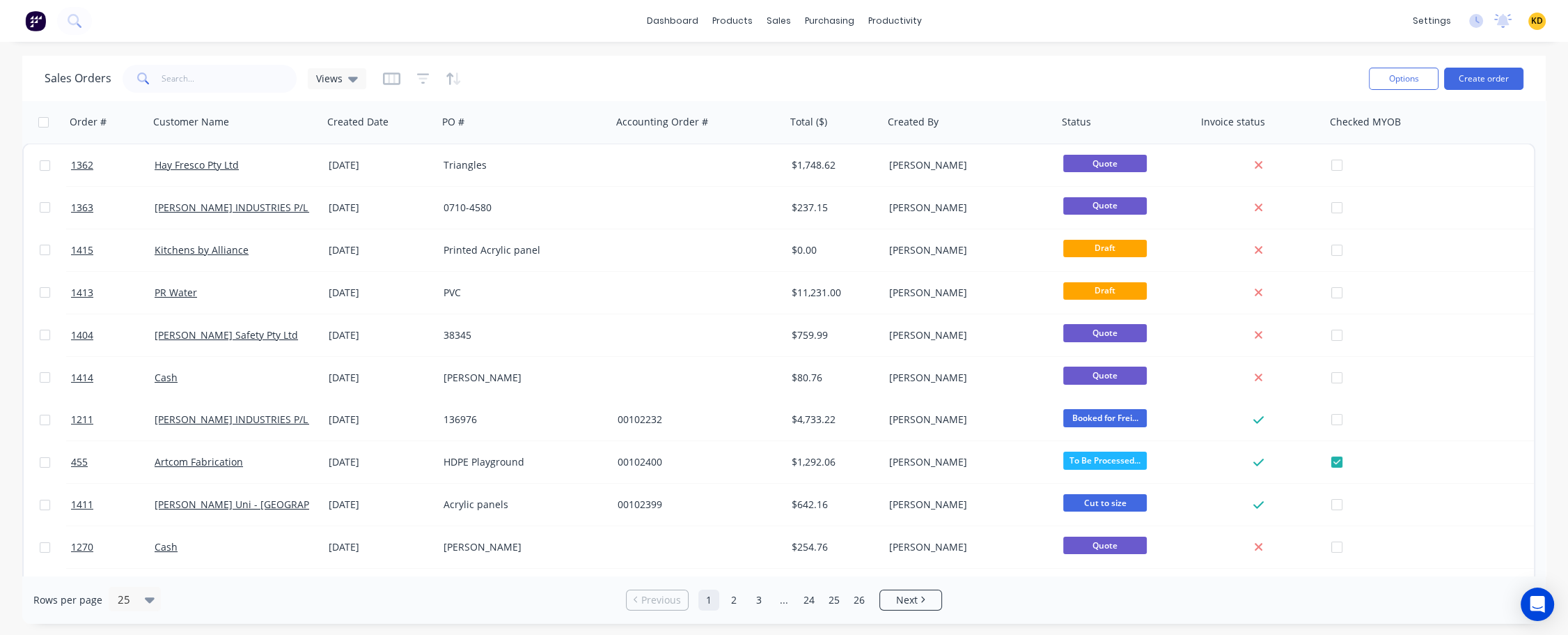
click at [1538, 21] on span "KD" at bounding box center [1537, 21] width 11 height 12
click at [1478, 172] on button "Sign out" at bounding box center [1450, 174] width 185 height 28
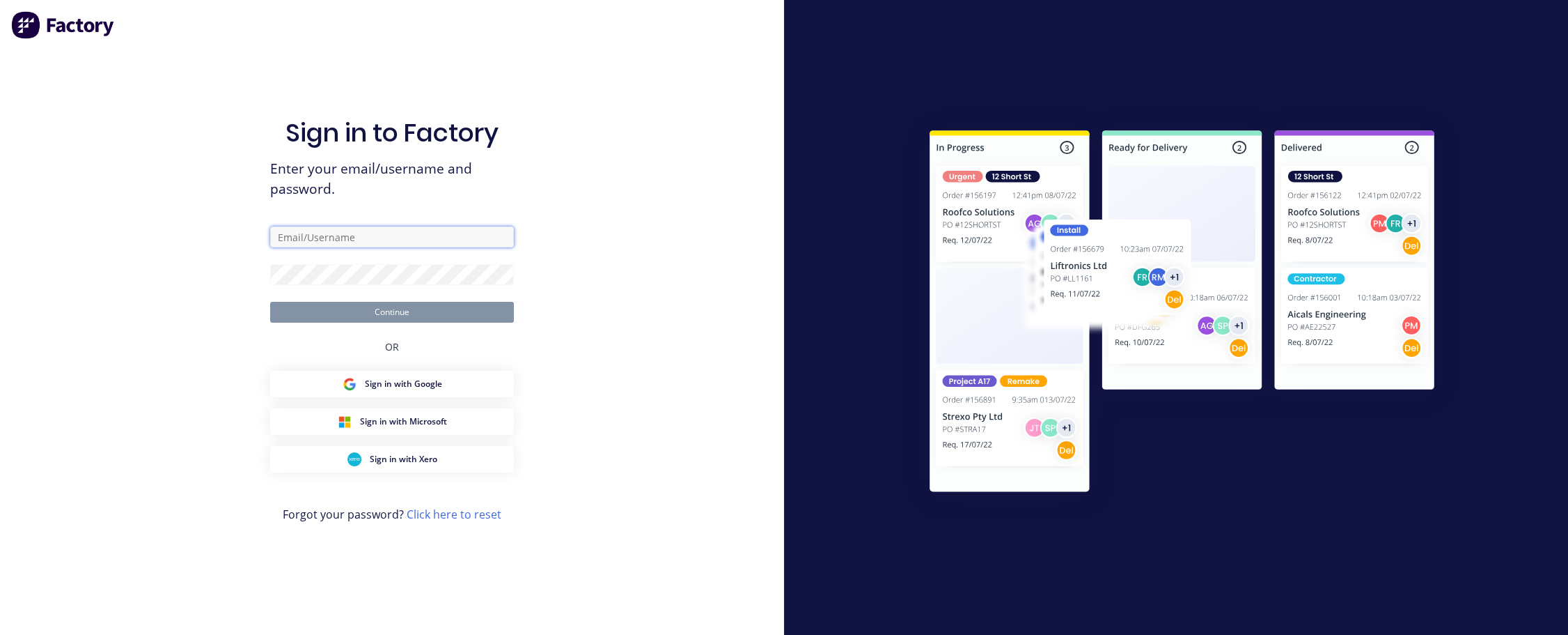
click at [429, 239] on input "text" at bounding box center [392, 237] width 244 height 21
paste input "[EMAIL_ADDRESS][DOMAIN_NAME]"
type input "admin_karmela"
